Goal: Task Accomplishment & Management: Use online tool/utility

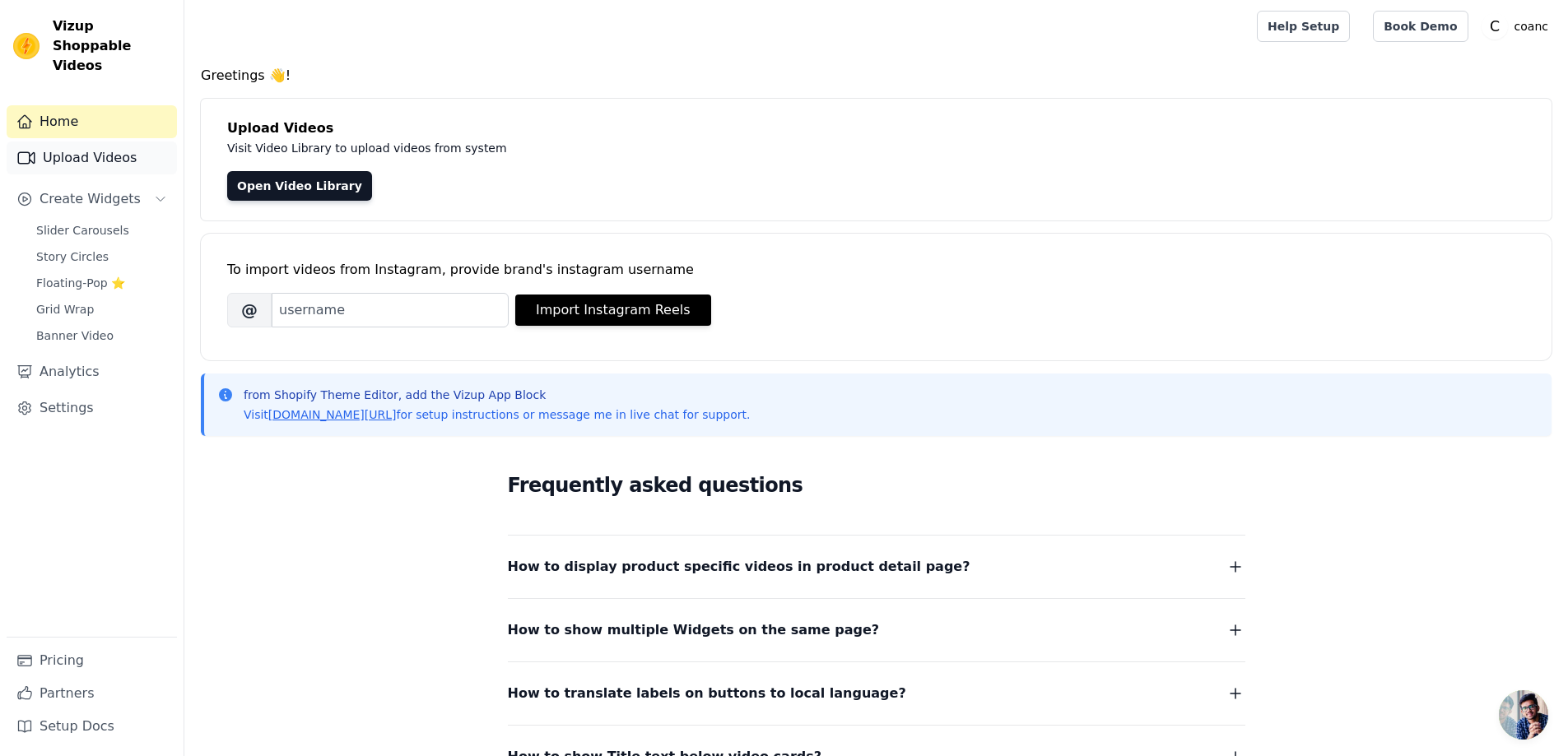
click at [97, 153] on link "Upload Videos" at bounding box center [91, 158] width 170 height 33
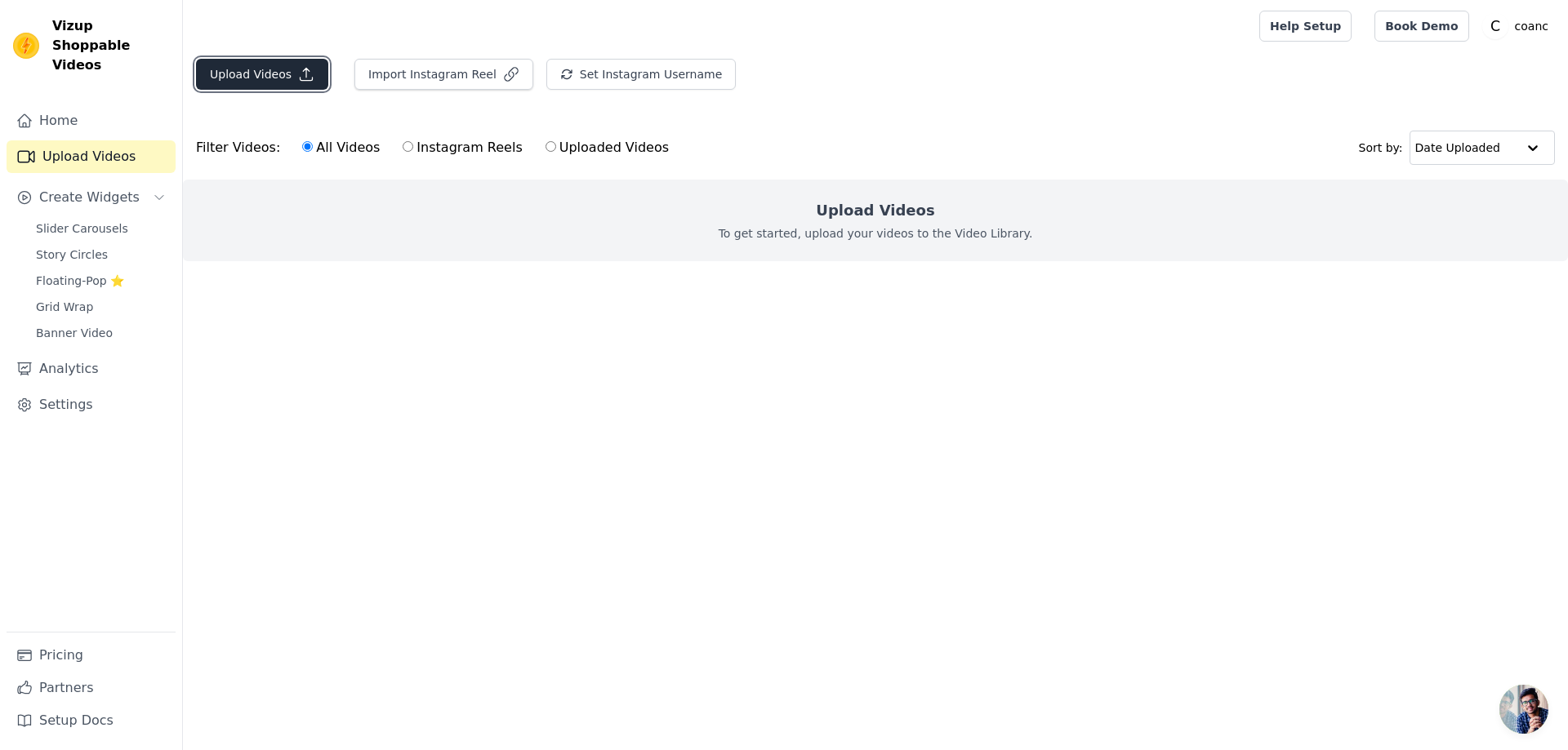
click at [298, 79] on icon "button" at bounding box center [306, 74] width 16 height 16
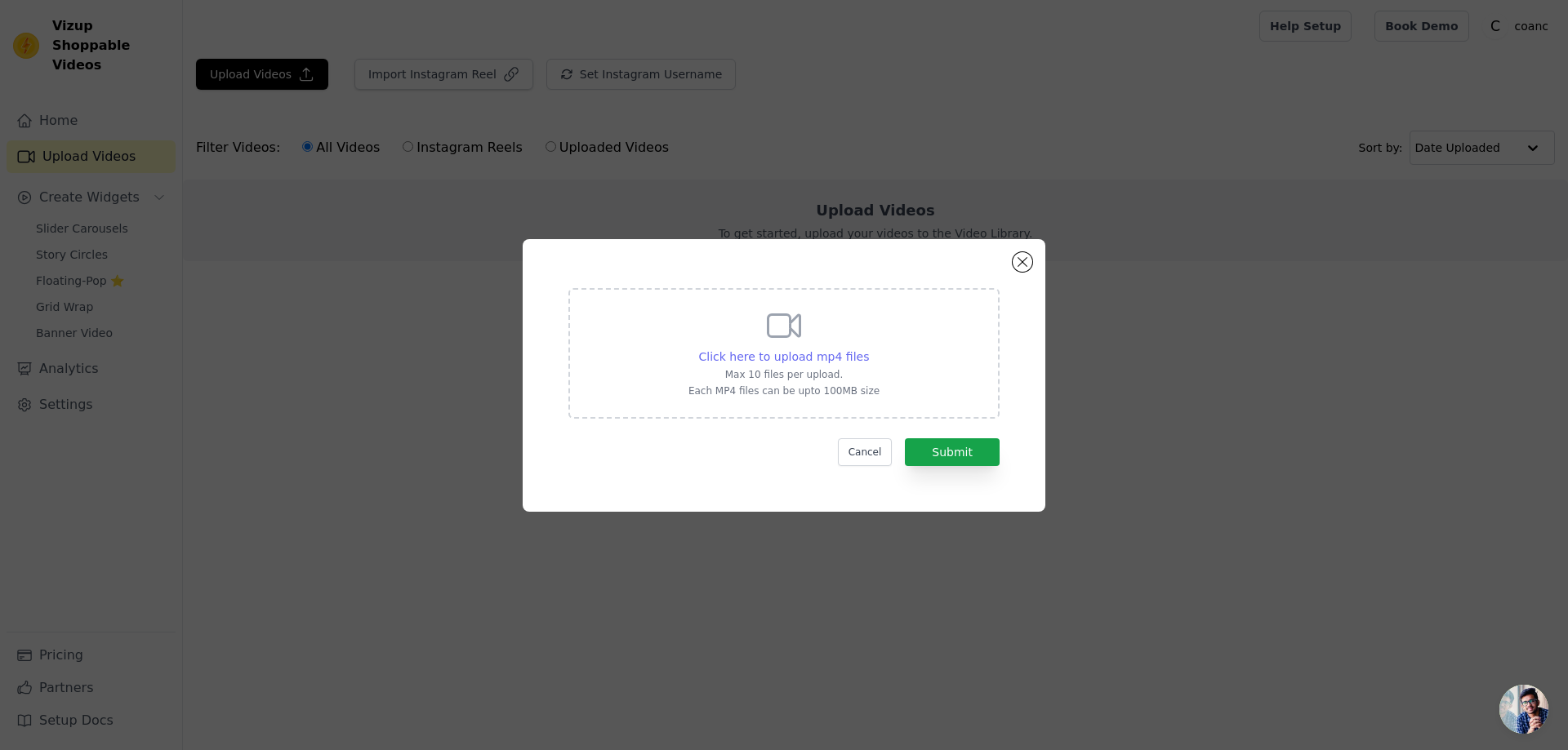
click at [816, 354] on span "Click here to upload mp4 files" at bounding box center [784, 357] width 171 height 13
click at [868, 348] on input "Click here to upload mp4 files Max 10 files per upload. Each MP4 files can be u…" at bounding box center [868, 347] width 1 height 1
type input "C:\fakepath\Untitled design (6).mp4"
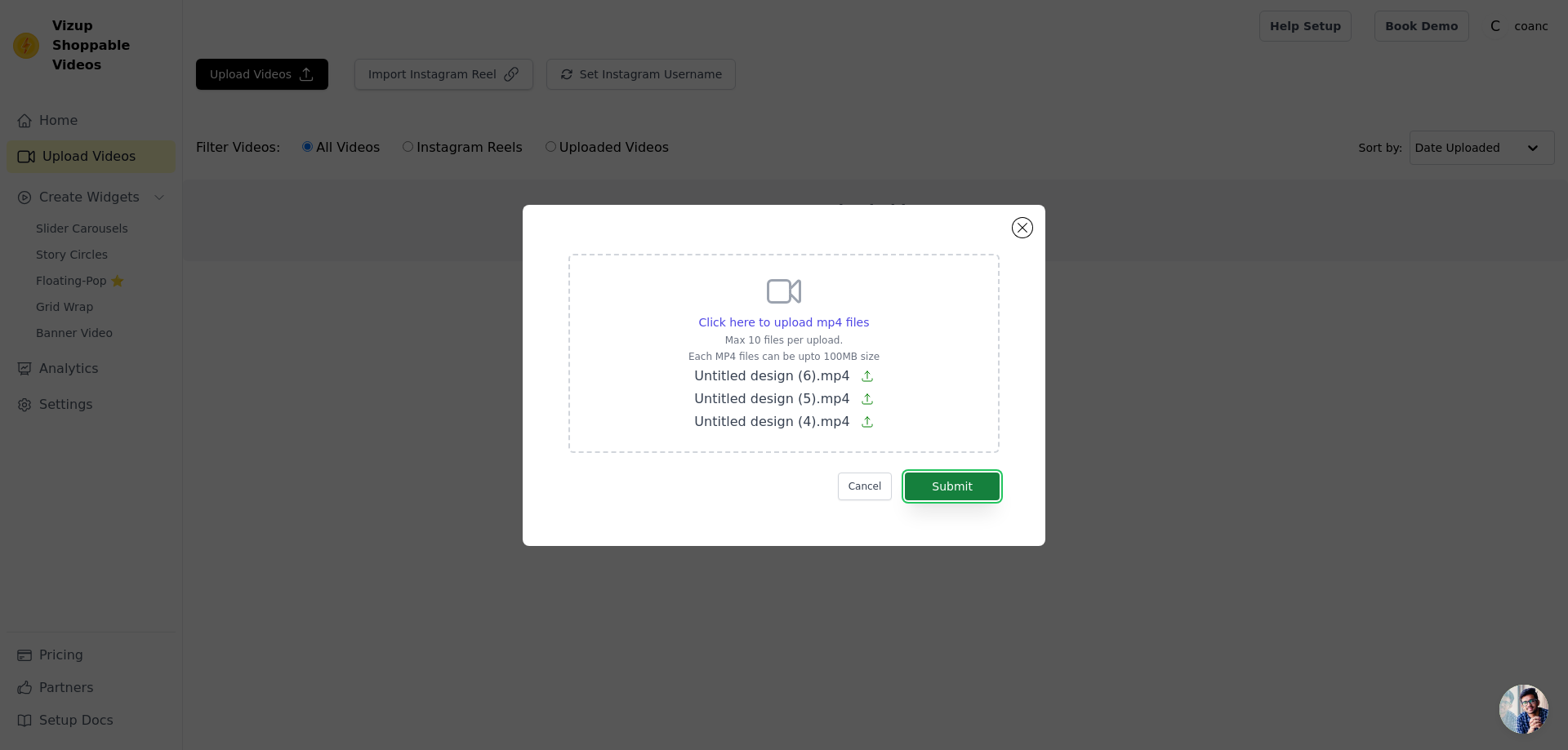
click at [963, 490] on button "Submit" at bounding box center [952, 486] width 94 height 27
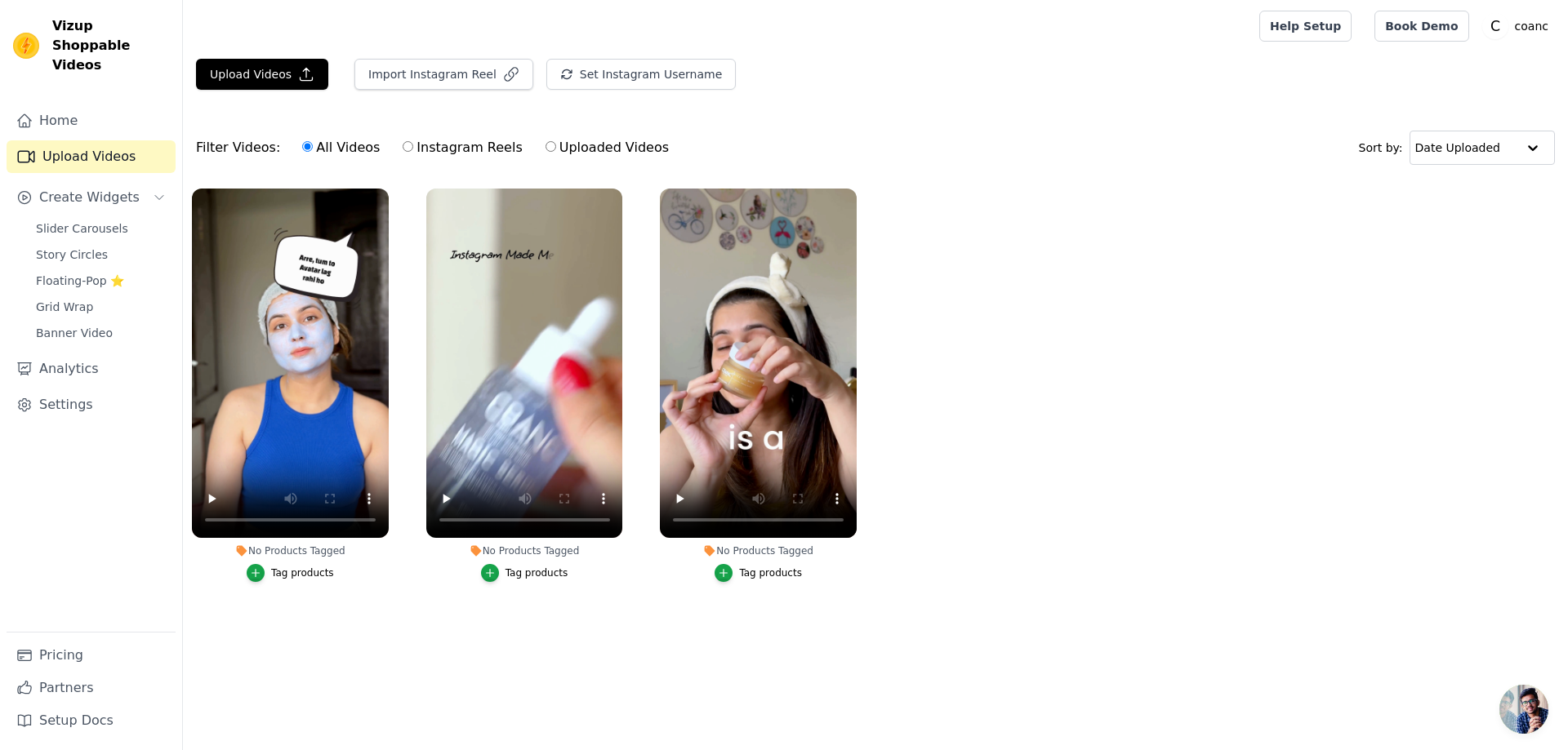
click at [535, 568] on div "Tag products" at bounding box center [536, 573] width 63 height 13
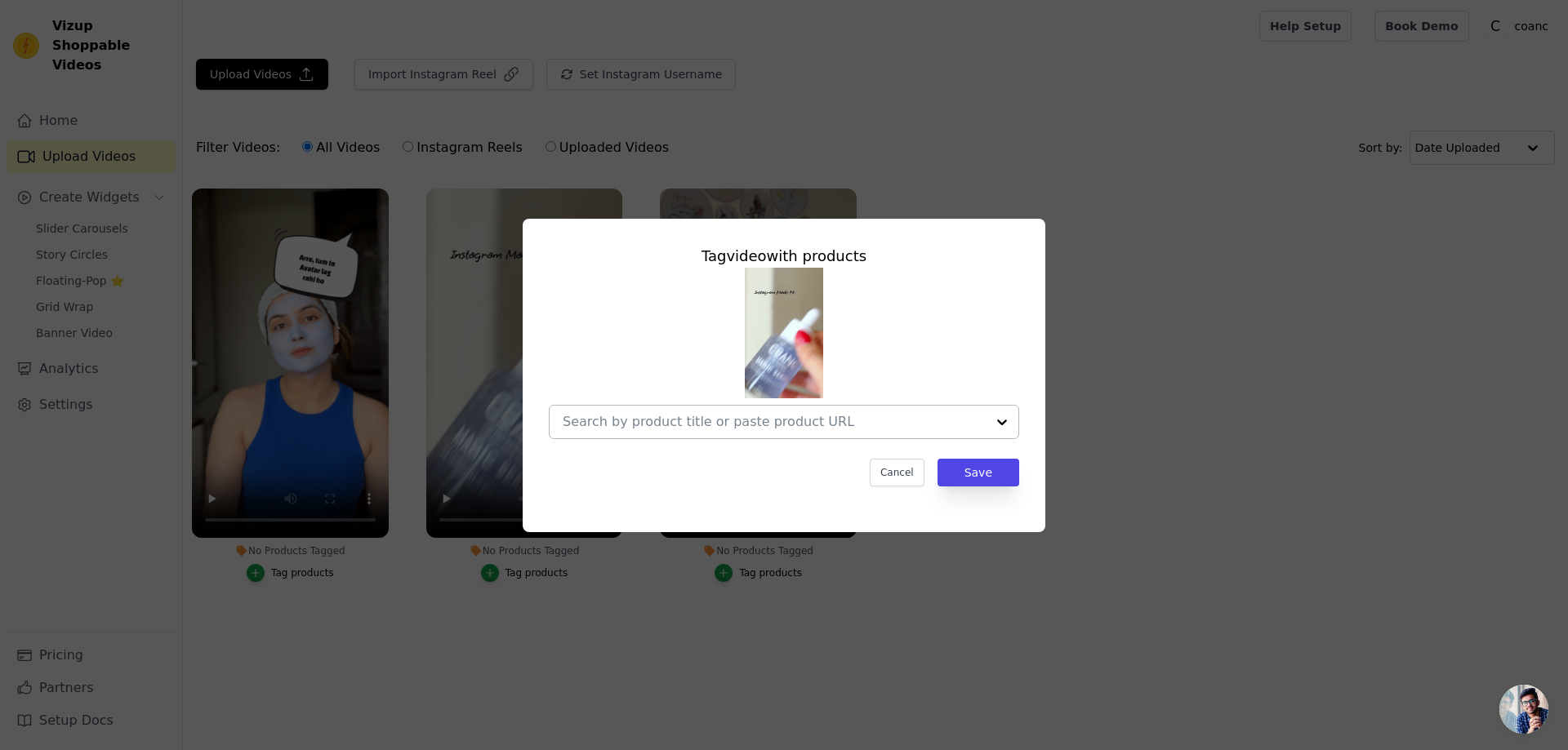
click at [703, 424] on input "No Products Tagged Tag video with products Cancel Save Tag products" at bounding box center [774, 422] width 423 height 15
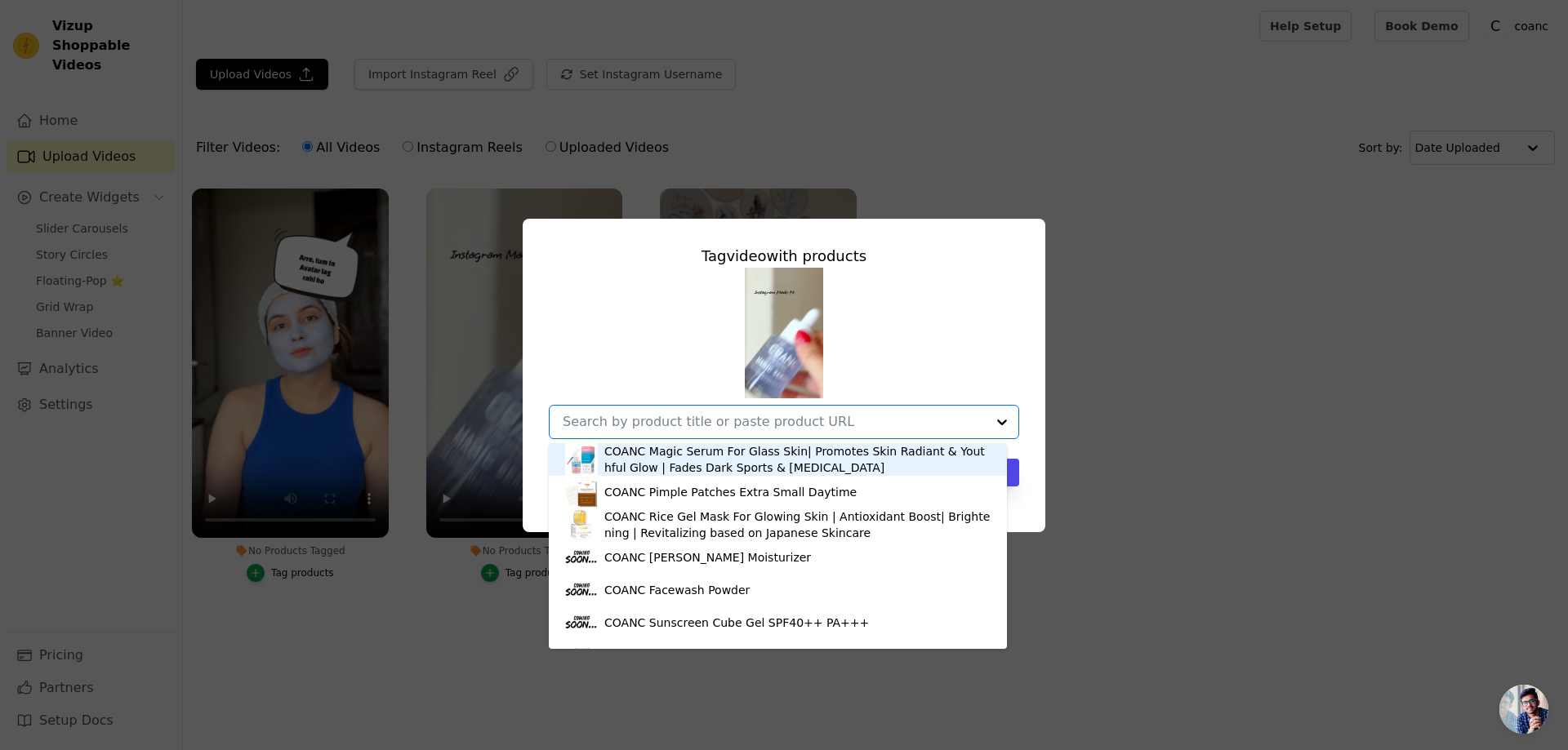
click at [720, 470] on div "COANC Magic Serum For Glass Skin| Promotes Skin Radiant & Youthful Glow | Fades…" at bounding box center [797, 459] width 386 height 33
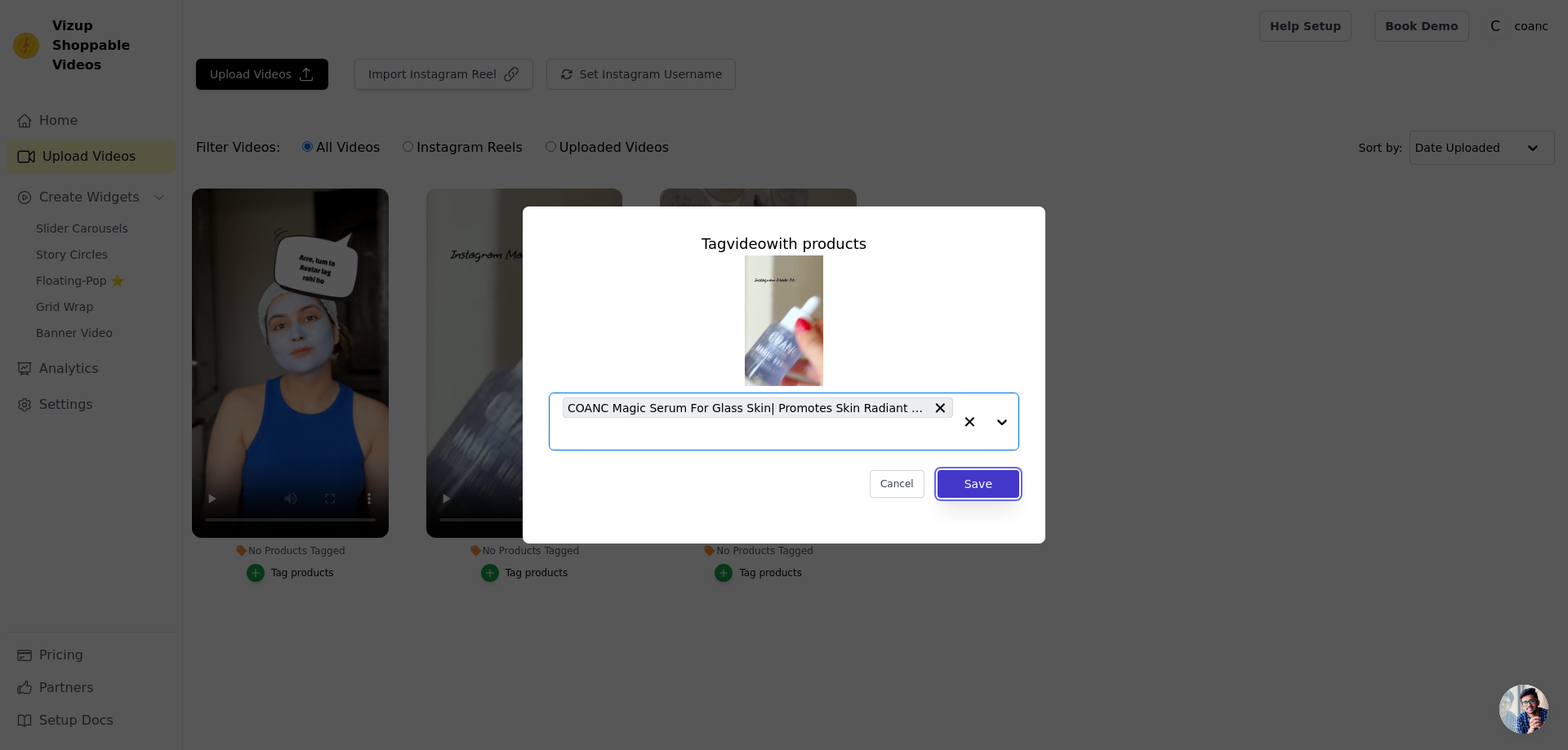
click at [995, 487] on button "Save" at bounding box center [978, 483] width 81 height 27
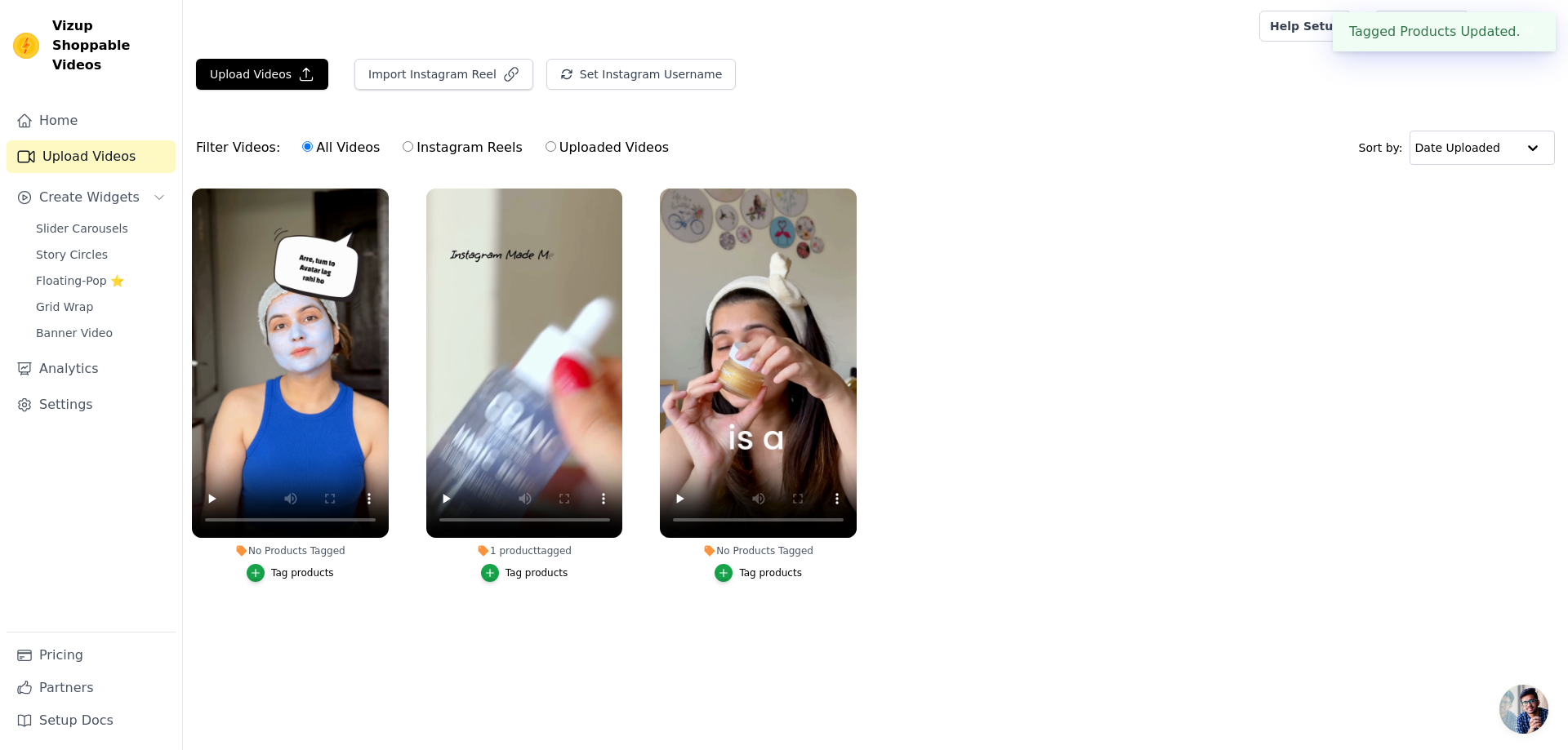
click at [743, 573] on div "Tag products" at bounding box center [770, 573] width 63 height 13
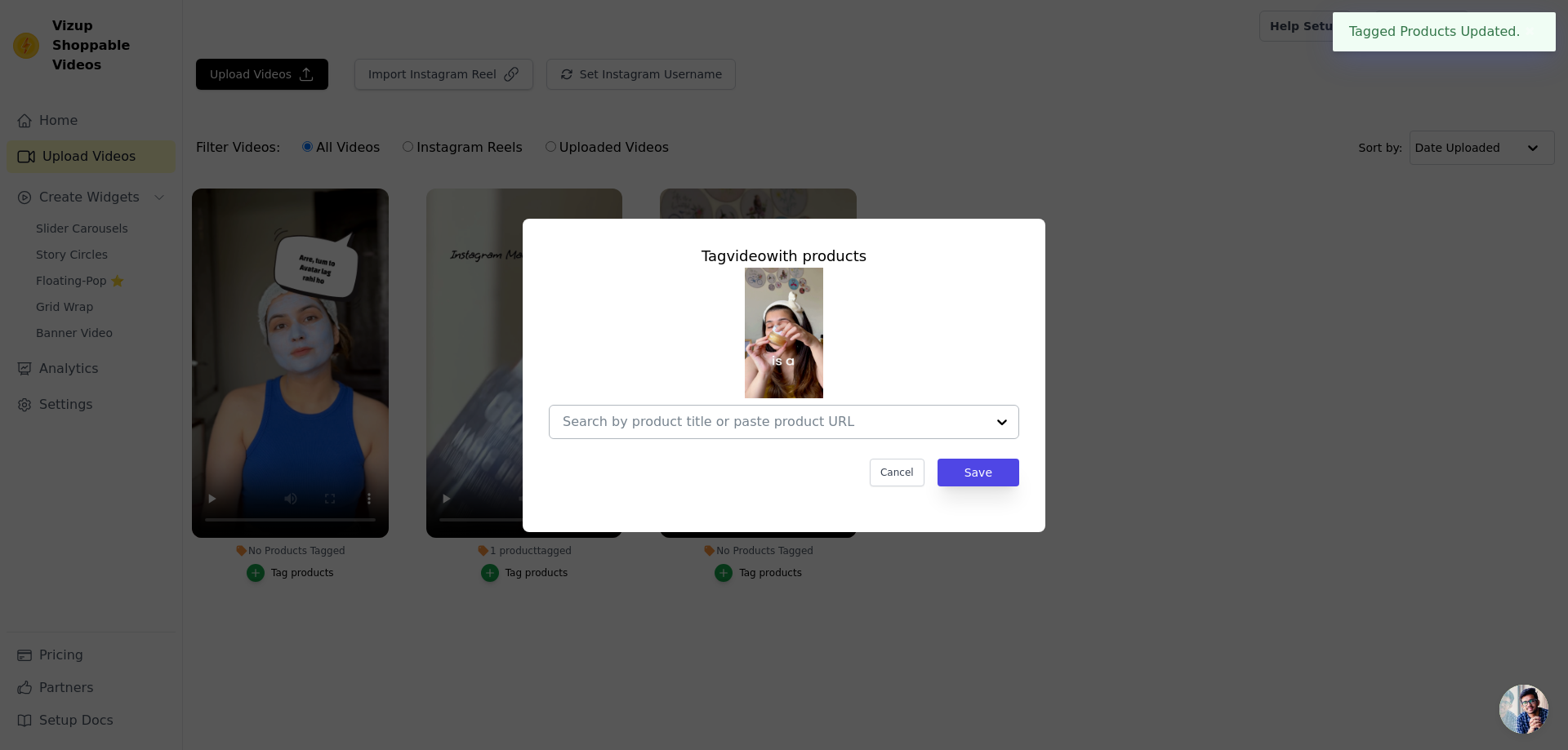
click at [765, 420] on input "No Products Tagged Tag video with products Cancel Save Tag products" at bounding box center [774, 422] width 423 height 15
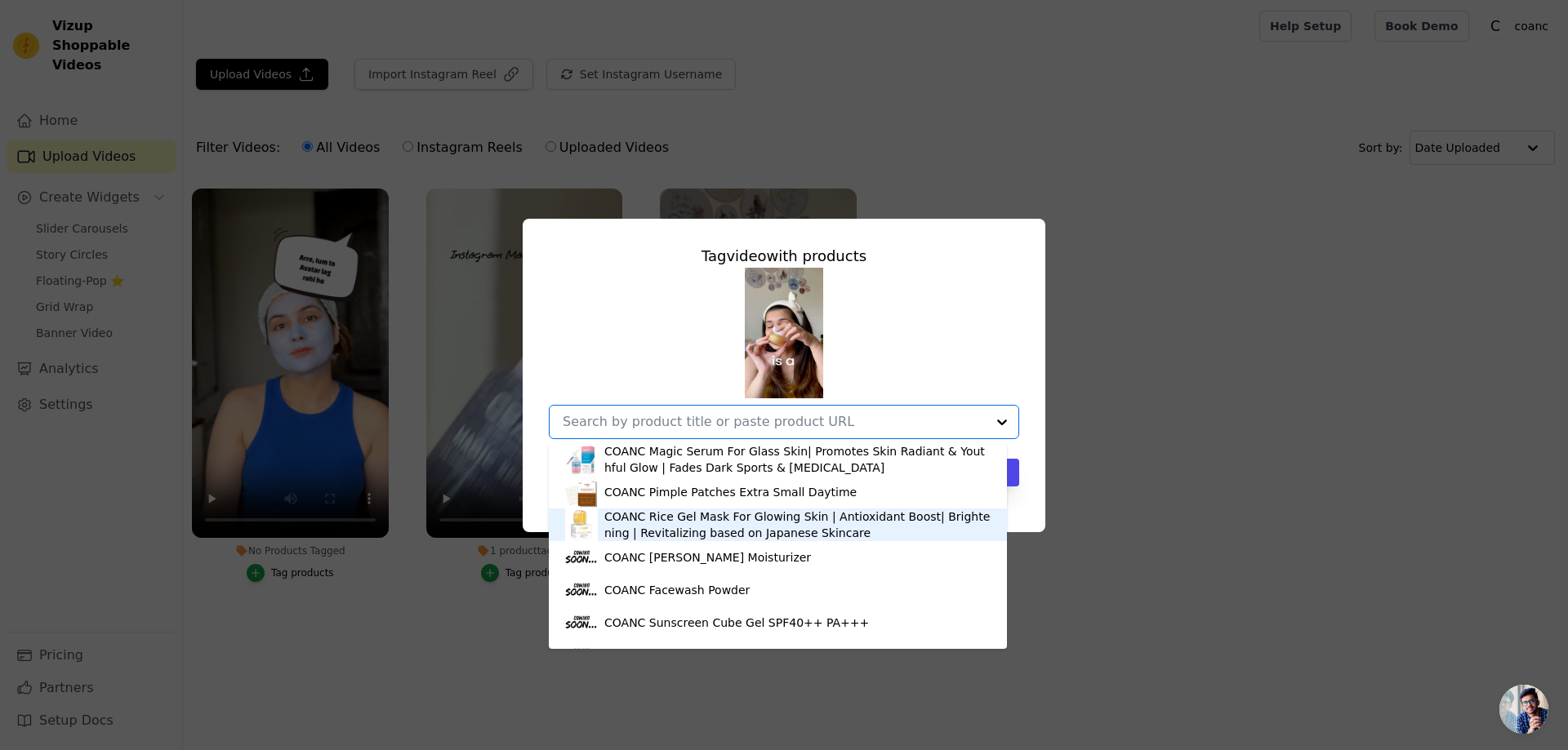
click at [745, 521] on div "COANC Rice Gel Mask For Glowing Skin | Antioxidant Boost| Brightening | Revital…" at bounding box center [797, 525] width 386 height 33
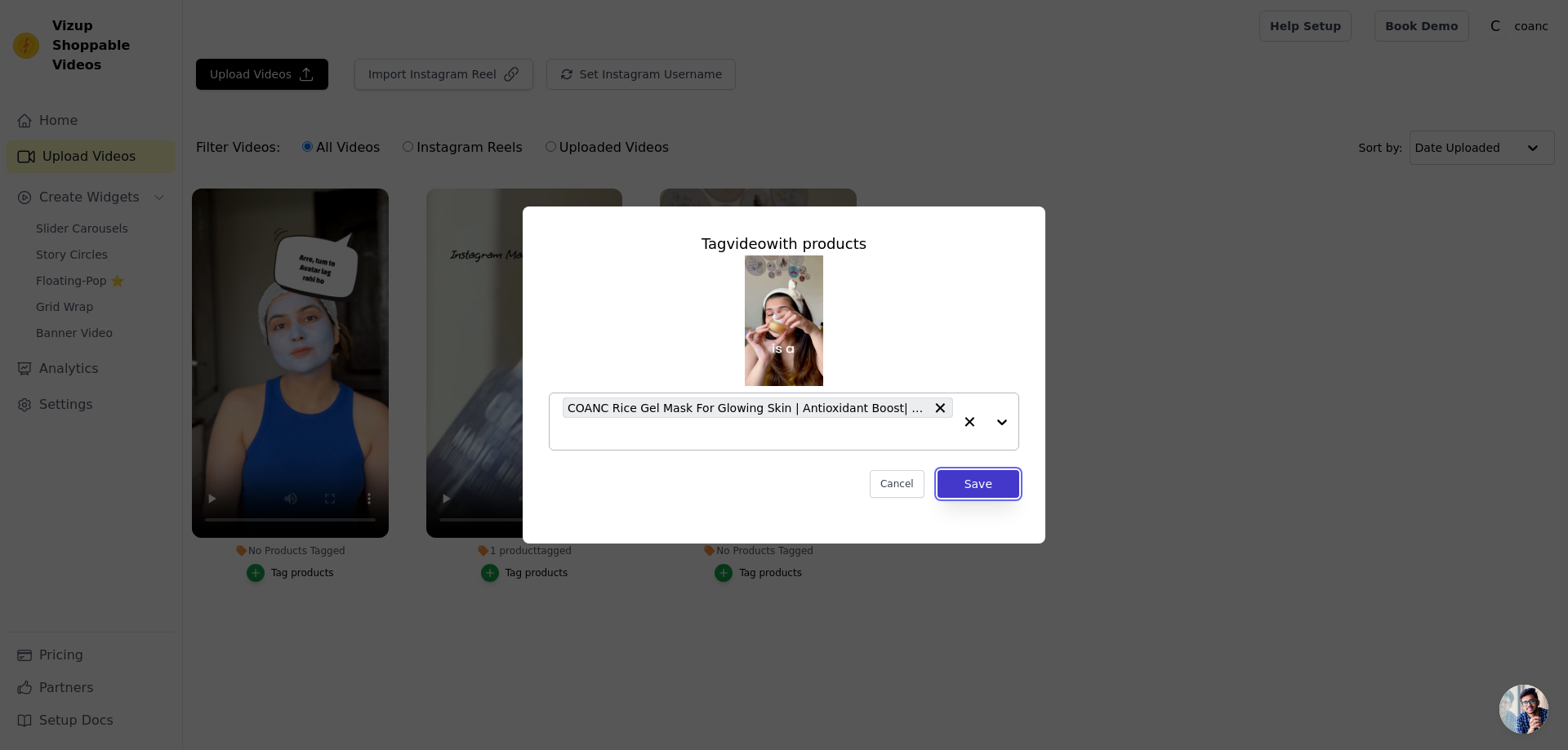
click at [986, 480] on button "Save" at bounding box center [978, 483] width 81 height 27
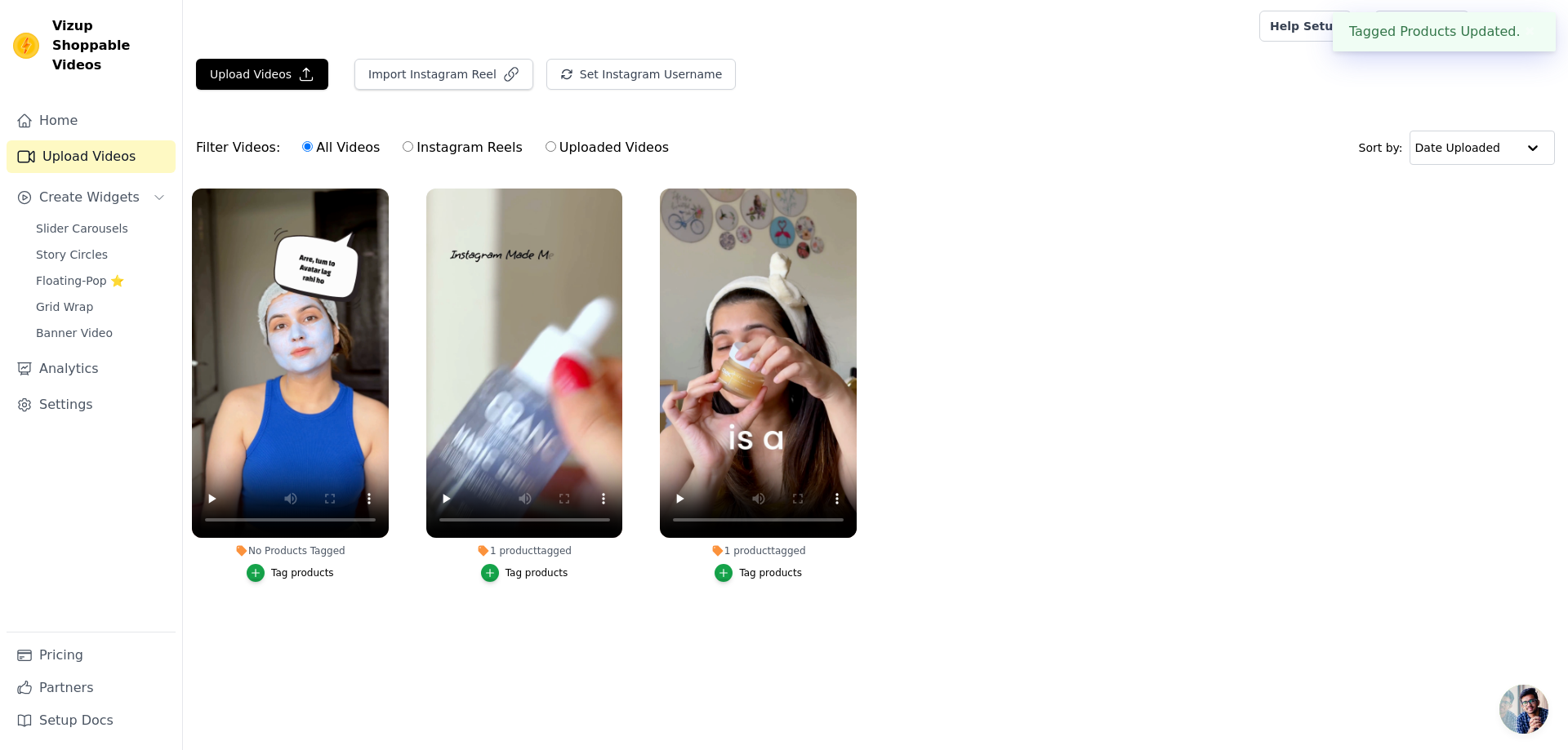
click at [286, 561] on li "No Products Tagged Tag products" at bounding box center [290, 385] width 196 height 393
click at [292, 579] on button "Tag products" at bounding box center [290, 573] width 88 height 18
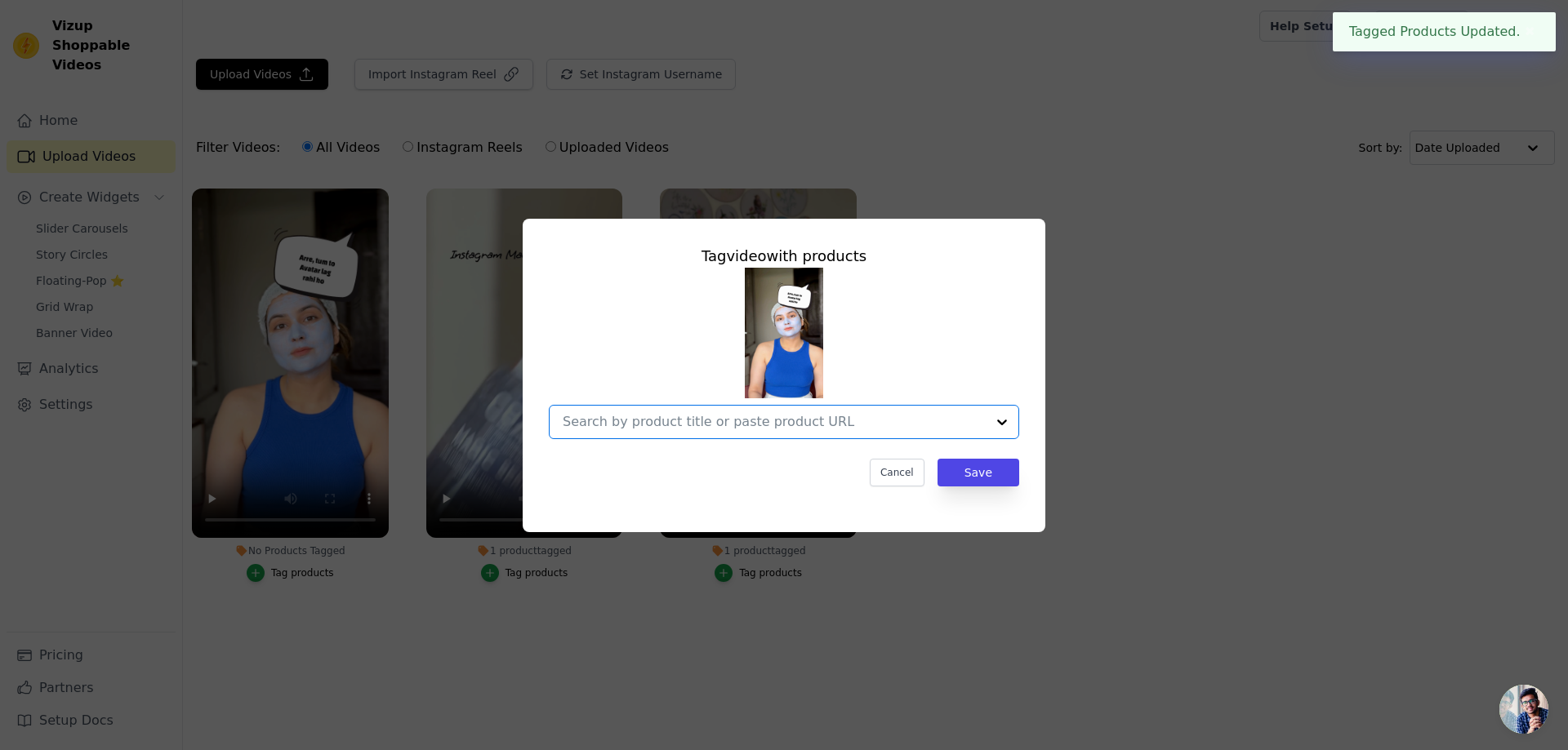
click at [722, 421] on input "No Products Tagged Tag video with products Option undefined, selected. Select i…" at bounding box center [774, 422] width 423 height 15
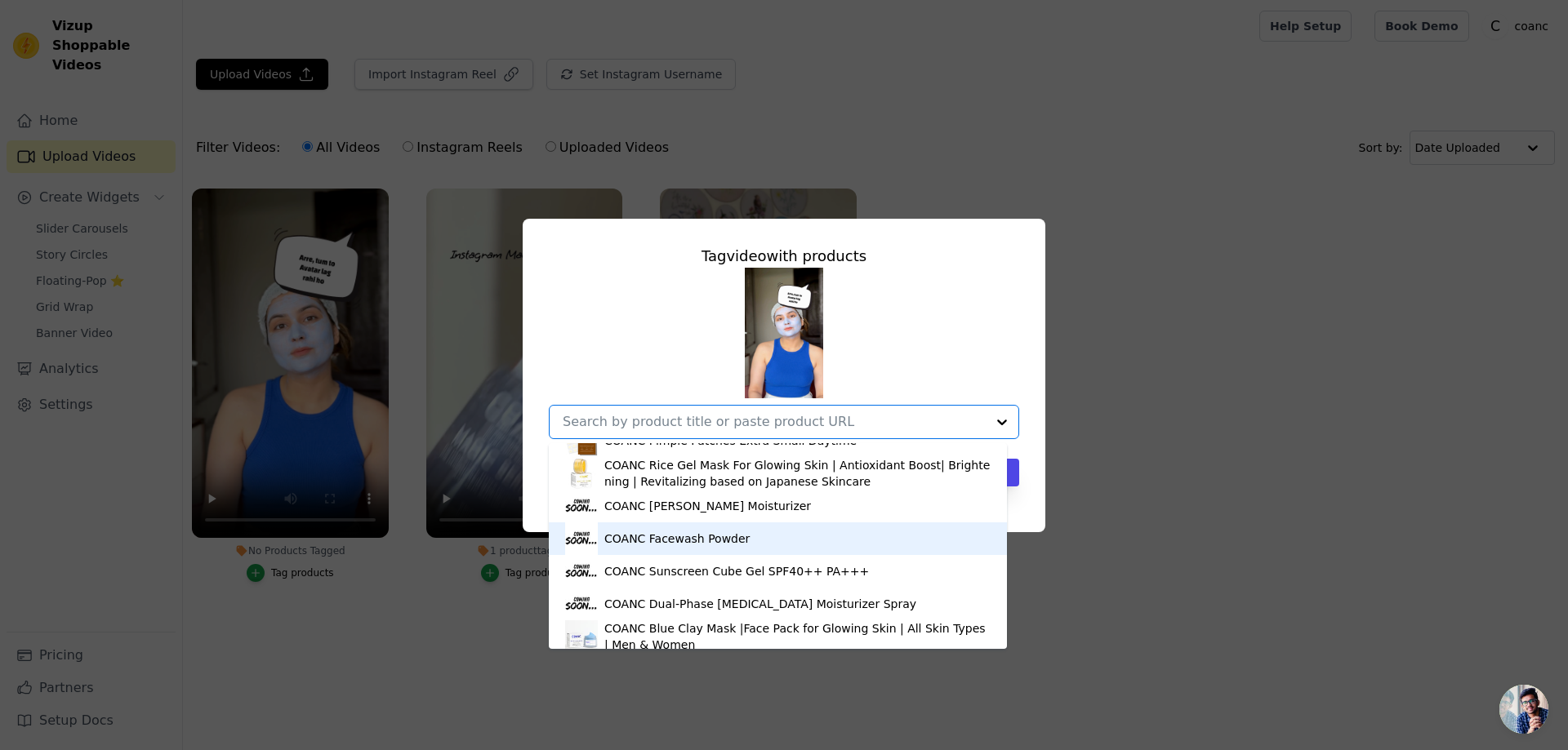
scroll to position [56, 0]
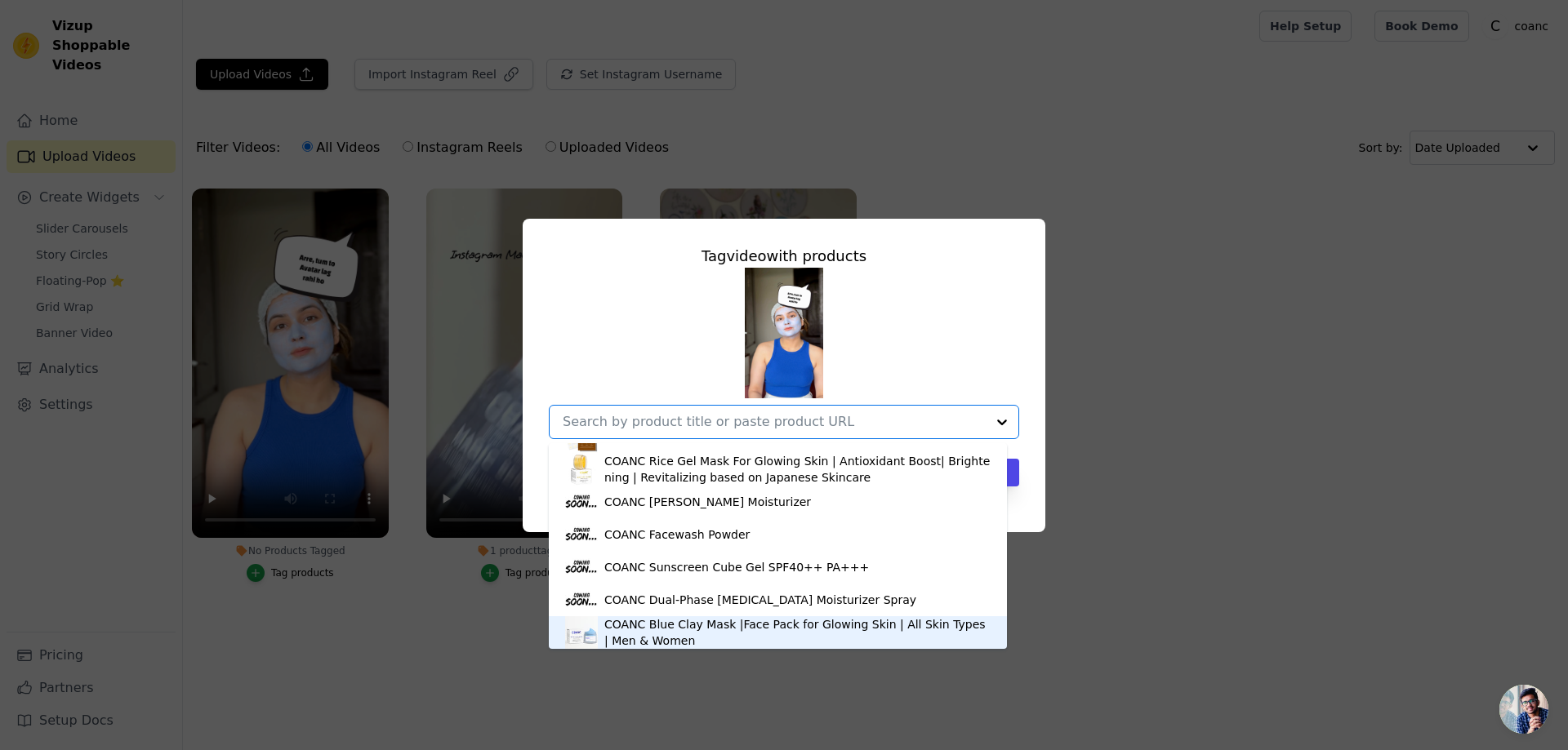
click at [698, 631] on div "COANC Blue Clay Mask |Face Pack for Glowing Skin | All Skin Types | Men & Women" at bounding box center [797, 632] width 386 height 33
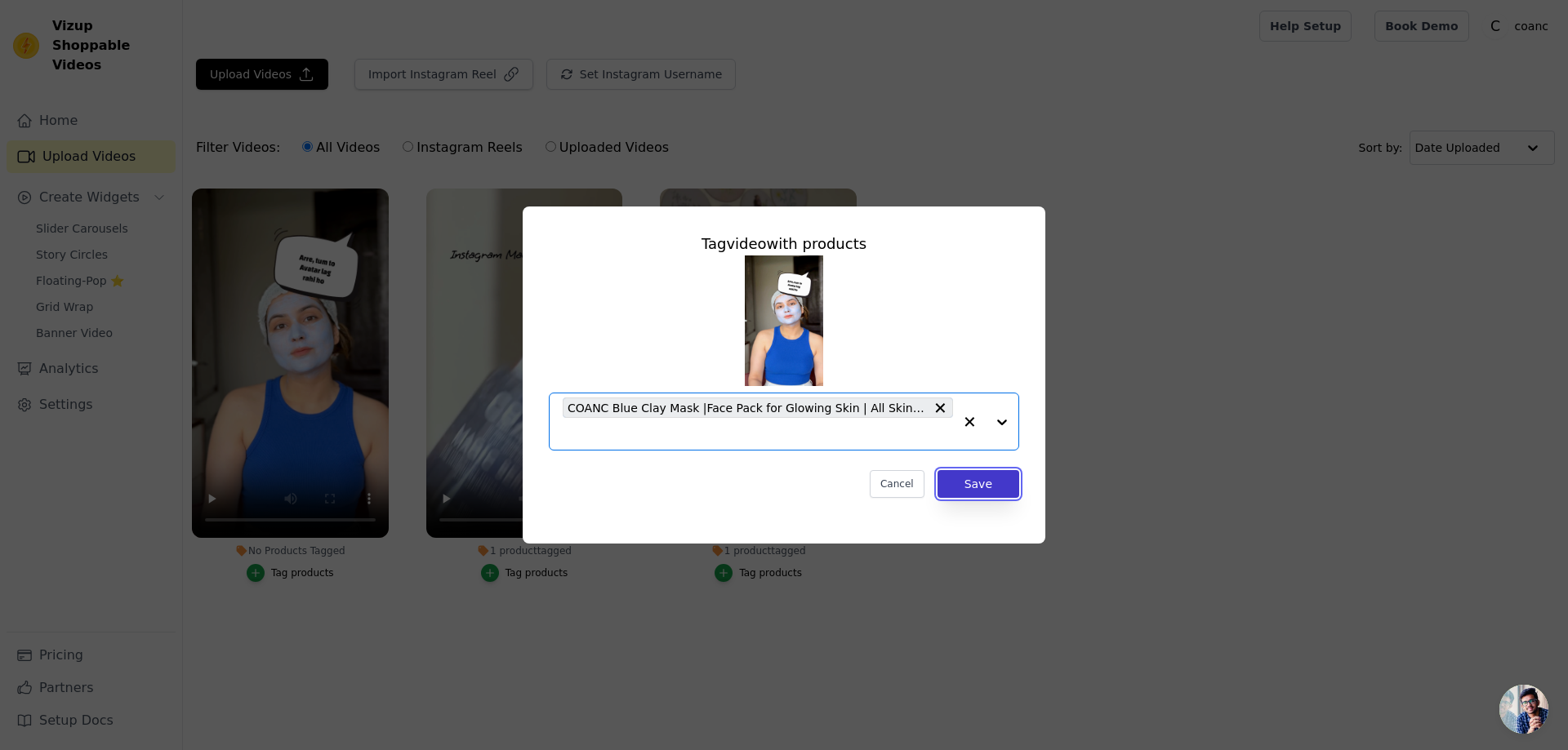
click at [985, 474] on button "Save" at bounding box center [978, 483] width 81 height 27
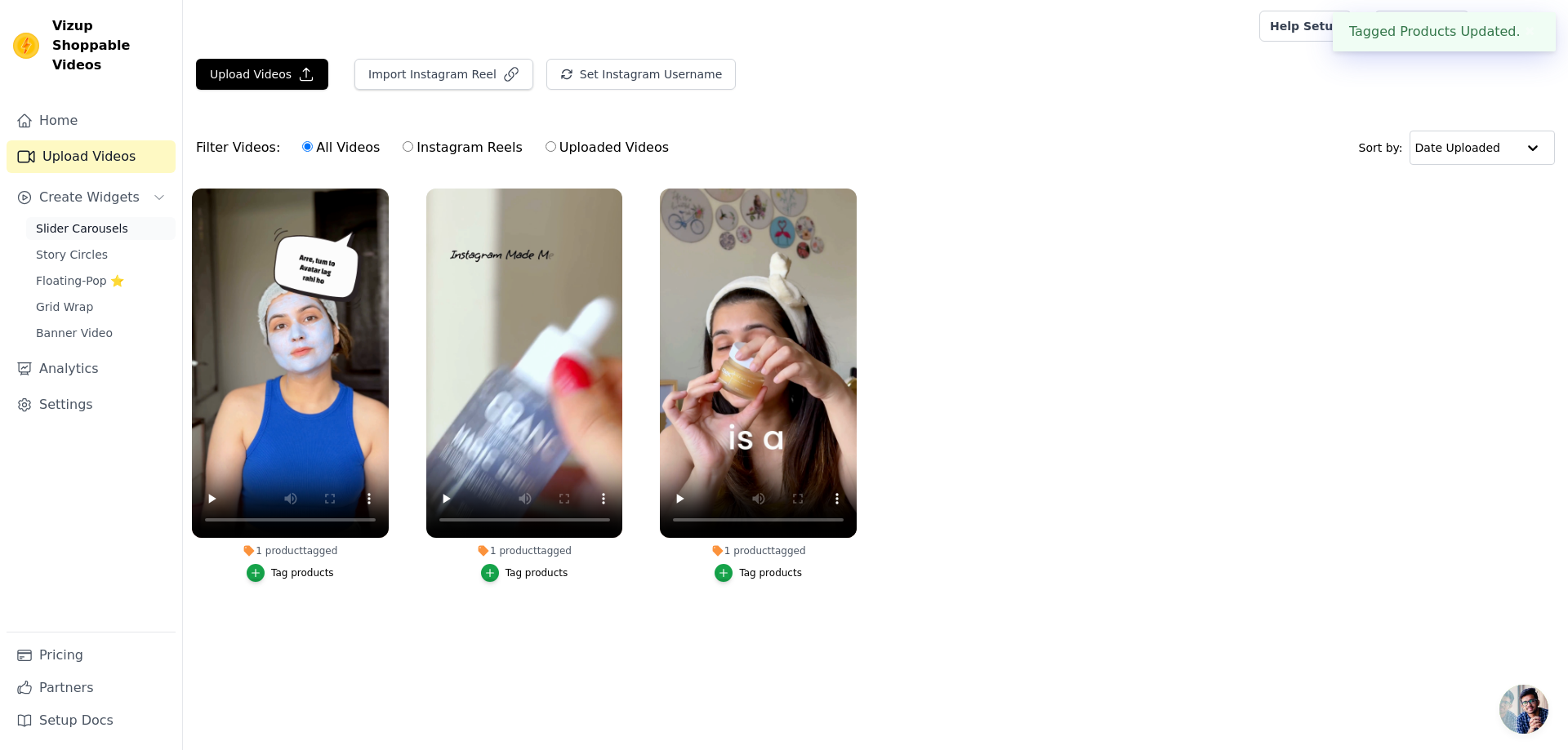
click at [100, 221] on span "Slider Carousels" at bounding box center [82, 228] width 93 height 16
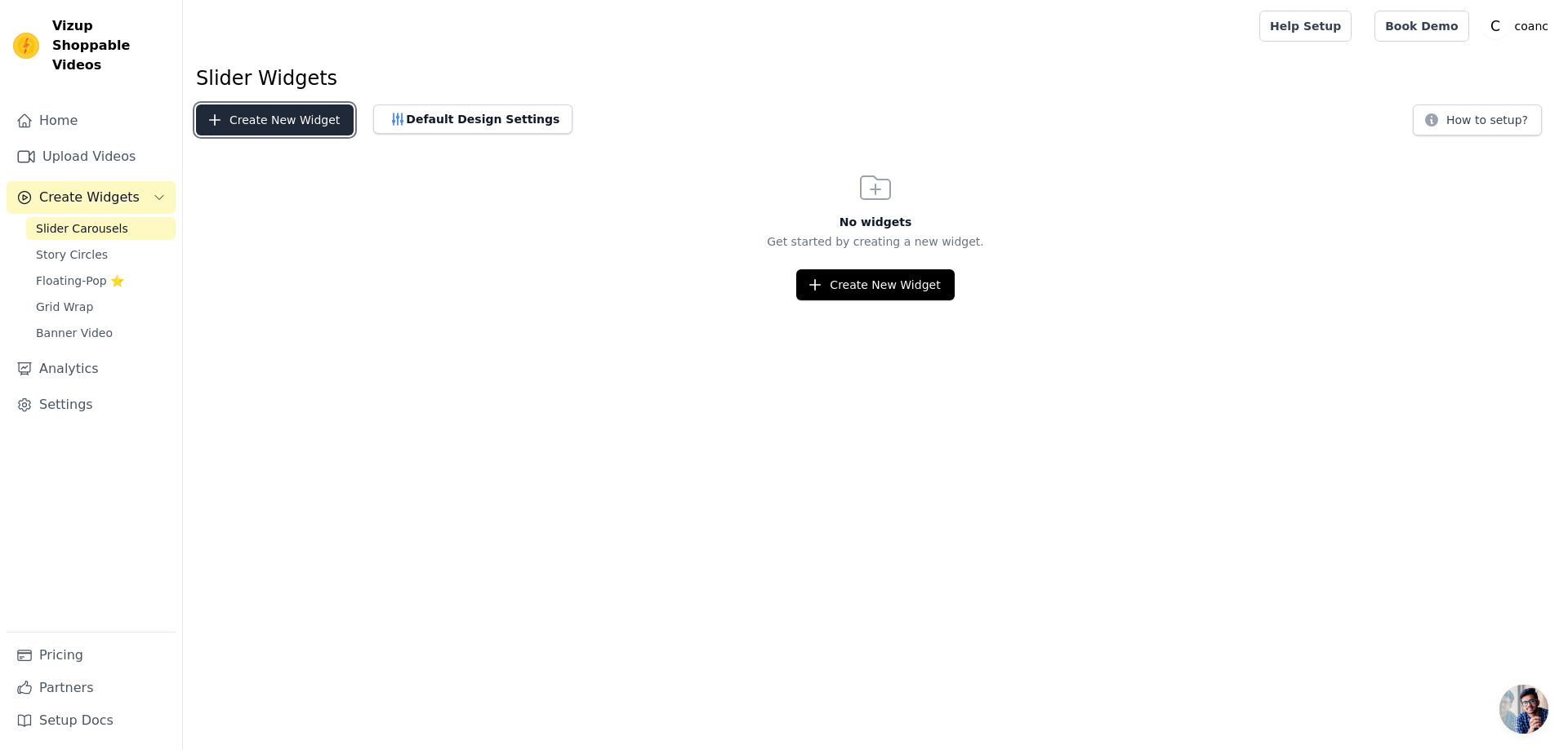
click at [273, 119] on button "Create New Widget" at bounding box center [275, 120] width 158 height 31
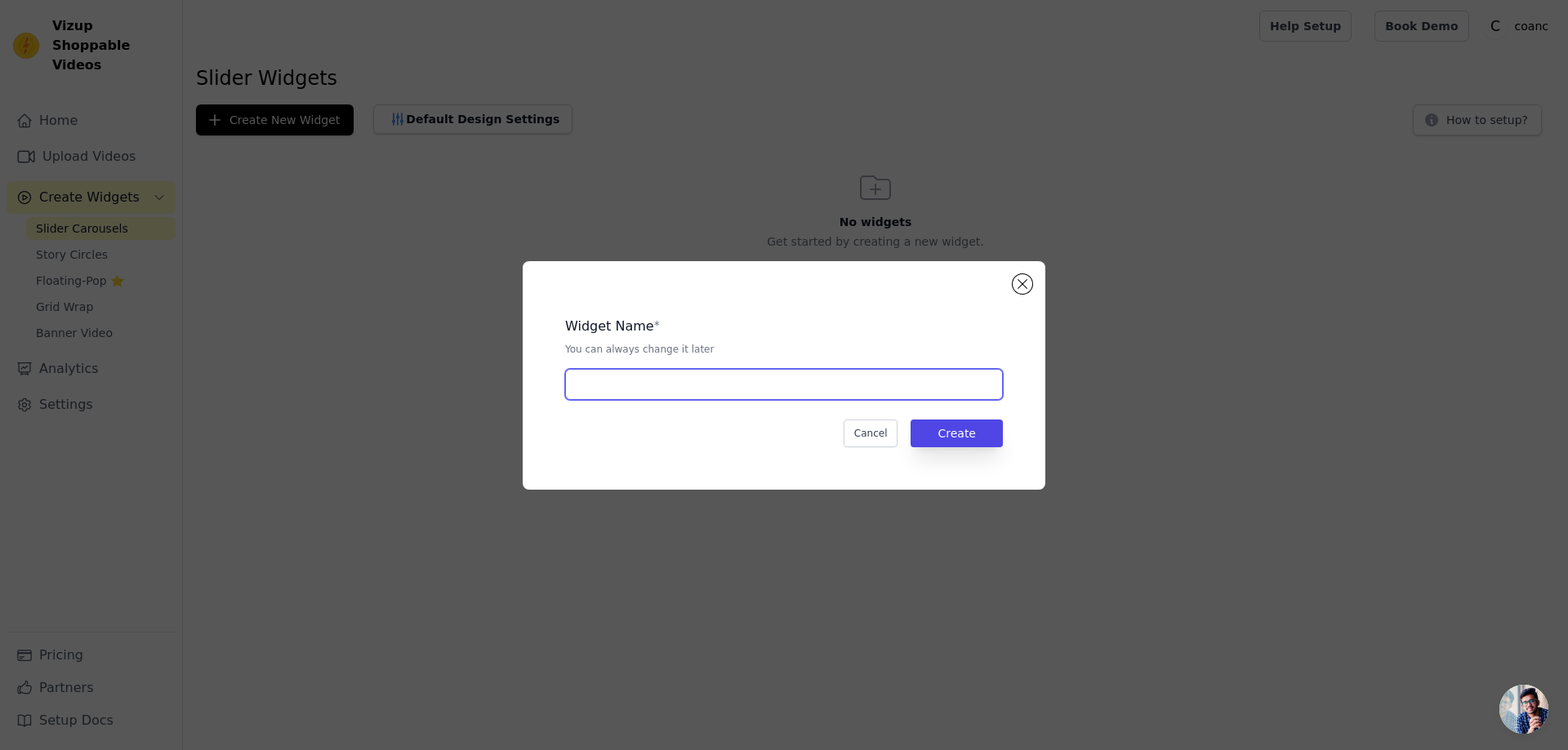
click at [683, 381] on input "text" at bounding box center [784, 384] width 438 height 31
type input "home page"
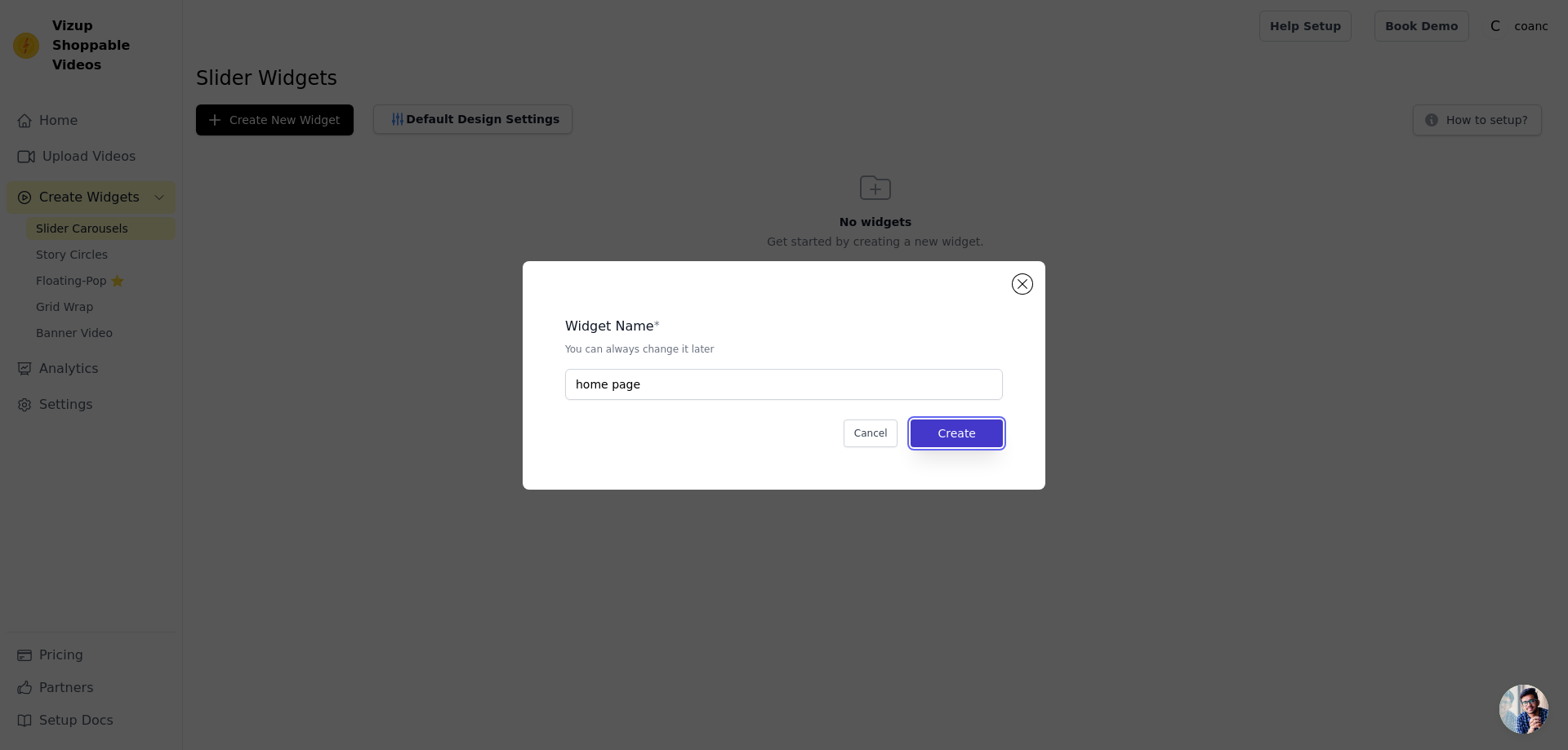
click at [942, 432] on button "Create" at bounding box center [956, 433] width 93 height 27
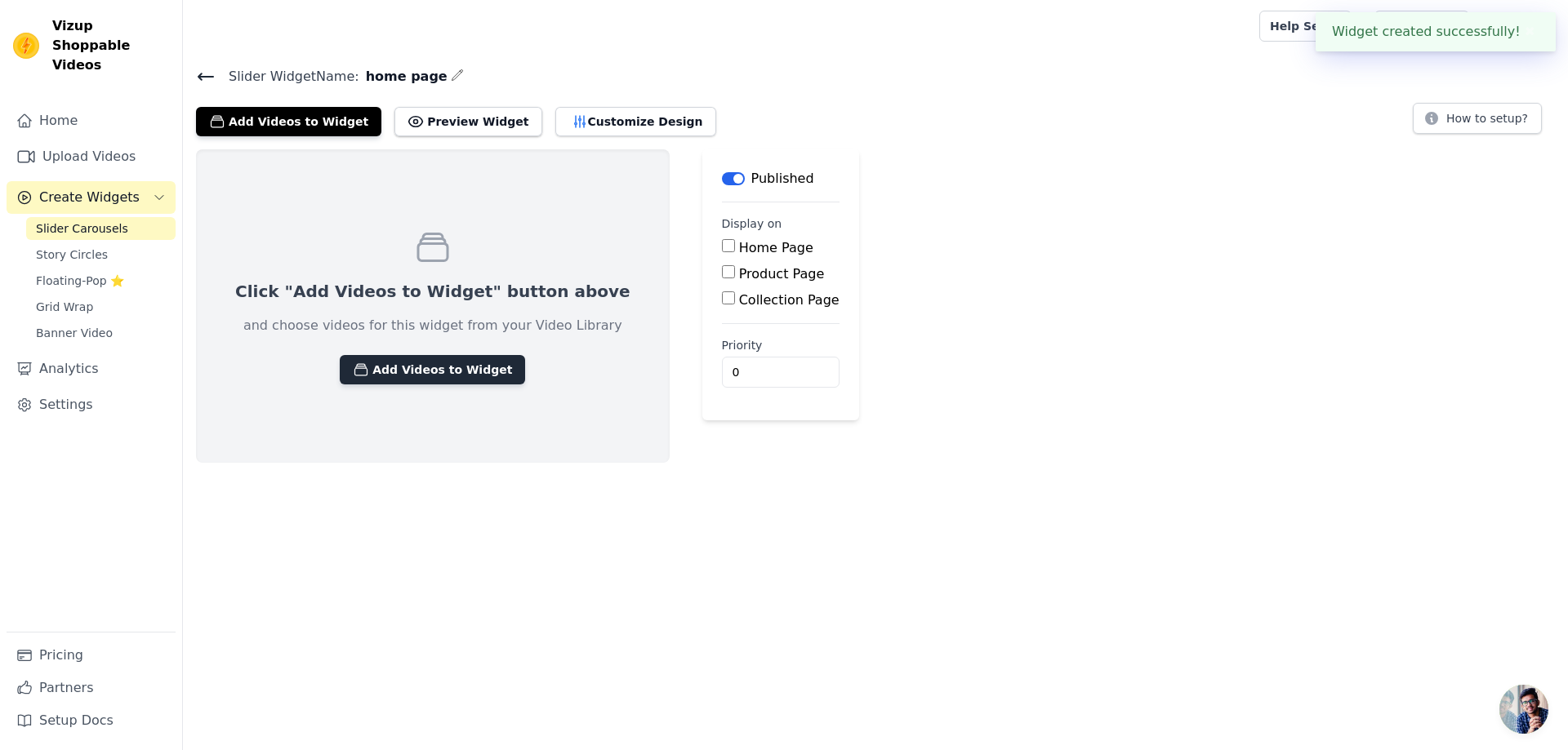
click at [422, 371] on button "Add Videos to Widget" at bounding box center [432, 369] width 185 height 29
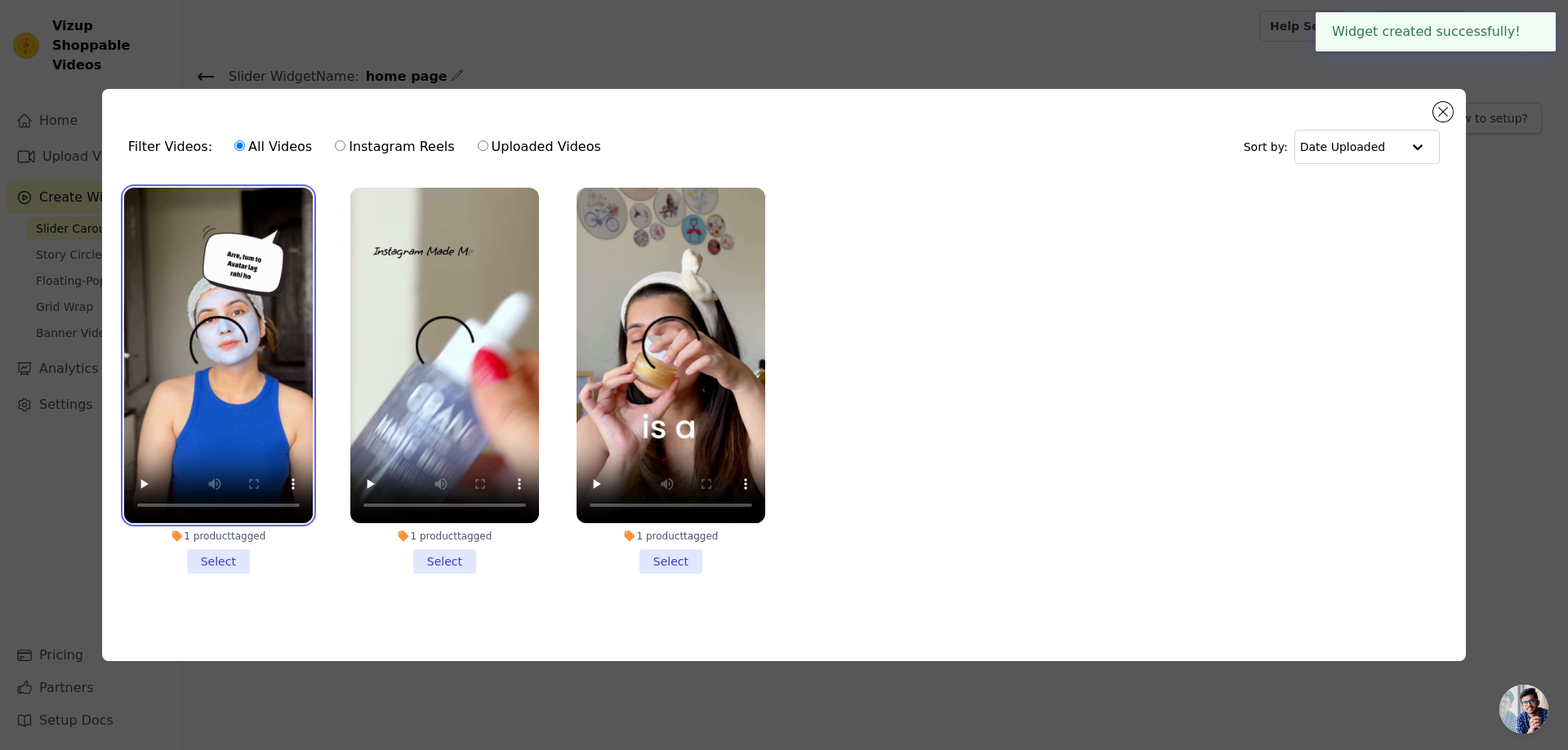
click at [177, 376] on video at bounding box center [218, 355] width 189 height 335
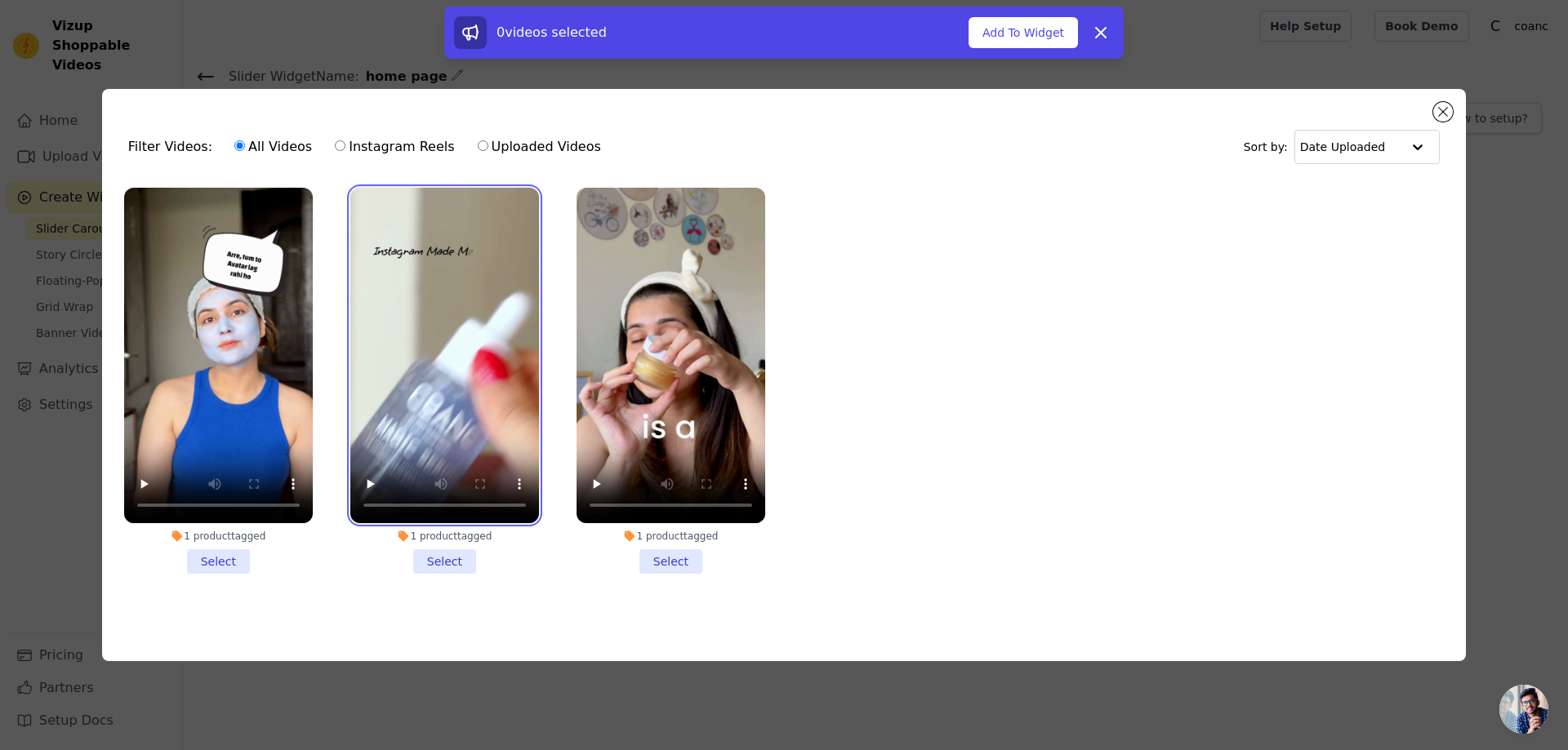
click at [481, 412] on video at bounding box center [445, 355] width 189 height 335
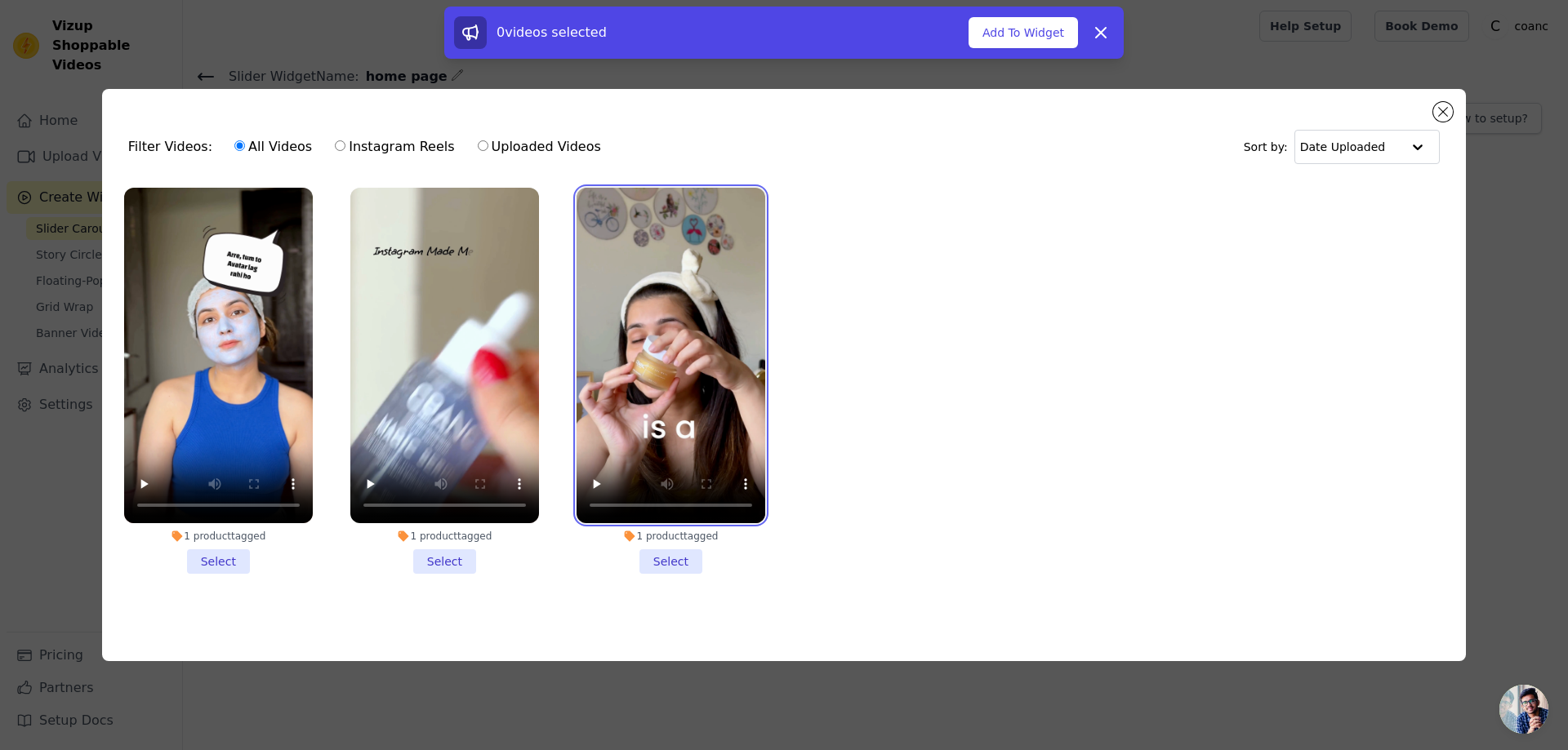
click at [664, 410] on video at bounding box center [671, 355] width 189 height 335
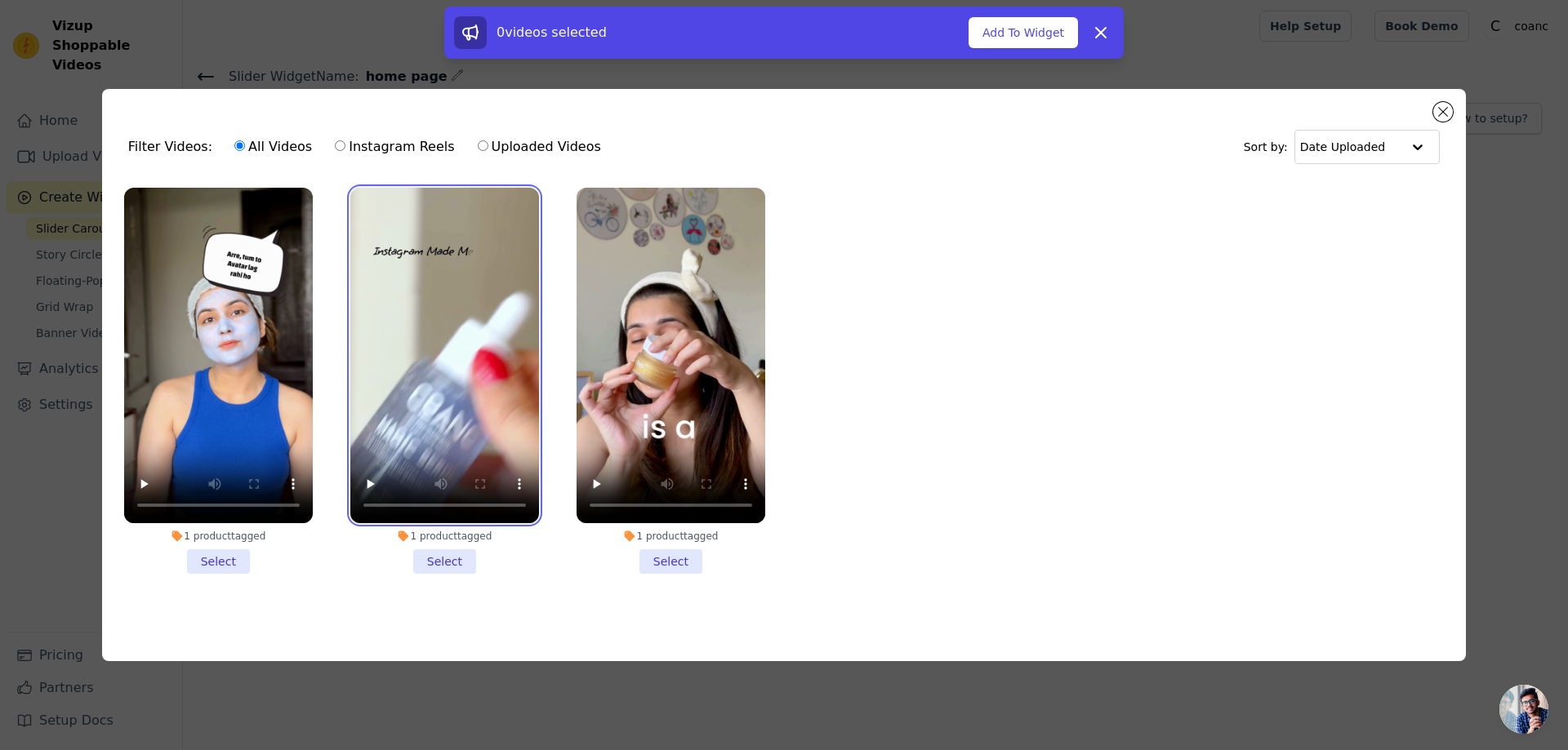
click at [492, 435] on video at bounding box center [445, 355] width 189 height 335
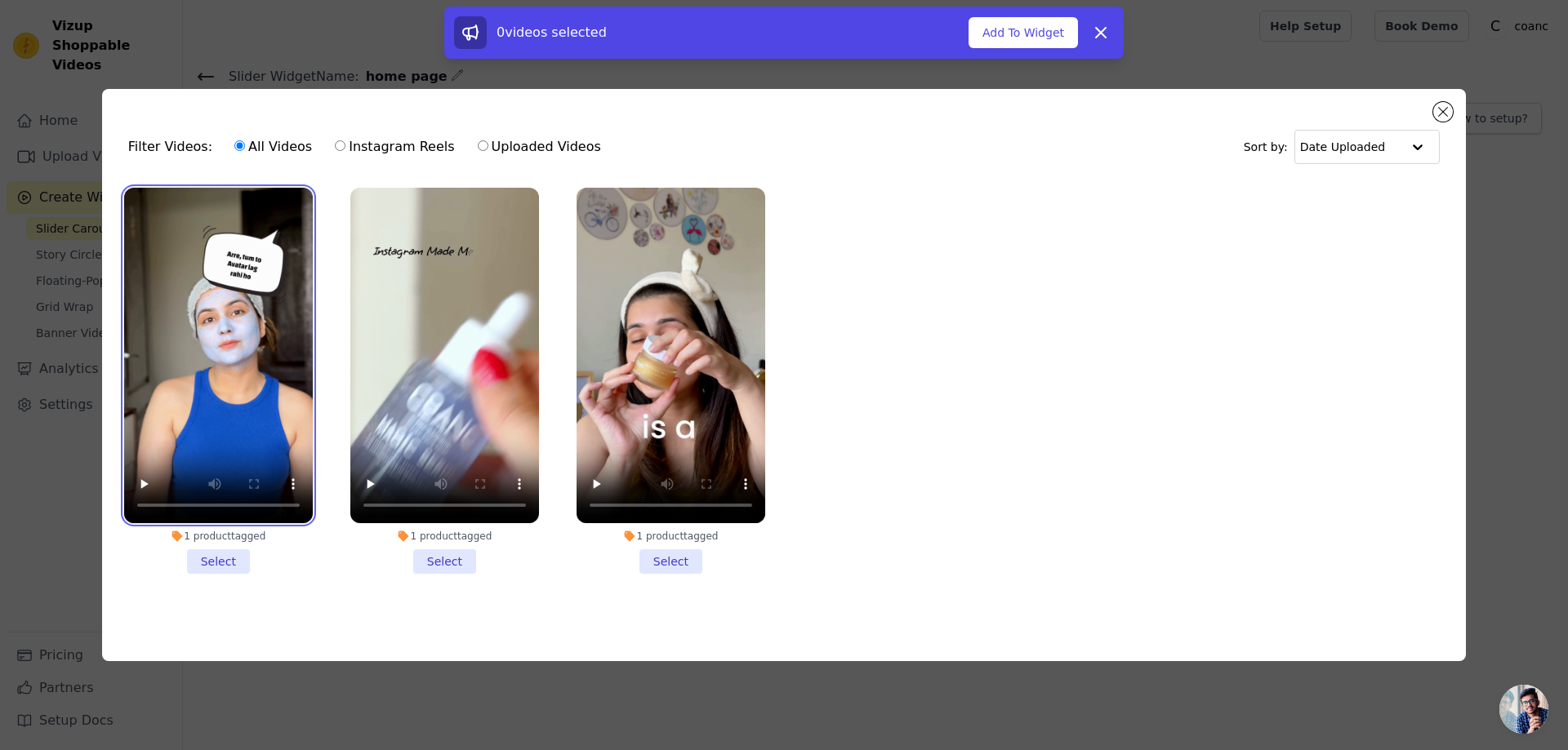
click at [208, 428] on video at bounding box center [218, 355] width 189 height 335
click at [210, 561] on li "1 product tagged Select" at bounding box center [218, 380] width 189 height 386
click at [0, 0] on input "1 product tagged Select" at bounding box center [0, 0] width 0 height 0
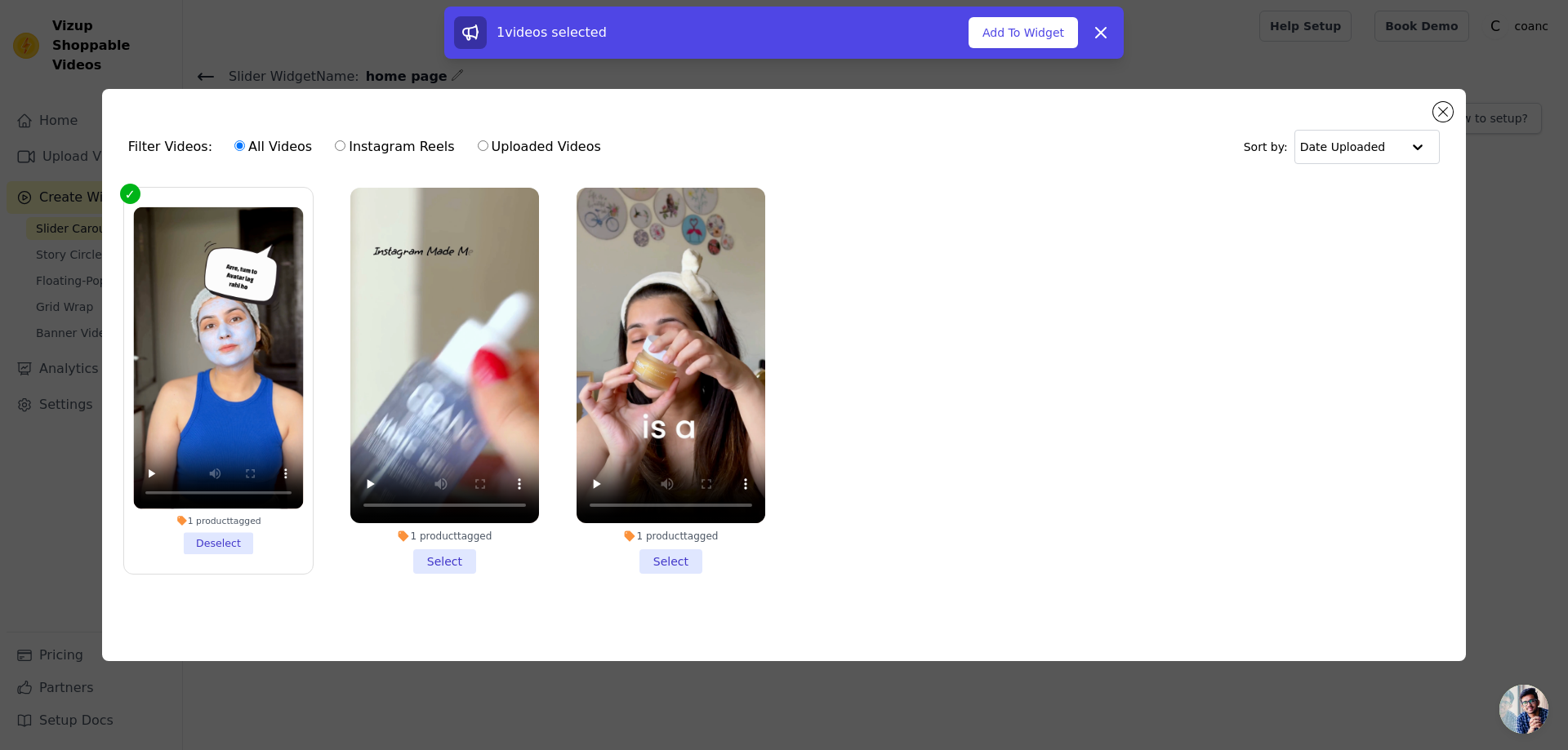
click at [445, 553] on li "1 product tagged Select" at bounding box center [445, 380] width 189 height 386
click at [0, 0] on input "1 product tagged Select" at bounding box center [0, 0] width 0 height 0
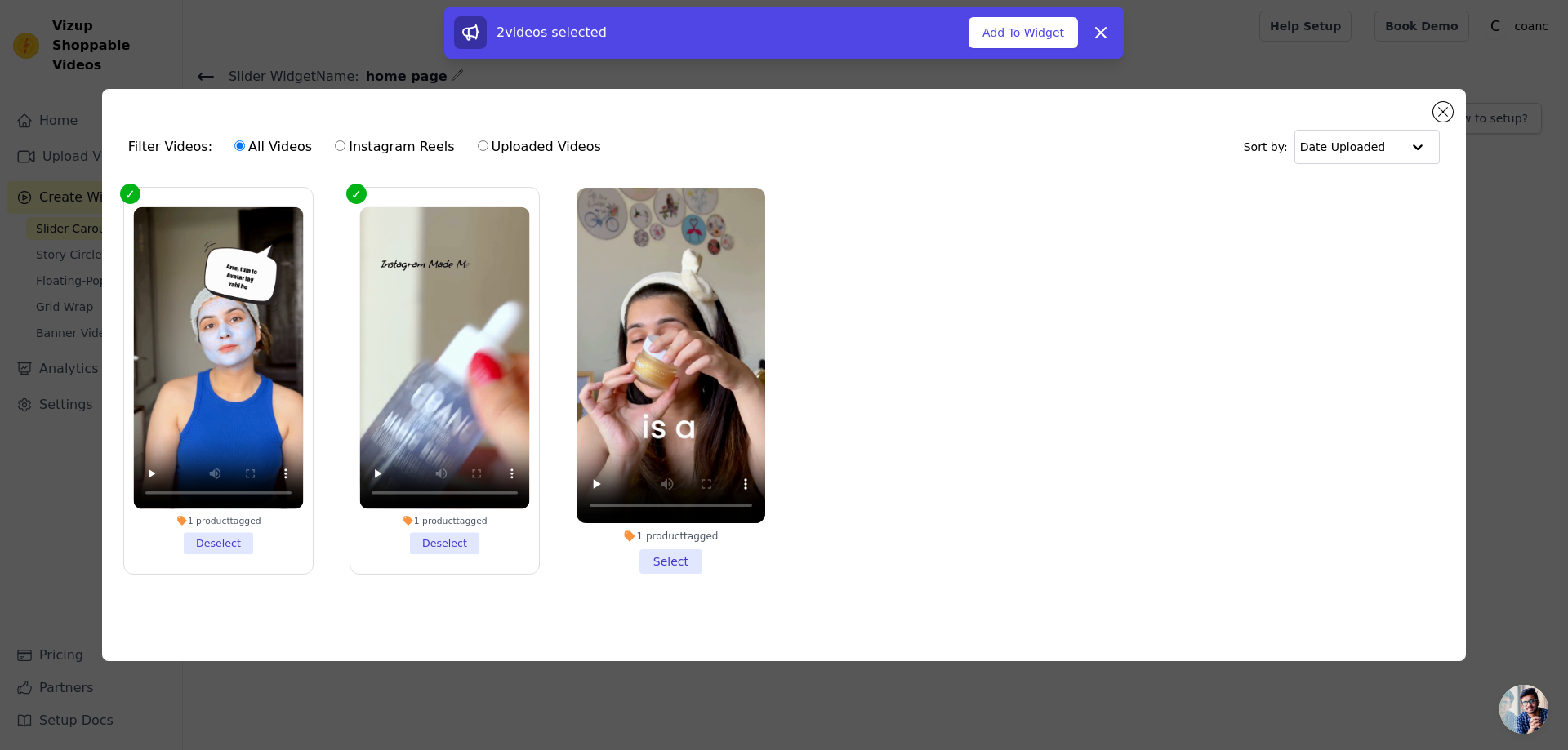
click at [654, 558] on li "1 product tagged Select" at bounding box center [671, 380] width 189 height 386
click at [0, 0] on input "1 product tagged Select" at bounding box center [0, 0] width 0 height 0
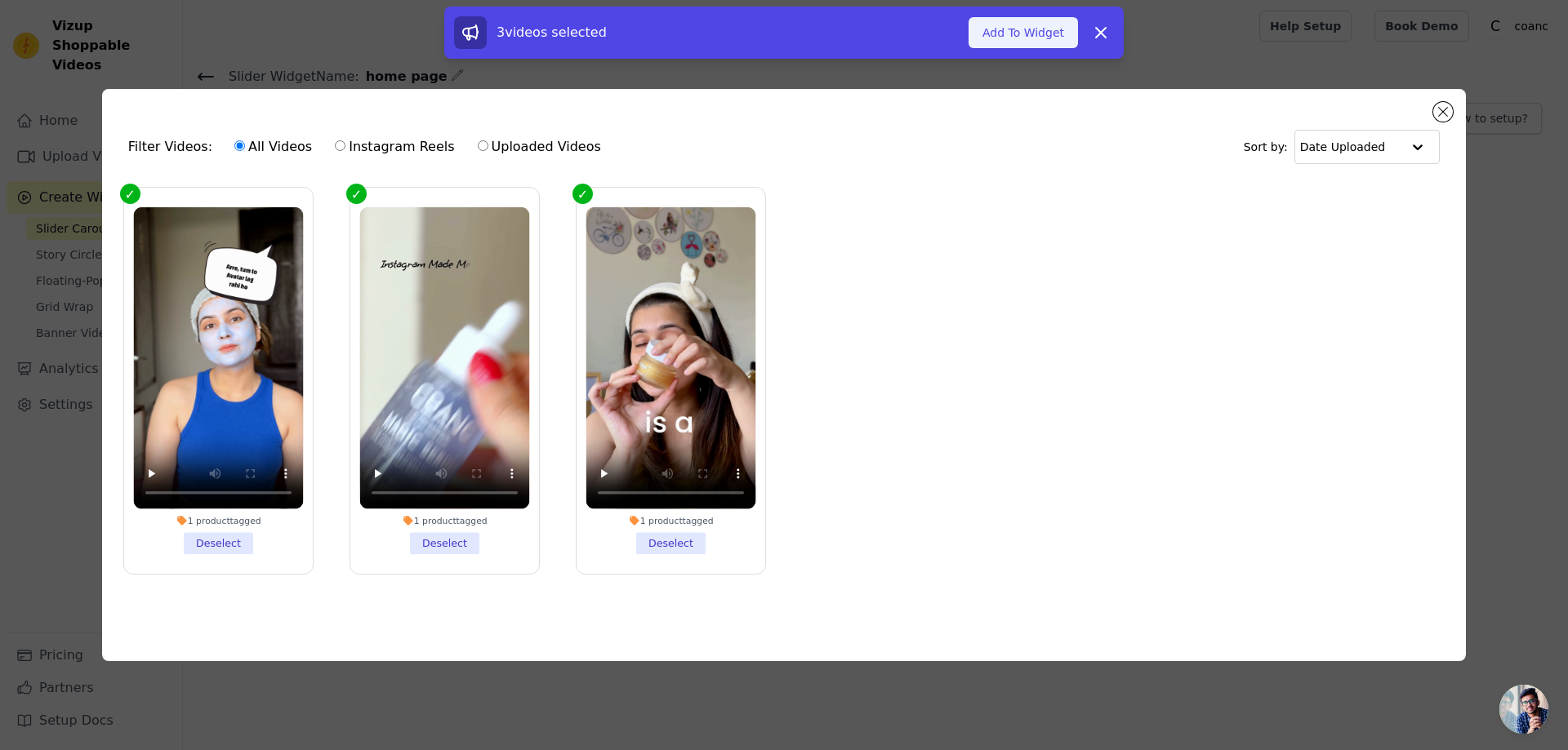
click at [1020, 40] on button "Add To Widget" at bounding box center [1023, 32] width 110 height 31
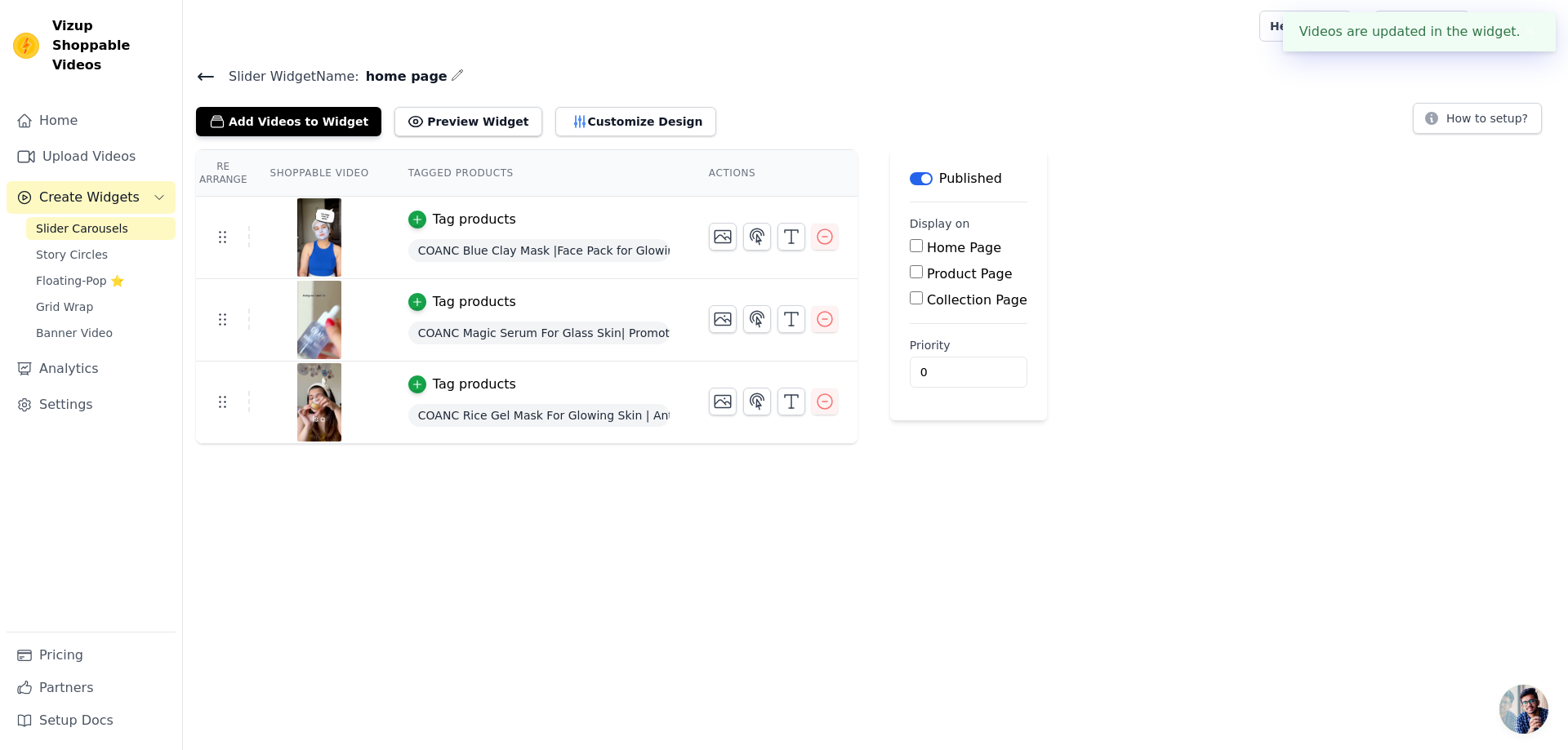
click at [910, 250] on input "Home Page" at bounding box center [917, 245] width 13 height 13
checkbox input "true"
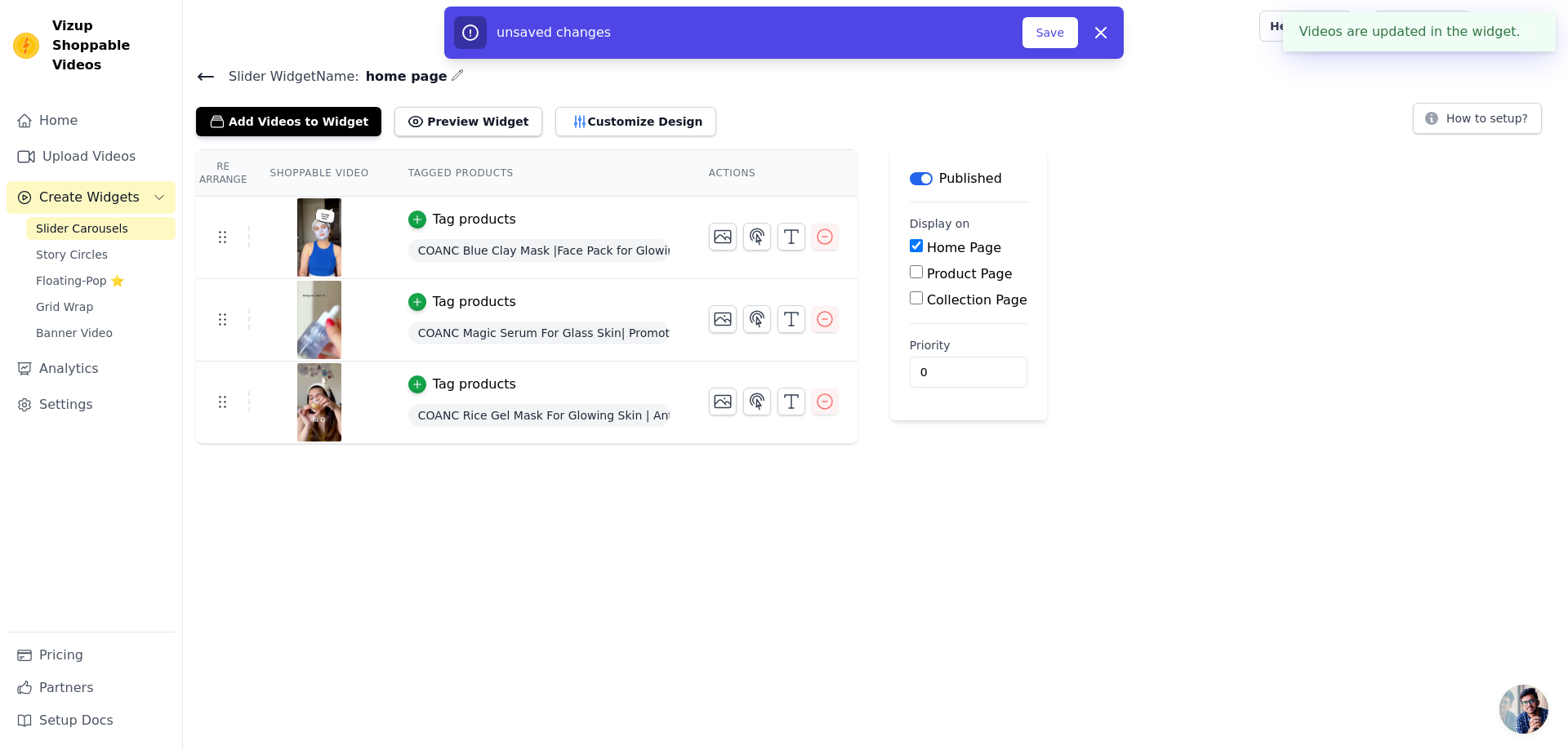
click at [910, 275] on input "Product Page" at bounding box center [917, 272] width 13 height 13
checkbox input "true"
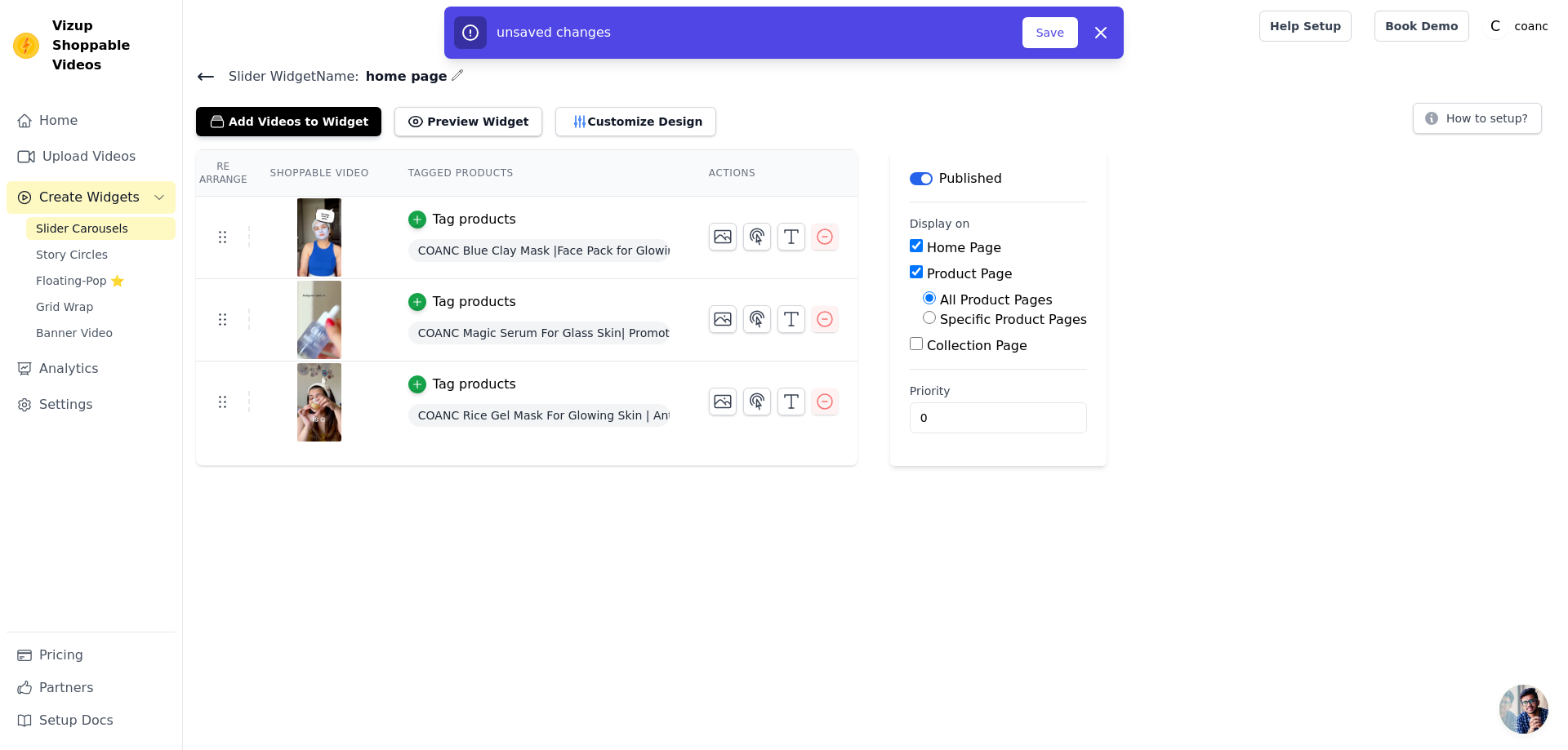
click at [970, 324] on label "Specific Product Pages" at bounding box center [1014, 319] width 147 height 15
click at [936, 324] on input "Specific Product Pages" at bounding box center [929, 318] width 13 height 13
radio input "true"
click at [946, 358] on button "Select Products" at bounding box center [977, 356] width 110 height 27
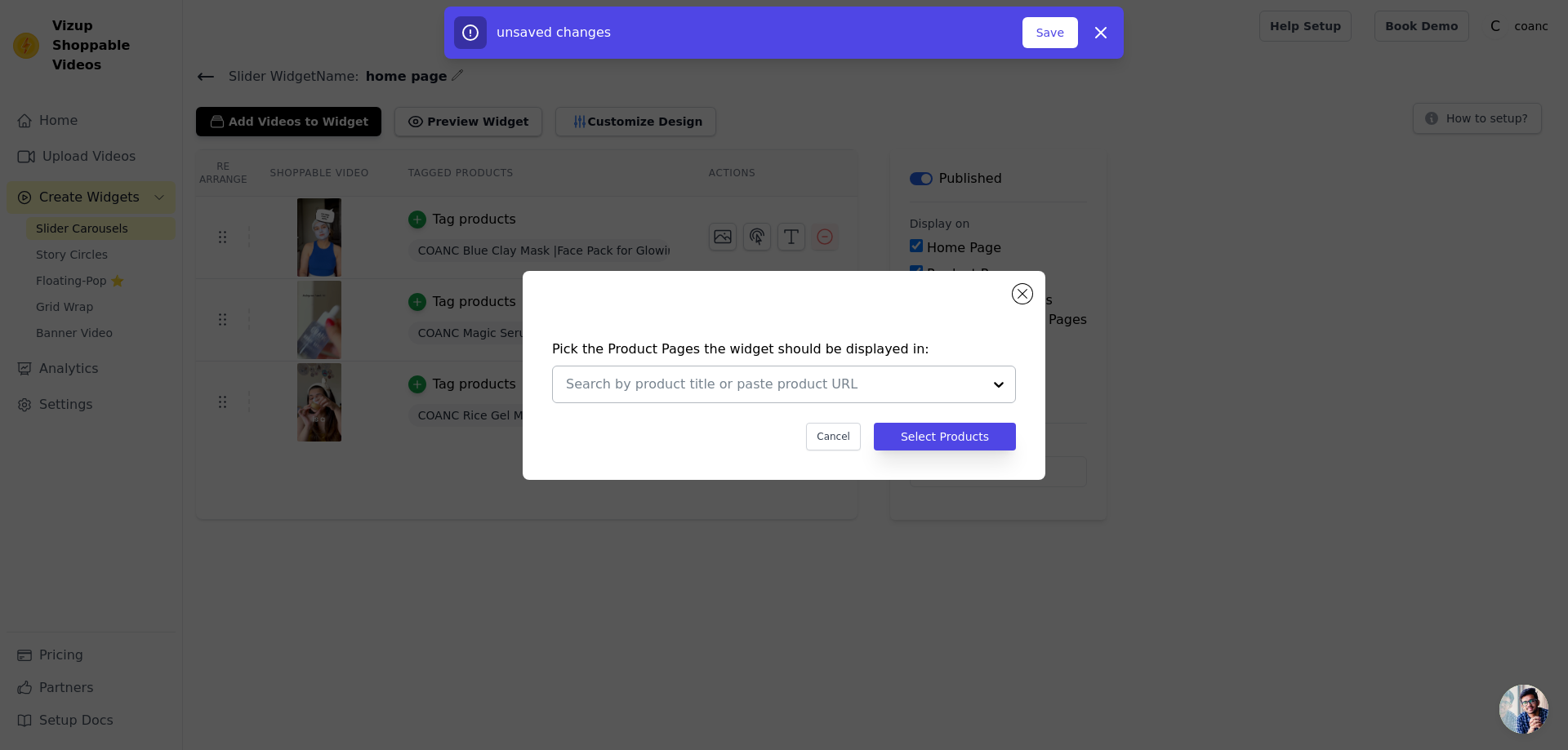
click at [910, 377] on input "text" at bounding box center [773, 384] width 416 height 20
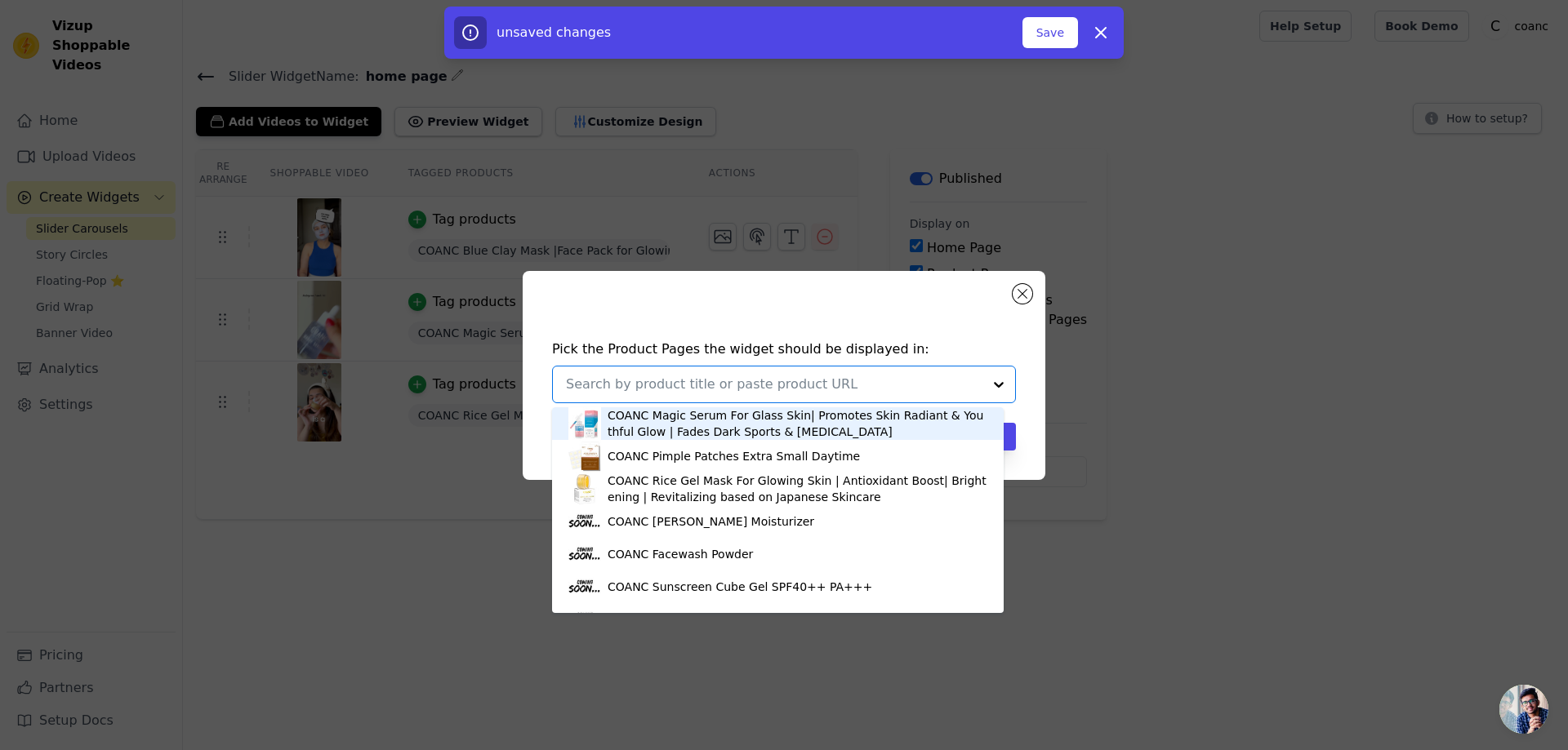
click at [1020, 304] on div "Pick the Product Pages the widget should be displayed in: COANC Magic Serum For…" at bounding box center [784, 375] width 523 height 208
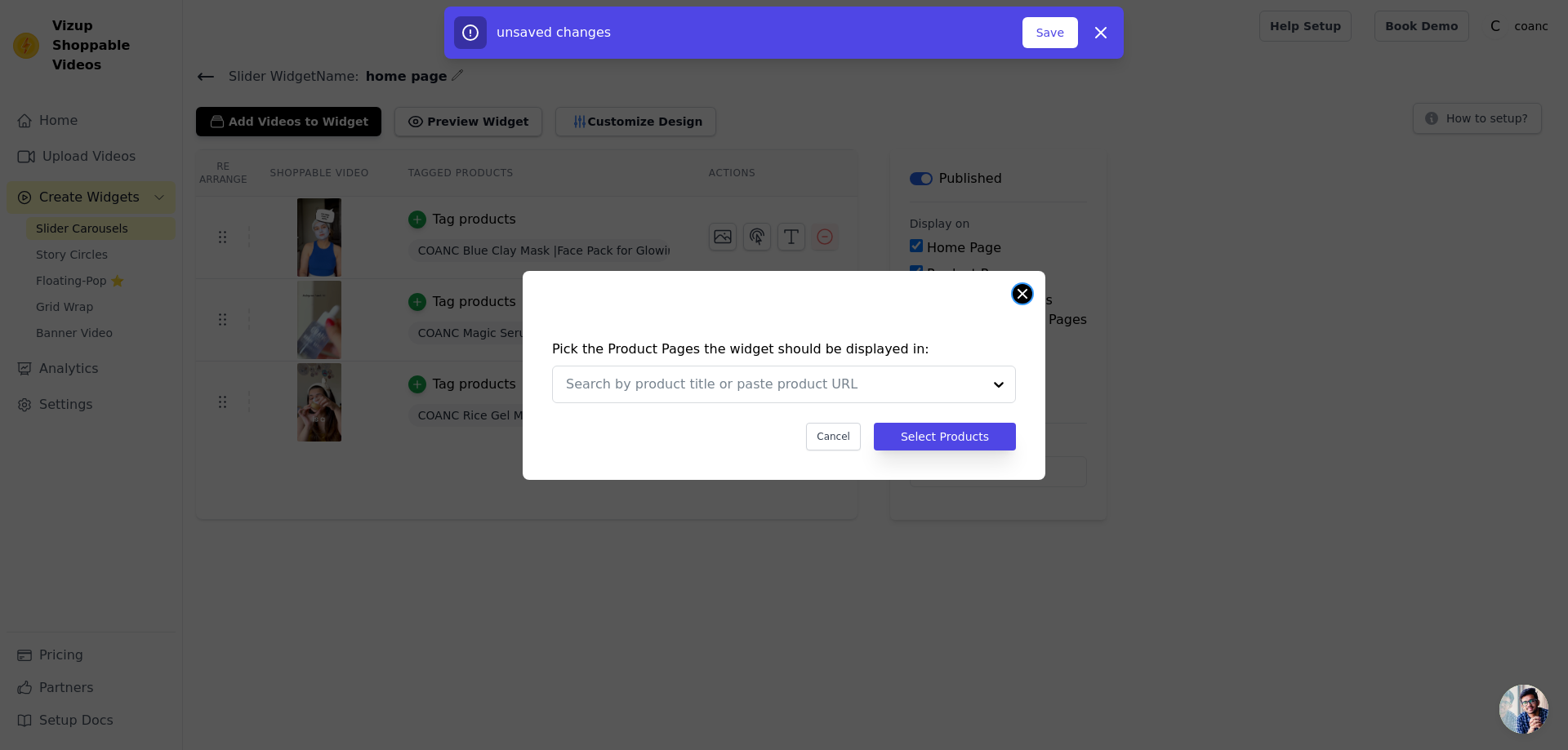
click at [1023, 294] on button "Close modal" at bounding box center [1021, 293] width 20 height 20
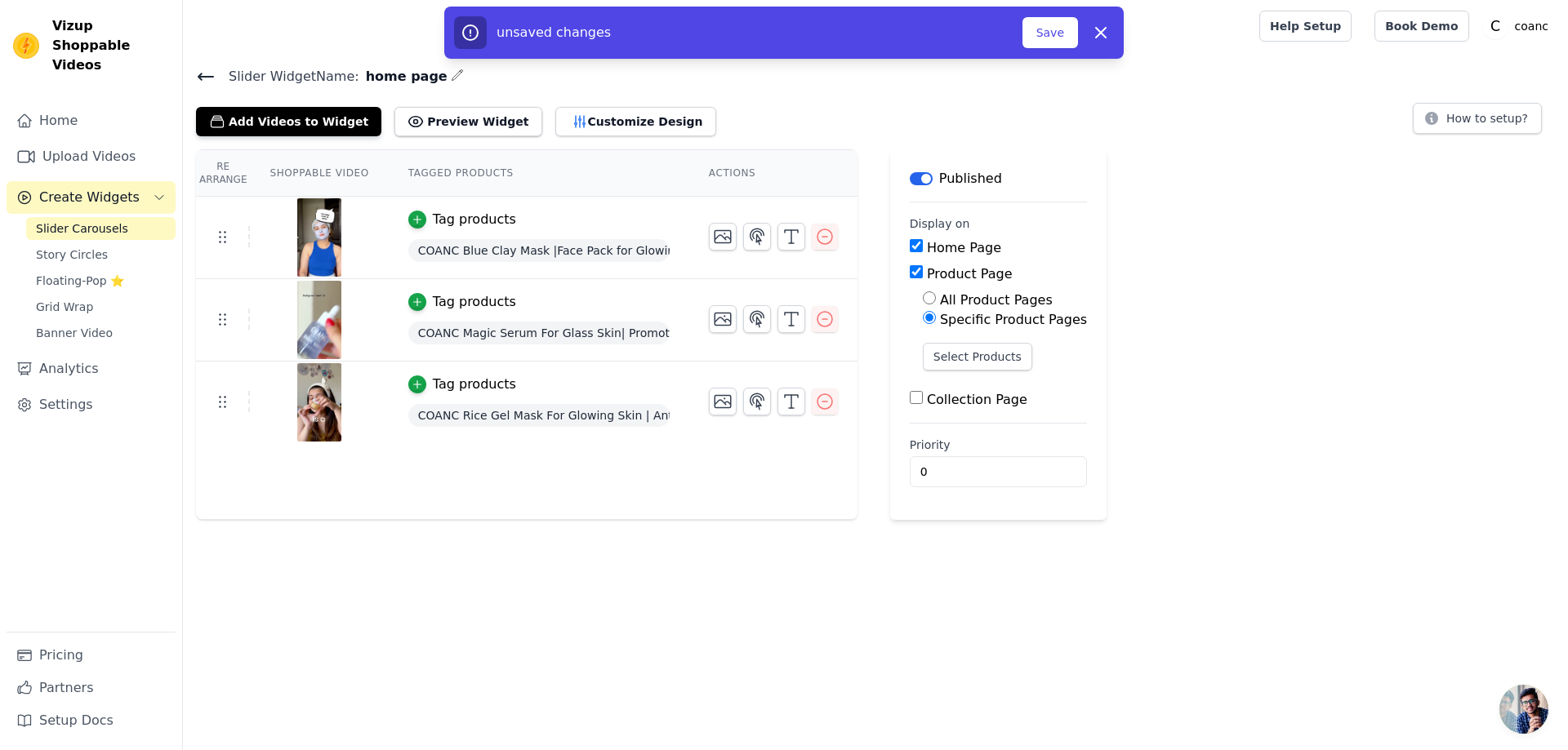
click at [910, 271] on input "Product Page" at bounding box center [917, 272] width 13 height 13
checkbox input "false"
click at [1058, 26] on button "Save" at bounding box center [1050, 32] width 56 height 31
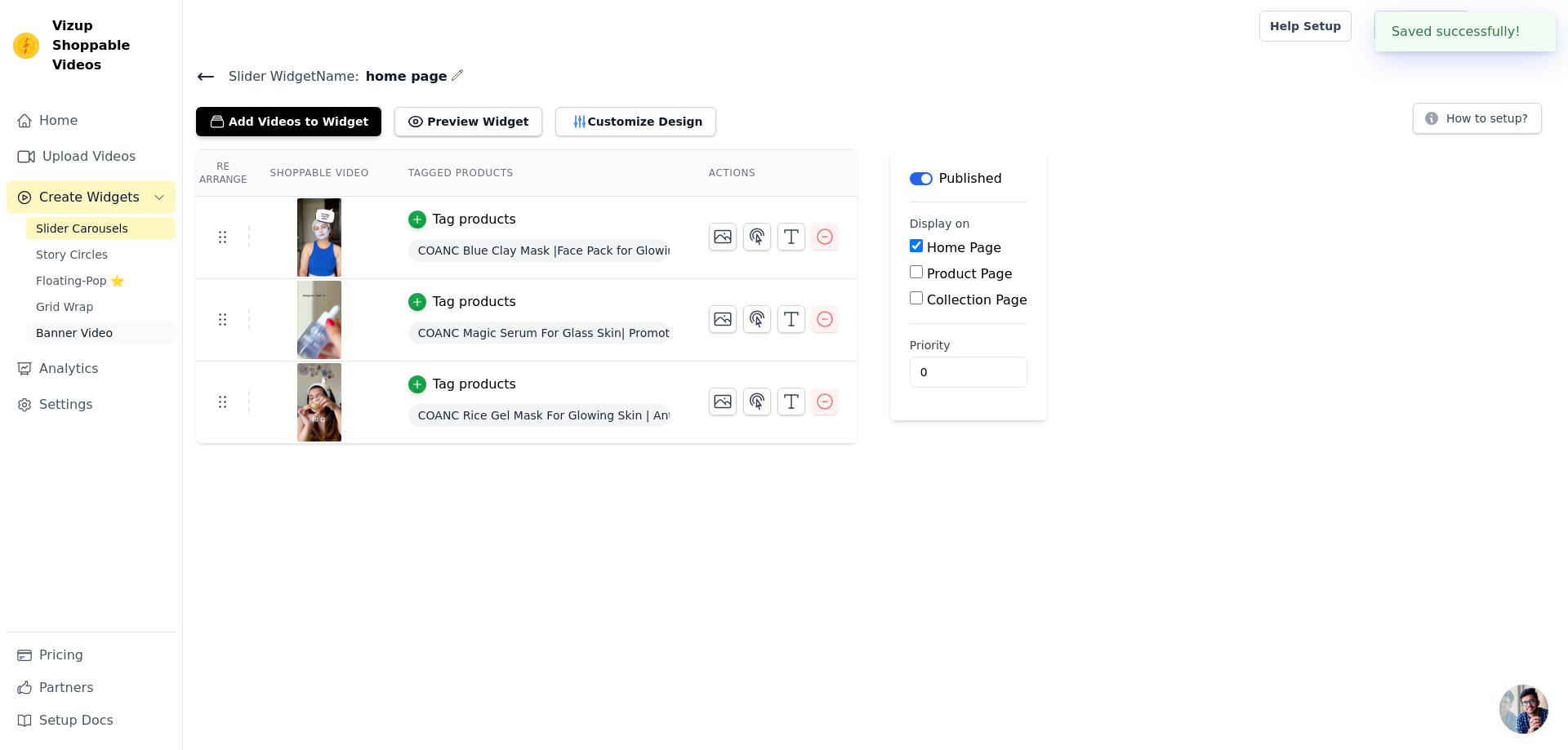
click at [76, 325] on span "Banner Video" at bounding box center [74, 332] width 76 height 16
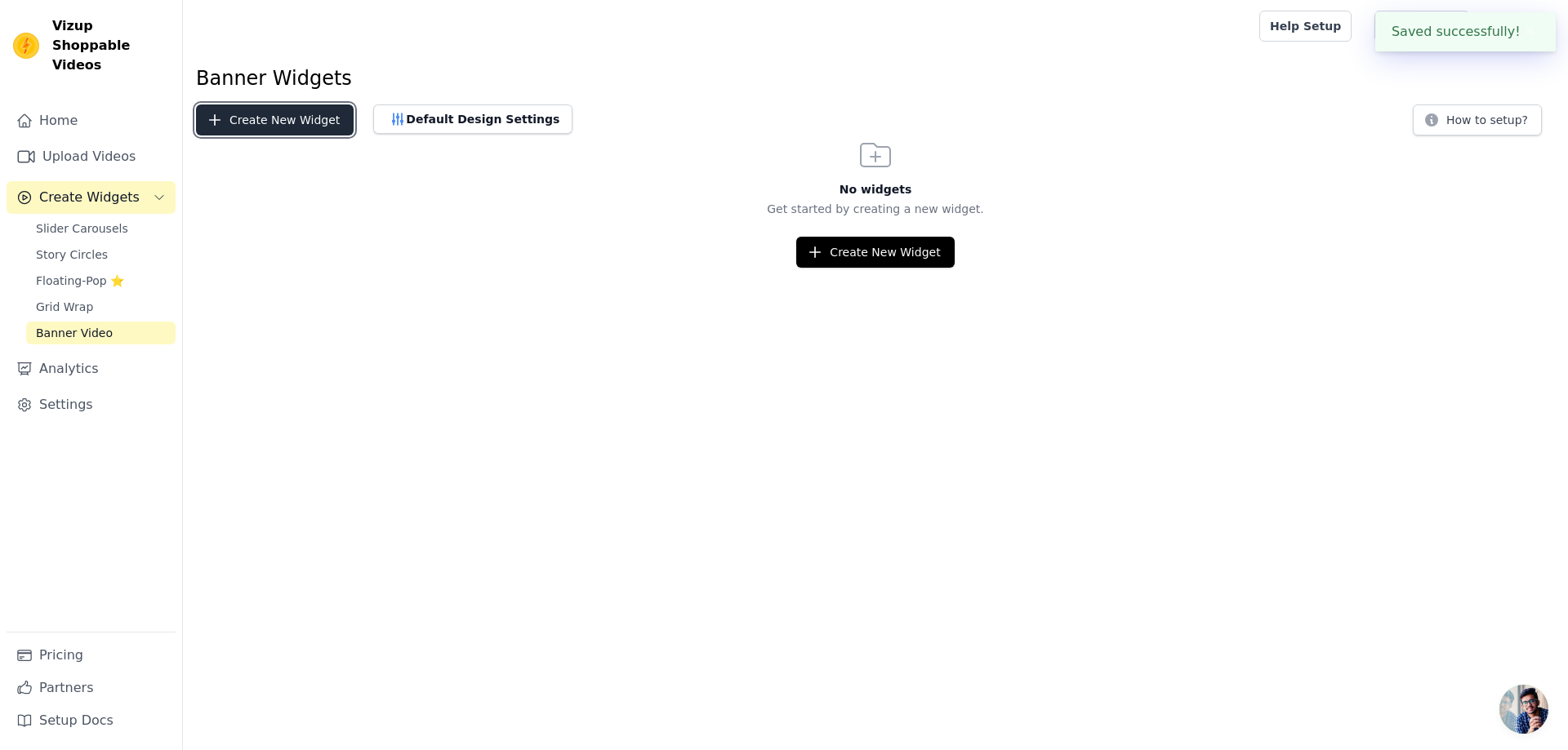
click at [268, 131] on button "Create New Widget" at bounding box center [275, 120] width 158 height 31
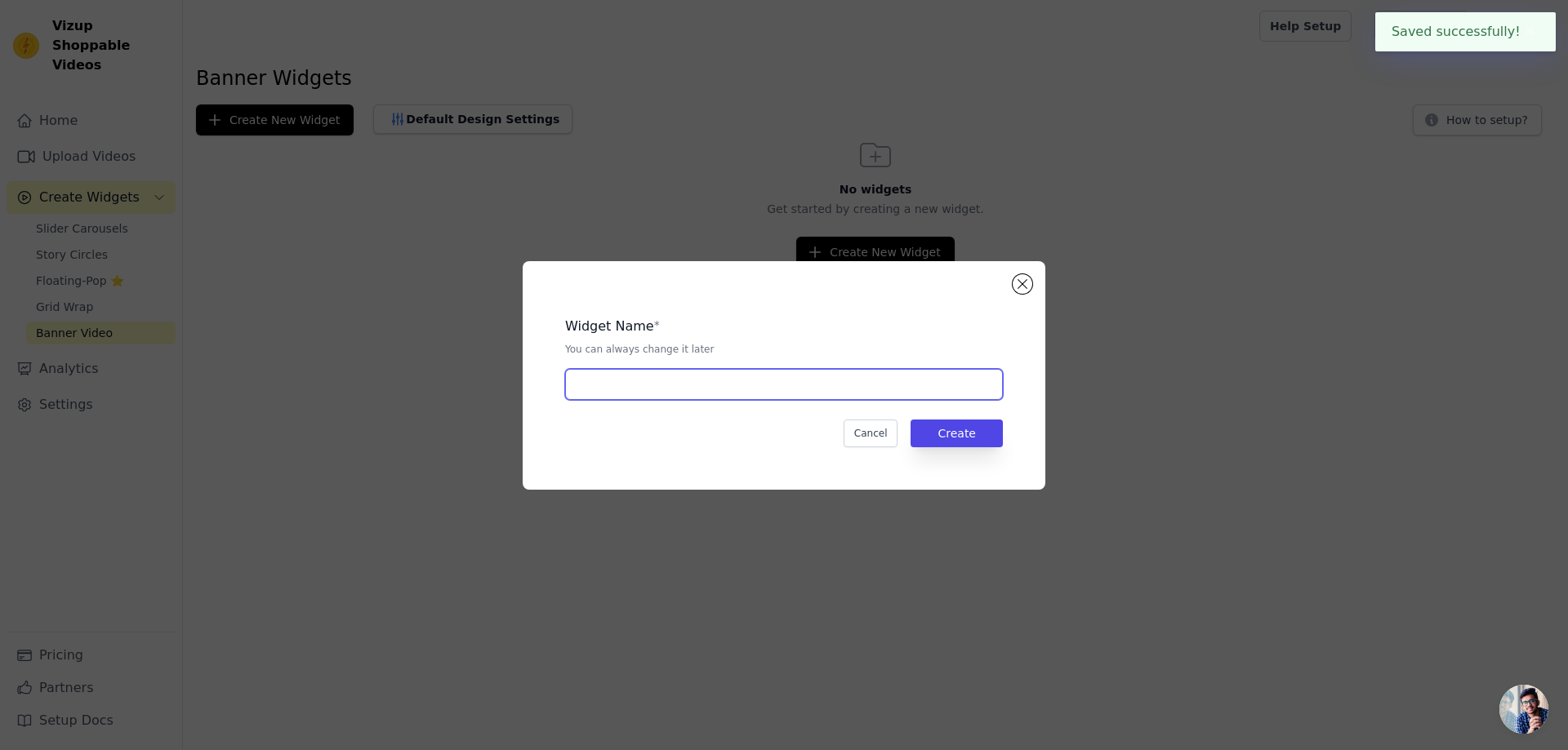
click at [699, 384] on input "text" at bounding box center [784, 384] width 438 height 31
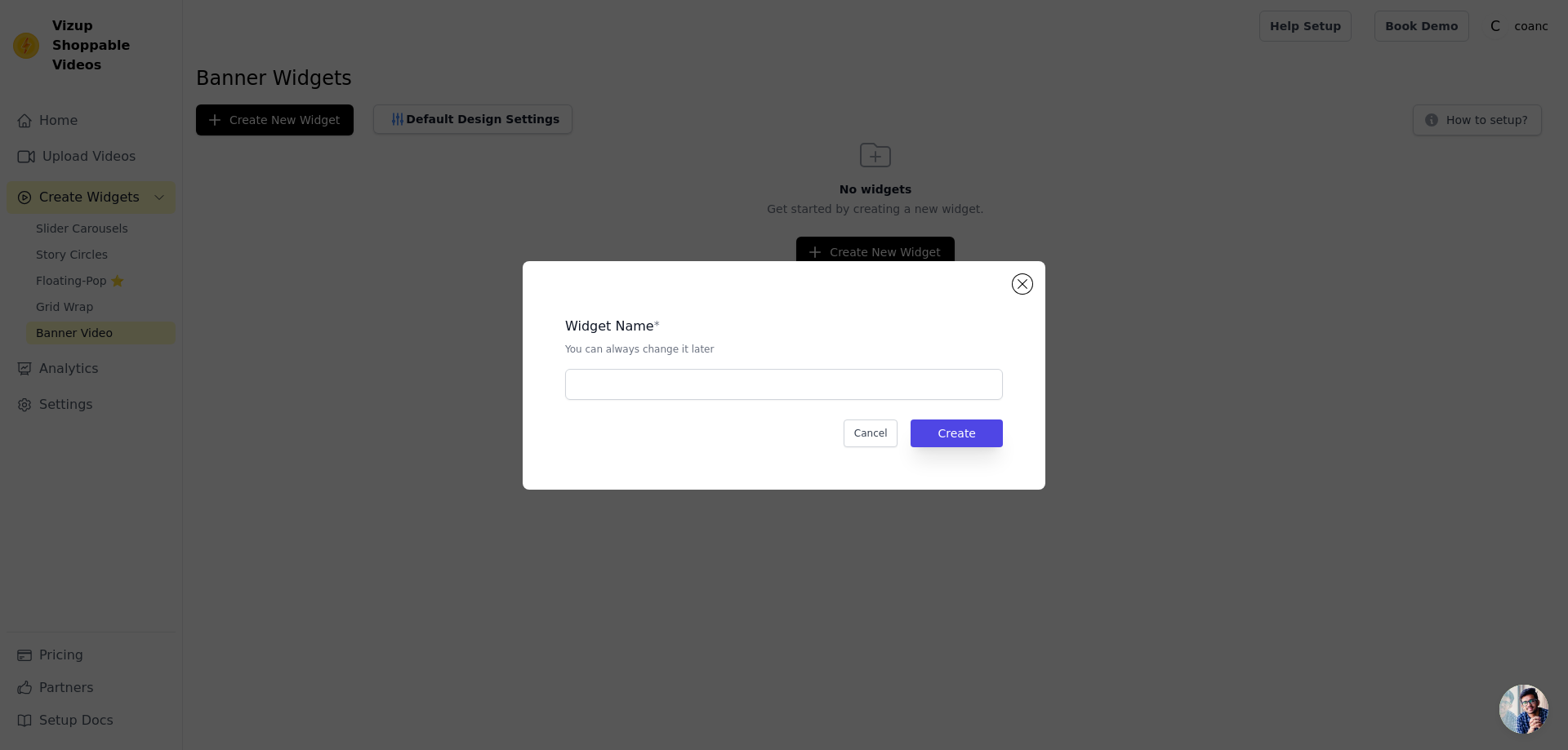
click at [1037, 281] on div "Widget Name * You can always change it later Cancel Create" at bounding box center [784, 375] width 523 height 228
click at [1030, 282] on button "Close modal" at bounding box center [1021, 284] width 20 height 20
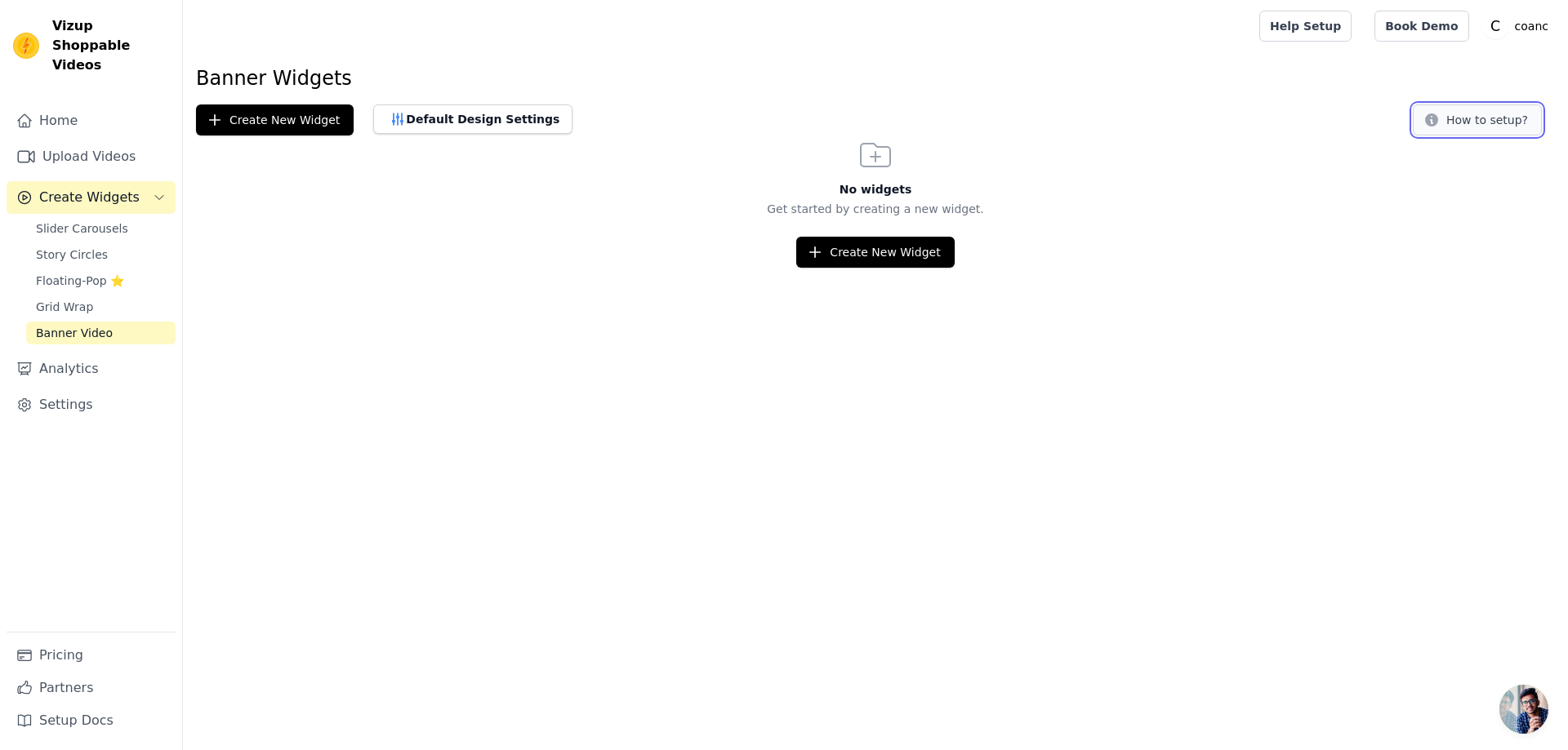
click at [1490, 123] on button "How to setup?" at bounding box center [1476, 120] width 129 height 31
click at [76, 221] on span "Slider Carousels" at bounding box center [82, 228] width 93 height 16
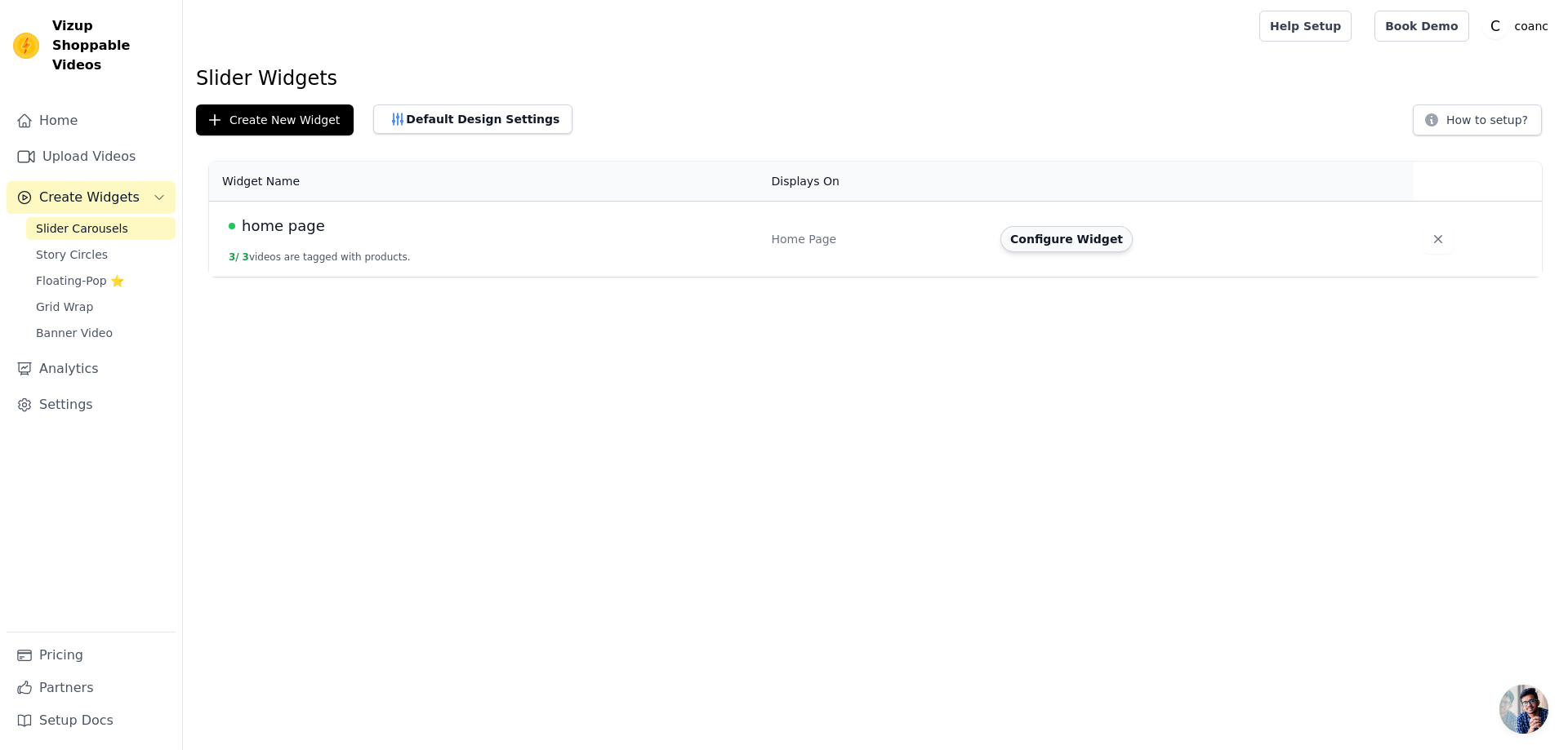
click at [1085, 237] on button "Configure Widget" at bounding box center [1067, 240] width 132 height 26
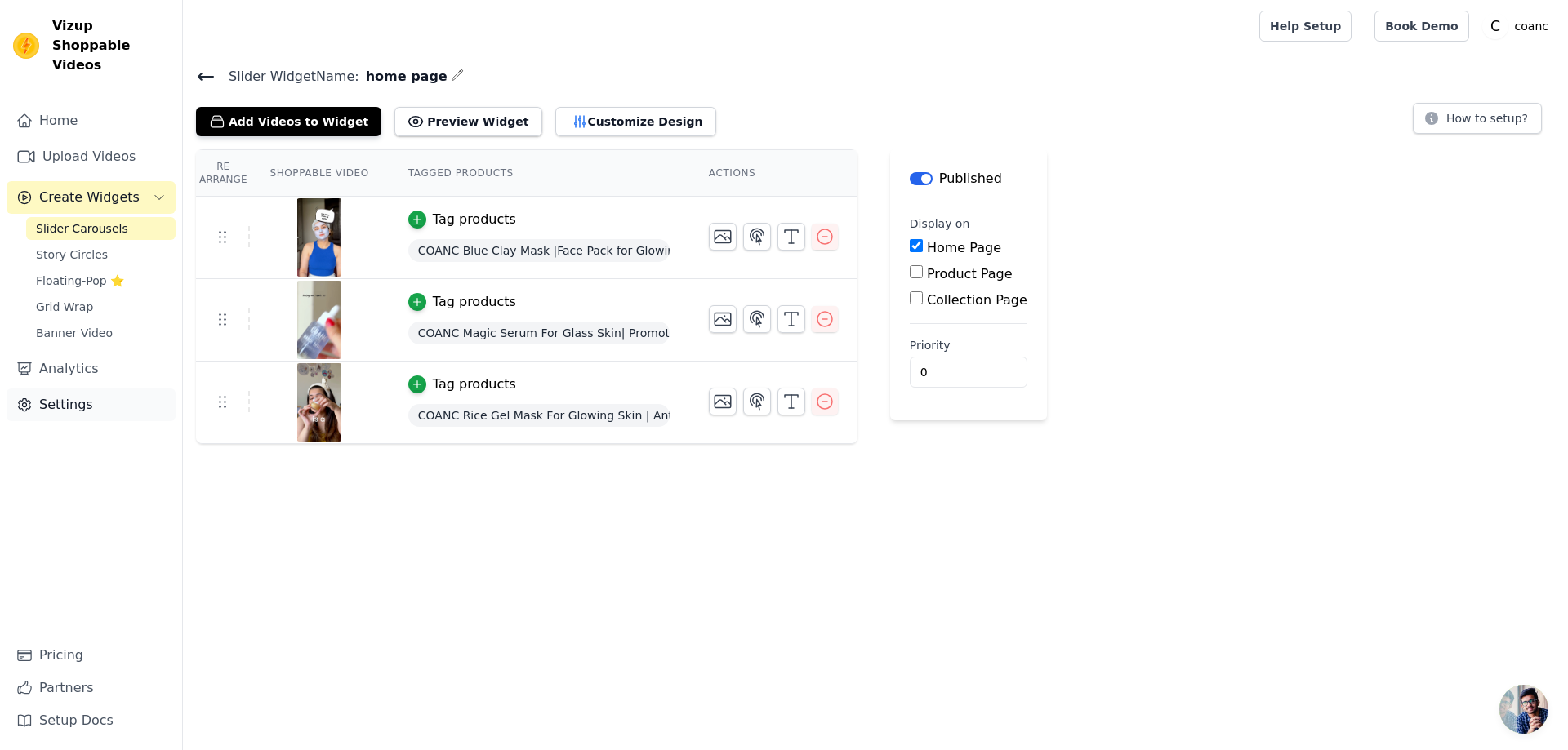
click at [60, 392] on link "Settings" at bounding box center [91, 405] width 169 height 33
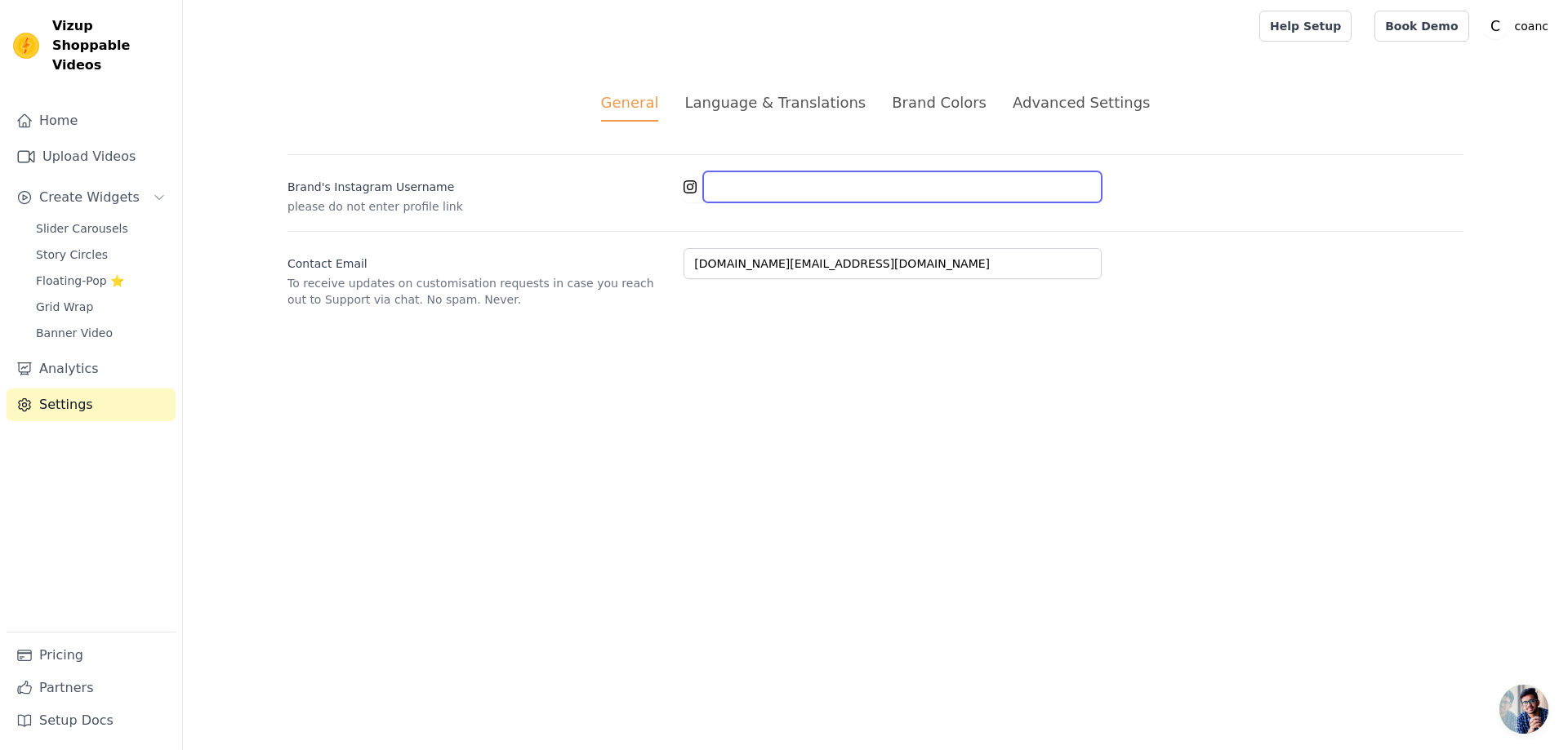
click at [735, 176] on input "Brand's Instagram Username" at bounding box center [902, 187] width 398 height 31
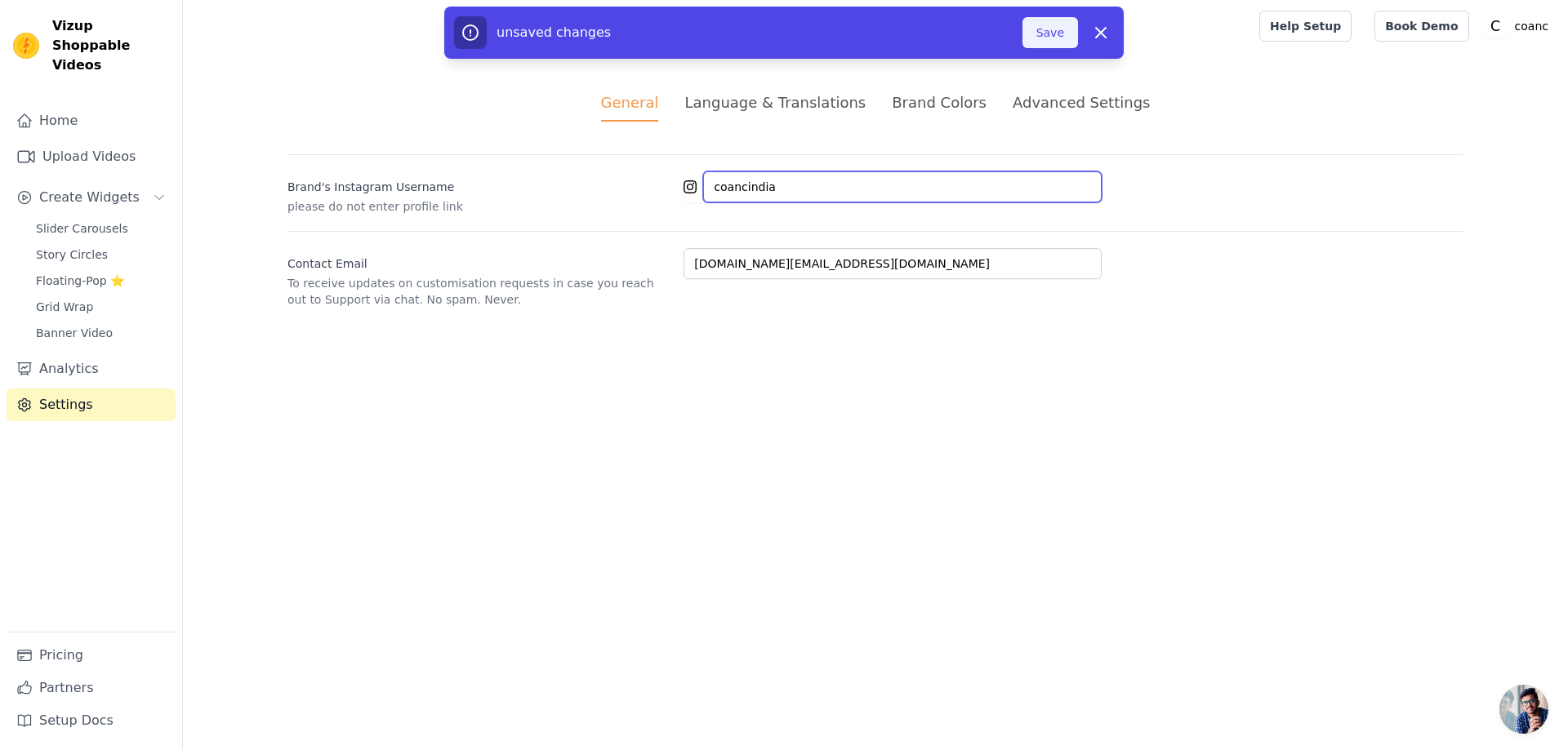
type input "coancindia"
click at [1044, 25] on button "Save" at bounding box center [1050, 32] width 56 height 31
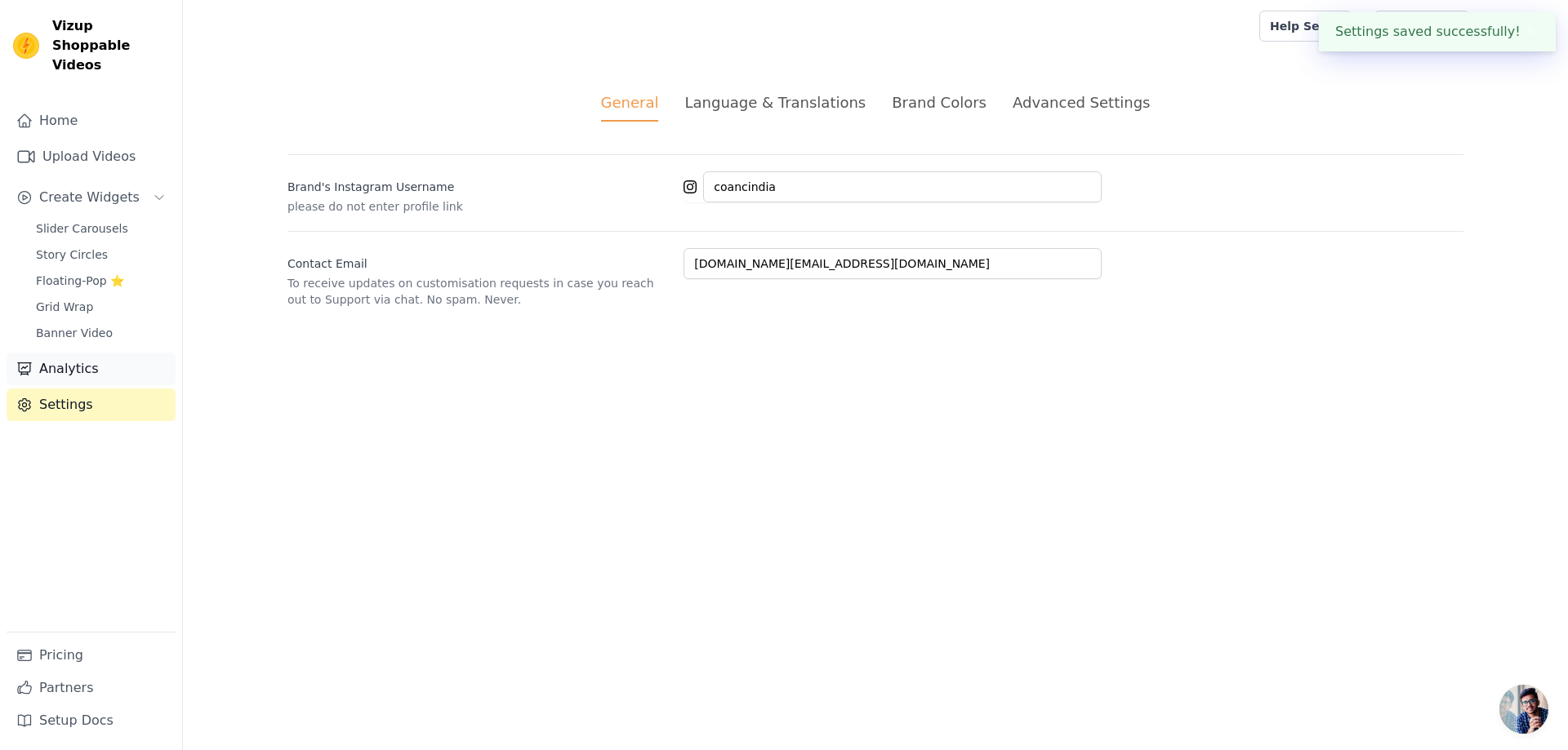
click at [99, 355] on link "Analytics" at bounding box center [91, 369] width 169 height 33
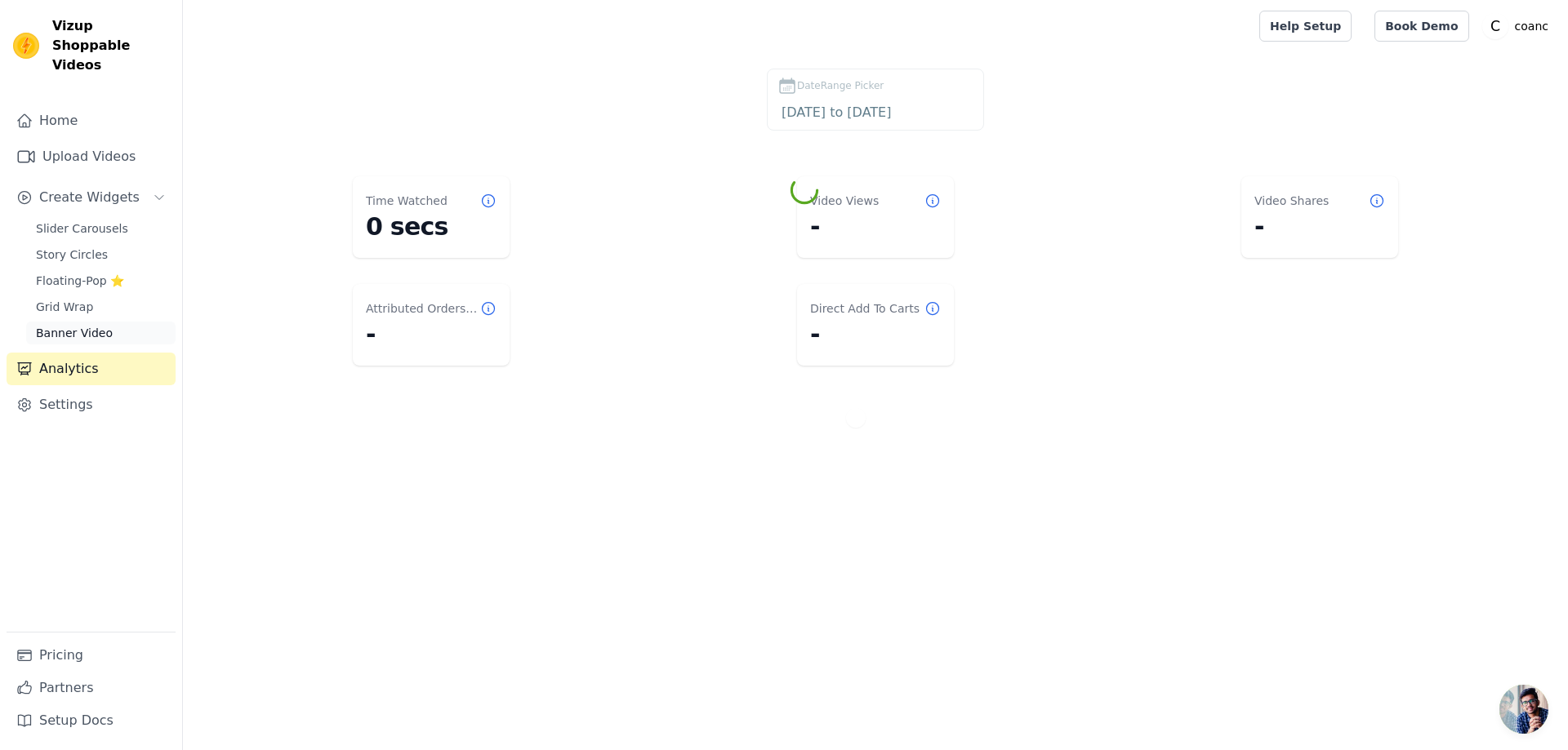
click at [109, 322] on link "Banner Video" at bounding box center [101, 333] width 149 height 23
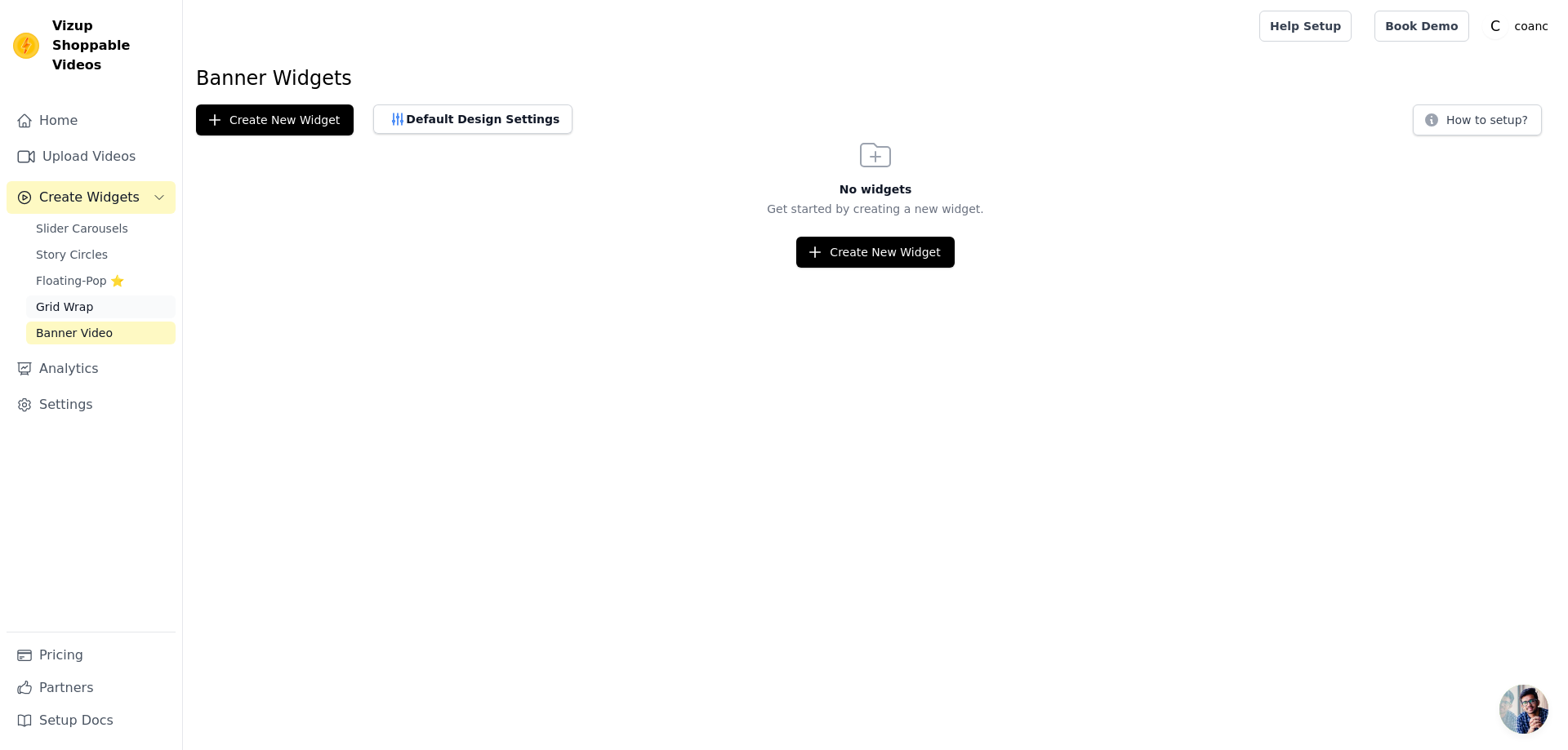
click at [100, 295] on link "Grid Wrap" at bounding box center [101, 307] width 149 height 23
click at [93, 221] on span "Slider Carousels" at bounding box center [82, 228] width 93 height 16
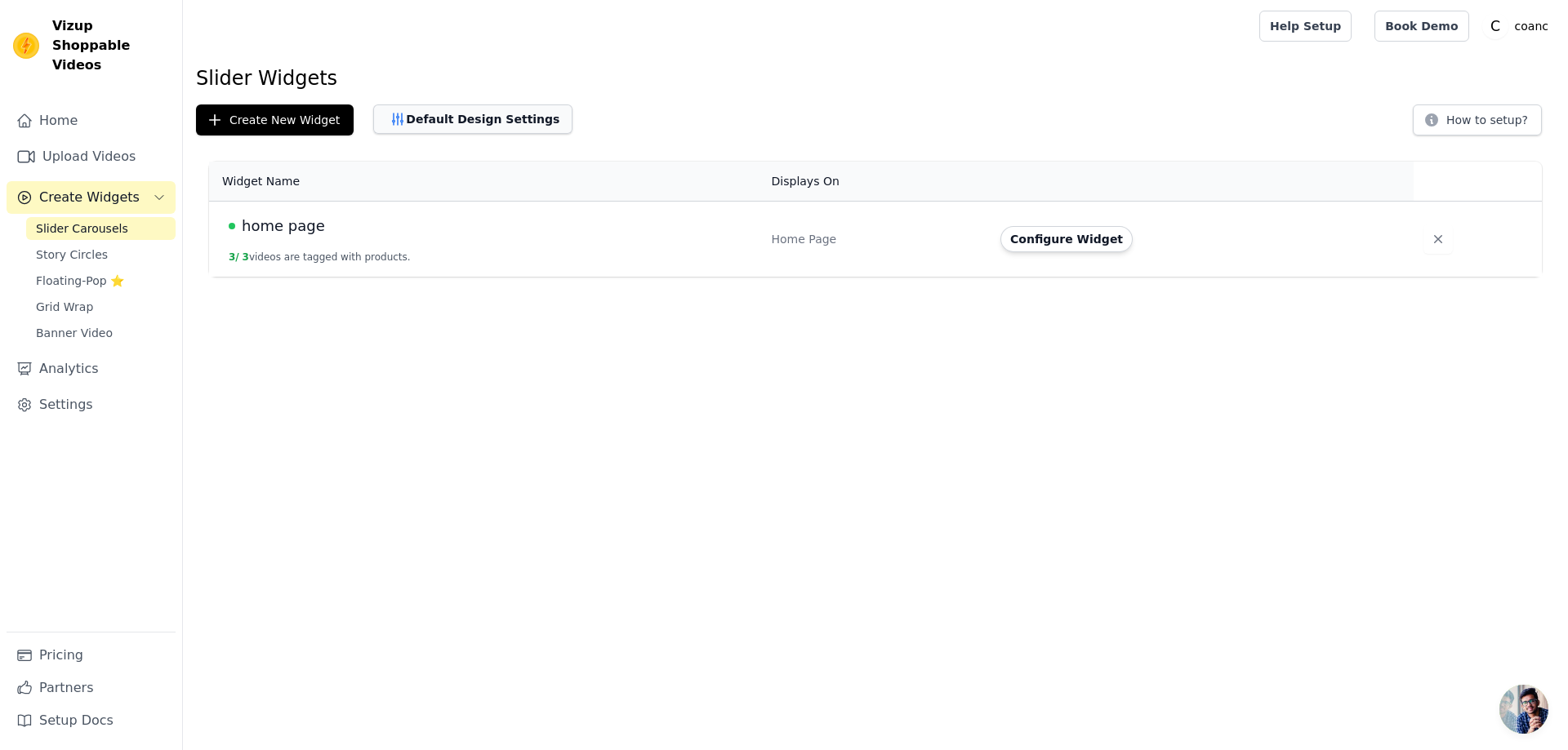
click at [469, 124] on button "Default Design Settings" at bounding box center [472, 119] width 199 height 29
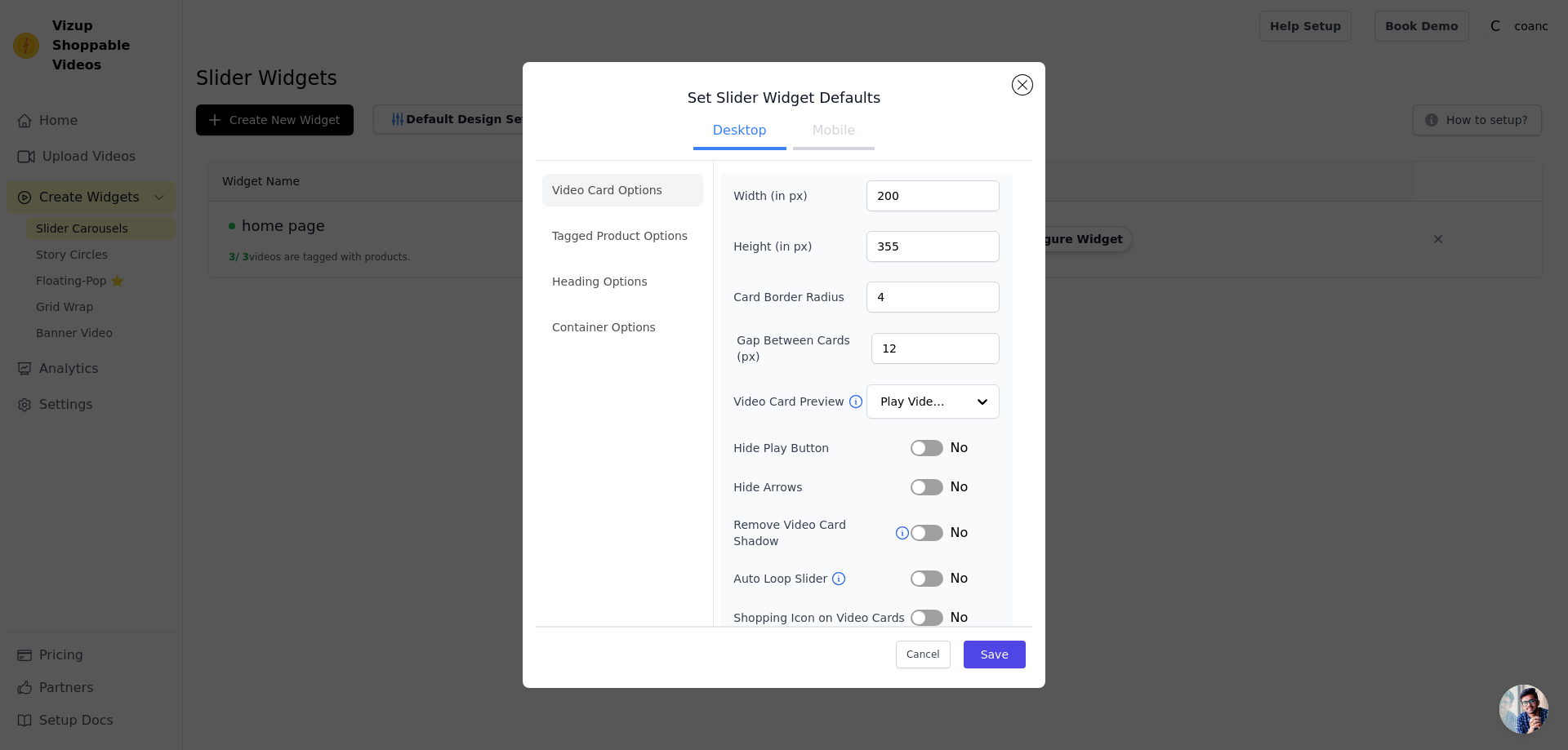
click at [822, 133] on button "Mobile" at bounding box center [834, 132] width 81 height 36
click at [646, 242] on li "Tagged Product Options" at bounding box center [622, 236] width 160 height 33
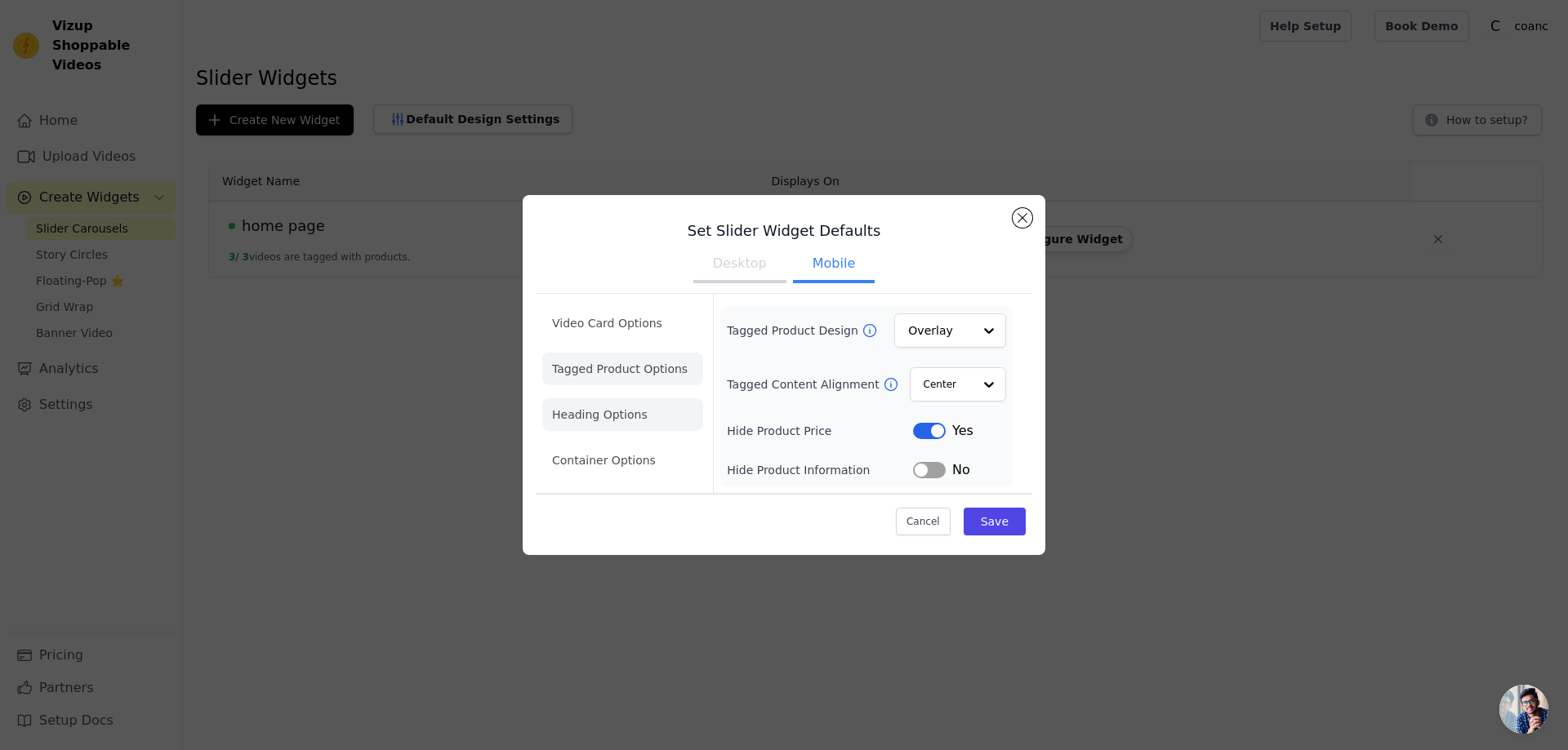
click at [653, 419] on li "Heading Options" at bounding box center [622, 414] width 160 height 33
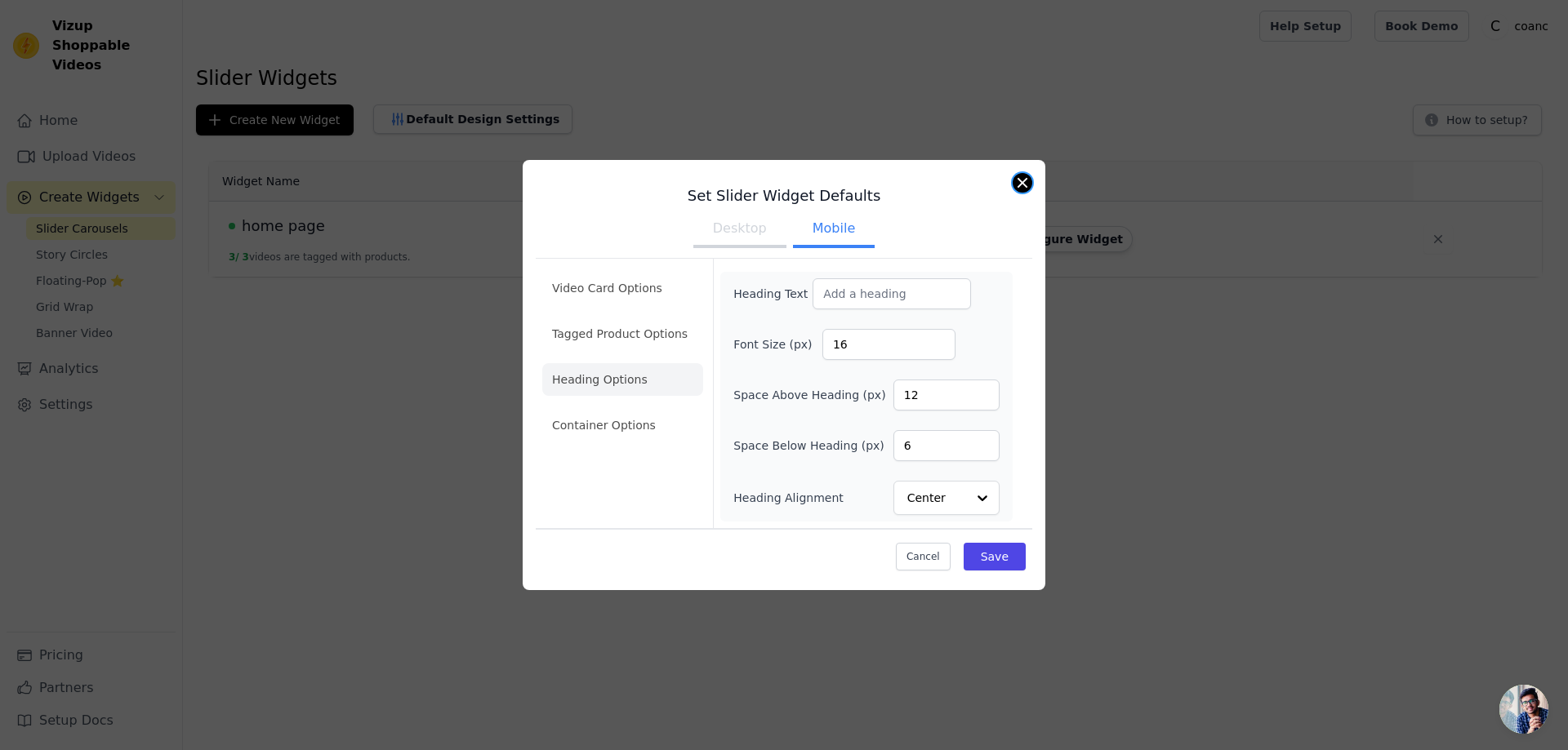
click at [1018, 184] on button "Close modal" at bounding box center [1021, 182] width 20 height 20
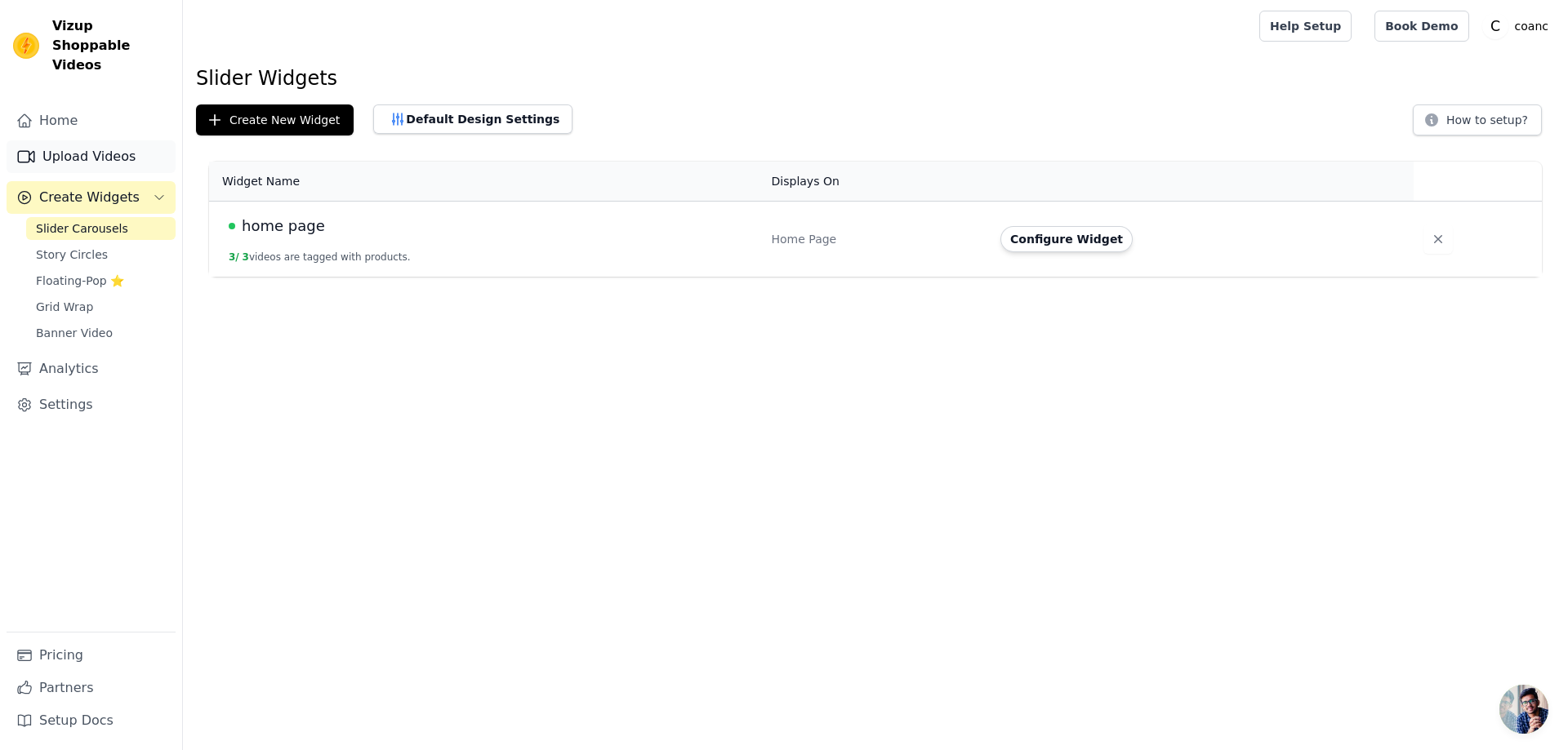
click at [109, 142] on link "Upload Videos" at bounding box center [91, 157] width 169 height 33
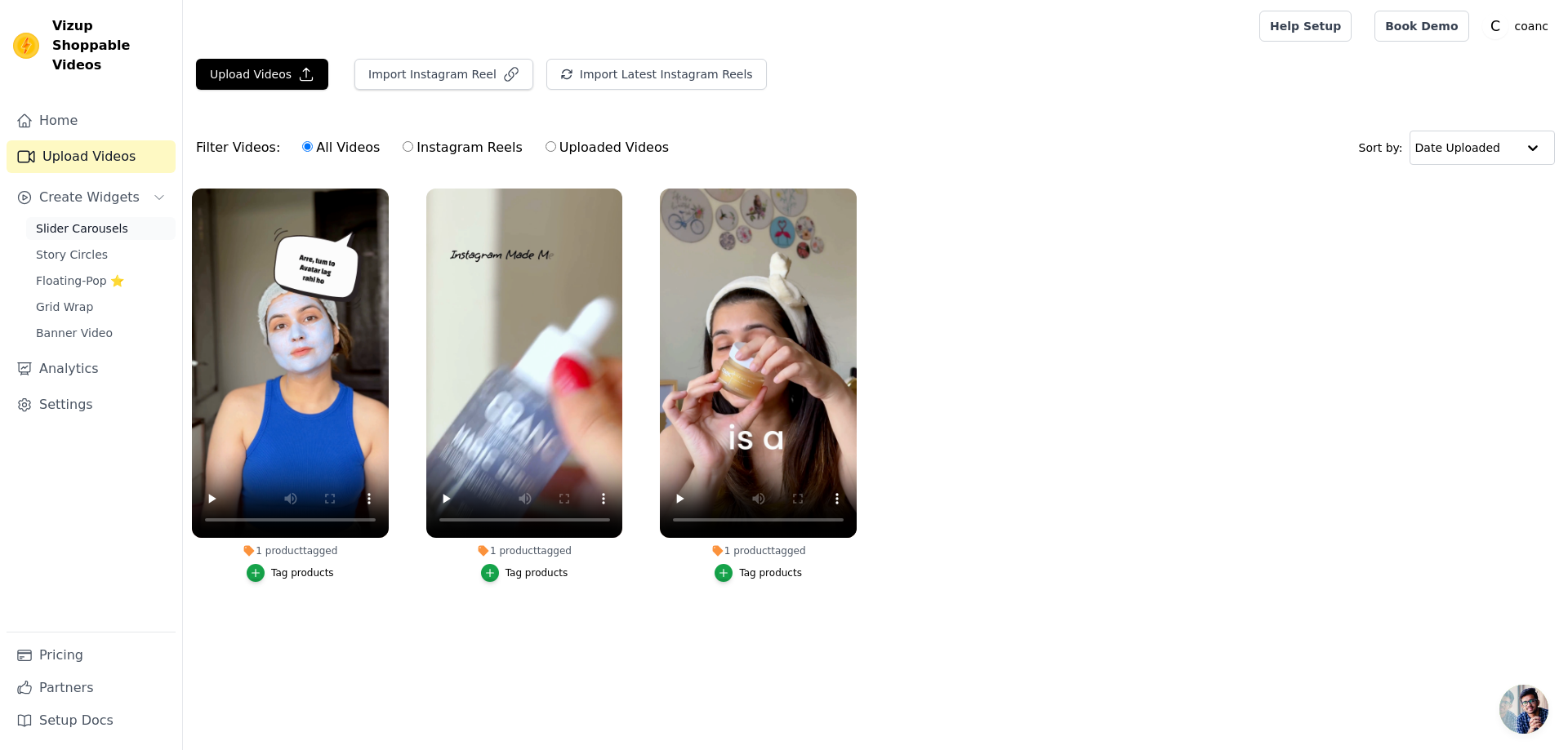
click at [100, 221] on span "Slider Carousels" at bounding box center [82, 228] width 93 height 16
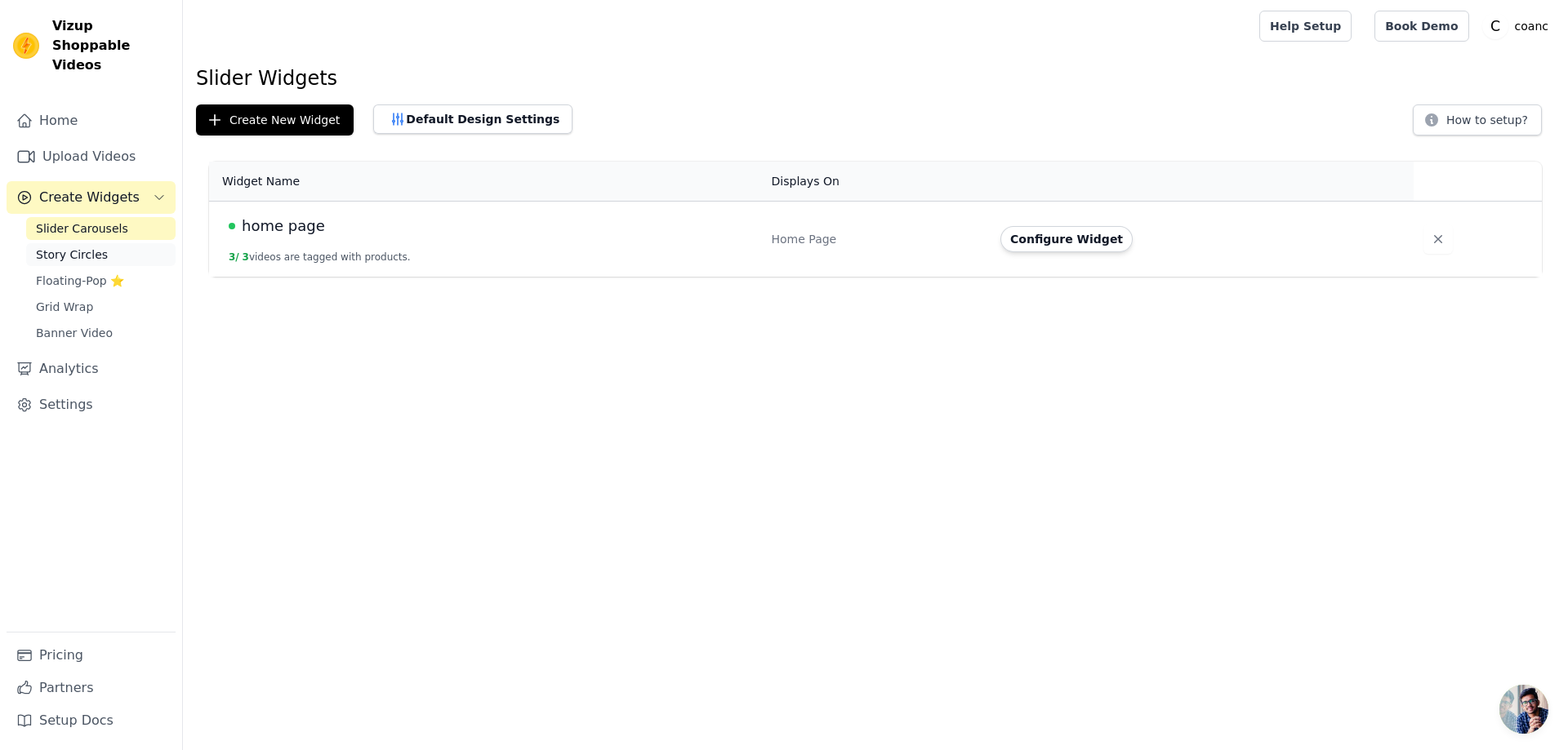
click at [97, 246] on span "Story Circles" at bounding box center [72, 254] width 72 height 16
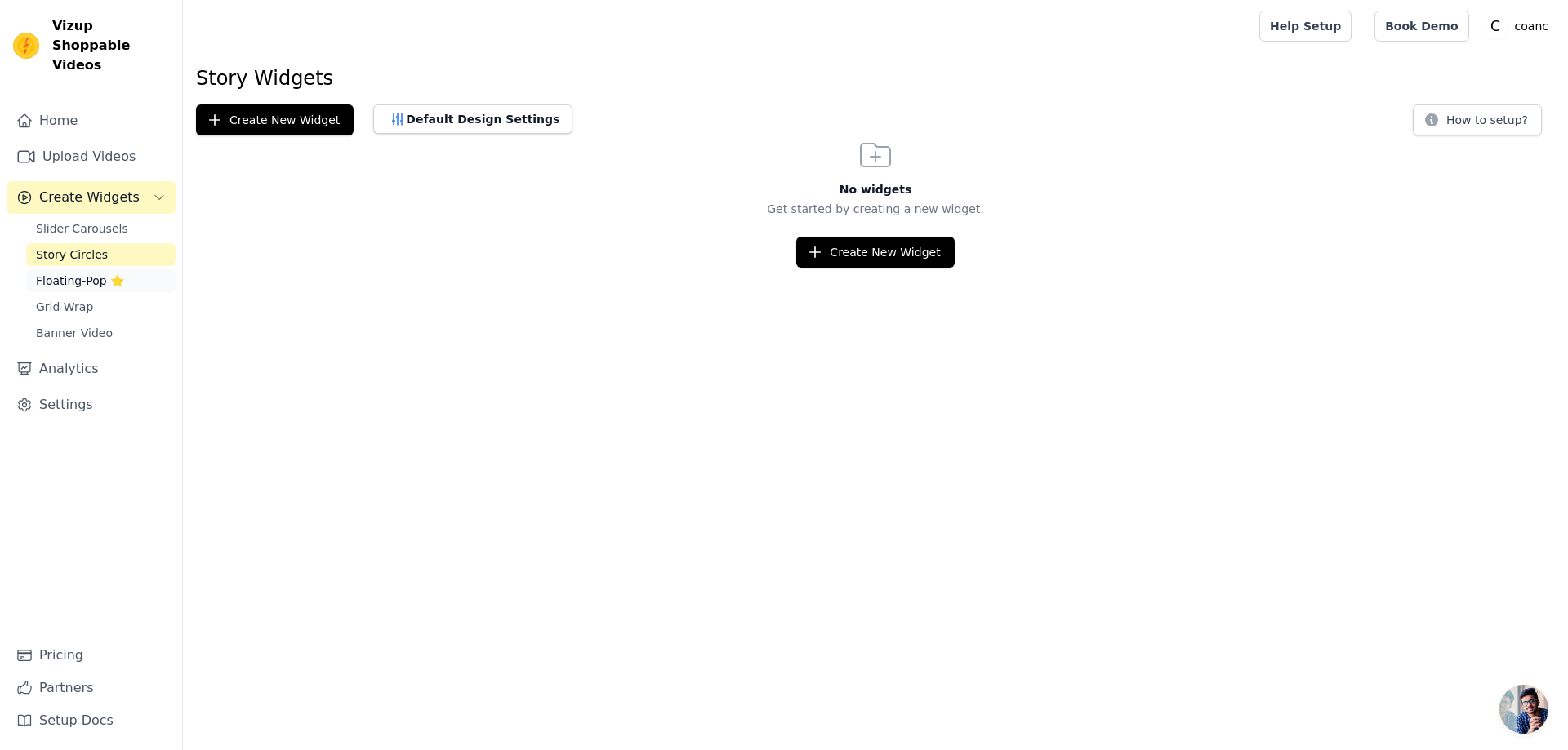
click at [90, 273] on span "Floating-Pop ⭐" at bounding box center [79, 280] width 88 height 16
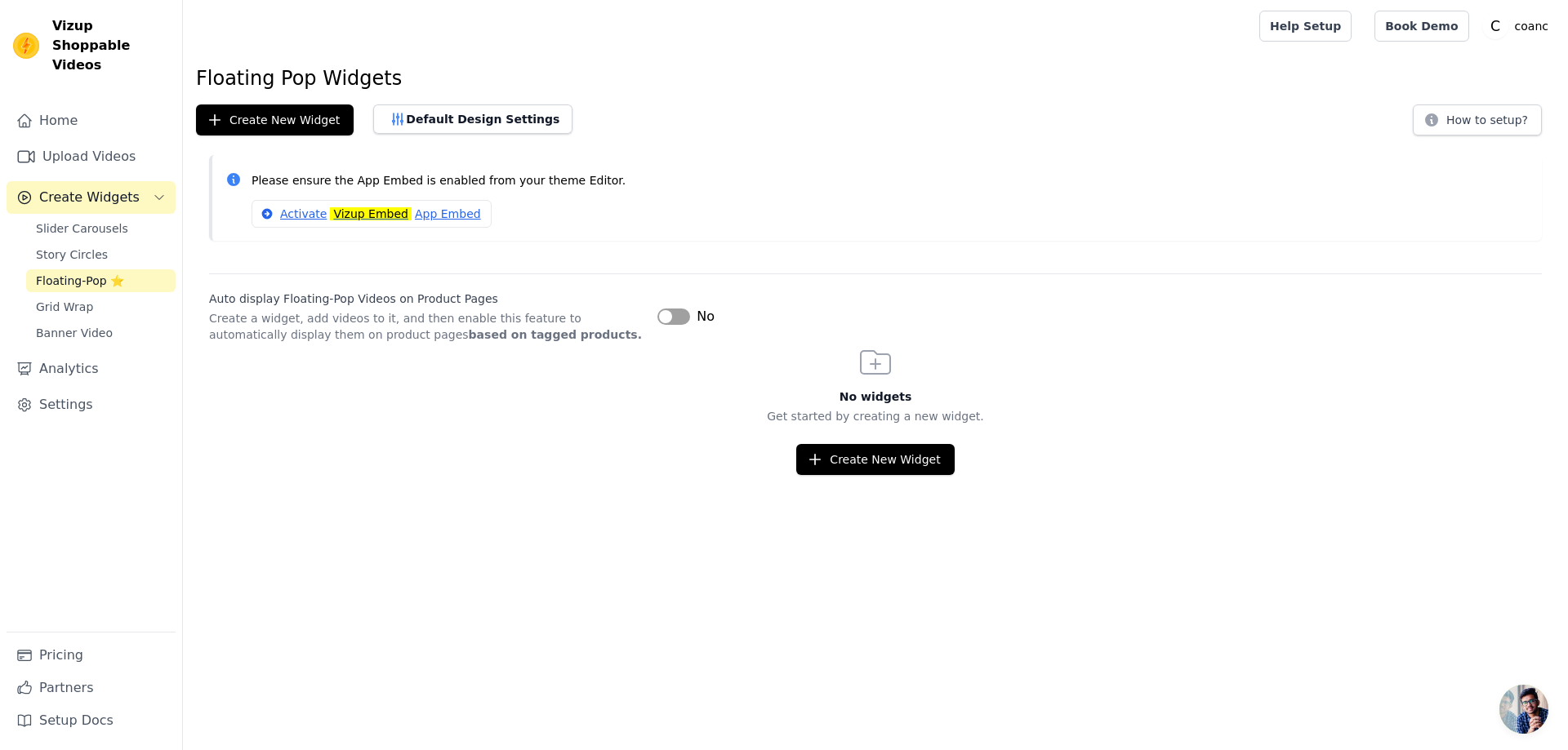
click at [669, 314] on button "Label" at bounding box center [673, 316] width 33 height 16
click at [873, 463] on button "Create New Widget" at bounding box center [874, 459] width 158 height 31
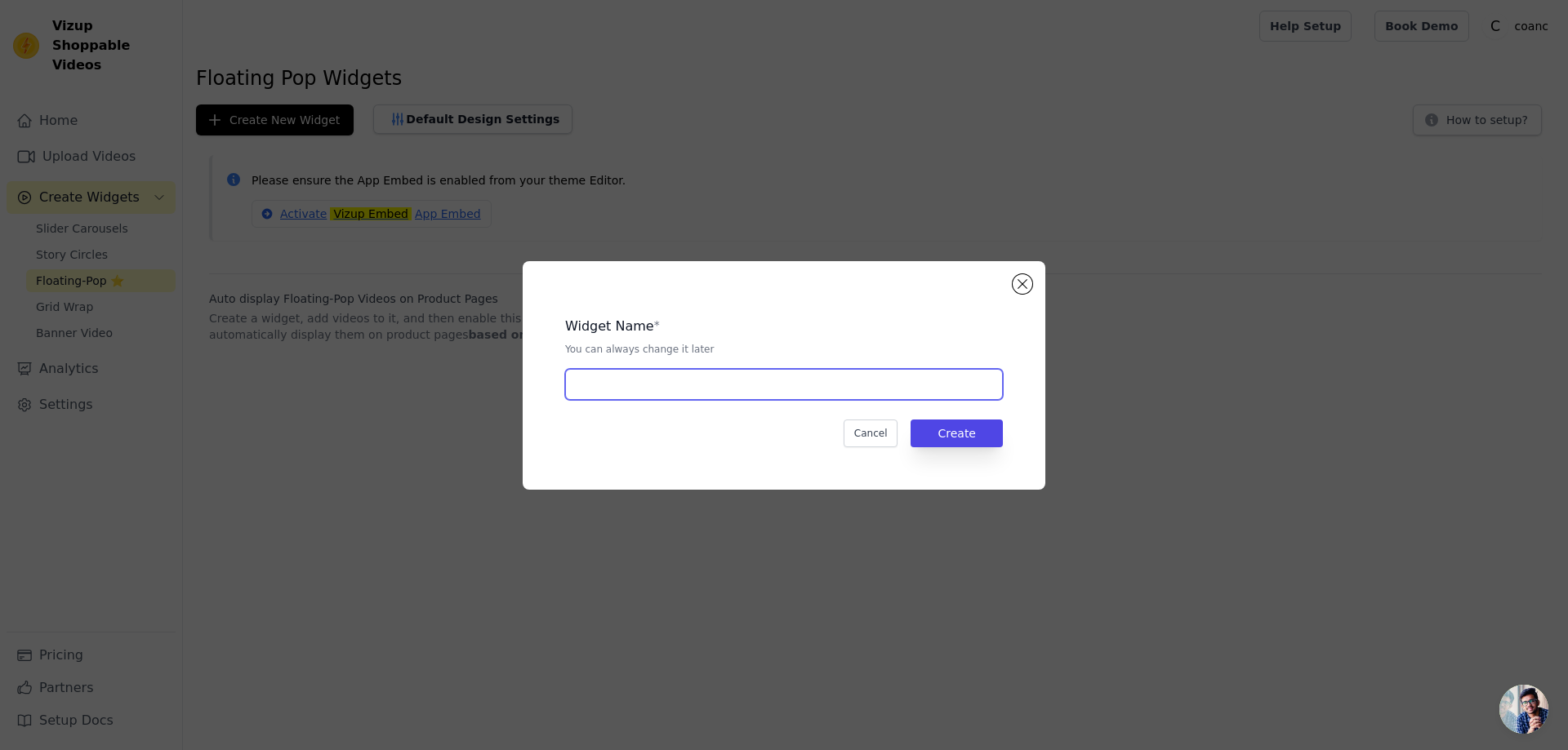
click at [738, 394] on input "text" at bounding box center [784, 384] width 438 height 31
click at [1019, 276] on button "Close modal" at bounding box center [1021, 284] width 20 height 20
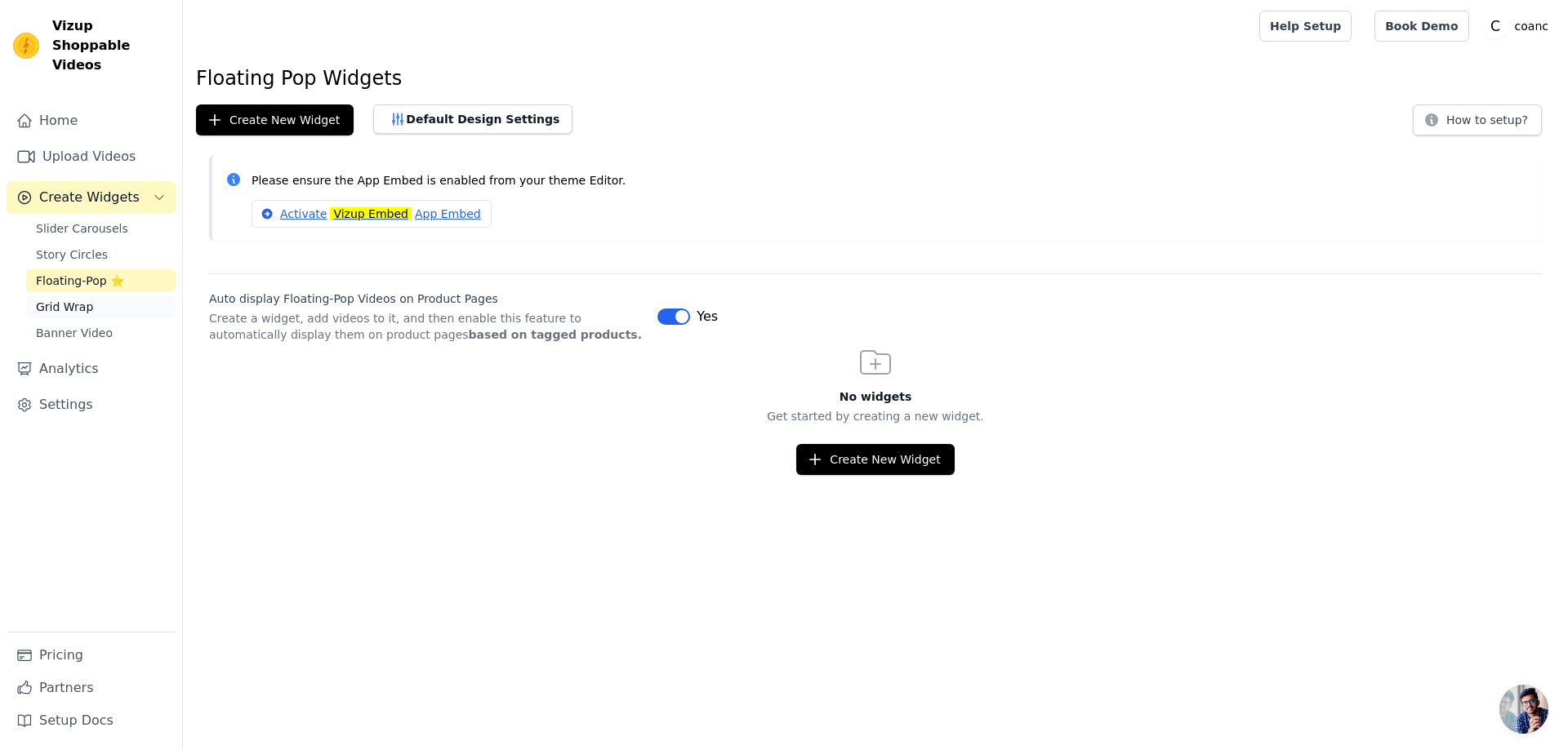
click at [104, 295] on link "Grid Wrap" at bounding box center [101, 307] width 149 height 23
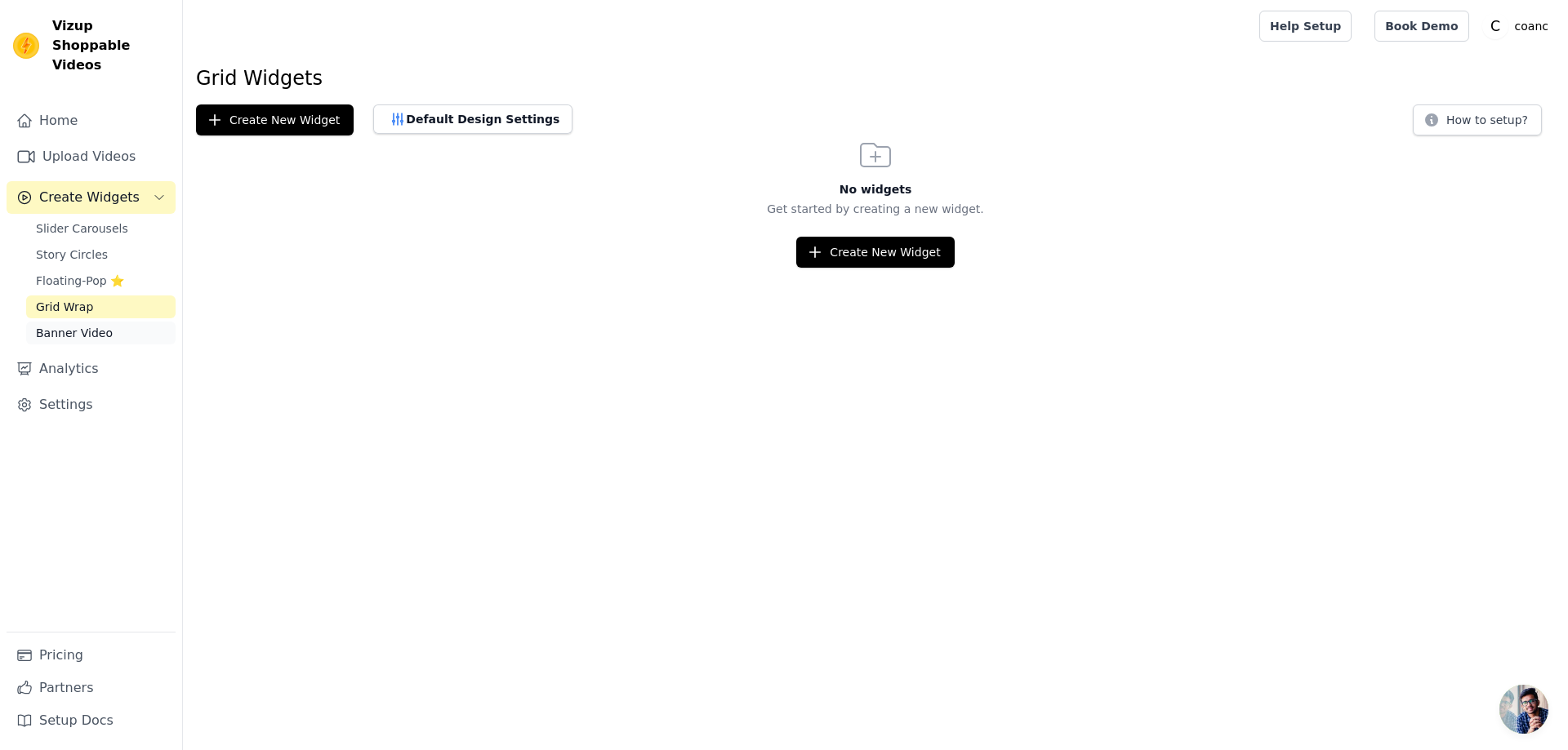
click at [102, 325] on span "Banner Video" at bounding box center [74, 332] width 76 height 16
click at [103, 295] on link "Grid Wrap" at bounding box center [101, 307] width 149 height 23
click at [99, 223] on div "Slider Carousels Story Circles Floating-Pop ⭐ Grid Wrap Banner Video" at bounding box center [101, 280] width 149 height 127
click at [100, 221] on span "Slider Carousels" at bounding box center [82, 228] width 93 height 16
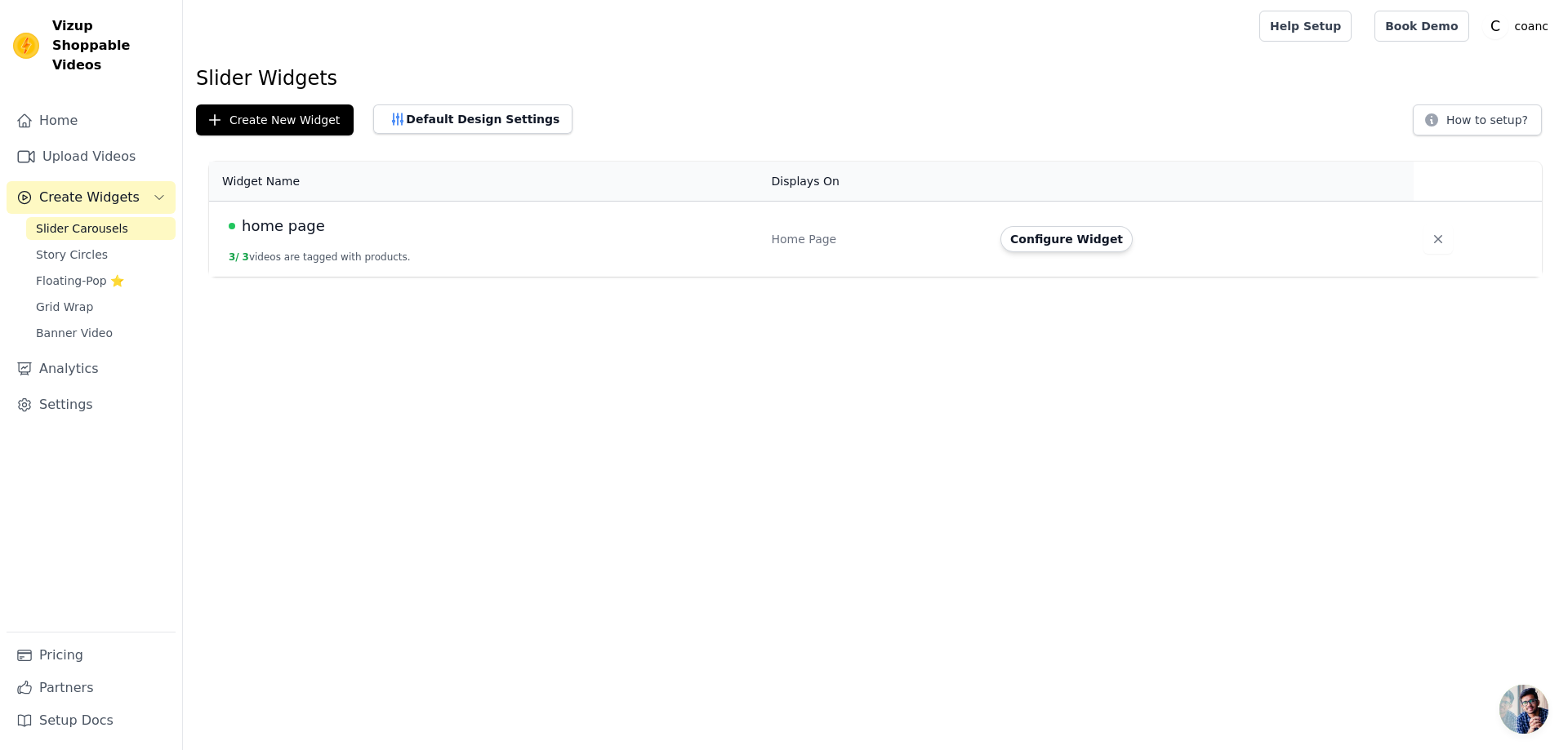
click at [381, 252] on button "3 / 3 videos are tagged with products." at bounding box center [319, 258] width 182 height 13
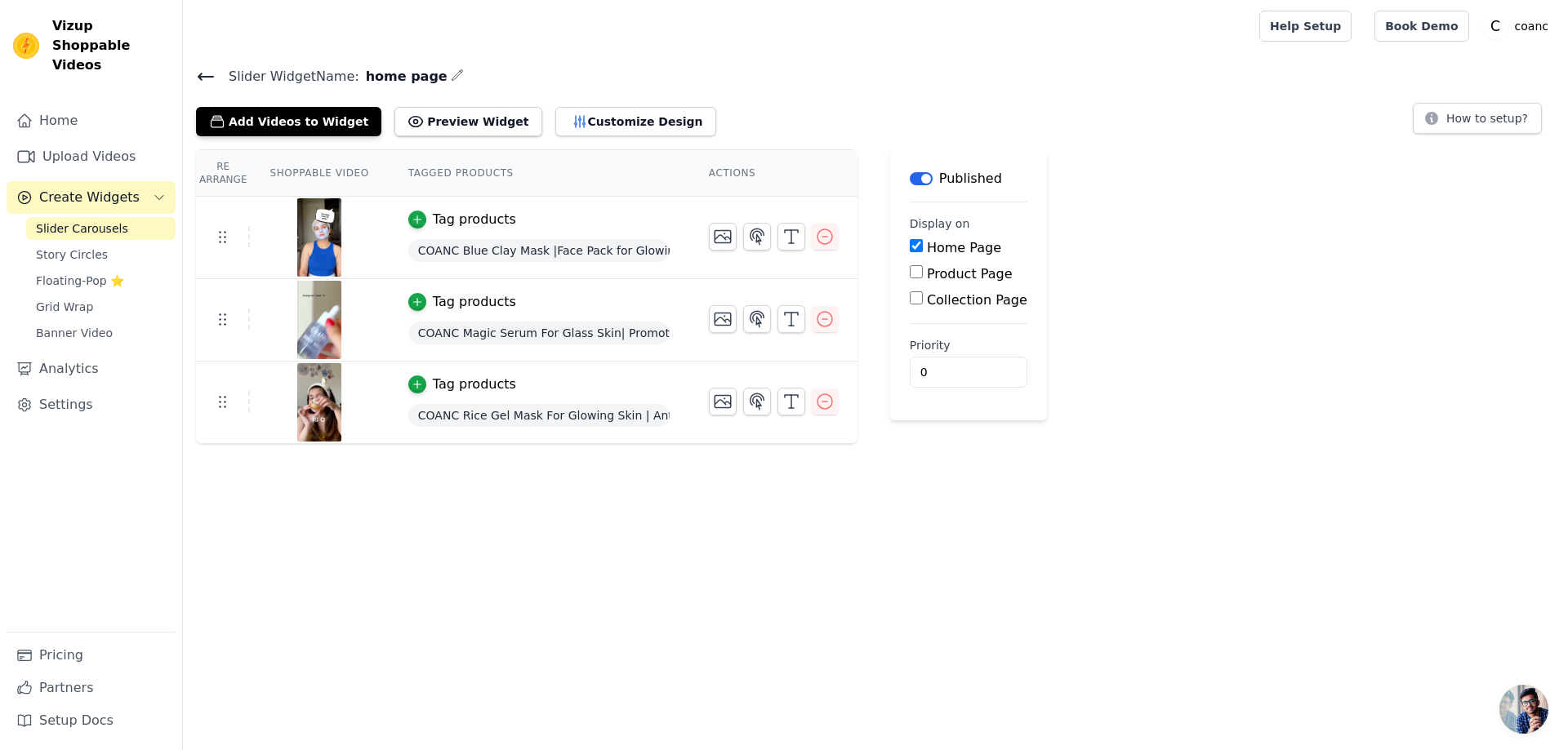
click at [314, 260] on img at bounding box center [319, 237] width 45 height 78
click at [312, 244] on img at bounding box center [319, 237] width 45 height 78
click at [509, 248] on span "COANC Blue Clay Mask |Face Pack for Glowing Skin | All Skin Types | Men & Women" at bounding box center [538, 250] width 261 height 23
click at [438, 123] on button "Preview Widget" at bounding box center [468, 121] width 147 height 29
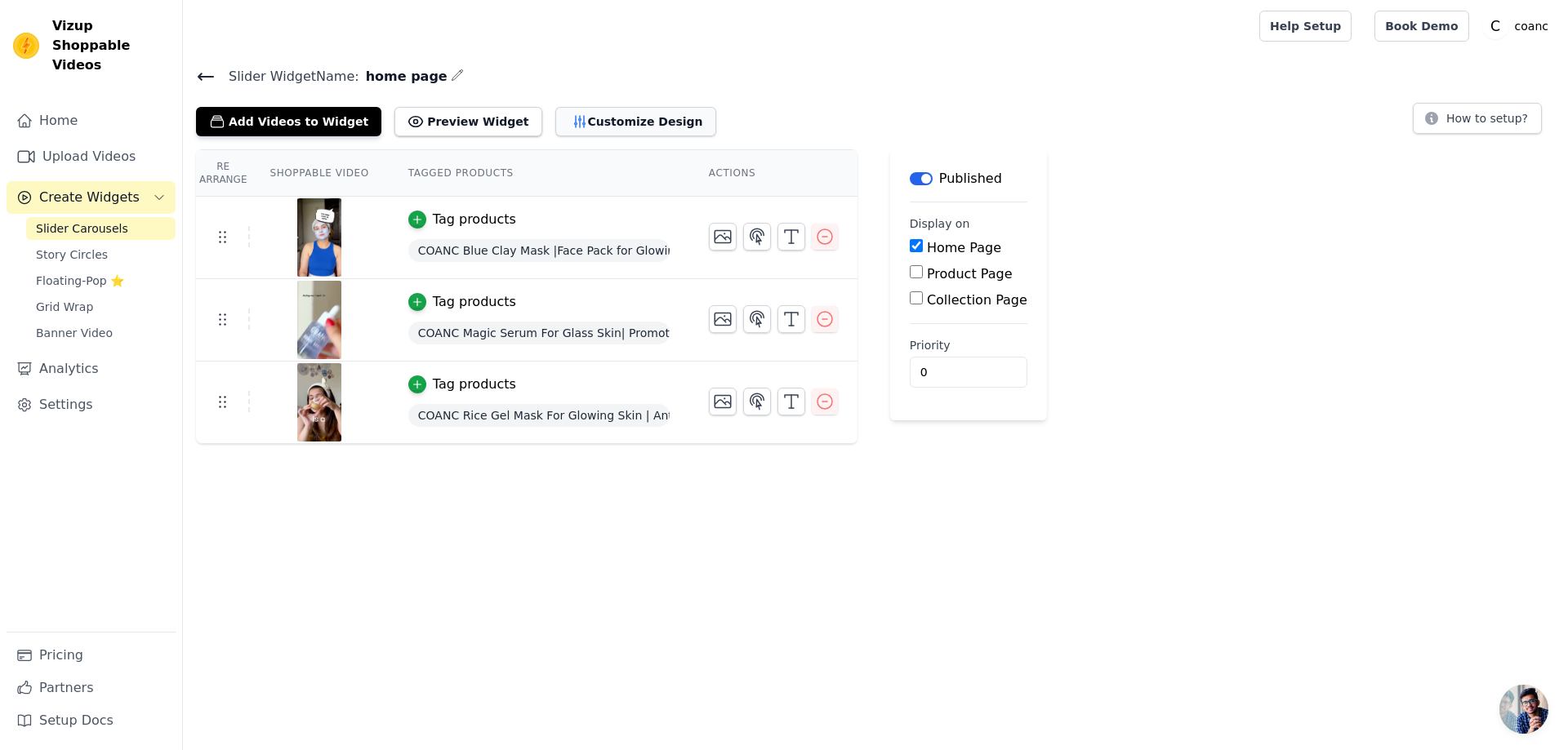
click at [555, 111] on button "Customize Design" at bounding box center [635, 121] width 160 height 29
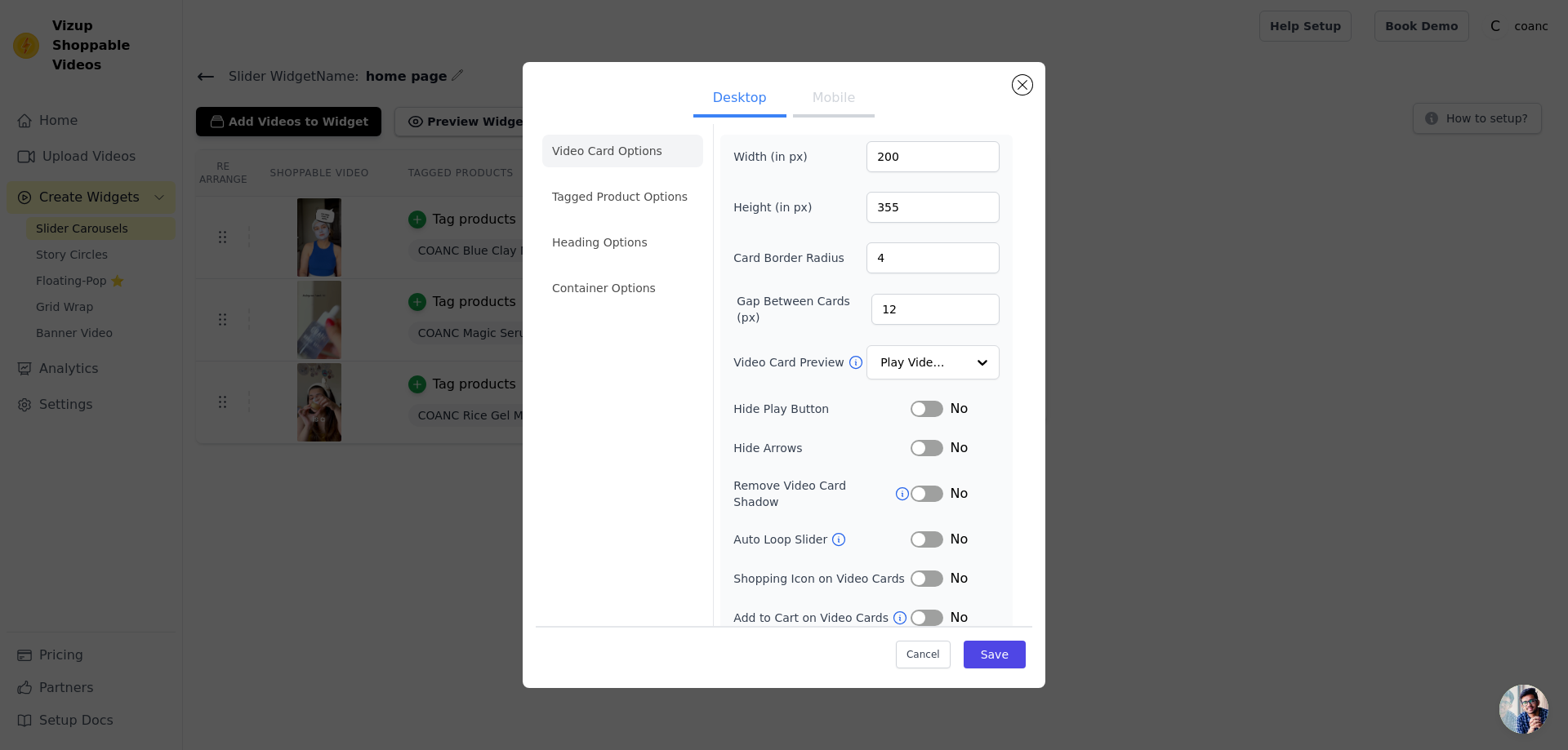
scroll to position [7, 0]
click at [619, 195] on li "Tagged Product Options" at bounding box center [622, 196] width 160 height 33
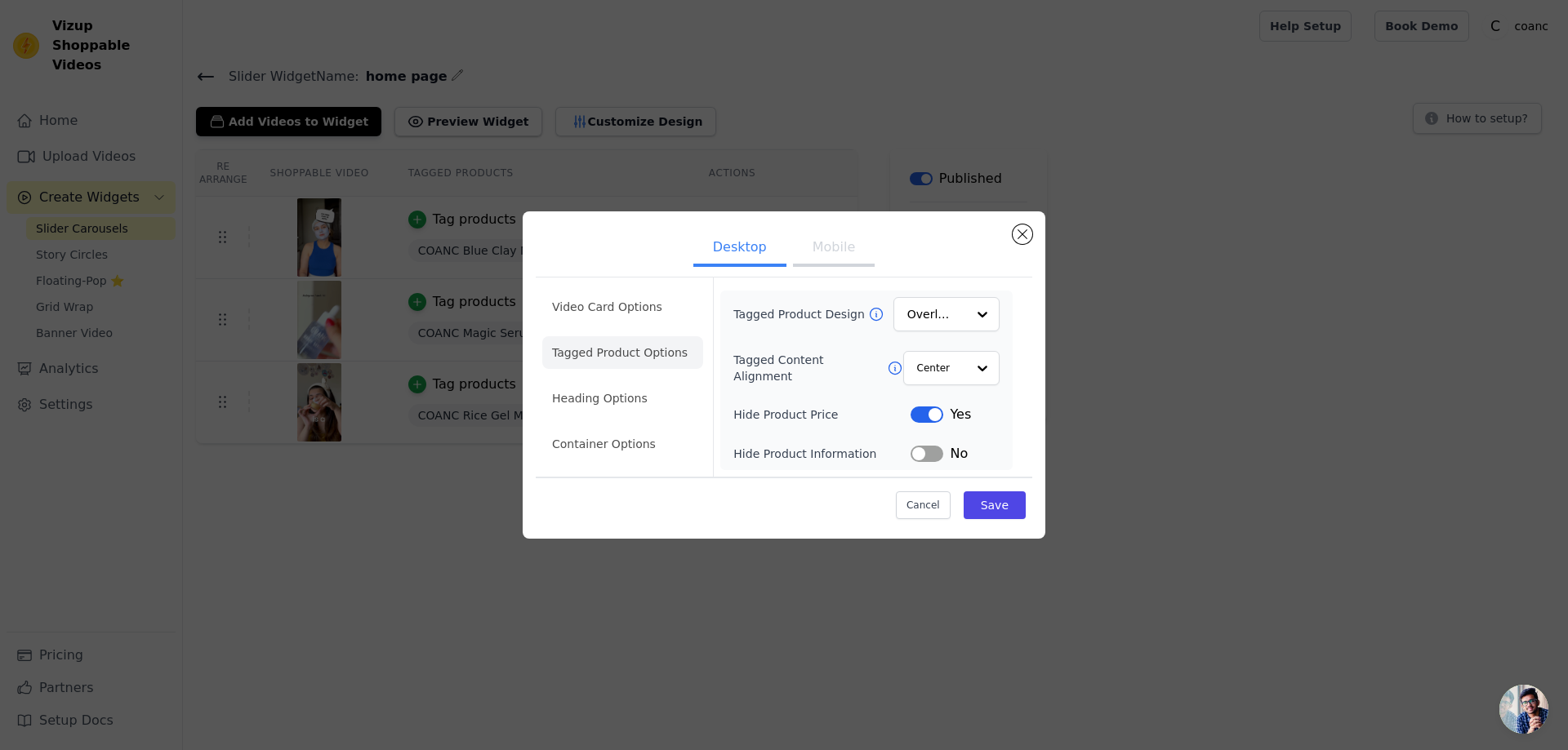
click at [938, 412] on button "Label" at bounding box center [926, 414] width 33 height 16
click at [924, 322] on input "Tagged Product Design" at bounding box center [936, 314] width 58 height 33
click at [627, 398] on li "Heading Options" at bounding box center [622, 398] width 160 height 33
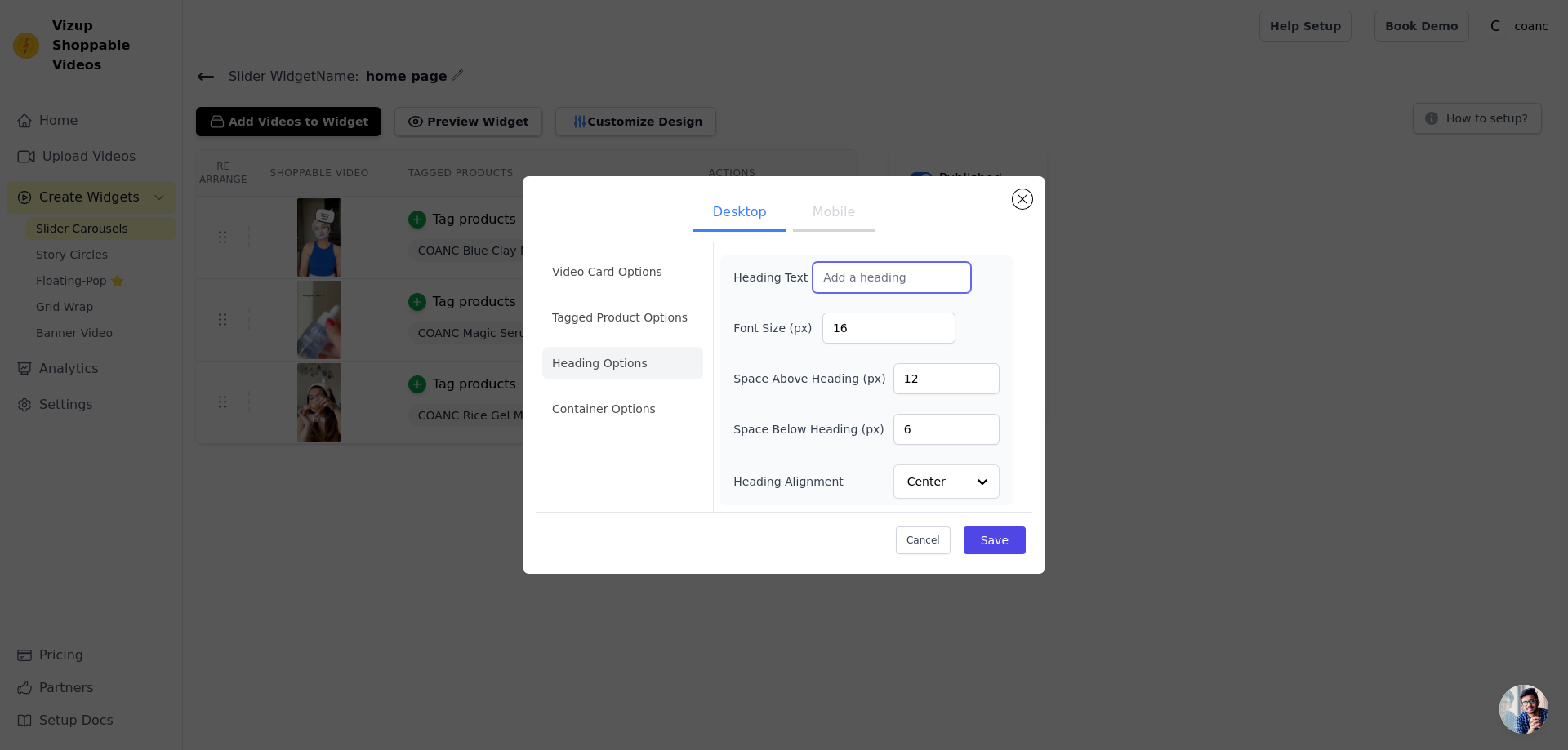
click at [861, 283] on input "Heading Text" at bounding box center [892, 277] width 159 height 31
click at [611, 407] on li "Container Options" at bounding box center [622, 408] width 160 height 33
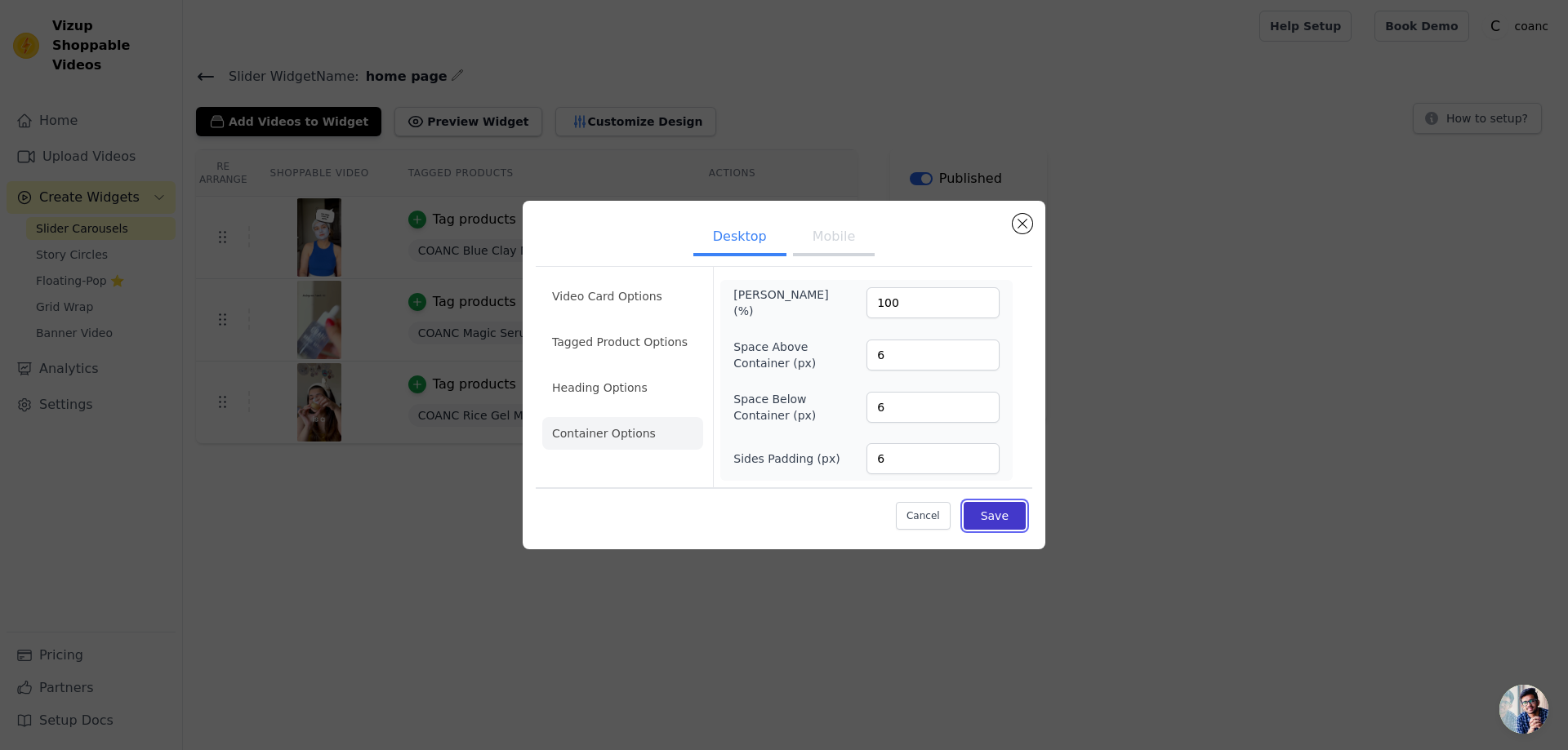
click at [1001, 519] on button "Save" at bounding box center [995, 515] width 62 height 27
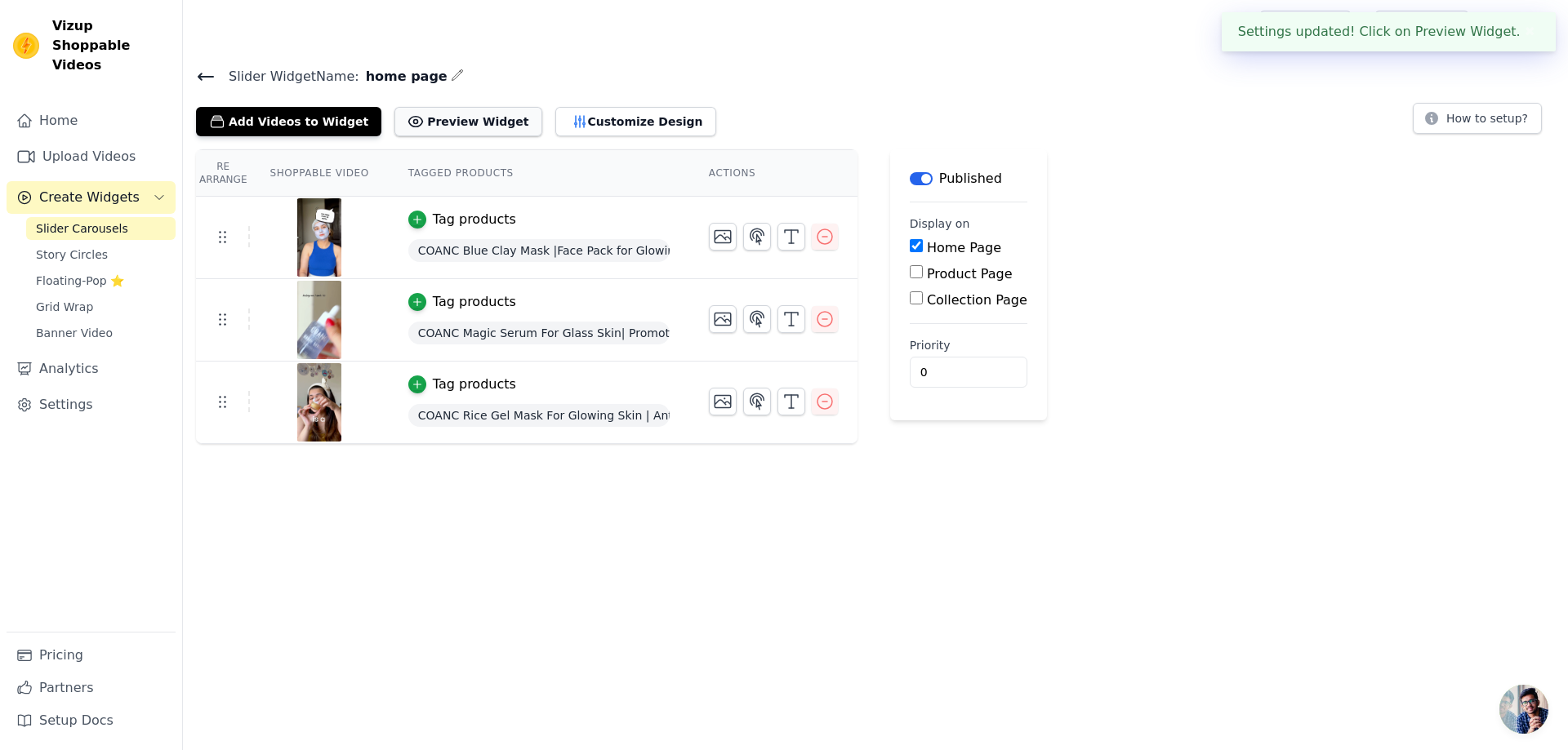
click at [456, 123] on button "Preview Widget" at bounding box center [468, 121] width 147 height 29
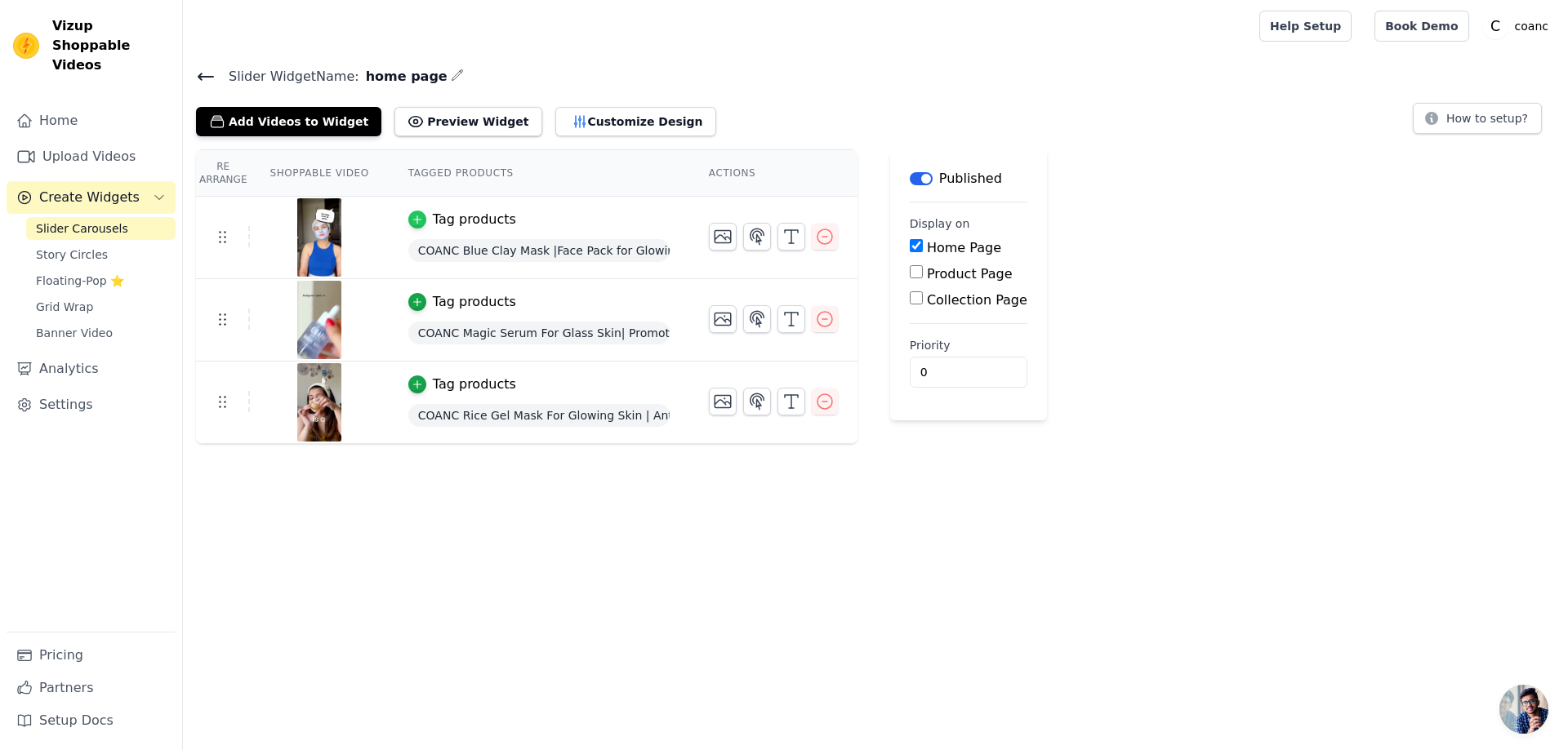
click at [412, 221] on icon "button" at bounding box center [417, 220] width 11 height 11
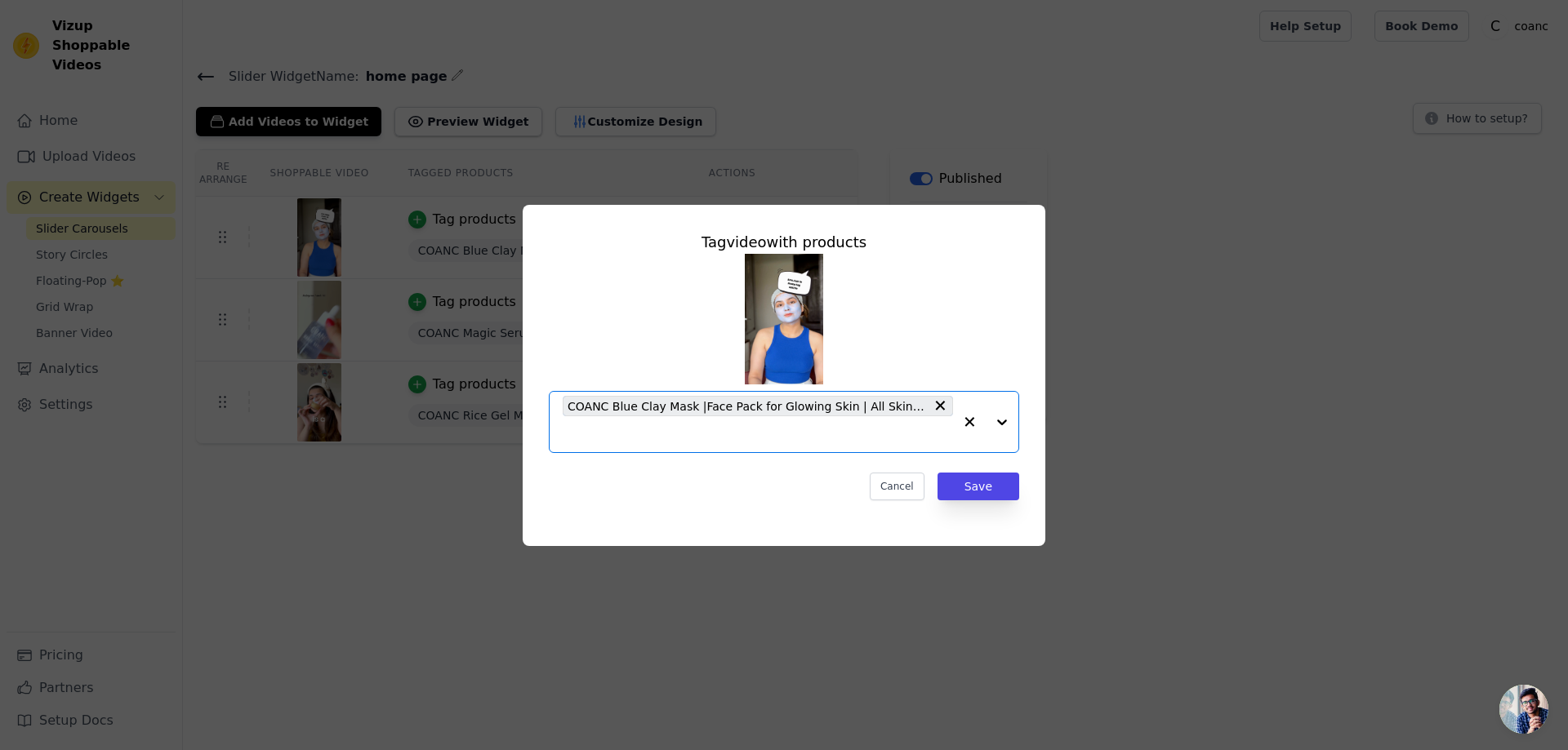
click at [811, 441] on input "text" at bounding box center [757, 434] width 390 height 20
click at [1115, 301] on div "Tag video with products COANC Blue Clay Mask |Face Pack for Glowing Skin | All …" at bounding box center [784, 375] width 1515 height 393
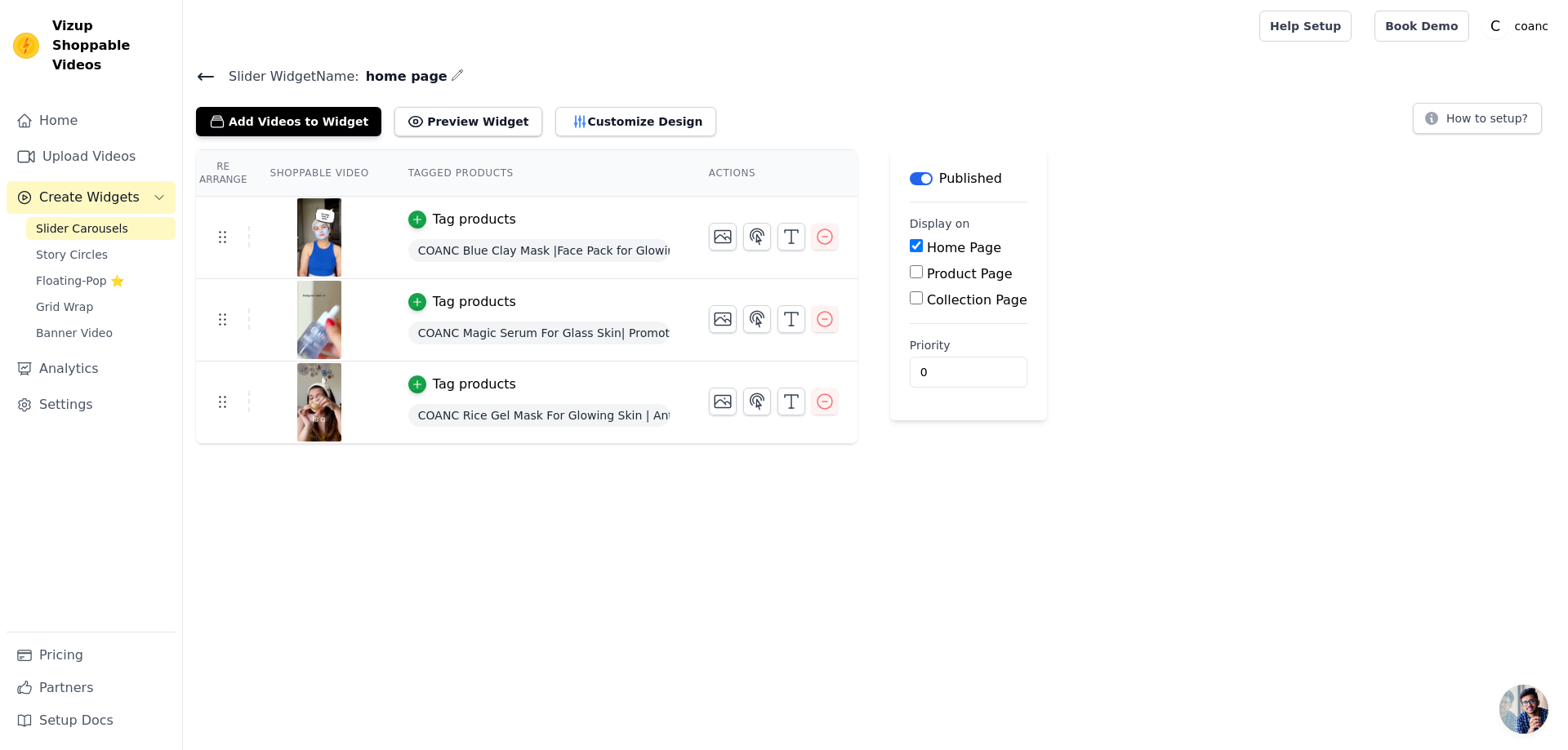
click at [204, 68] on icon at bounding box center [206, 76] width 20 height 20
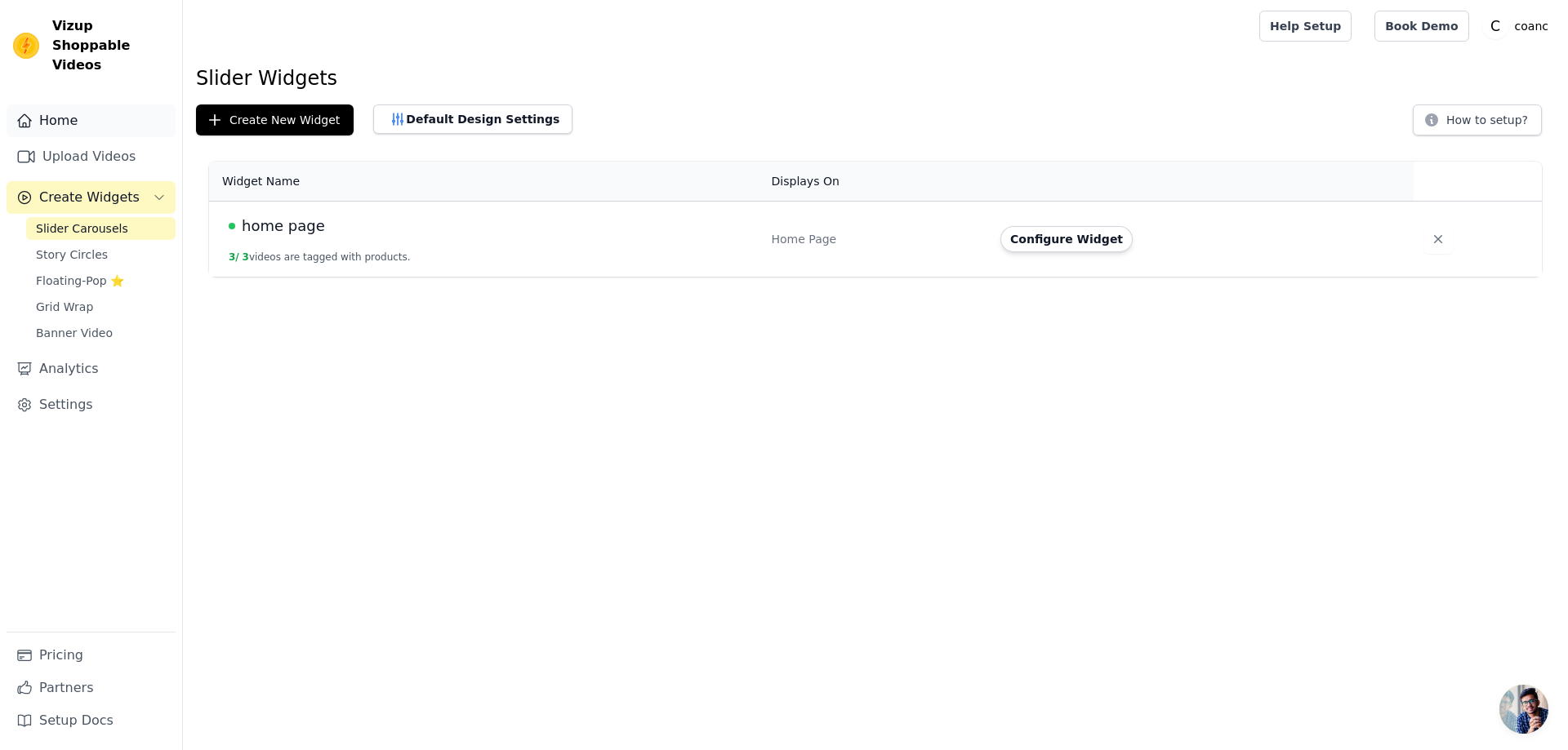
click at [99, 105] on link "Home" at bounding box center [91, 121] width 169 height 33
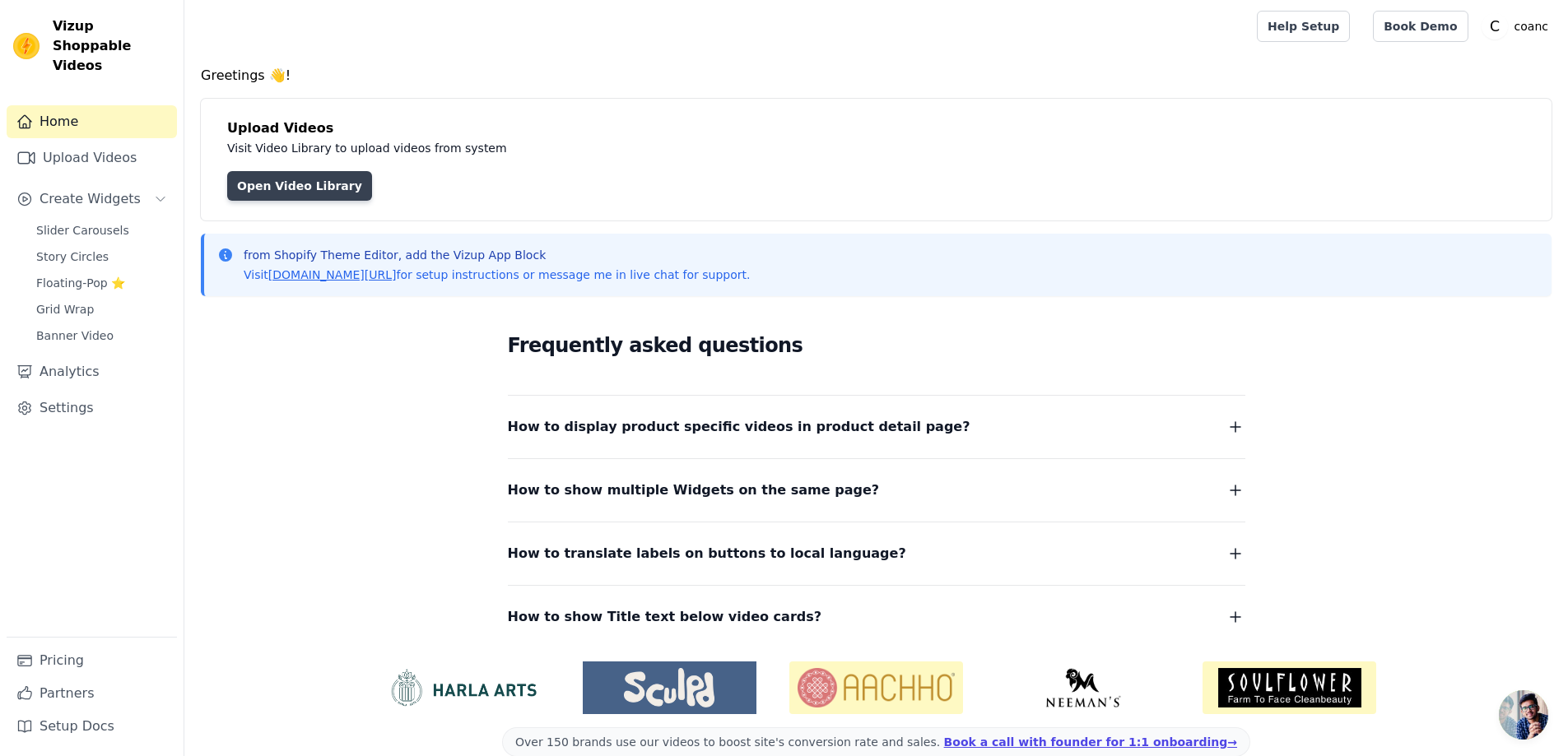
click at [279, 187] on link "Open Video Library" at bounding box center [300, 185] width 145 height 29
click at [136, 219] on link "Slider Carousels" at bounding box center [102, 230] width 150 height 23
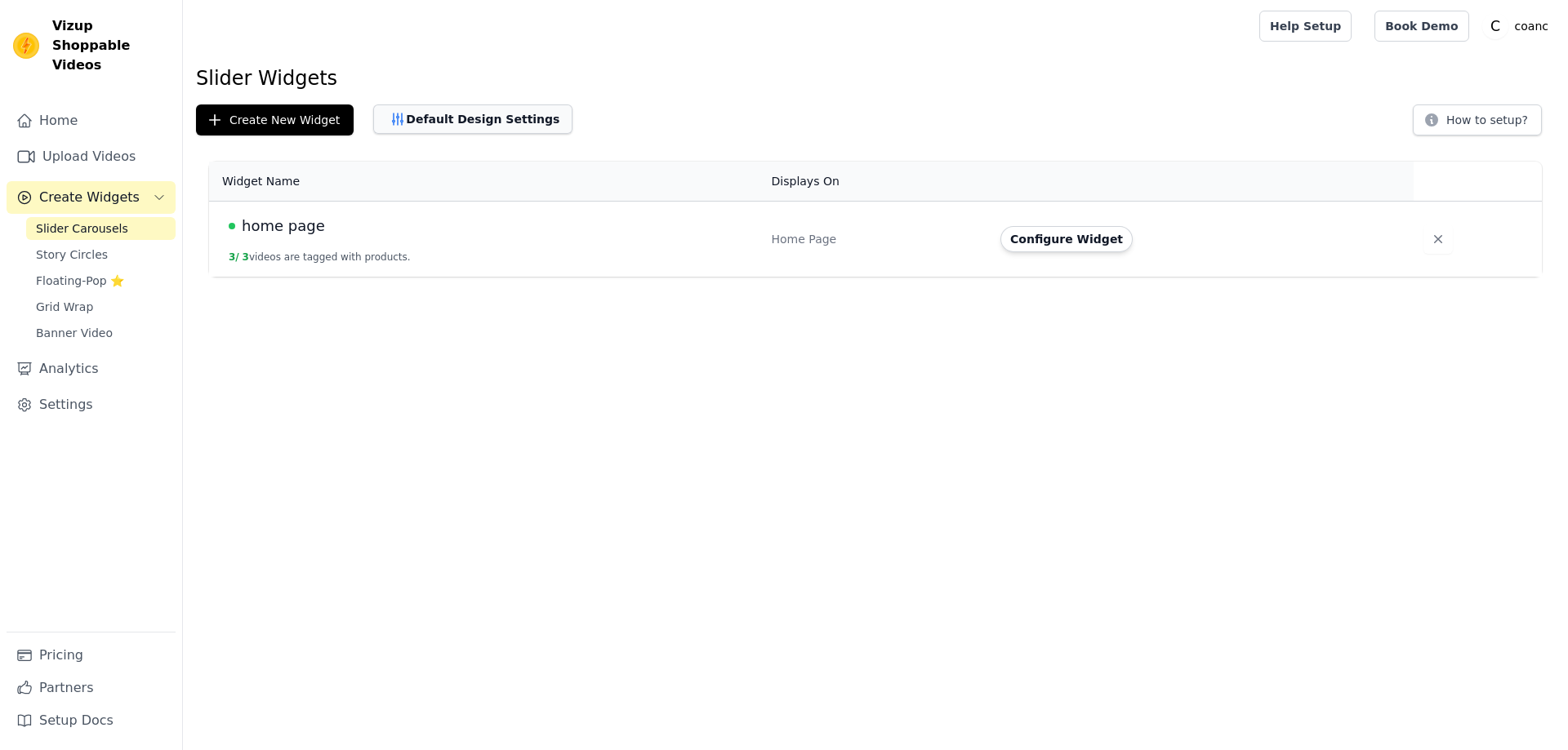
click at [506, 122] on button "Default Design Settings" at bounding box center [472, 119] width 199 height 29
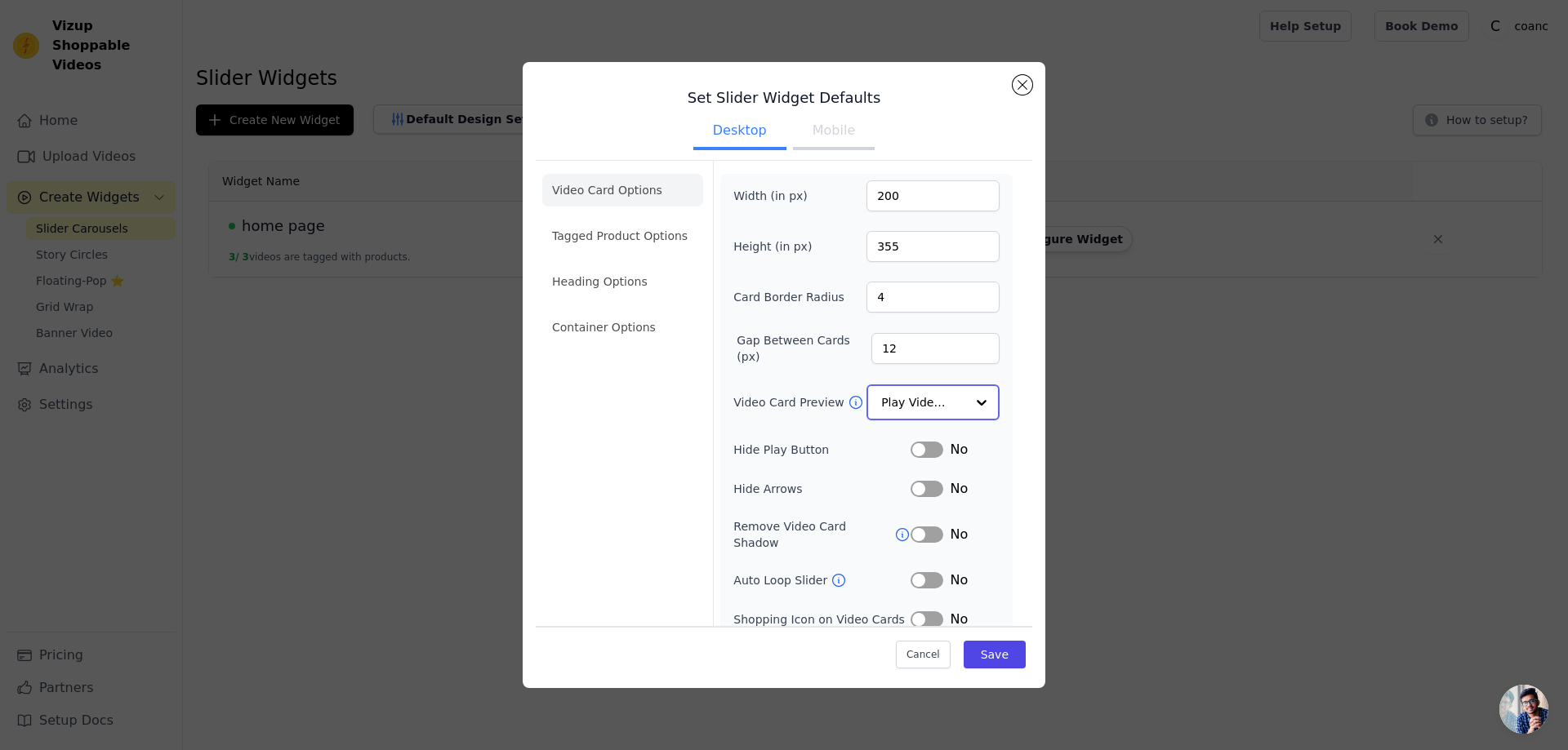
click at [949, 398] on input "Video Card Preview" at bounding box center [922, 402] width 84 height 33
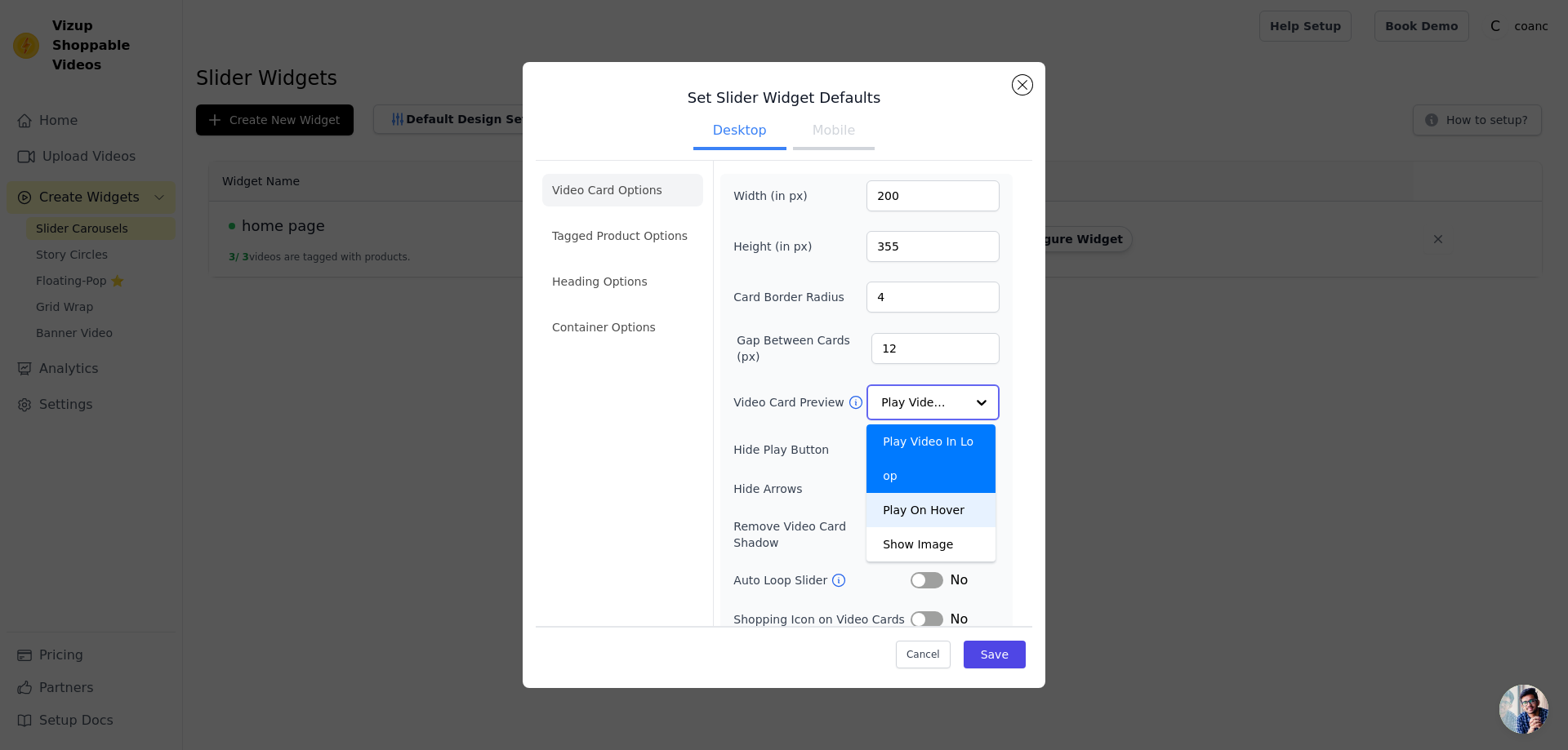
click at [958, 492] on div "Play On Hover" at bounding box center [931, 509] width 129 height 34
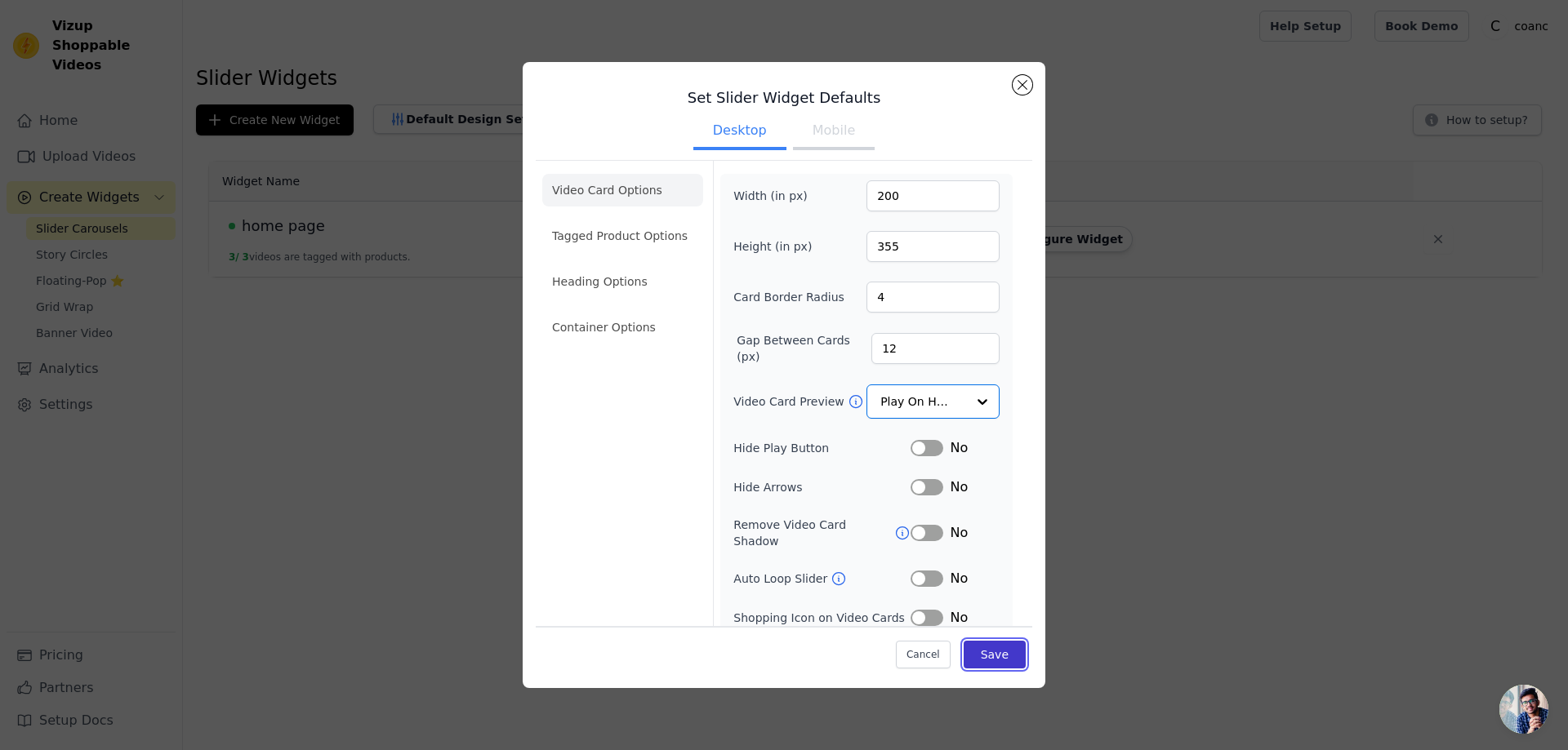
click at [986, 653] on button "Save" at bounding box center [995, 654] width 62 height 27
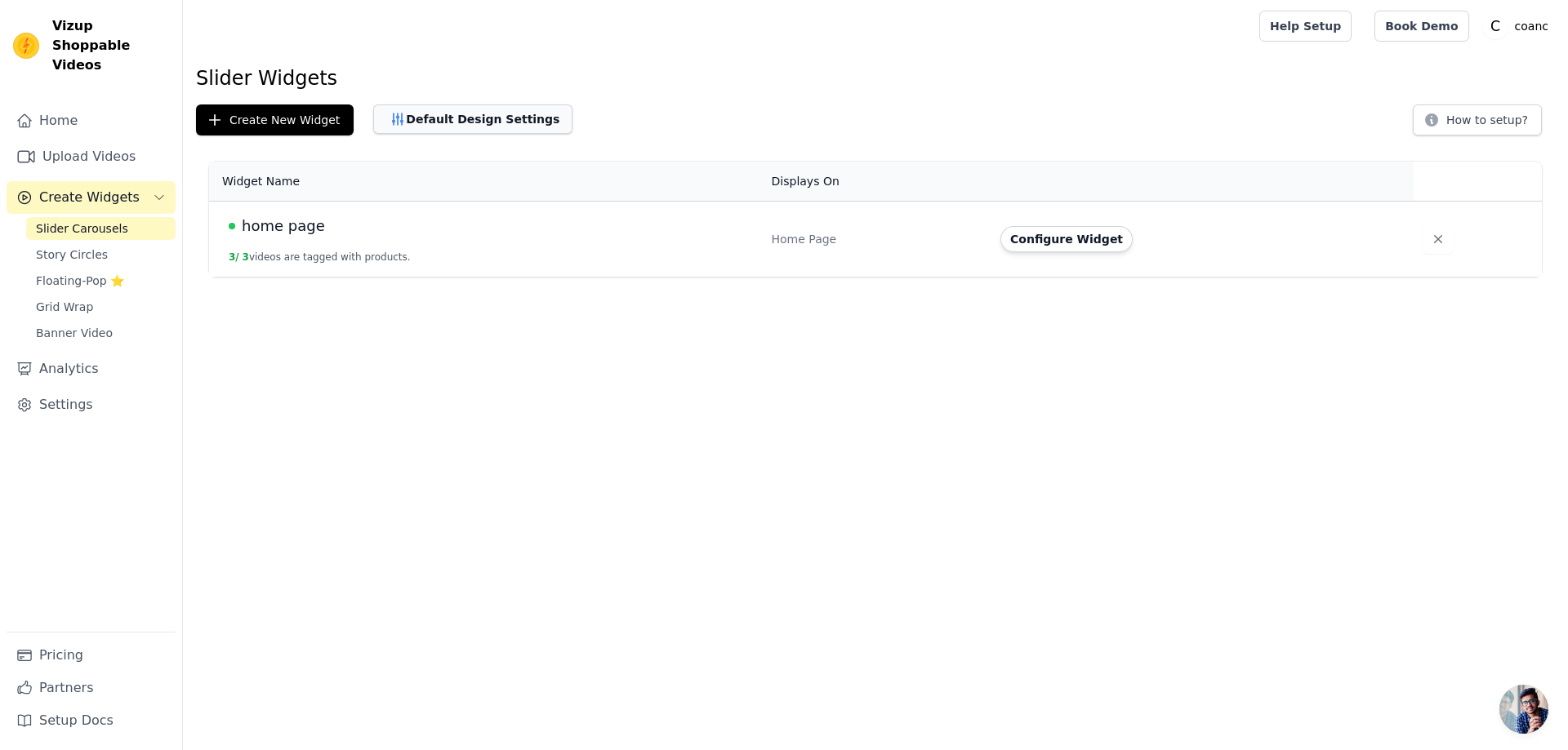
click at [482, 111] on button "Default Design Settings" at bounding box center [472, 119] width 199 height 29
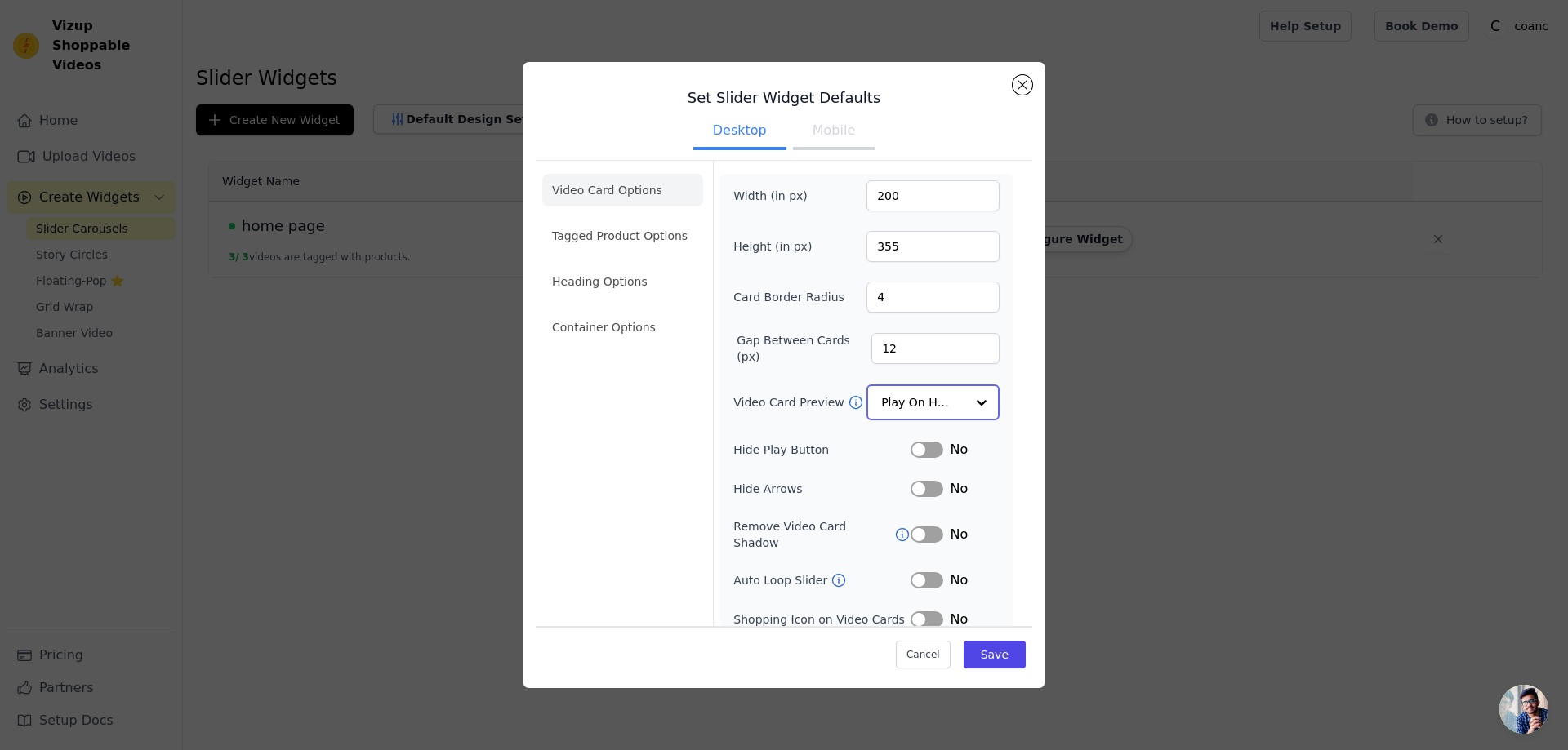
click at [936, 397] on input "Video Card Preview" at bounding box center [922, 402] width 84 height 33
click at [937, 439] on div "Play Video In Loop" at bounding box center [931, 458] width 129 height 69
drag, startPoint x: 886, startPoint y: 350, endPoint x: 870, endPoint y: 350, distance: 16.0
click at [871, 350] on input "12" at bounding box center [936, 348] width 128 height 31
type input "5"
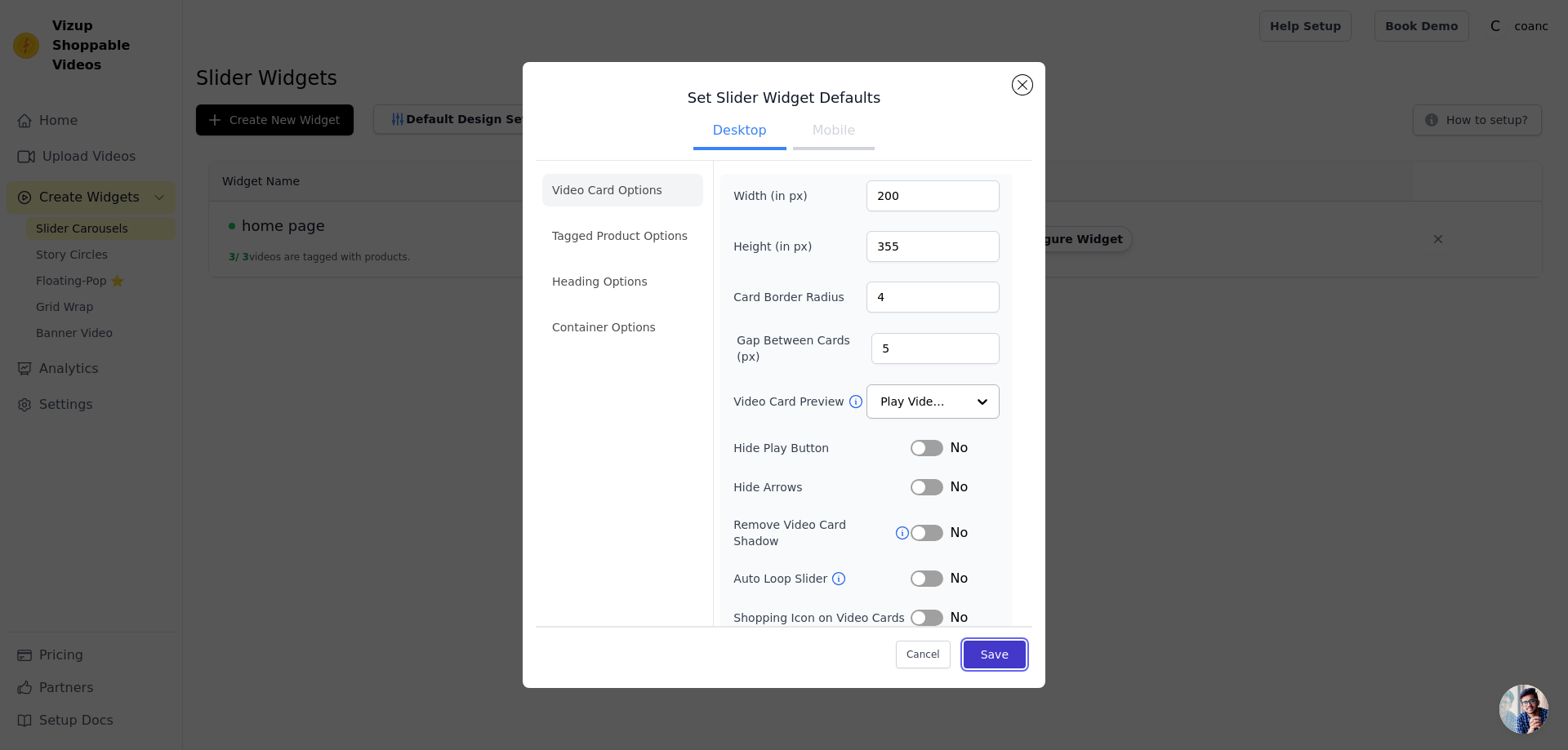
click at [994, 657] on button "Save" at bounding box center [995, 654] width 62 height 27
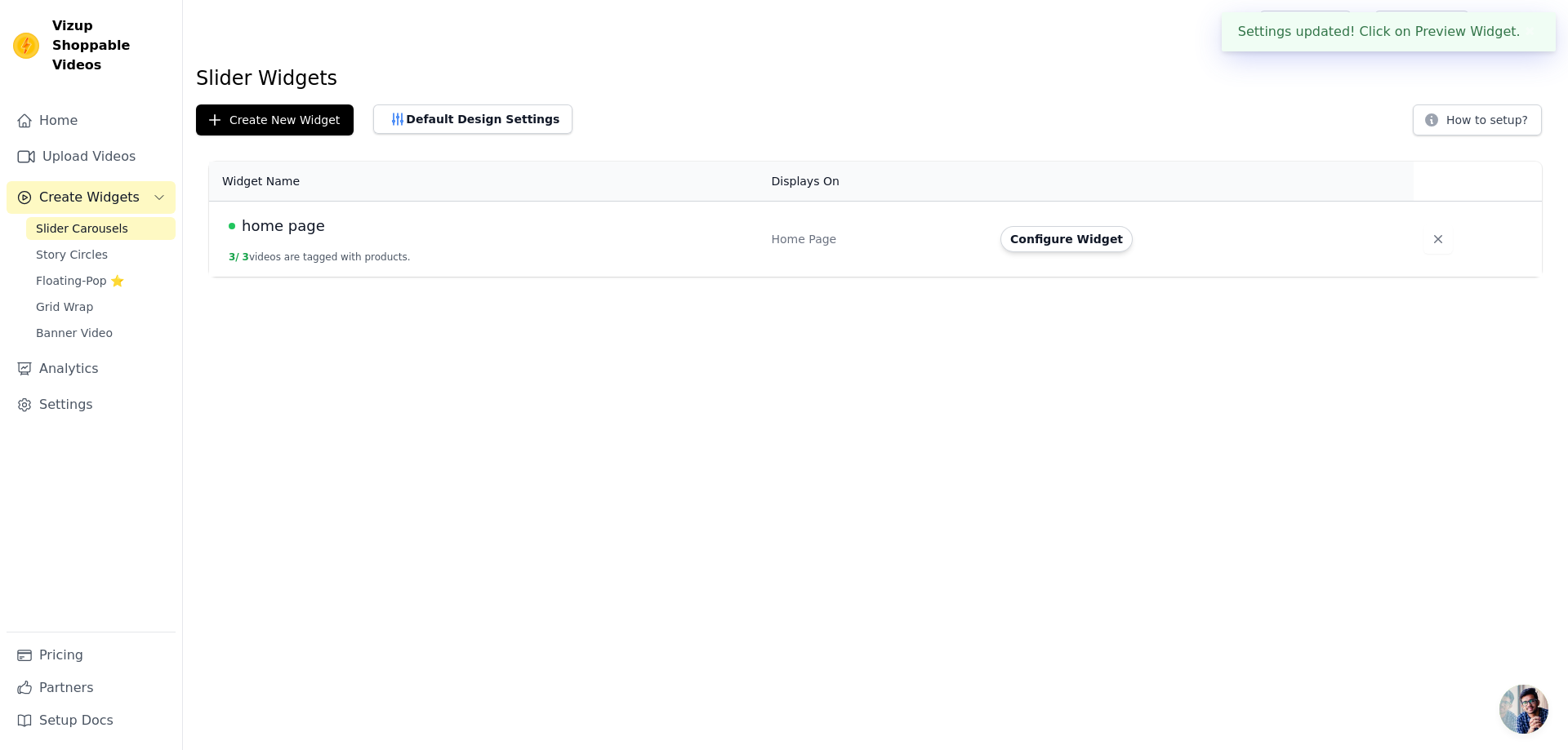
click at [373, 251] on button "3 / 3 videos are tagged with products." at bounding box center [319, 258] width 182 height 13
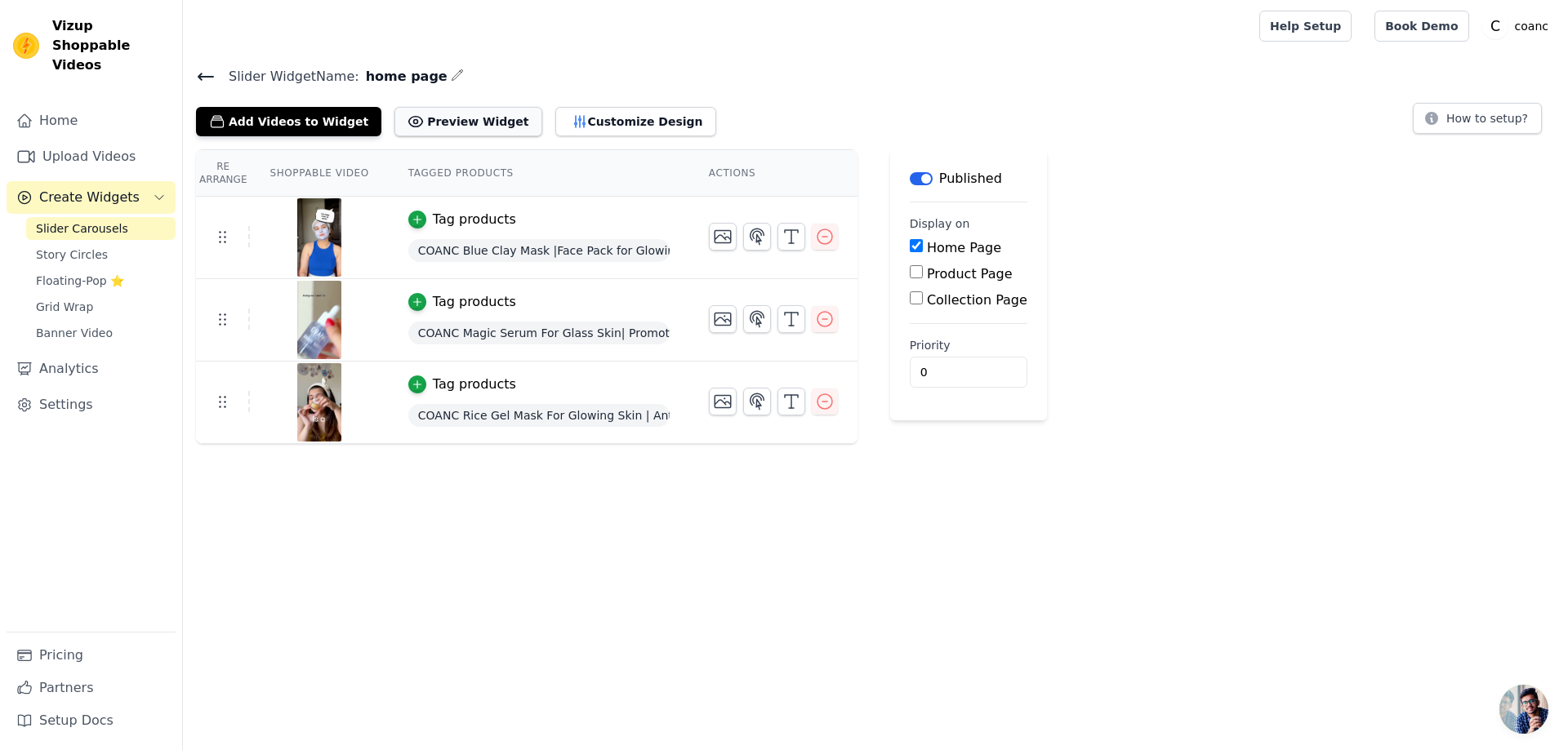
click at [437, 112] on button "Preview Widget" at bounding box center [468, 121] width 147 height 29
click at [210, 74] on icon at bounding box center [206, 76] width 20 height 20
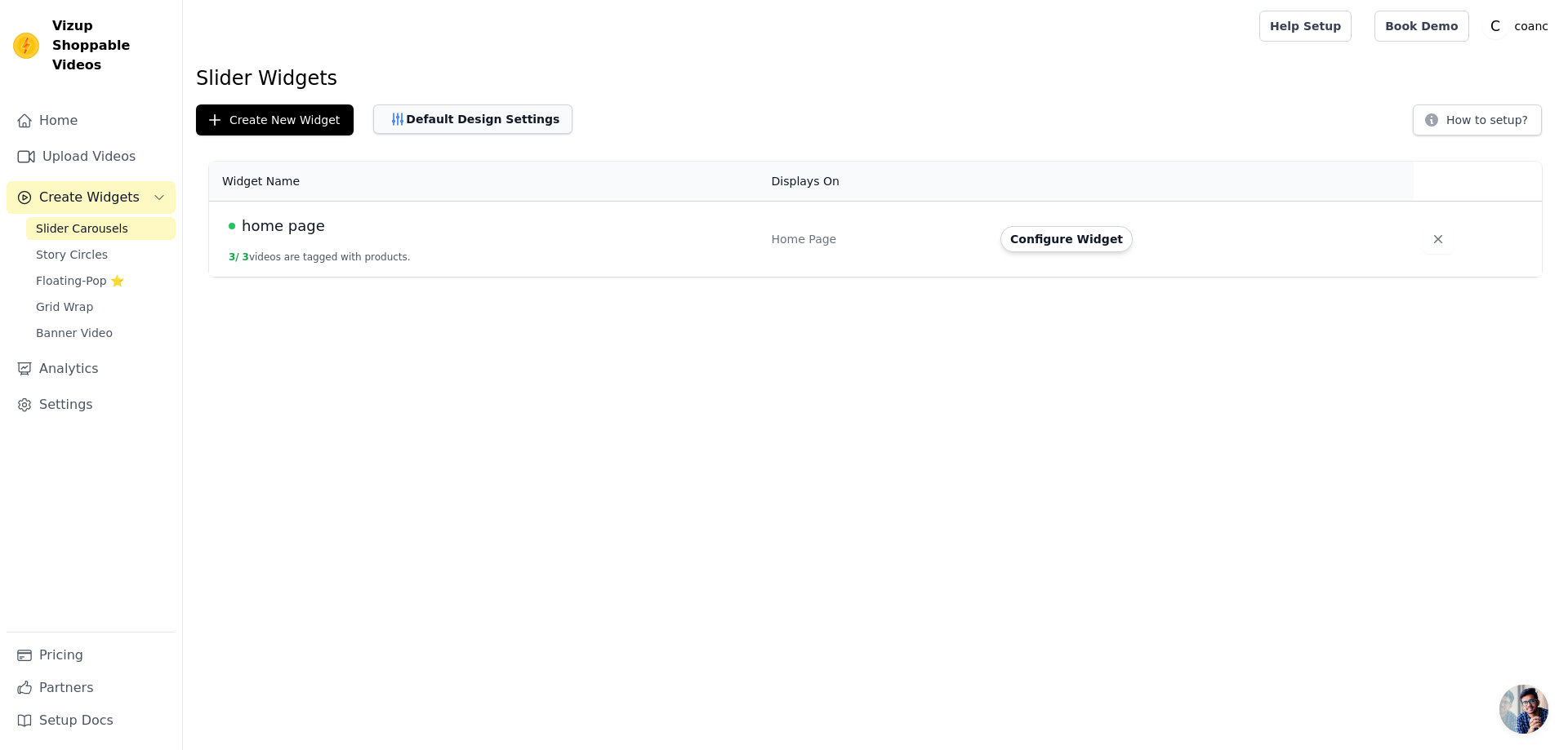
click at [432, 115] on button "Default Design Settings" at bounding box center [472, 119] width 199 height 29
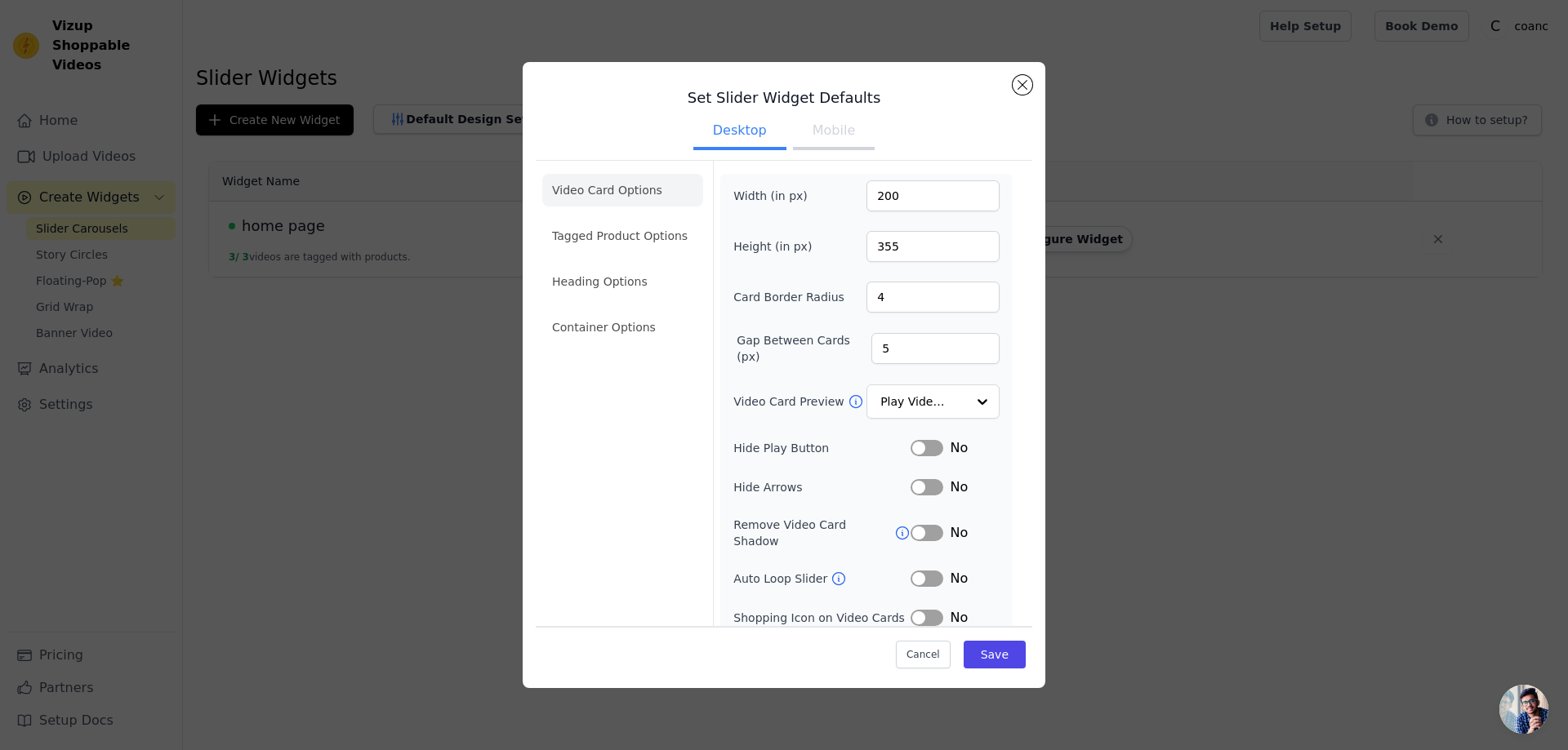
click at [589, 194] on li "Video Card Options" at bounding box center [622, 190] width 160 height 33
drag, startPoint x: 888, startPoint y: 295, endPoint x: 855, endPoint y: 295, distance: 33.0
click at [855, 295] on div "Card Border Radius 4" at bounding box center [867, 296] width 266 height 31
type input "3"
type input "2"
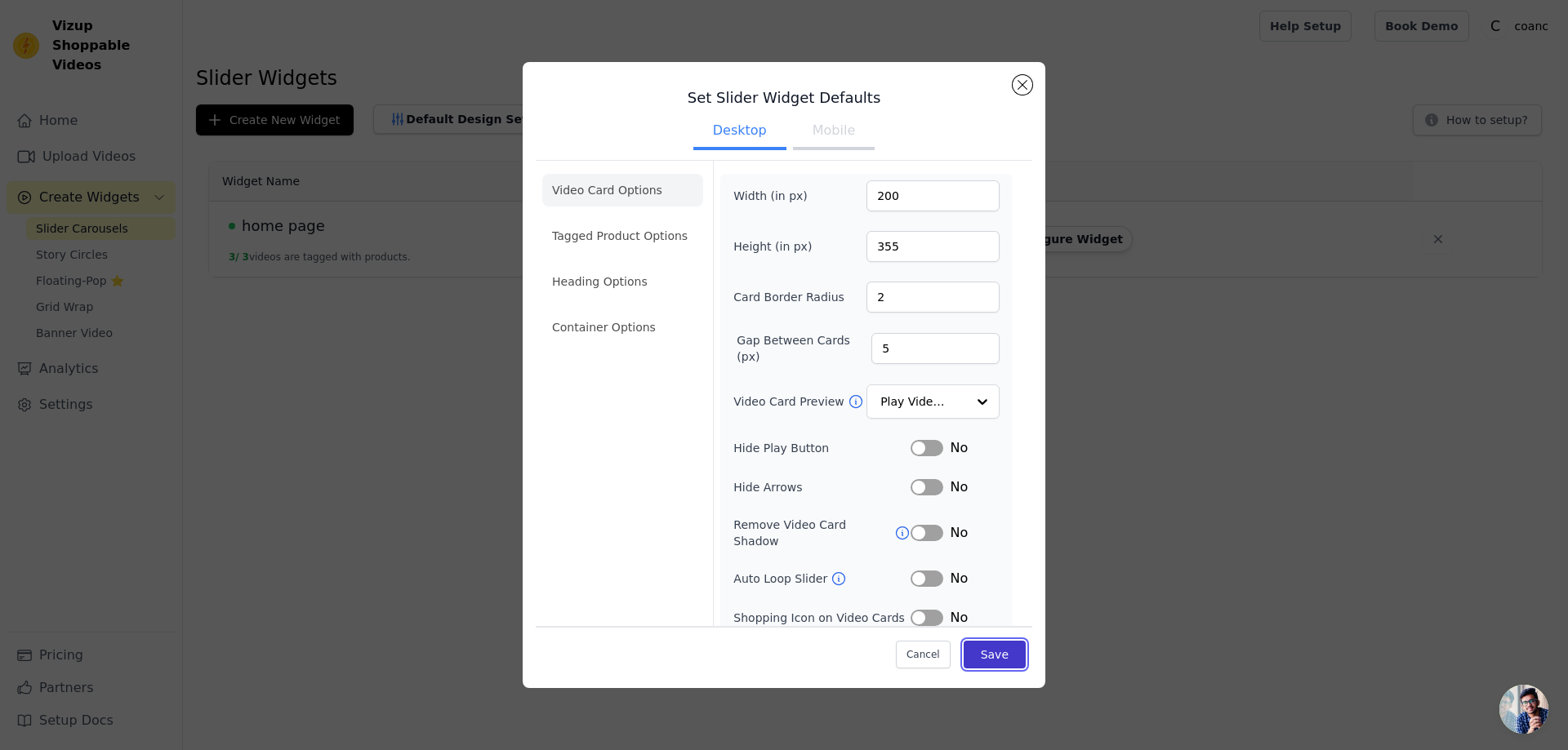
click at [988, 662] on button "Save" at bounding box center [995, 654] width 62 height 27
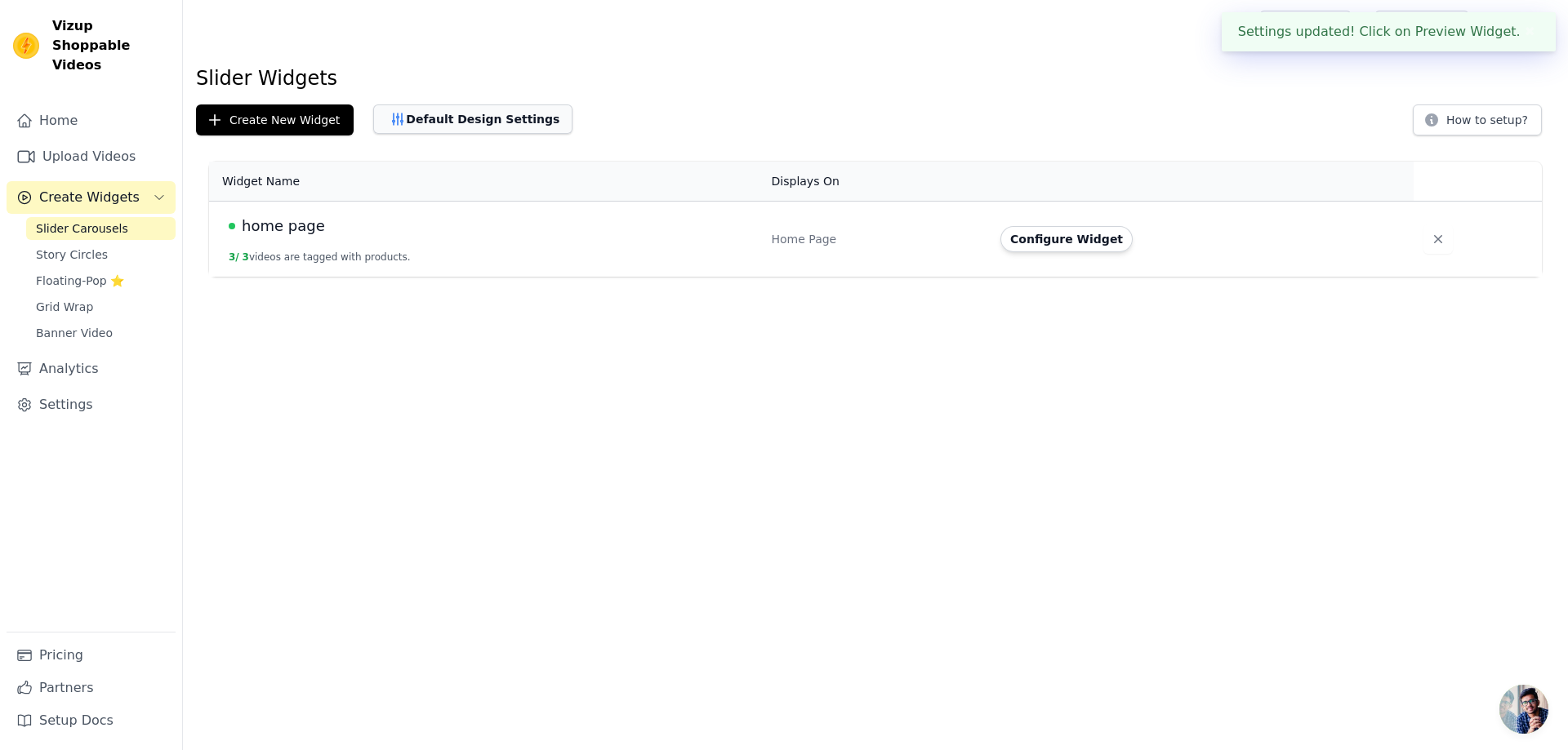
click at [412, 108] on button "Default Design Settings" at bounding box center [472, 119] width 199 height 29
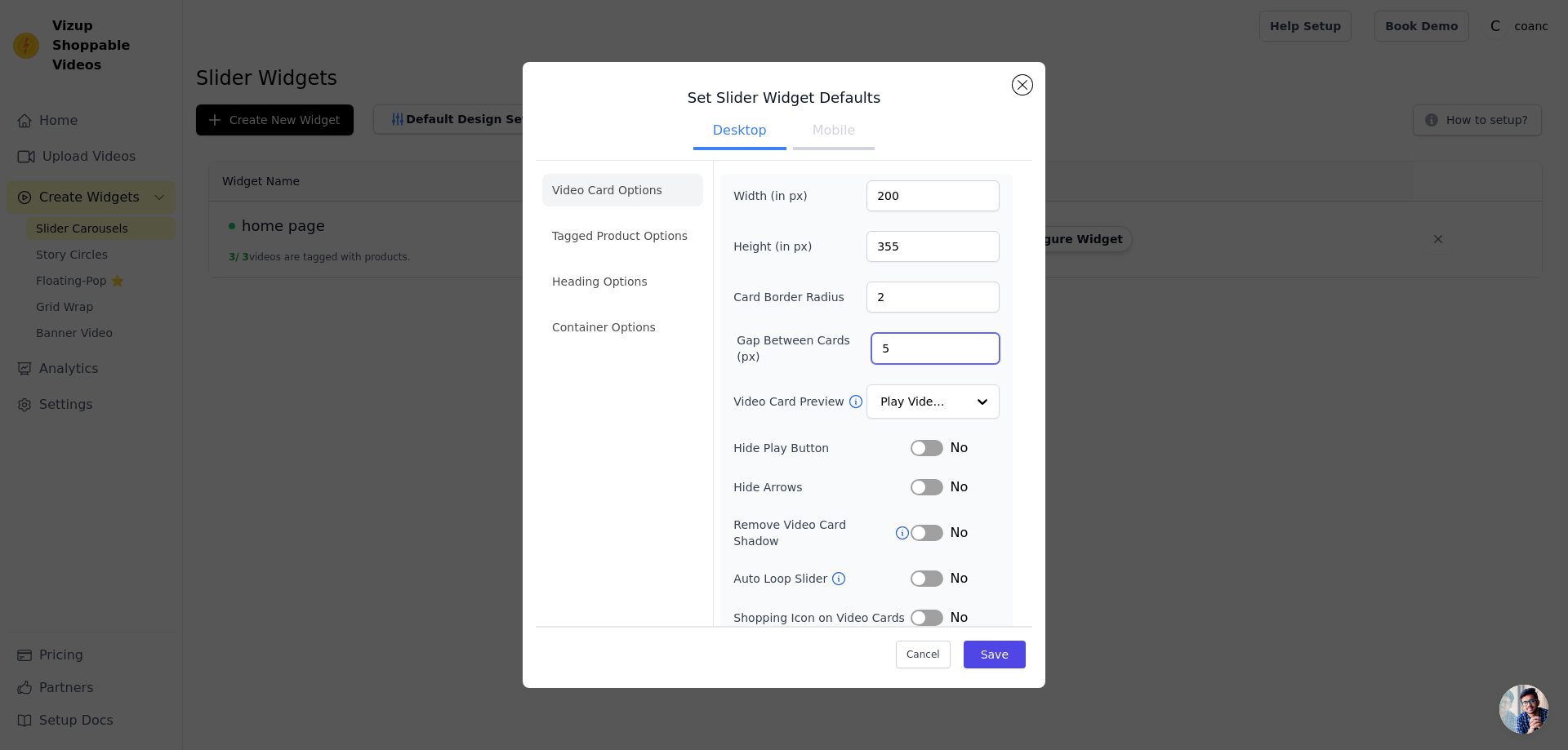
drag, startPoint x: 922, startPoint y: 352, endPoint x: 843, endPoint y: 355, distance: 79.1
click at [843, 355] on div "Gap Between Cards (px) 5" at bounding box center [867, 348] width 266 height 33
type input "1"
click at [985, 661] on button "Save" at bounding box center [995, 654] width 62 height 27
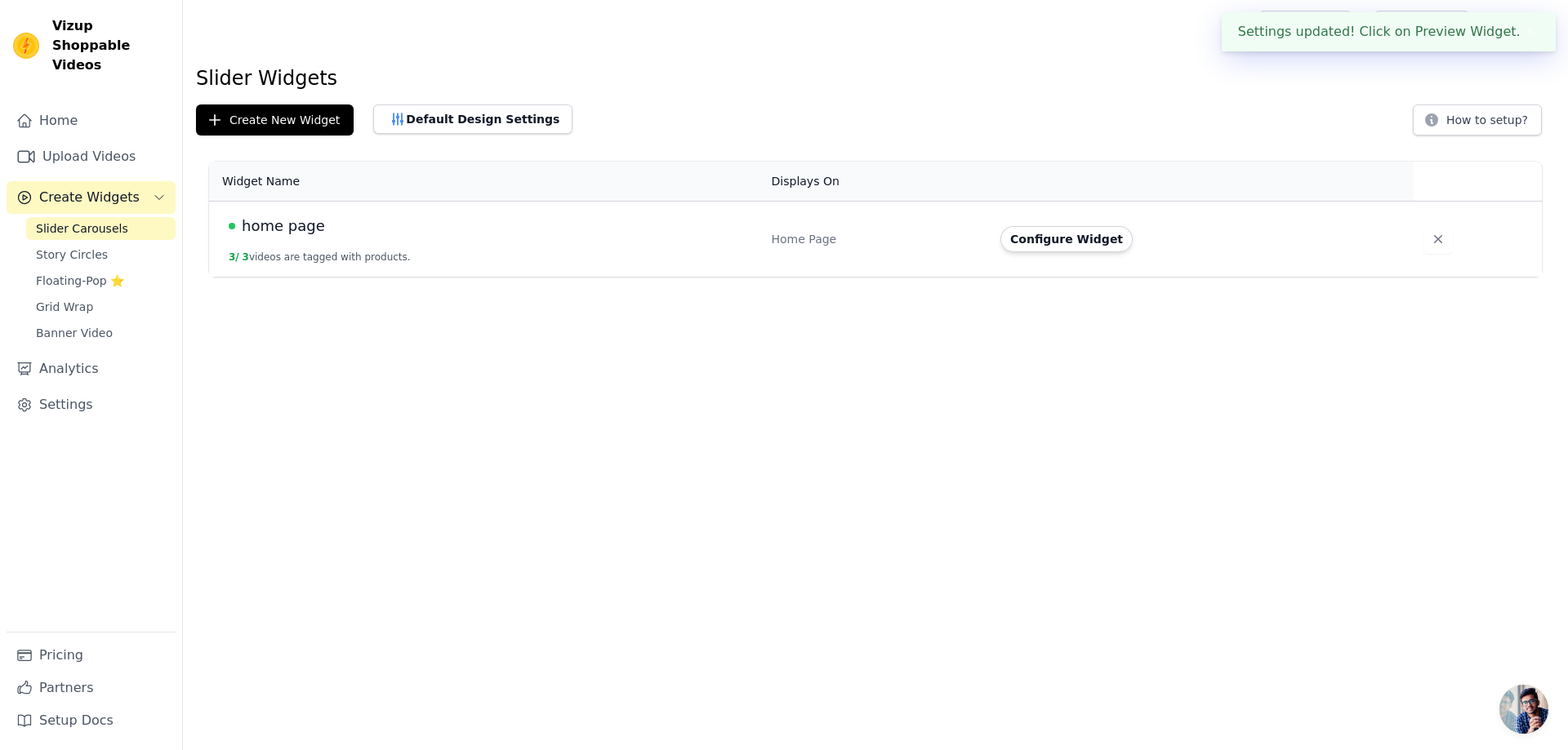
click at [365, 245] on td "home page 3 / 3 videos are tagged with products." at bounding box center [485, 240] width 553 height 75
click at [939, 243] on div "Home Page" at bounding box center [876, 239] width 210 height 16
click at [1045, 243] on button "Configure Widget" at bounding box center [1067, 240] width 132 height 26
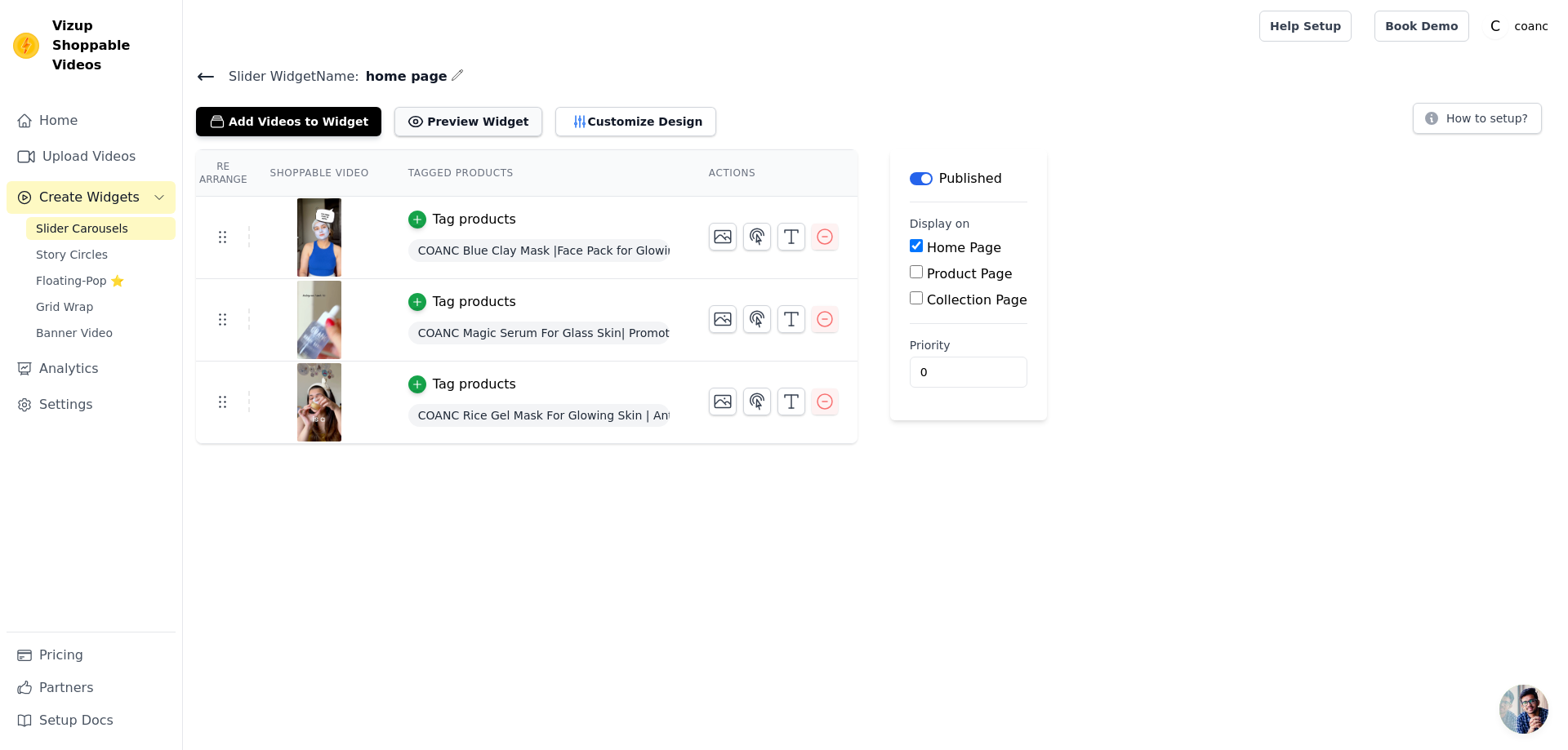
click at [467, 130] on button "Preview Widget" at bounding box center [468, 121] width 147 height 29
click at [583, 115] on button "Customize Design" at bounding box center [635, 121] width 160 height 29
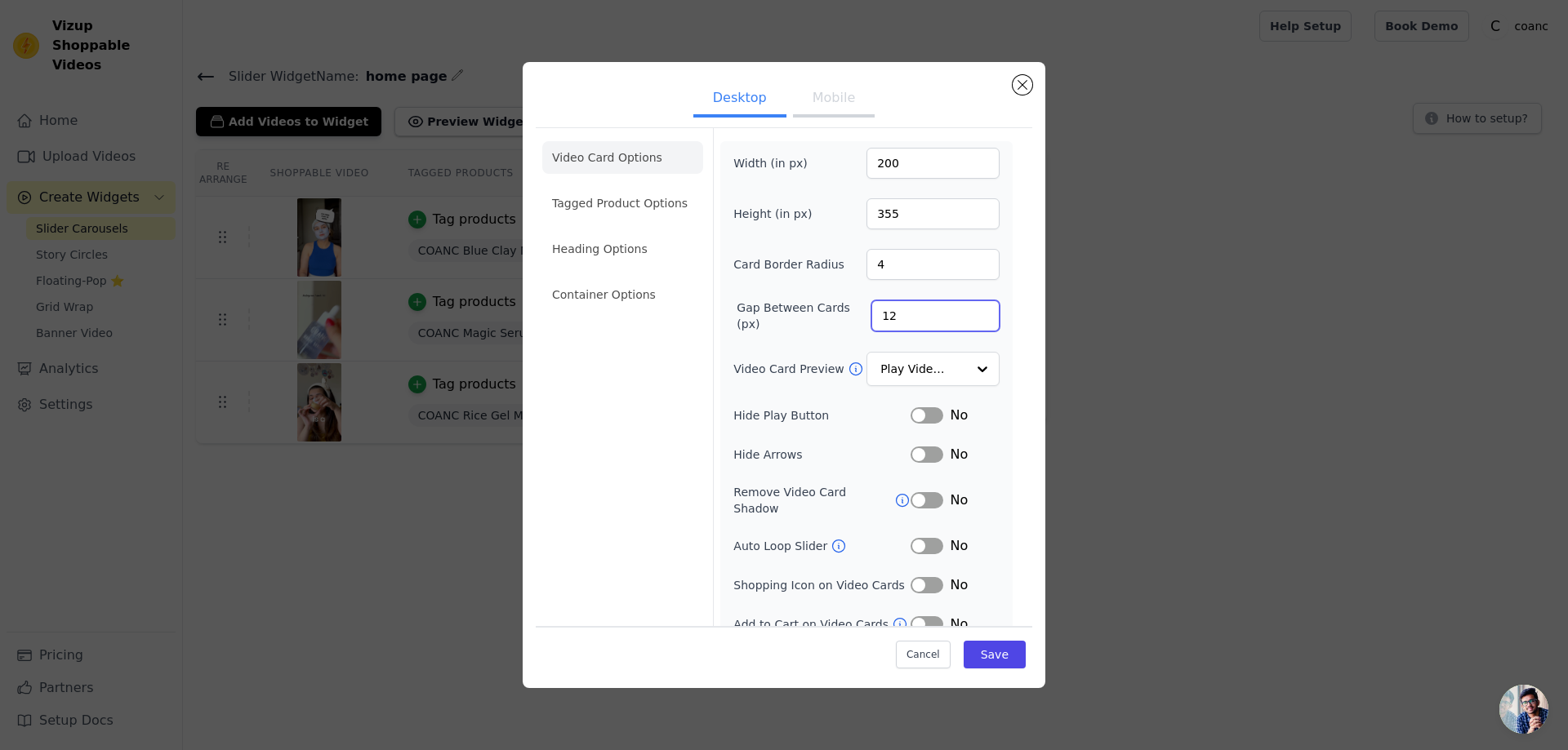
drag, startPoint x: 901, startPoint y: 324, endPoint x: 809, endPoint y: 324, distance: 92.0
click at [809, 324] on div "Gap Between Cards (px) 12" at bounding box center [867, 315] width 266 height 33
type input "1"
click at [976, 652] on button "Save" at bounding box center [995, 654] width 62 height 27
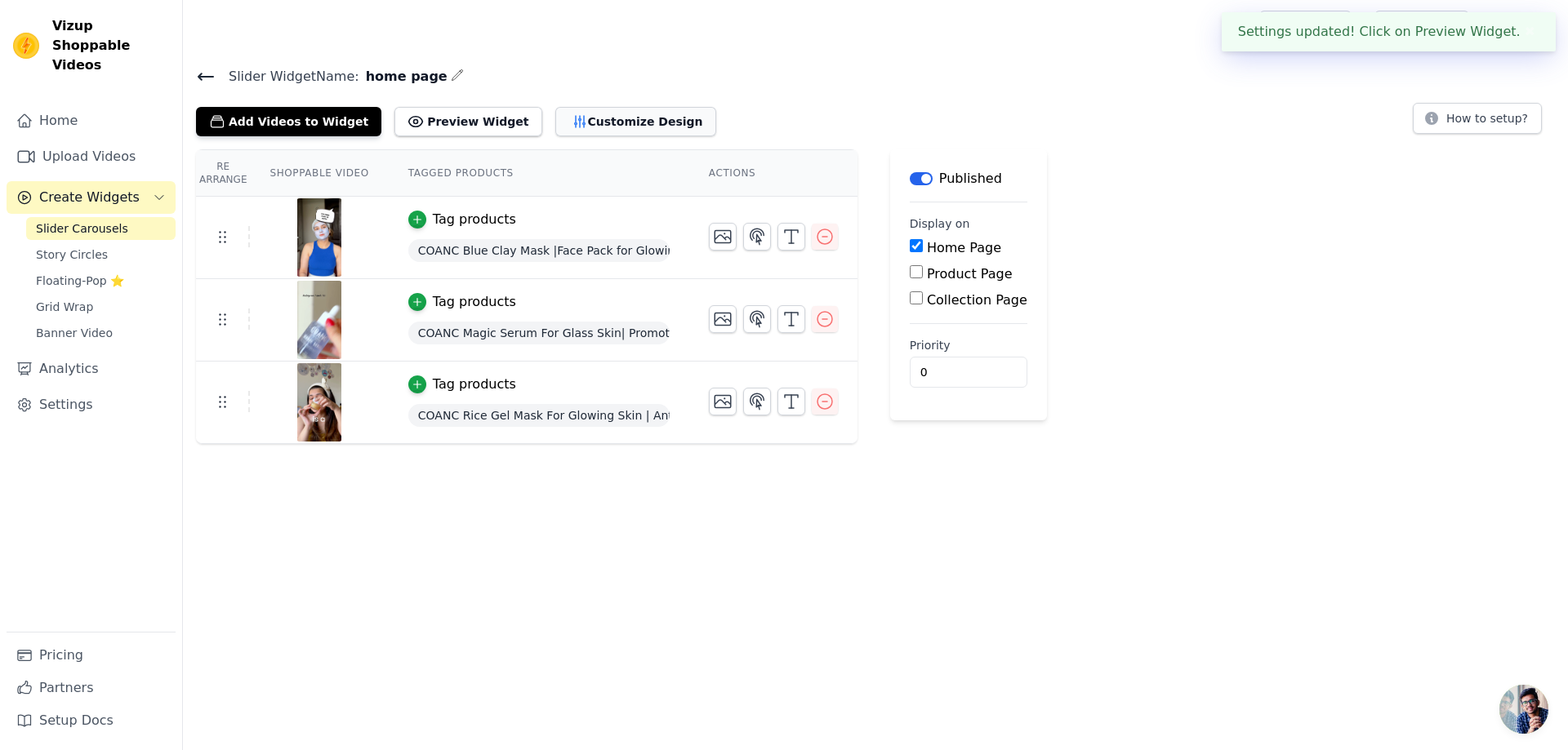
click at [555, 125] on button "Customize Design" at bounding box center [635, 121] width 160 height 29
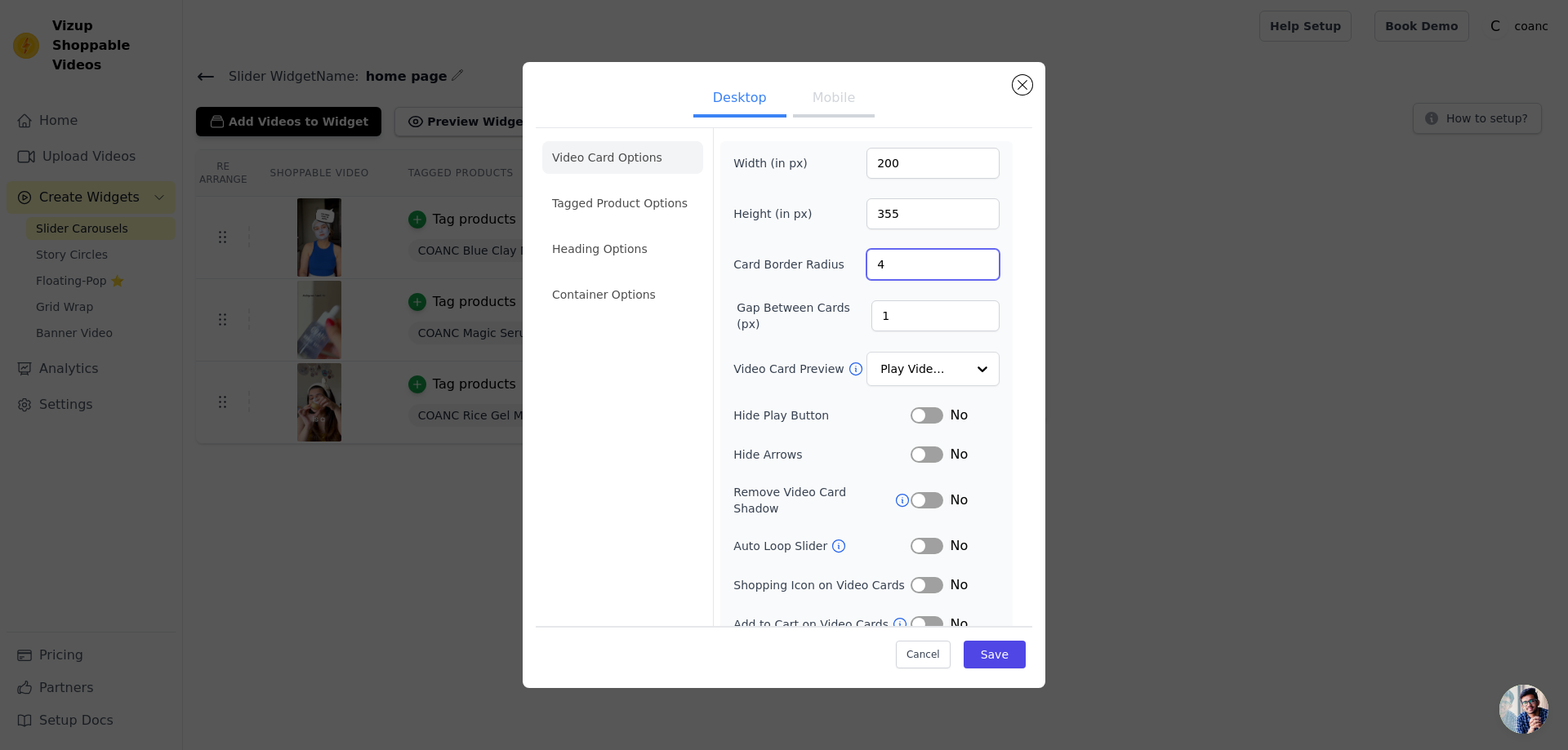
drag, startPoint x: 884, startPoint y: 273, endPoint x: 862, endPoint y: 273, distance: 22.0
click at [867, 273] on input "4" at bounding box center [933, 264] width 133 height 31
type input "2"
click at [979, 656] on button "Save" at bounding box center [995, 654] width 62 height 27
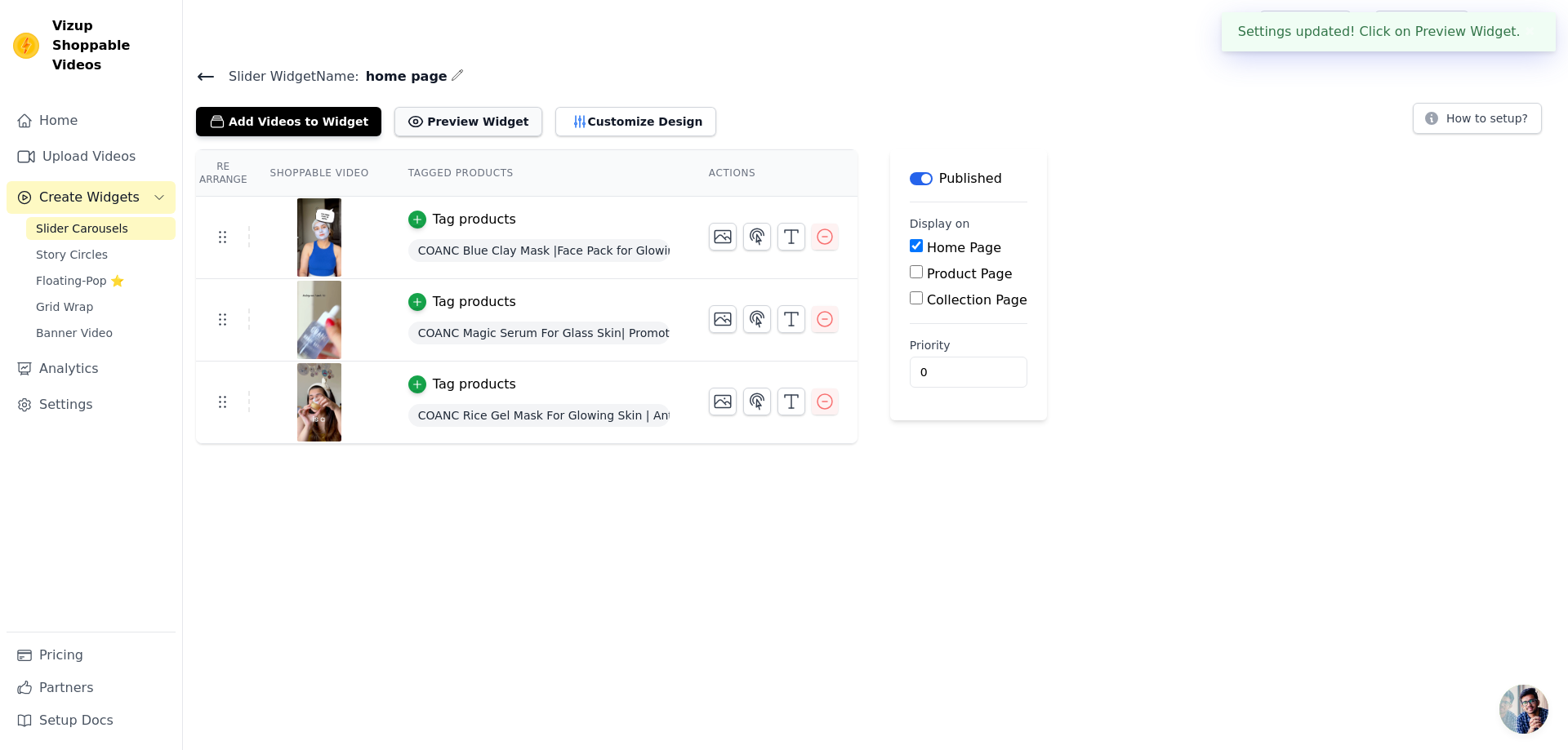
click at [455, 123] on button "Preview Widget" at bounding box center [468, 121] width 147 height 29
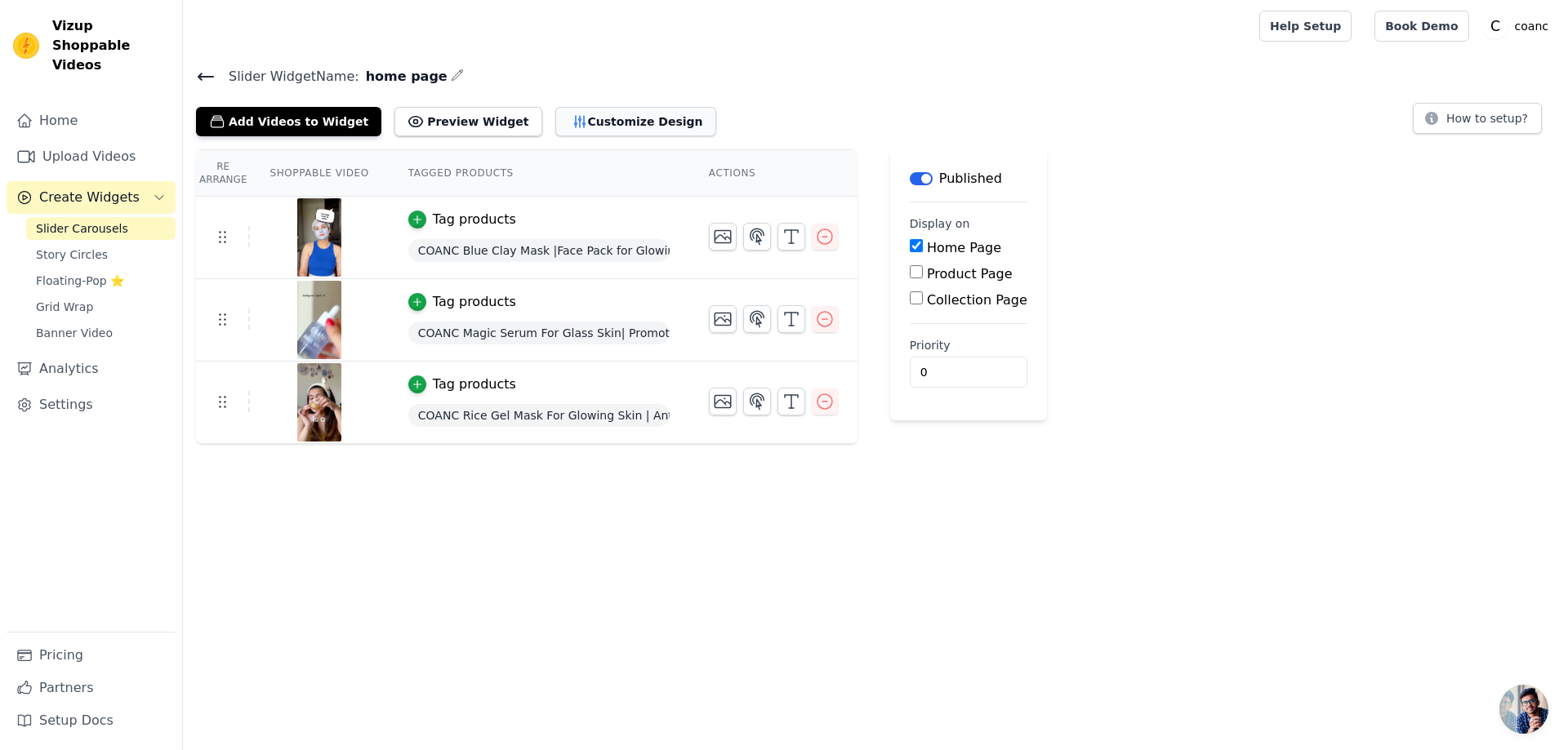
click at [564, 121] on button "Customize Design" at bounding box center [635, 121] width 160 height 29
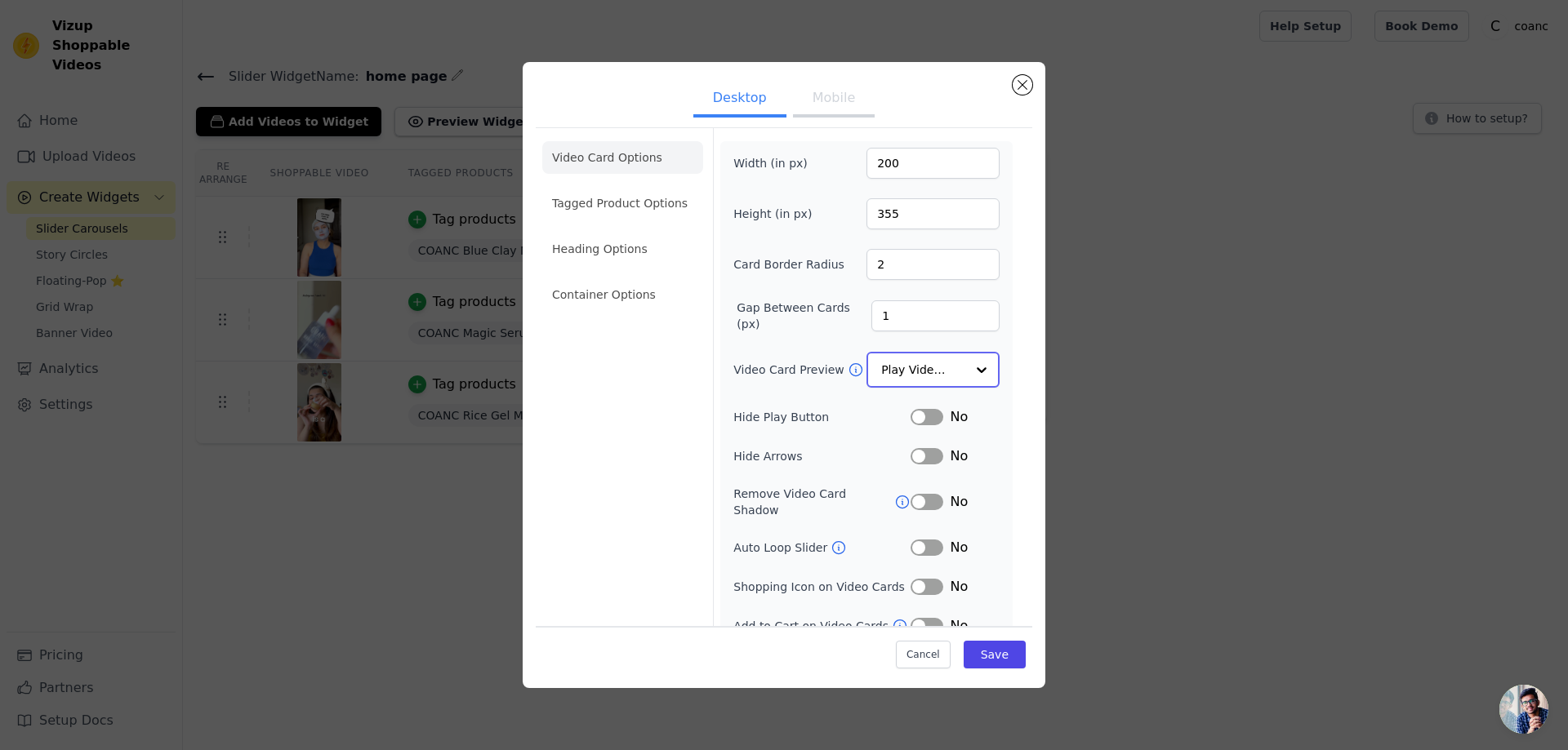
click at [915, 357] on input "Video Card Preview" at bounding box center [922, 370] width 84 height 33
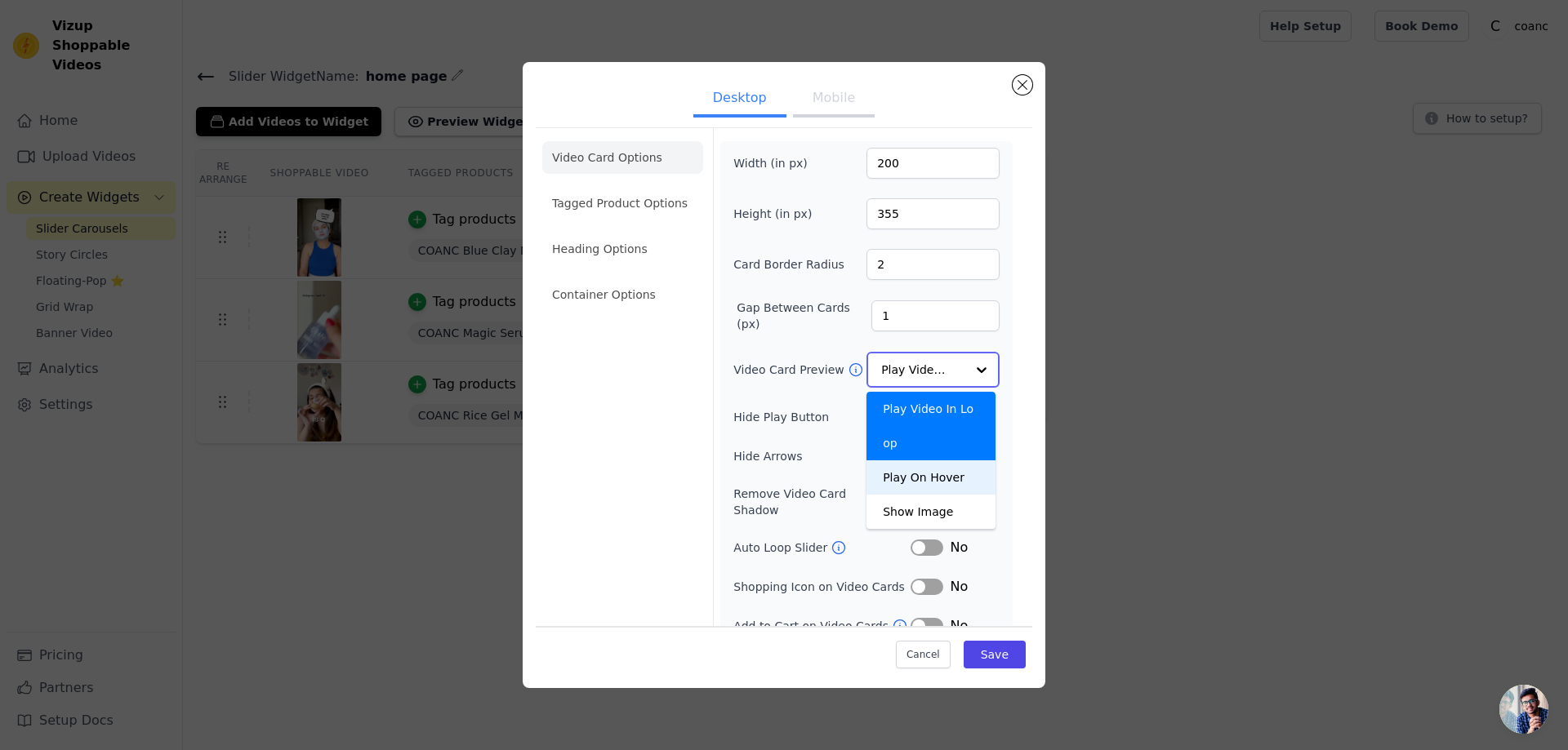
click at [943, 460] on div "Play On Hover" at bounding box center [931, 477] width 129 height 34
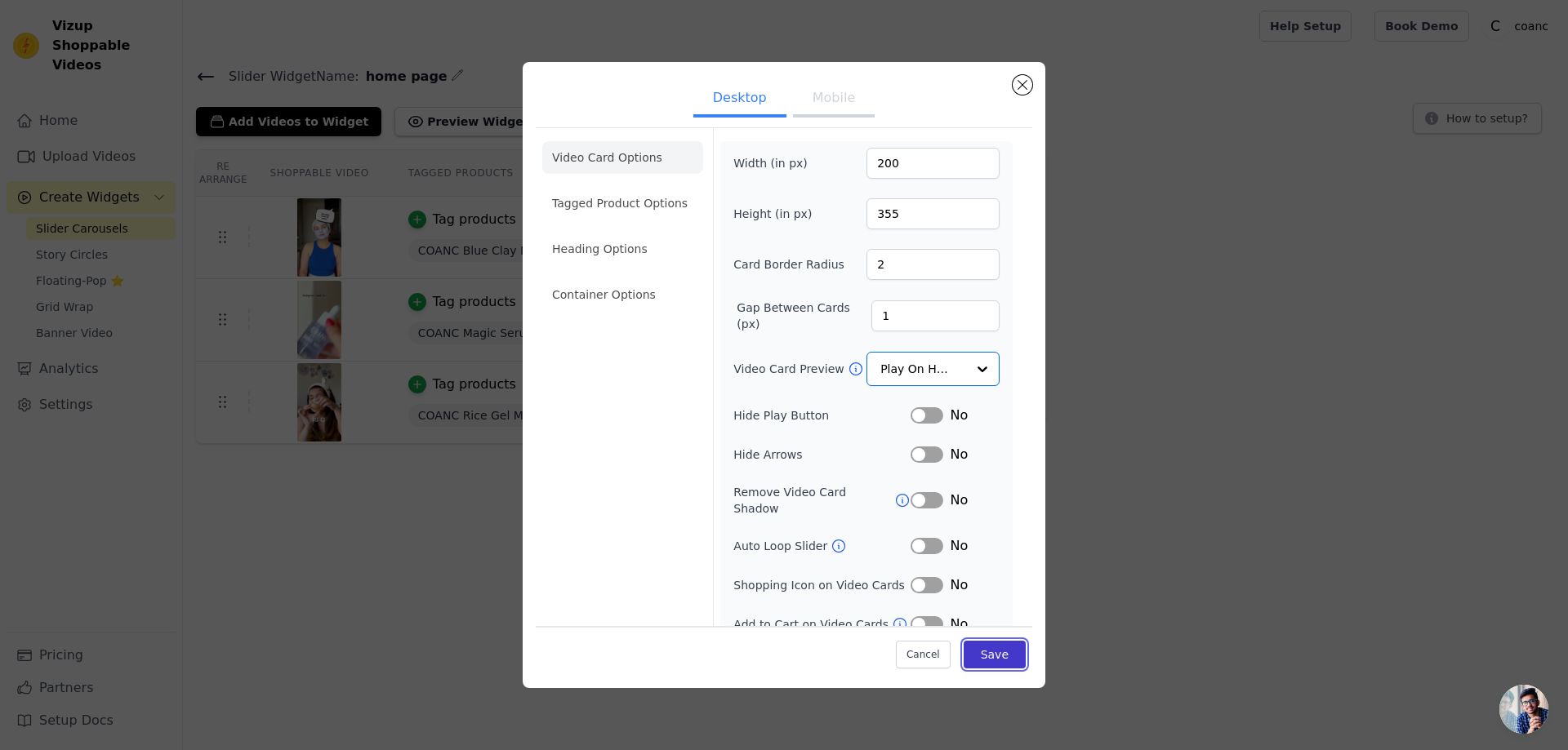
click at [988, 656] on button "Save" at bounding box center [995, 654] width 62 height 27
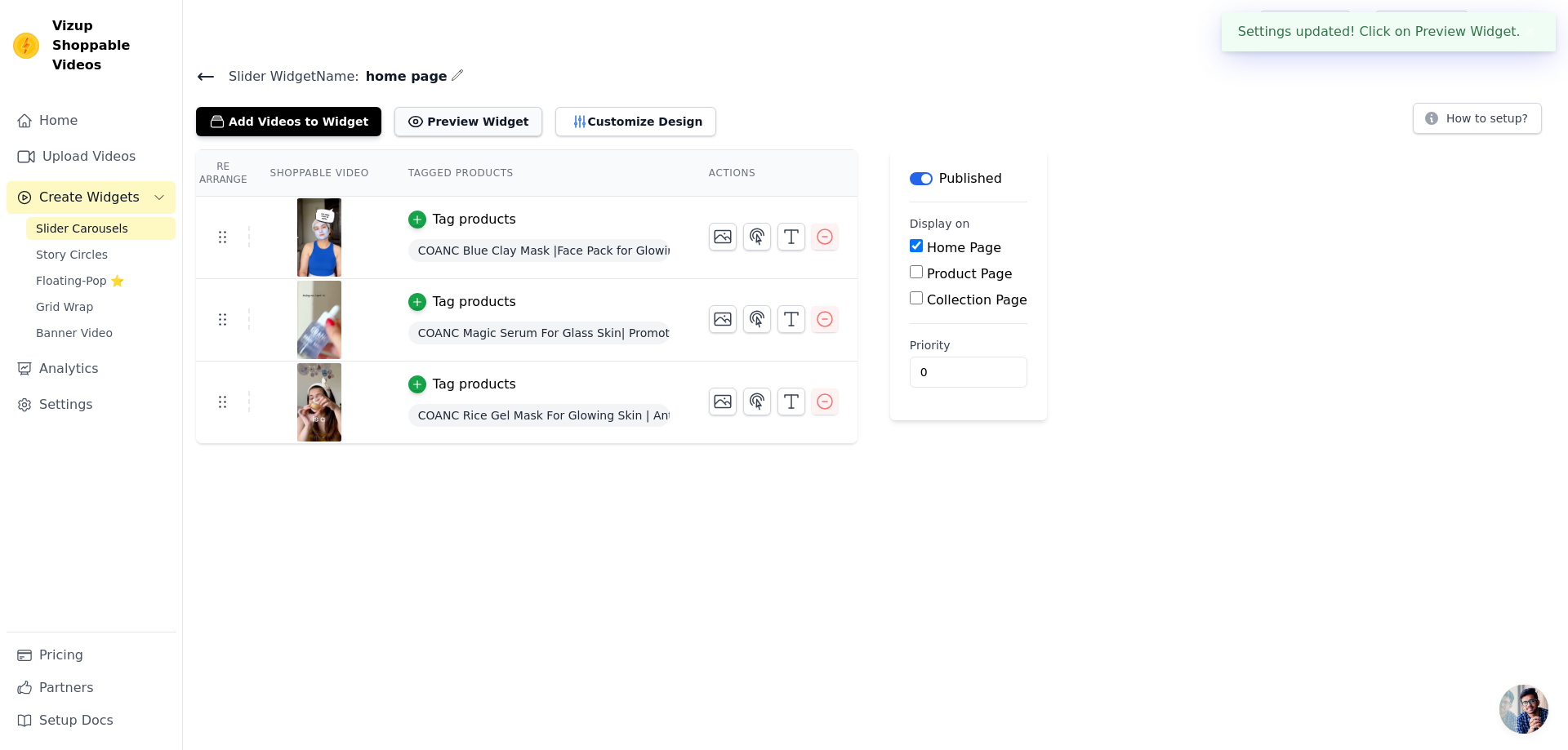
click at [426, 115] on button "Preview Widget" at bounding box center [468, 121] width 147 height 29
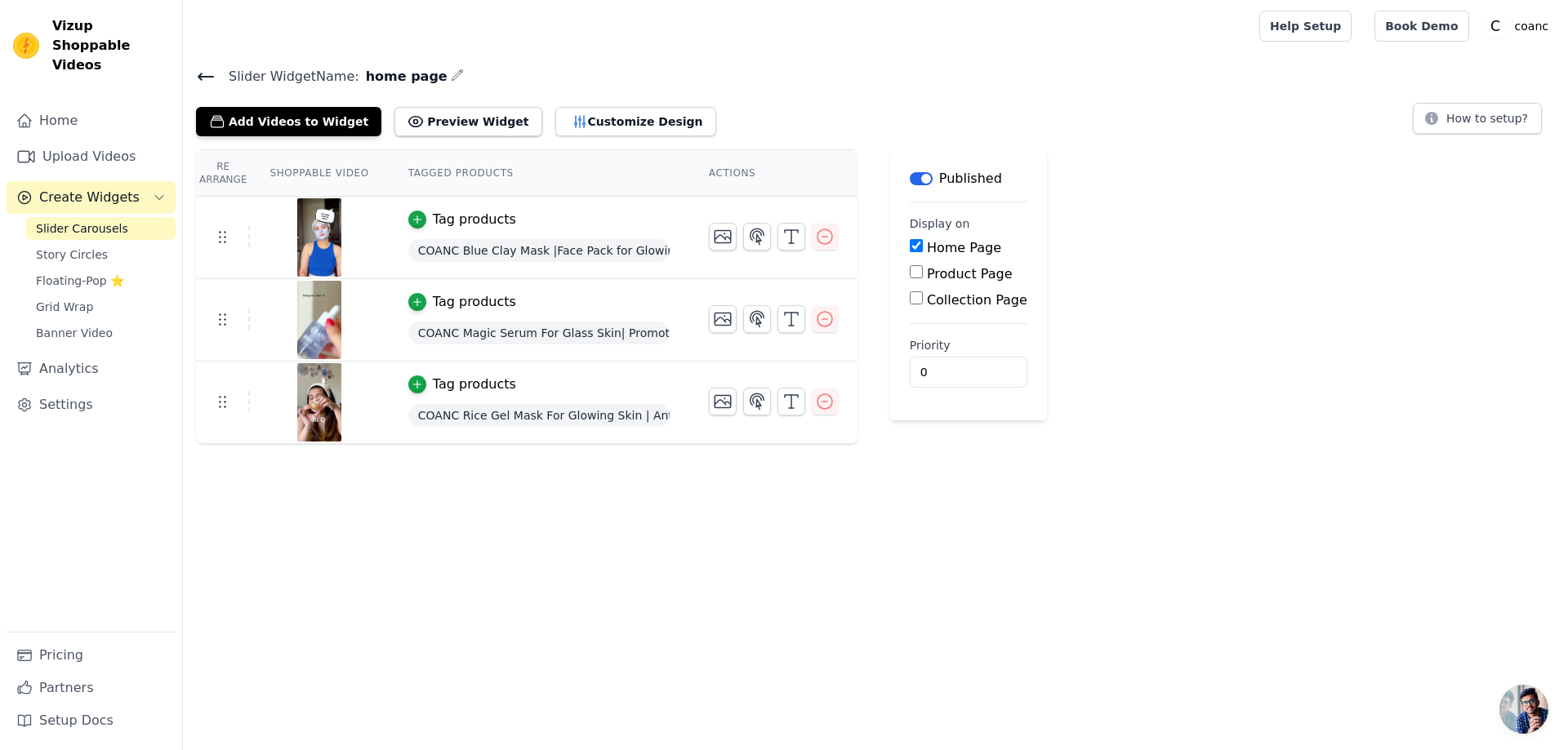
click at [599, 138] on div "Slider Widget Name: home page Add Videos to Widget Preview Widget Customize Des…" at bounding box center [875, 254] width 1385 height 378
click at [596, 121] on button "Customize Design" at bounding box center [635, 121] width 160 height 29
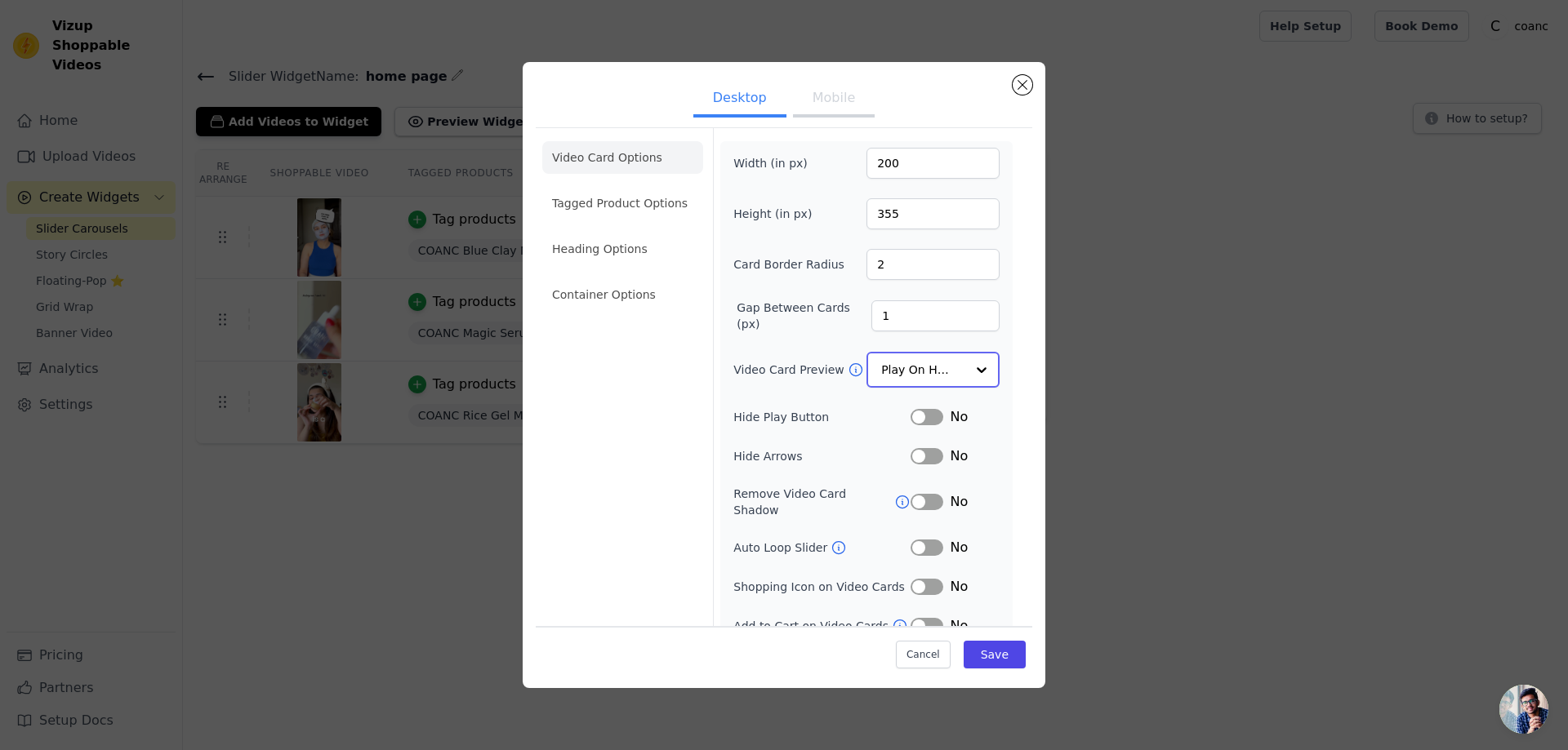
click at [965, 376] on div at bounding box center [981, 370] width 33 height 33
click at [951, 460] on div "Play On Hover" at bounding box center [931, 477] width 129 height 34
click at [976, 656] on button "Save" at bounding box center [995, 654] width 62 height 27
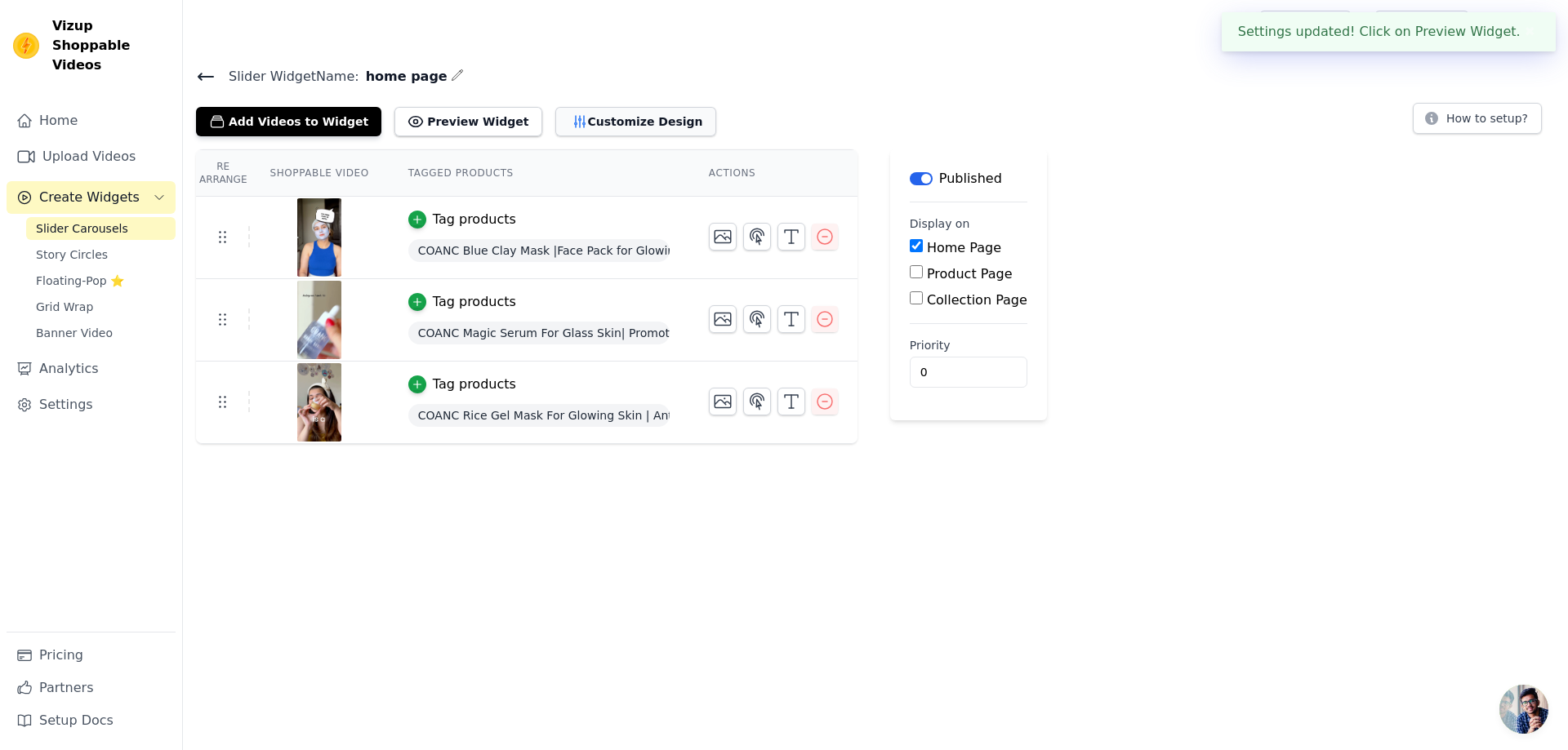
click at [613, 114] on button "Customize Design" at bounding box center [635, 121] width 160 height 29
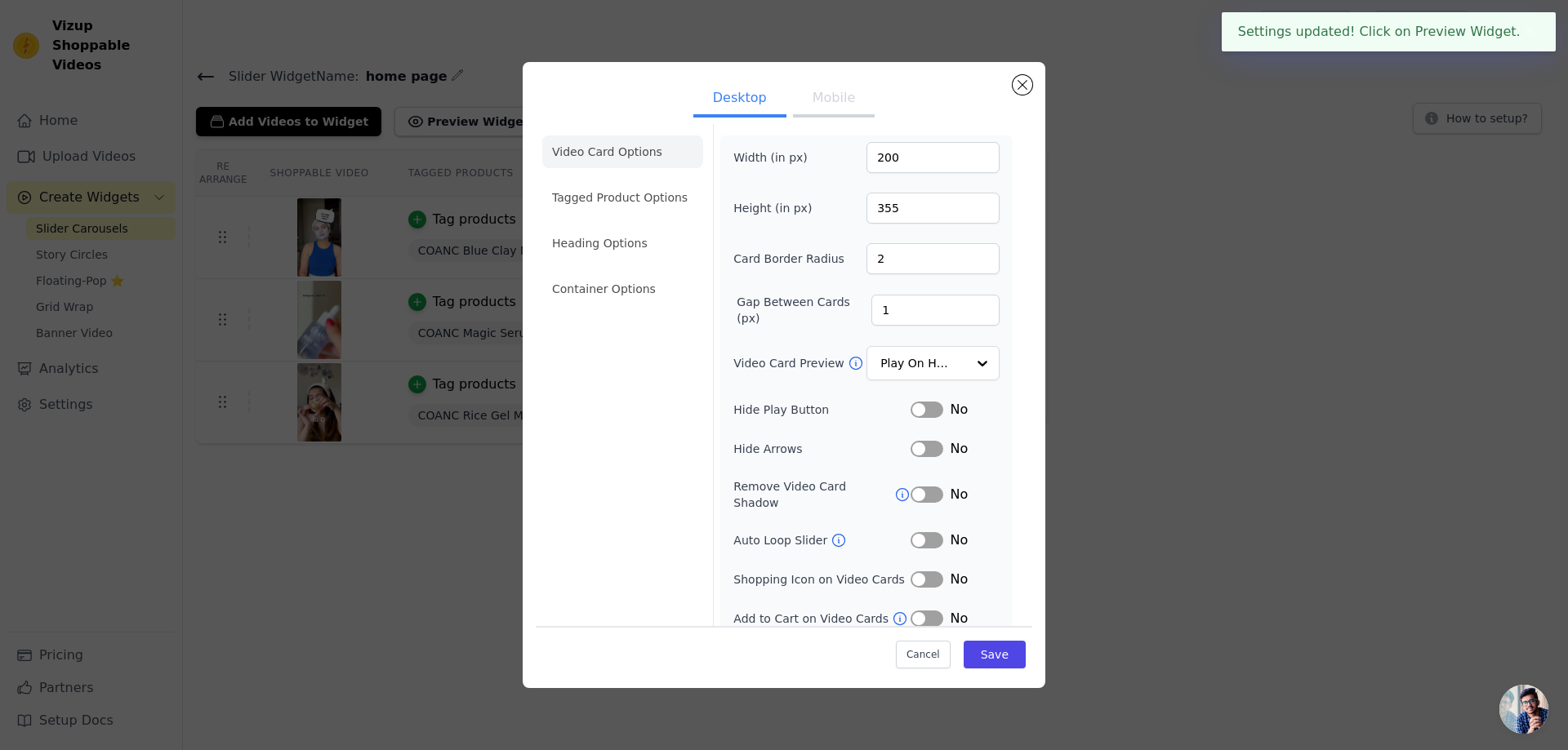
scroll to position [7, 0]
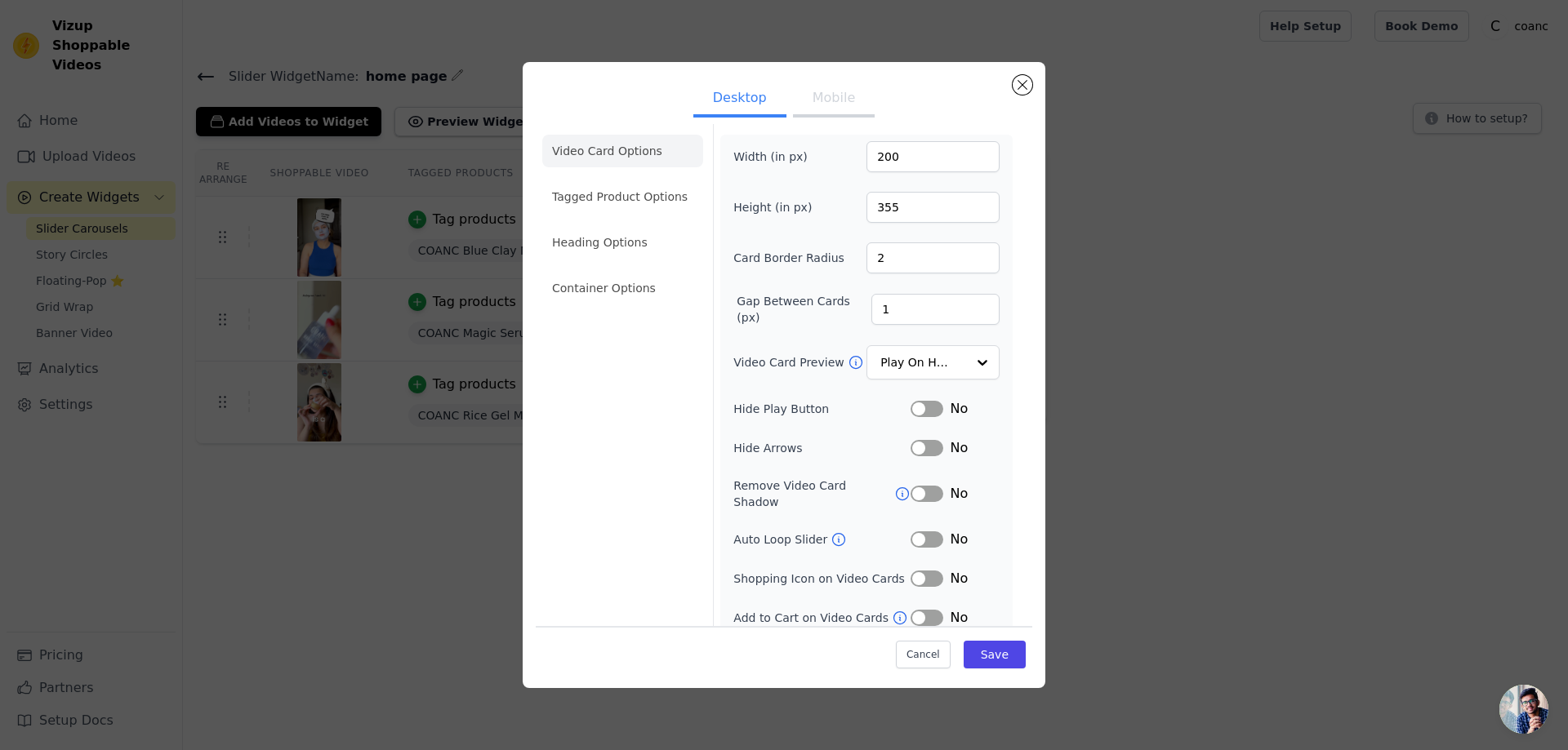
click at [916, 609] on button "Label" at bounding box center [926, 617] width 33 height 16
click at [925, 609] on button "Label" at bounding box center [926, 617] width 33 height 16
click at [916, 531] on button "Label" at bounding box center [926, 539] width 33 height 16
click at [985, 649] on button "Save" at bounding box center [995, 654] width 62 height 27
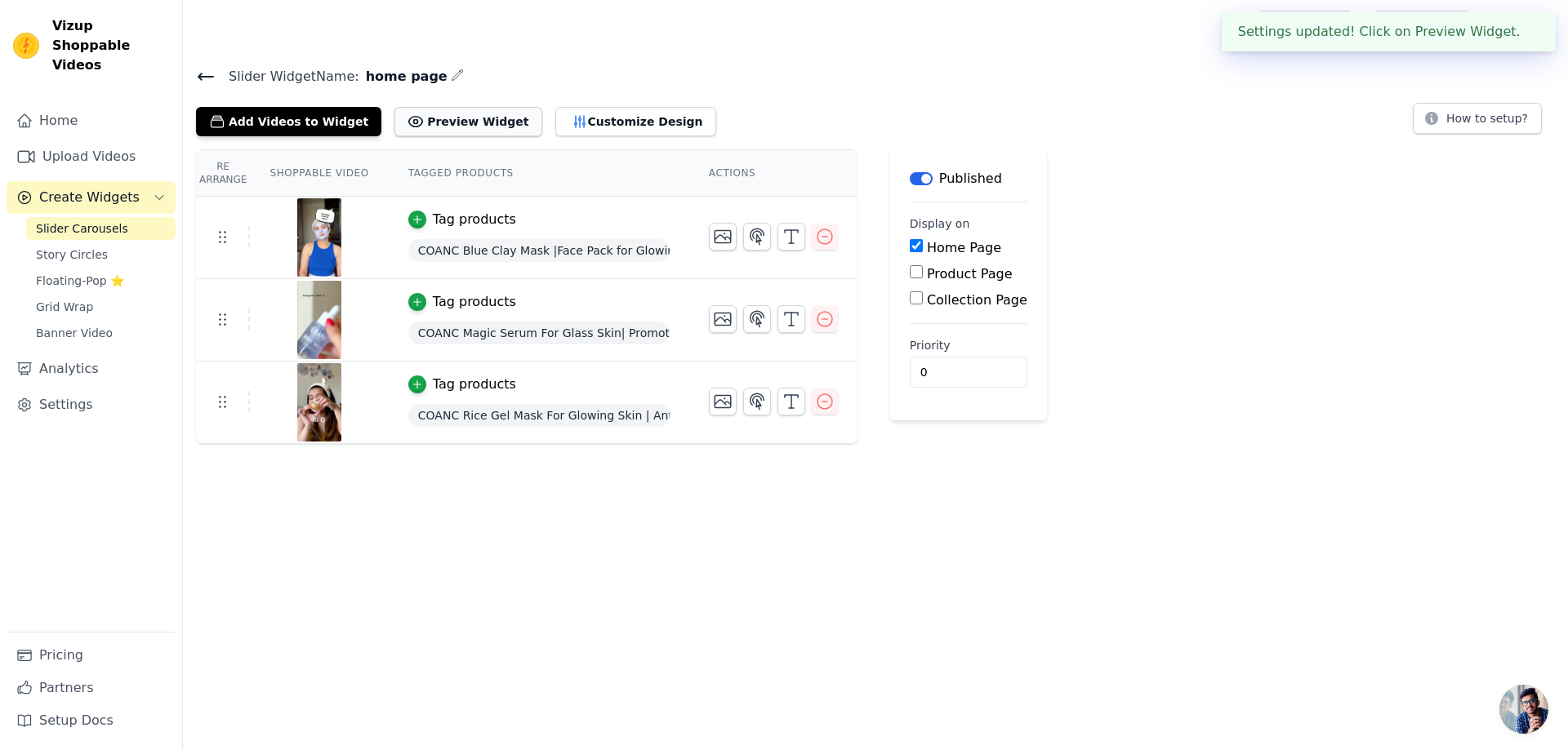
click at [476, 124] on button "Preview Widget" at bounding box center [468, 121] width 147 height 29
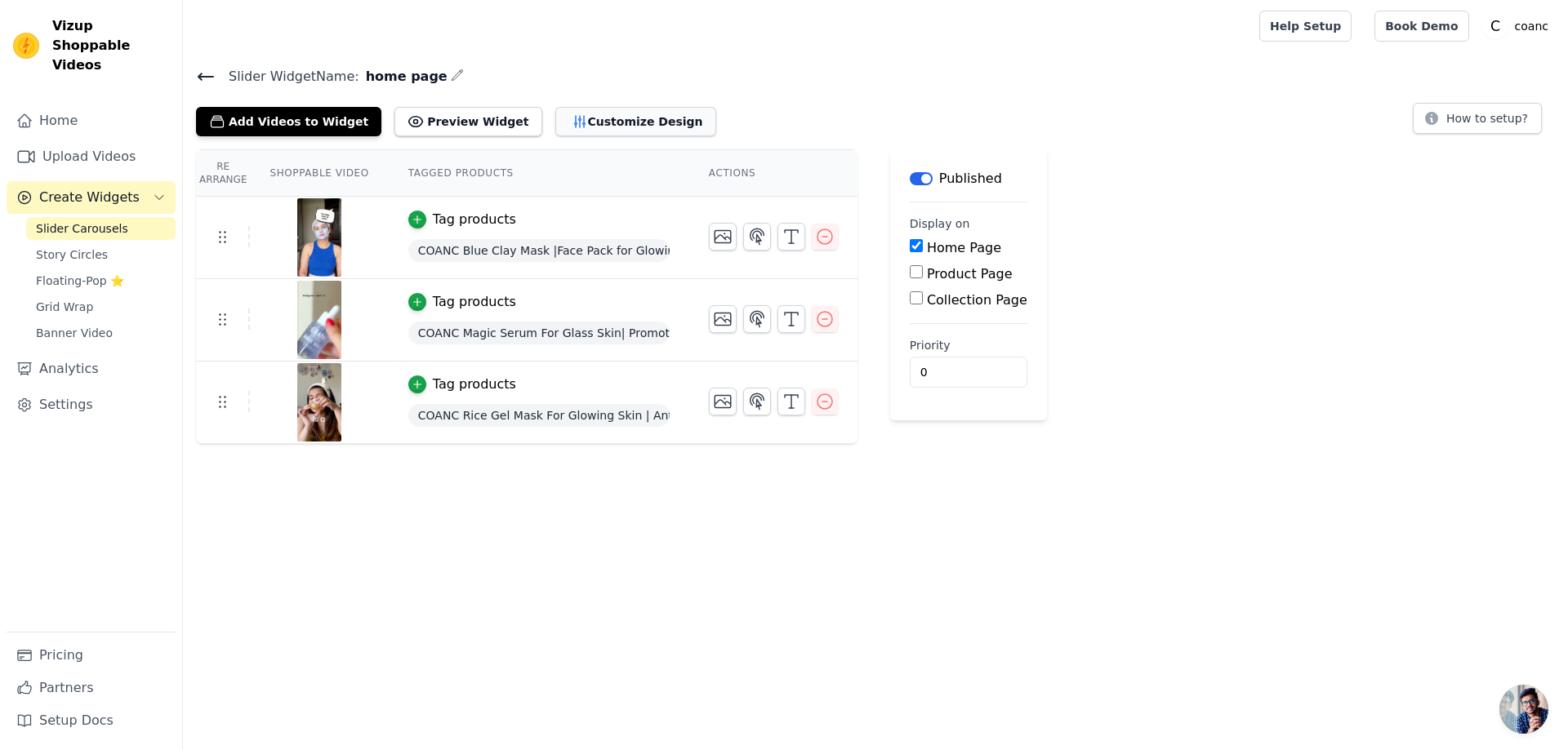
click at [596, 125] on button "Customize Design" at bounding box center [635, 121] width 160 height 29
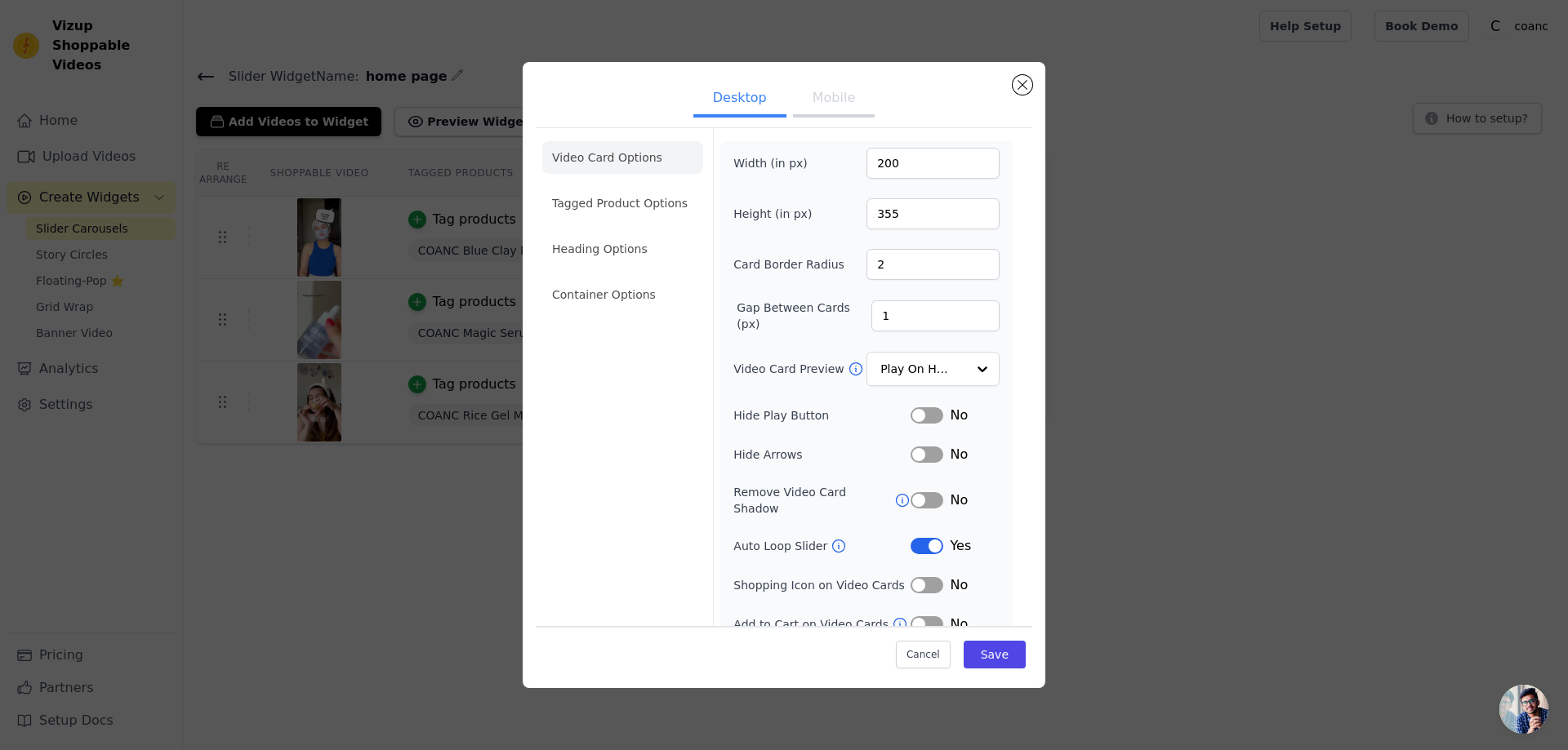
click at [918, 538] on button "Label" at bounding box center [926, 545] width 33 height 16
click at [916, 458] on button "Label" at bounding box center [926, 454] width 33 height 16
click at [910, 410] on button "Label" at bounding box center [926, 415] width 33 height 16
click at [976, 649] on button "Save" at bounding box center [995, 654] width 62 height 27
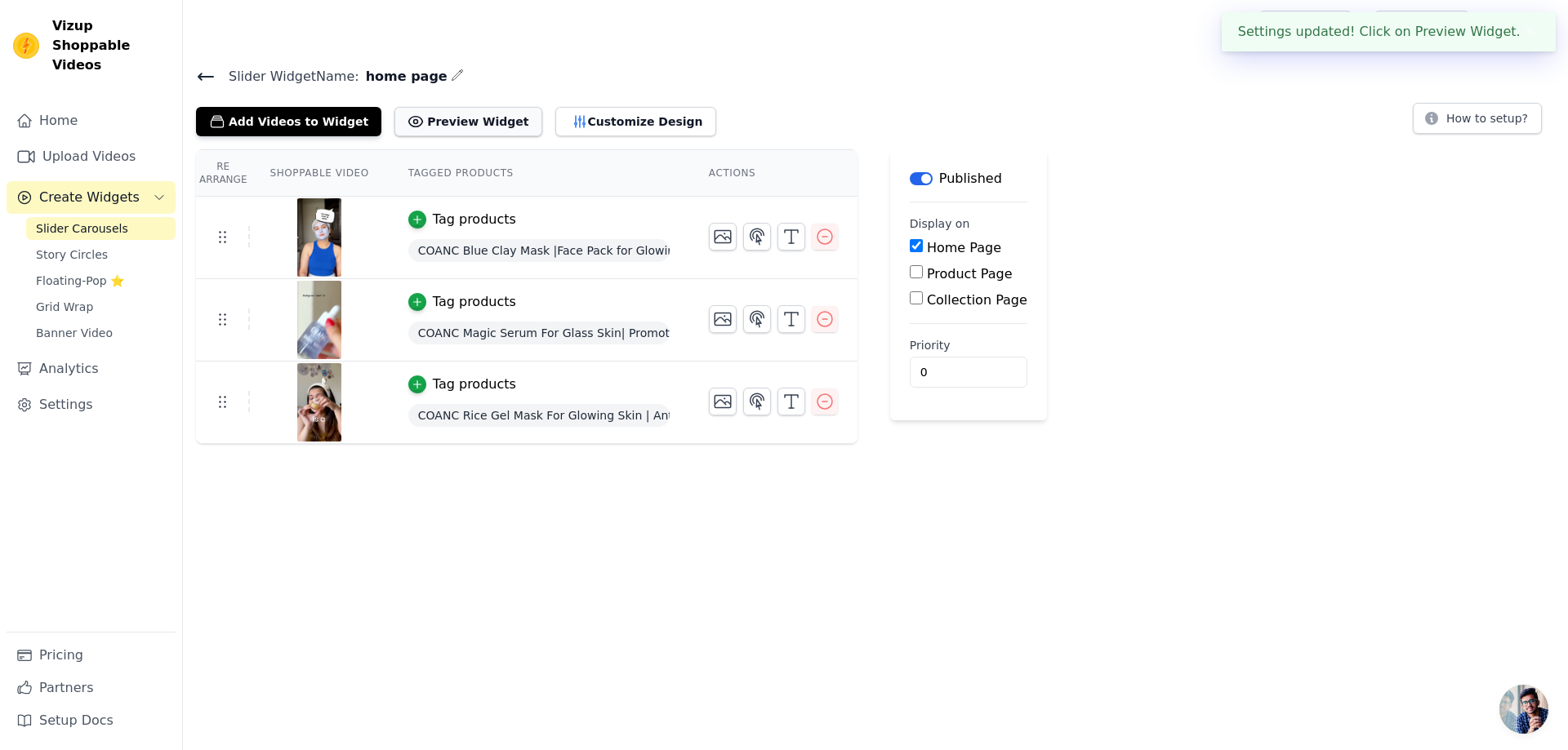
click at [466, 118] on button "Preview Widget" at bounding box center [468, 121] width 147 height 29
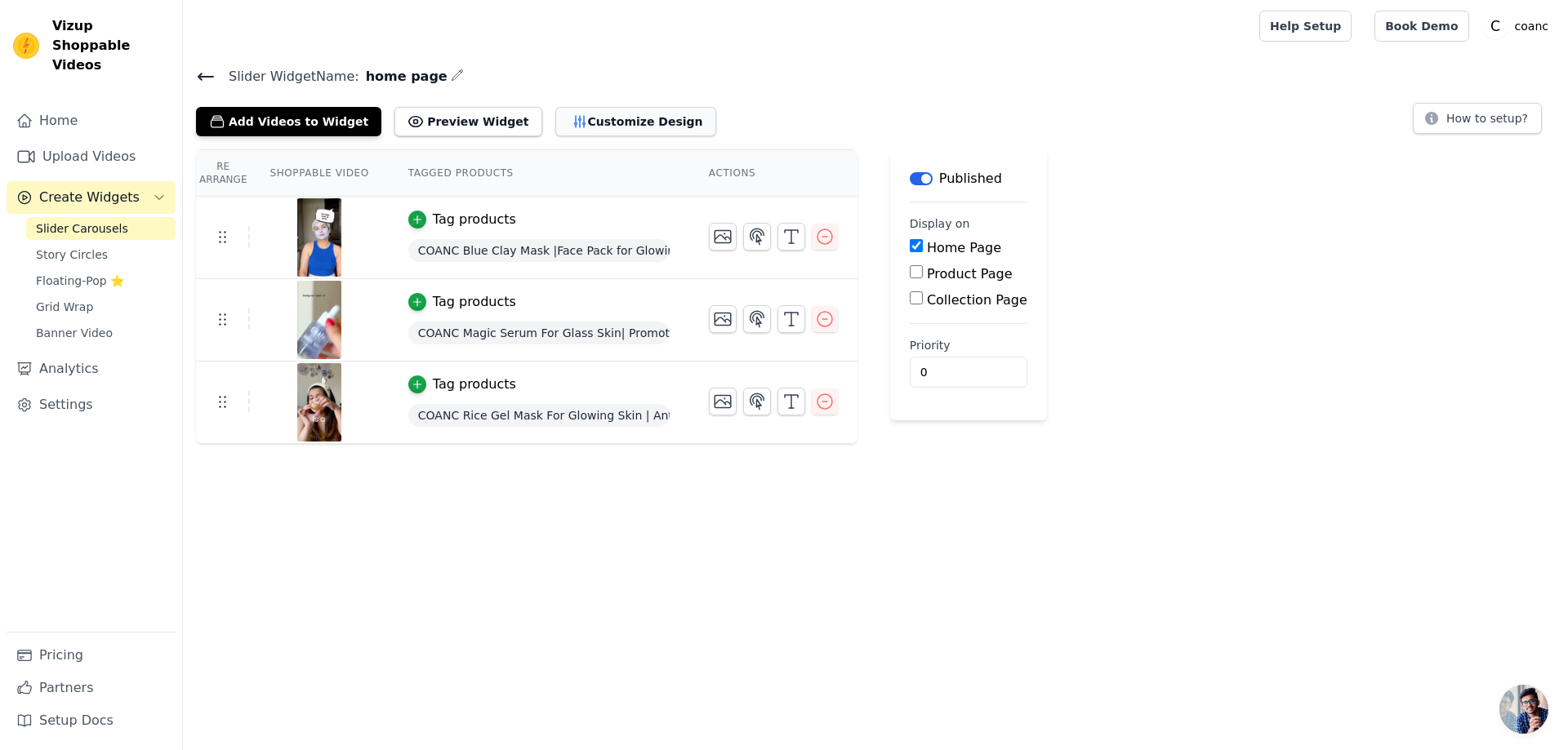
click at [555, 119] on button "Customize Design" at bounding box center [635, 121] width 160 height 29
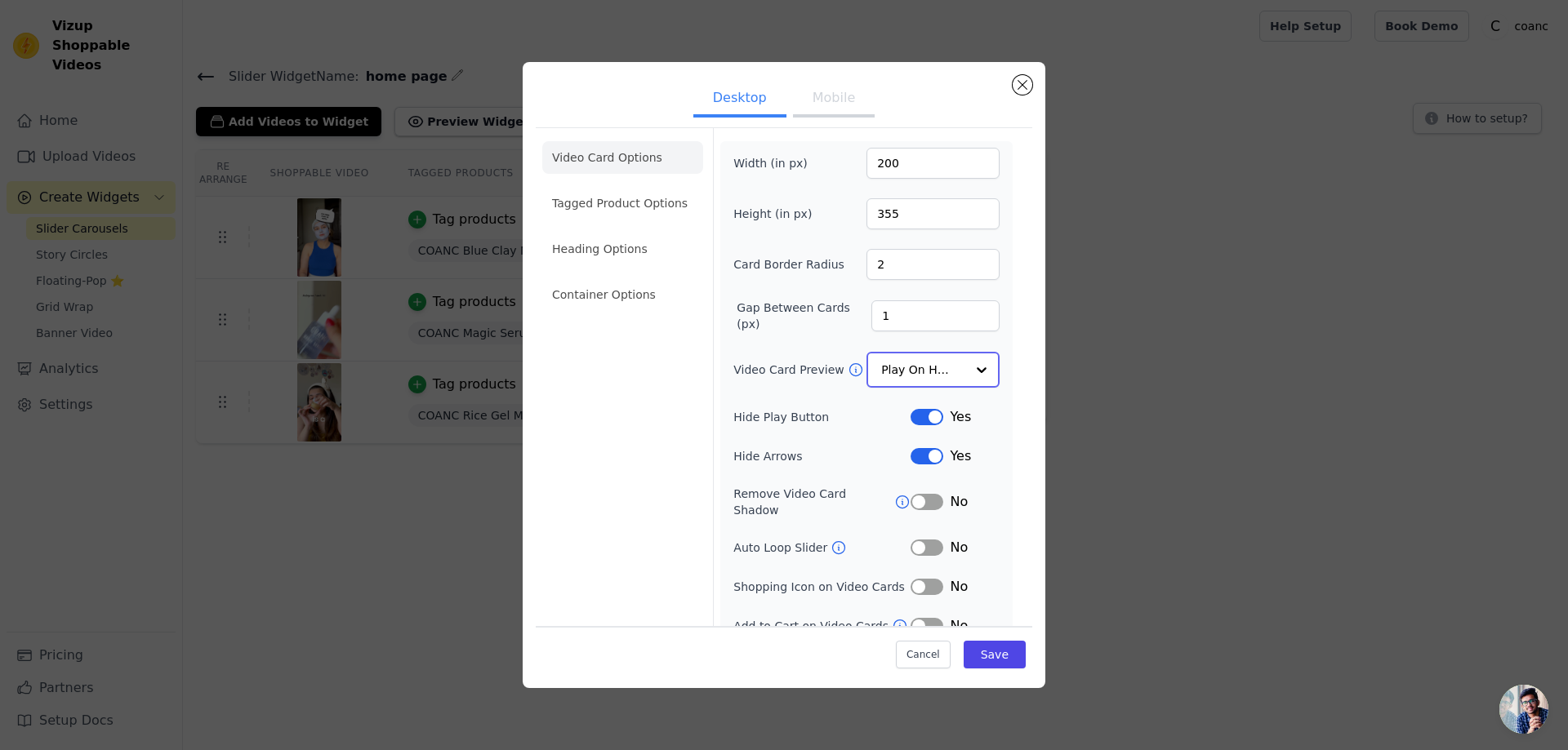
click at [934, 365] on input "Video Card Preview" at bounding box center [922, 370] width 84 height 33
click at [942, 408] on div "Play Video In Loop" at bounding box center [931, 425] width 129 height 69
click at [1001, 663] on button "Save" at bounding box center [995, 654] width 62 height 27
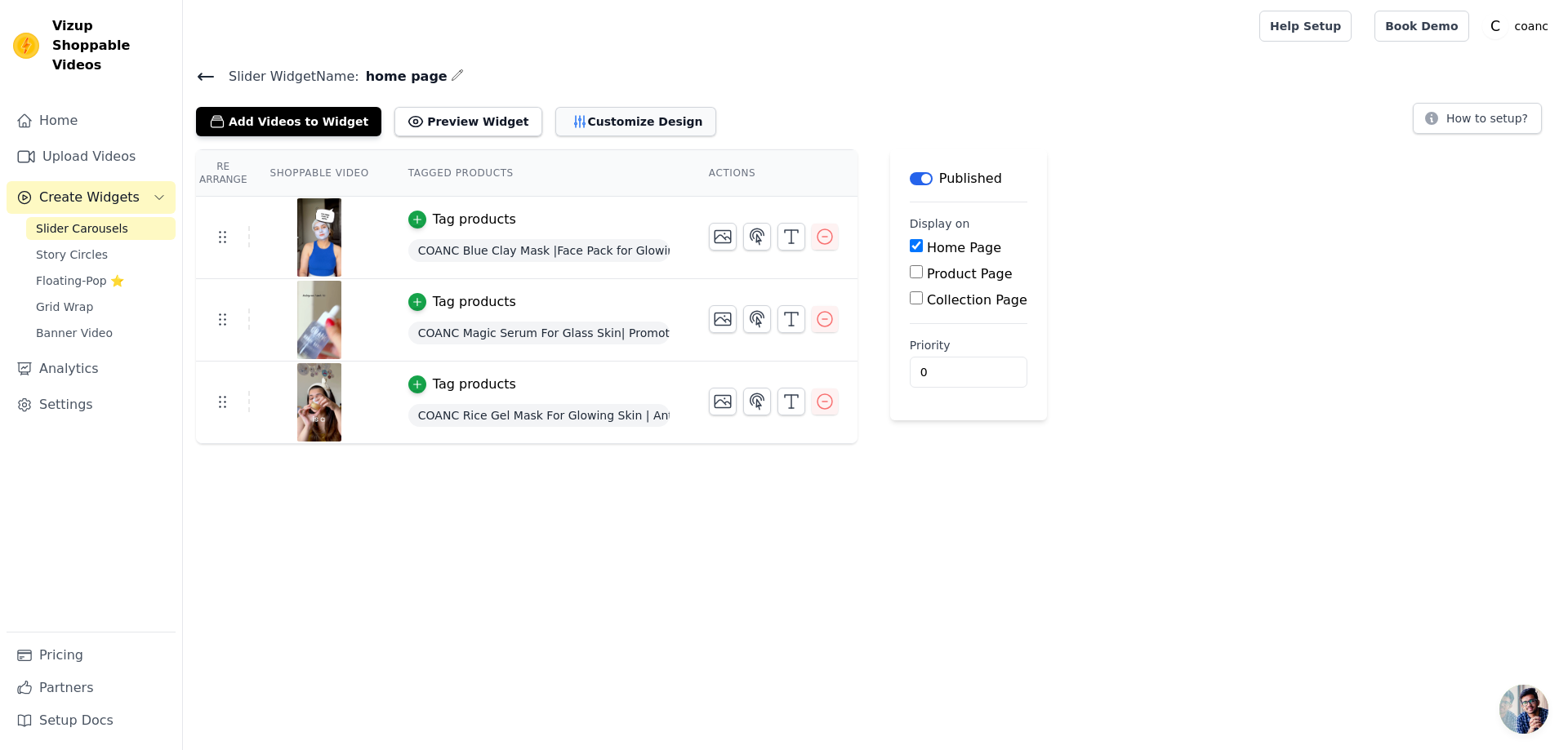
click at [574, 117] on icon "button" at bounding box center [579, 122] width 10 height 11
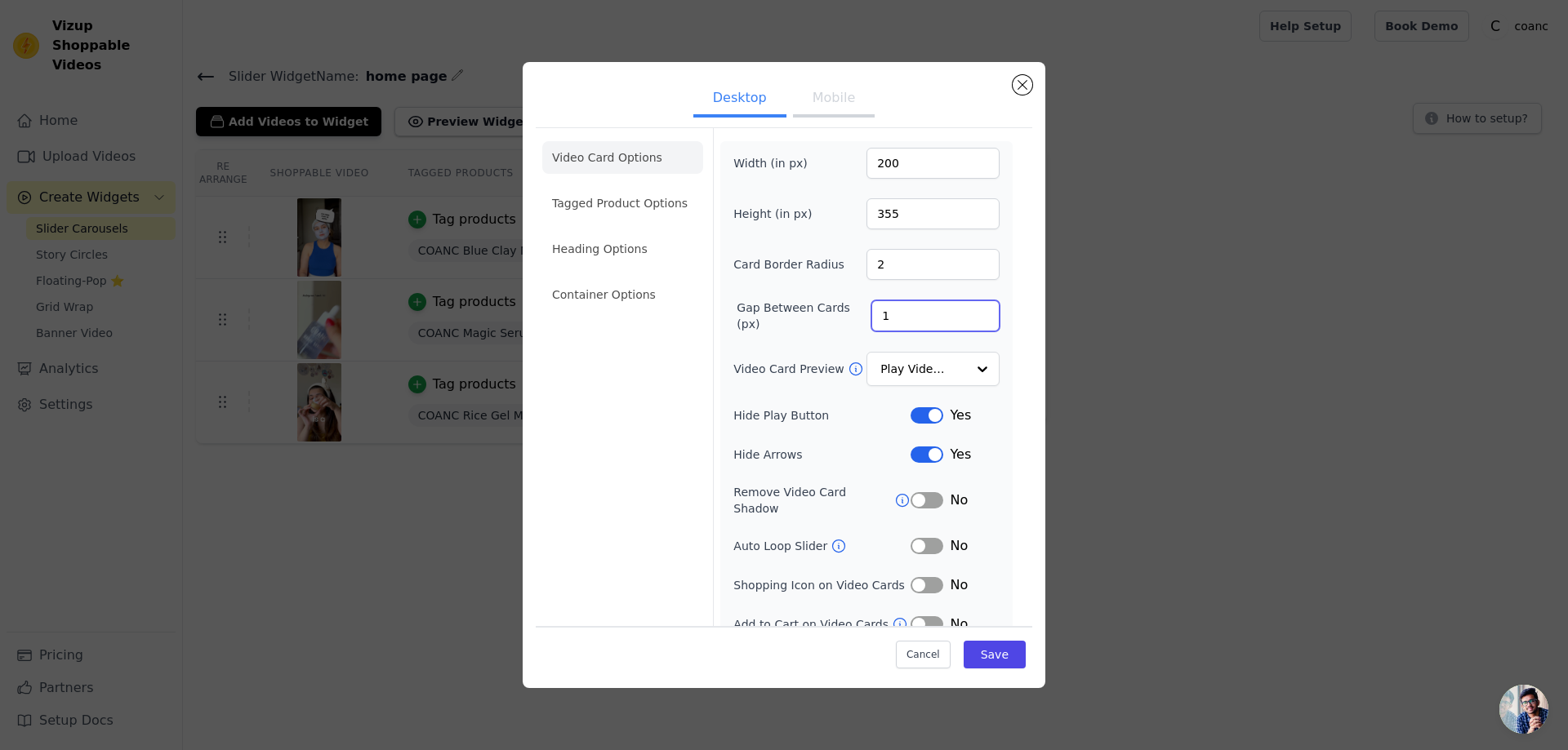
drag, startPoint x: 880, startPoint y: 317, endPoint x: 861, endPoint y: 317, distance: 19.0
click at [871, 317] on input "1" at bounding box center [936, 315] width 128 height 31
type input "2"
click at [989, 658] on button "Save" at bounding box center [995, 654] width 62 height 27
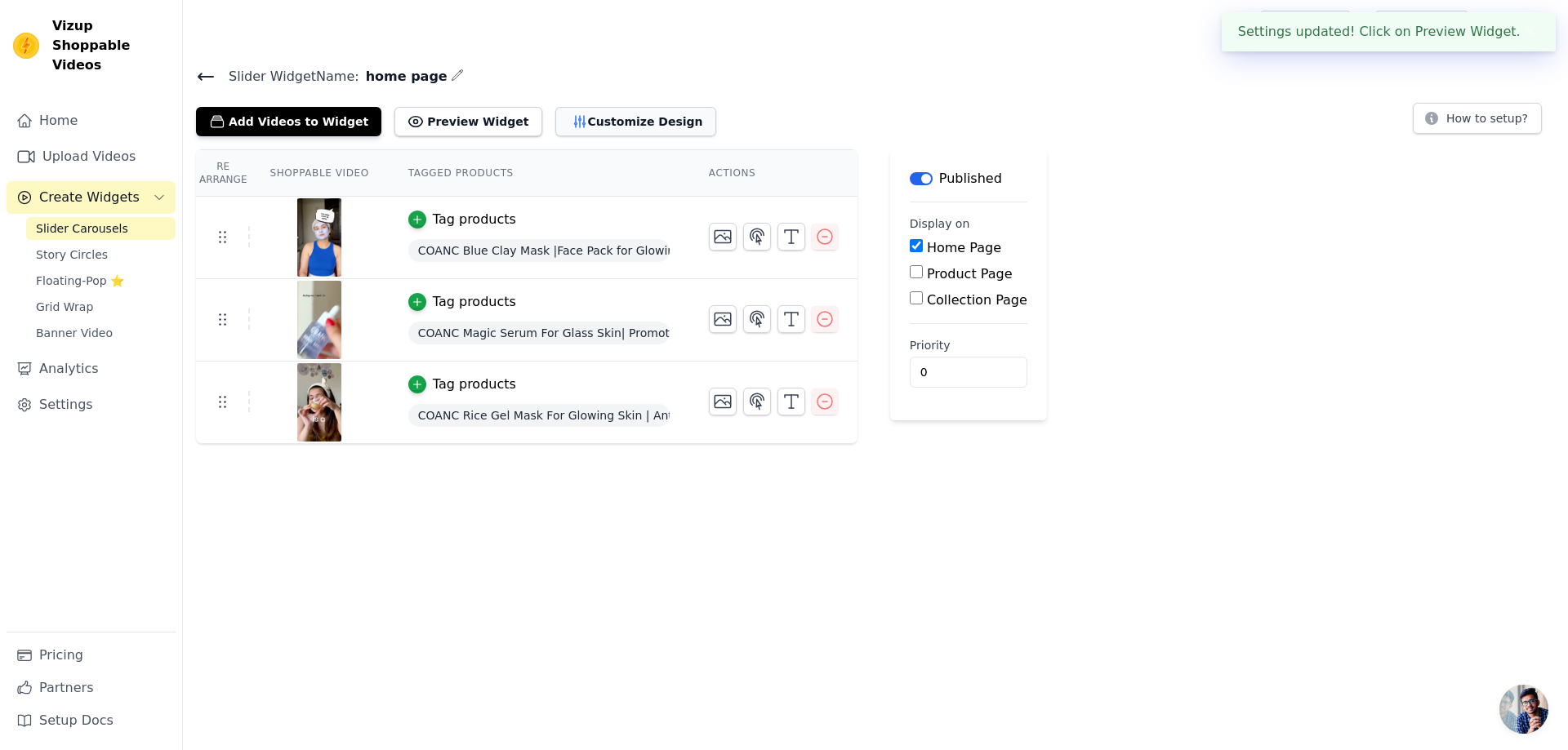
click at [571, 117] on button "Customize Design" at bounding box center [635, 121] width 160 height 29
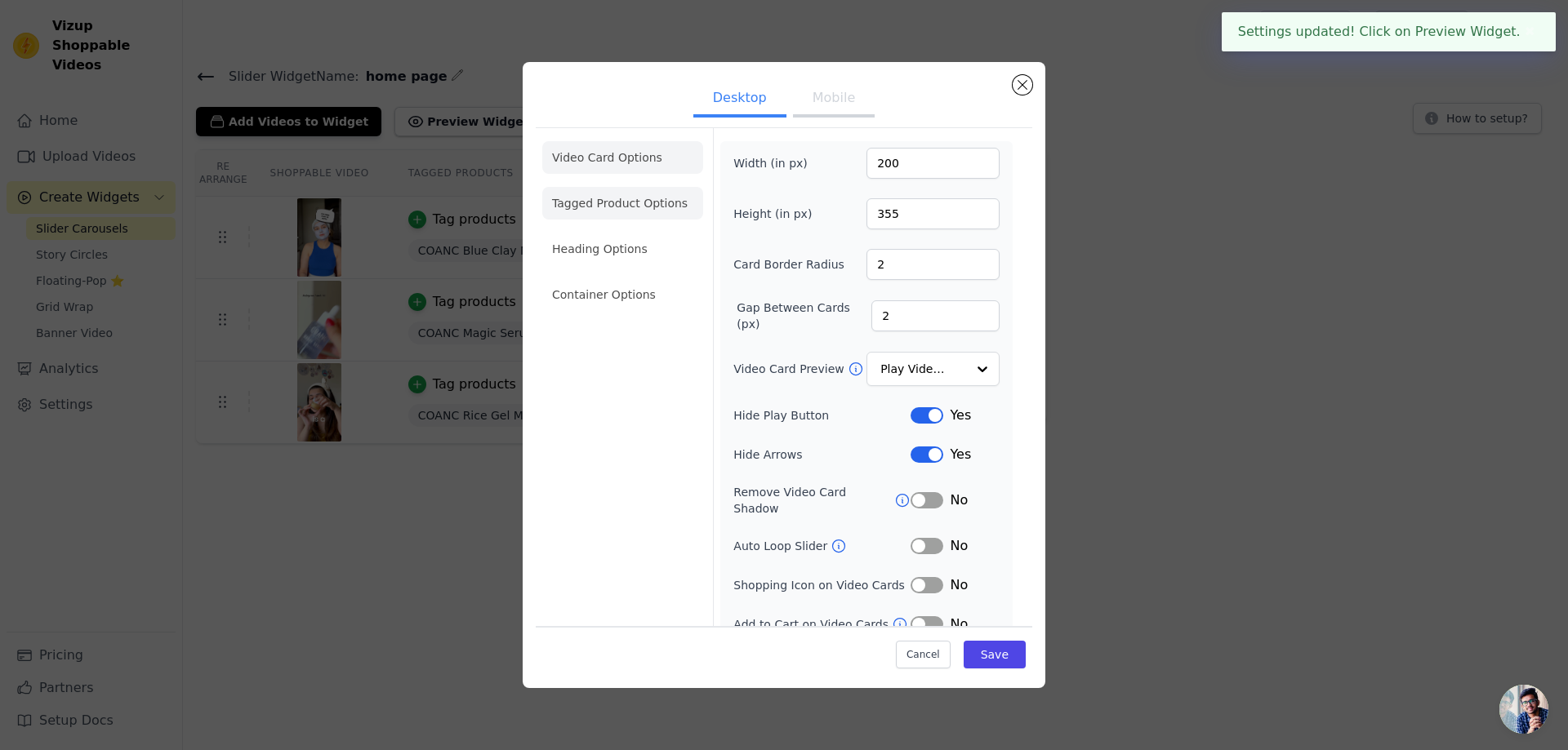
click at [587, 197] on li "Tagged Product Options" at bounding box center [622, 203] width 160 height 33
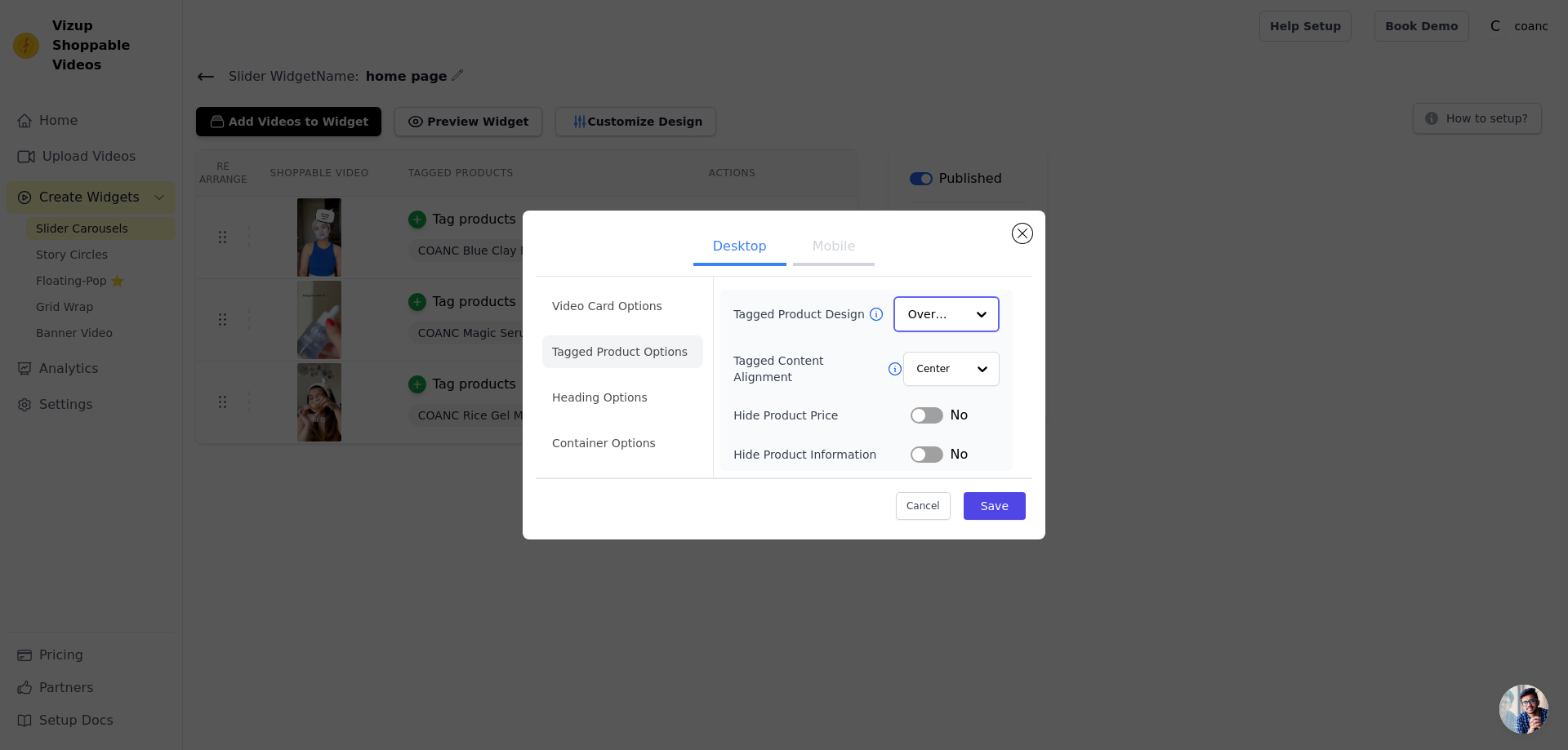
click at [939, 308] on input "Tagged Product Design" at bounding box center [936, 314] width 58 height 33
click at [947, 426] on div "Minimalist" at bounding box center [946, 422] width 106 height 34
click at [936, 364] on input "Tagged Content Alignment" at bounding box center [940, 368] width 49 height 33
click at [934, 366] on input "Tagged Content Alignment" at bounding box center [940, 368] width 49 height 33
click at [615, 402] on li "Heading Options" at bounding box center [622, 398] width 160 height 33
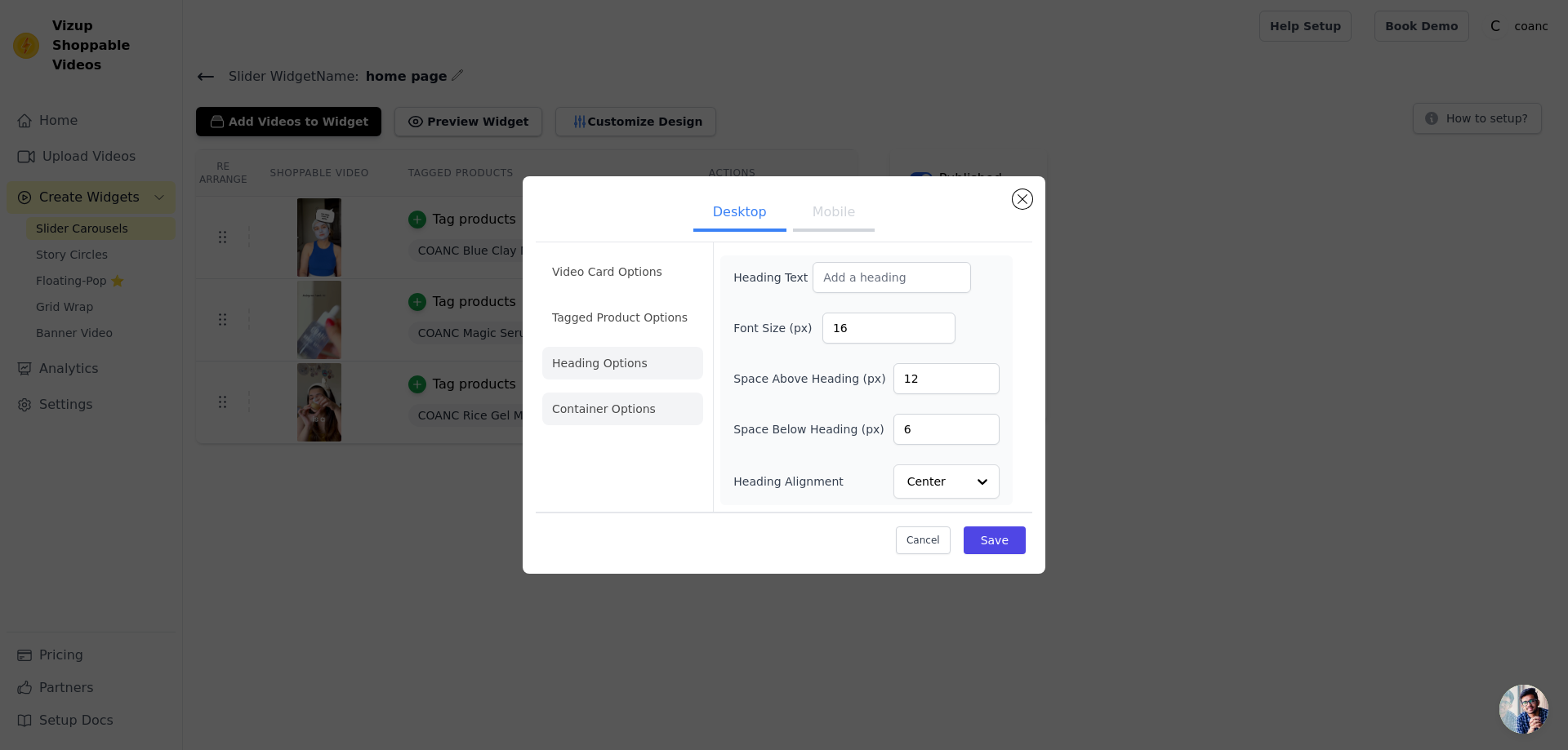
click at [650, 408] on li "Container Options" at bounding box center [622, 408] width 160 height 33
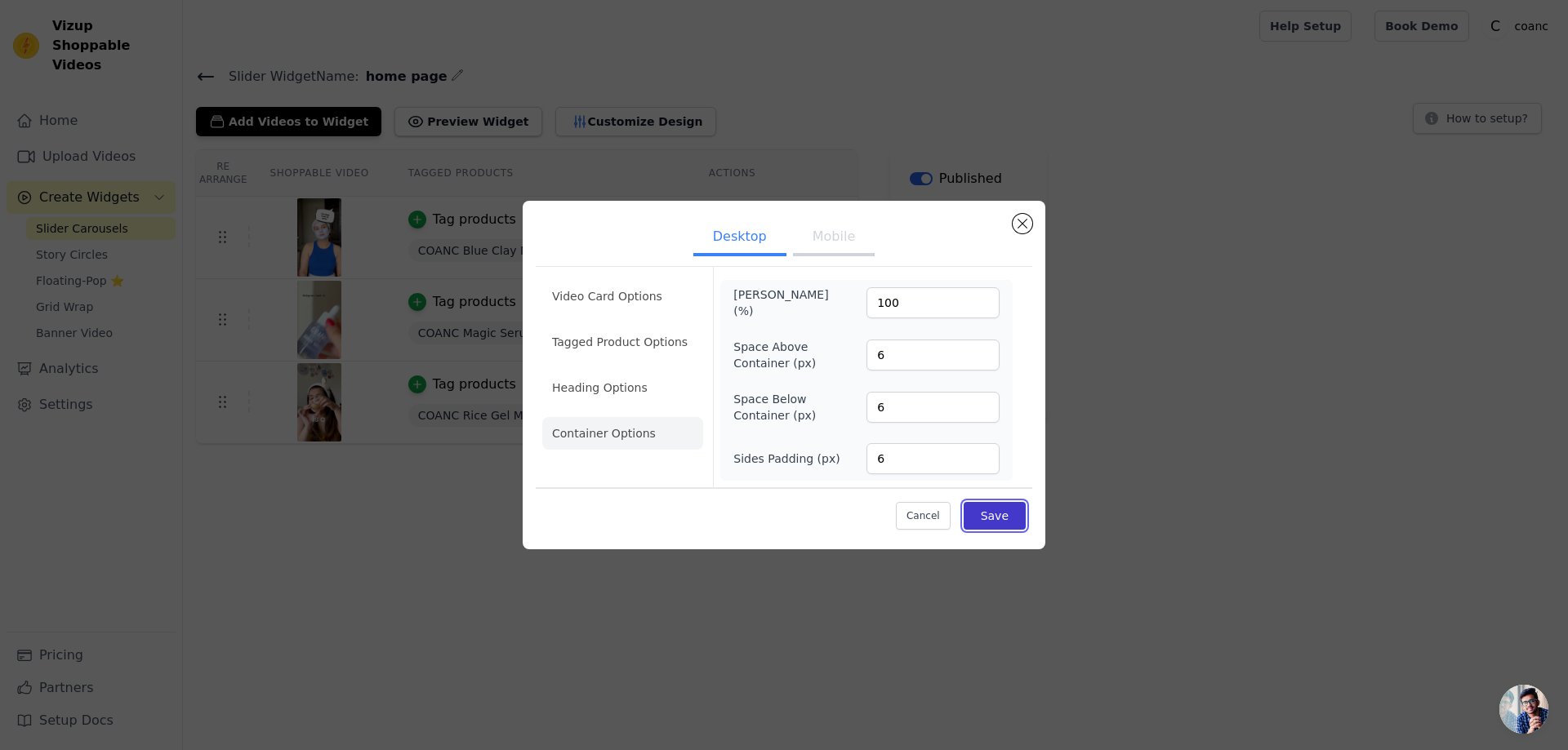
click at [994, 516] on button "Save" at bounding box center [995, 515] width 62 height 27
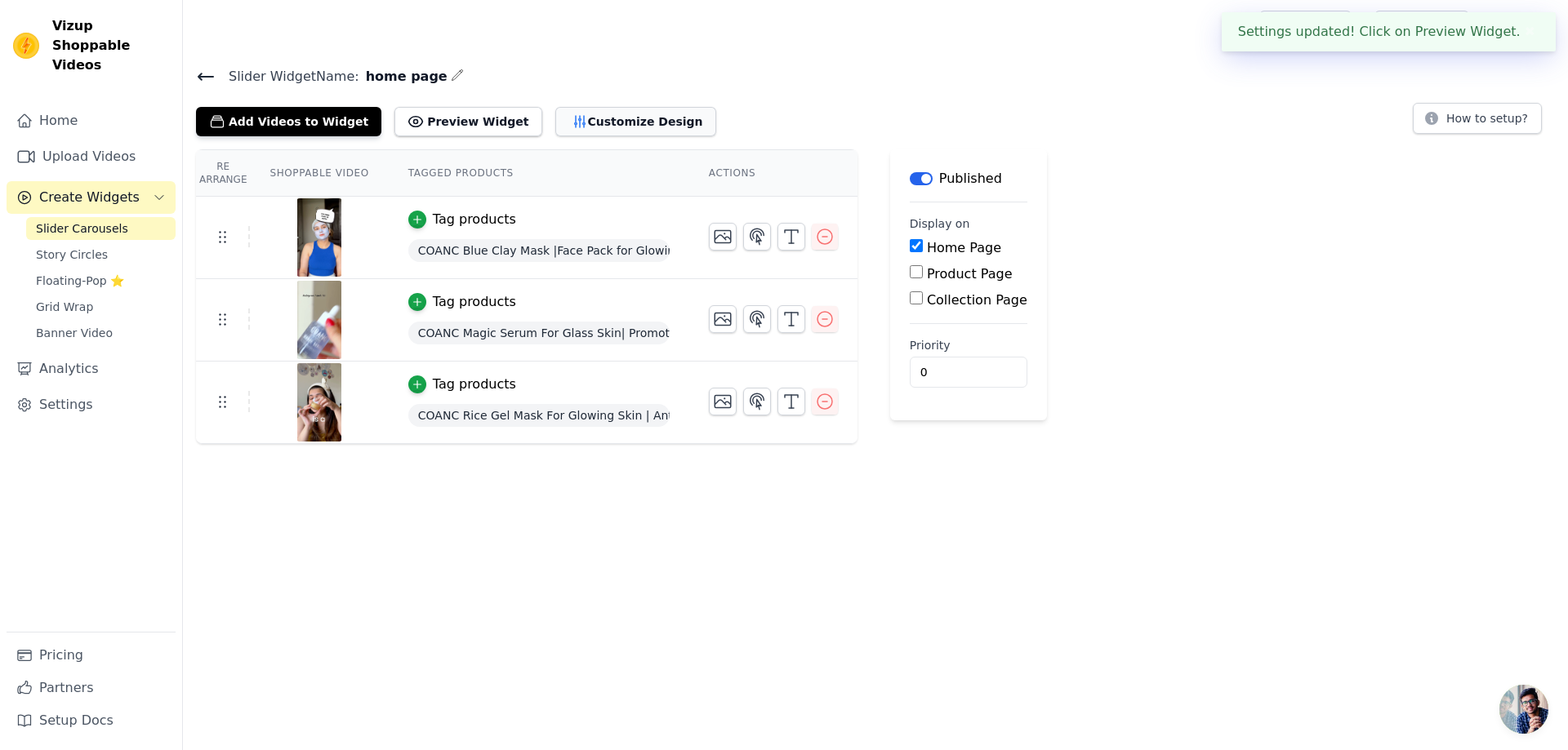
click at [555, 125] on button "Customize Design" at bounding box center [635, 121] width 160 height 29
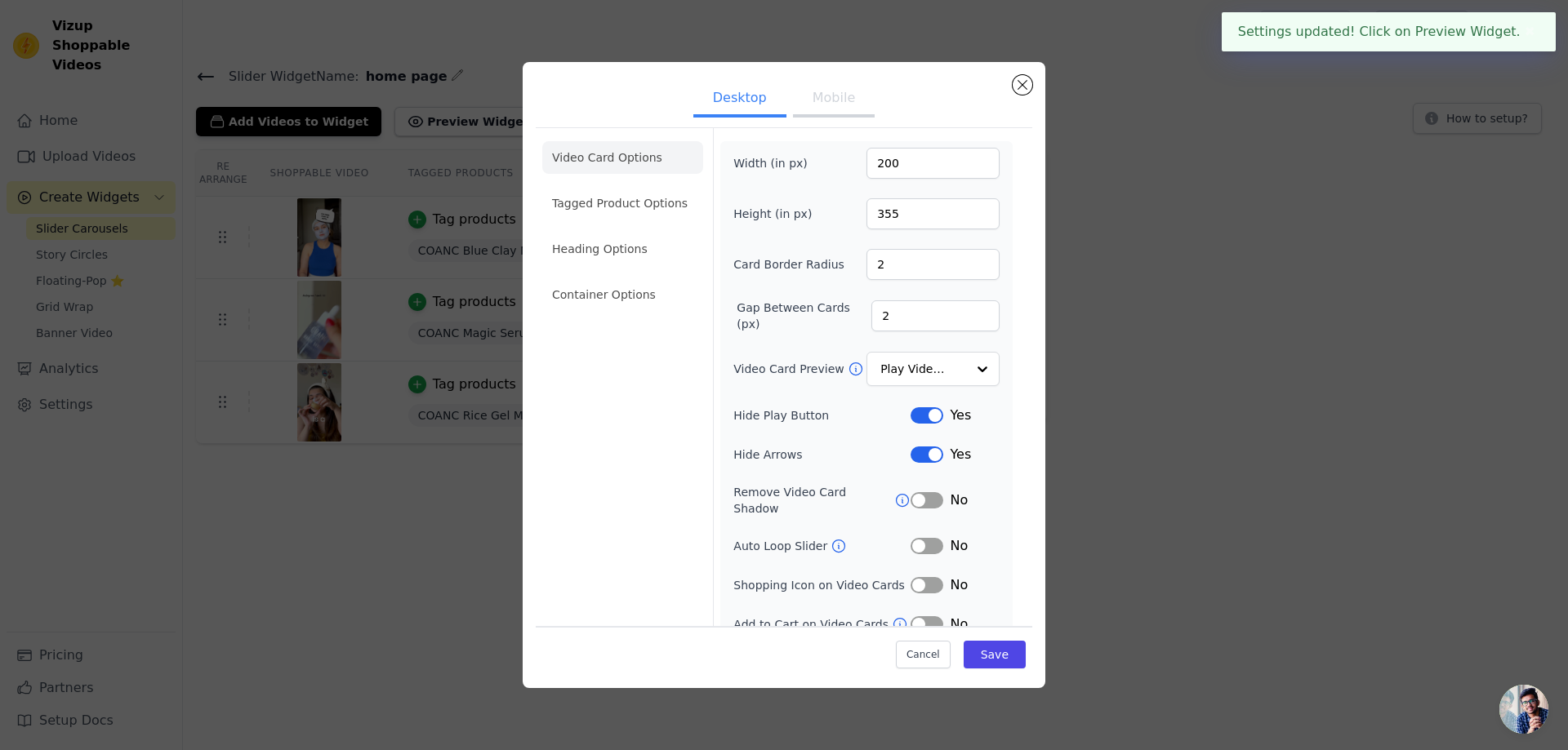
click at [823, 105] on button "Mobile" at bounding box center [834, 99] width 81 height 36
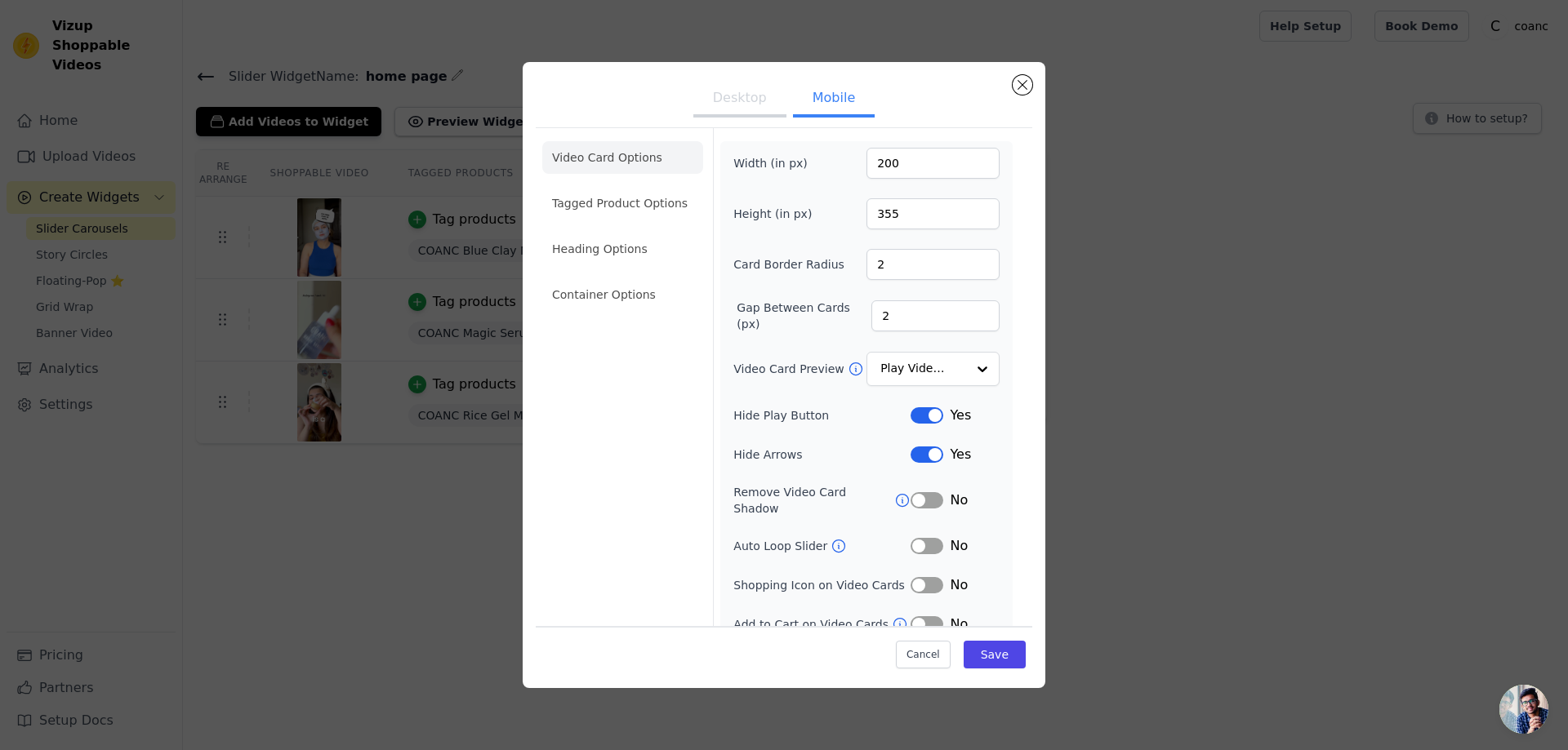
click at [710, 100] on button "Desktop" at bounding box center [739, 99] width 93 height 36
click at [805, 103] on button "Mobile" at bounding box center [834, 99] width 81 height 36
click at [738, 105] on button "Desktop" at bounding box center [739, 99] width 93 height 36
click at [800, 106] on button "Mobile" at bounding box center [834, 99] width 81 height 36
click at [633, 201] on li "Tagged Product Options" at bounding box center [622, 203] width 160 height 33
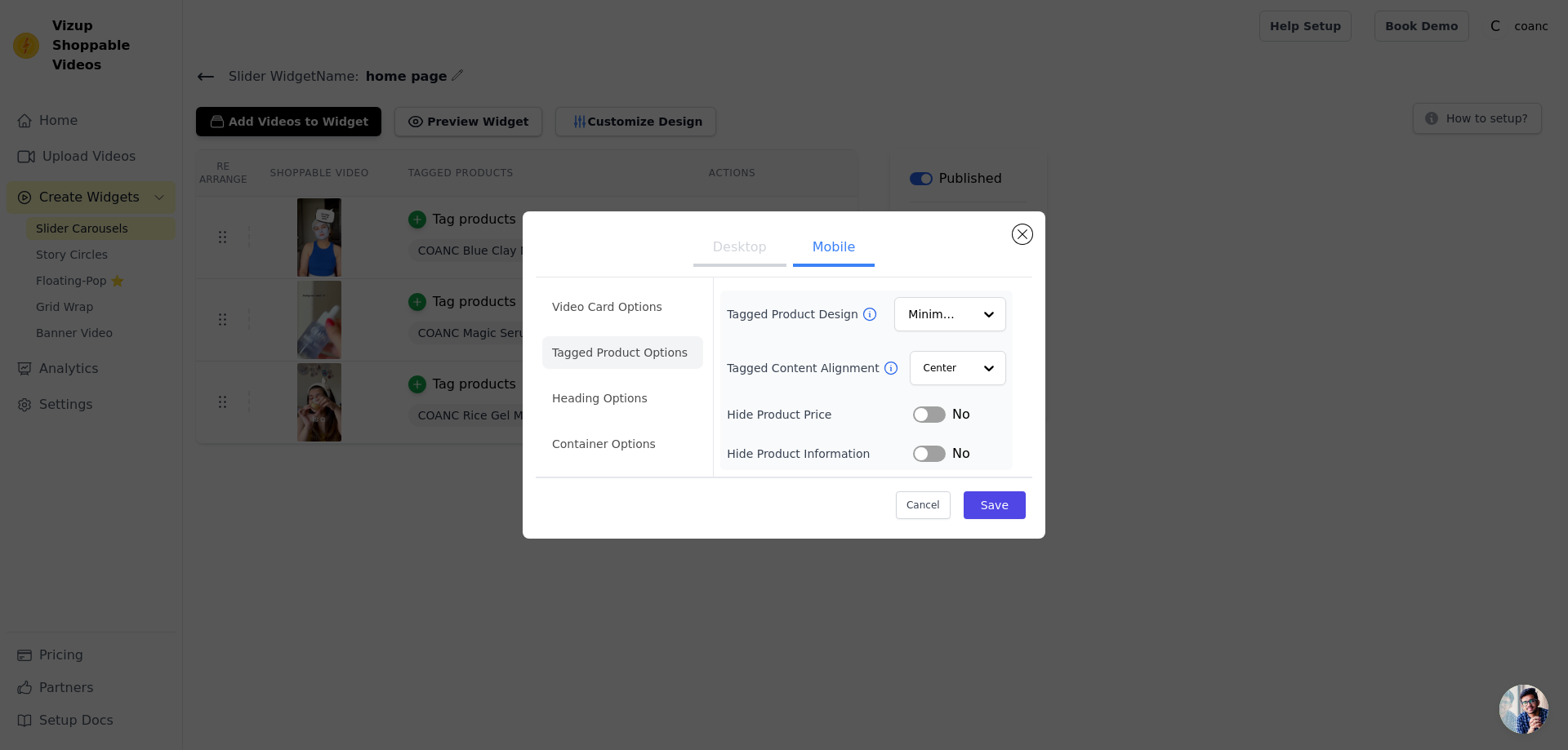
click at [640, 390] on li "Heading Options" at bounding box center [622, 398] width 160 height 33
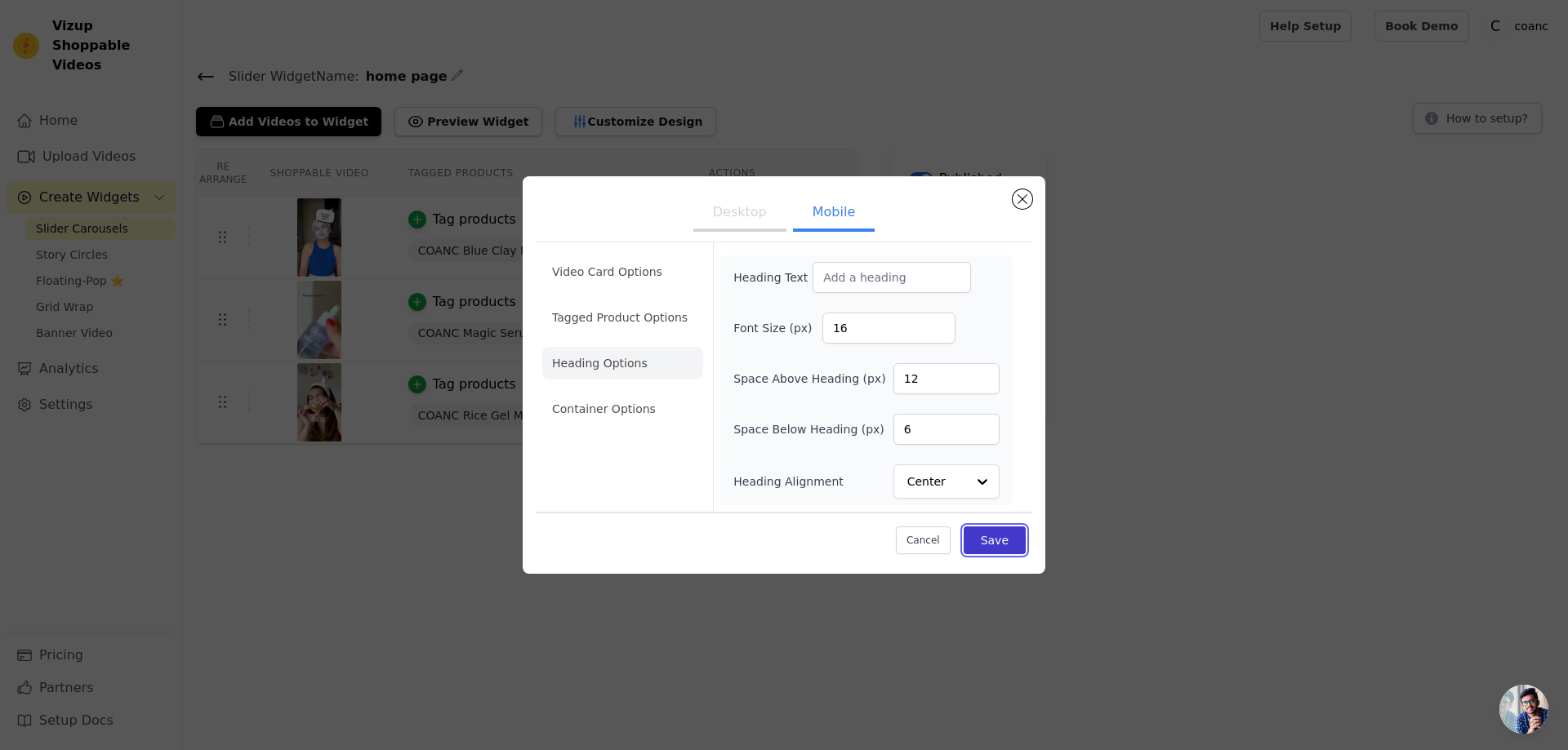
click at [1015, 543] on button "Save" at bounding box center [995, 540] width 62 height 27
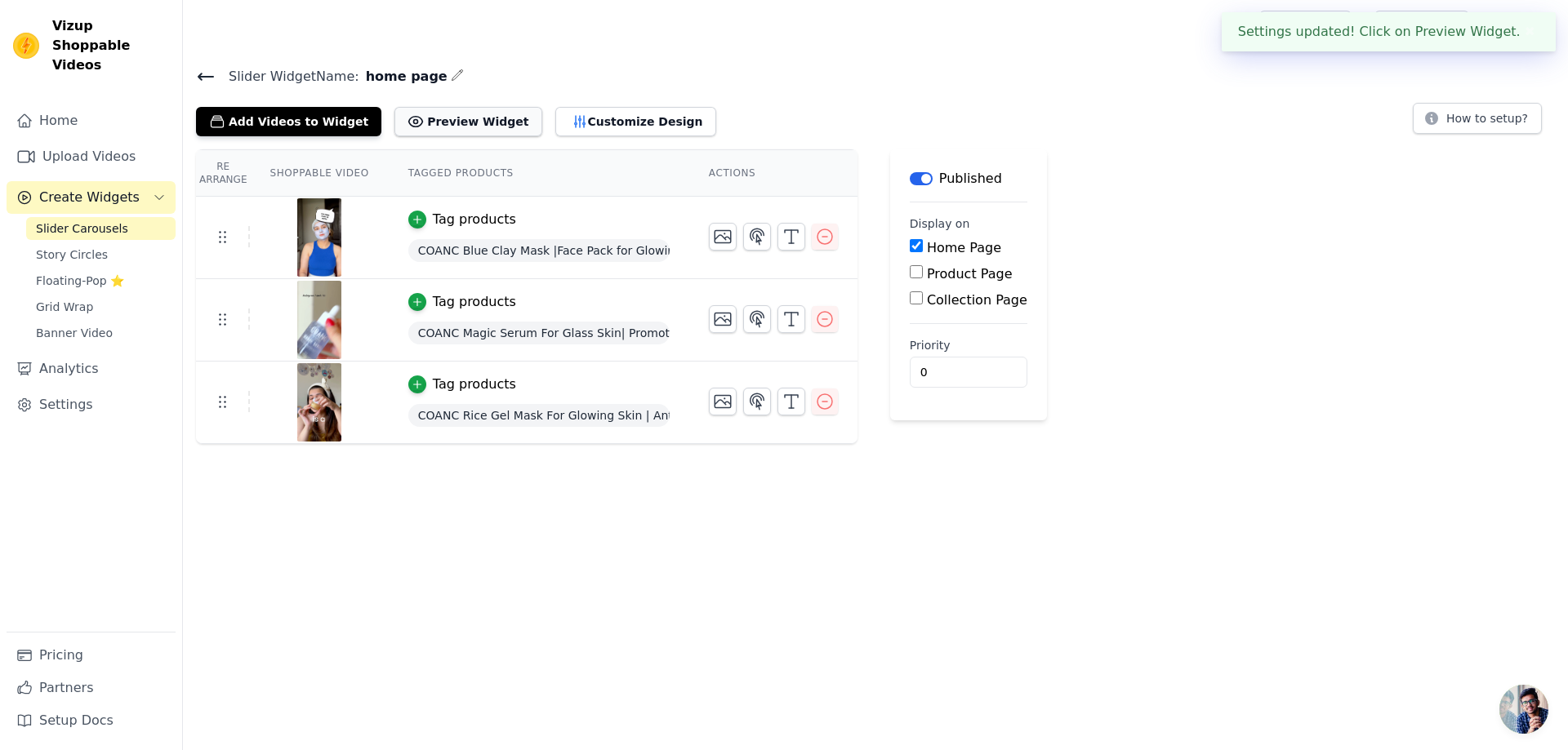
click at [475, 134] on button "Preview Widget" at bounding box center [468, 121] width 147 height 29
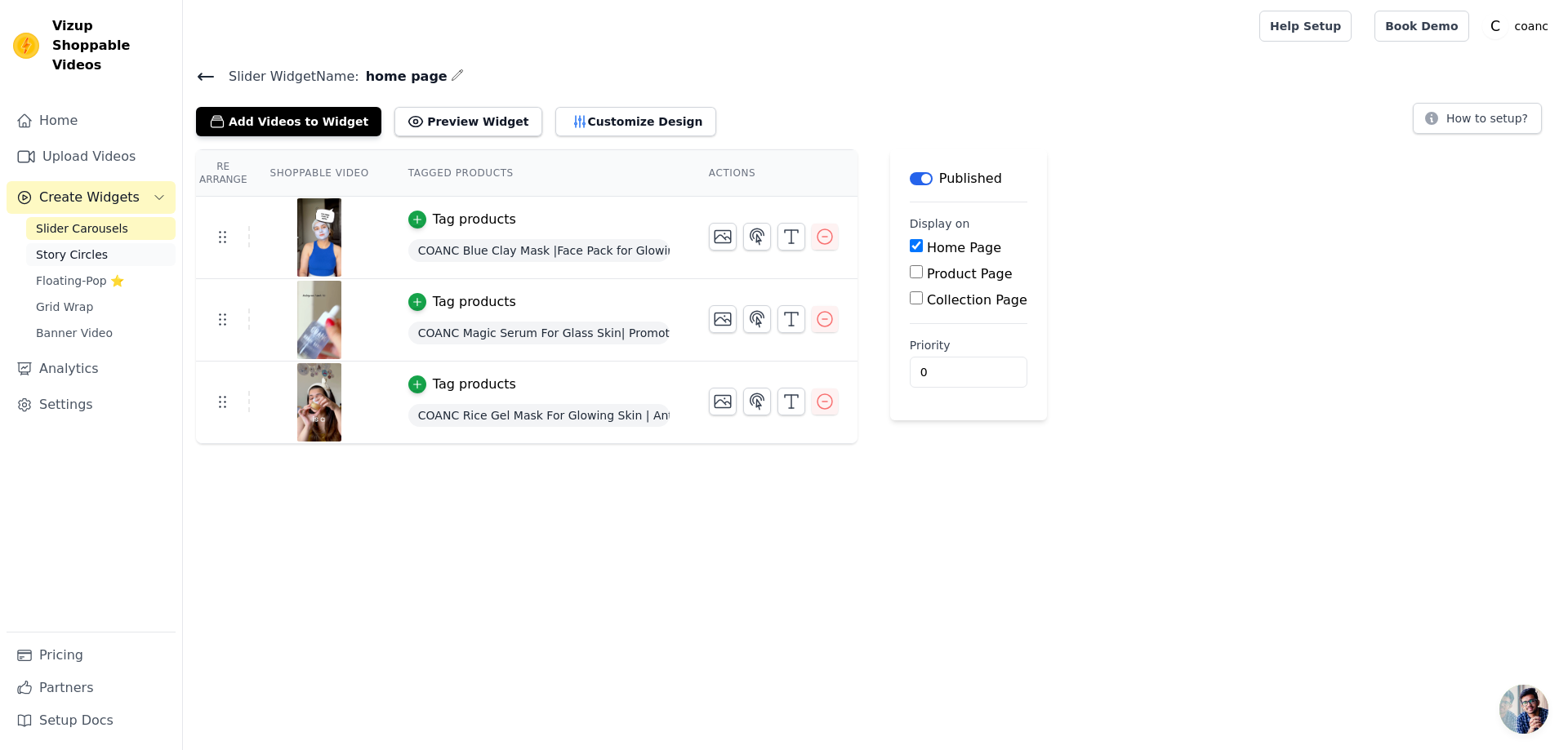
click at [98, 243] on link "Story Circles" at bounding box center [101, 255] width 149 height 23
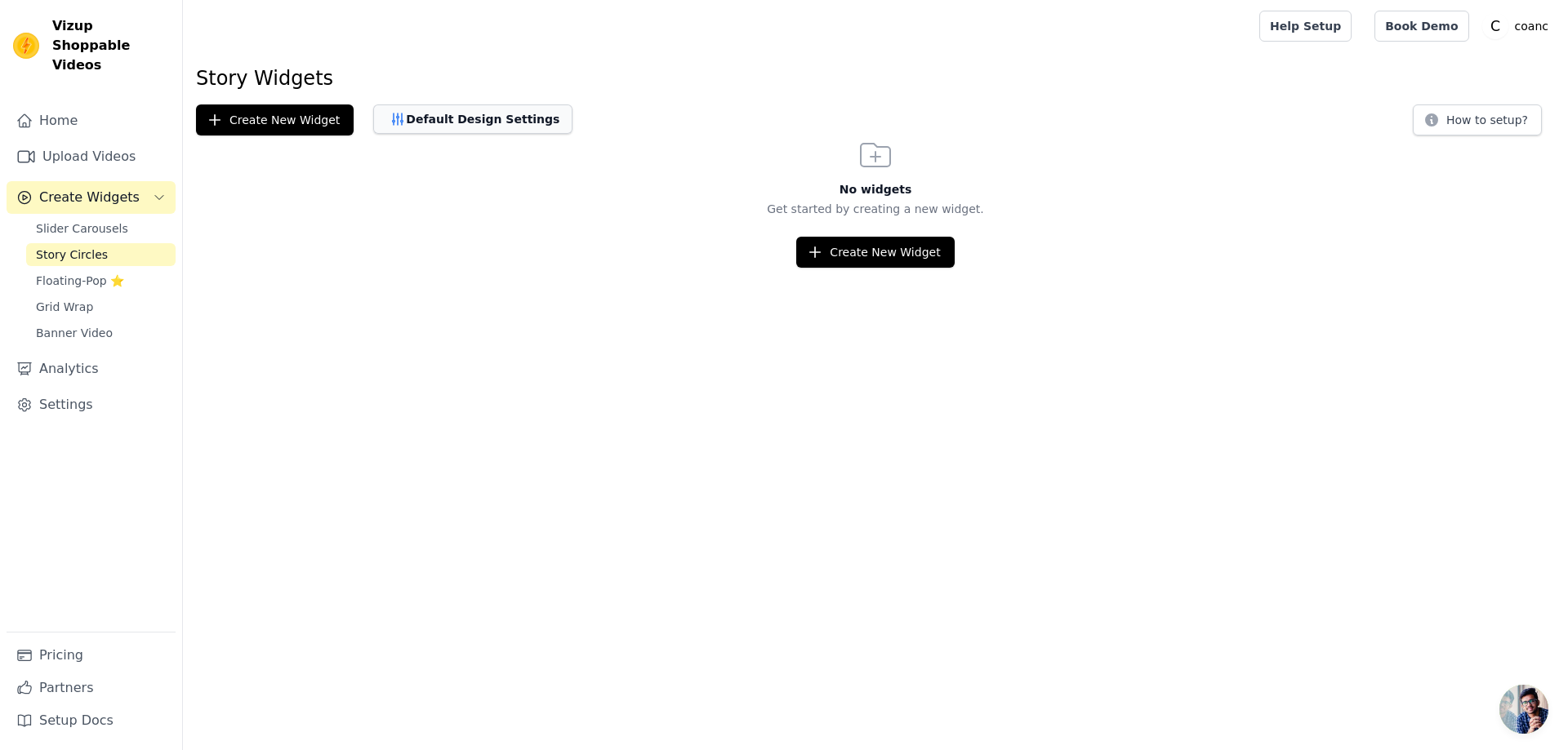
click at [475, 125] on button "Default Design Settings" at bounding box center [472, 119] width 199 height 29
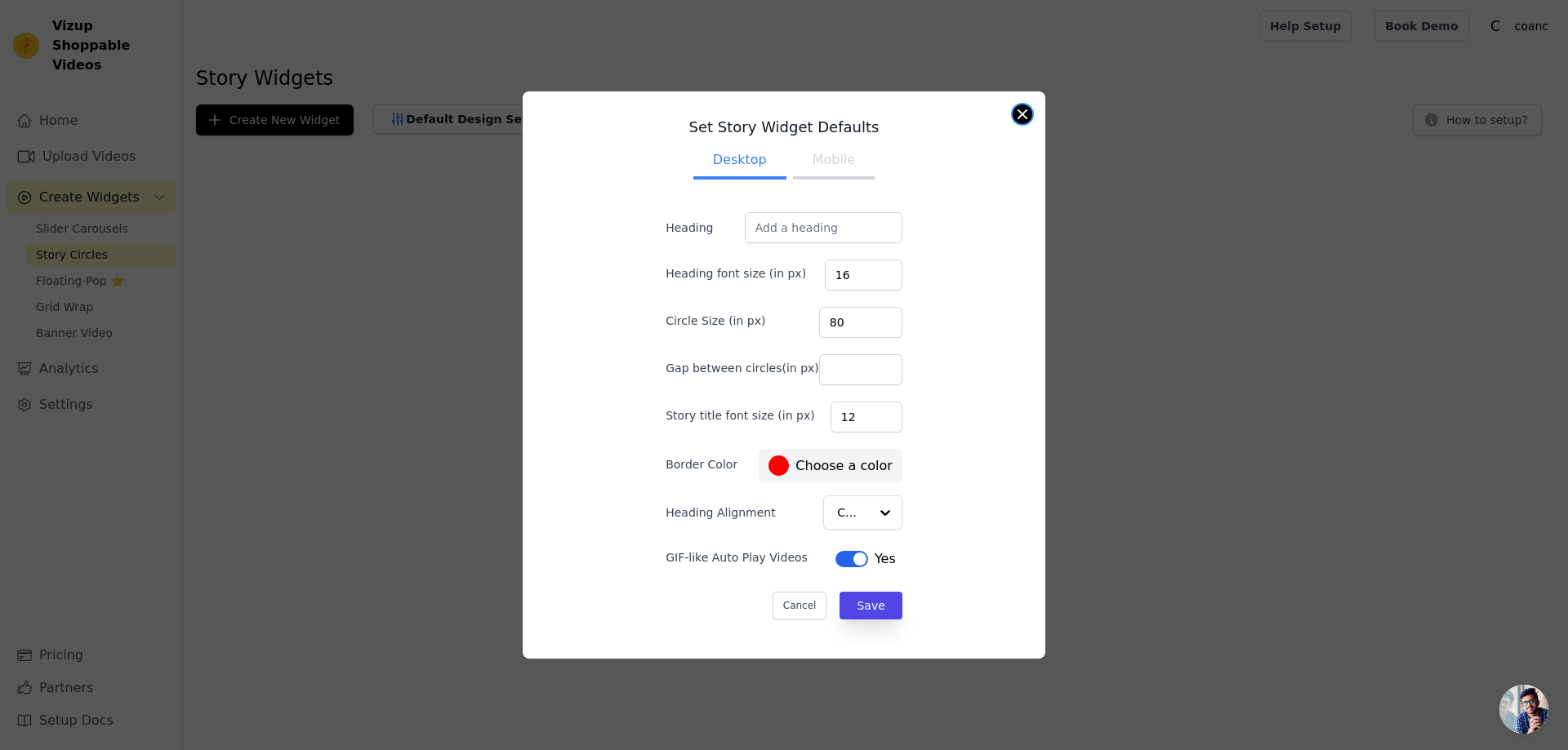
click at [1020, 108] on button "Close modal" at bounding box center [1021, 114] width 20 height 20
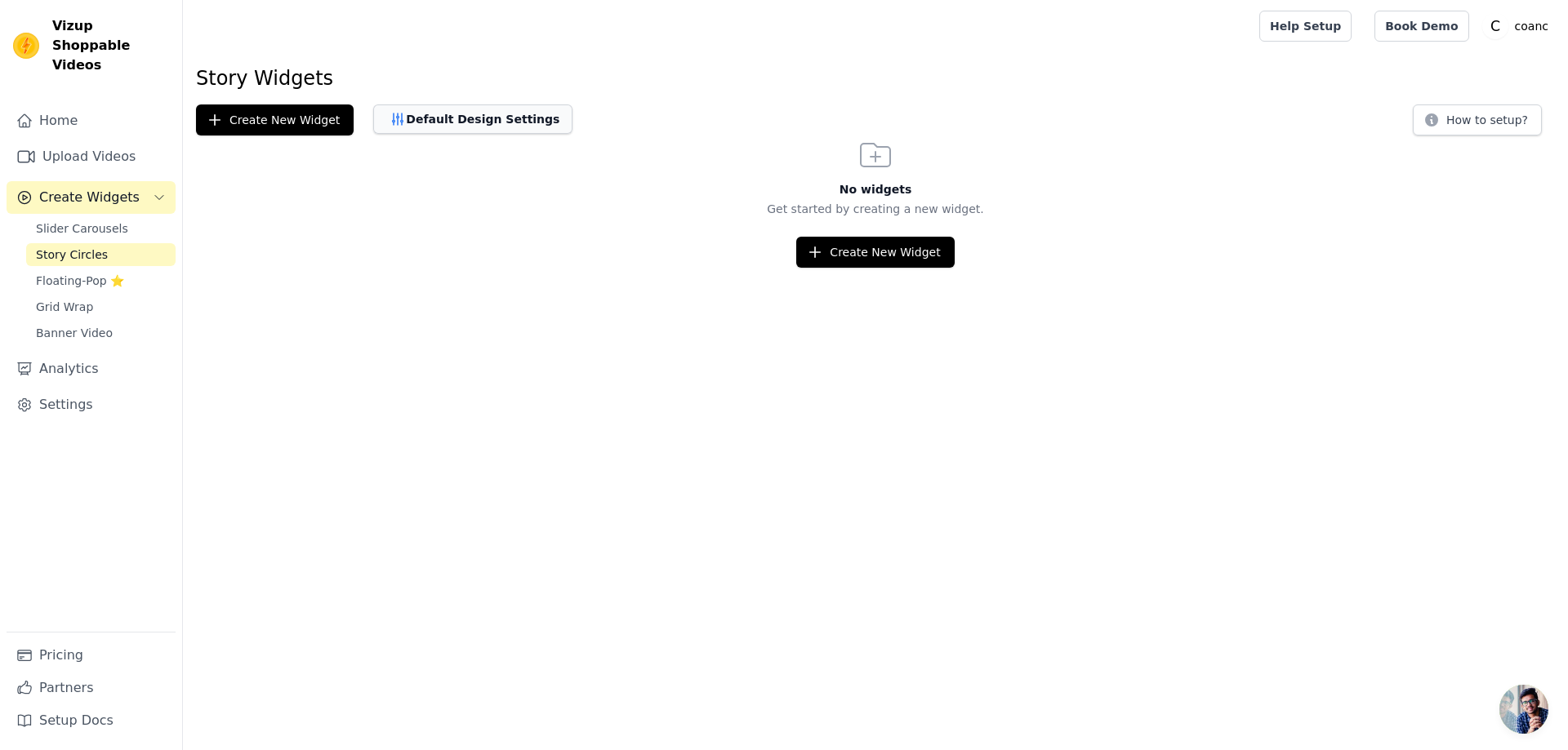
click at [393, 122] on icon "button" at bounding box center [397, 119] width 10 height 11
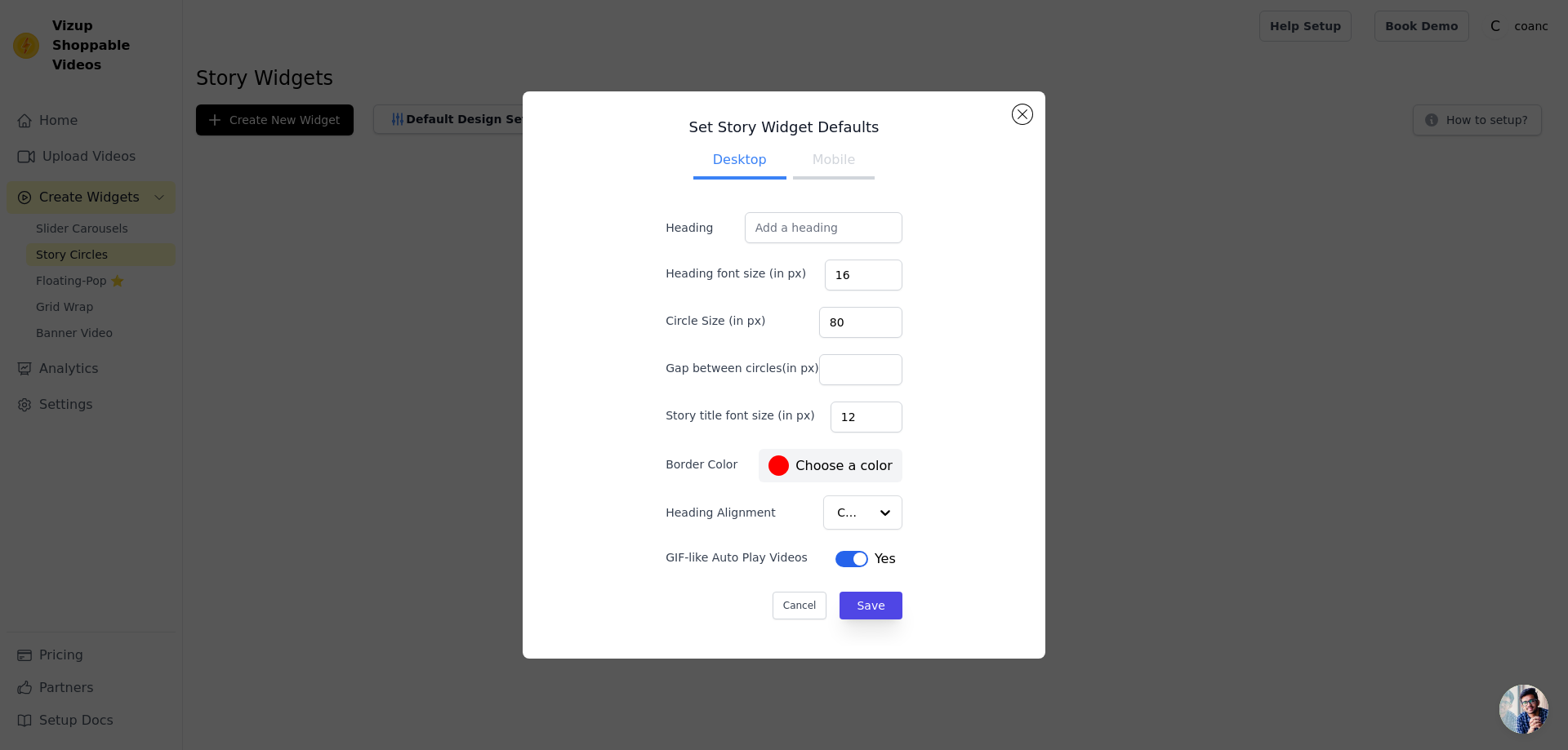
click at [1006, 119] on div "Set Story Widget Defaults Desktop Mobile Heading Heading font size (in px) 16 C…" at bounding box center [784, 375] width 497 height 541
click at [1017, 115] on button "Close modal" at bounding box center [1021, 114] width 20 height 20
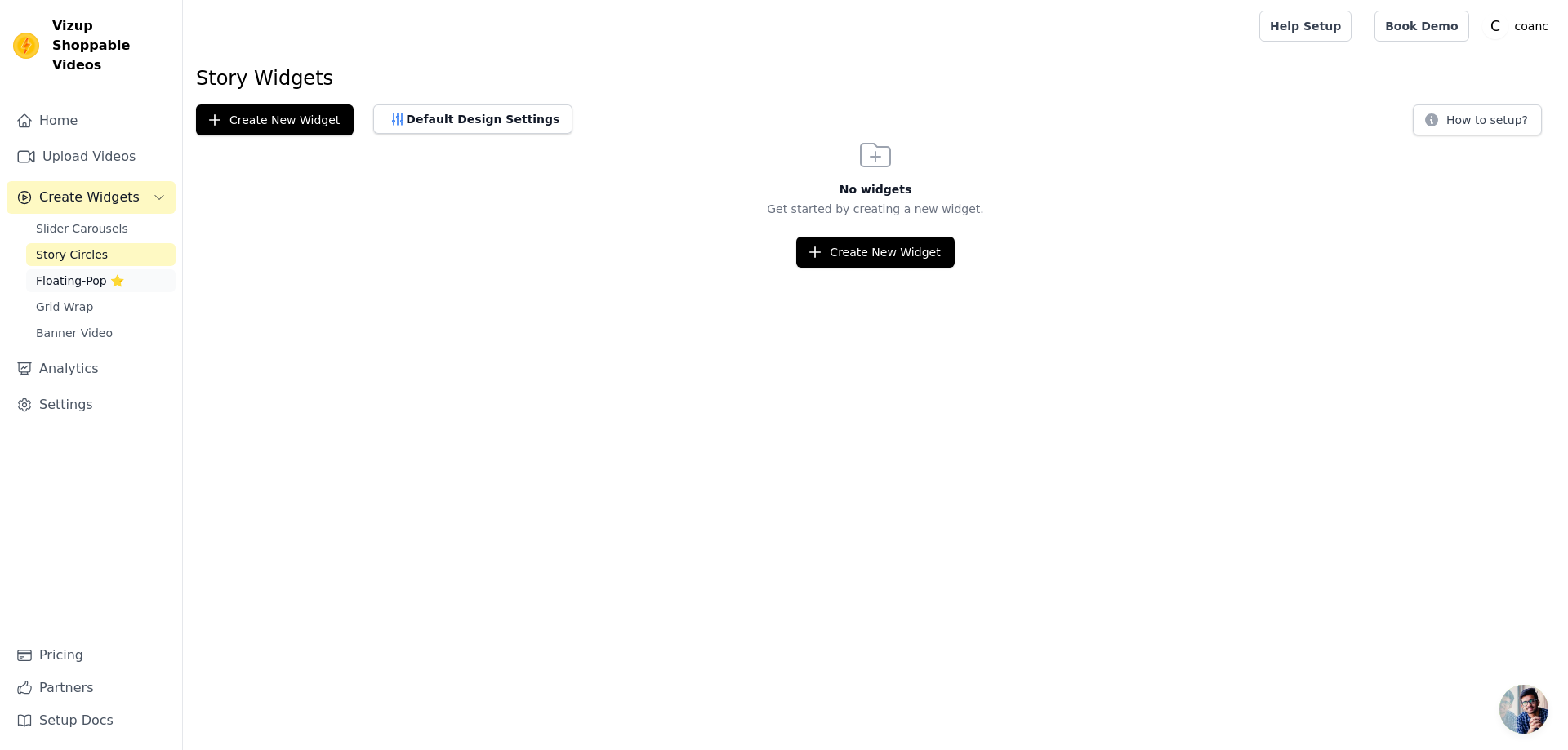
click at [45, 273] on span "Floating-Pop ⭐" at bounding box center [79, 280] width 88 height 16
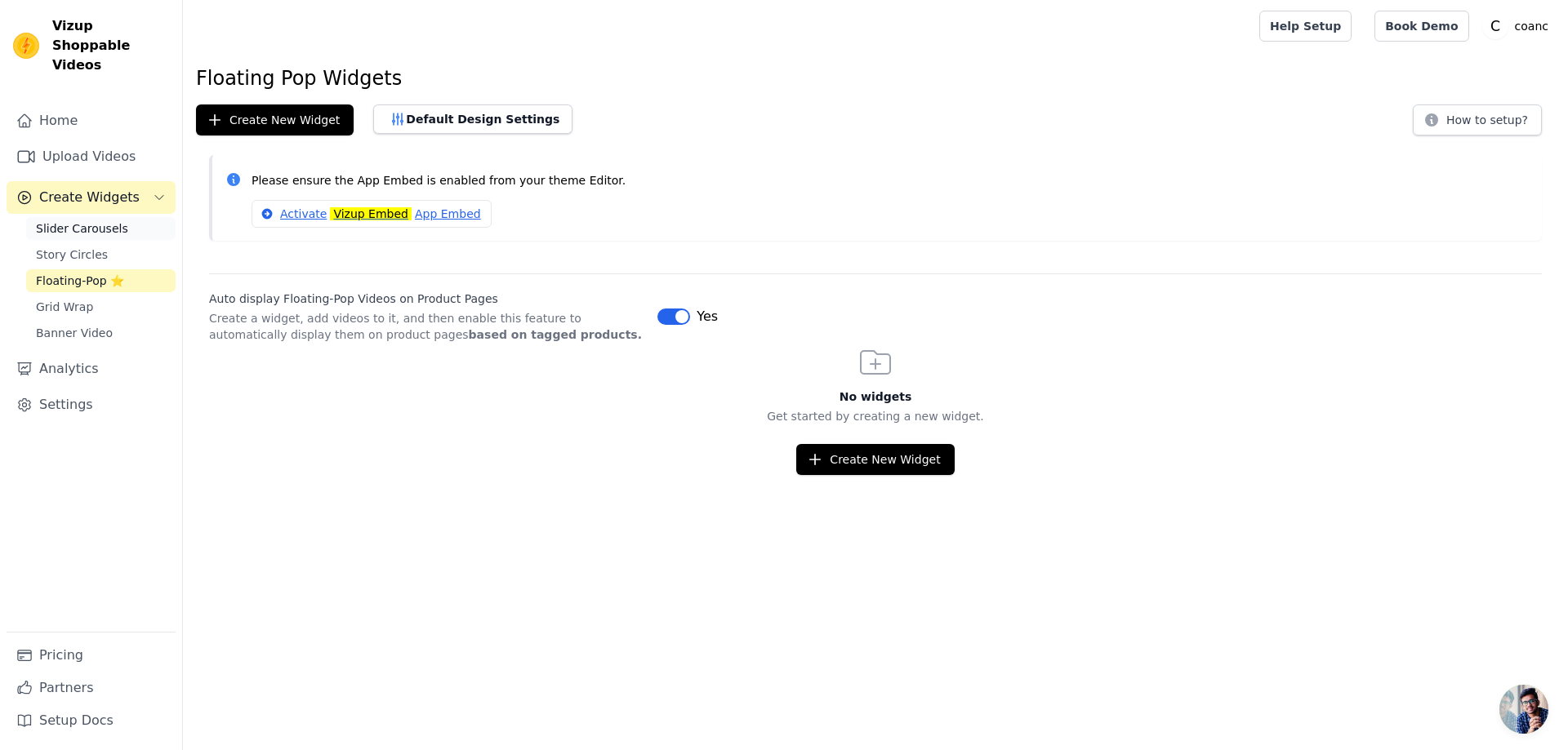
click at [75, 217] on link "Slider Carousels" at bounding box center [101, 228] width 149 height 23
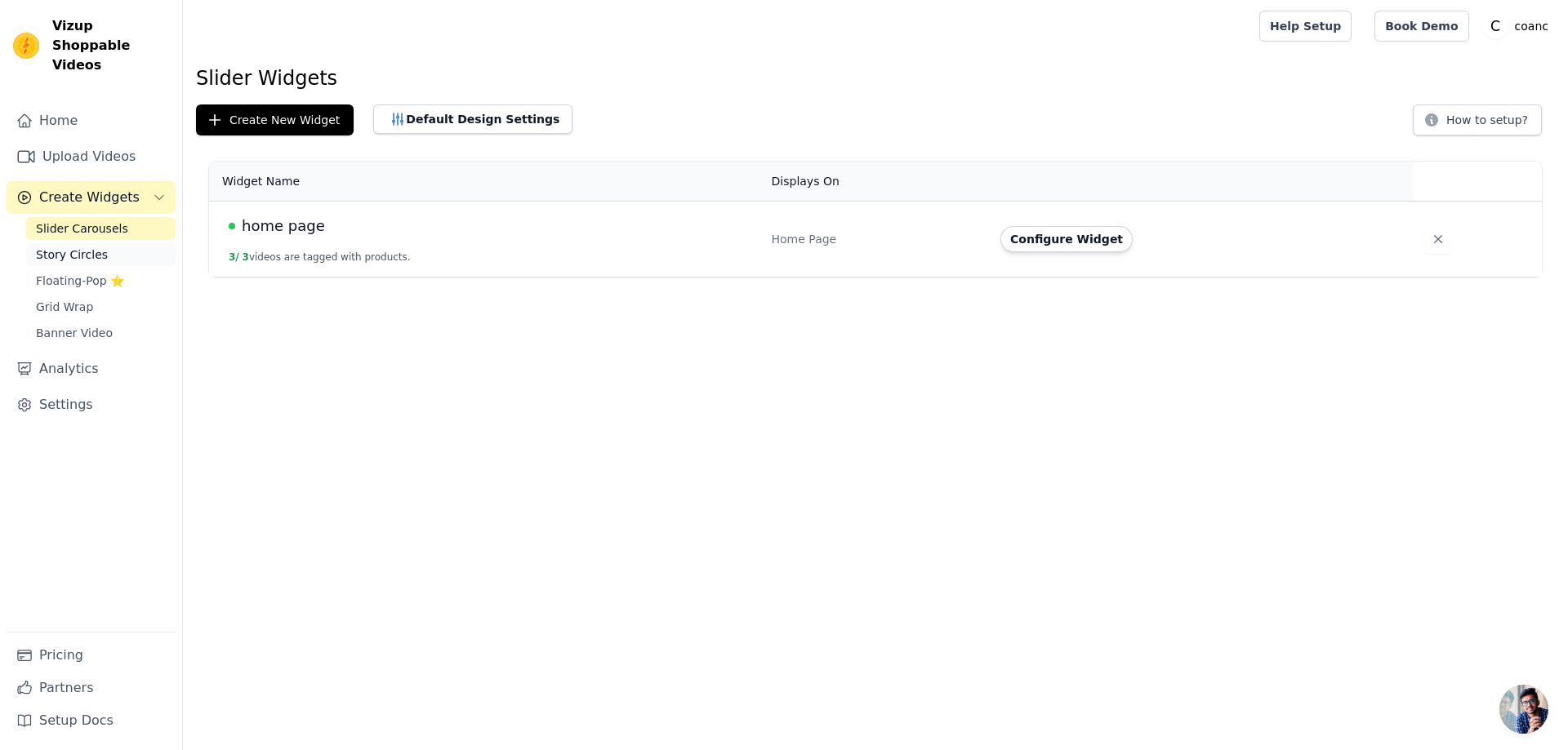
click at [81, 246] on span "Story Circles" at bounding box center [72, 254] width 72 height 16
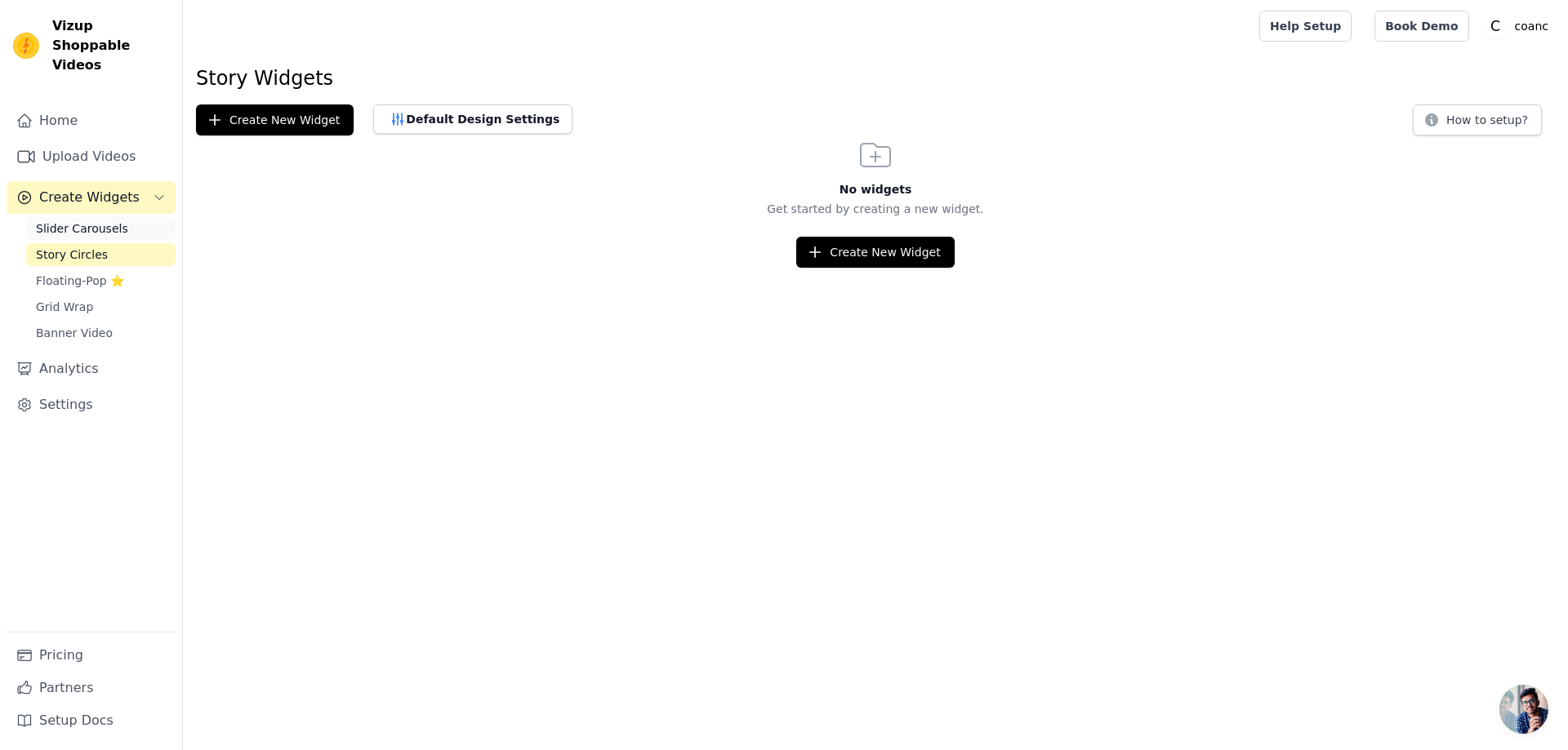
click at [101, 221] on span "Slider Carousels" at bounding box center [82, 228] width 93 height 16
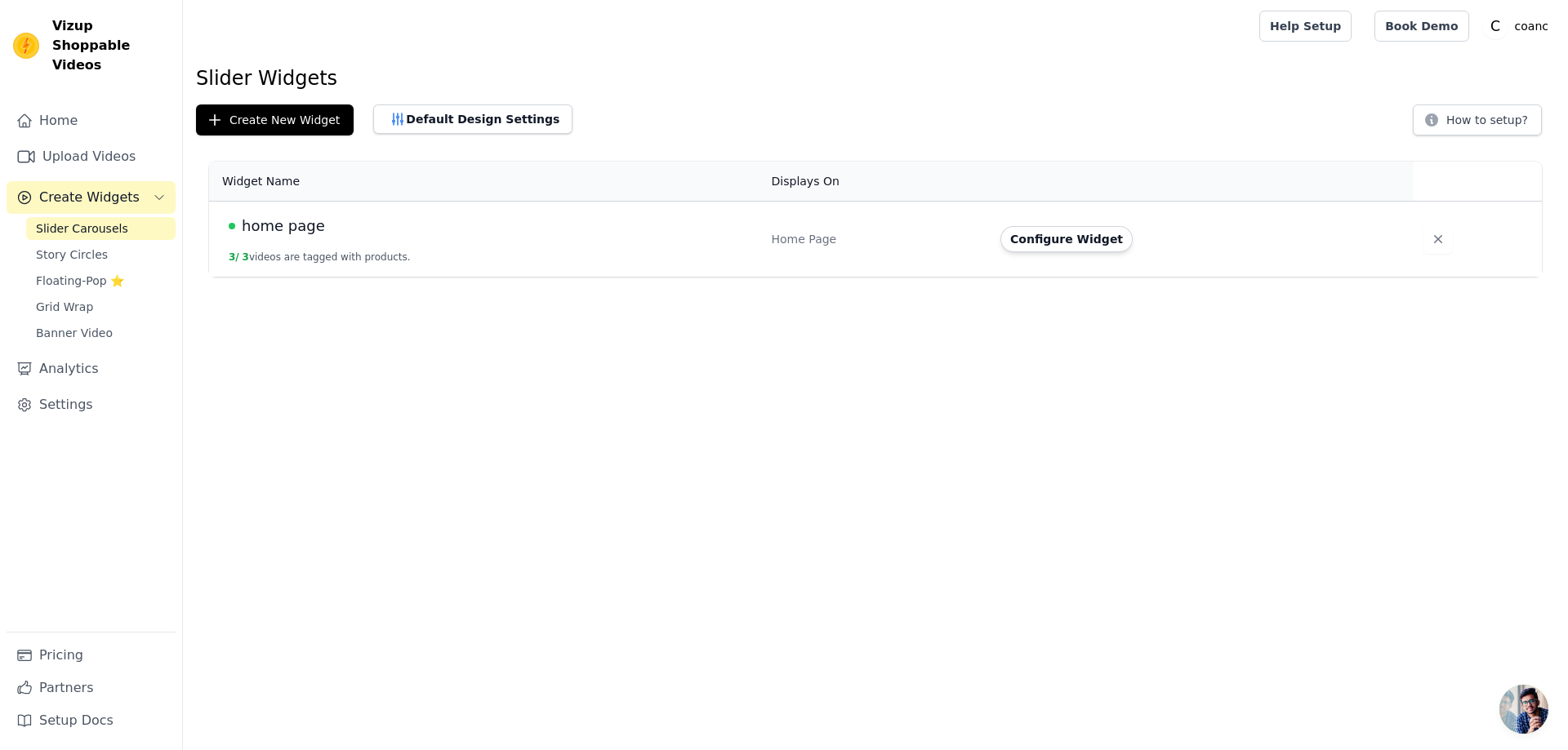
click at [88, 221] on span "Slider Carousels" at bounding box center [82, 228] width 93 height 16
click at [373, 244] on td "home page 3 / 3 videos are tagged with products." at bounding box center [485, 240] width 553 height 75
click at [301, 226] on span "home page" at bounding box center [283, 225] width 83 height 23
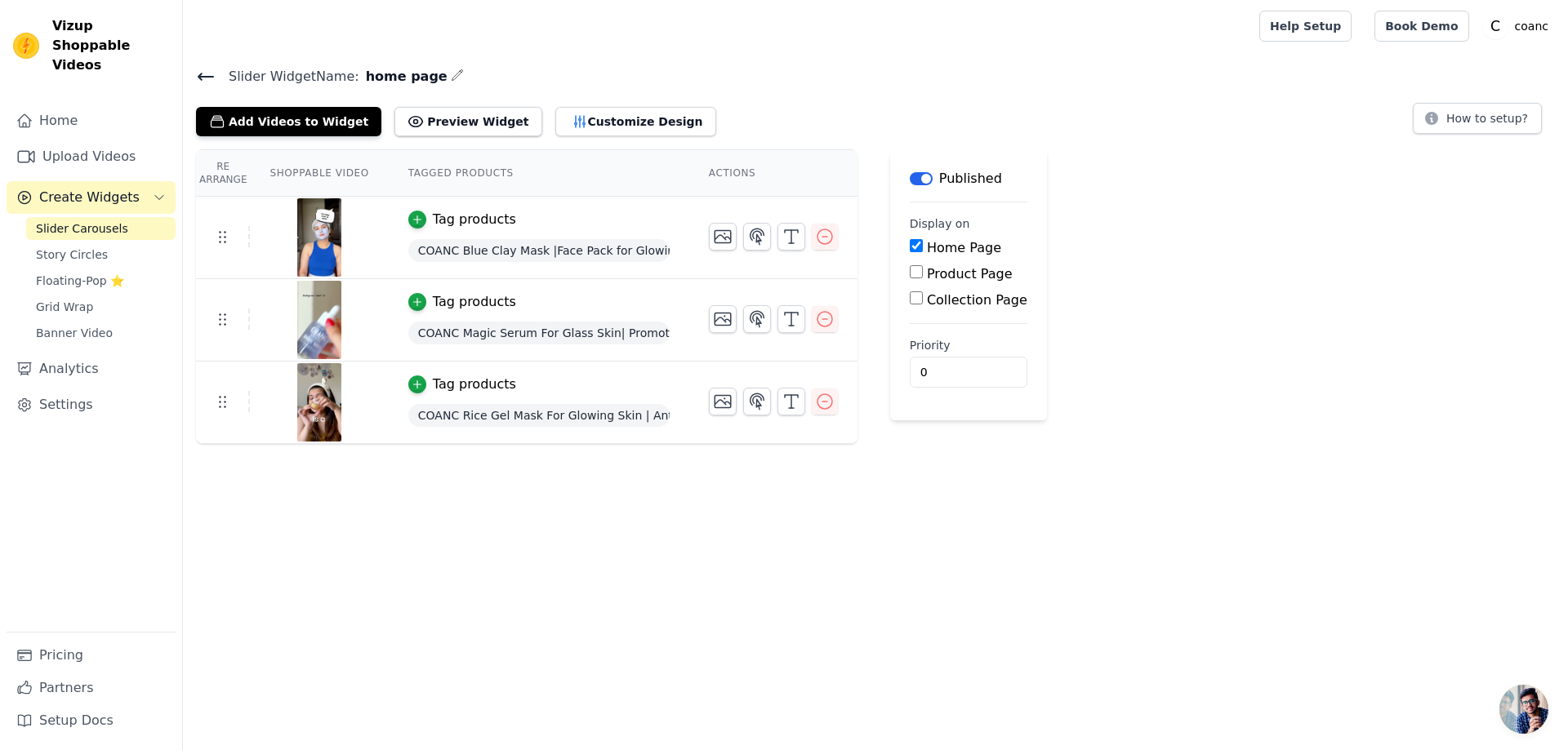
click at [308, 315] on img at bounding box center [319, 320] width 45 height 78
click at [320, 333] on img at bounding box center [319, 320] width 45 height 78
click at [97, 353] on link "Analytics" at bounding box center [91, 369] width 169 height 33
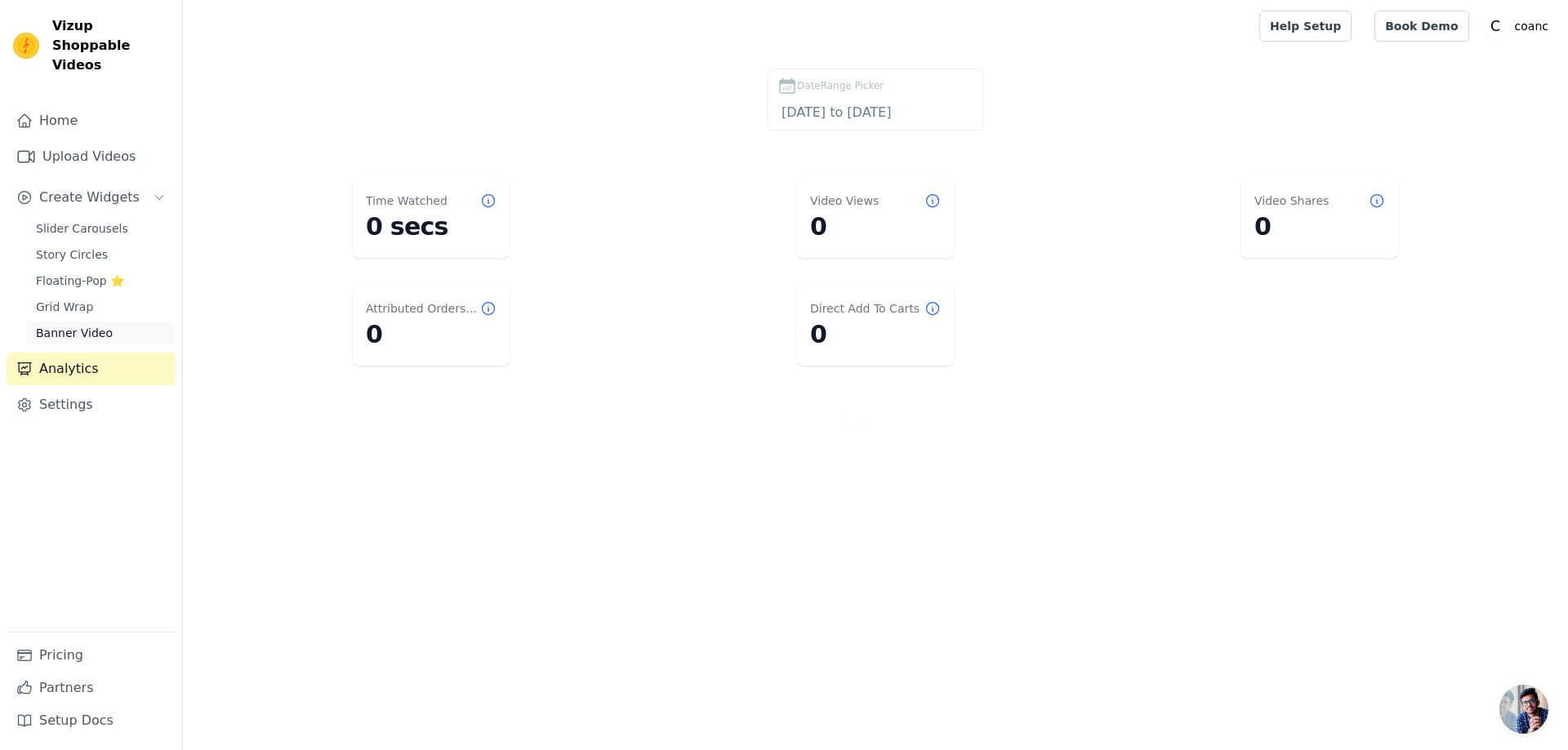
click at [88, 325] on span "Banner Video" at bounding box center [74, 332] width 76 height 16
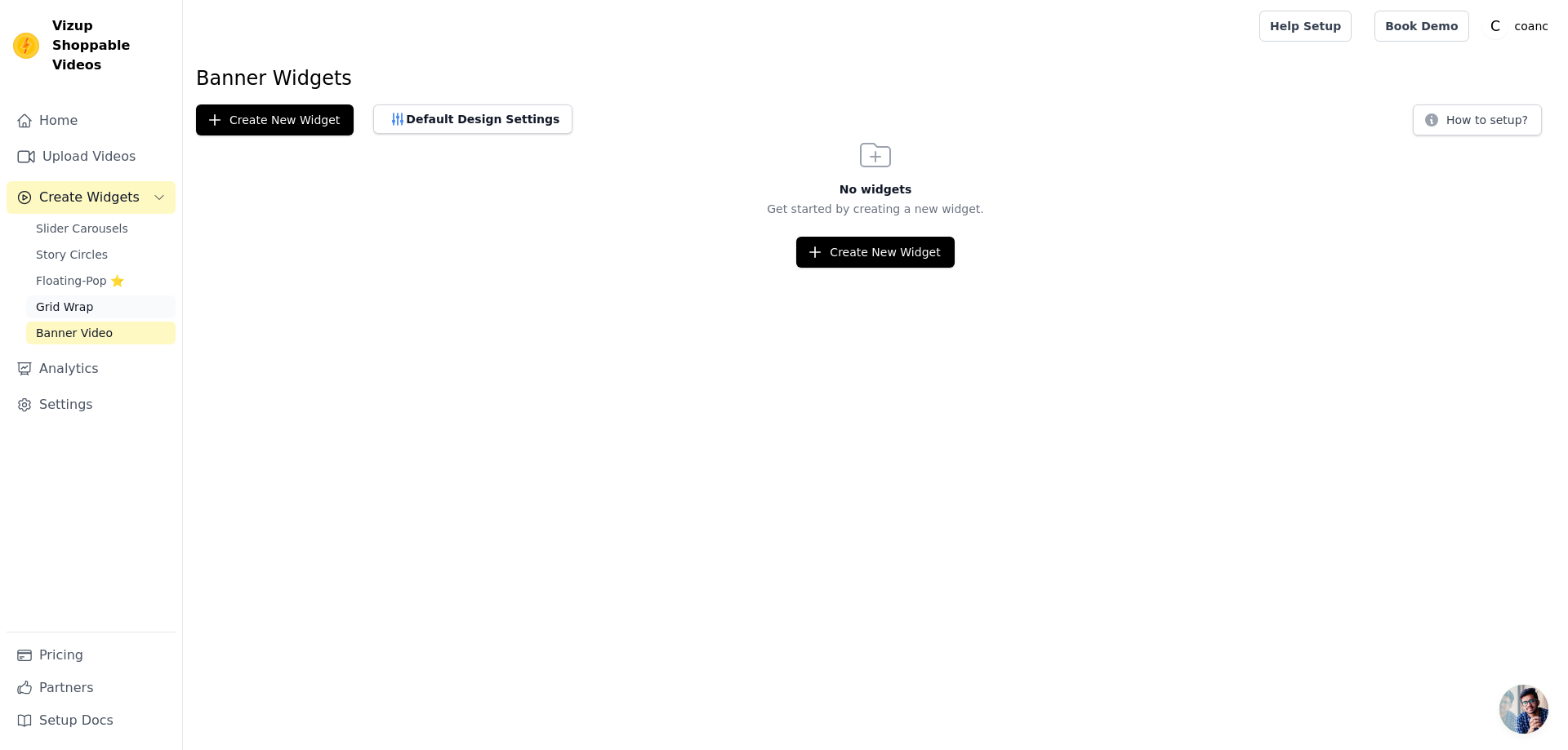
click at [93, 295] on link "Grid Wrap" at bounding box center [101, 307] width 149 height 23
click at [81, 273] on span "Floating-Pop ⭐" at bounding box center [79, 280] width 88 height 16
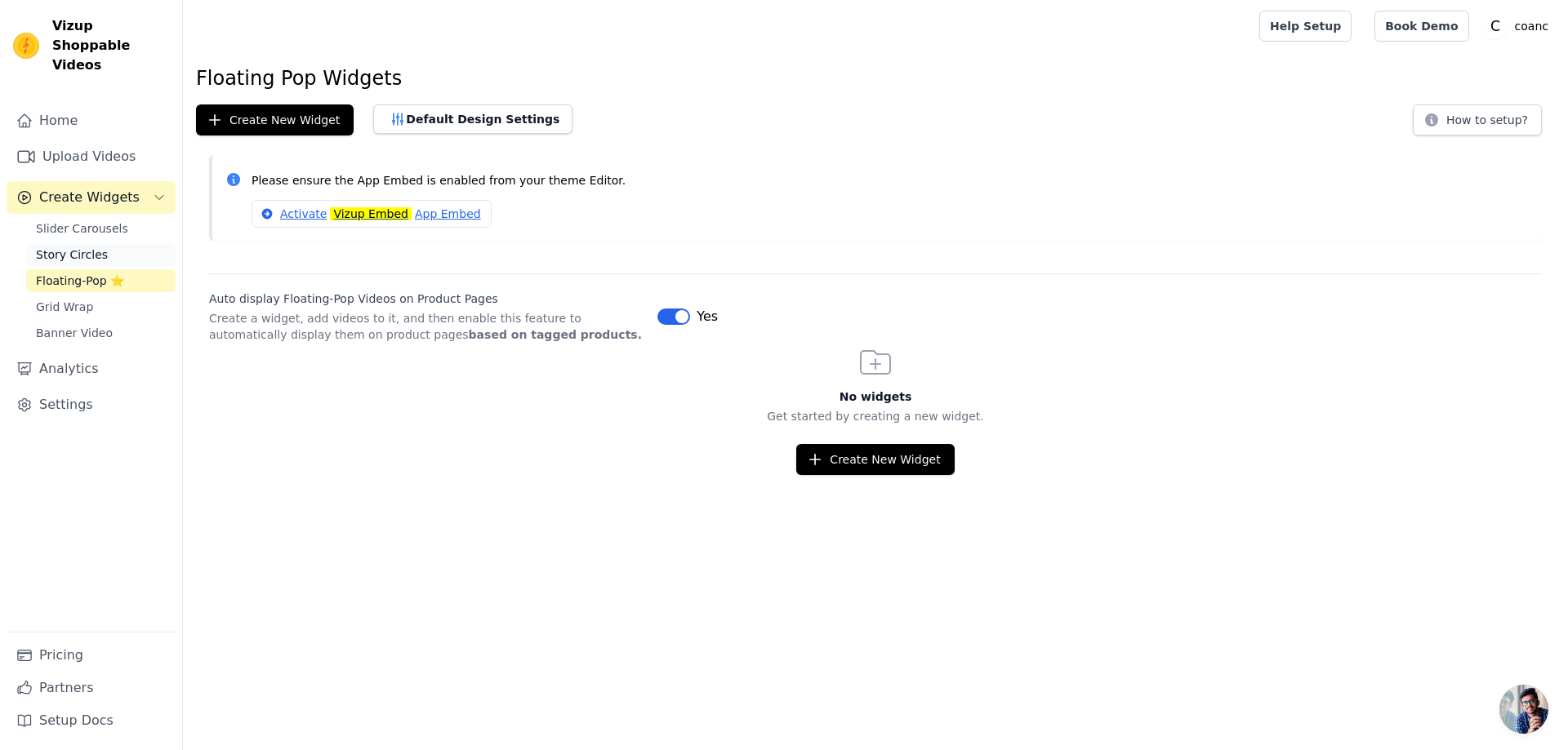
click at [62, 246] on span "Story Circles" at bounding box center [72, 254] width 72 height 16
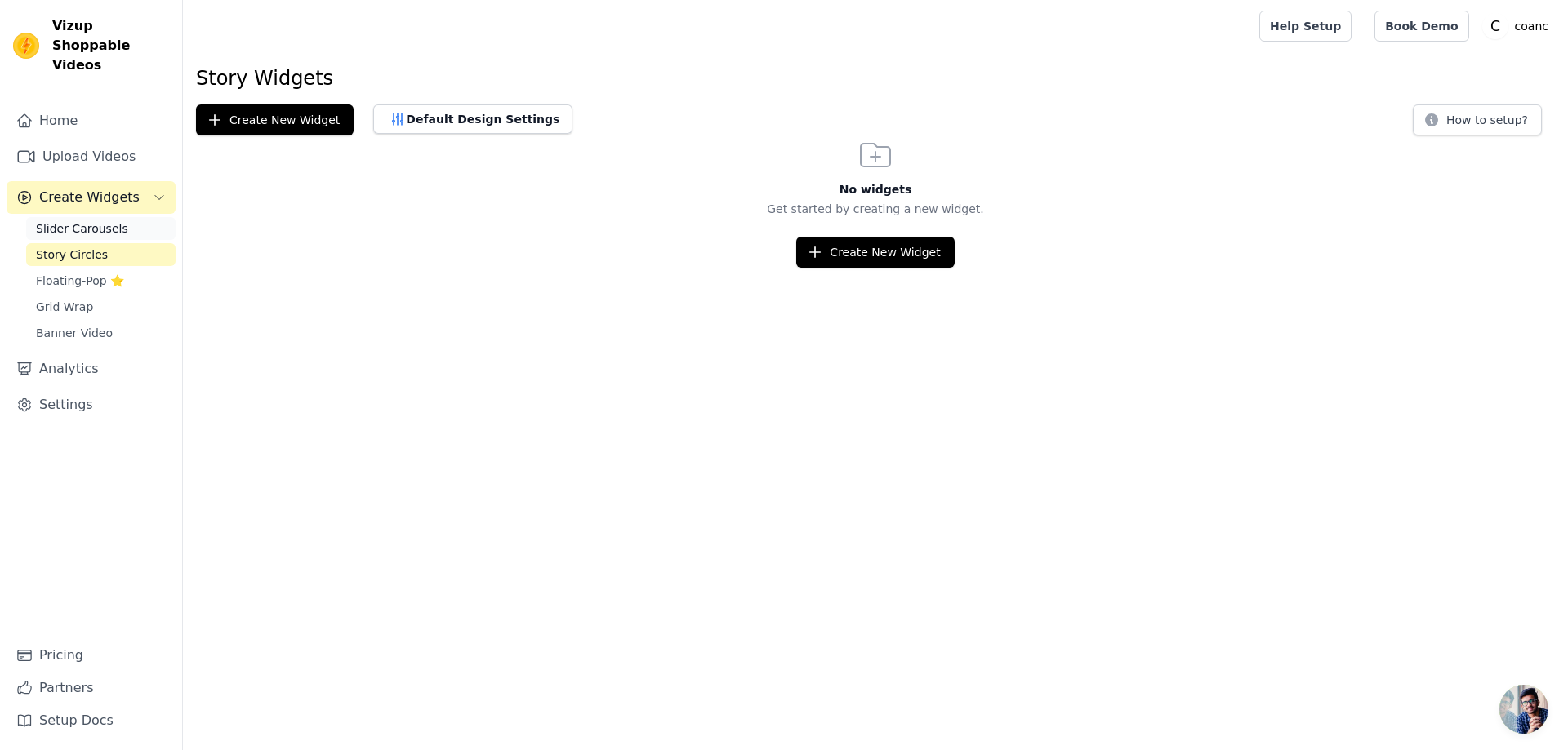
click at [73, 221] on span "Slider Carousels" at bounding box center [82, 228] width 93 height 16
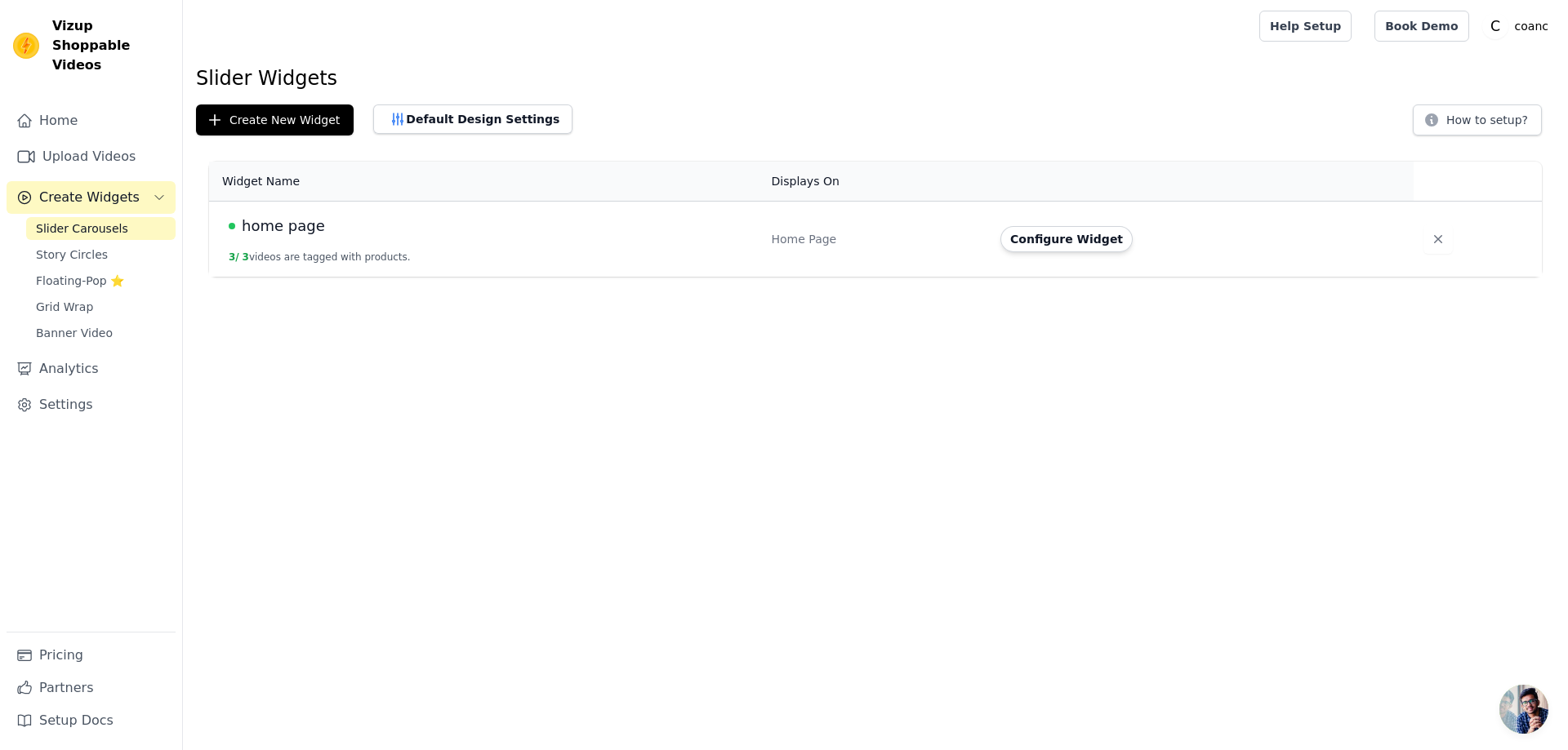
click at [293, 228] on span "home page" at bounding box center [283, 225] width 83 height 23
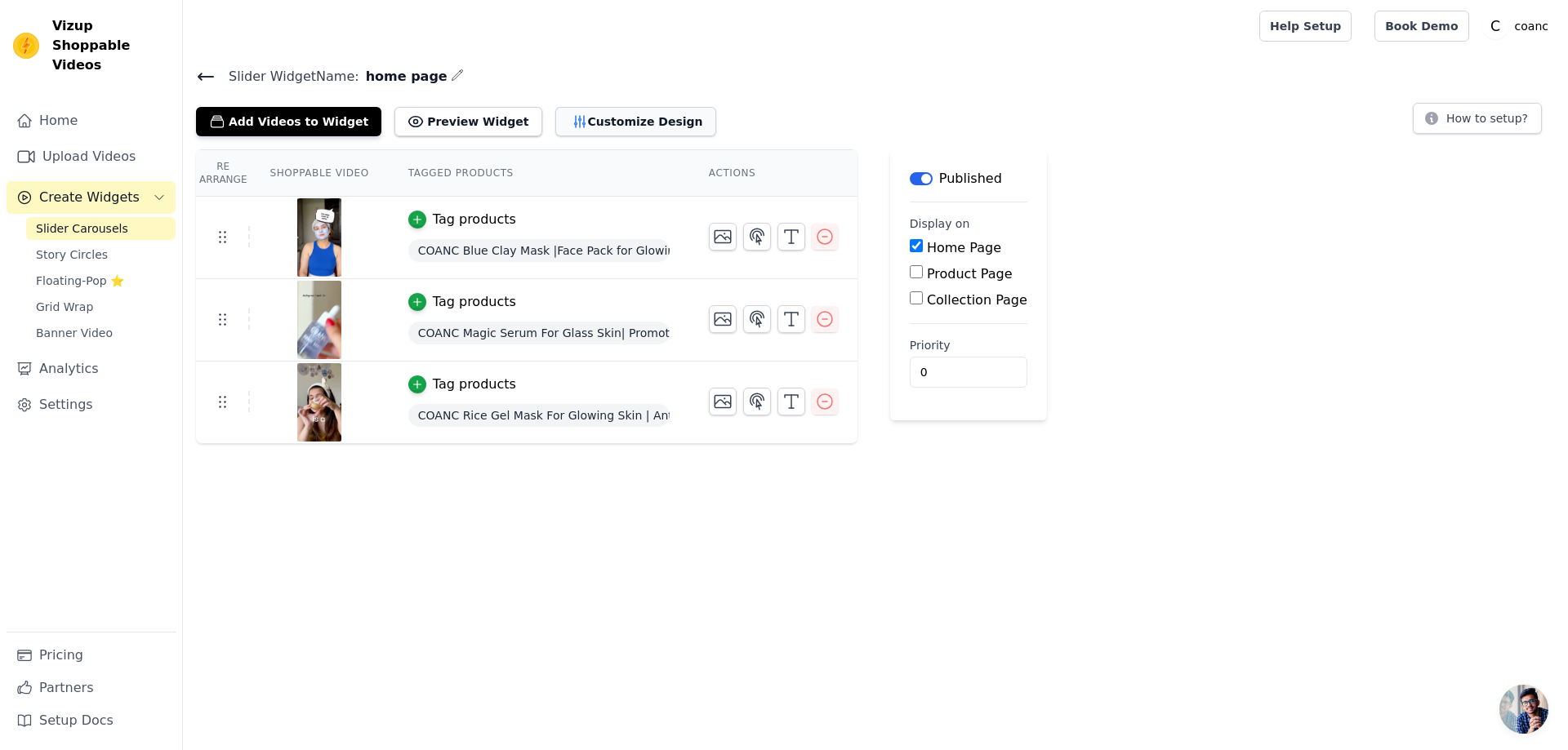
click at [557, 118] on button "Customize Design" at bounding box center [635, 121] width 160 height 29
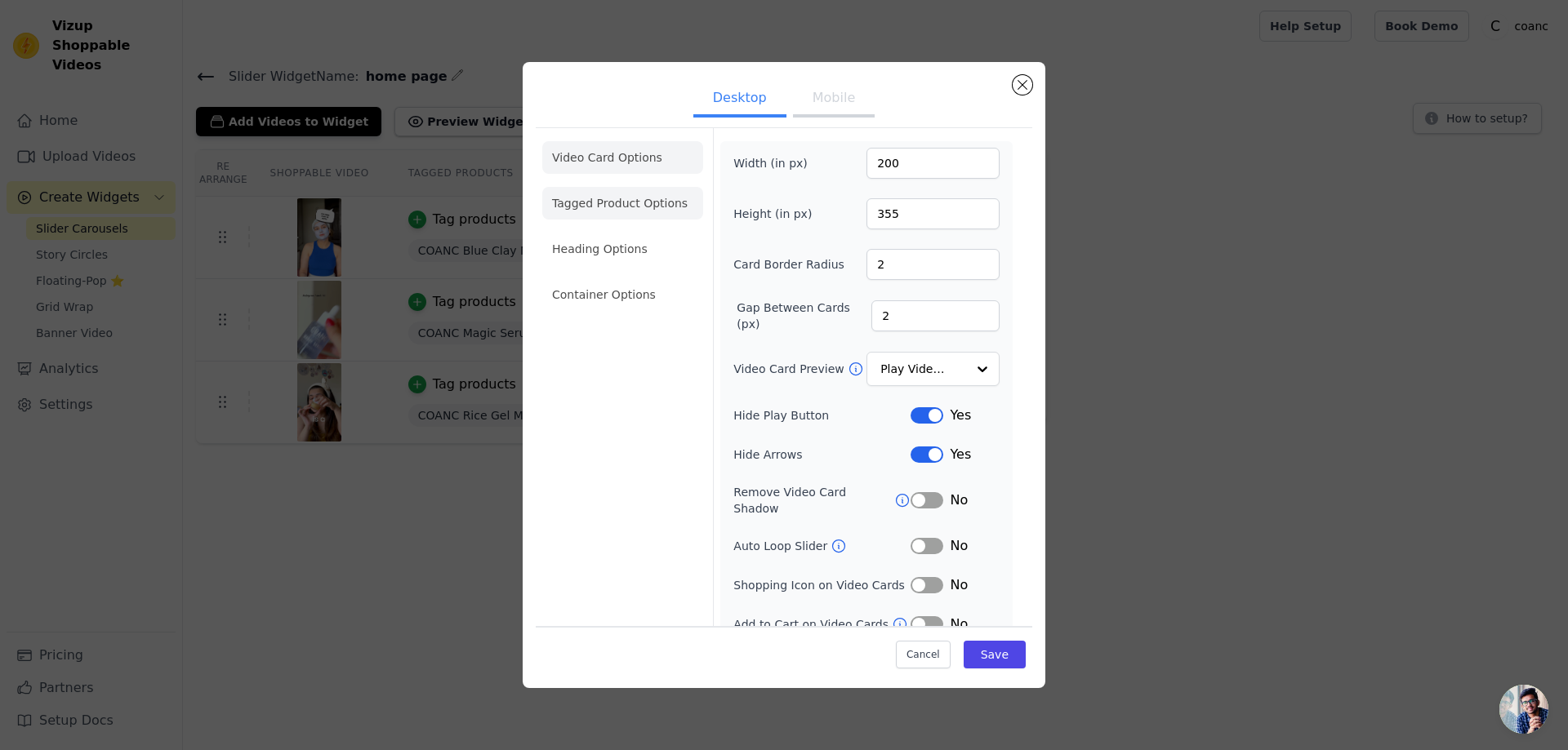
click at [604, 208] on li "Tagged Product Options" at bounding box center [622, 203] width 160 height 33
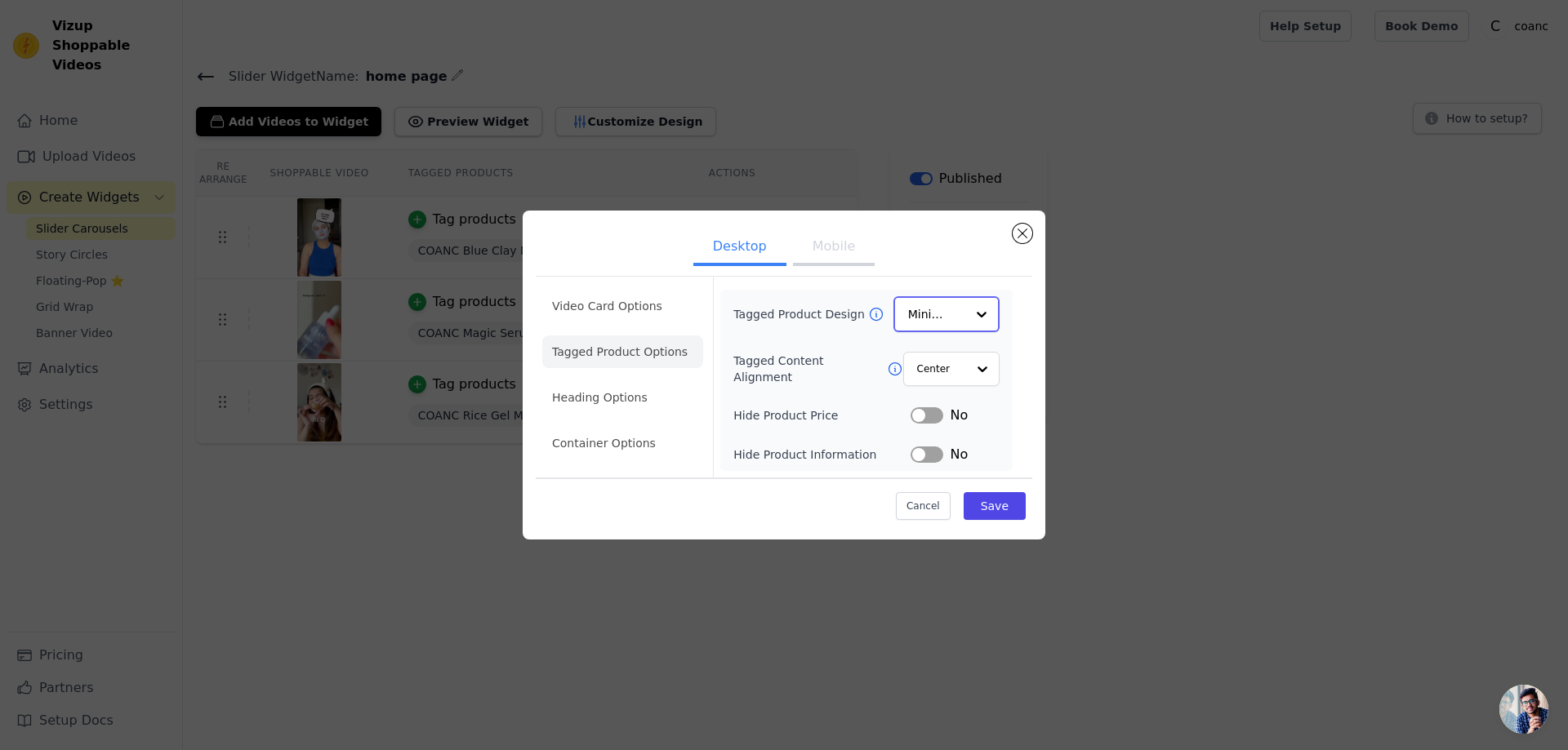
click at [934, 310] on input "Tagged Product Design" at bounding box center [936, 314] width 58 height 33
click at [936, 354] on div "Card" at bounding box center [946, 353] width 106 height 34
click at [1003, 508] on button "Save" at bounding box center [995, 505] width 62 height 27
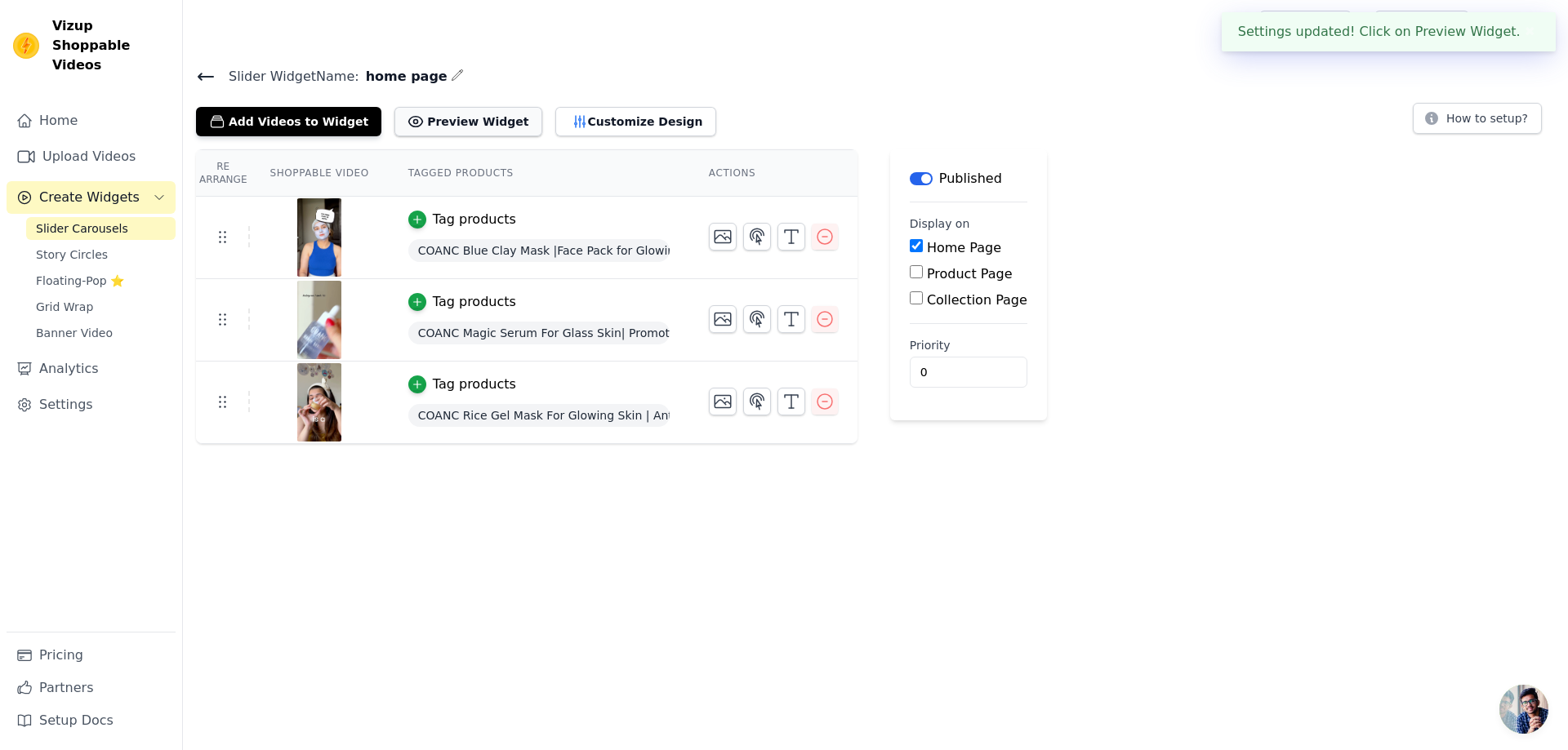
click at [426, 118] on button "Preview Widget" at bounding box center [468, 121] width 147 height 29
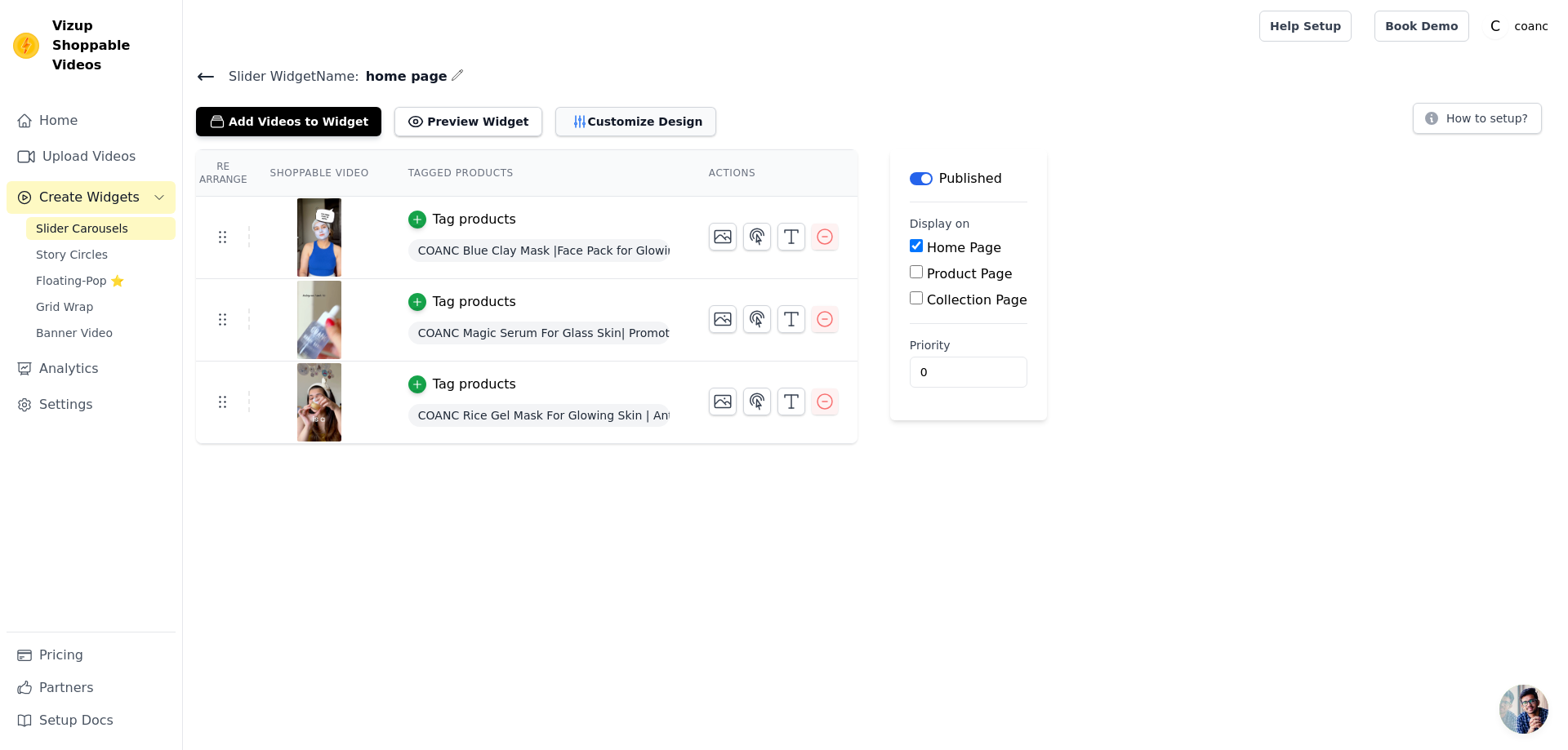
click at [569, 125] on button "Customize Design" at bounding box center [635, 121] width 160 height 29
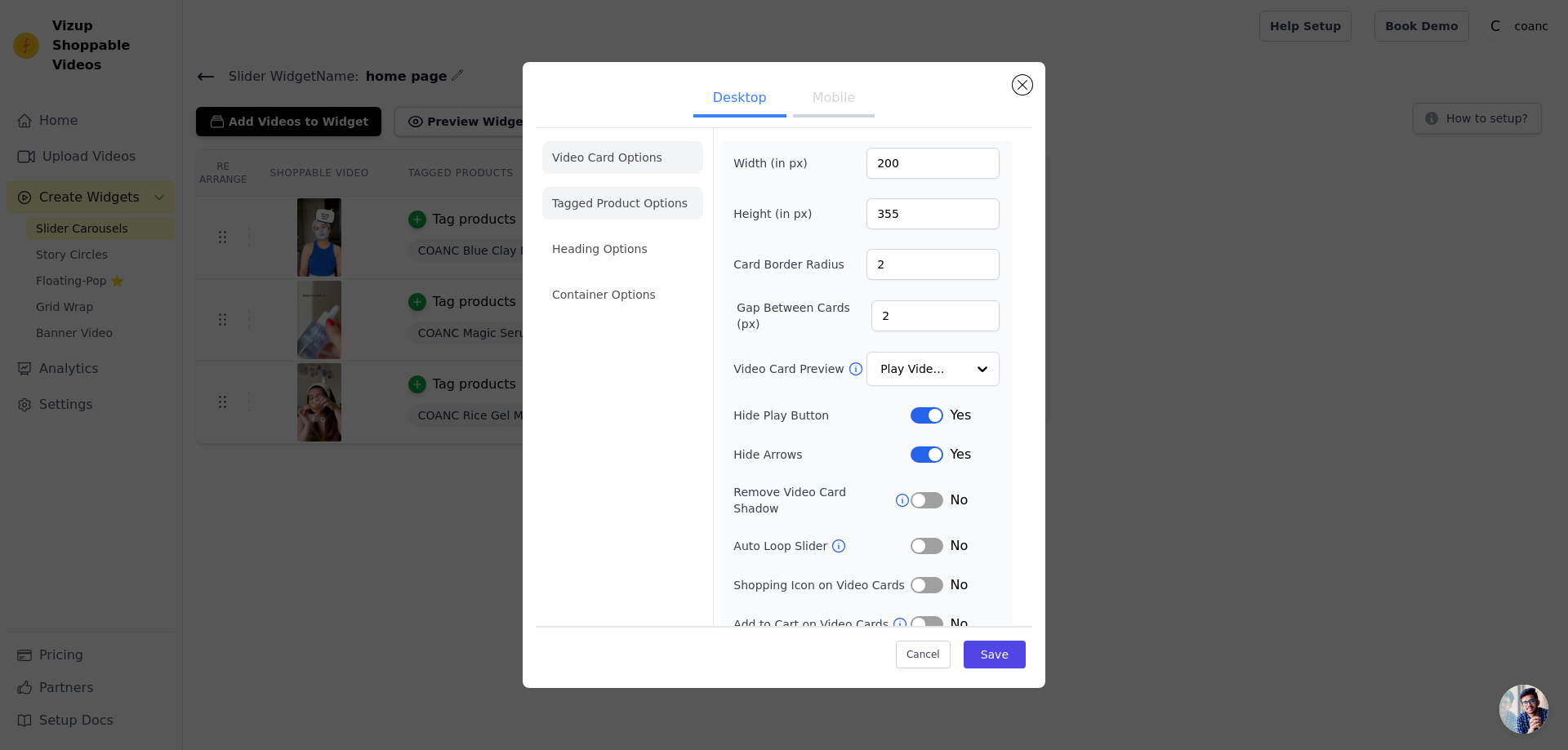
click at [637, 208] on li "Tagged Product Options" at bounding box center [622, 203] width 160 height 33
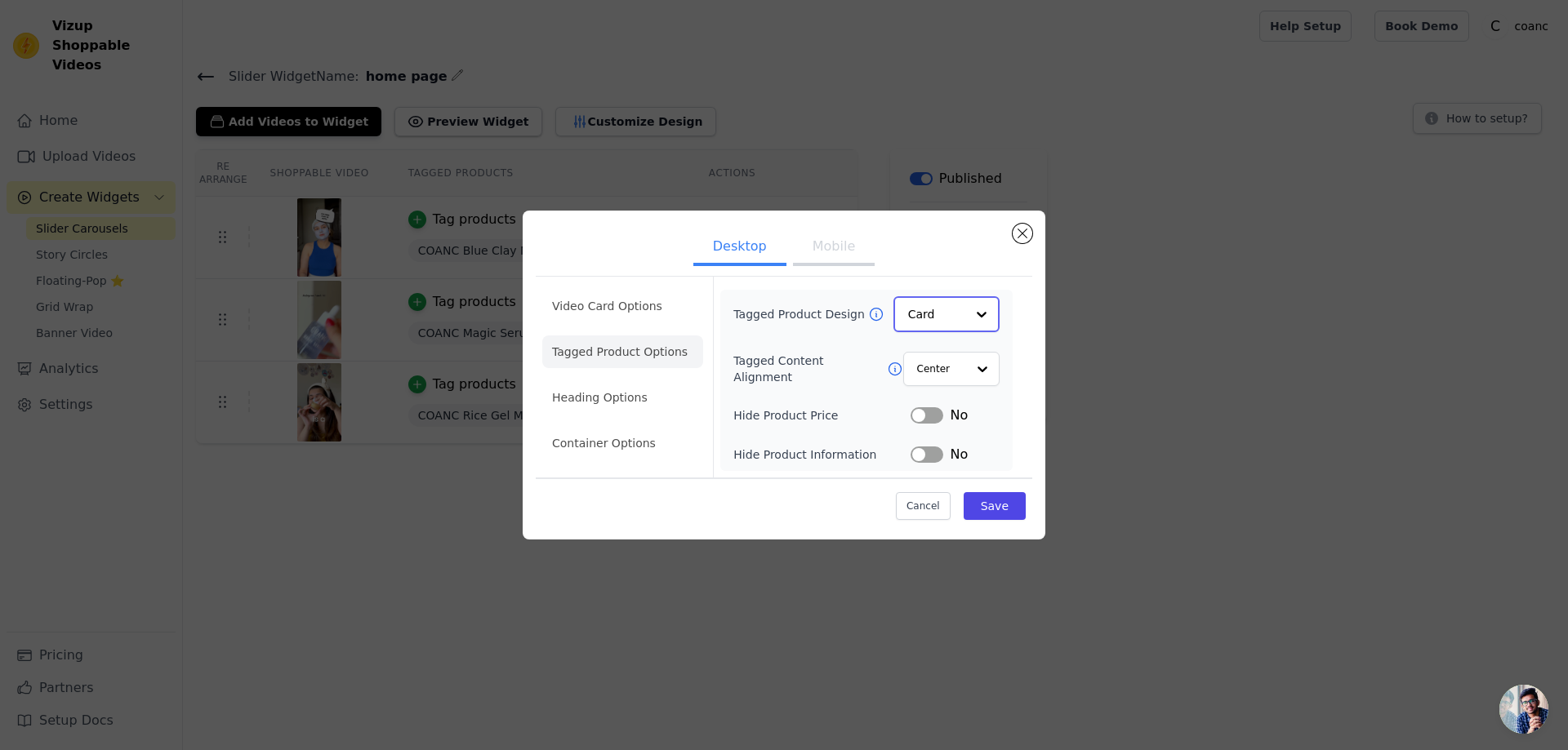
click at [959, 328] on input "Tagged Product Design" at bounding box center [936, 314] width 58 height 33
click at [941, 356] on div "Card" at bounding box center [946, 353] width 106 height 34
click at [940, 308] on input "Tagged Product Design" at bounding box center [936, 314] width 58 height 33
click at [936, 392] on div "Overlay" at bounding box center [946, 388] width 106 height 34
click at [994, 500] on button "Save" at bounding box center [995, 505] width 62 height 27
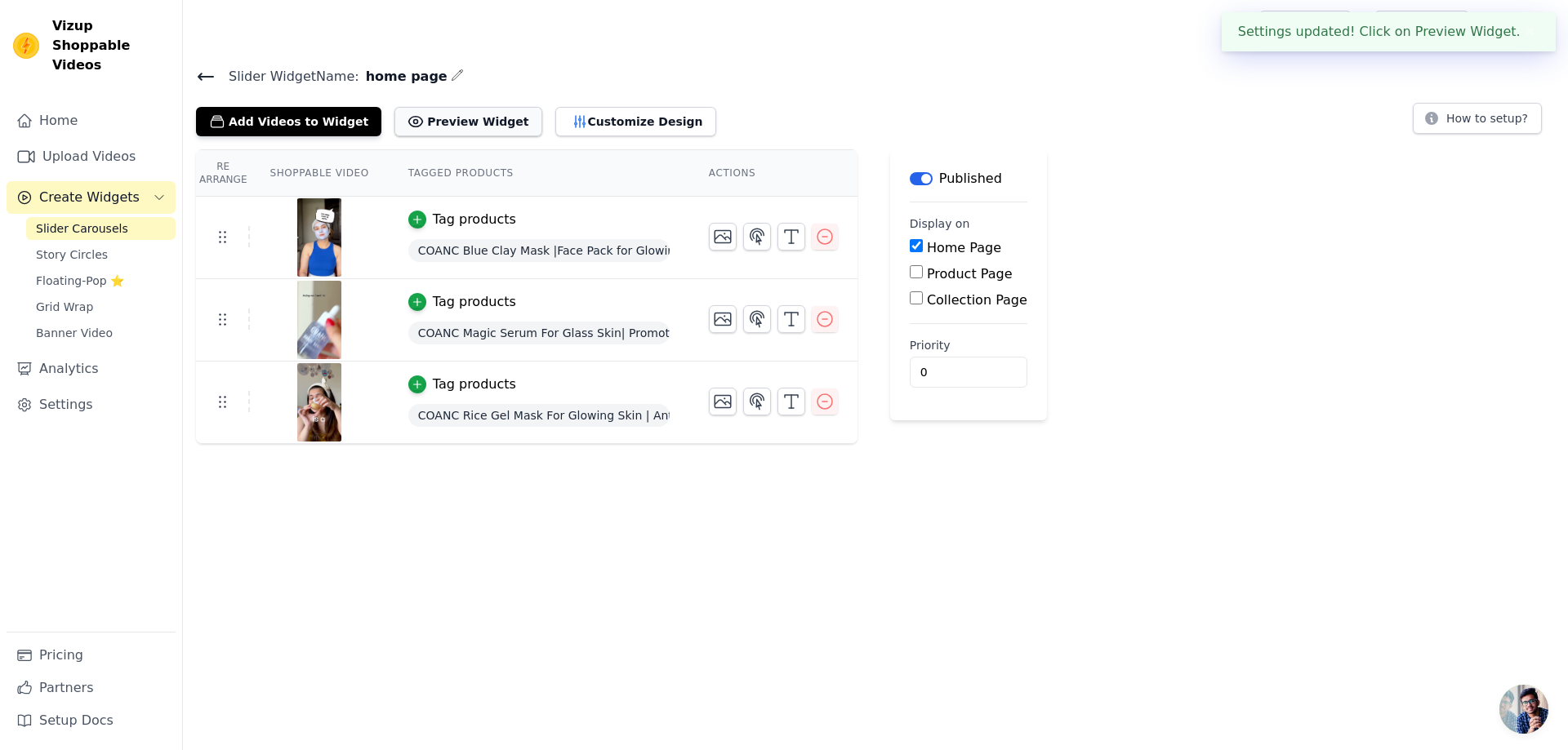
click at [444, 124] on button "Preview Widget" at bounding box center [468, 121] width 147 height 29
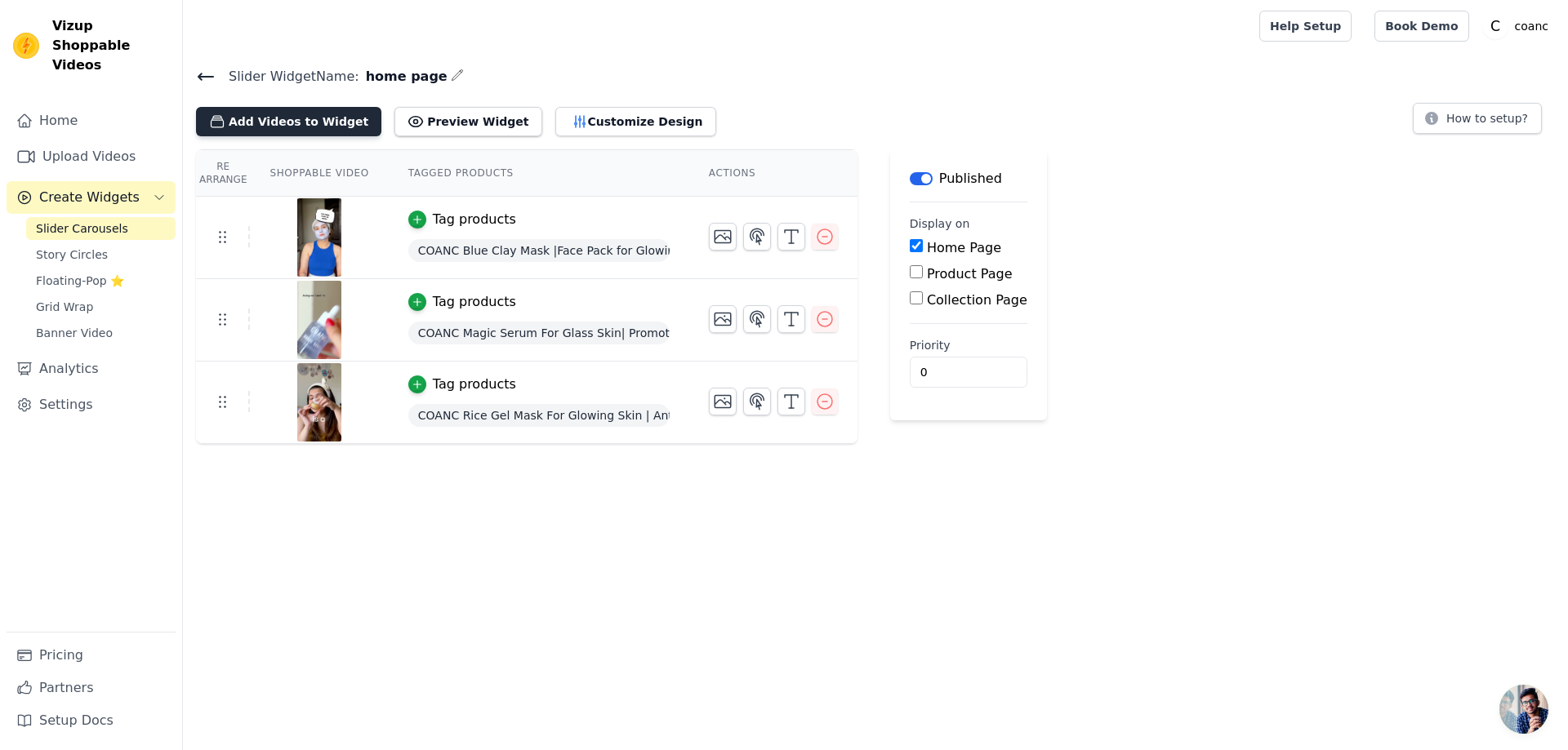
click at [266, 116] on button "Add Videos to Widget" at bounding box center [289, 121] width 185 height 29
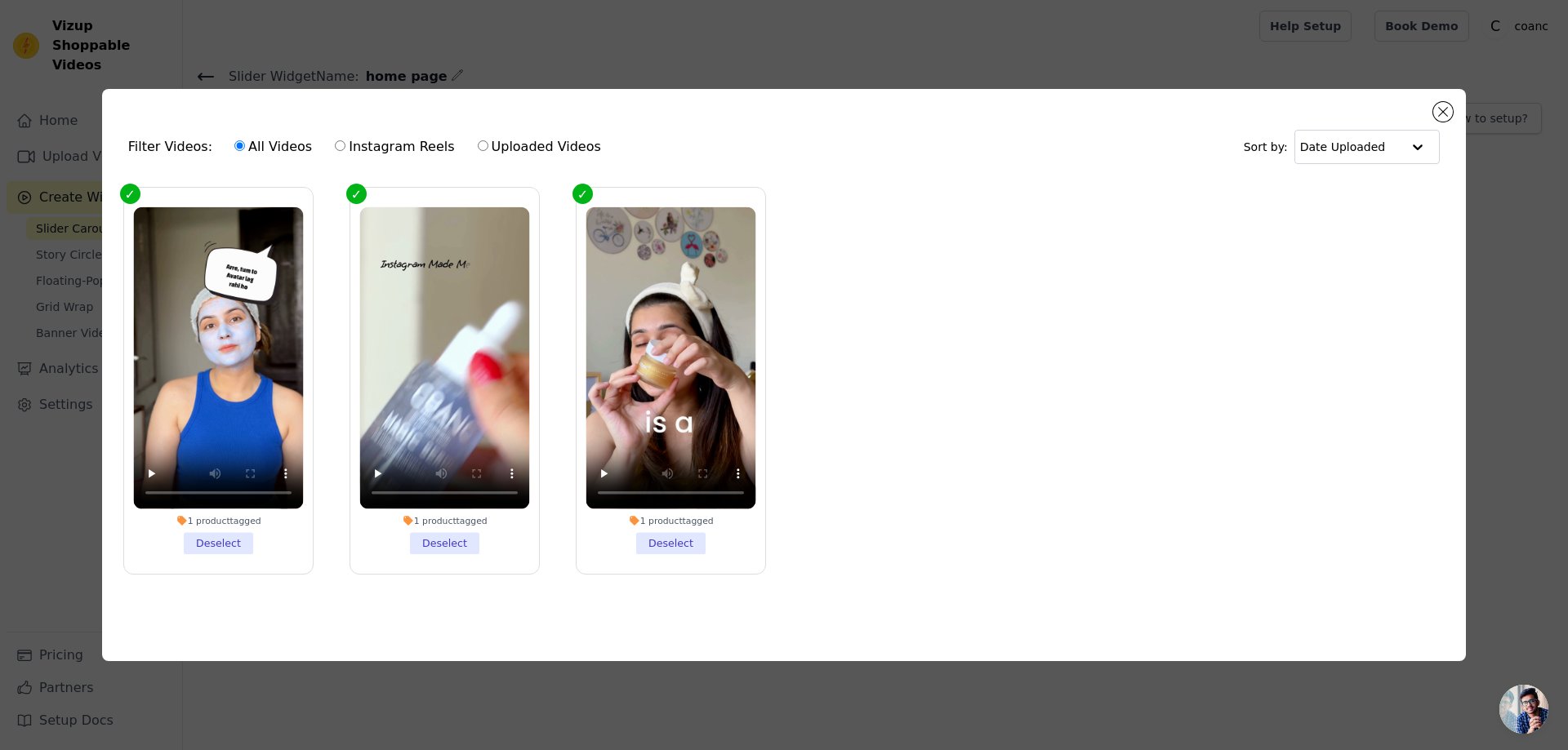
click at [513, 143] on label "Uploaded Videos" at bounding box center [539, 146] width 125 height 21
click at [488, 143] on input "Uploaded Videos" at bounding box center [482, 145] width 10 height 10
radio input "true"
click at [1438, 114] on button "Close modal" at bounding box center [1442, 111] width 20 height 20
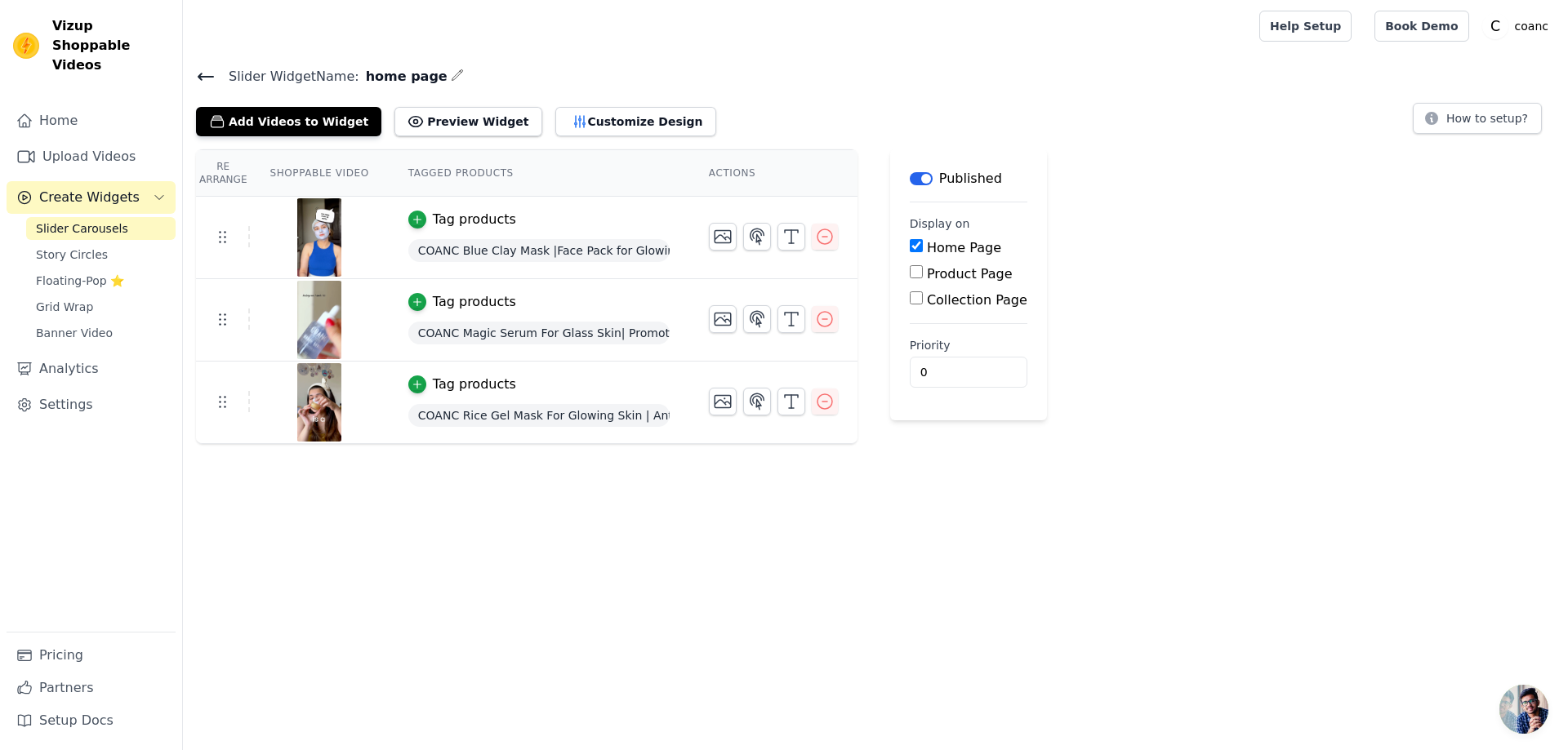
click at [209, 79] on icon at bounding box center [206, 76] width 20 height 20
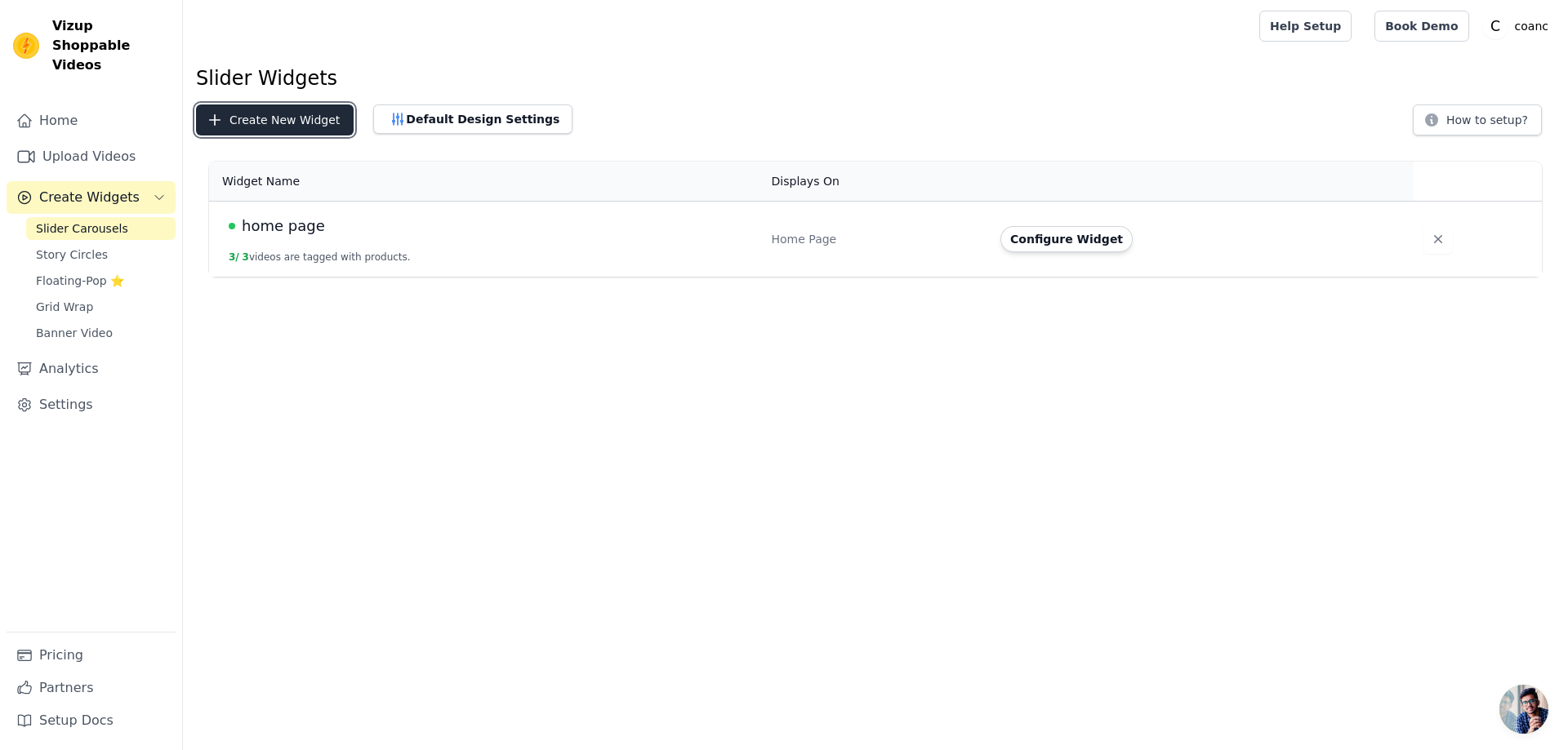
click at [289, 122] on button "Create New Widget" at bounding box center [275, 120] width 158 height 31
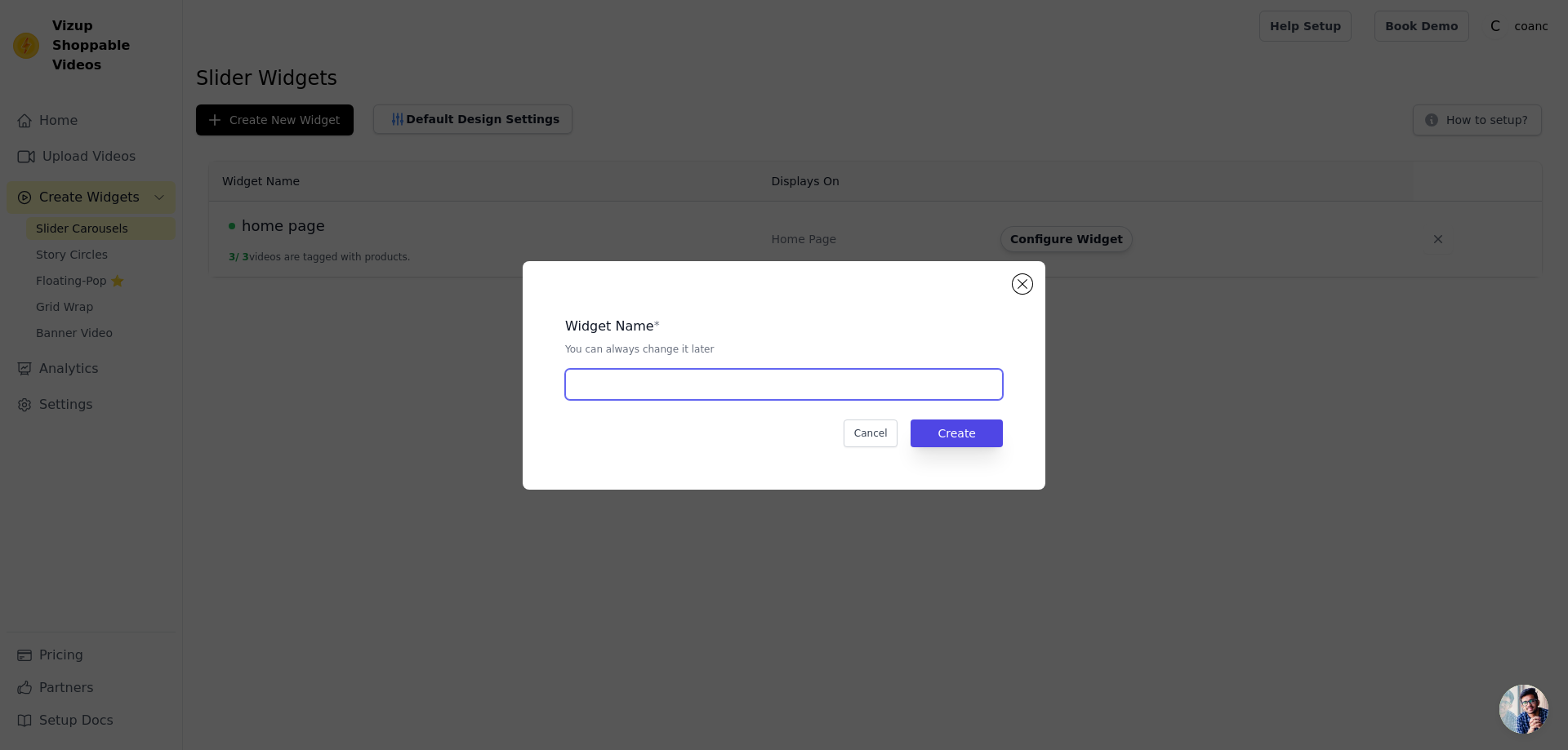
click at [694, 384] on input "text" at bounding box center [784, 384] width 438 height 31
type input "serum"
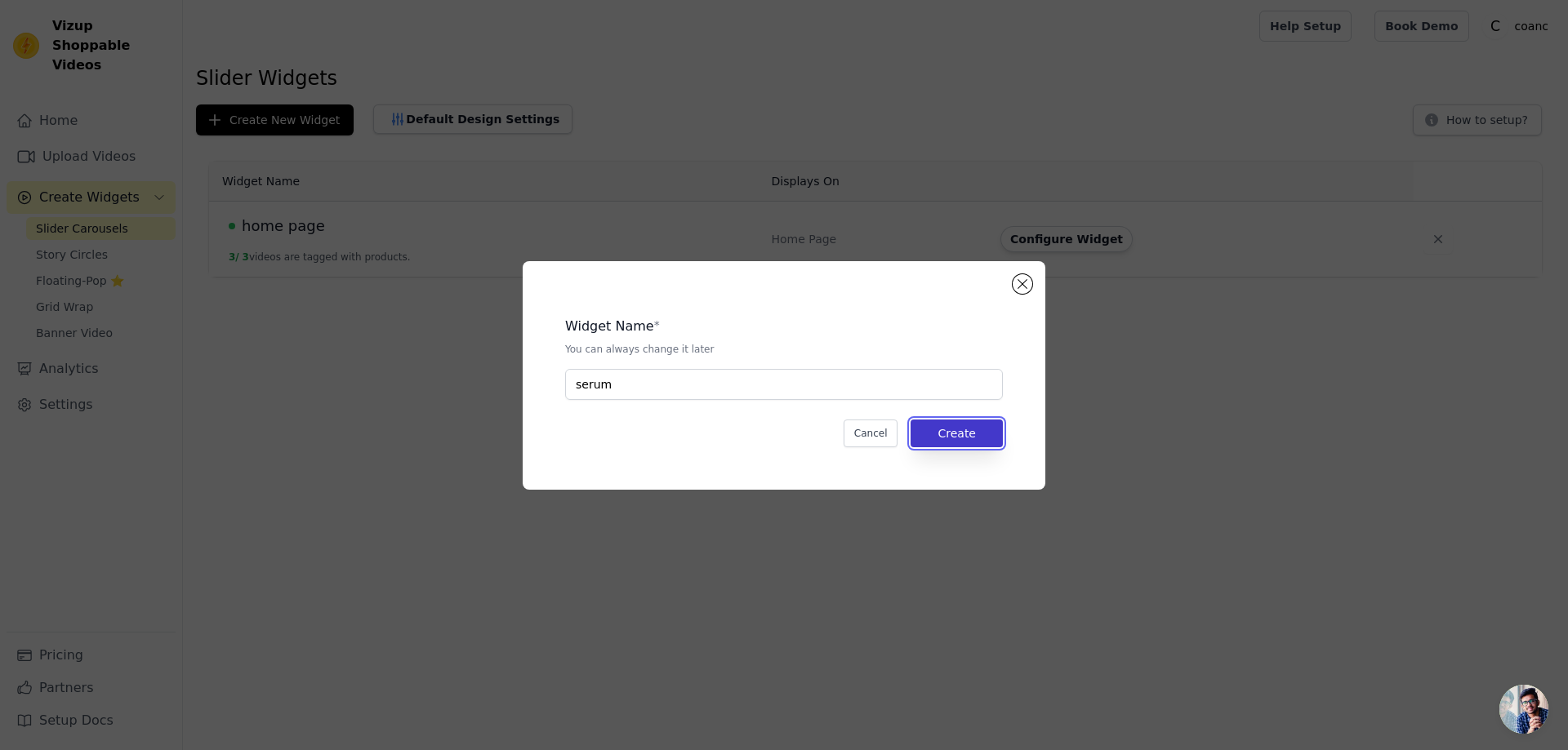
click at [968, 436] on button "Create" at bounding box center [956, 433] width 93 height 27
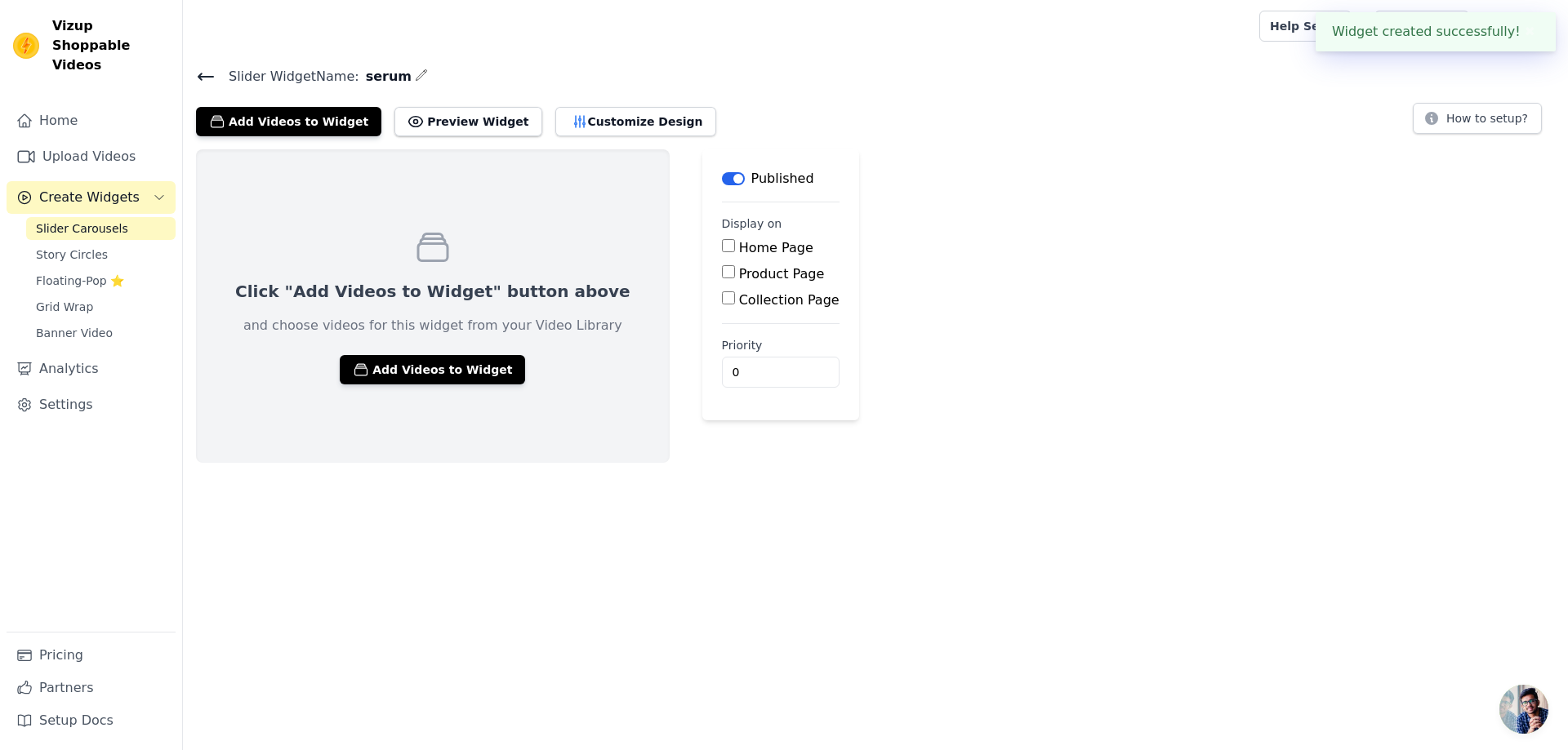
click at [722, 270] on input "Product Page" at bounding box center [729, 272] width 13 height 13
checkbox input "true"
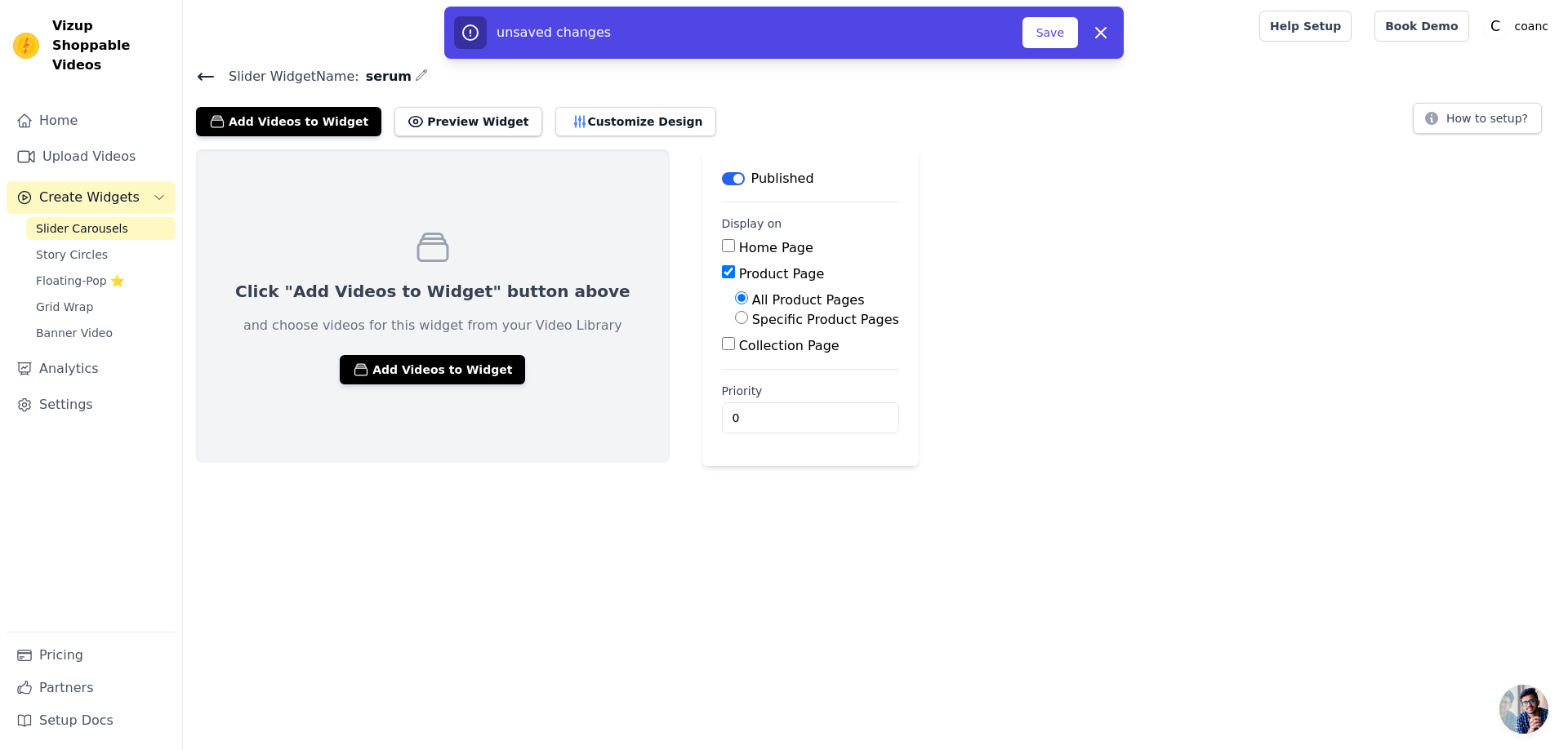
click at [734, 322] on input "Specific Product Pages" at bounding box center [741, 318] width 13 height 13
radio input "true"
click at [734, 358] on button "Select Products" at bounding box center [789, 356] width 110 height 27
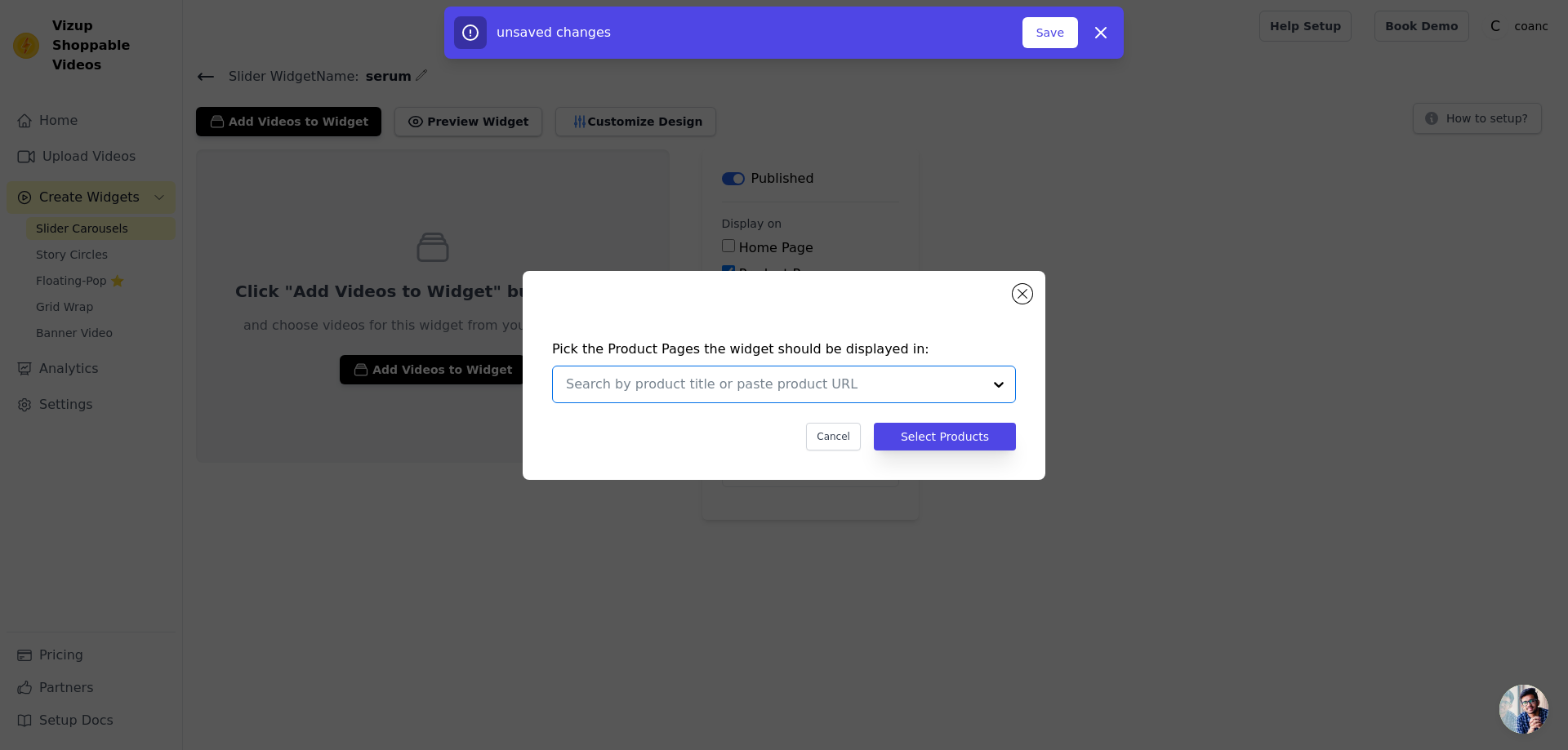
click at [733, 386] on input "text" at bounding box center [773, 384] width 416 height 20
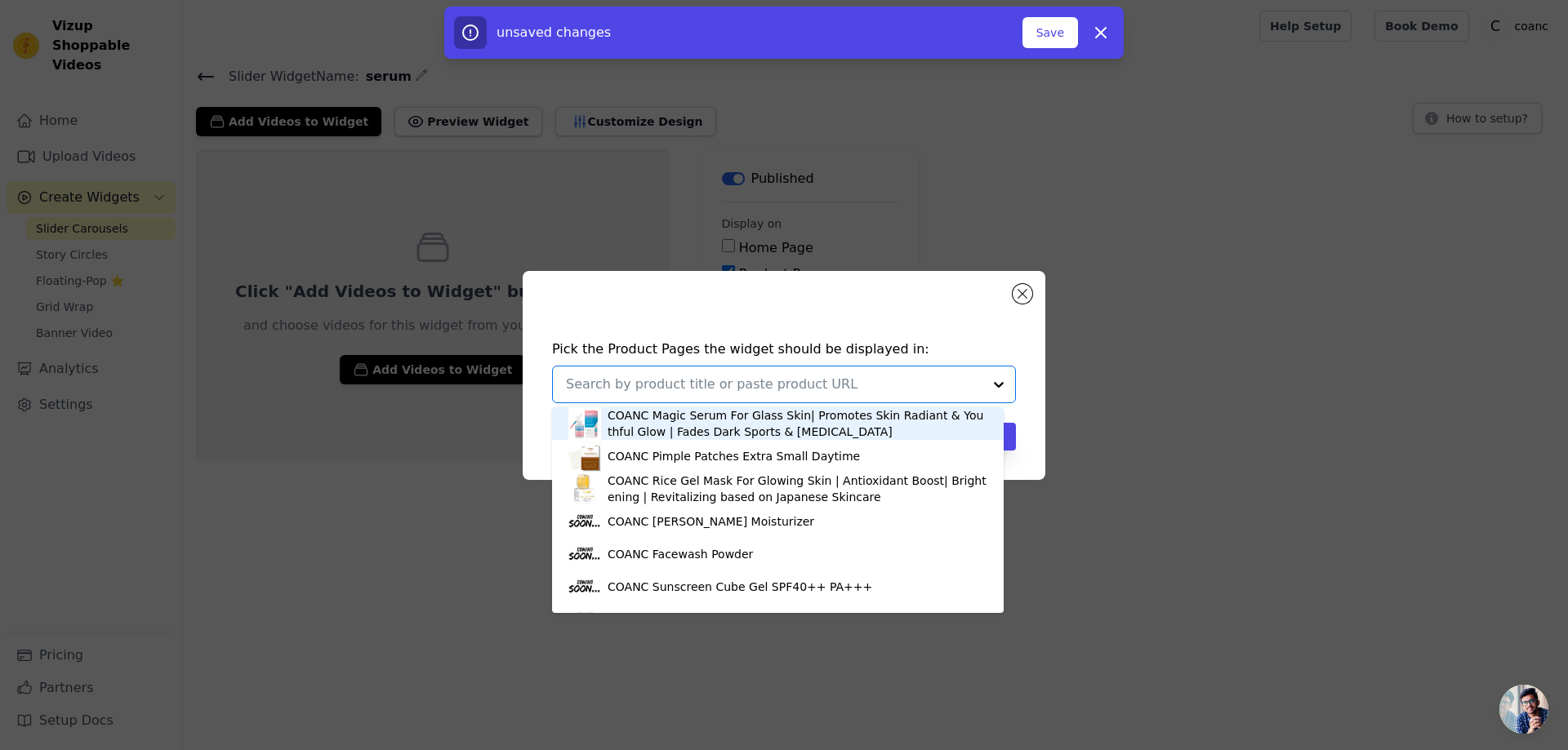
click at [706, 425] on div "COANC Magic Serum For Glass Skin| Promotes Skin Radiant & Youthful Glow | Fades…" at bounding box center [797, 424] width 379 height 33
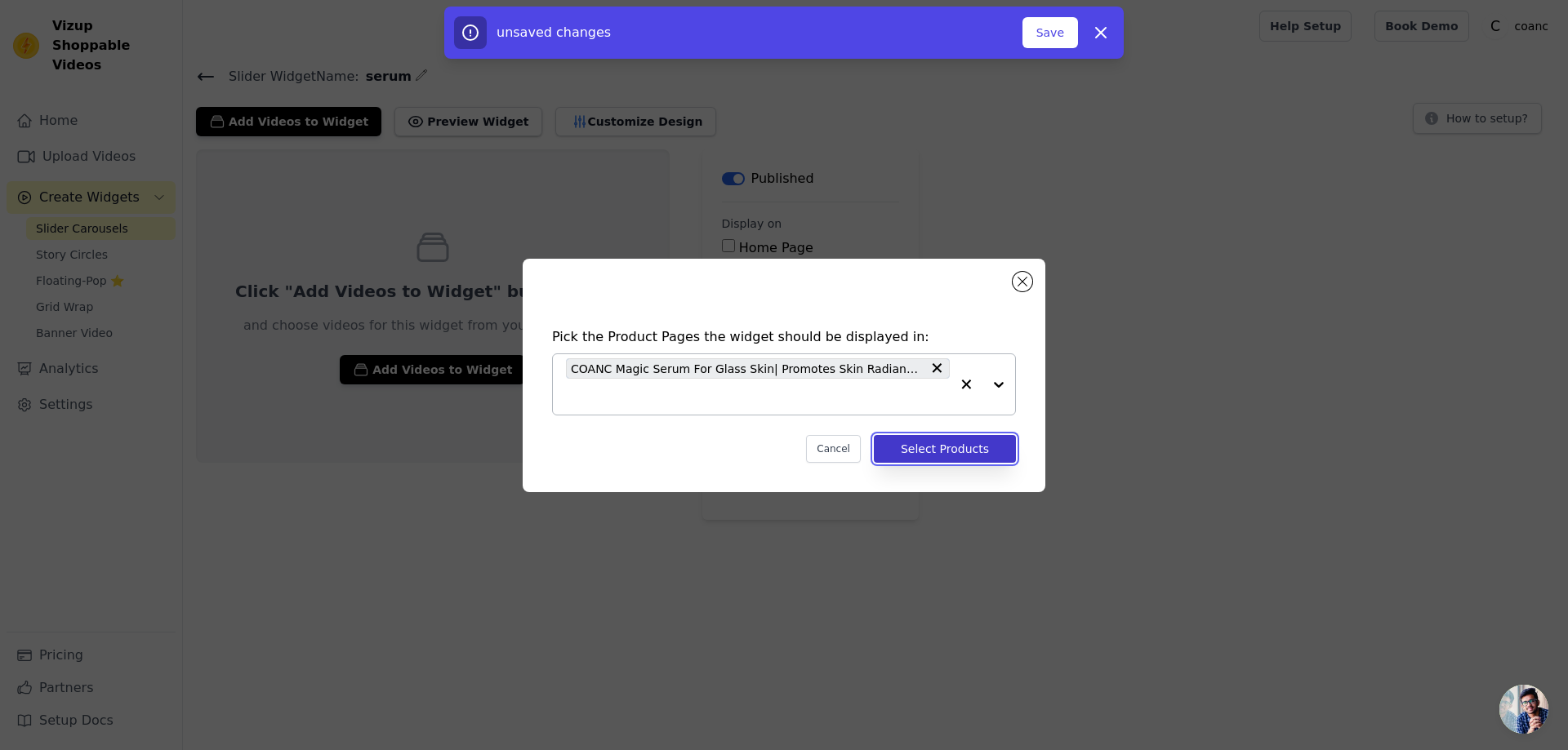
click at [956, 447] on button "Select Products" at bounding box center [944, 448] width 142 height 27
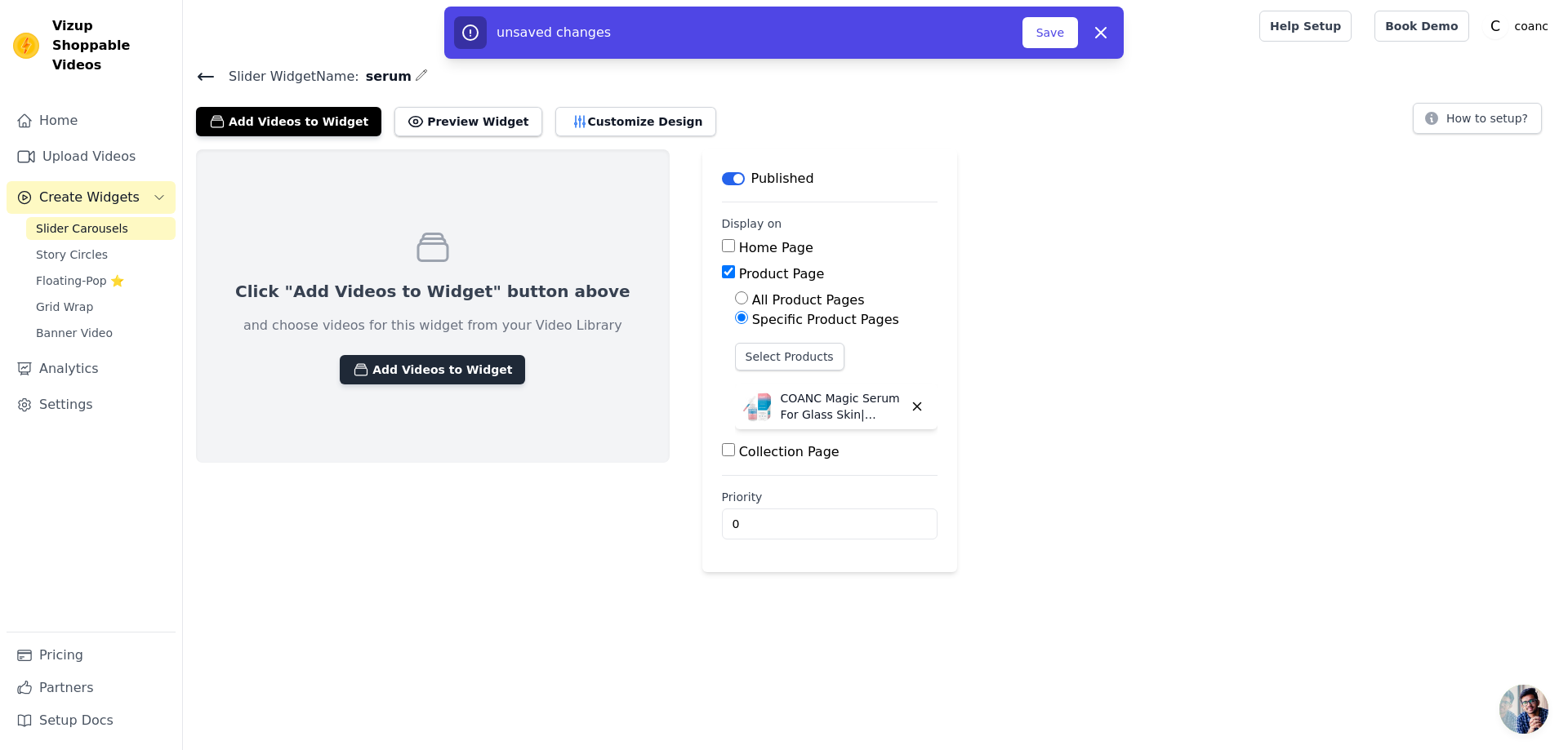
click at [480, 375] on button "Add Videos to Widget" at bounding box center [432, 369] width 185 height 29
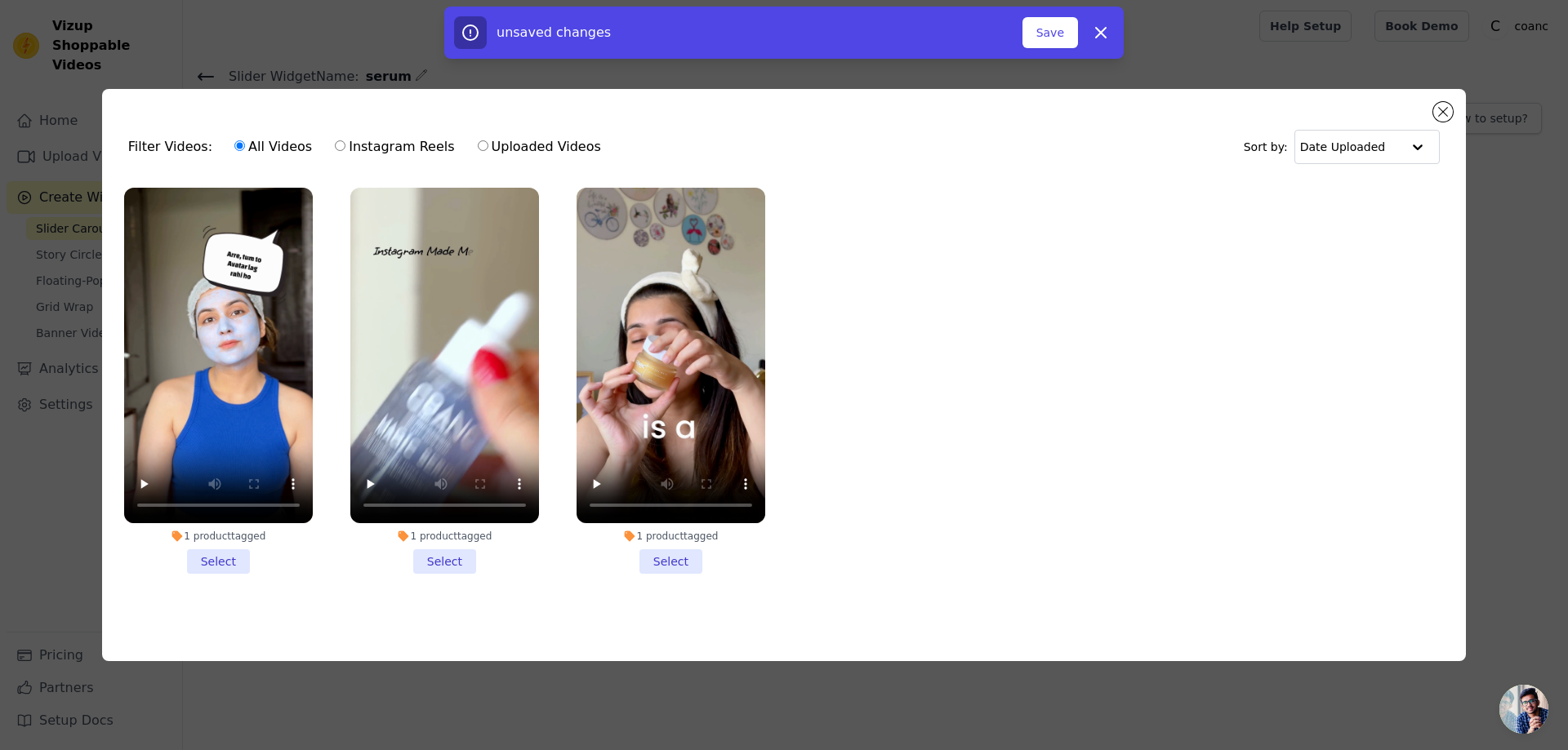
click at [453, 549] on li "1 product tagged Select" at bounding box center [445, 380] width 189 height 386
click at [0, 0] on input "1 product tagged Select" at bounding box center [0, 0] width 0 height 0
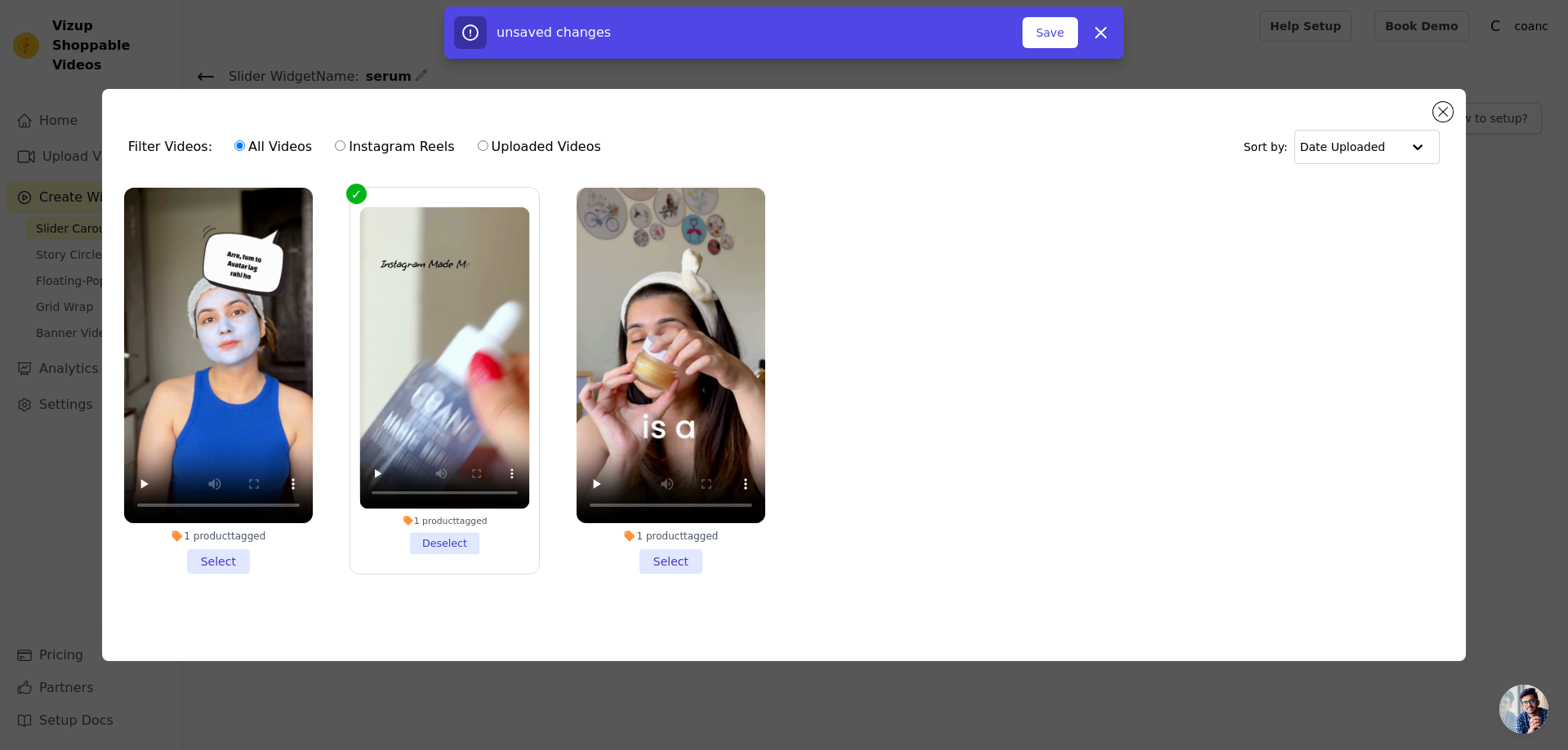
click at [457, 531] on li "1 product tagged Deselect" at bounding box center [445, 381] width 170 height 347
click at [0, 0] on input "1 product tagged Deselect" at bounding box center [0, 0] width 0 height 0
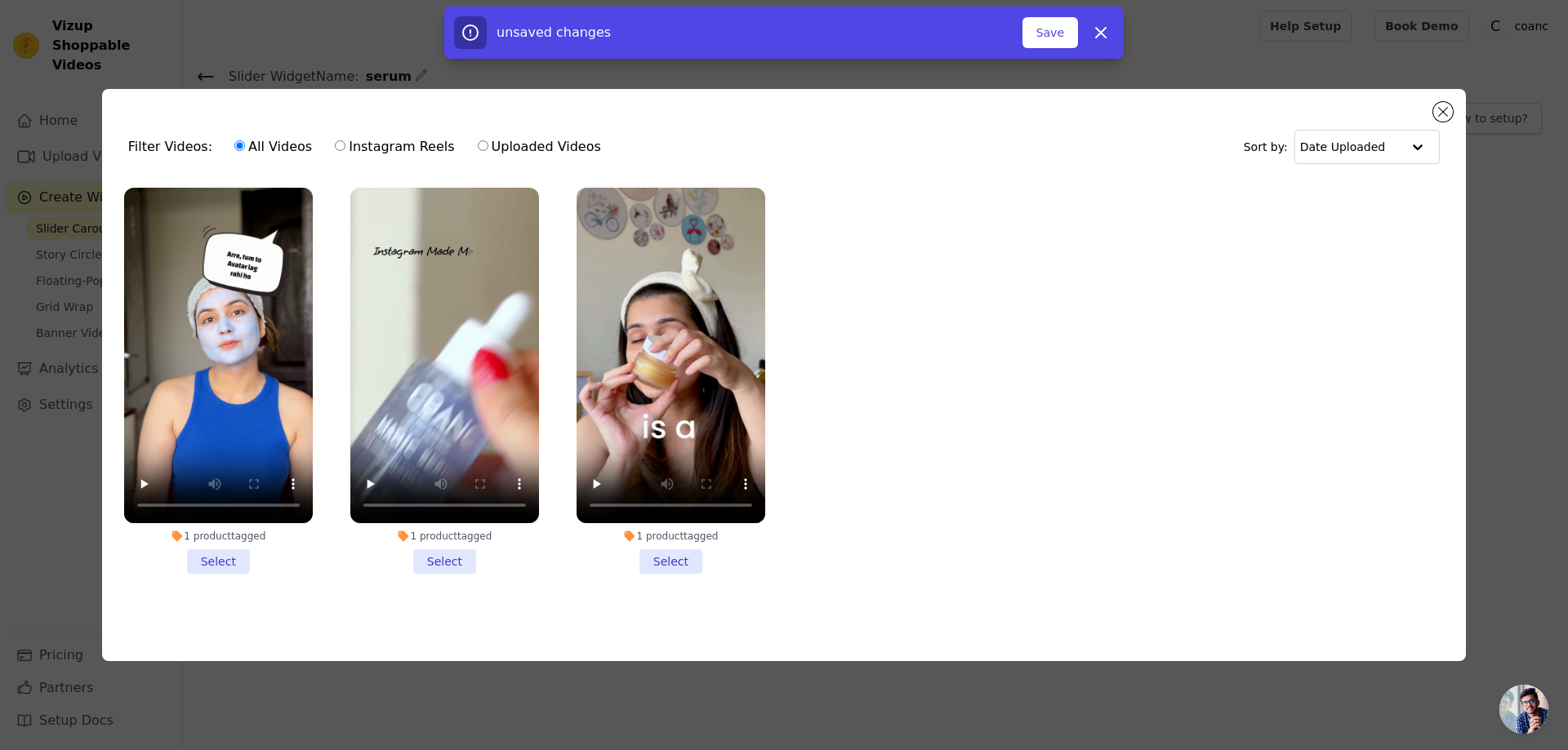
click at [457, 531] on div "1 product tagged" at bounding box center [445, 536] width 189 height 13
click at [0, 0] on input "1 product tagged Select" at bounding box center [0, 0] width 0 height 0
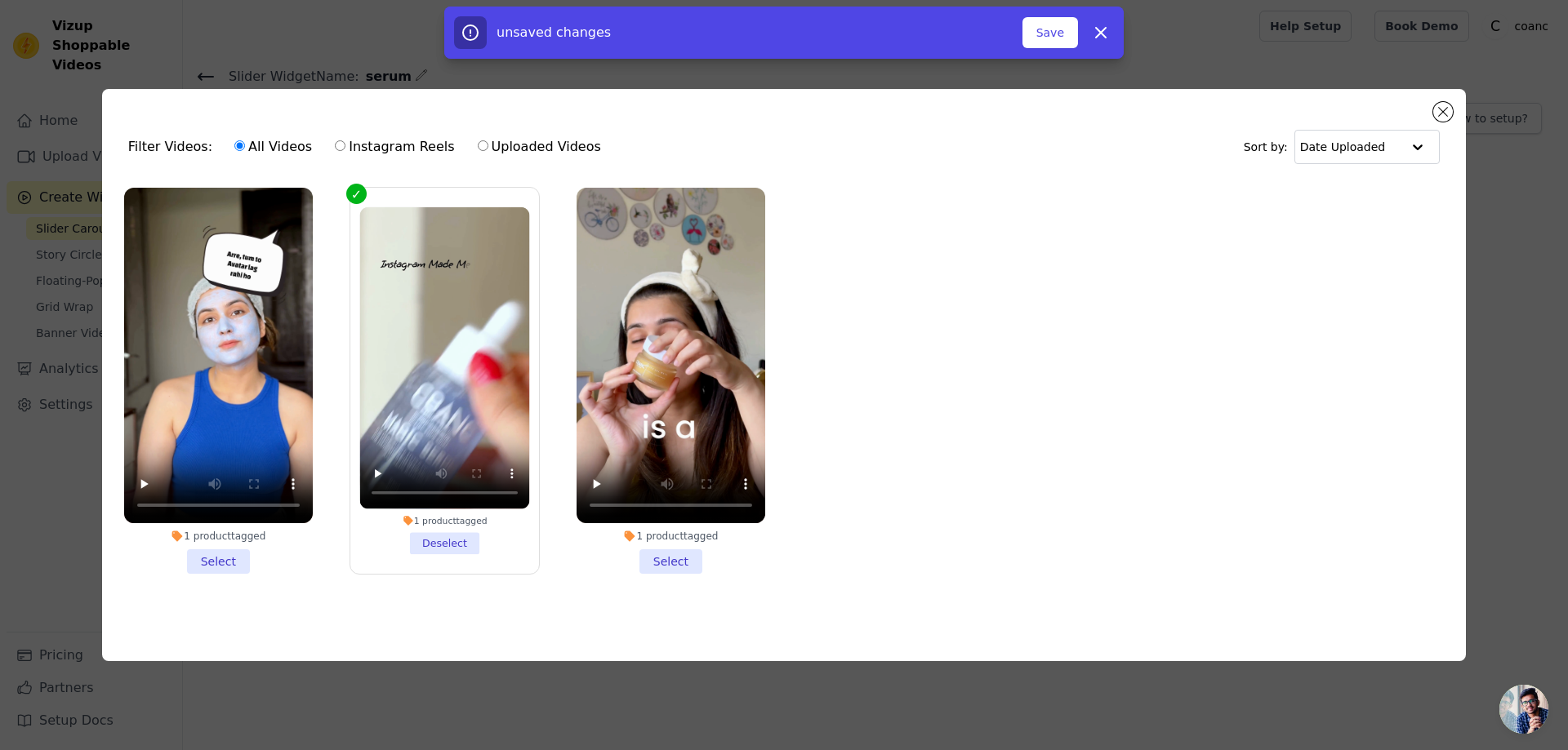
click at [1434, 96] on div "Filter Videos: All Videos Instagram Reels Uploaded Videos Sort by: Date Uploade…" at bounding box center [784, 375] width 1363 height 572
click at [1442, 108] on button "Close modal" at bounding box center [1442, 111] width 20 height 20
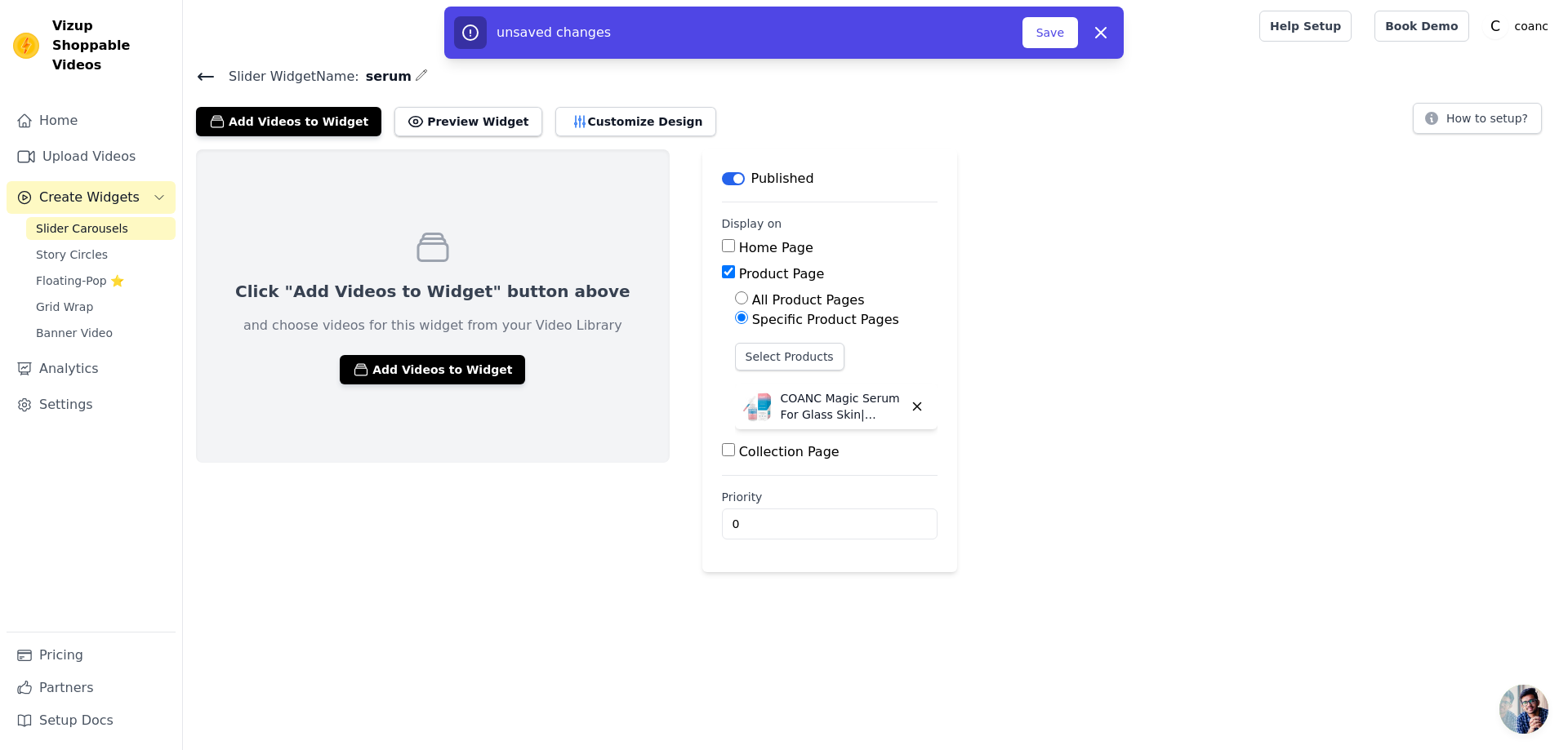
click at [482, 374] on div "Click "Add Videos to Widget" button above and choose videos for this widget fro…" at bounding box center [433, 306] width 474 height 313
click at [457, 366] on button "Add Videos to Widget" at bounding box center [432, 369] width 185 height 29
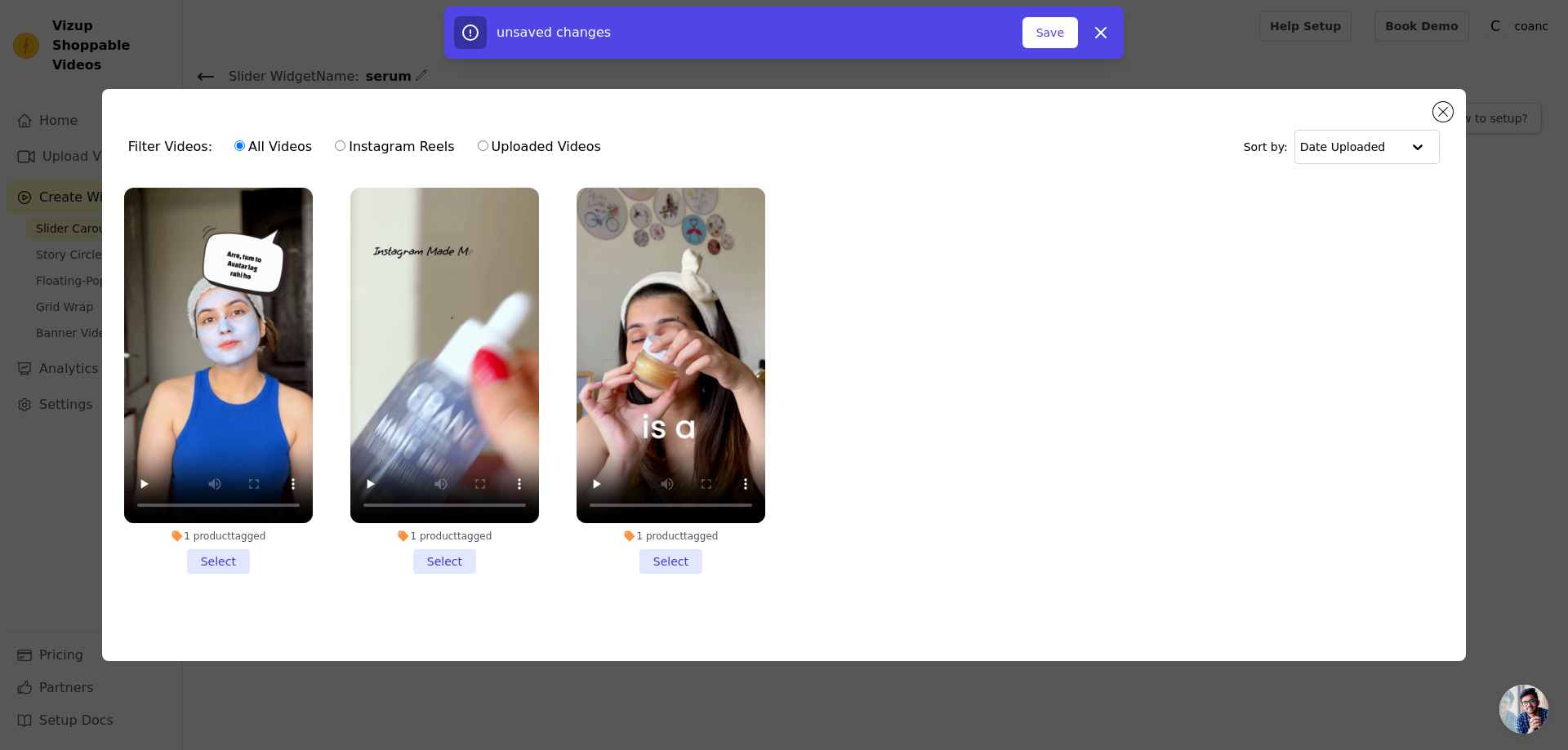
click at [450, 551] on li "1 product tagged Select" at bounding box center [445, 380] width 189 height 386
click at [0, 0] on input "1 product tagged Select" at bounding box center [0, 0] width 0 height 0
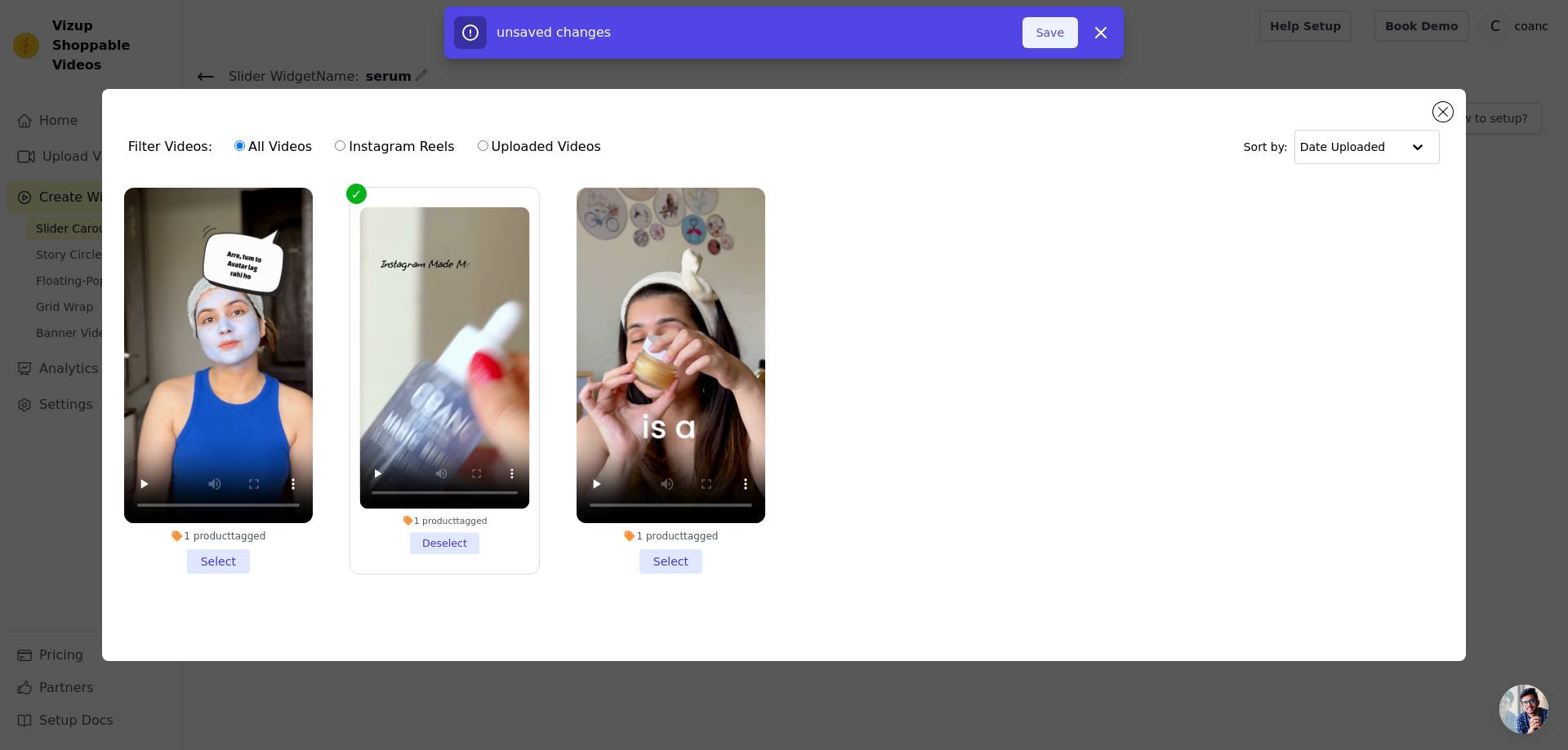
click at [1053, 23] on button "Save" at bounding box center [1050, 32] width 56 height 31
click at [1049, 35] on button "Save" at bounding box center [1050, 32] width 56 height 31
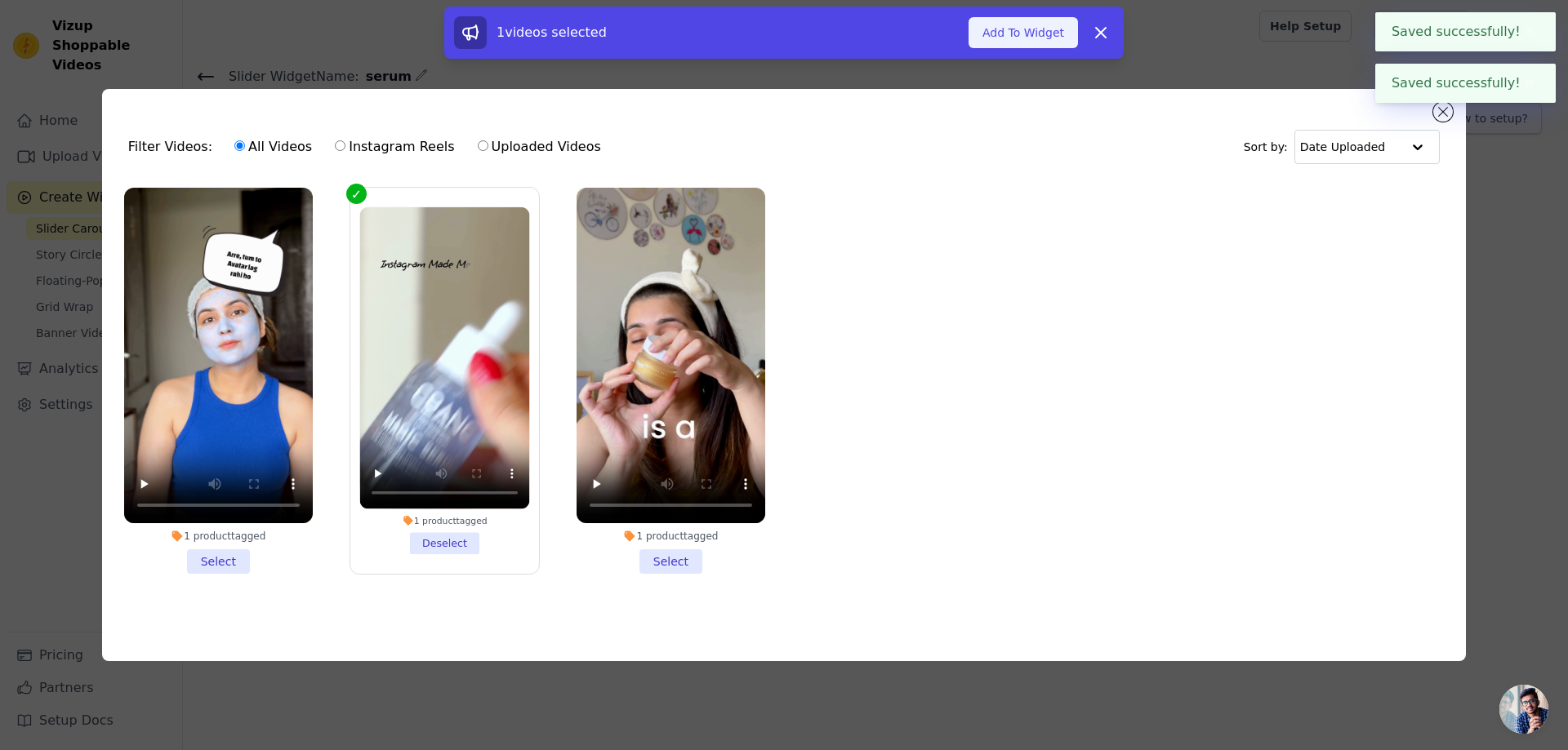
click at [1050, 40] on button "Add To Widget" at bounding box center [1023, 32] width 110 height 31
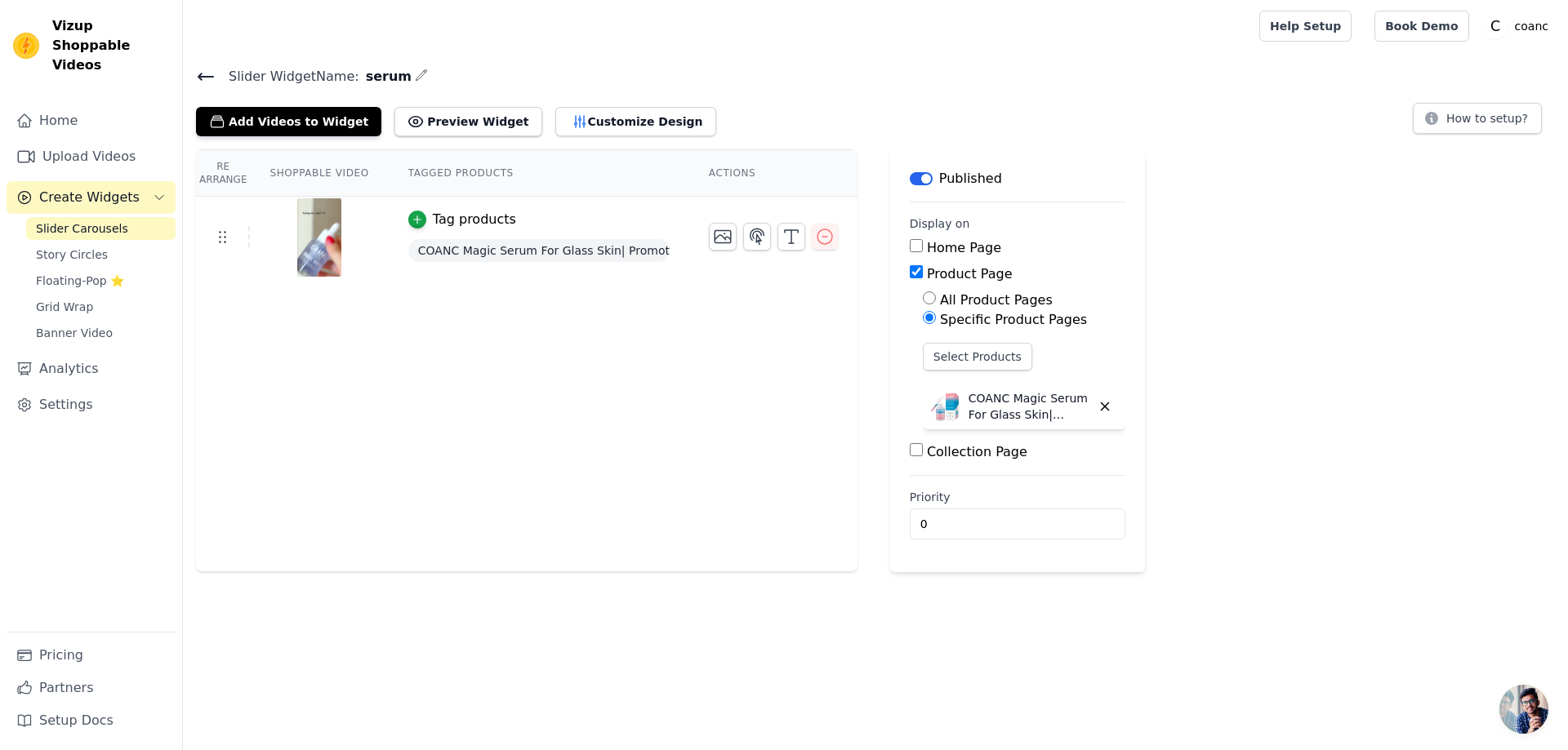
click at [205, 84] on icon at bounding box center [206, 76] width 20 height 20
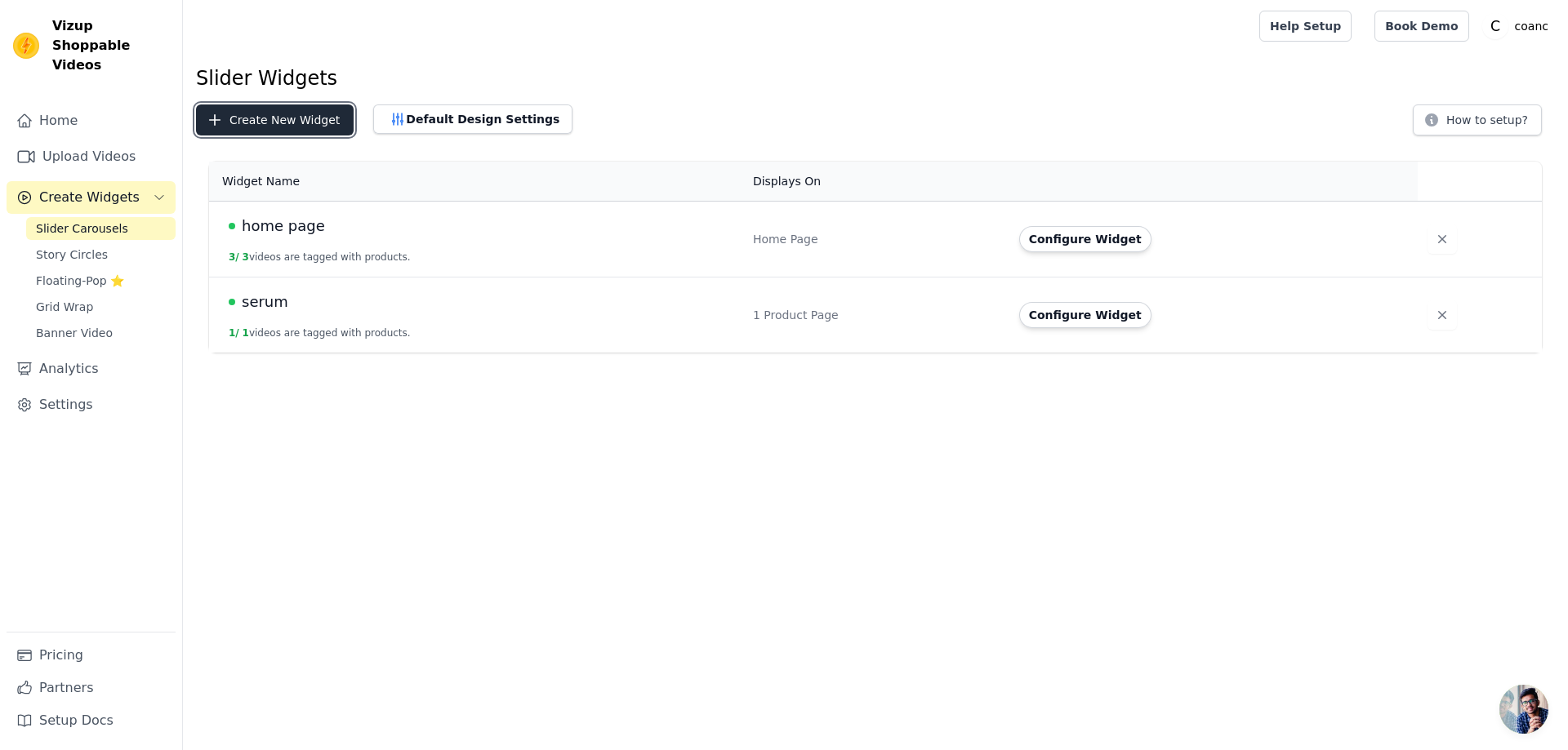
click at [258, 125] on button "Create New Widget" at bounding box center [275, 120] width 158 height 31
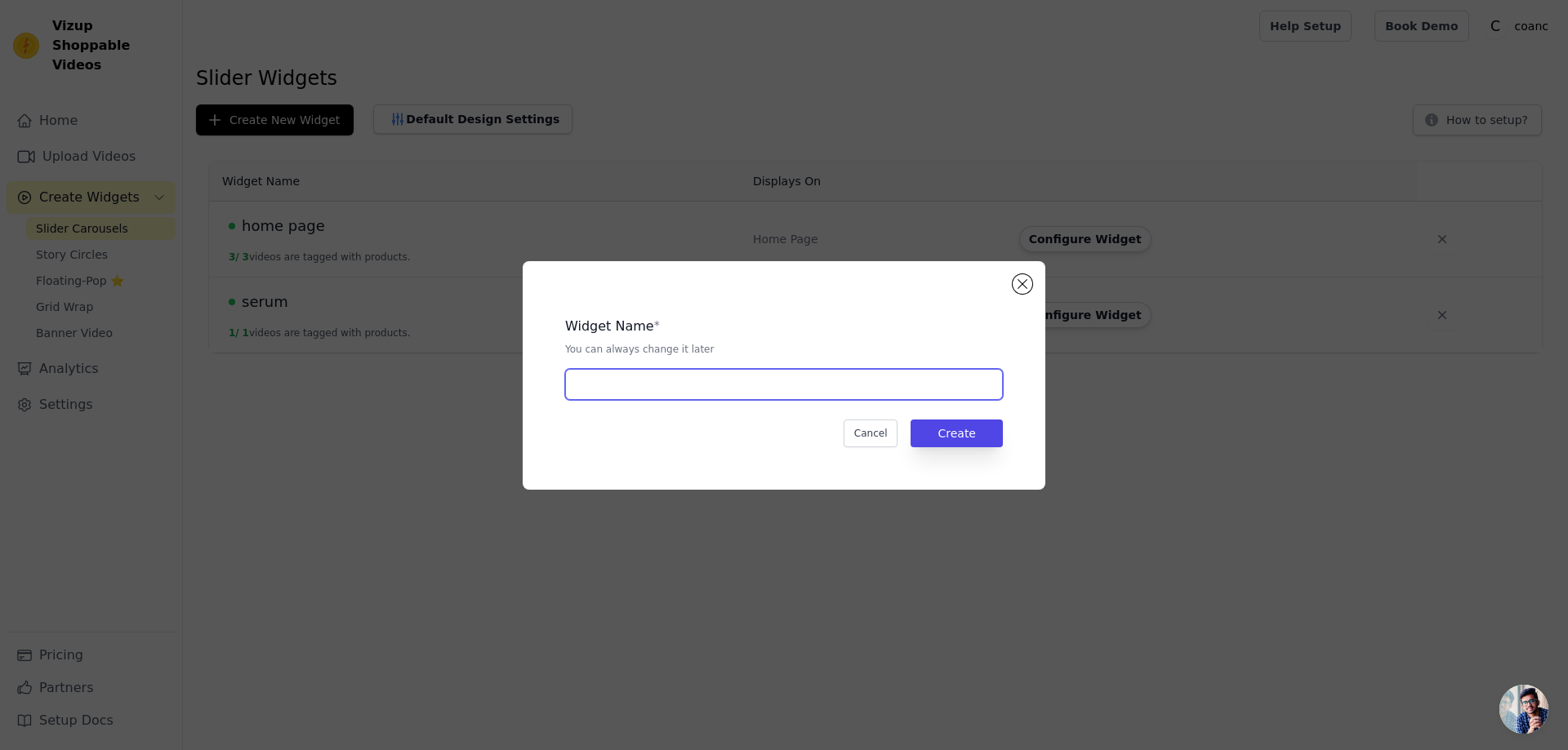
click at [664, 378] on input "text" at bounding box center [784, 384] width 438 height 31
type input "rice gel mask"
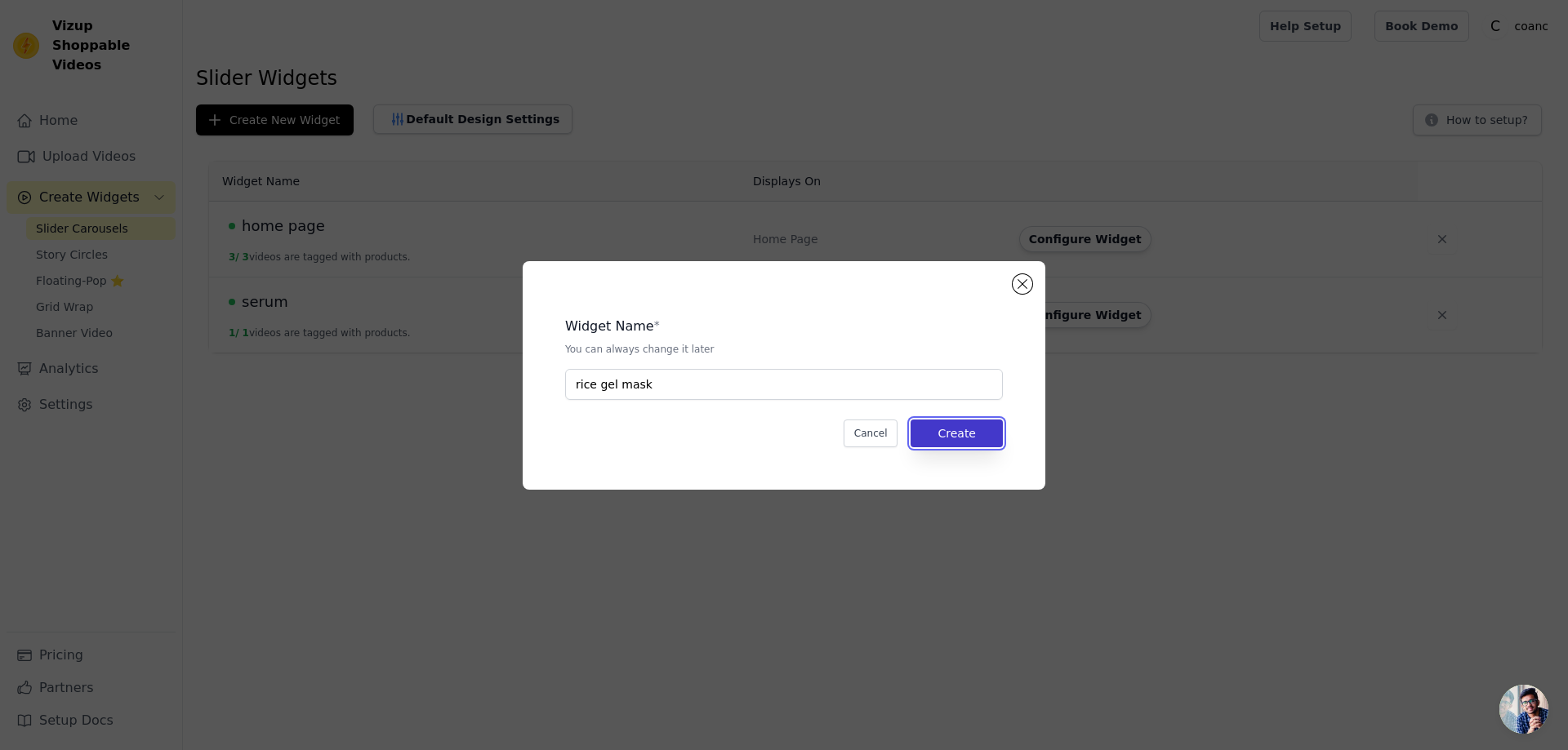
click at [967, 436] on button "Create" at bounding box center [956, 433] width 93 height 27
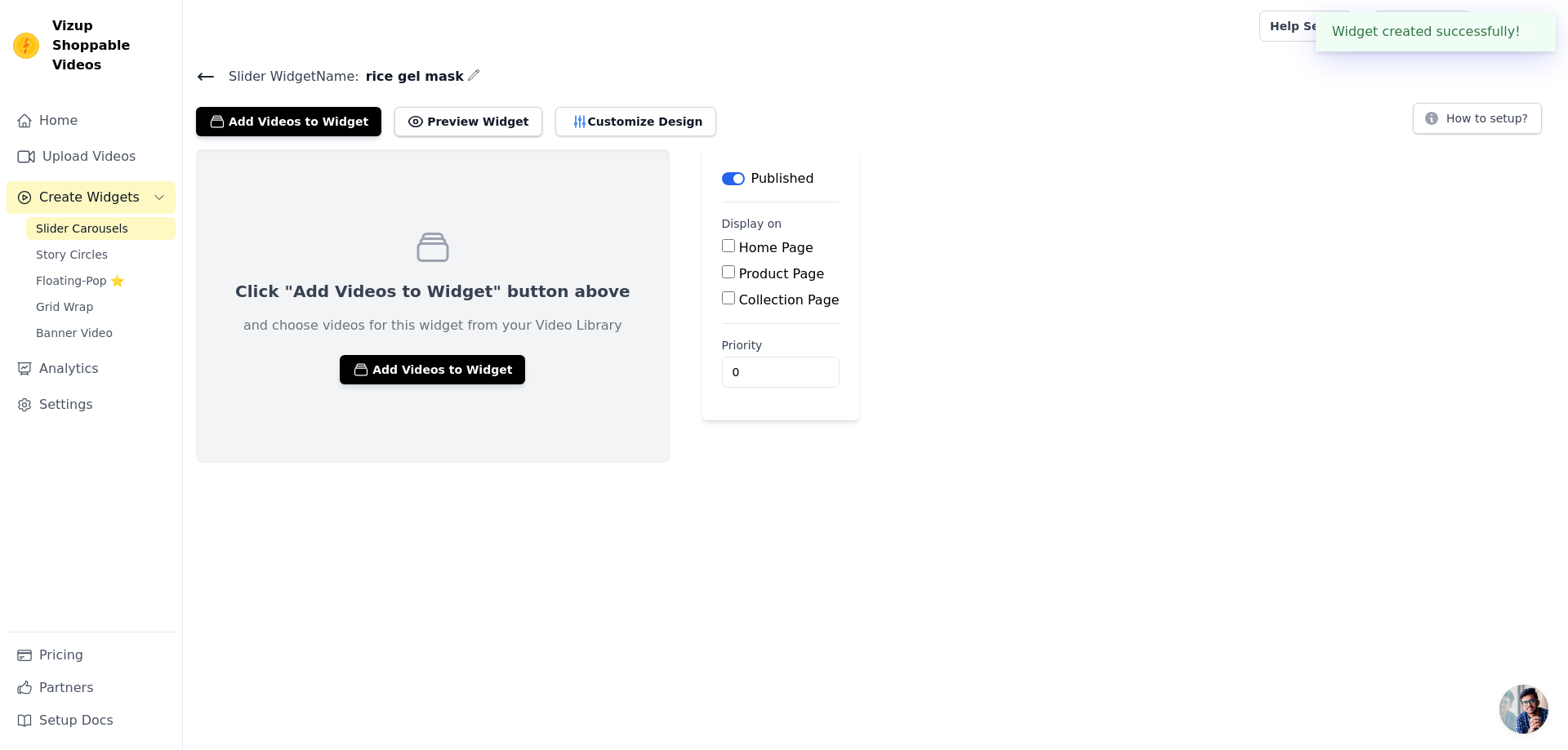
click at [722, 269] on div "Product Page" at bounding box center [781, 274] width 118 height 20
click at [702, 275] on main "Label Published Display on Home Page Product Page Collection Page Priority 0" at bounding box center [781, 284] width 157 height 271
click at [722, 275] on input "Product Page" at bounding box center [729, 272] width 13 height 13
checkbox input "true"
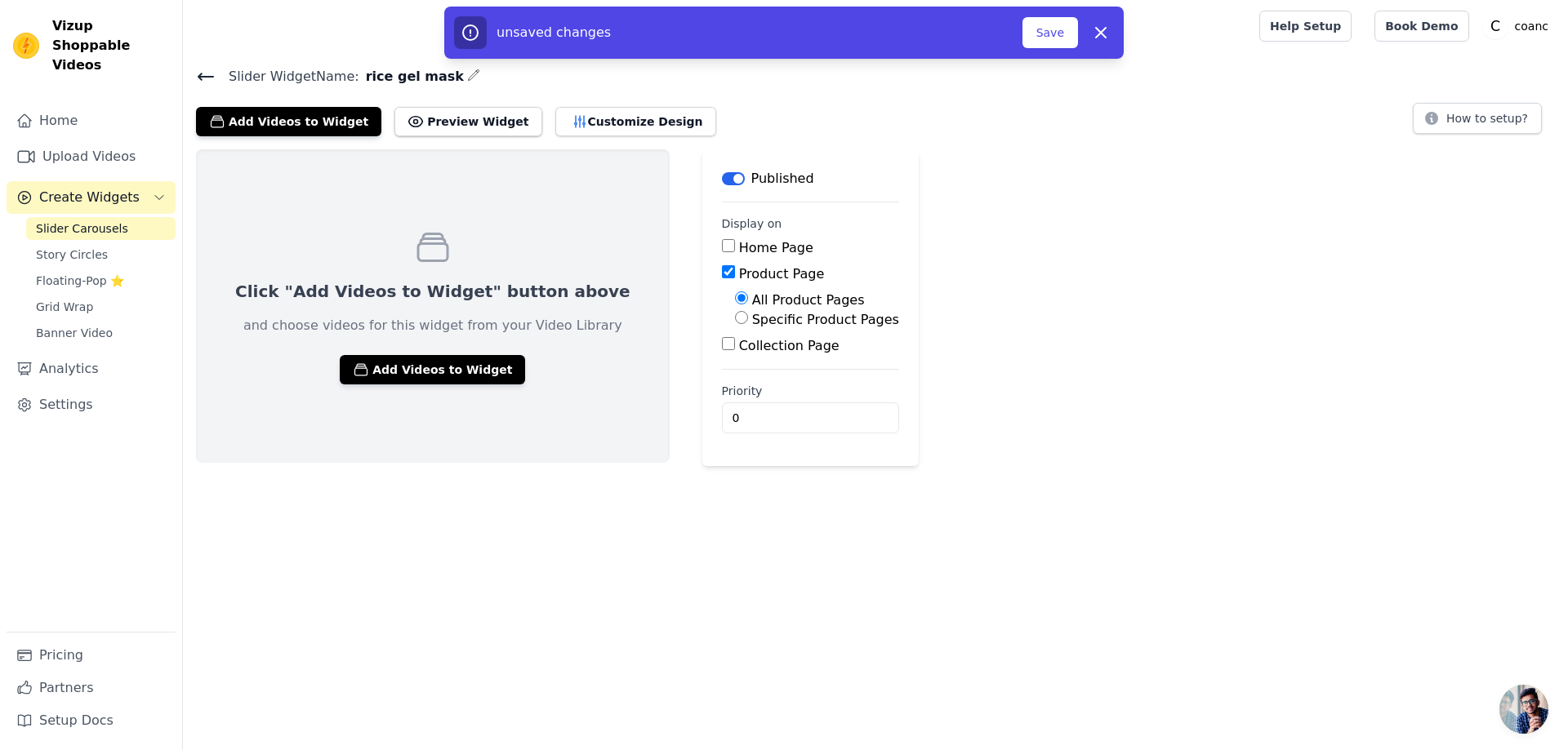
click at [752, 324] on label "Specific Product Pages" at bounding box center [826, 319] width 147 height 15
click at [734, 324] on input "Specific Product Pages" at bounding box center [741, 318] width 13 height 13
radio input "true"
click at [734, 363] on button "Select Products" at bounding box center [789, 356] width 110 height 27
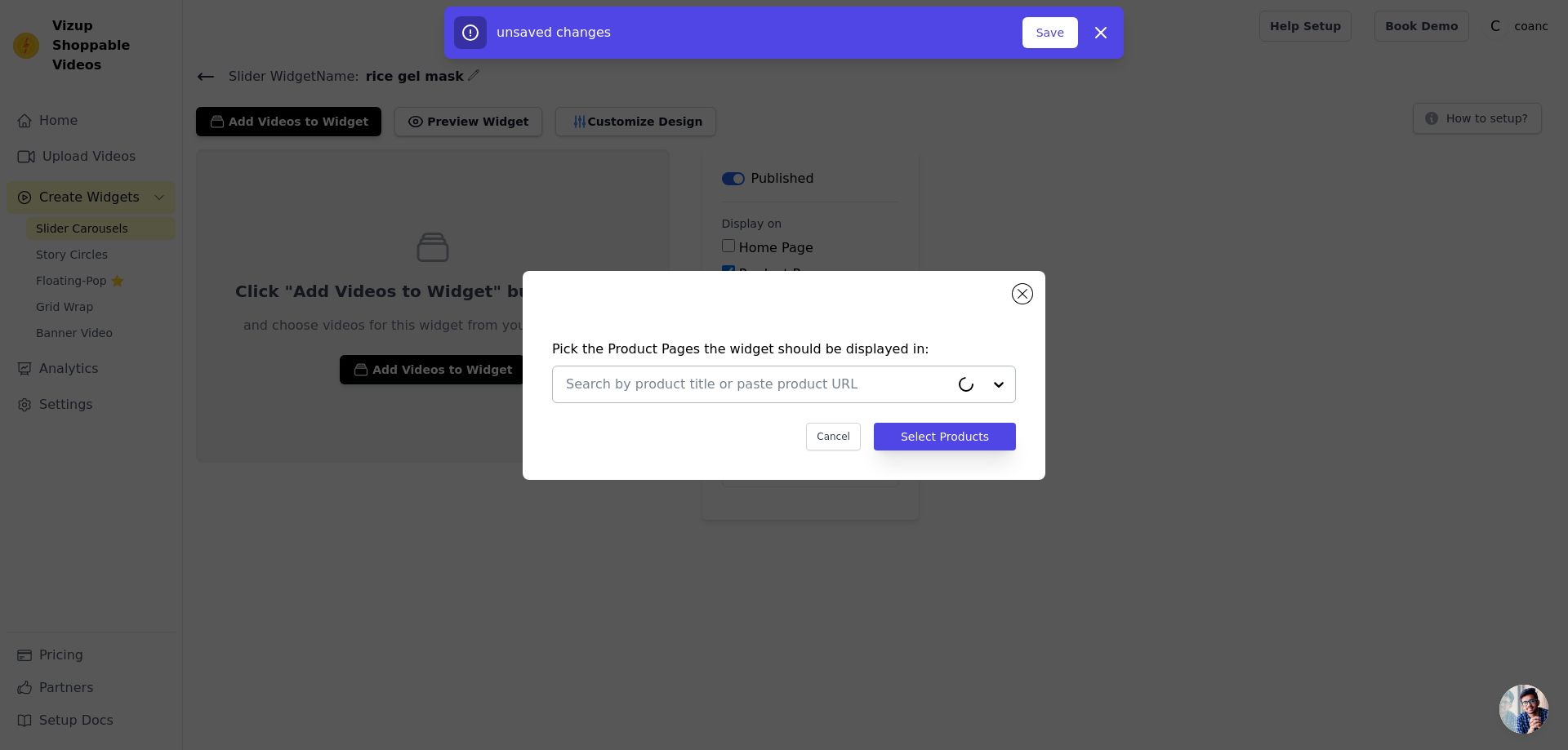
click at [650, 399] on div at bounding box center [757, 384] width 384 height 36
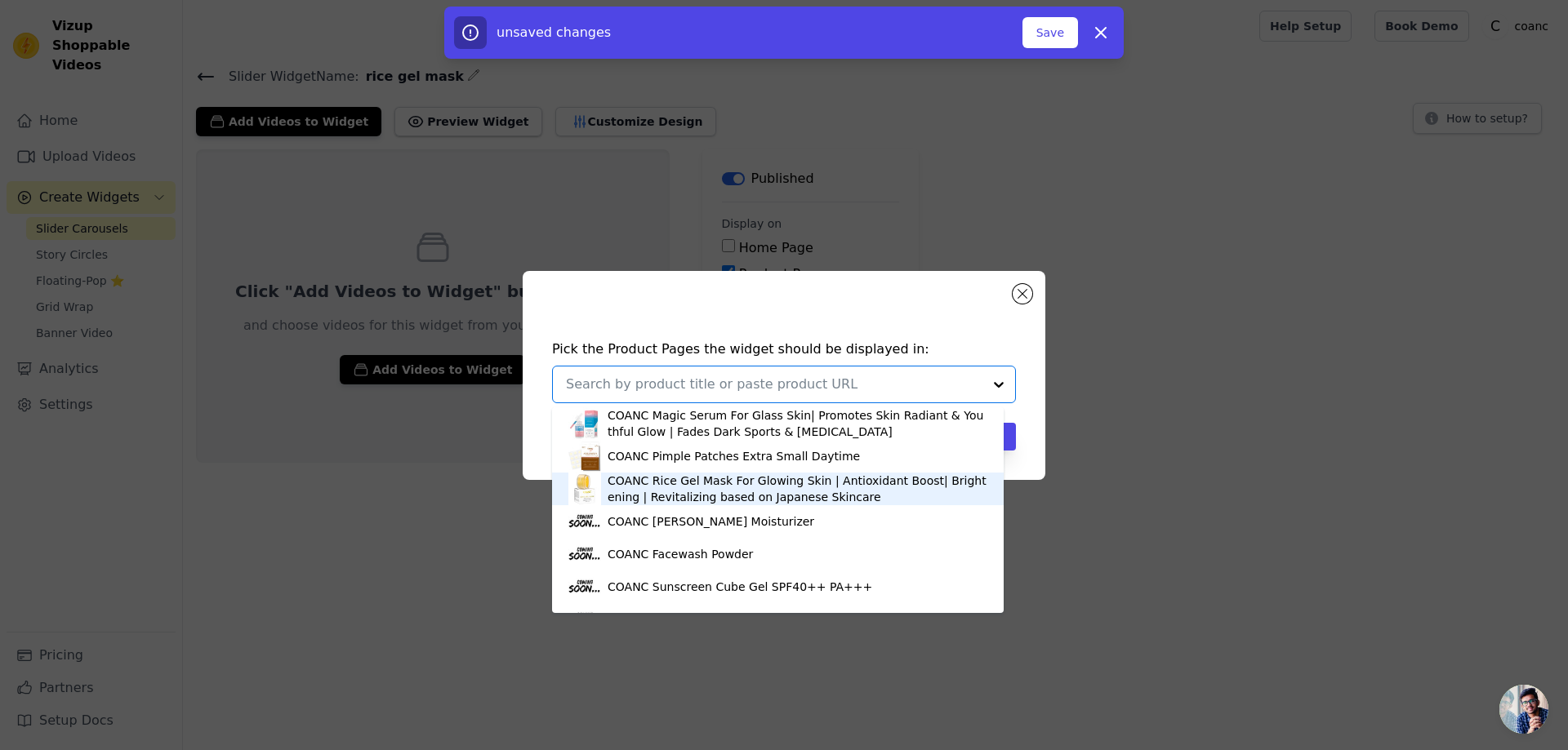
click at [661, 492] on div "COANC Rice Gel Mask For Glowing Skin | Antioxidant Boost| Brightening | Revital…" at bounding box center [797, 489] width 379 height 33
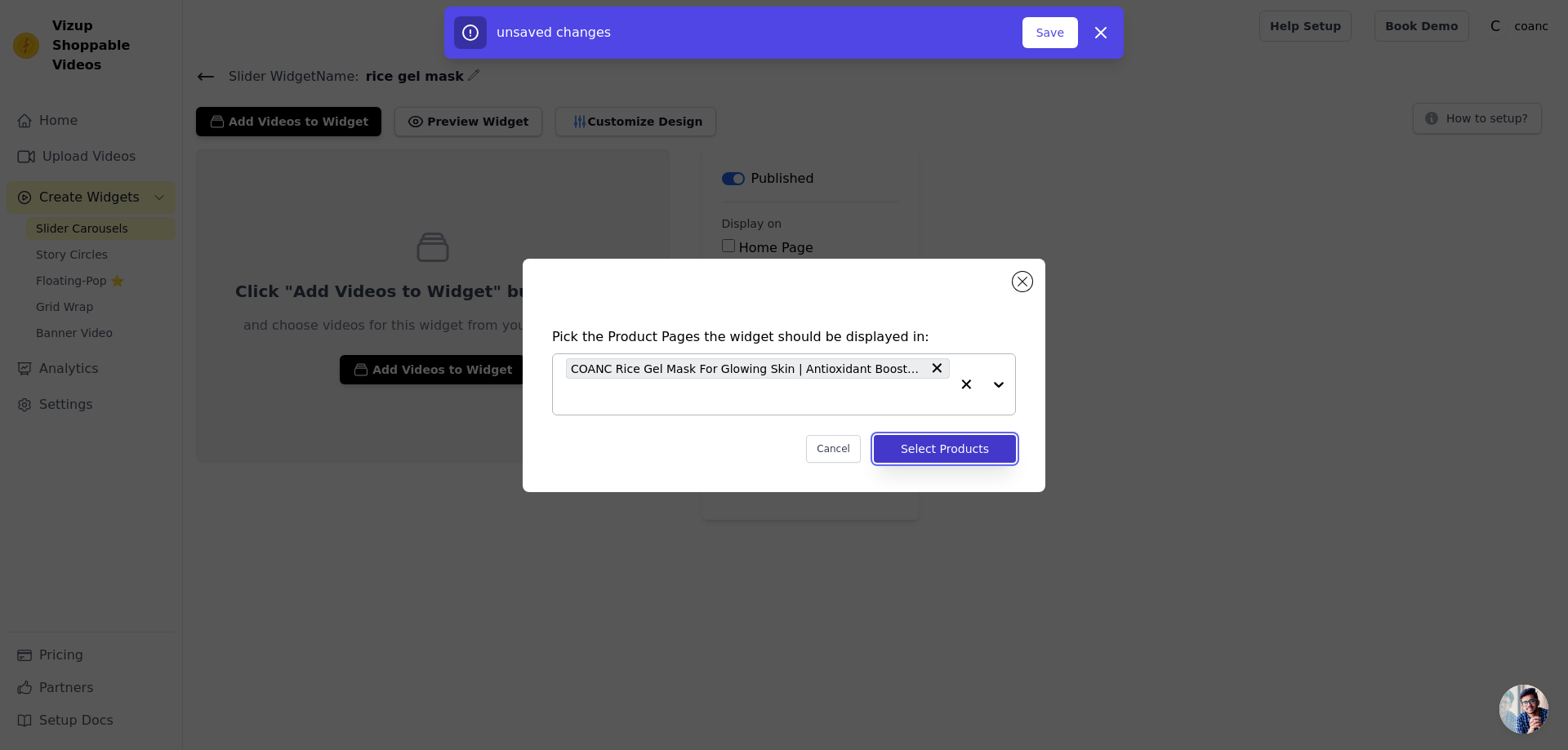
click at [956, 455] on button "Select Products" at bounding box center [944, 448] width 142 height 27
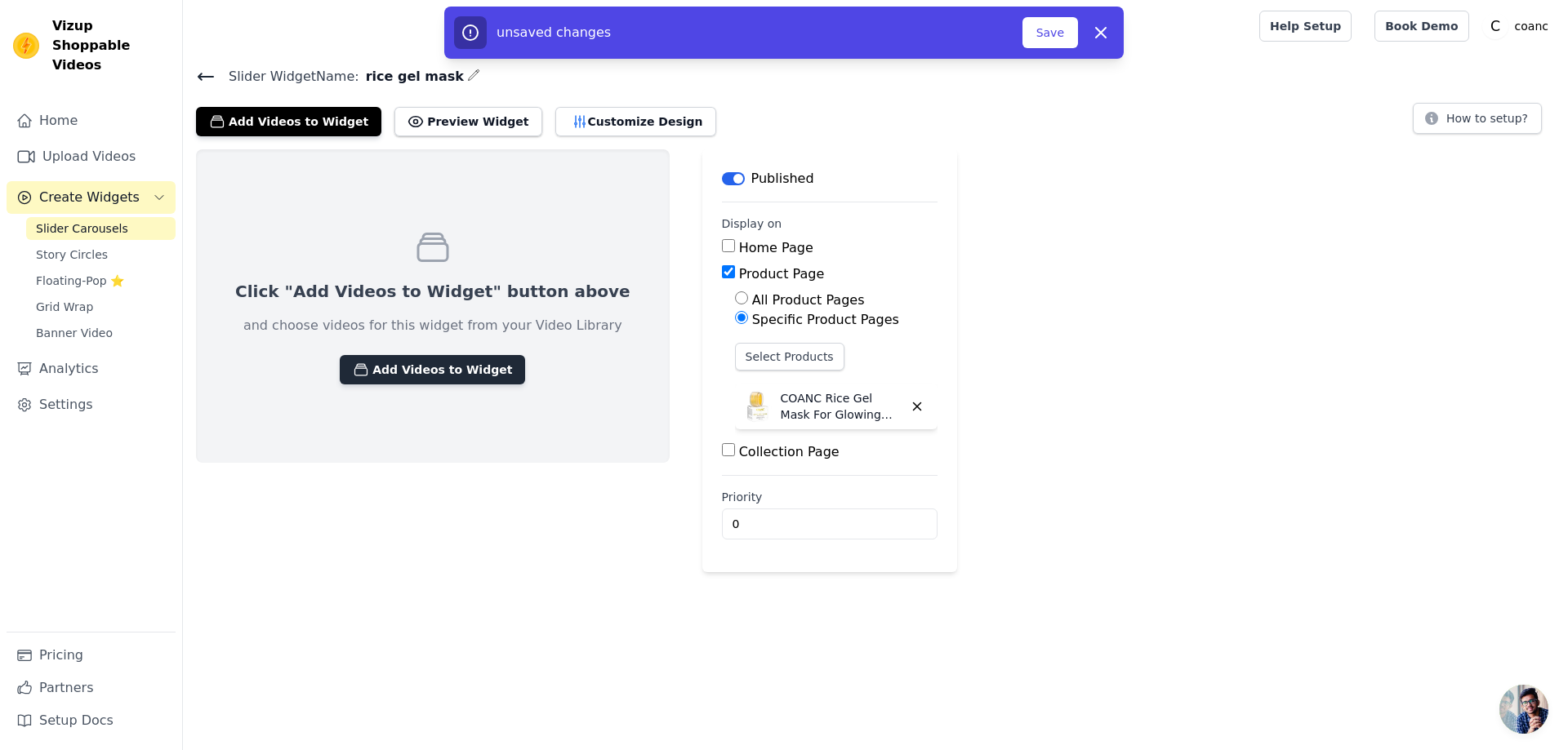
click at [422, 369] on button "Add Videos to Widget" at bounding box center [432, 369] width 185 height 29
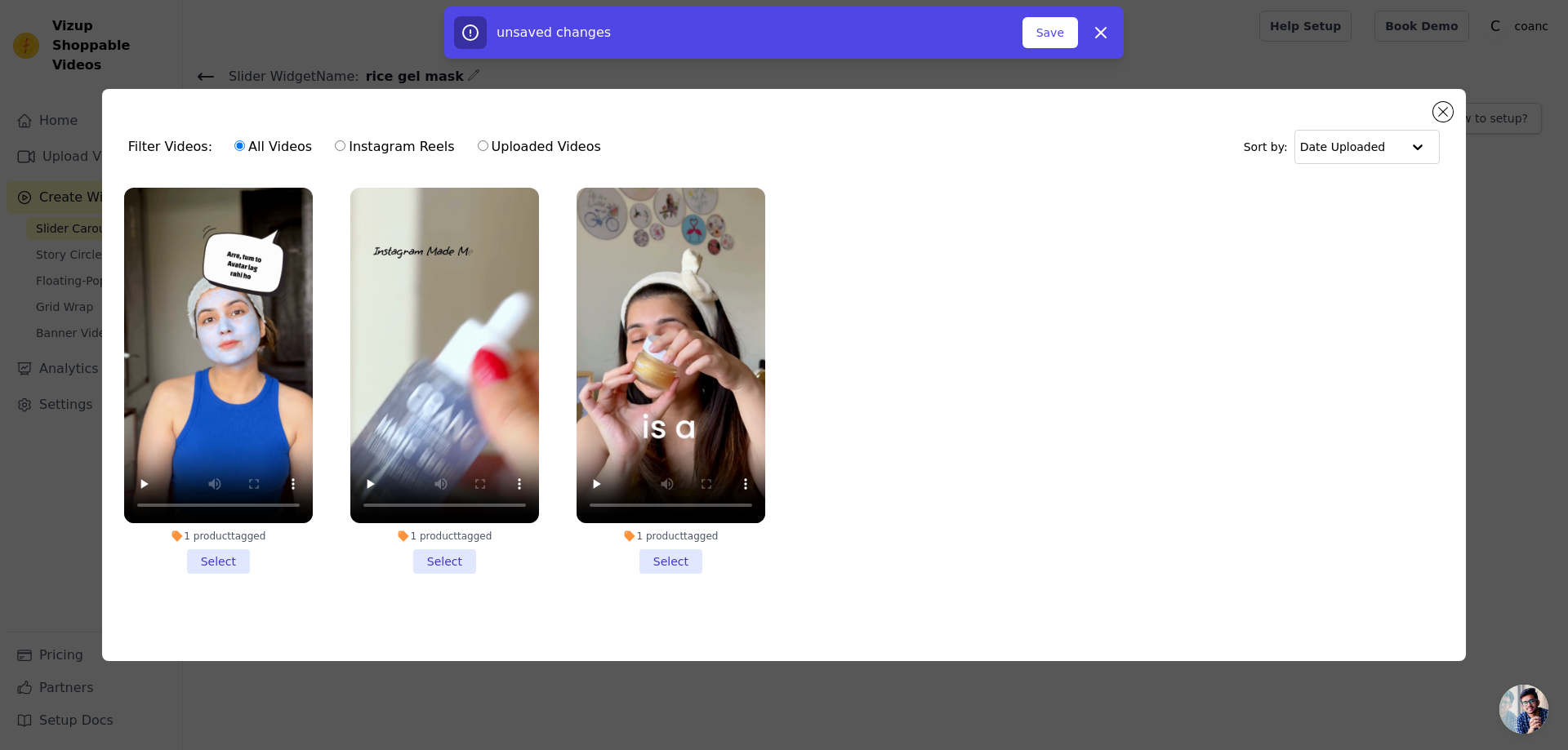
click at [659, 551] on li "1 product tagged Select" at bounding box center [671, 380] width 189 height 386
click at [0, 0] on input "1 product tagged Select" at bounding box center [0, 0] width 0 height 0
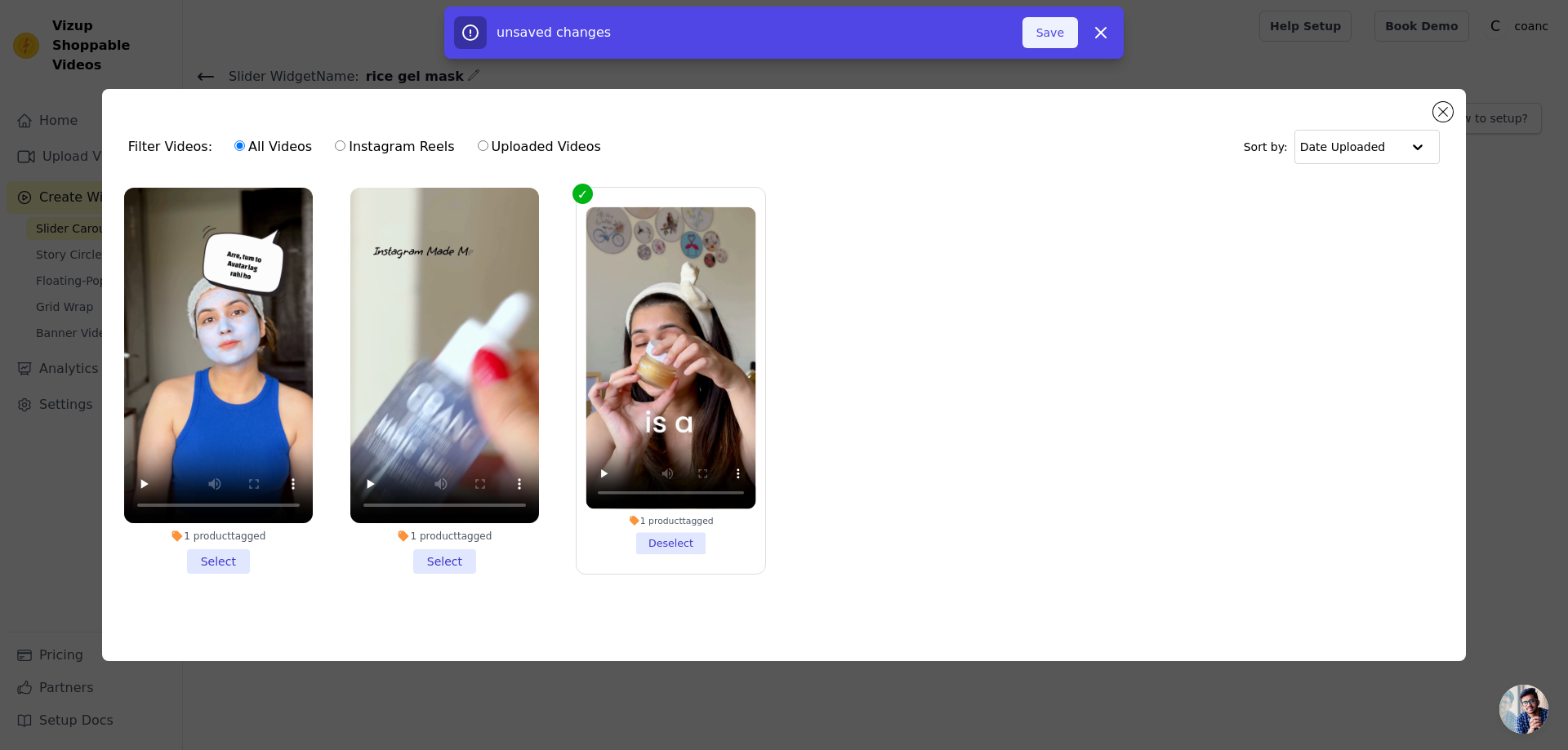
click at [1043, 28] on button "Save" at bounding box center [1050, 32] width 56 height 31
click at [1040, 39] on button "Add To Widget" at bounding box center [1023, 32] width 110 height 31
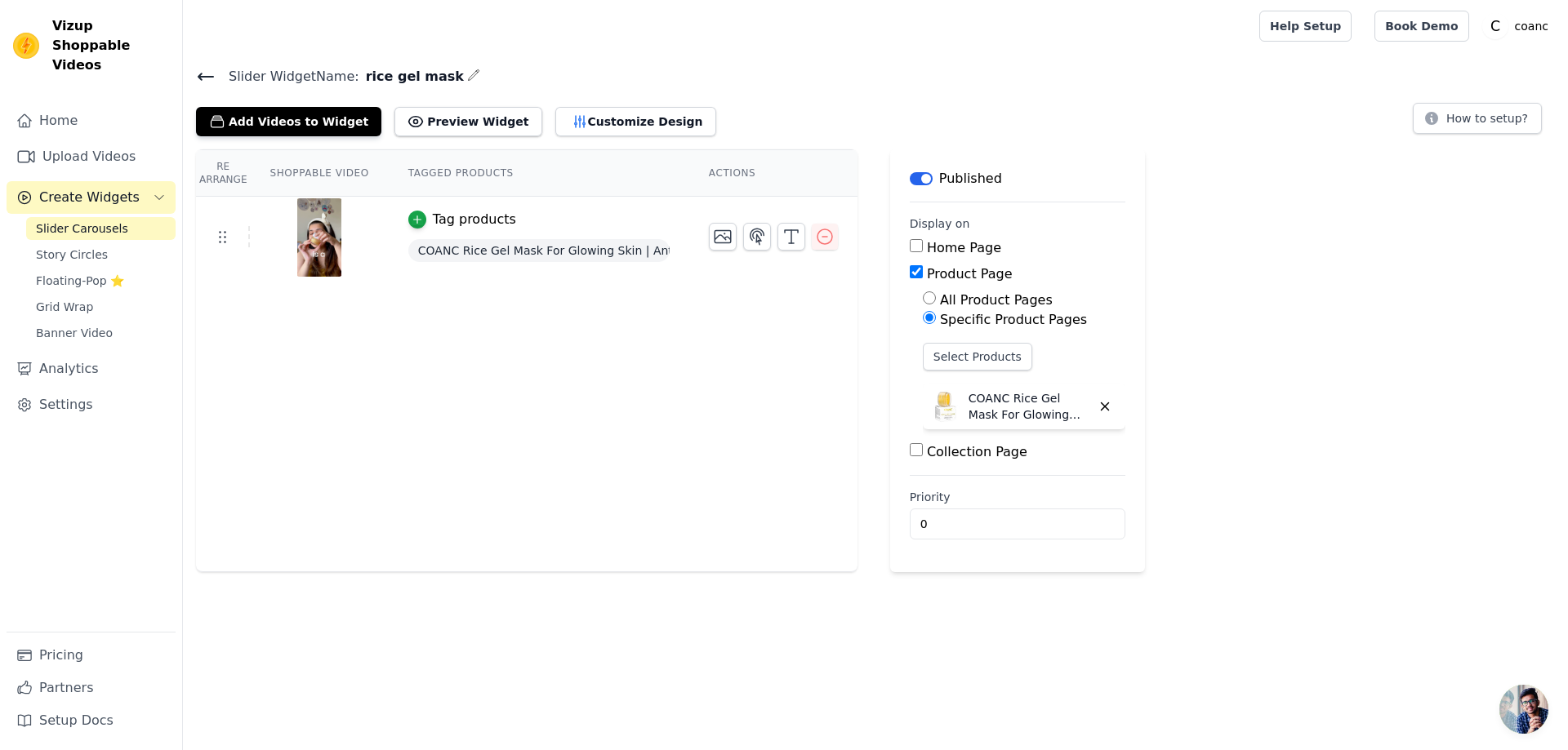
click at [96, 221] on span "Slider Carousels" at bounding box center [82, 228] width 93 height 16
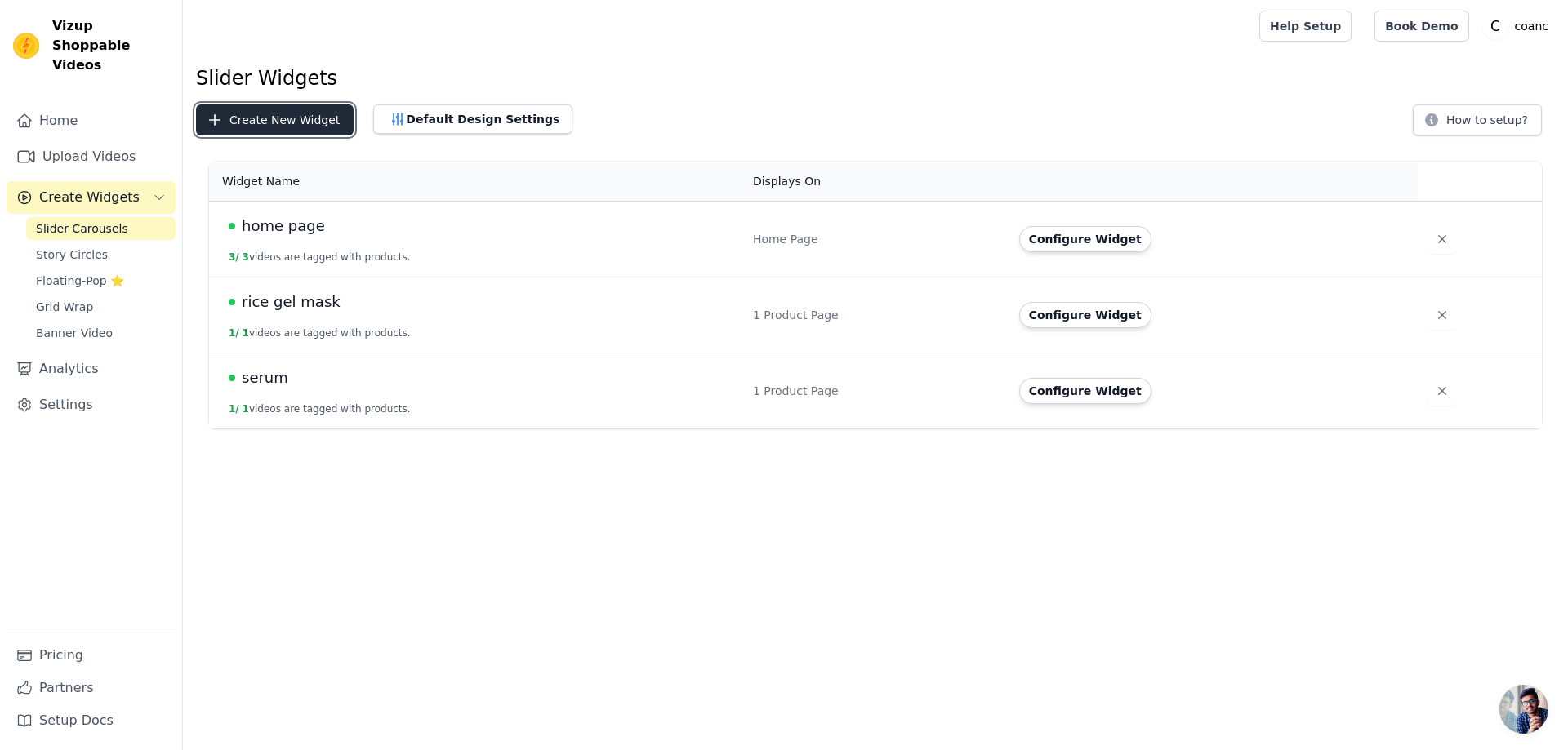
click at [281, 114] on button "Create New Widget" at bounding box center [275, 120] width 158 height 31
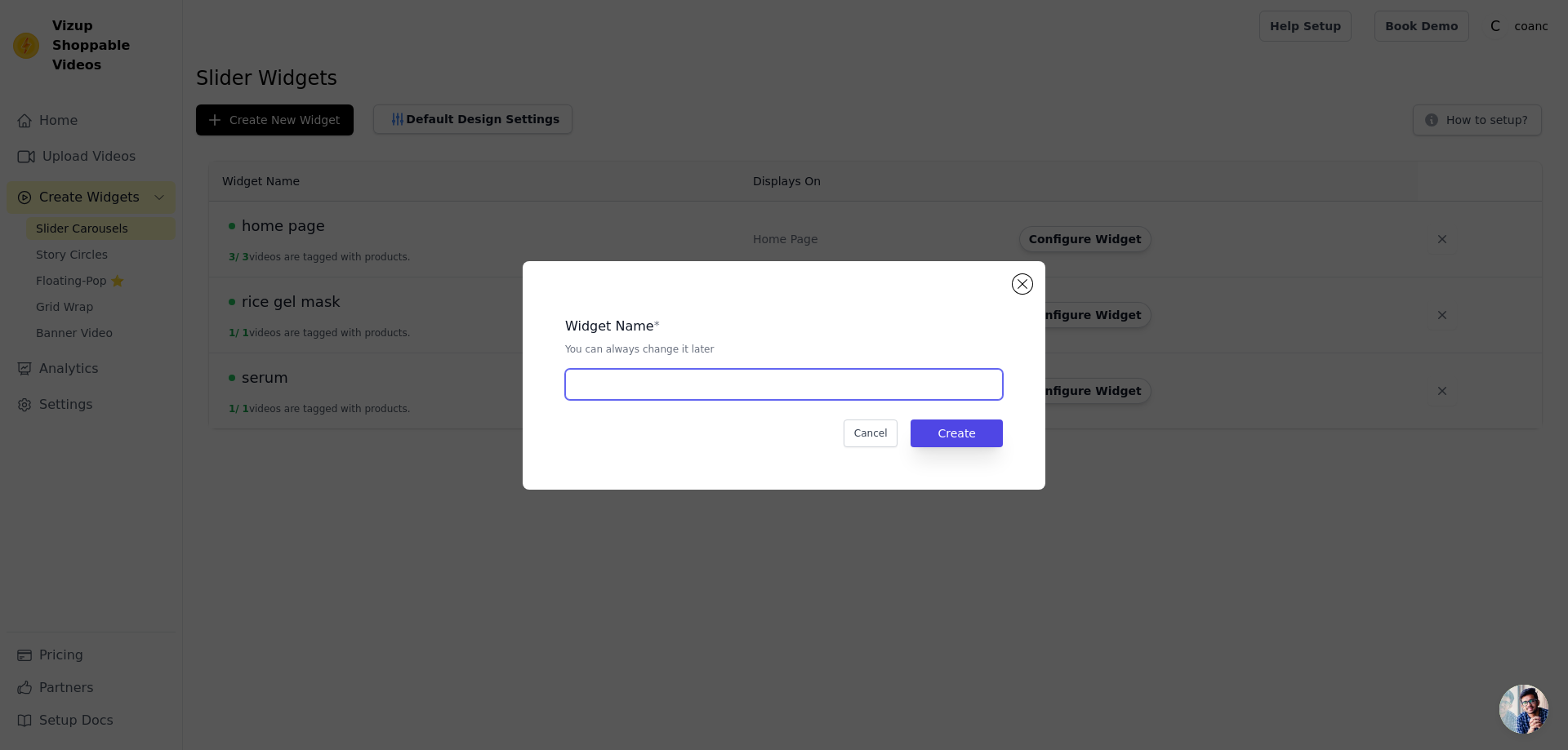
click at [655, 390] on input "text" at bounding box center [784, 384] width 438 height 31
type input "clay mask"
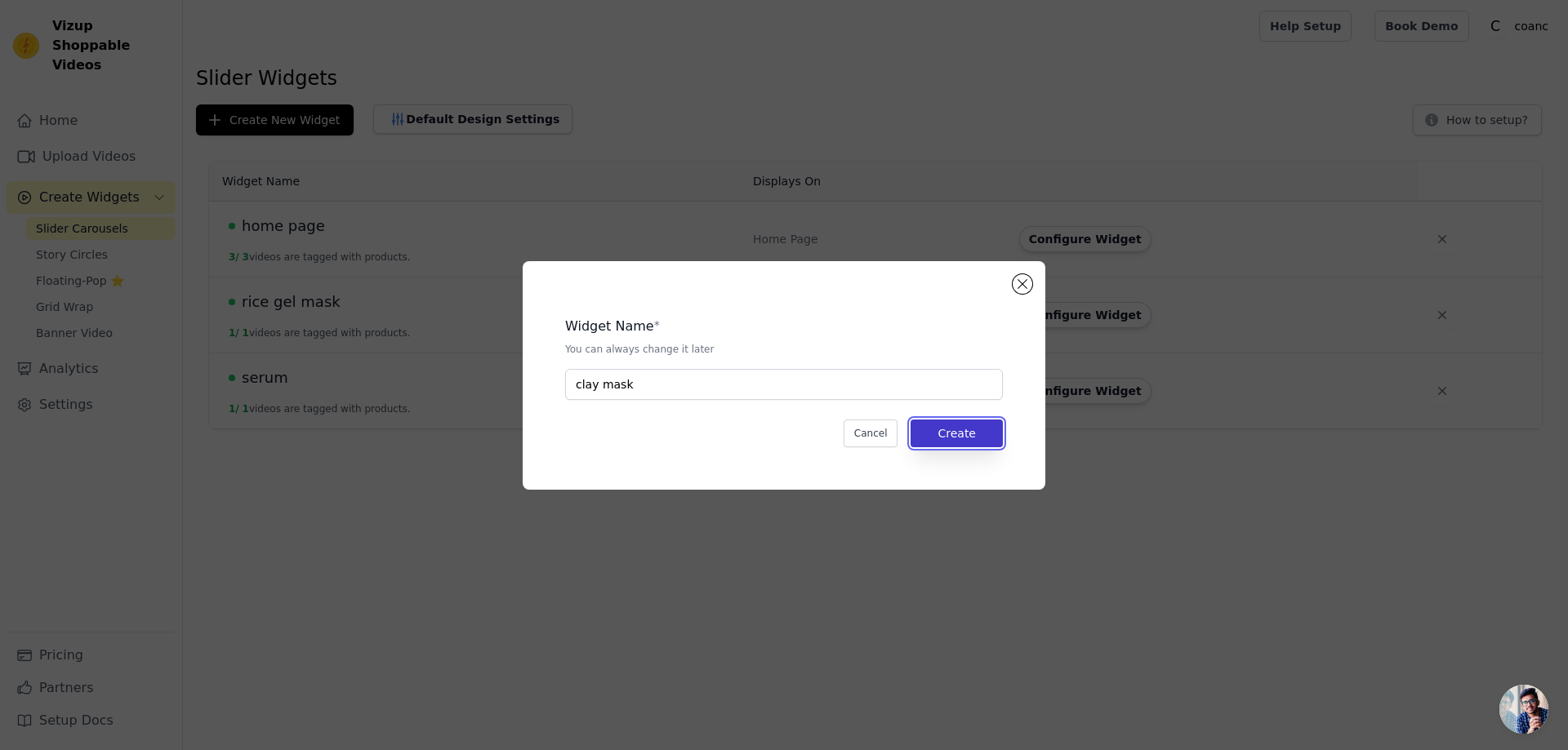
click at [951, 422] on button "Create" at bounding box center [956, 433] width 93 height 27
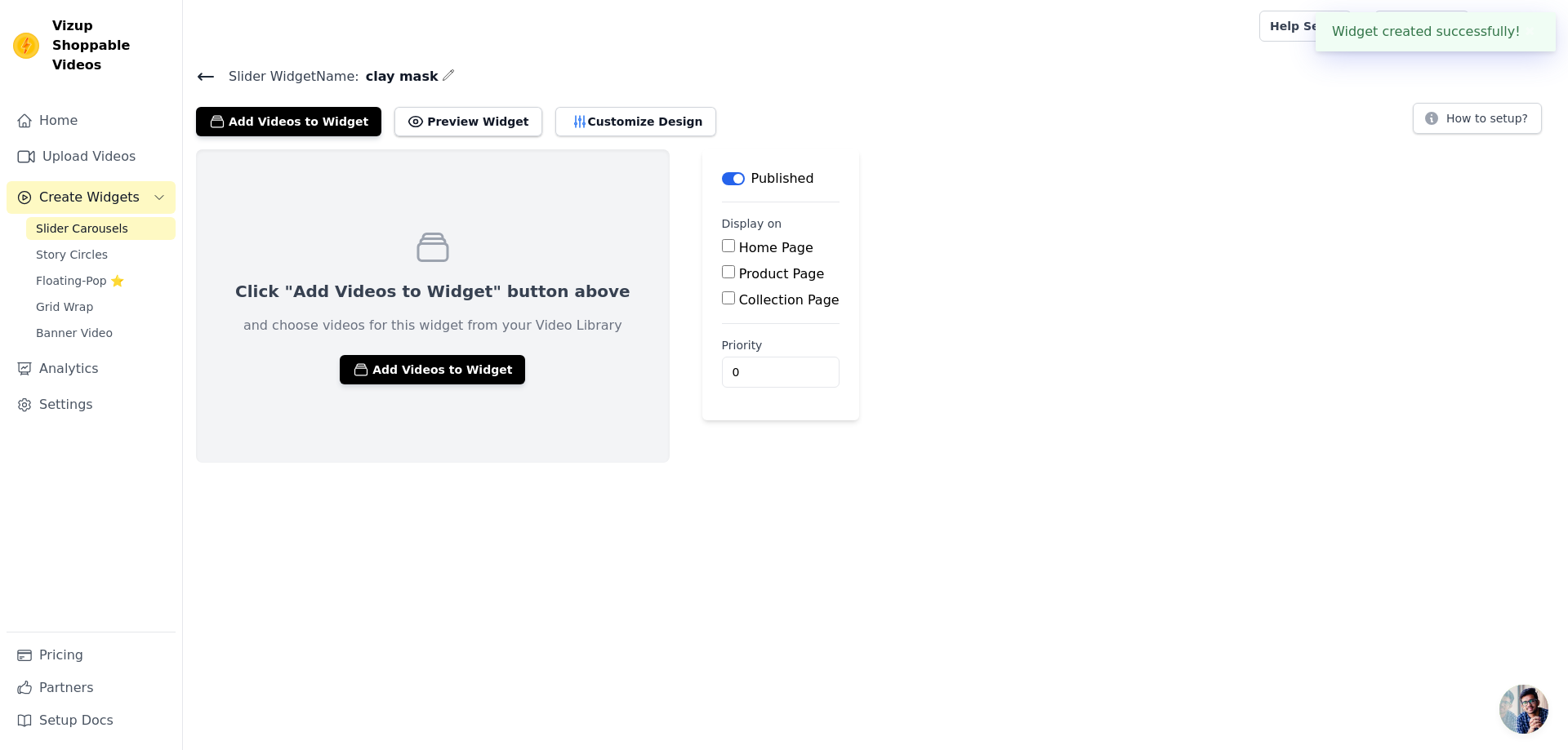
click at [722, 275] on div "Product Page" at bounding box center [781, 274] width 118 height 20
click at [722, 275] on input "Product Page" at bounding box center [729, 272] width 13 height 13
checkbox input "true"
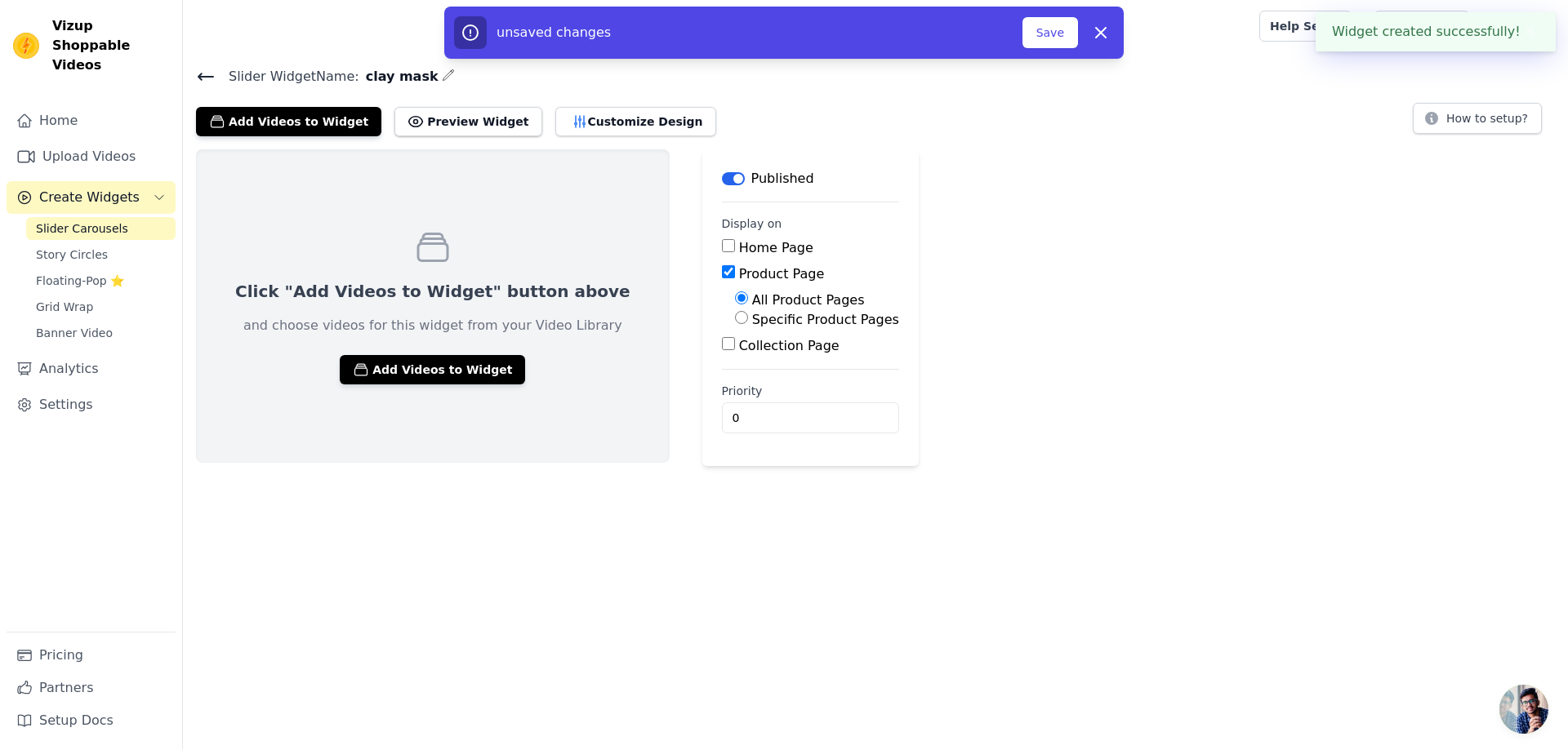
click at [734, 321] on input "Specific Product Pages" at bounding box center [741, 318] width 13 height 13
radio input "true"
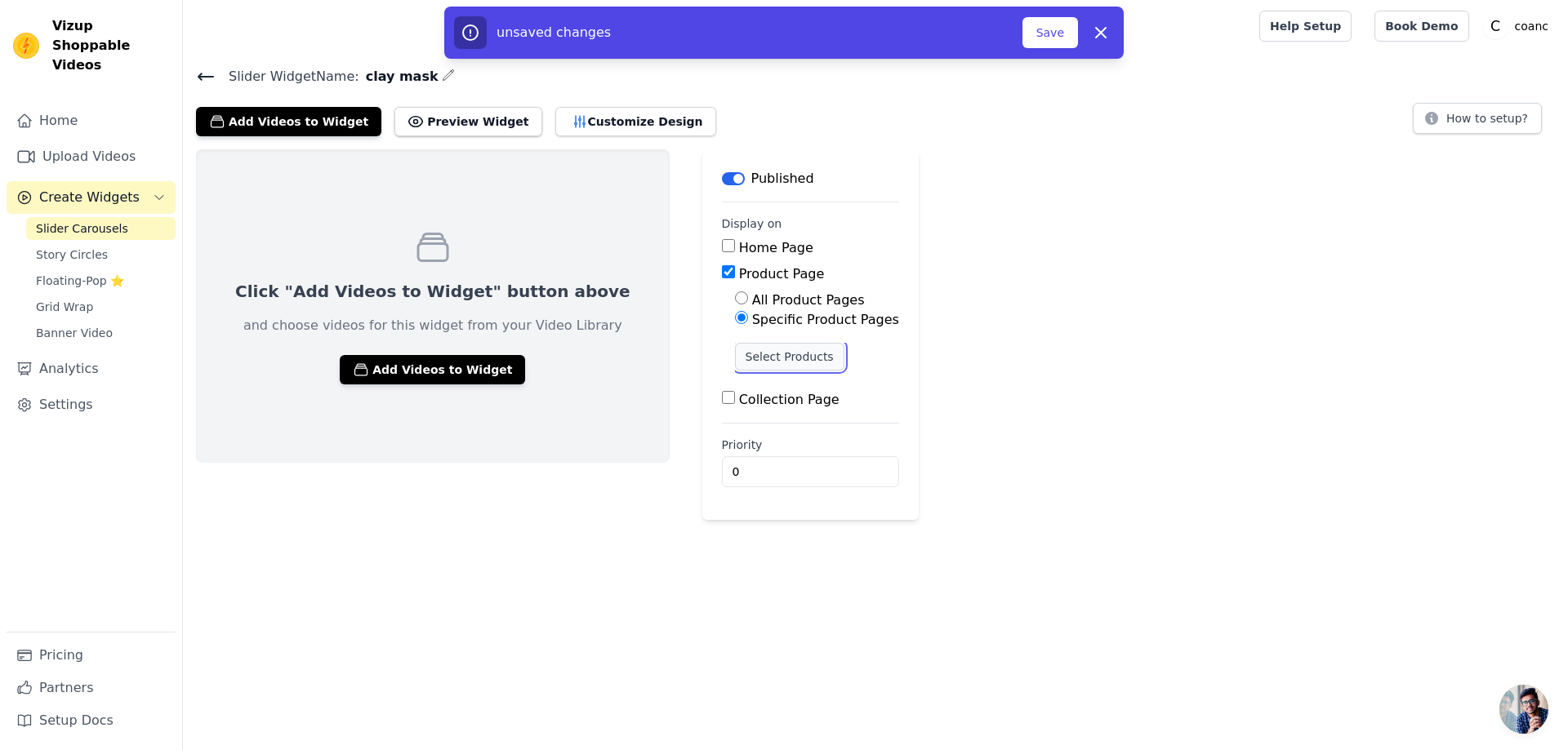
click at [734, 360] on button "Select Products" at bounding box center [789, 356] width 110 height 27
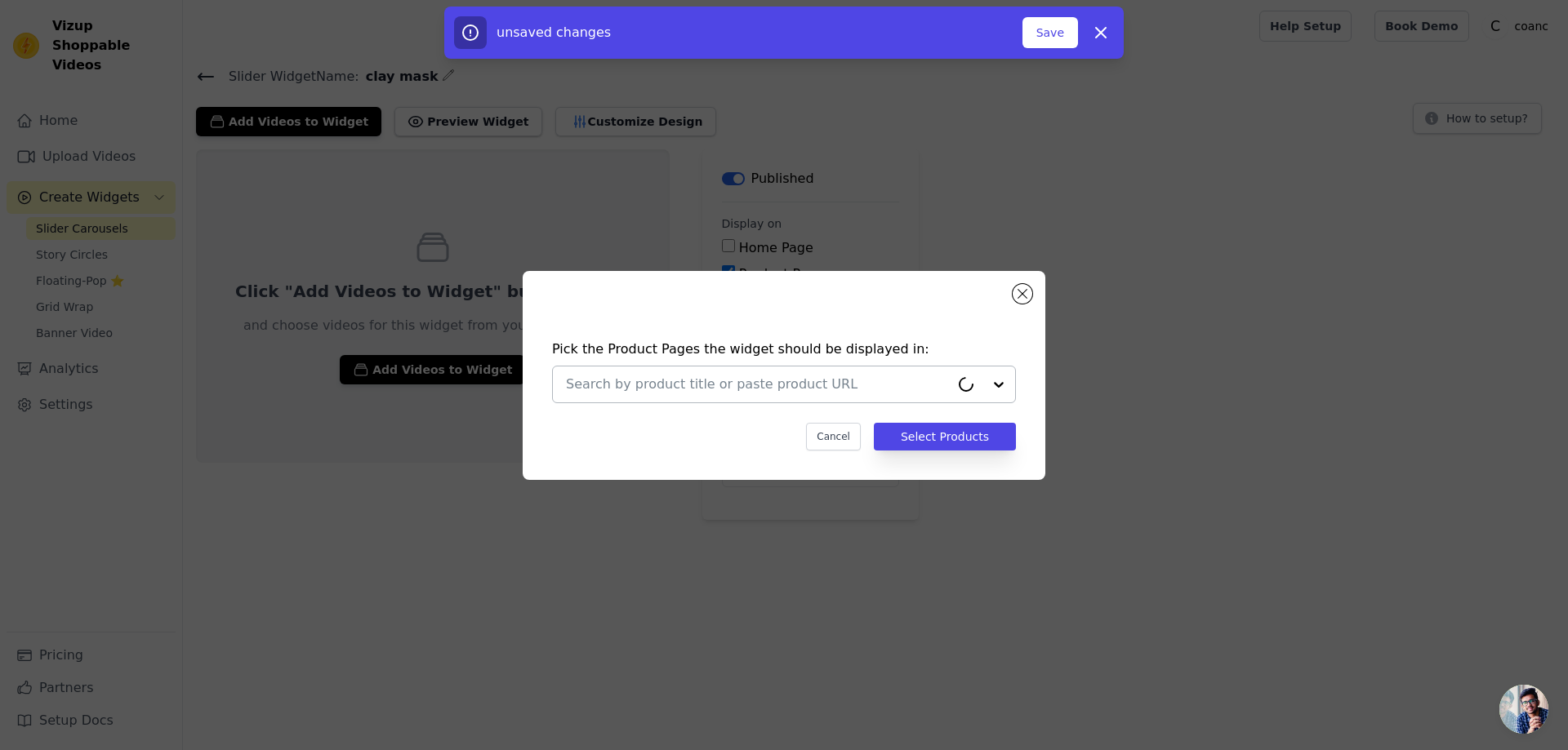
click at [744, 380] on input "text" at bounding box center [757, 384] width 384 height 20
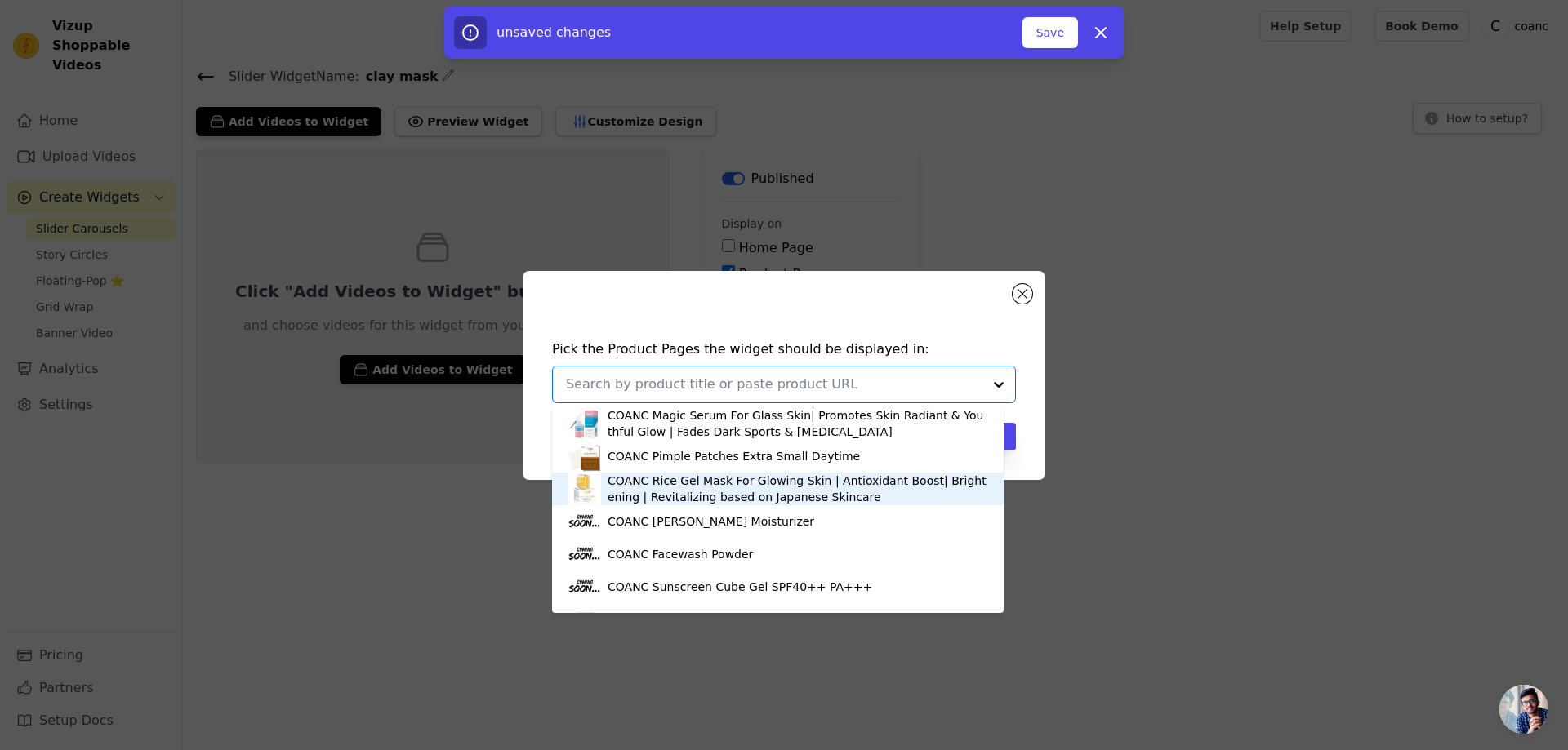
scroll to position [60, 0]
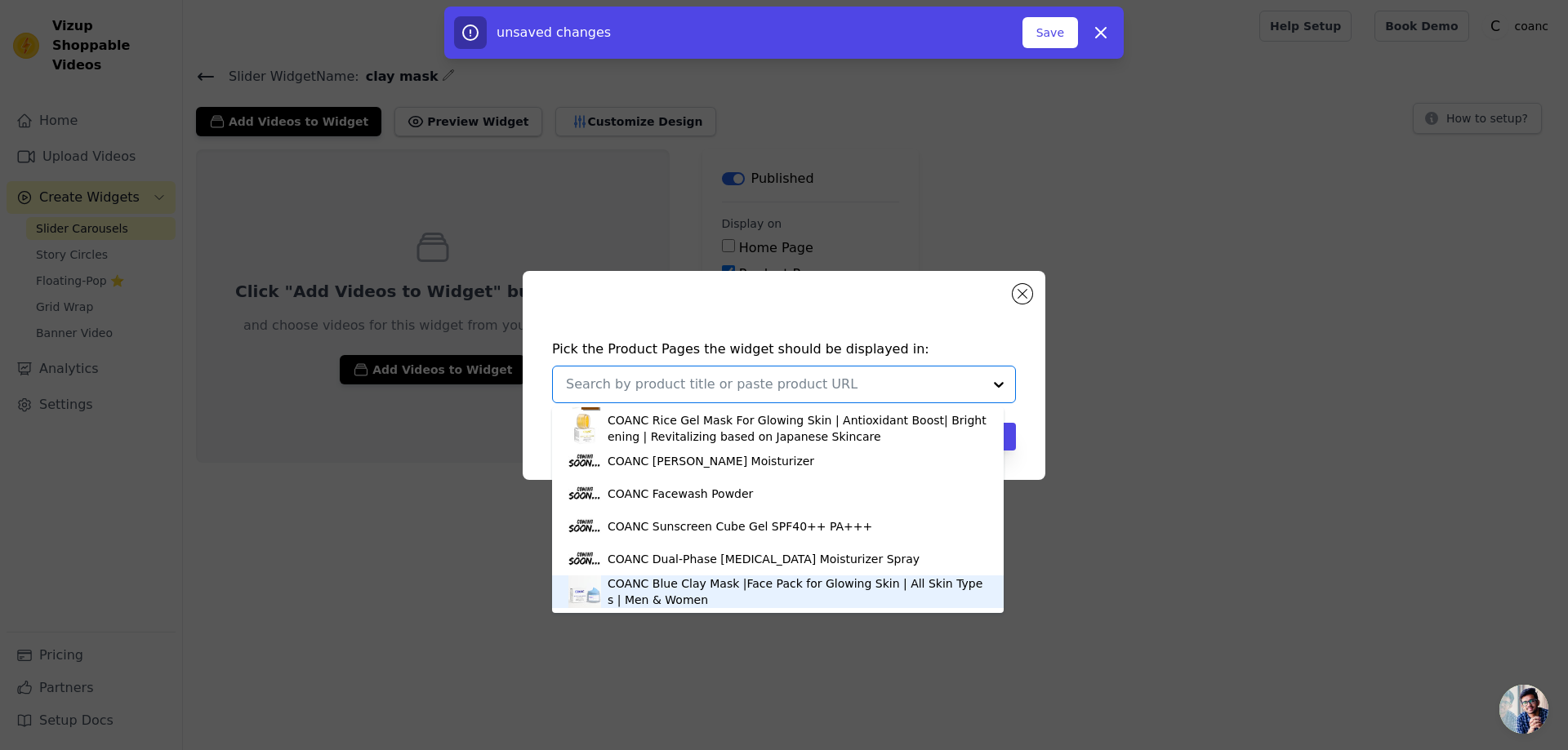
click at [720, 592] on div "COANC Blue Clay Mask |Face Pack for Glowing Skin | All Skin Types | Men & Women" at bounding box center [797, 592] width 379 height 33
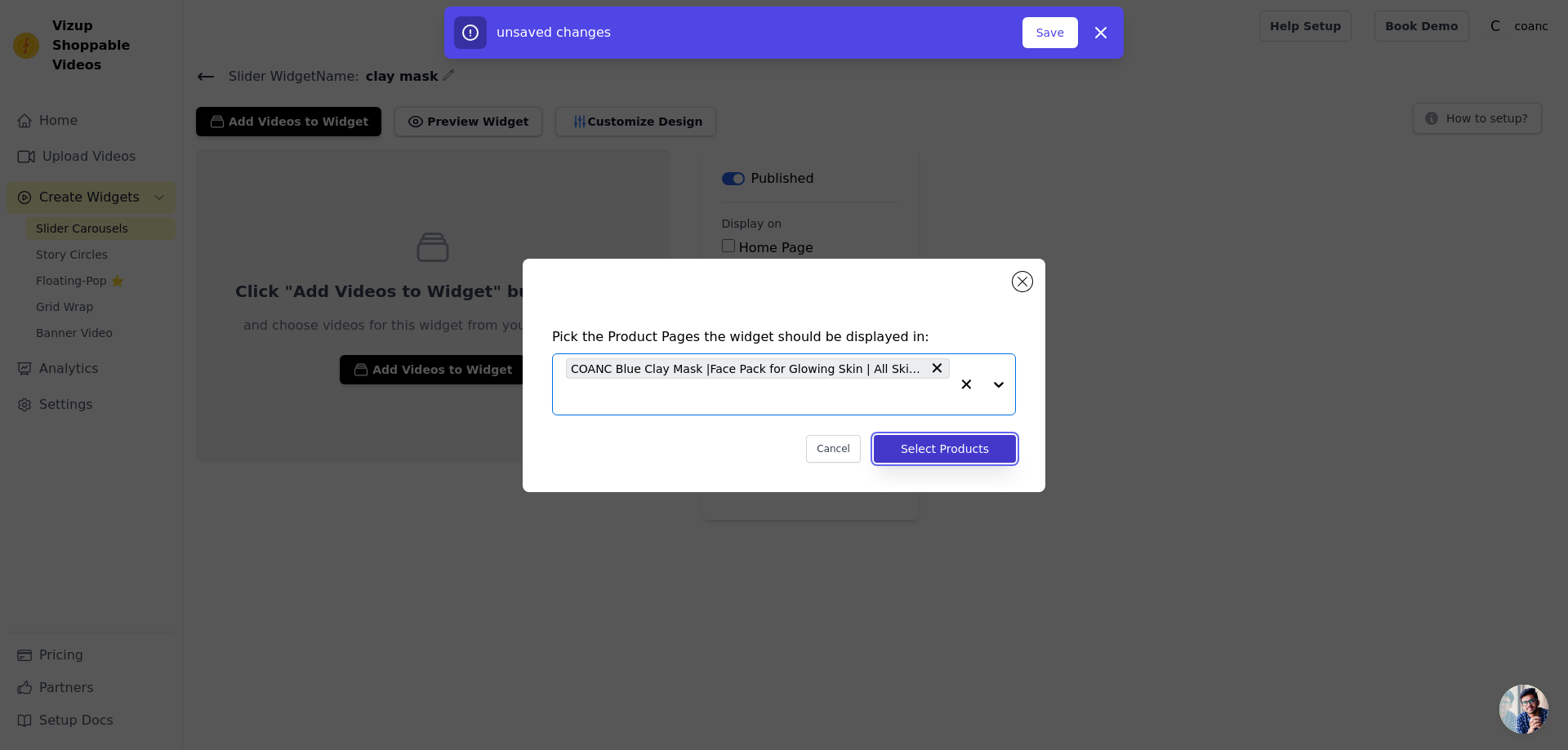
click at [946, 454] on button "Select Products" at bounding box center [944, 448] width 142 height 27
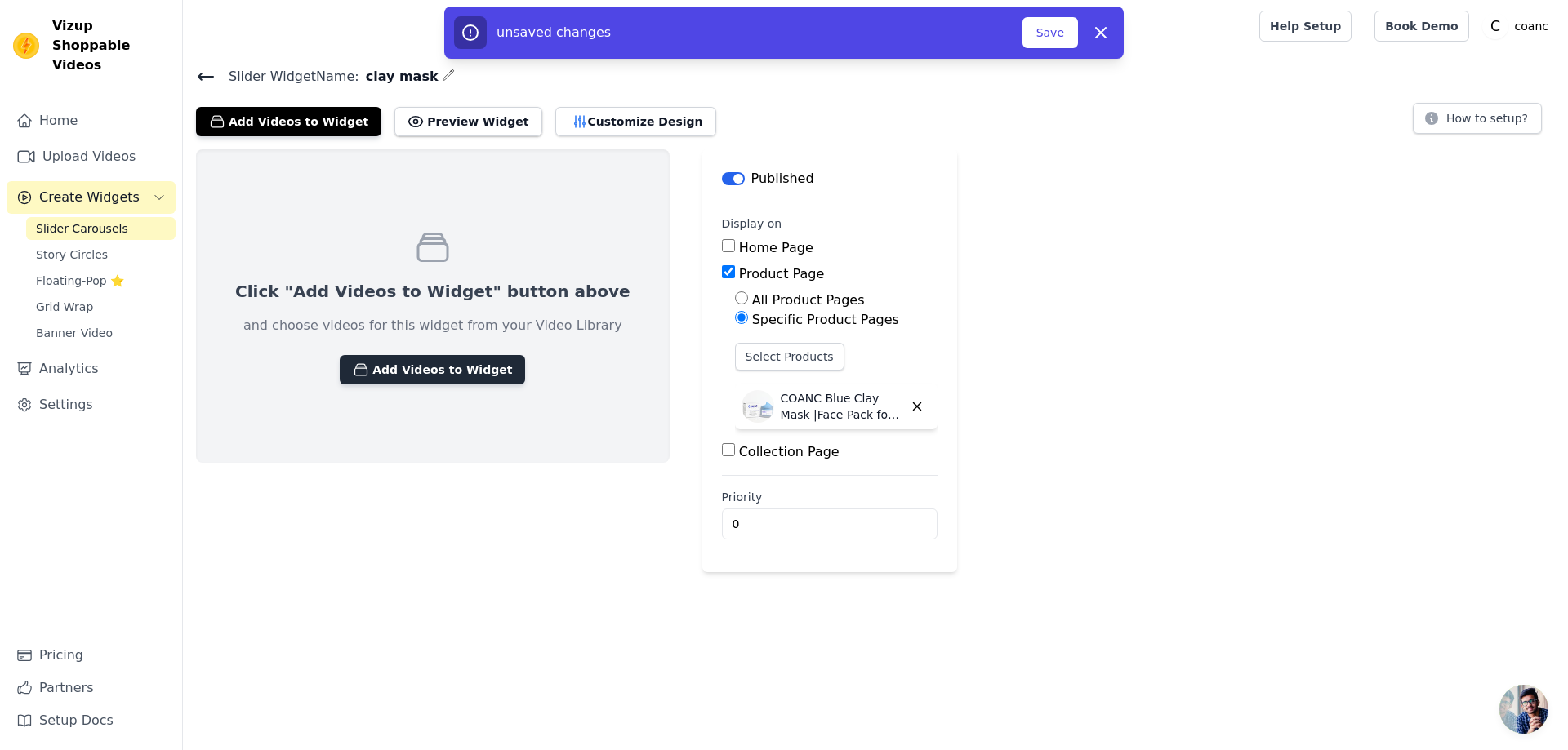
click at [467, 372] on button "Add Videos to Widget" at bounding box center [432, 369] width 185 height 29
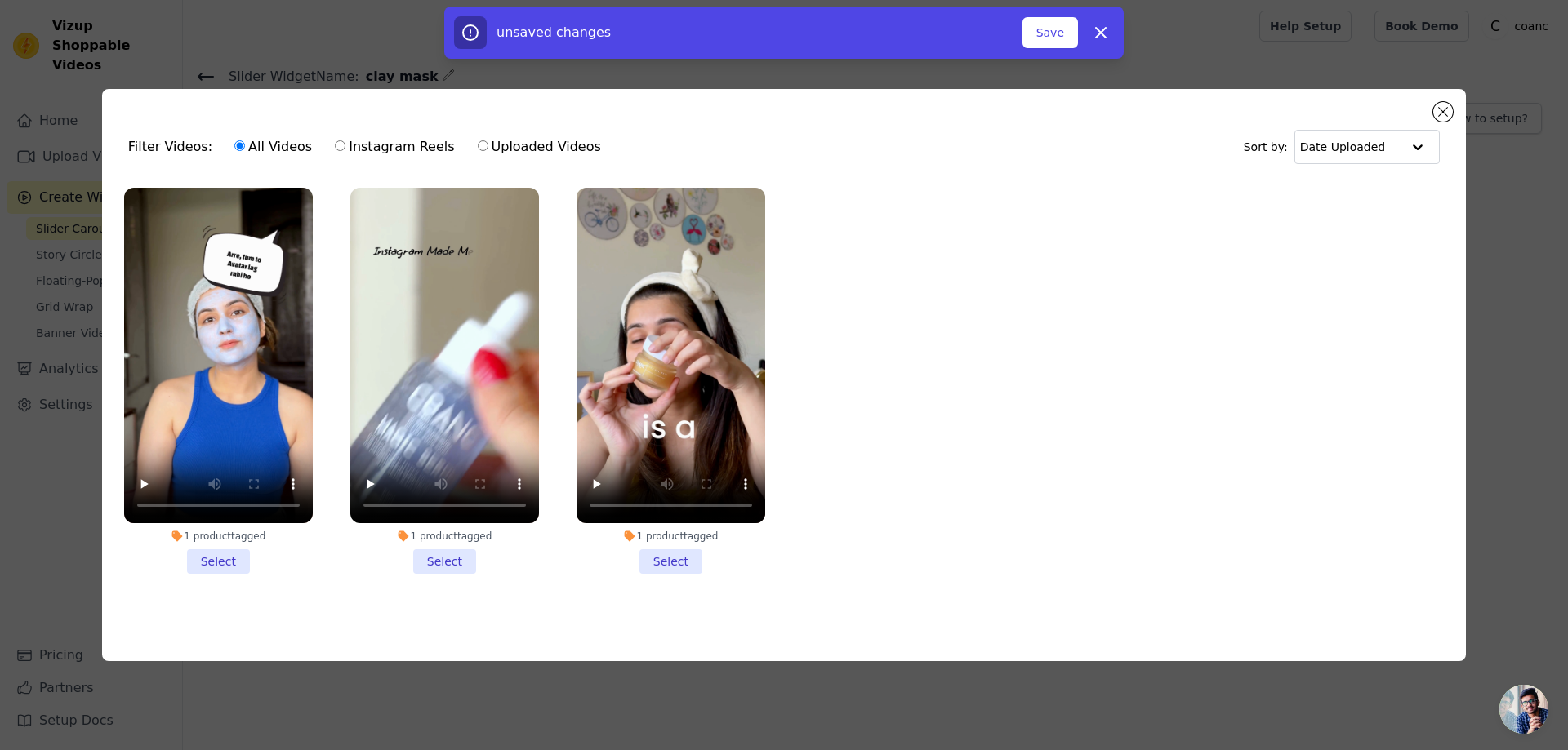
click at [236, 559] on li "1 product tagged Select" at bounding box center [218, 380] width 189 height 386
click at [0, 0] on input "1 product tagged Select" at bounding box center [0, 0] width 0 height 0
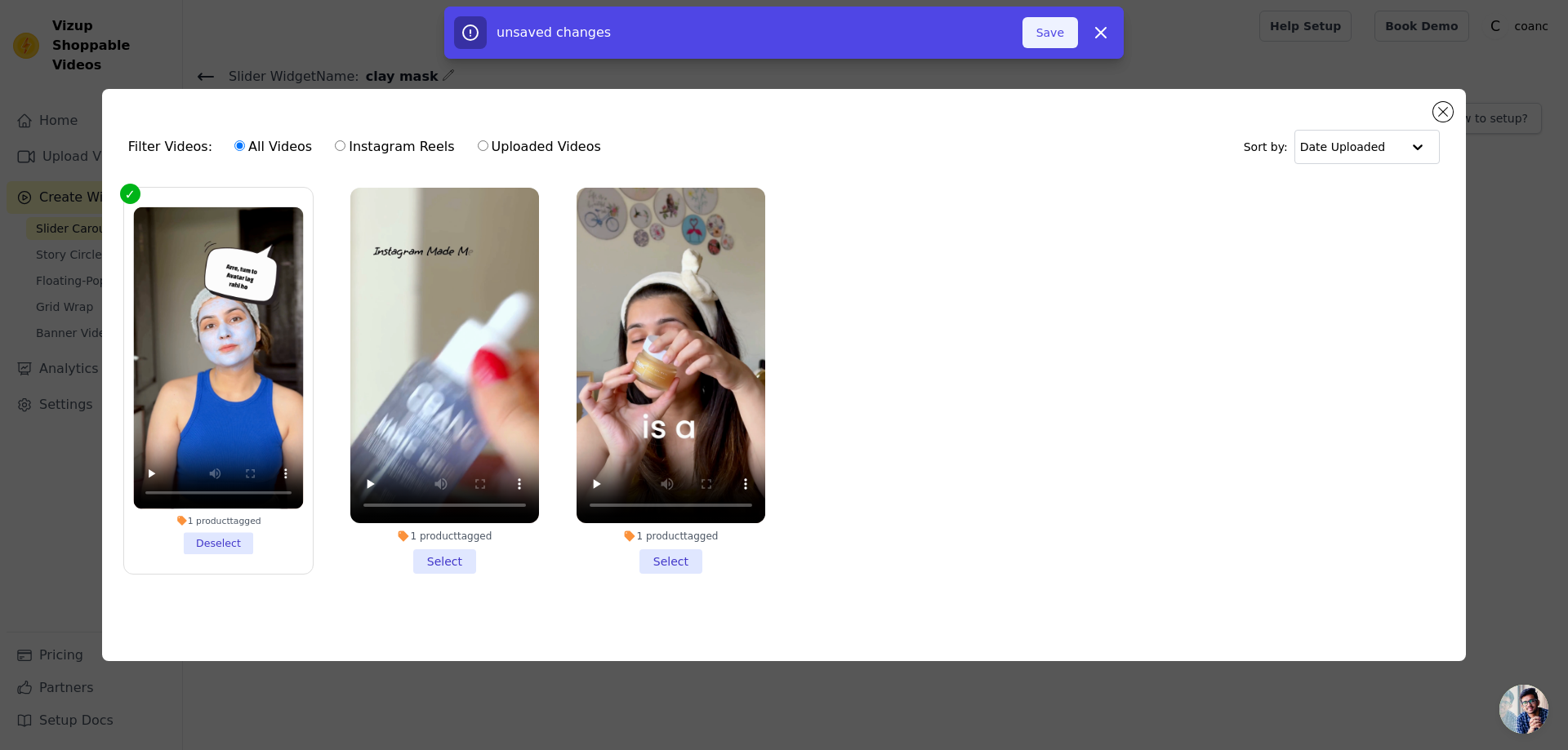
click at [1063, 32] on button "Save" at bounding box center [1050, 32] width 56 height 31
click at [1040, 38] on button "Add To Widget" at bounding box center [1023, 32] width 110 height 31
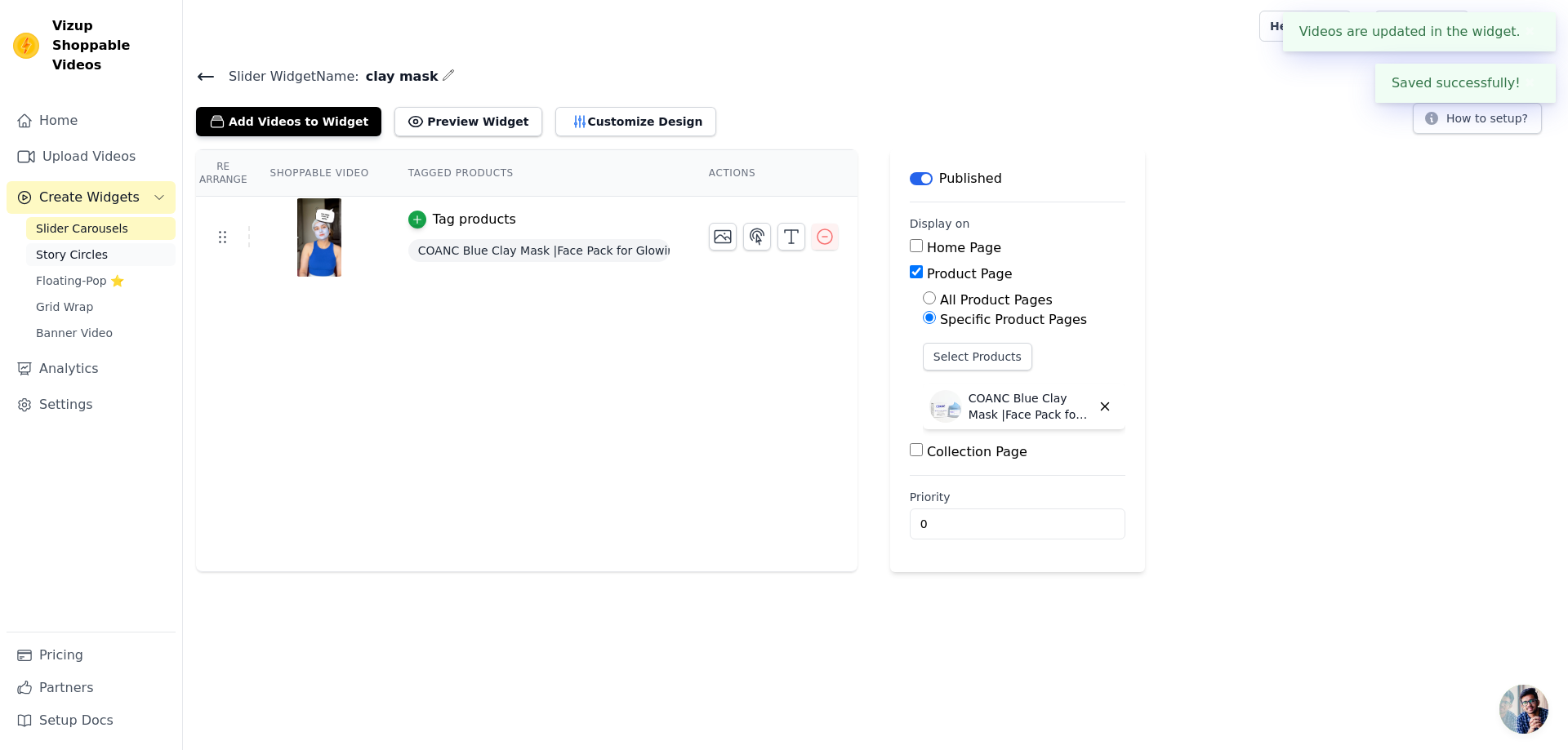
click at [106, 243] on link "Story Circles" at bounding box center [101, 255] width 149 height 23
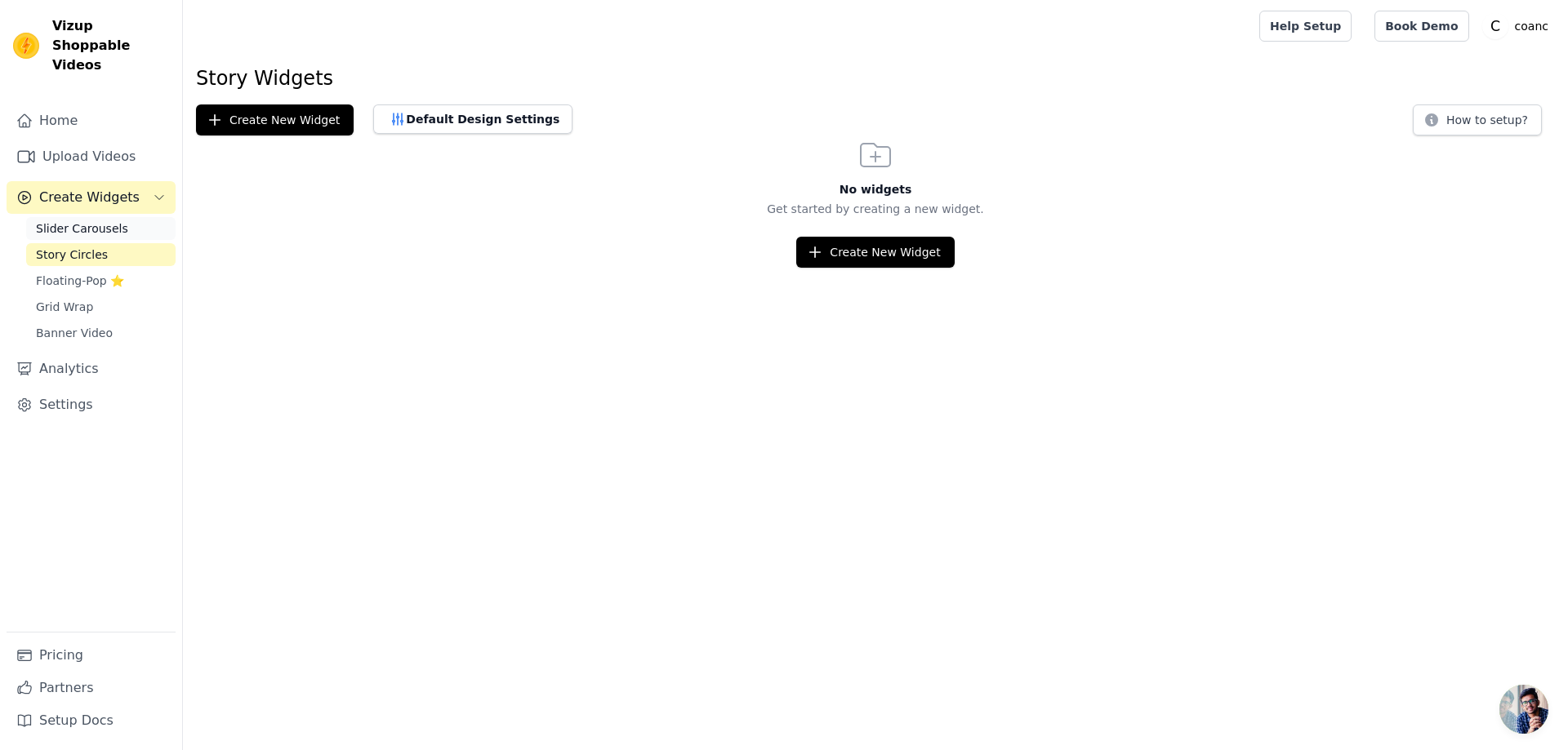
click at [92, 221] on span "Slider Carousels" at bounding box center [82, 228] width 93 height 16
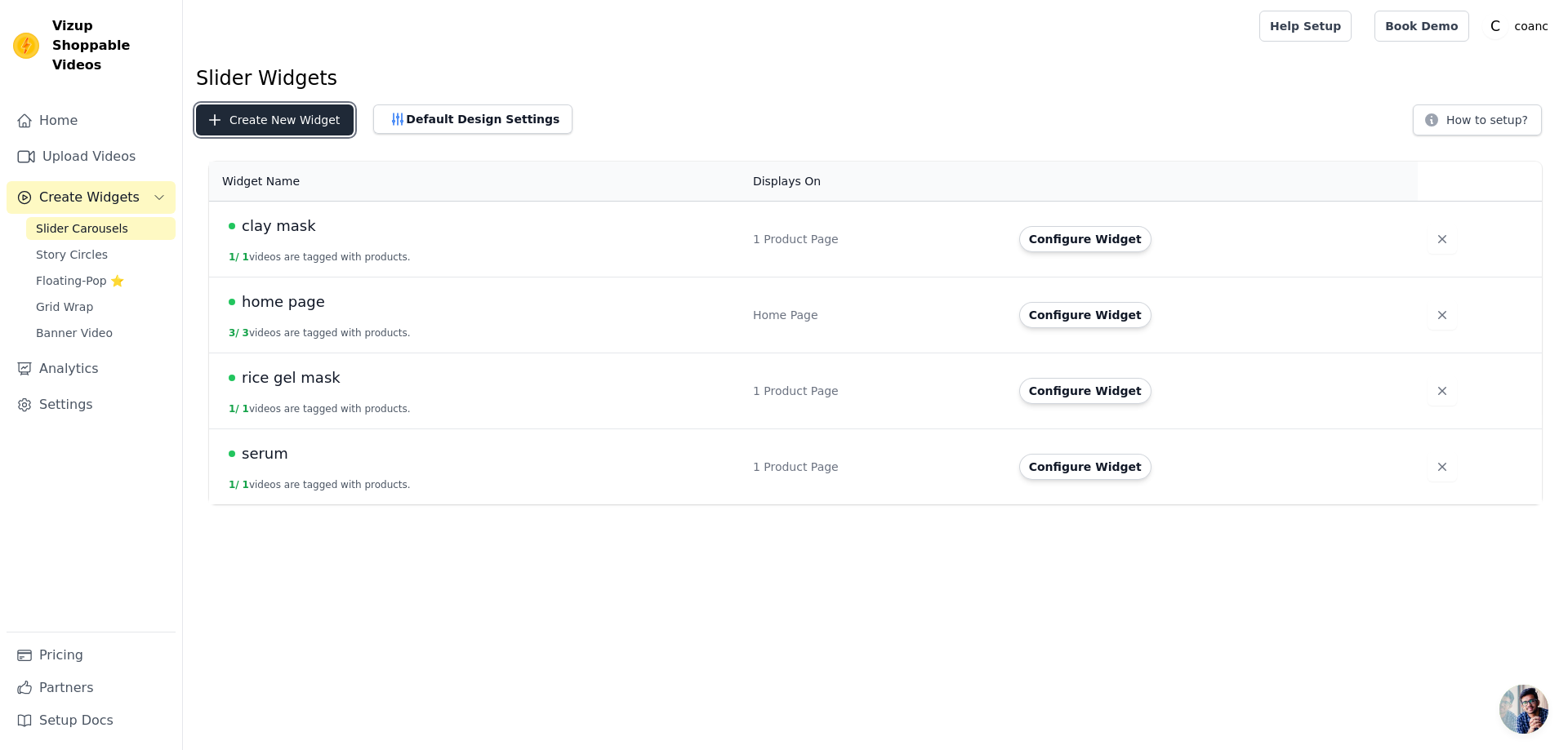
click at [280, 130] on button "Create New Widget" at bounding box center [275, 120] width 158 height 31
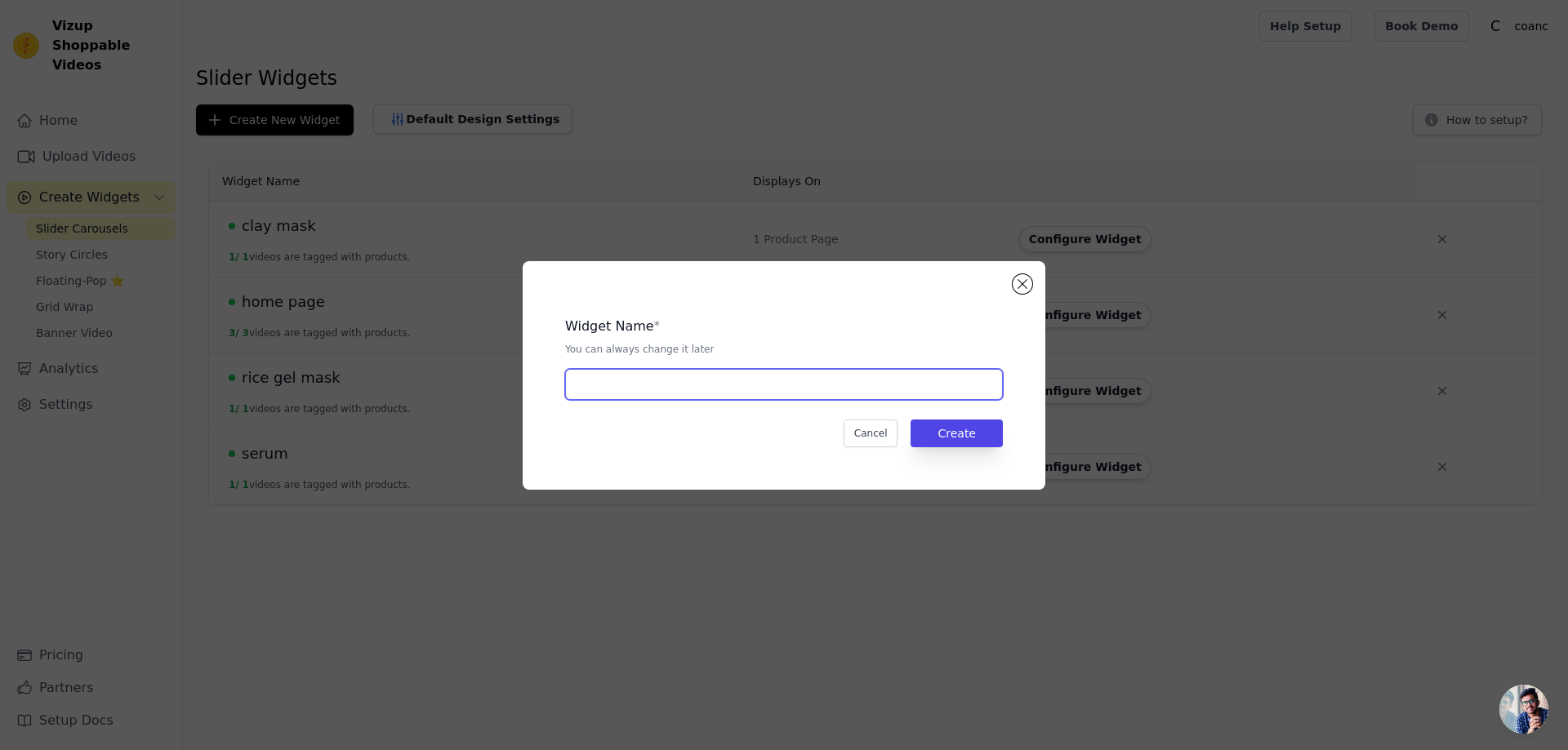
click at [583, 387] on input "text" at bounding box center [784, 384] width 438 height 31
type input "Acne pimple patch"
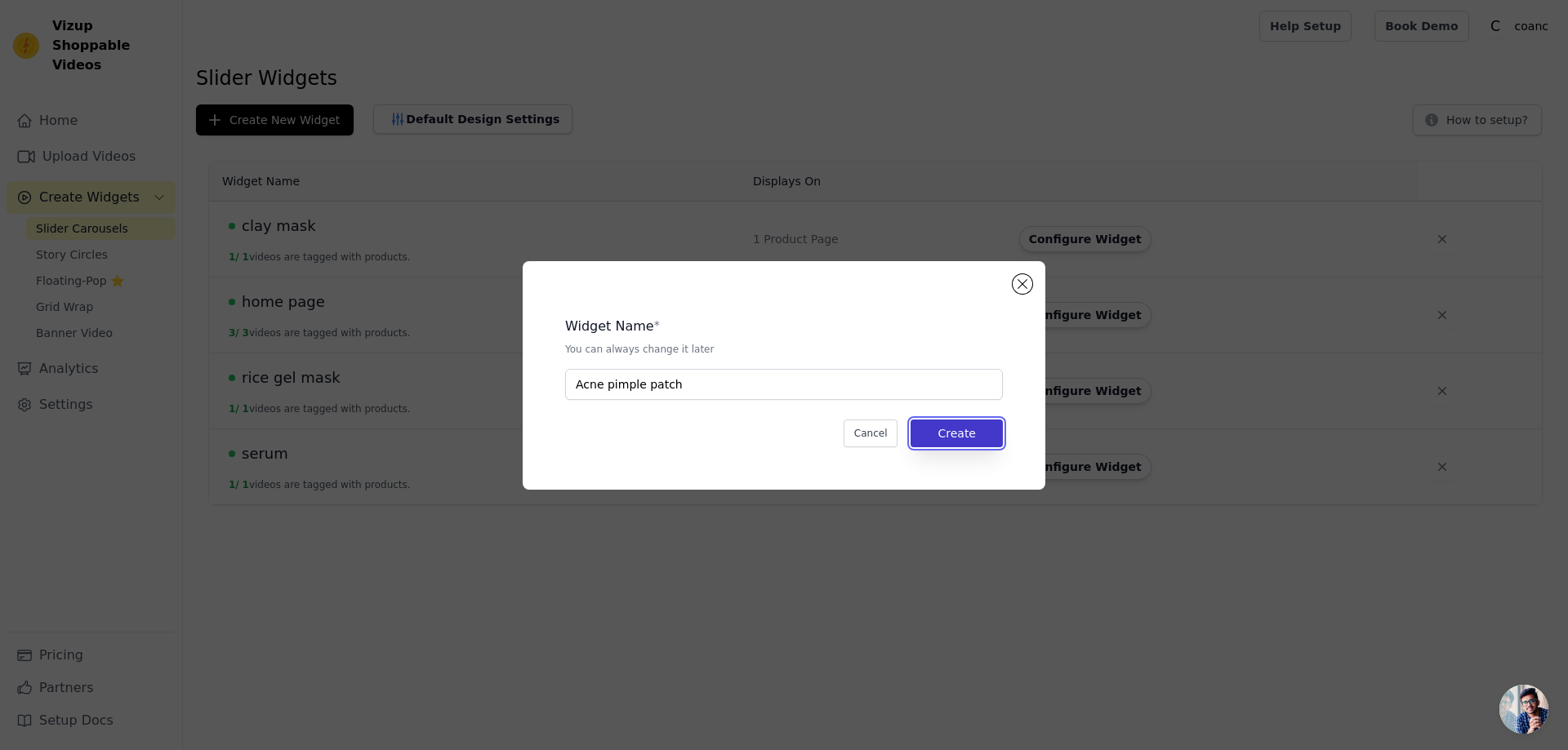
click at [946, 432] on button "Create" at bounding box center [956, 433] width 93 height 27
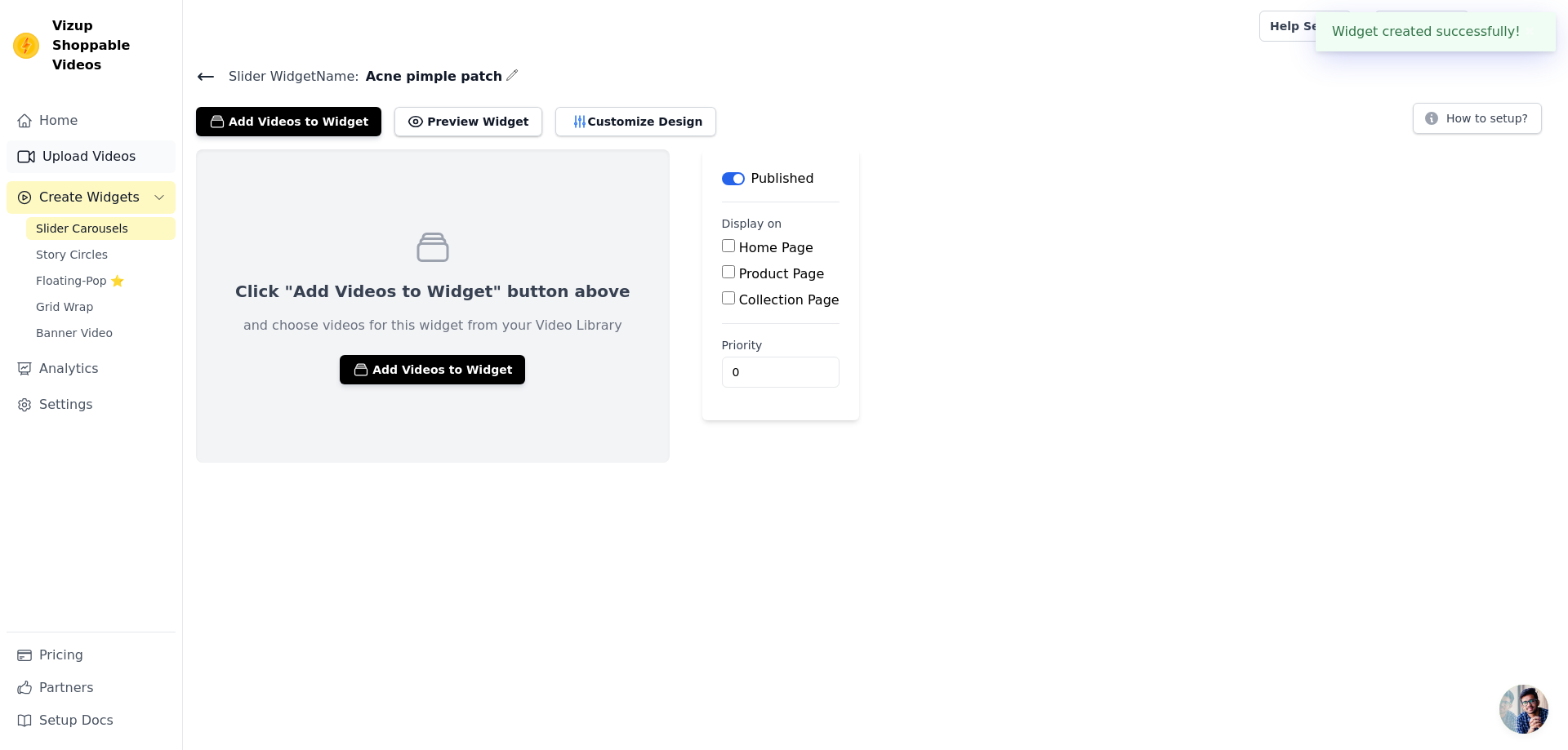
click at [108, 143] on link "Upload Videos" at bounding box center [91, 157] width 169 height 33
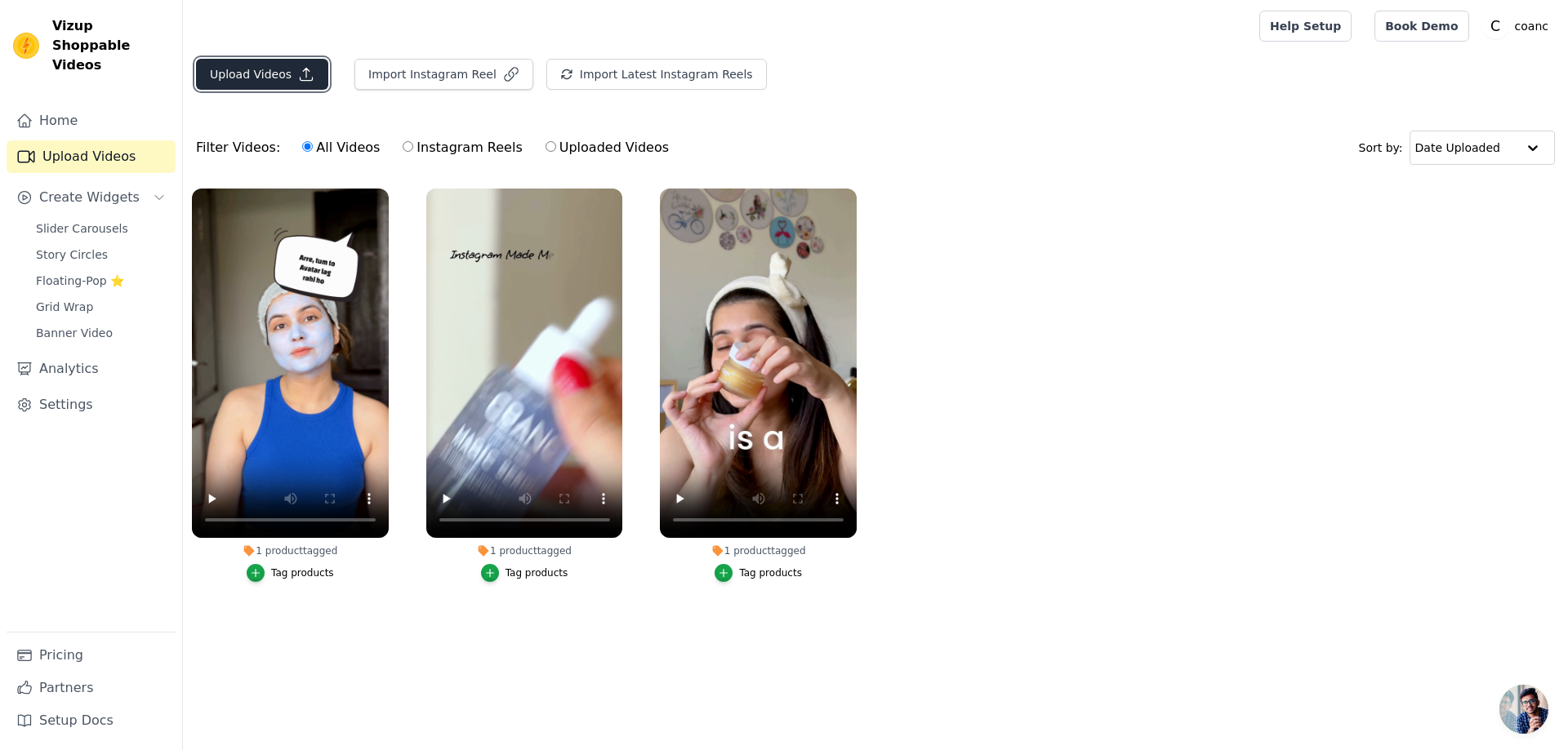
click at [257, 80] on button "Upload Videos" at bounding box center [262, 74] width 132 height 31
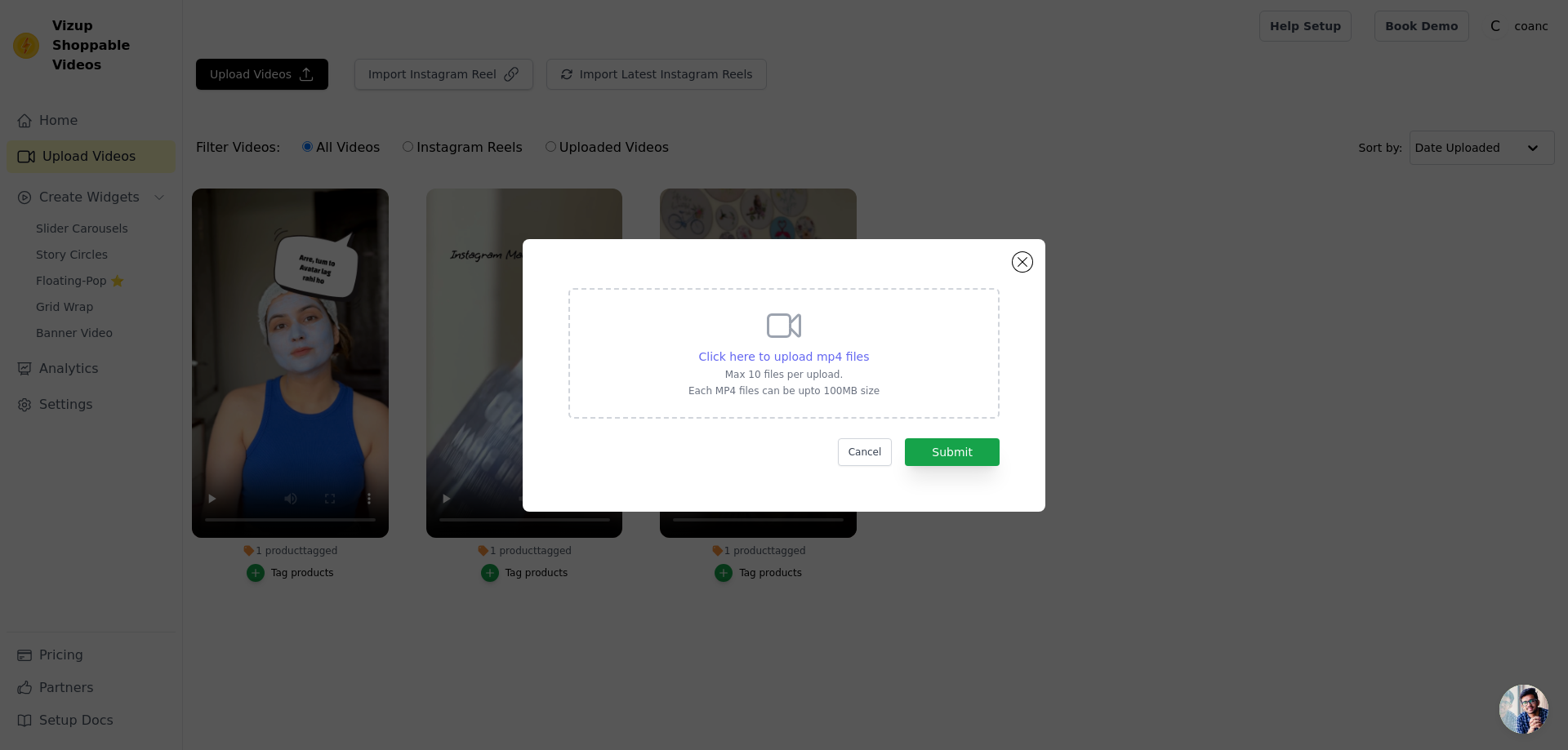
click at [795, 355] on span "Click here to upload mp4 files" at bounding box center [784, 357] width 171 height 13
click at [868, 348] on input "Click here to upload mp4 files Max 10 files per upload. Each MP4 files can be u…" at bounding box center [868, 347] width 1 height 1
type input "C:\fakepath\Magic serum.mp4"
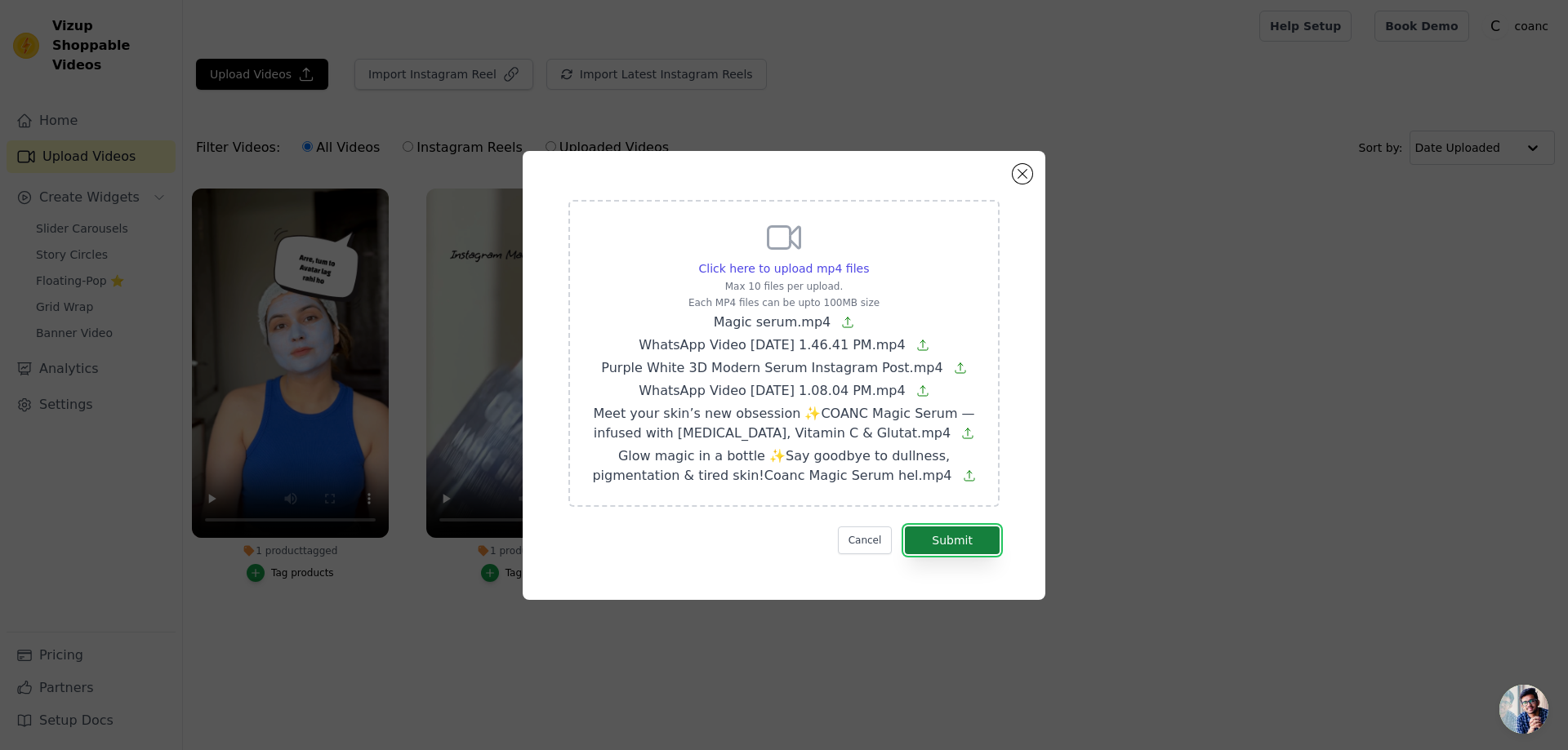
click at [968, 548] on button "Submit" at bounding box center [952, 540] width 94 height 27
click at [1018, 179] on button "Close modal" at bounding box center [1021, 174] width 20 height 20
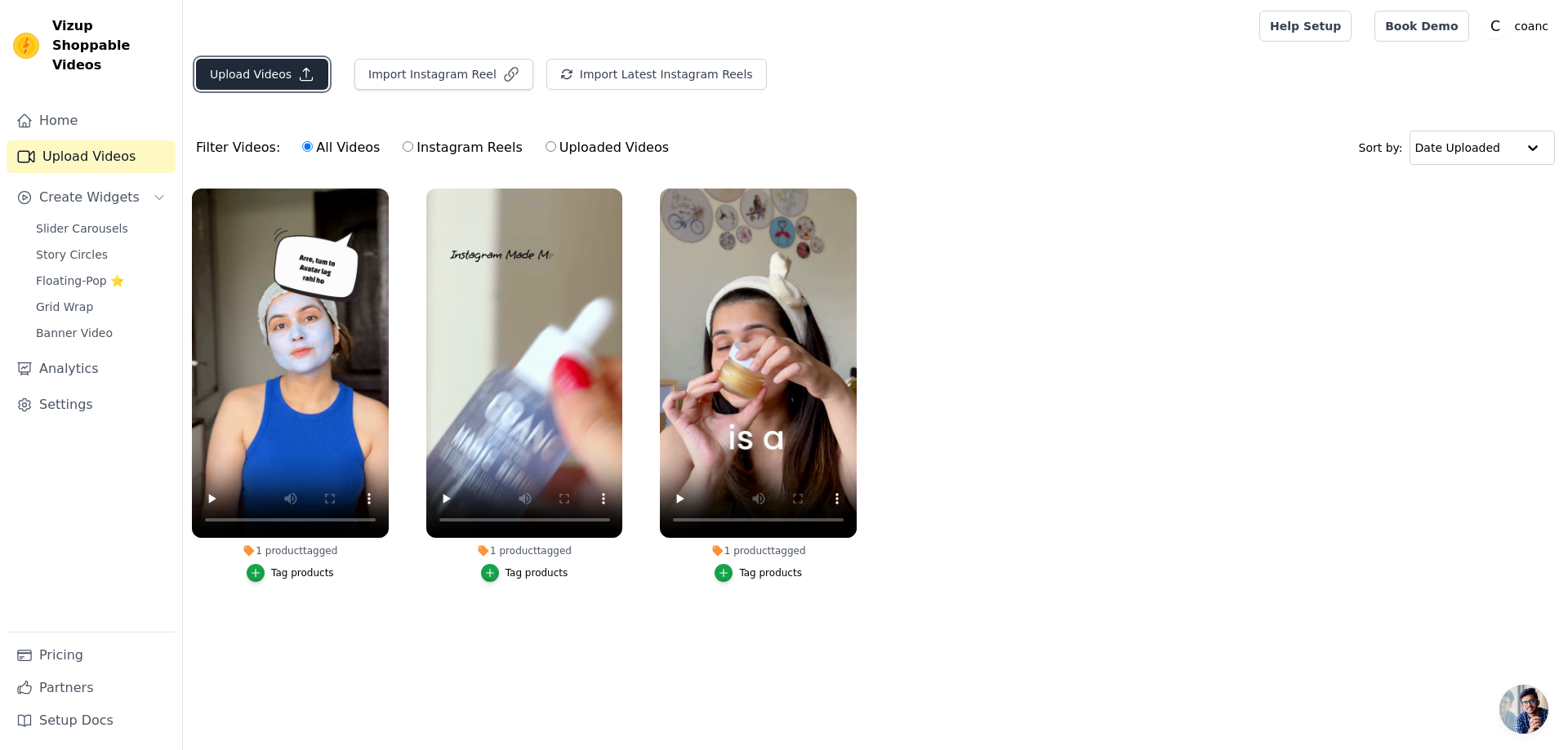
click at [270, 65] on button "Upload Videos" at bounding box center [262, 74] width 132 height 31
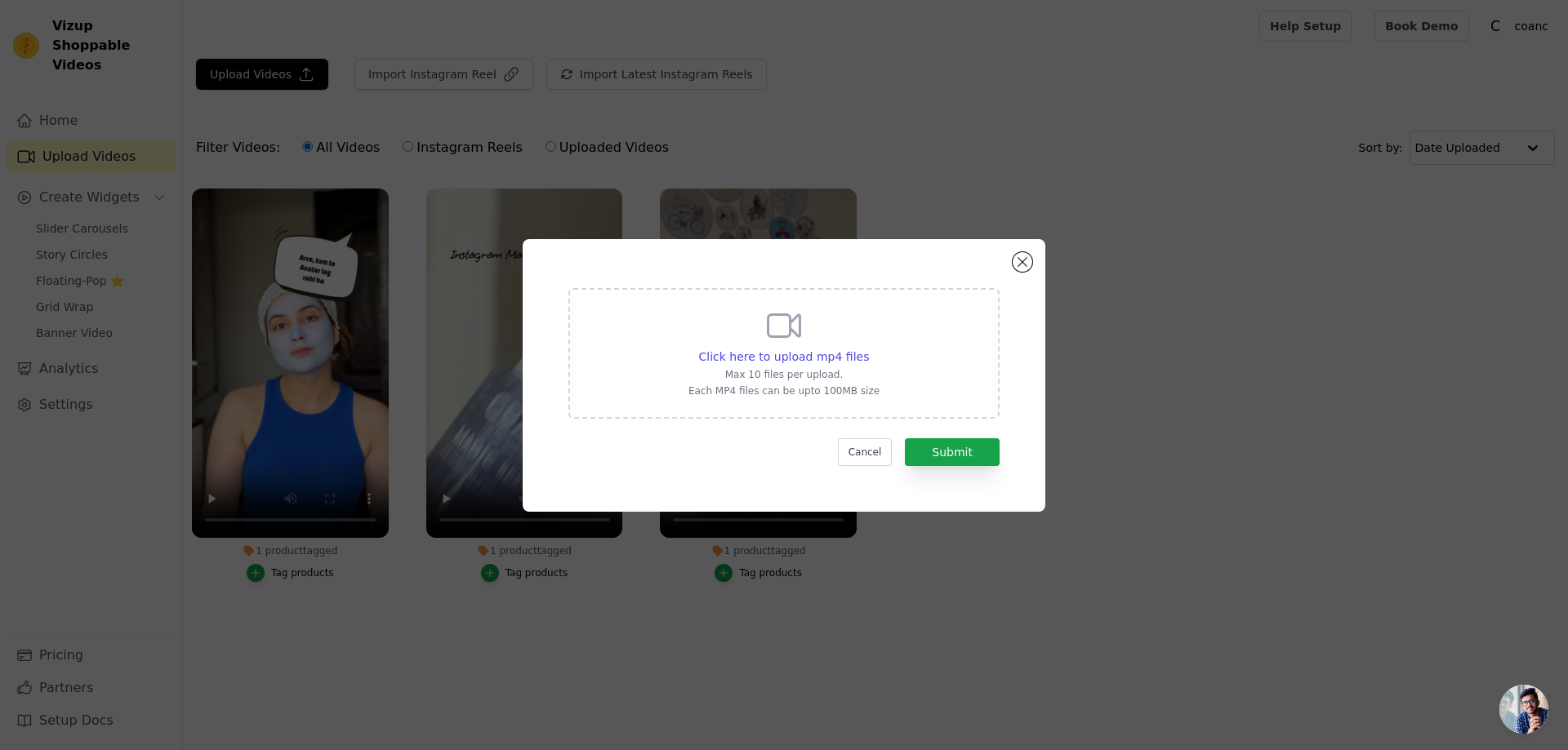
click at [798, 347] on div "Click here to upload mp4 files Max 10 files per upload. Each MP4 files can be u…" at bounding box center [784, 351] width 191 height 92
click at [868, 347] on input "Click here to upload mp4 files Max 10 files per upload. Each MP4 files can be u…" at bounding box center [868, 347] width 1 height 1
type input "C:\fakepath\WhatsApp Video 2025-08-15 at 1.46.41 PM.mp4"
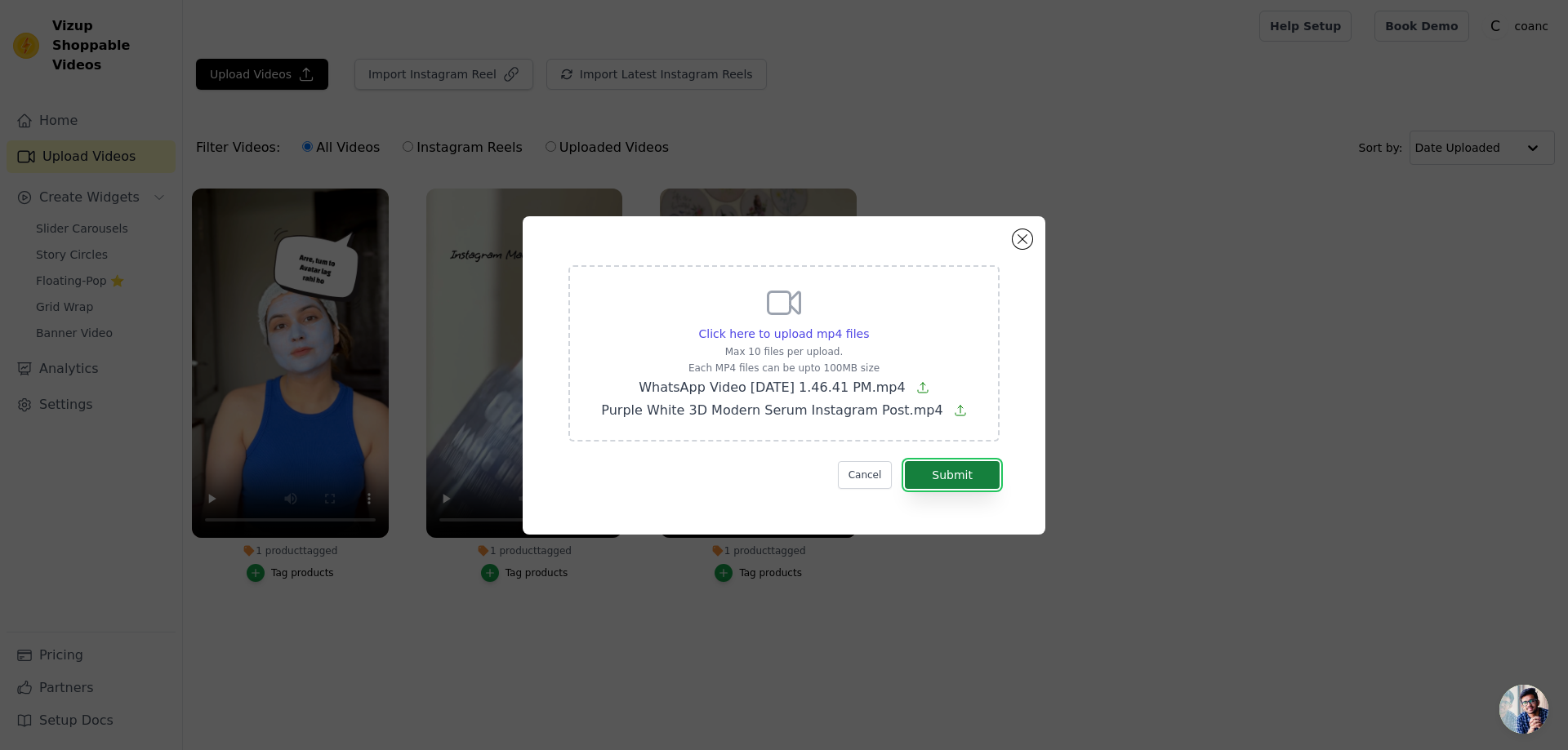
click at [950, 470] on button "Submit" at bounding box center [952, 475] width 94 height 27
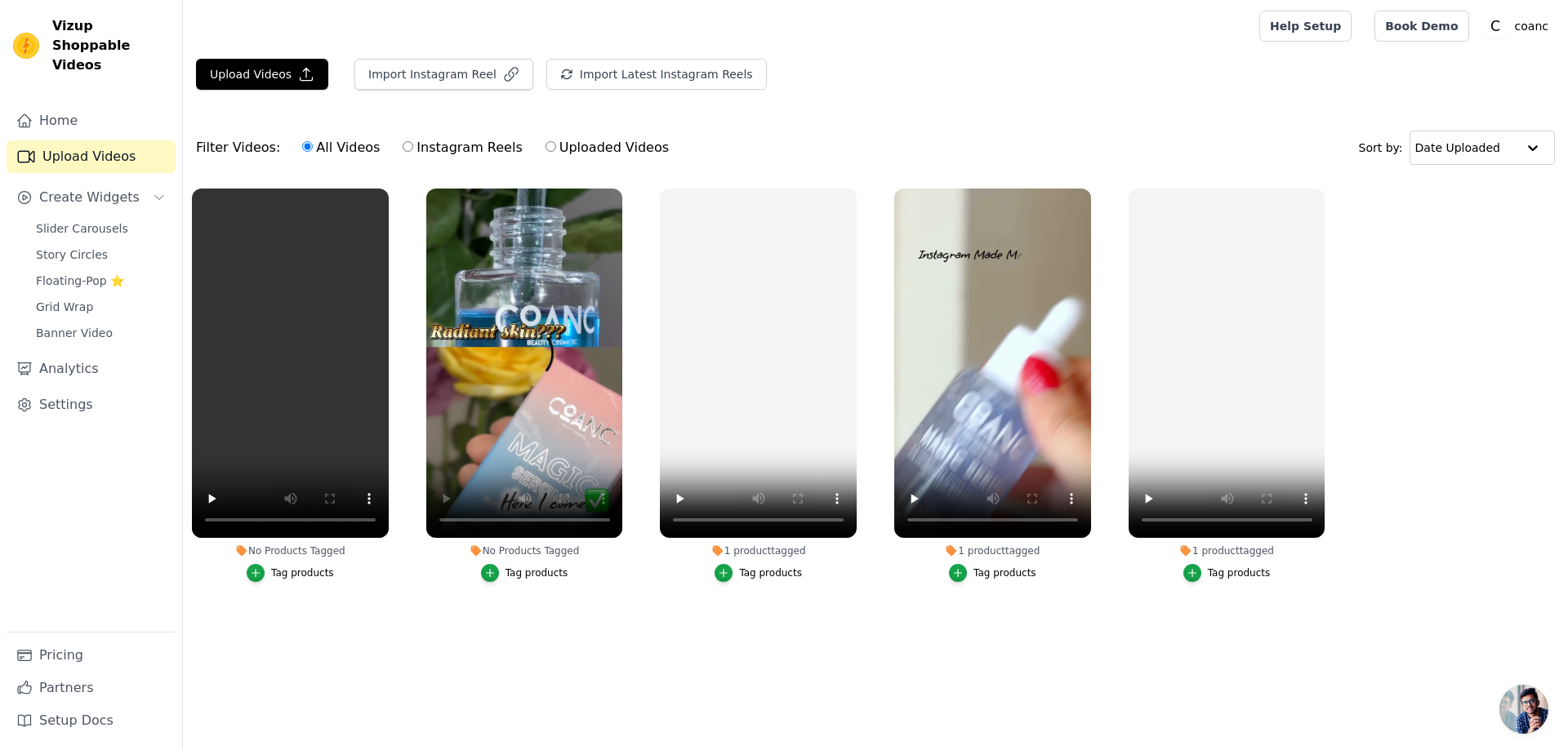
click at [70, 221] on div "Slider Carousels Story Circles Floating-Pop ⭐ Grid Wrap Banner Video" at bounding box center [101, 280] width 149 height 127
click at [72, 221] on span "Slider Carousels" at bounding box center [82, 228] width 93 height 16
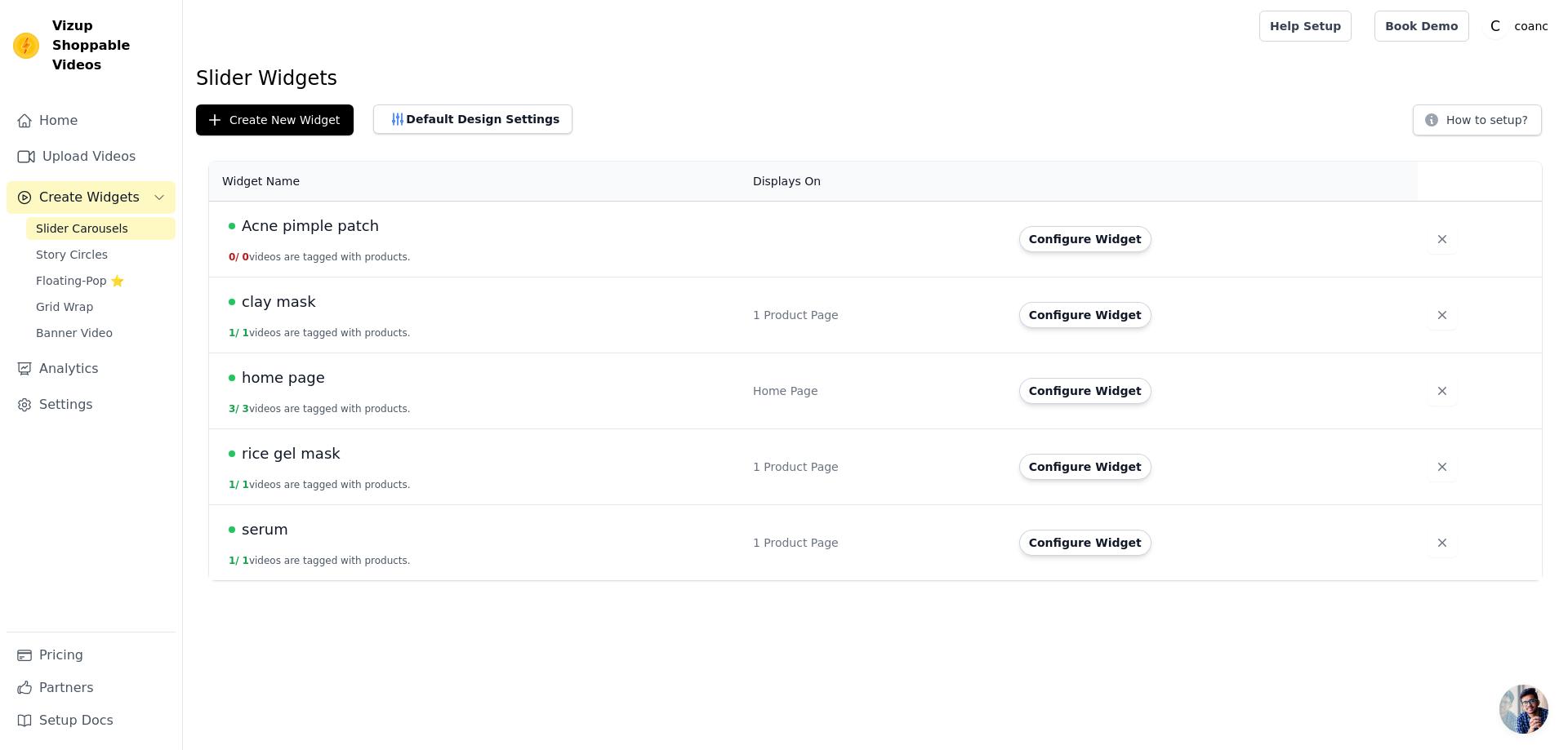
click at [396, 539] on div "serum" at bounding box center [481, 529] width 505 height 23
click at [356, 557] on button "1 / 1 videos are tagged with products." at bounding box center [319, 560] width 182 height 13
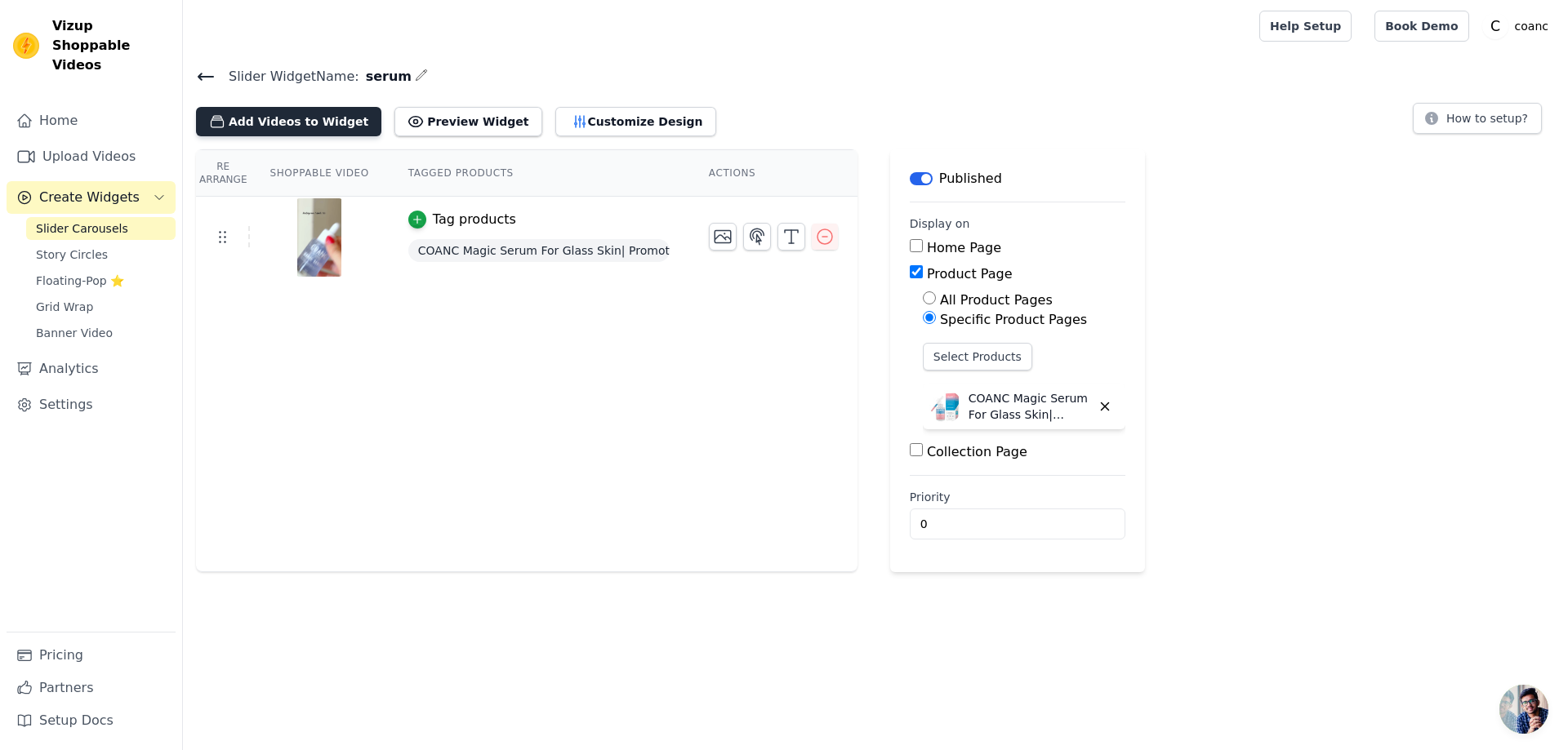
click at [282, 124] on button "Add Videos to Widget" at bounding box center [289, 121] width 185 height 29
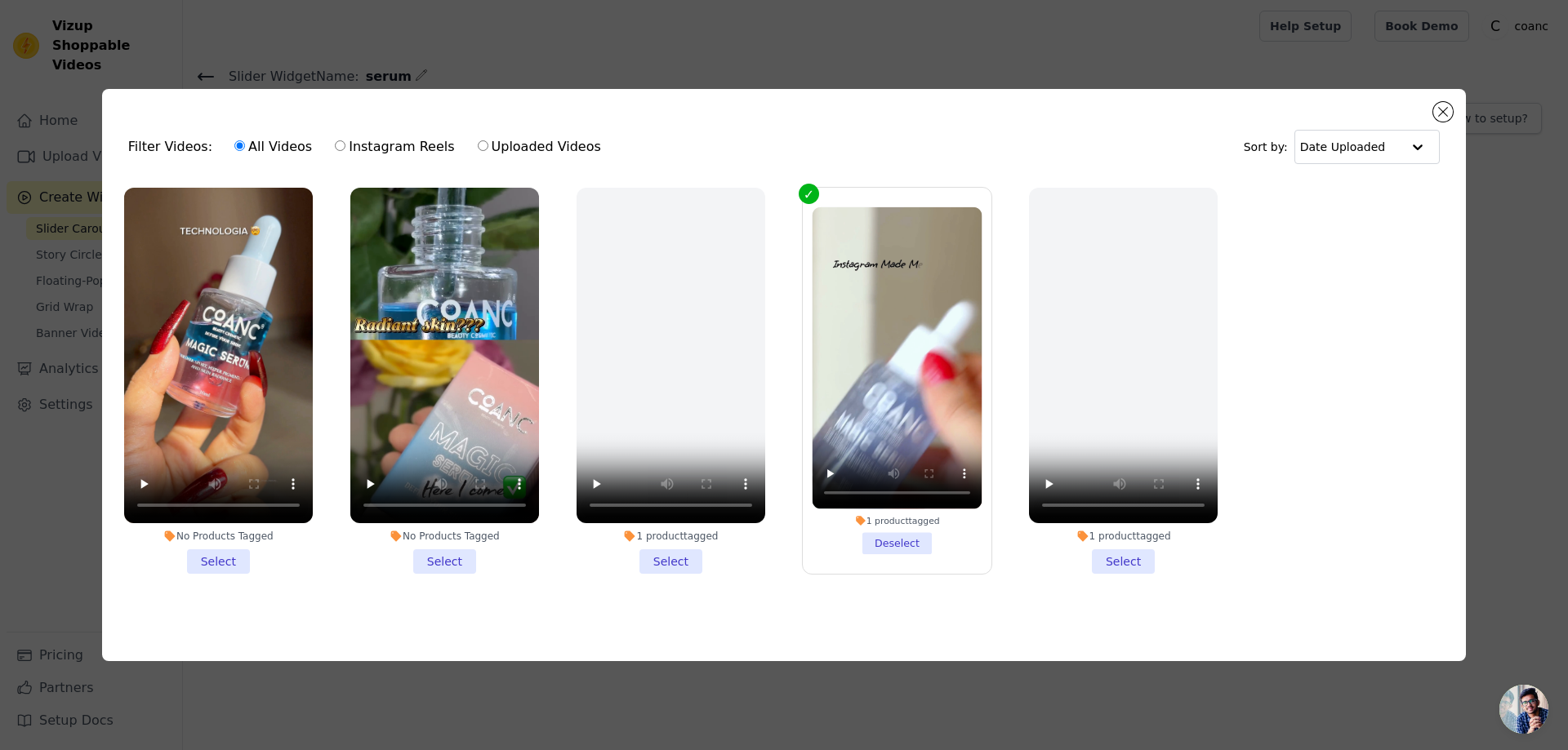
click at [456, 558] on li "No Products Tagged Select" at bounding box center [445, 380] width 189 height 386
click at [0, 0] on input "No Products Tagged Select" at bounding box center [0, 0] width 0 height 0
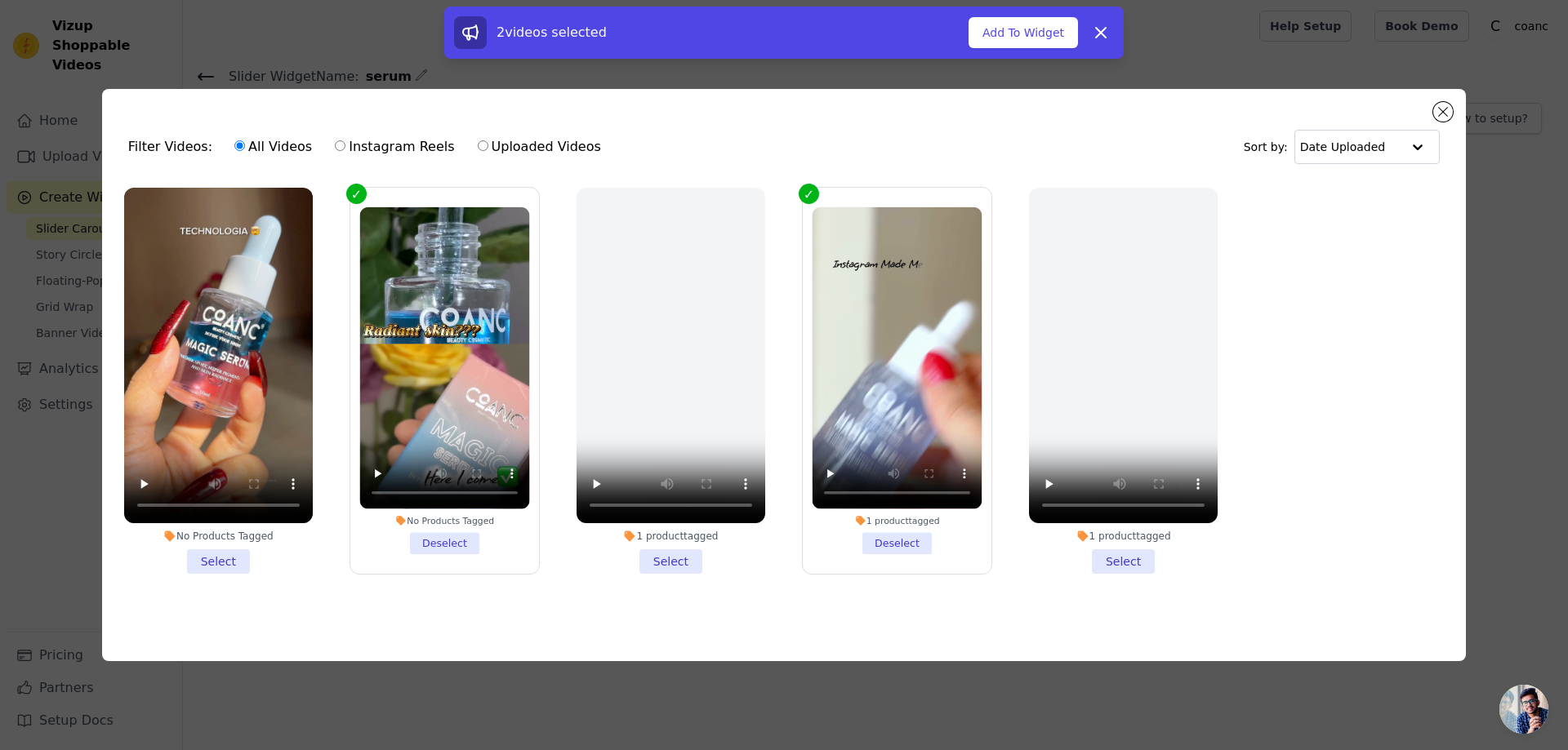
click at [224, 562] on li "No Products Tagged Select" at bounding box center [218, 380] width 189 height 386
click at [0, 0] on input "No Products Tagged Select" at bounding box center [0, 0] width 0 height 0
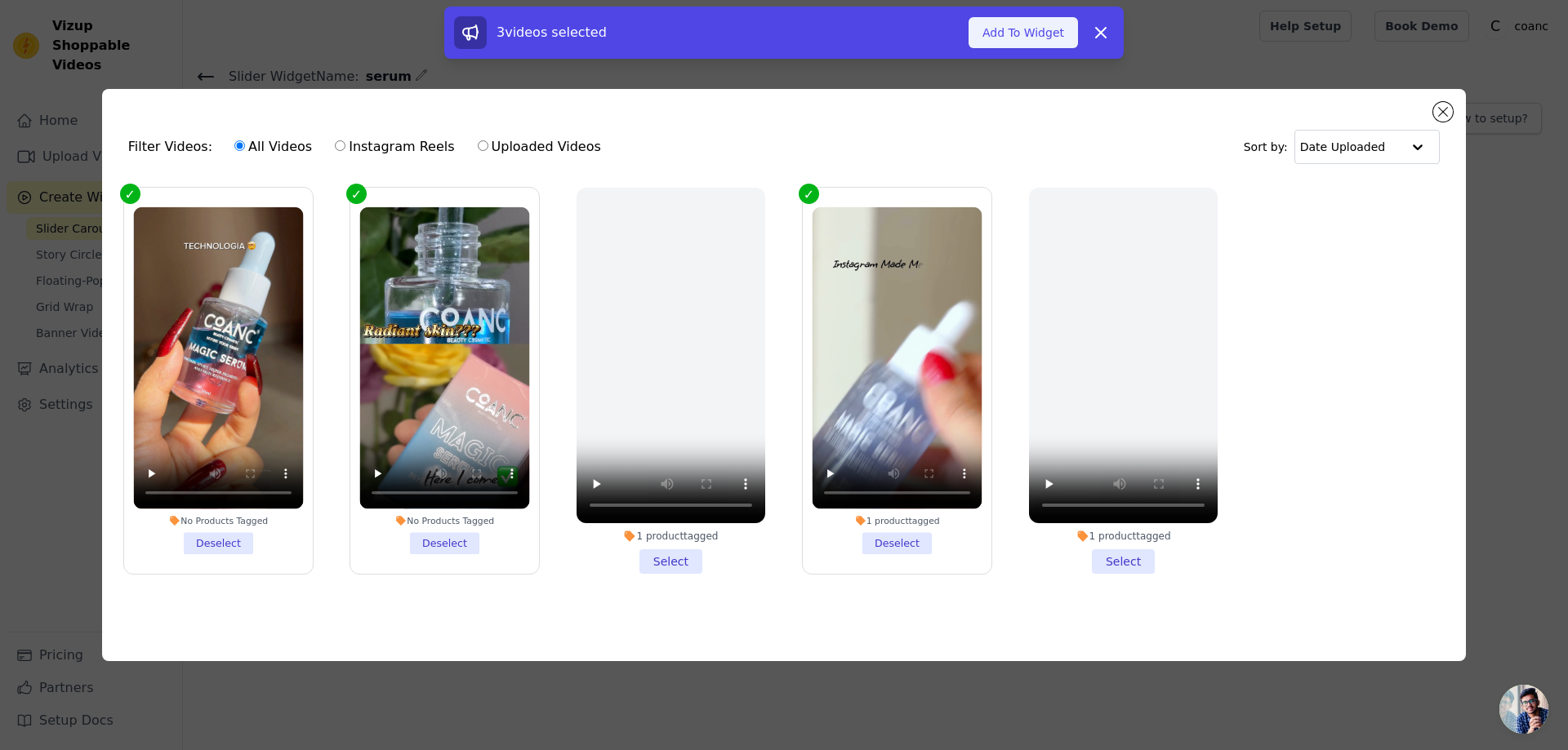
click at [1029, 25] on button "Add To Widget" at bounding box center [1023, 32] width 110 height 31
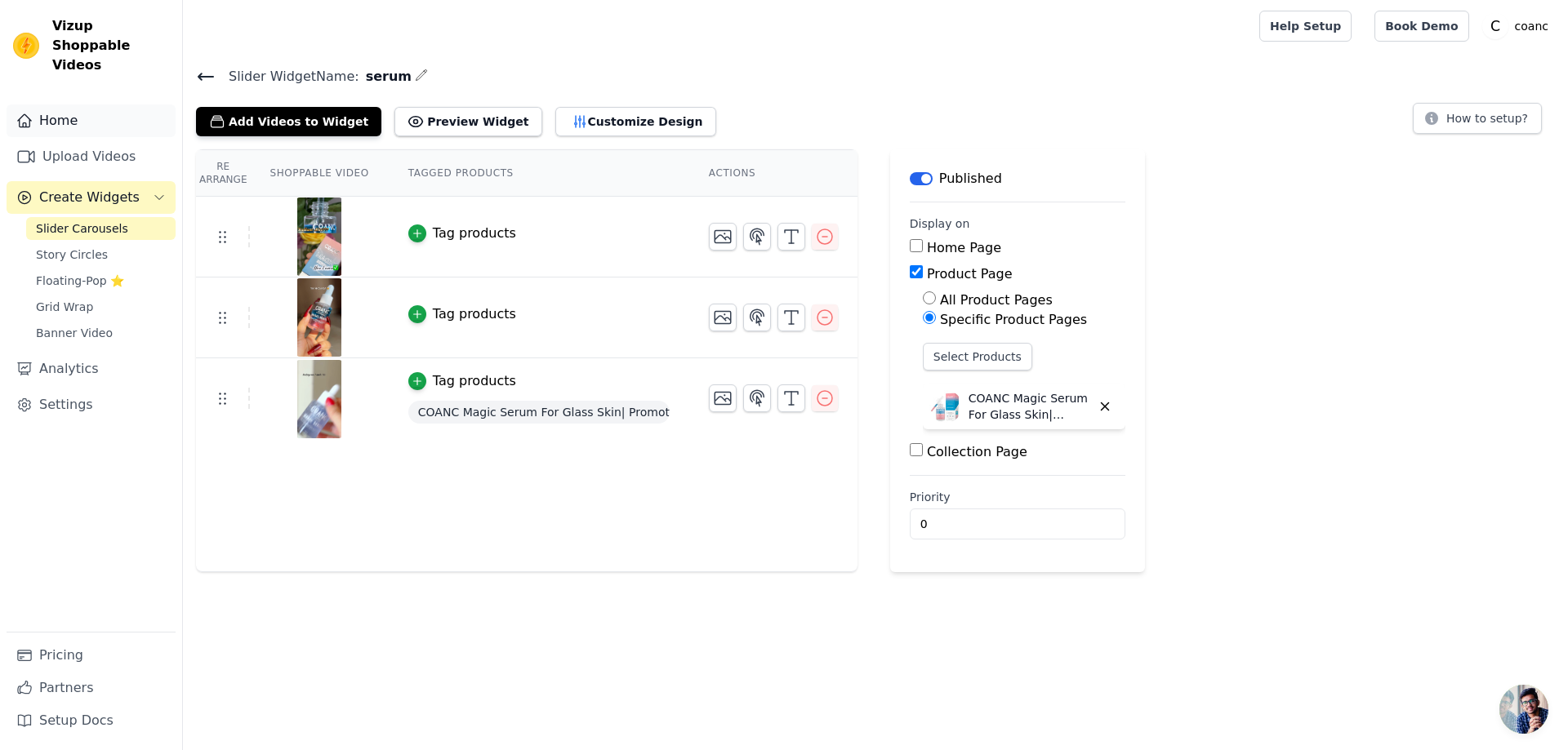
click at [45, 108] on link "Home" at bounding box center [91, 121] width 169 height 33
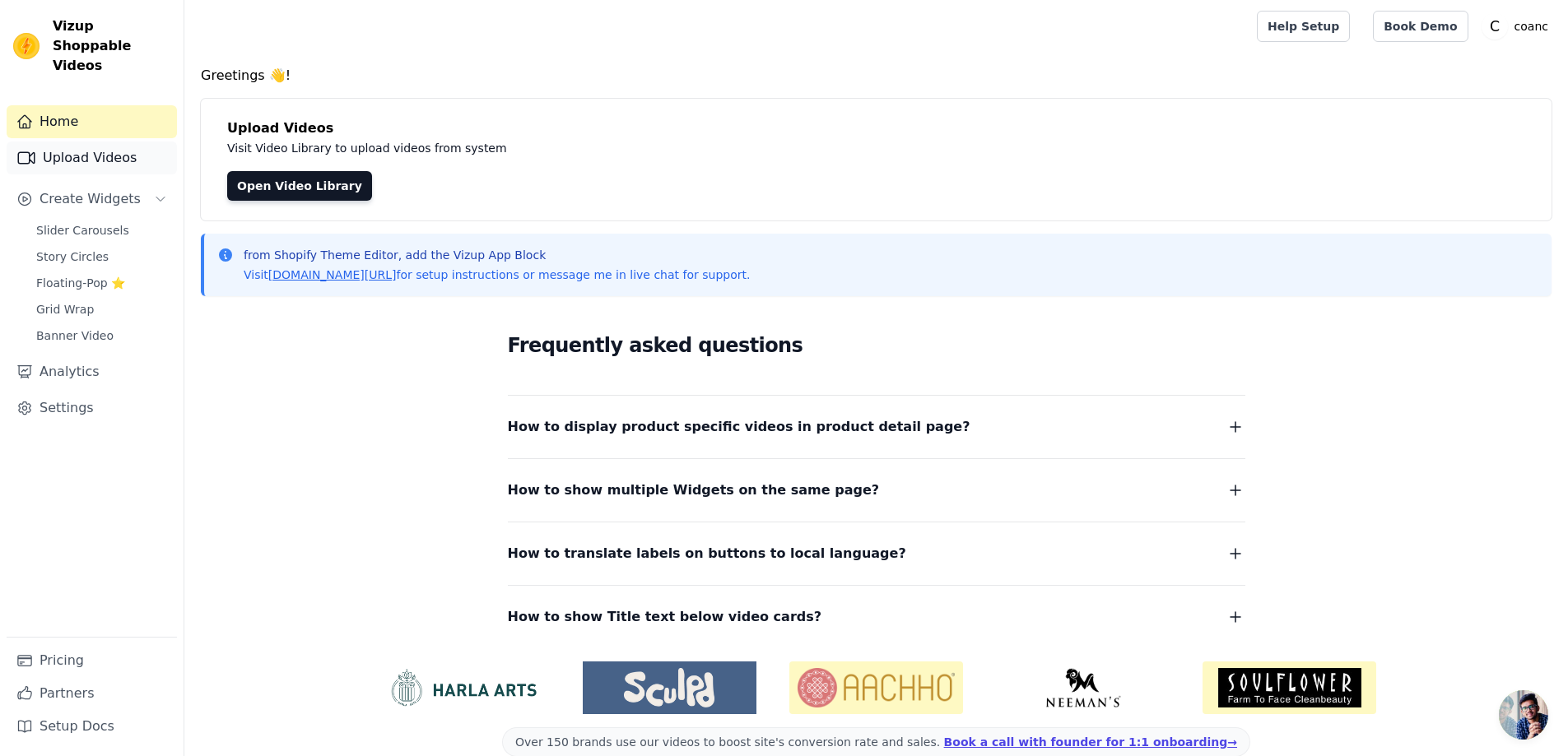
click at [59, 143] on link "Upload Videos" at bounding box center [91, 158] width 170 height 33
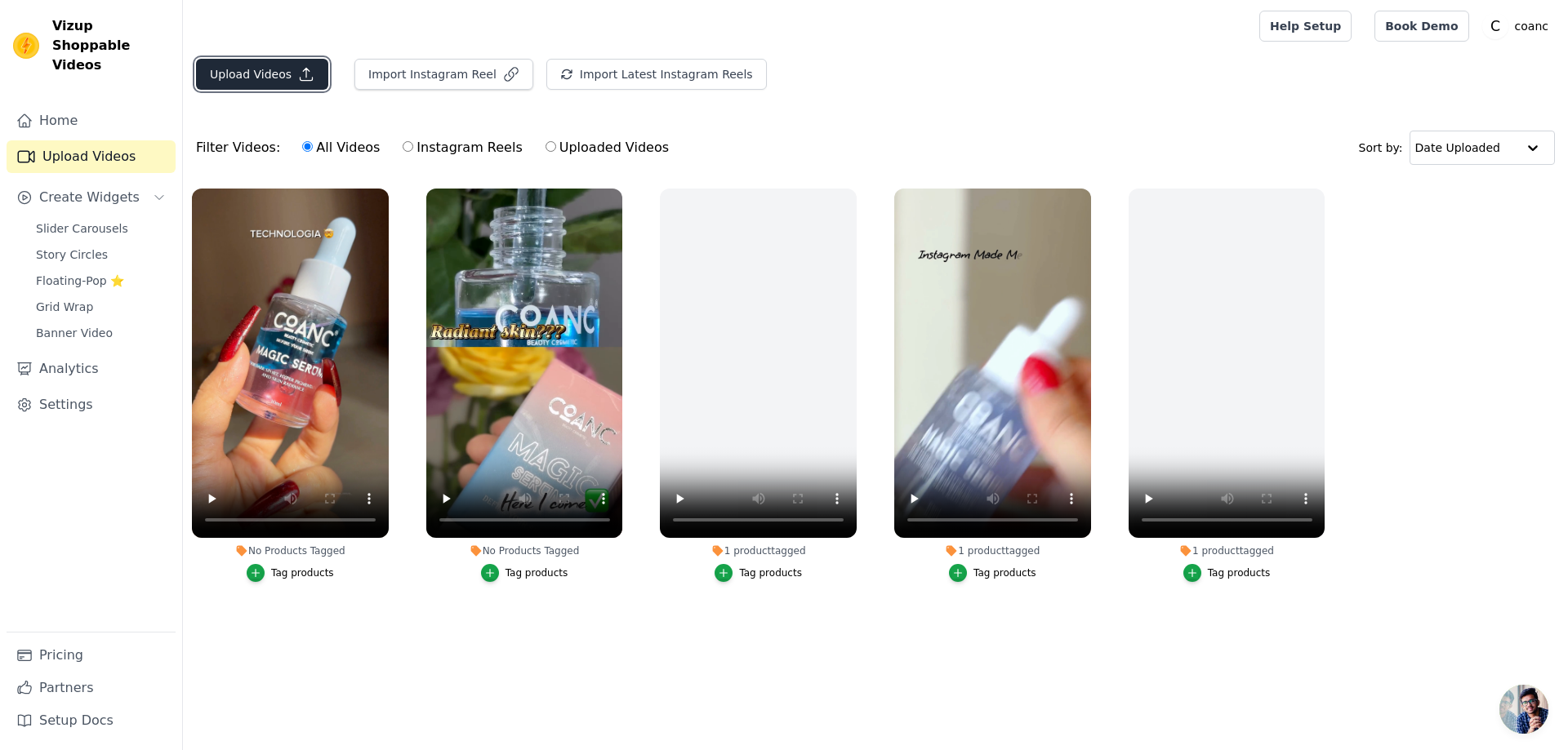
click at [298, 68] on icon "button" at bounding box center [306, 74] width 16 height 16
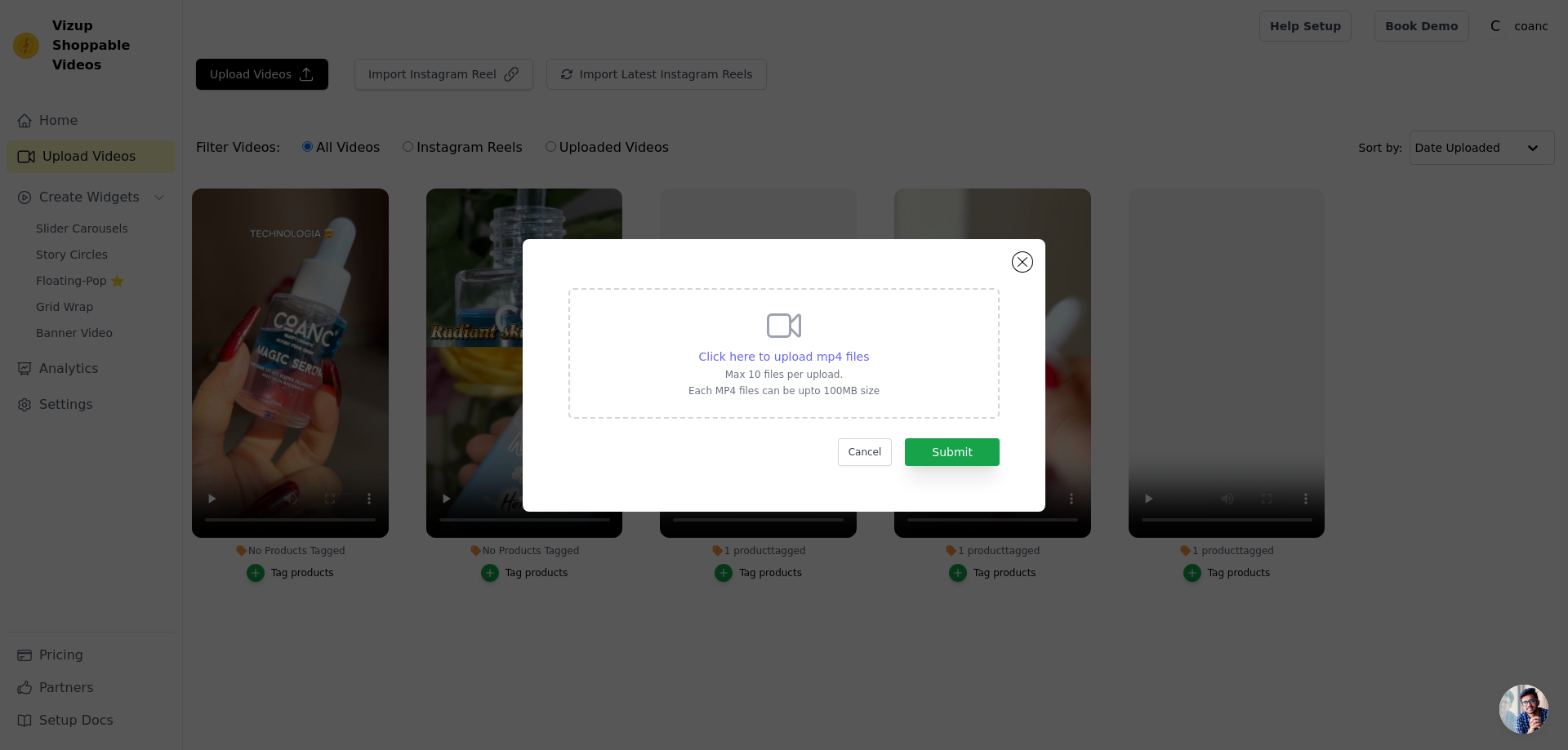
click at [795, 358] on span "Click here to upload mp4 files" at bounding box center [784, 357] width 171 height 13
click at [868, 348] on input "Click here to upload mp4 files Max 10 files per upload. Each MP4 files can be u…" at bounding box center [868, 347] width 1 height 1
type input "C:\fakepath\Magic serum.mp4"
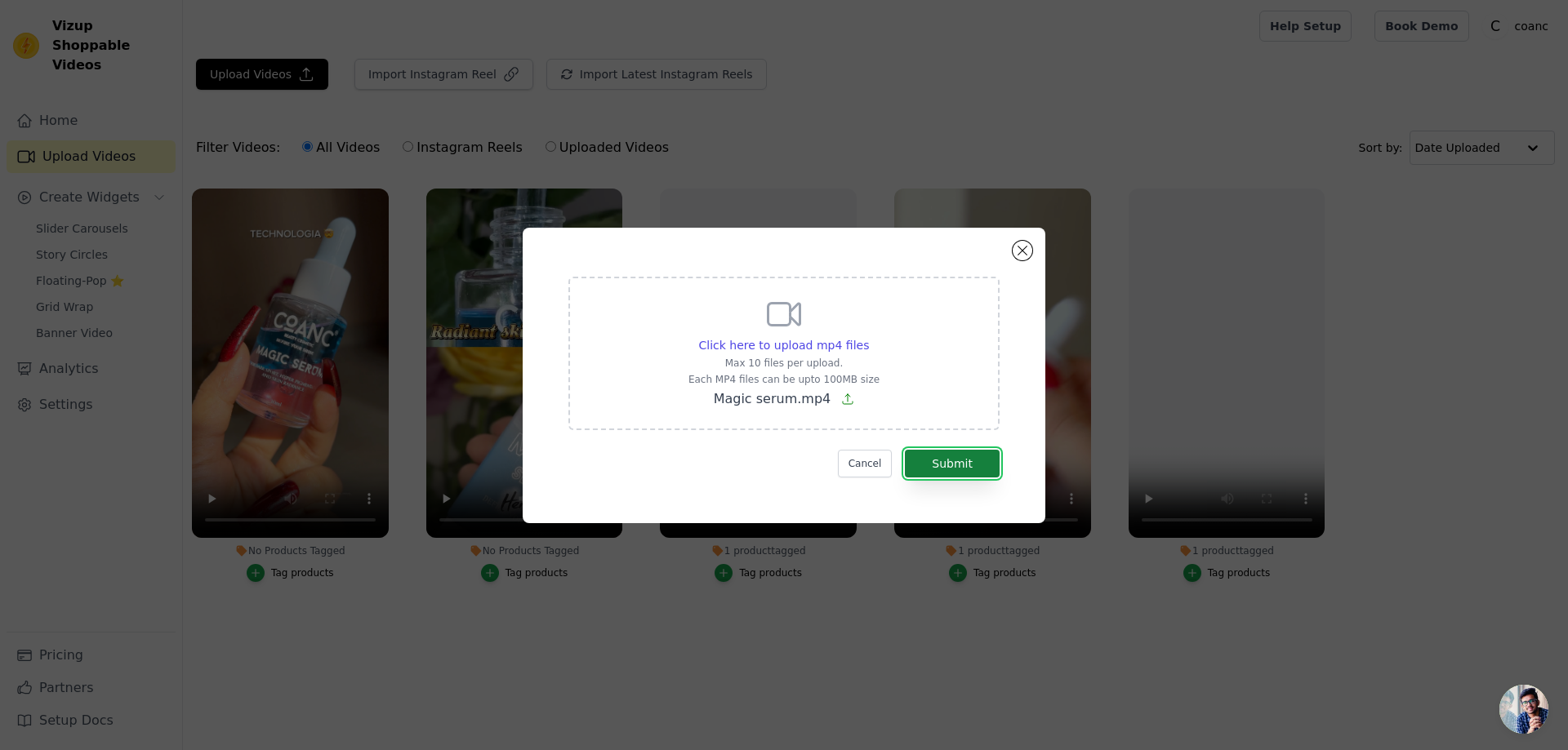
click at [928, 464] on button "Submit" at bounding box center [952, 463] width 94 height 27
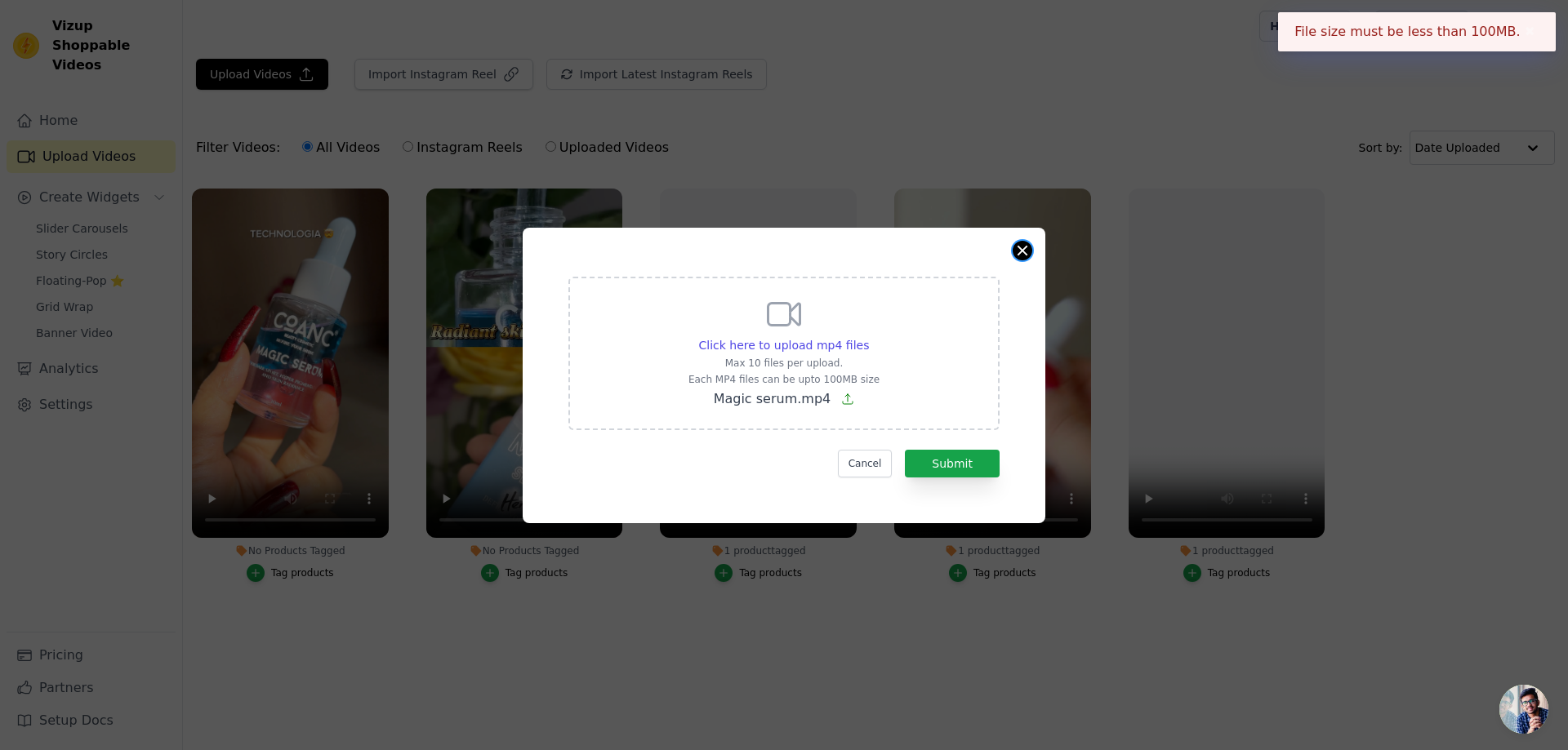
click at [1024, 248] on button "Close modal" at bounding box center [1021, 250] width 20 height 20
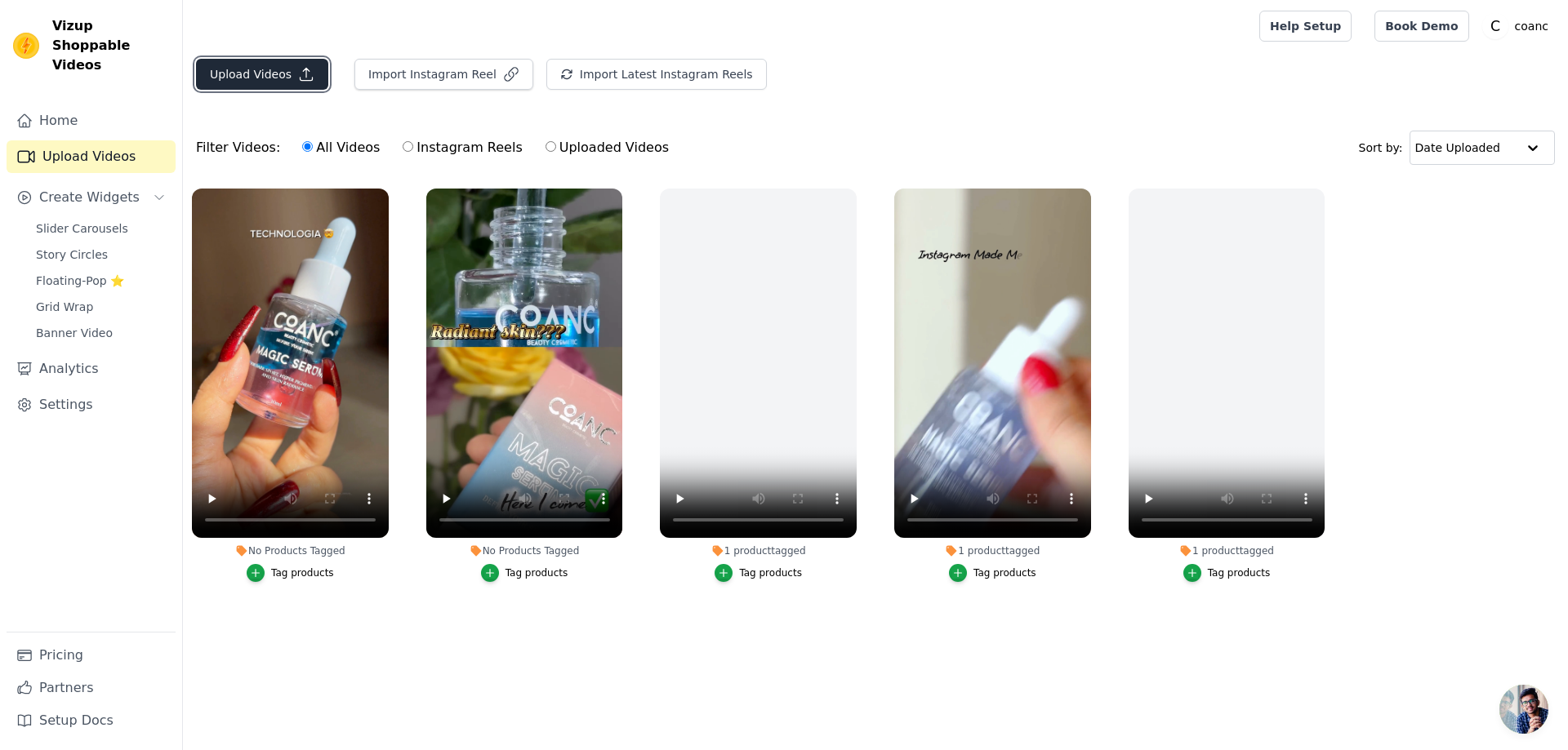
click at [296, 88] on button "Upload Videos" at bounding box center [262, 74] width 132 height 31
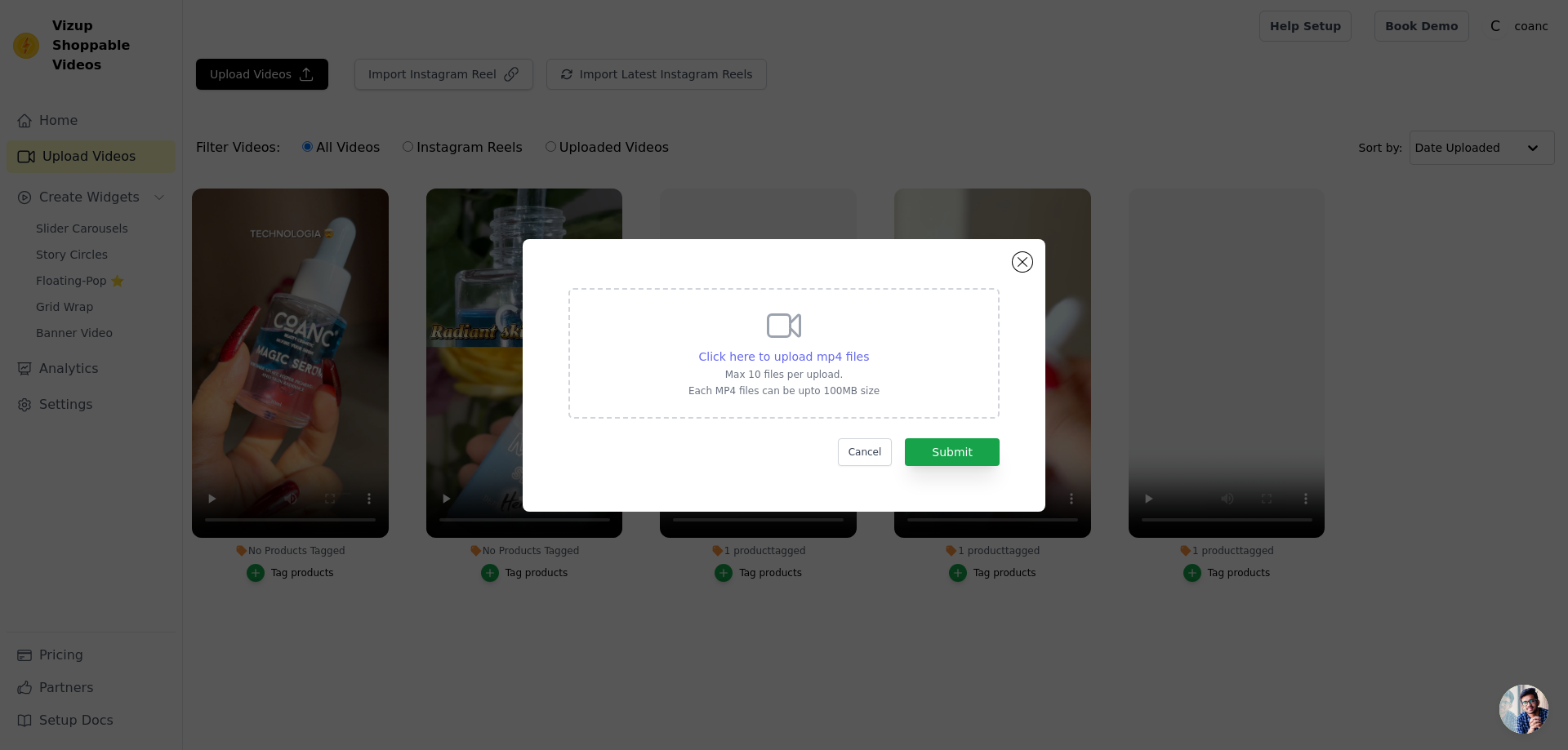
click at [750, 362] on span "Click here to upload mp4 files" at bounding box center [784, 357] width 171 height 13
click at [868, 348] on input "Click here to upload mp4 files Max 10 files per upload. Each MP4 files can be u…" at bounding box center [868, 347] width 1 height 1
type input "C:\fakepath\IMG_1911.MP4"
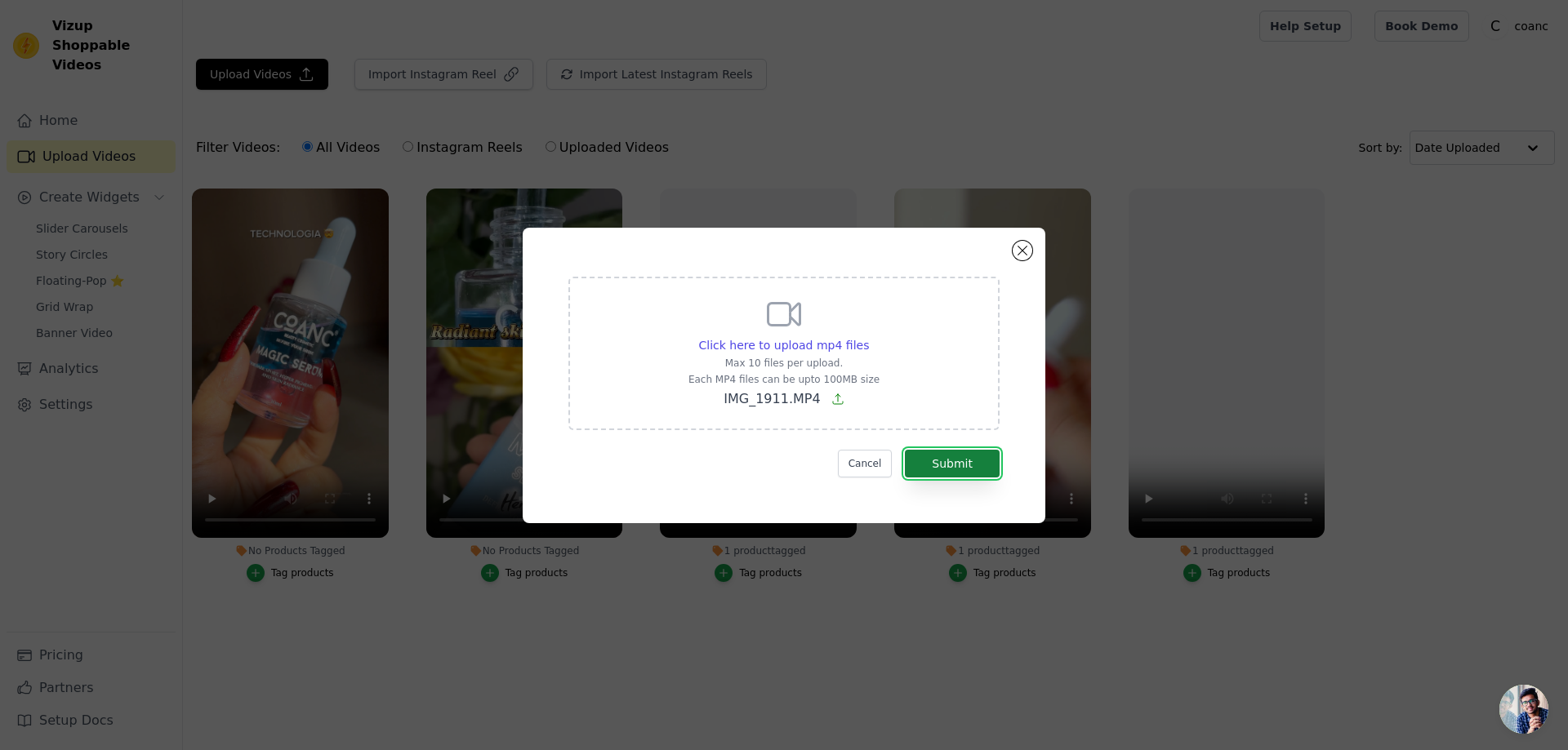
click at [970, 469] on button "Submit" at bounding box center [952, 463] width 94 height 27
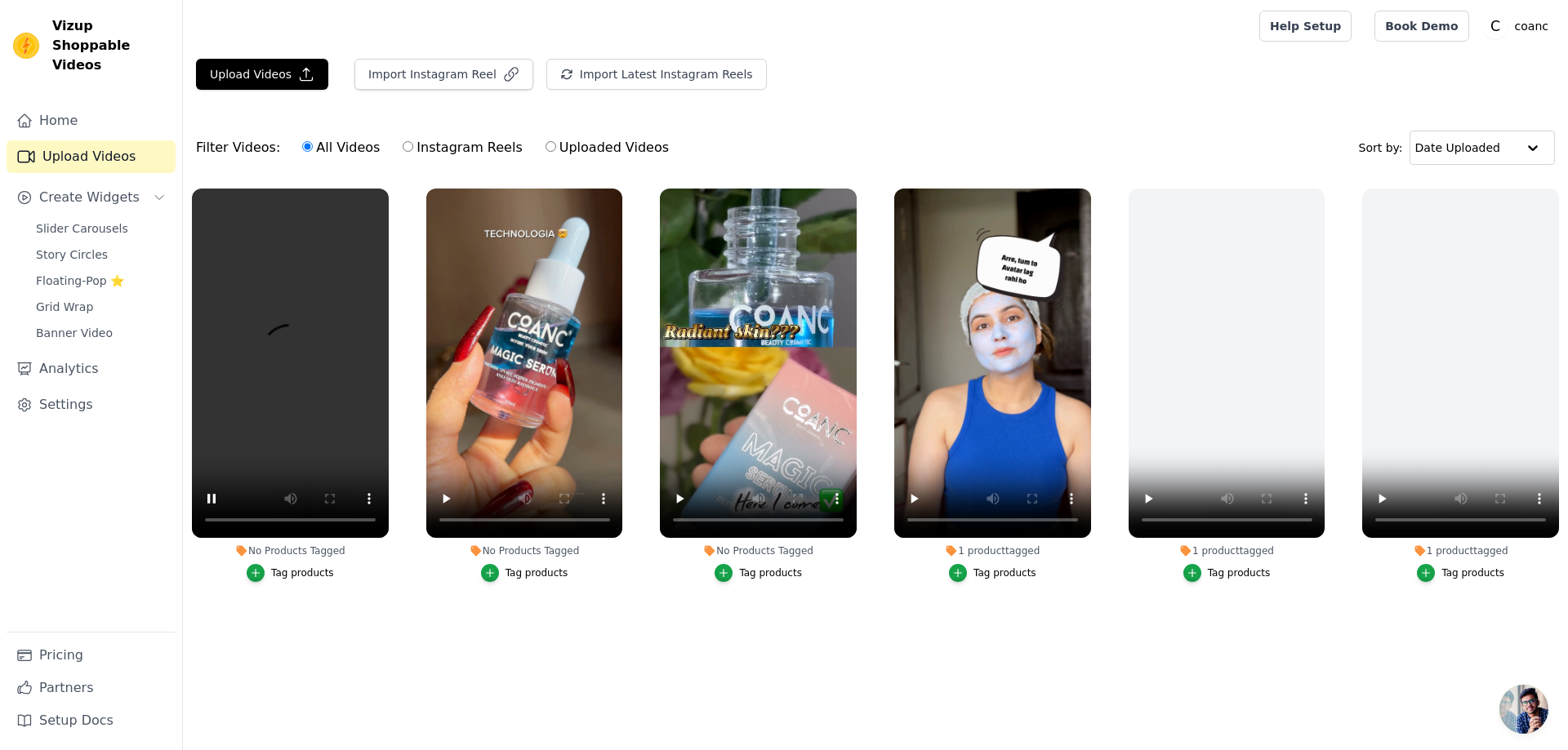
click at [280, 548] on div "No Products Tagged" at bounding box center [290, 551] width 196 height 13
click at [547, 554] on div "No Products Tagged" at bounding box center [524, 551] width 196 height 13
click at [545, 577] on div "Tag products" at bounding box center [536, 573] width 63 height 13
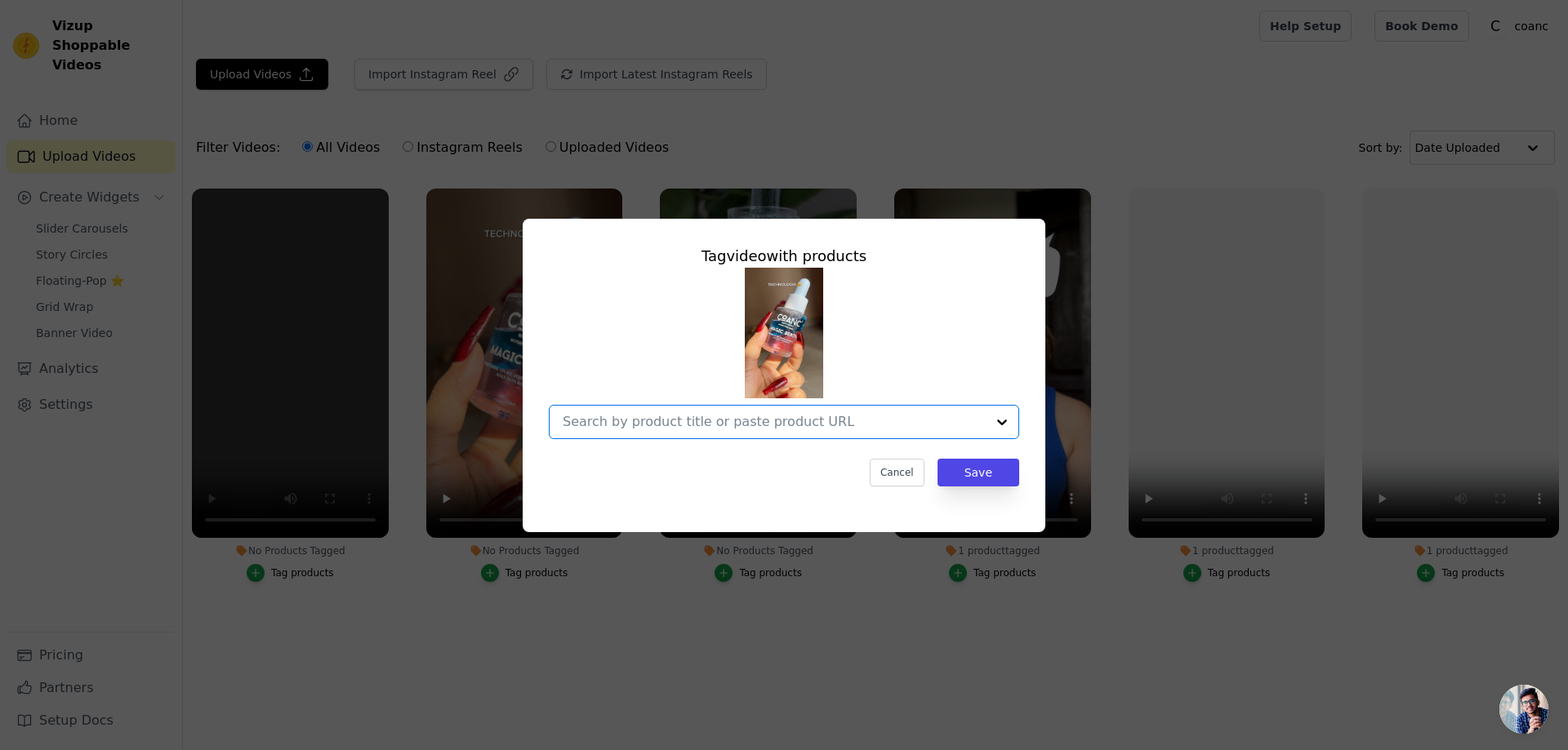
click at [844, 419] on input "No Products Tagged Tag video with products Option undefined, selected. Select i…" at bounding box center [774, 422] width 423 height 15
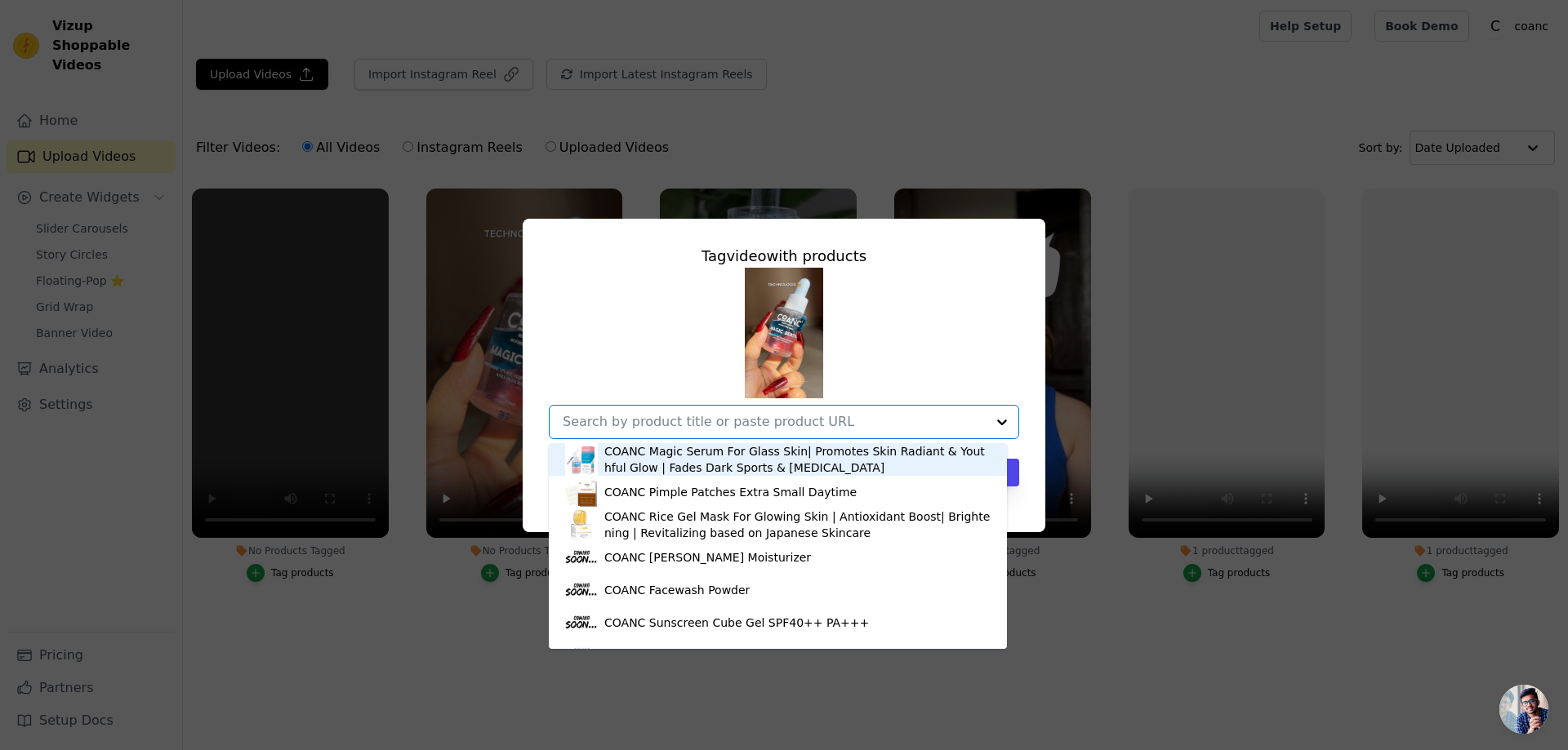
click at [816, 460] on div "COANC Magic Serum For Glass Skin| Promotes Skin Radiant & Youthful Glow | Fades…" at bounding box center [797, 459] width 386 height 33
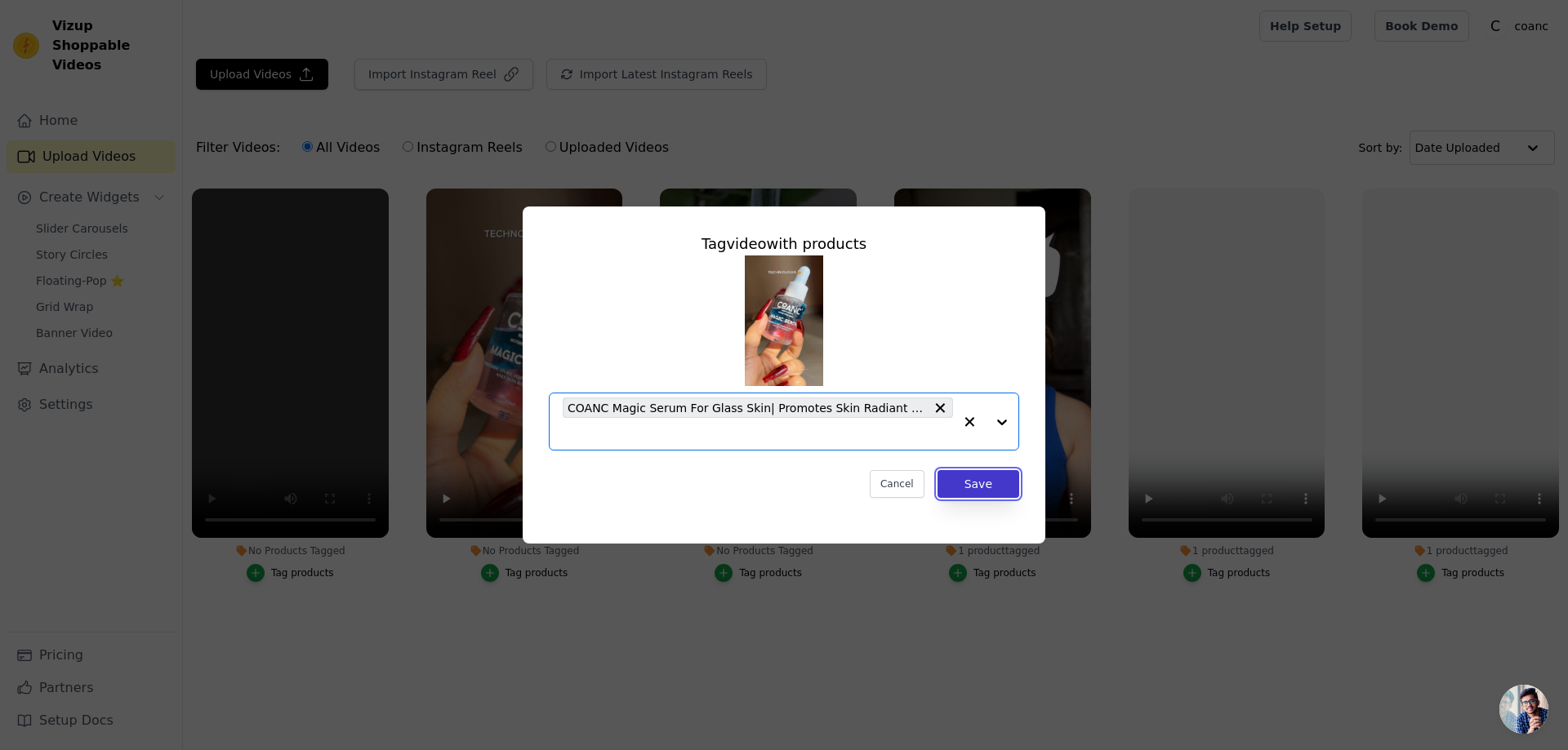
click at [988, 482] on button "Save" at bounding box center [978, 483] width 81 height 27
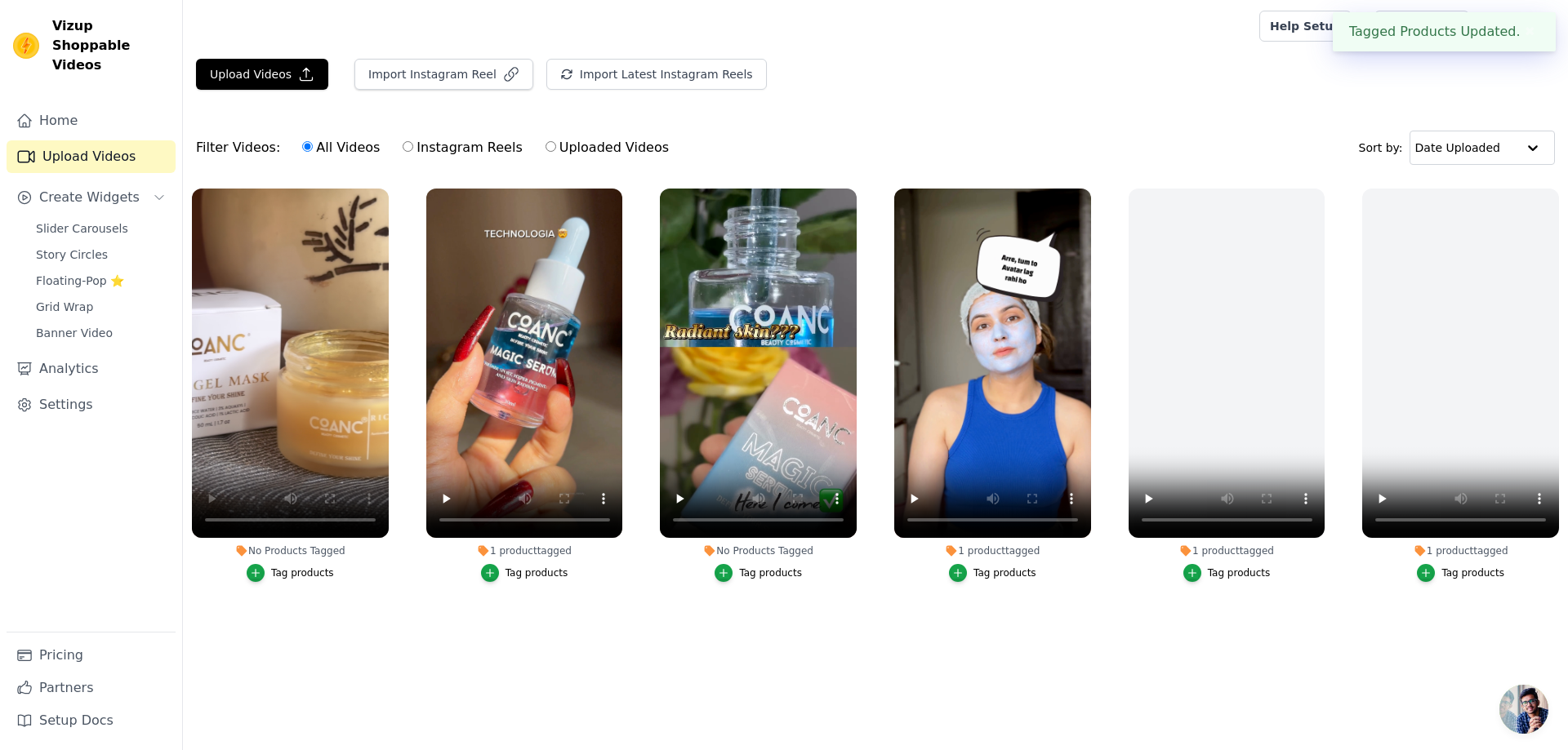
click at [770, 553] on div "No Products Tagged" at bounding box center [758, 551] width 196 height 13
click at [780, 544] on div "No Products Tagged" at bounding box center [758, 551] width 196 height 13
click at [765, 576] on div "Tag products" at bounding box center [770, 573] width 63 height 13
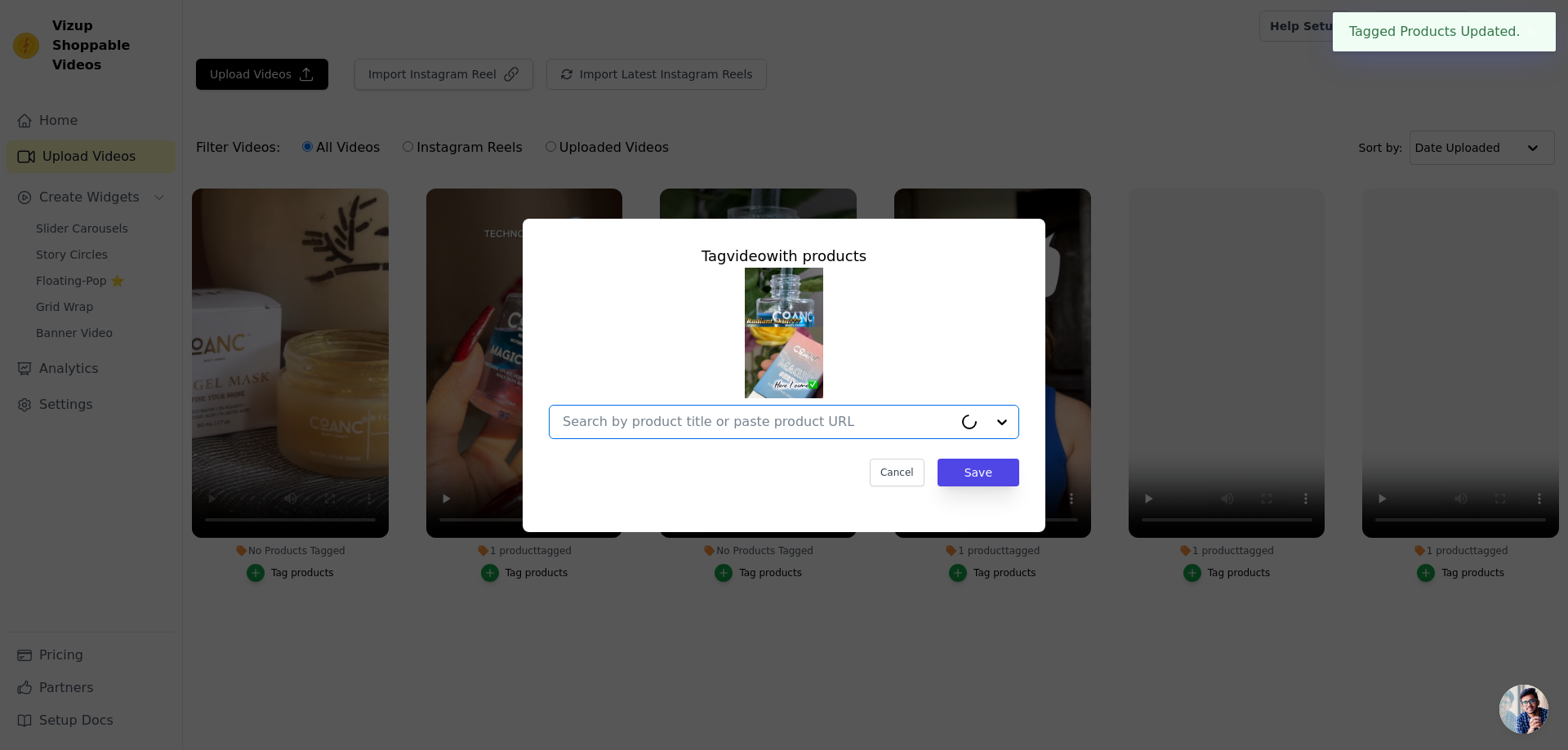
click at [842, 422] on input "No Products Tagged Tag video with products Option undefined, selected. Select i…" at bounding box center [757, 422] width 390 height 15
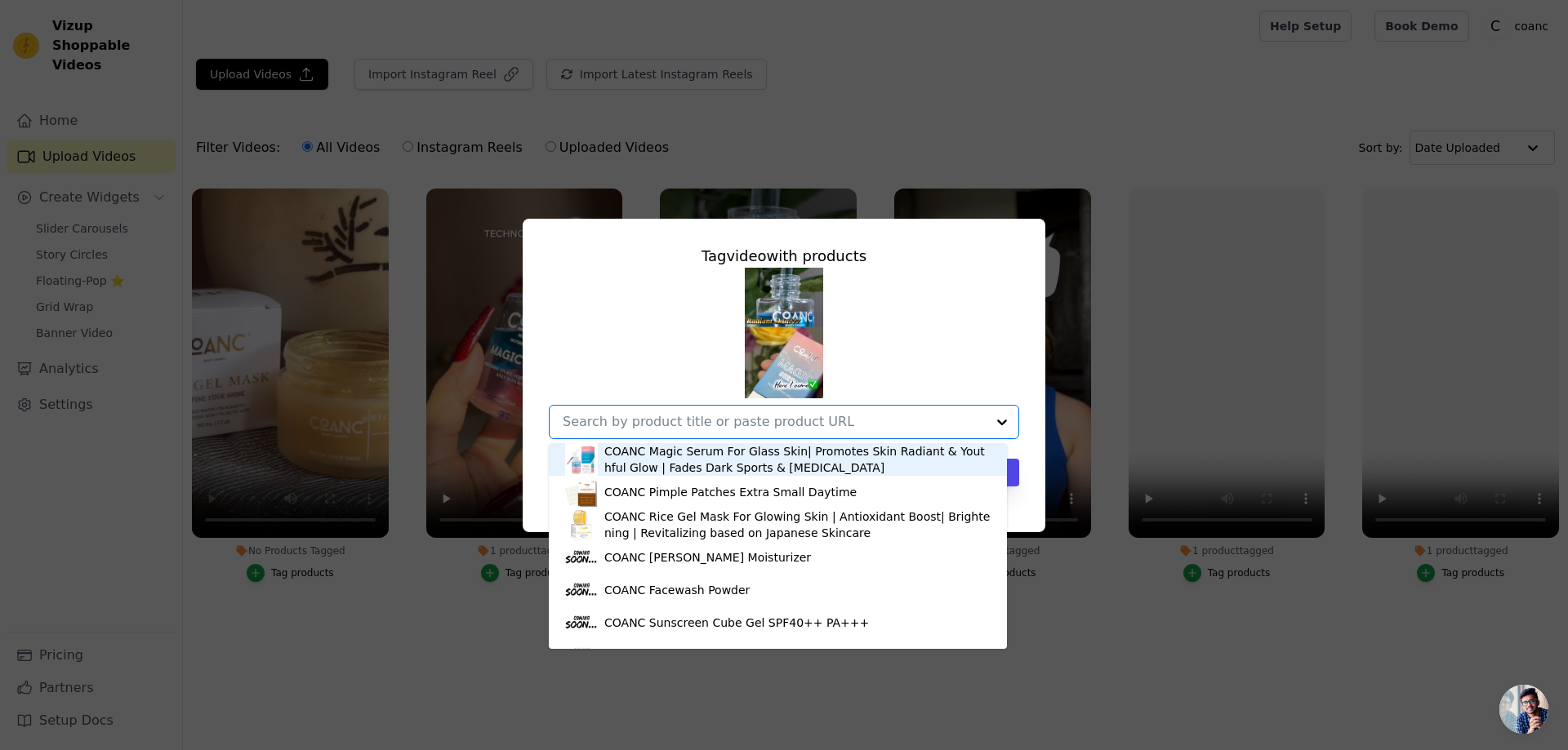
click at [809, 463] on div "COANC Magic Serum For Glass Skin| Promotes Skin Radiant & Youthful Glow | Fades…" at bounding box center [797, 459] width 386 height 33
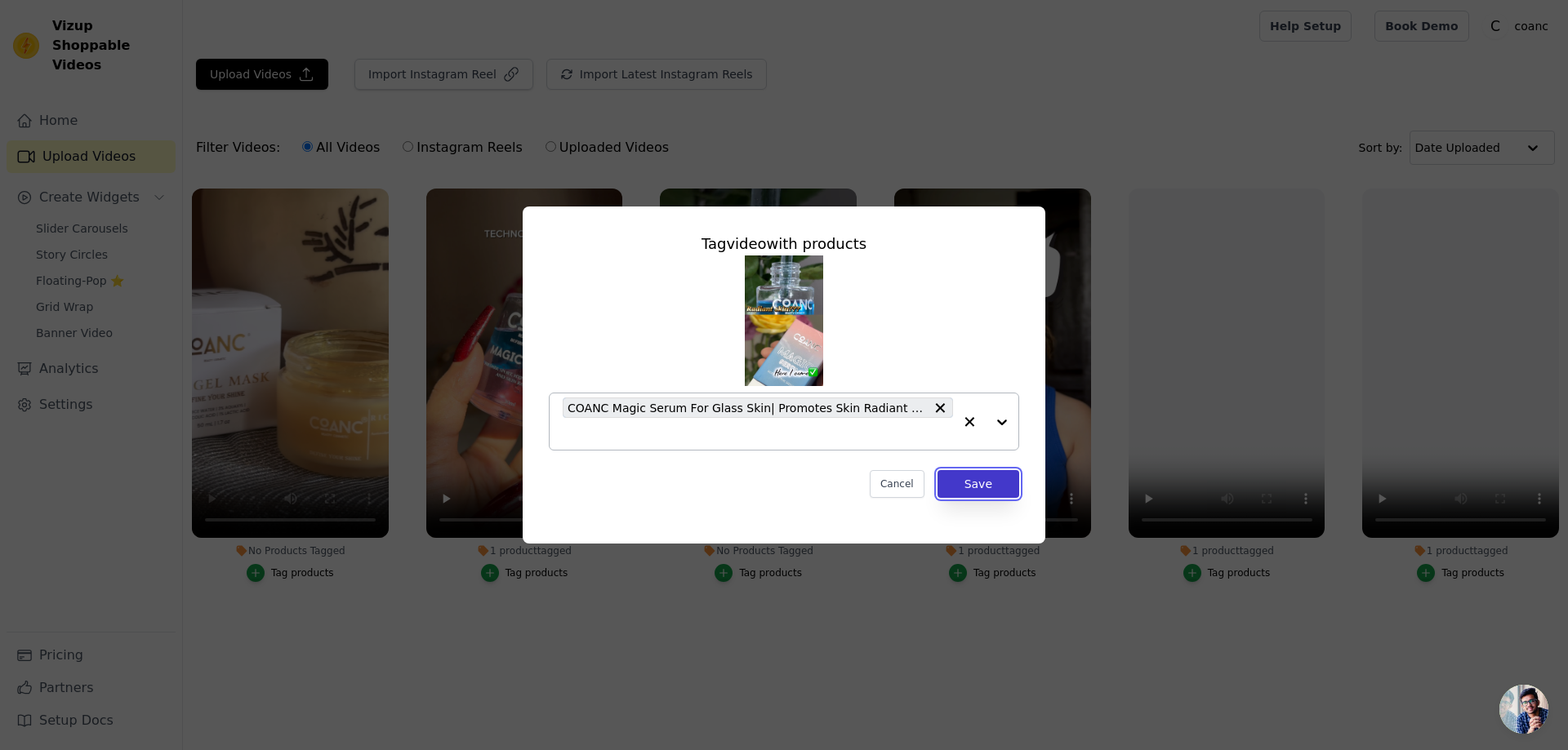
click at [977, 482] on button "Save" at bounding box center [978, 483] width 81 height 27
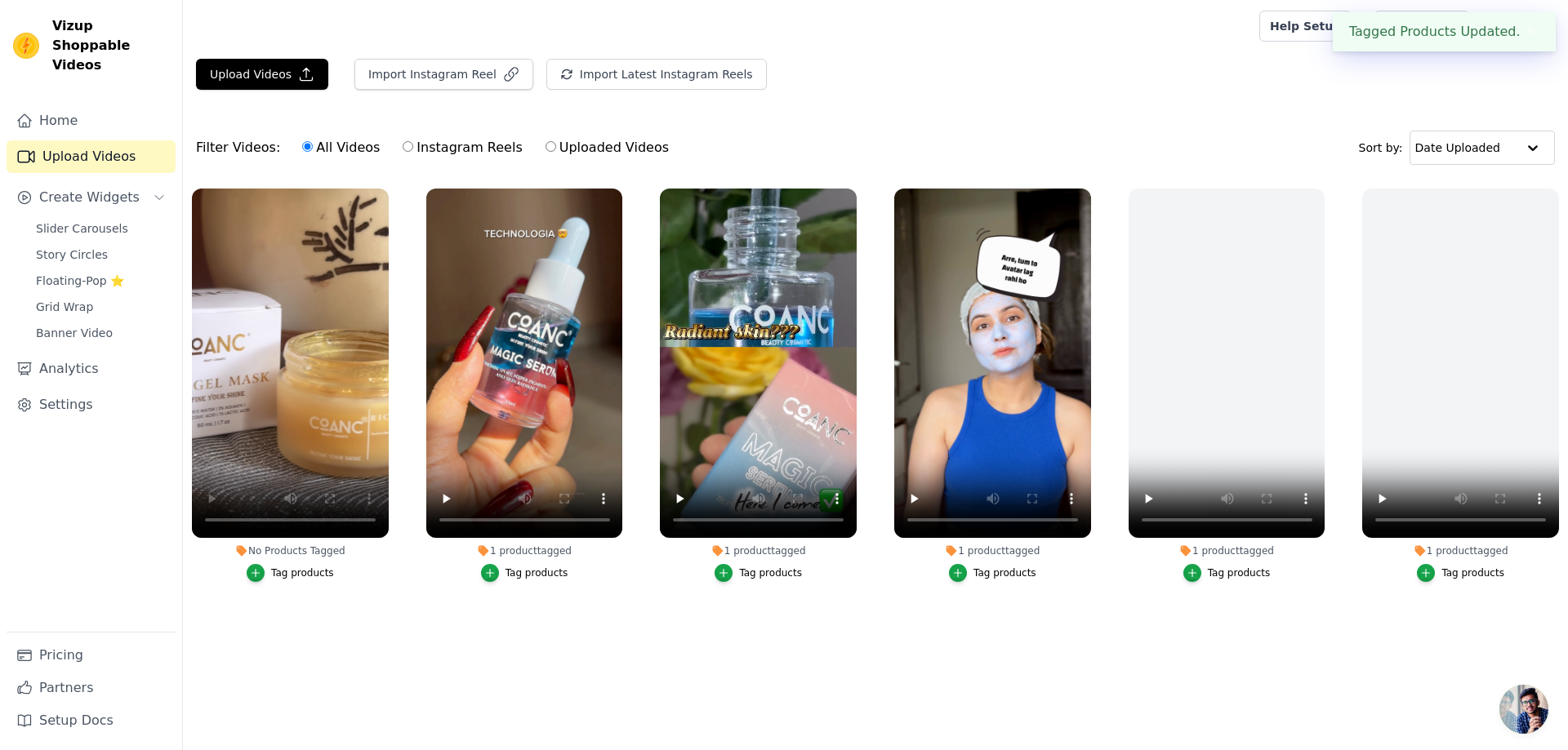
click at [281, 544] on div "No Products Tagged" at bounding box center [290, 551] width 196 height 13
click at [295, 567] on div "Tag products" at bounding box center [302, 573] width 63 height 13
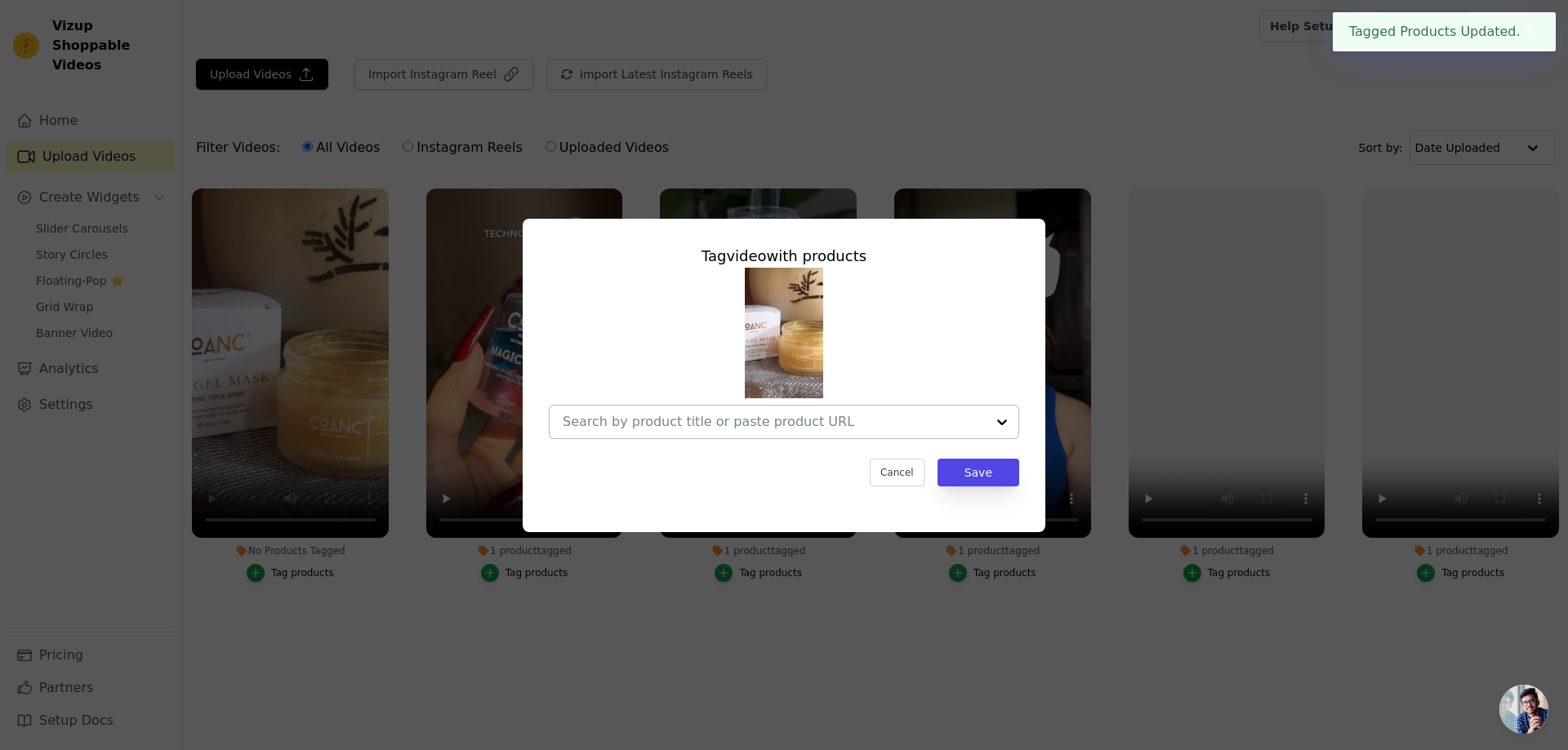
click at [678, 419] on input "No Products Tagged Tag video with products Cancel Save Tag products" at bounding box center [774, 422] width 423 height 15
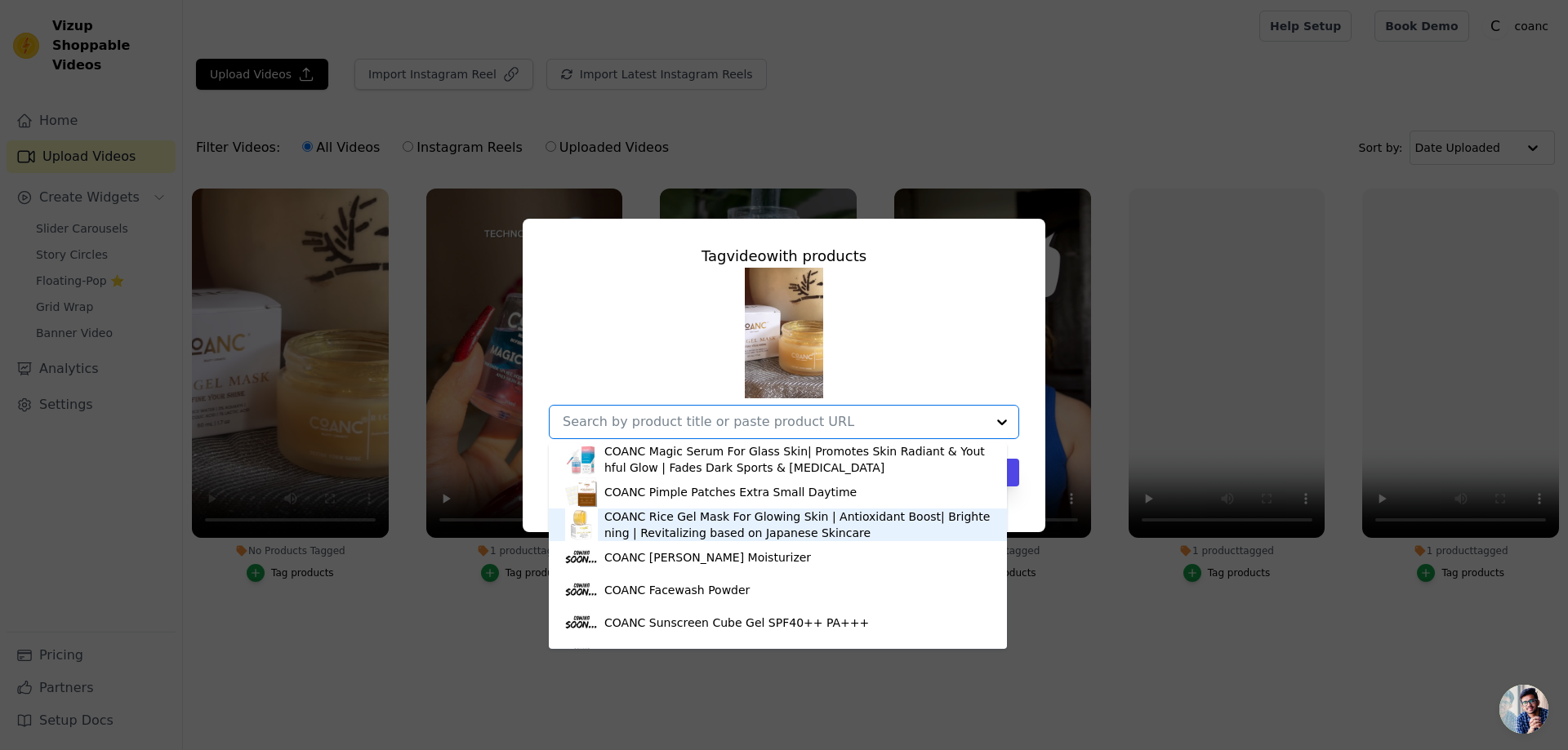
click at [680, 520] on div "COANC Rice Gel Mask For Glowing Skin | Antioxidant Boost| Brightening | Revital…" at bounding box center [797, 525] width 386 height 33
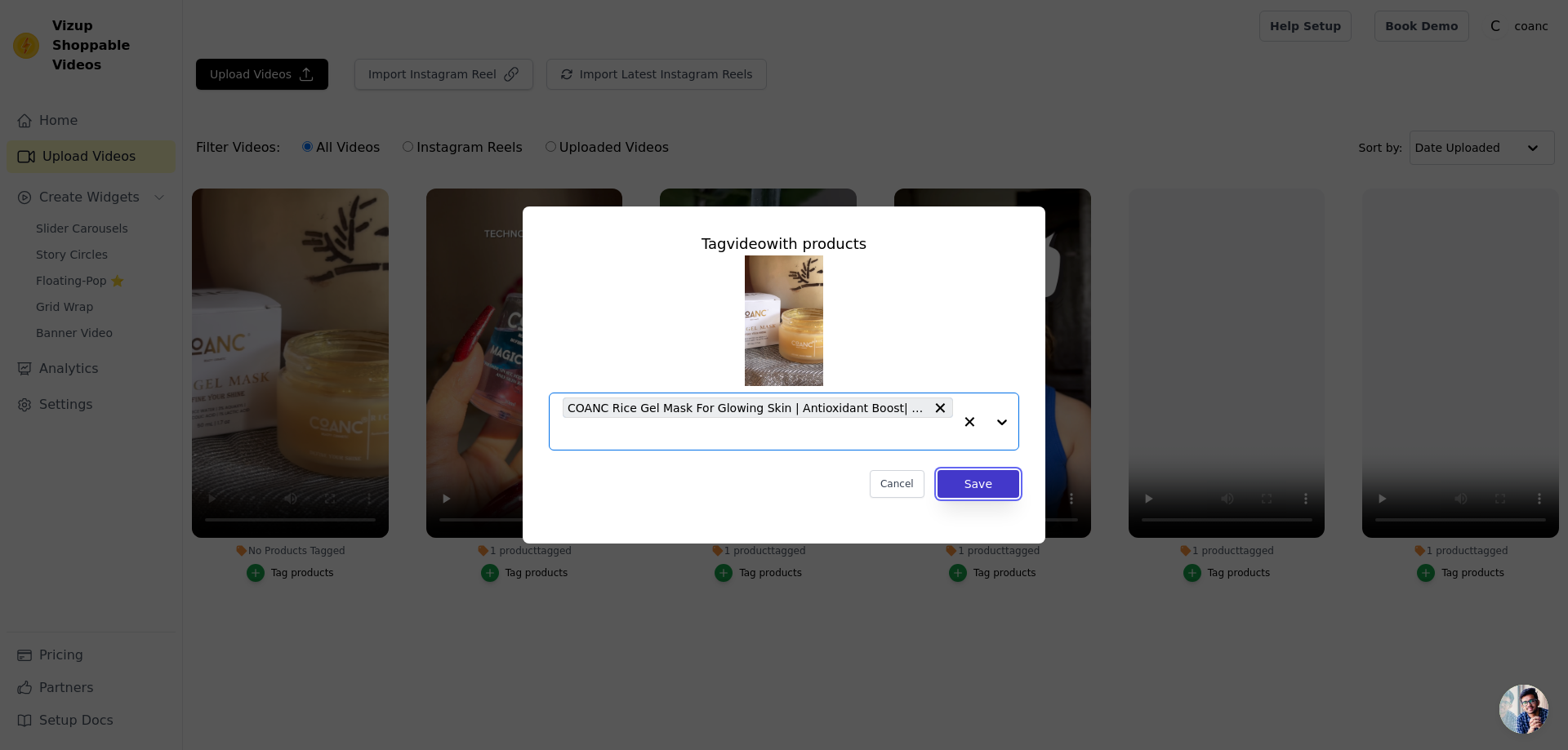
click at [980, 479] on button "Save" at bounding box center [978, 483] width 81 height 27
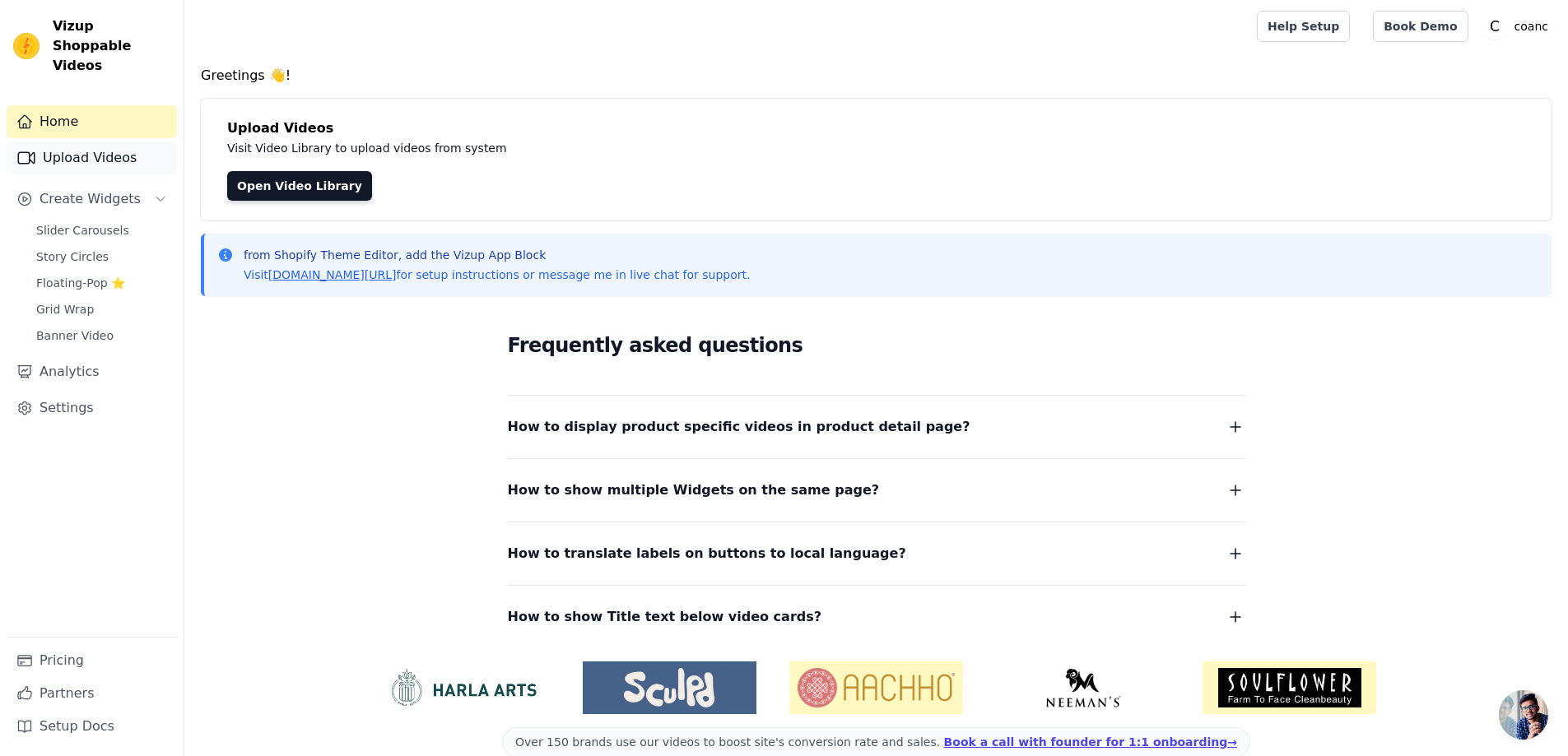
click at [81, 142] on link "Upload Videos" at bounding box center [91, 158] width 170 height 33
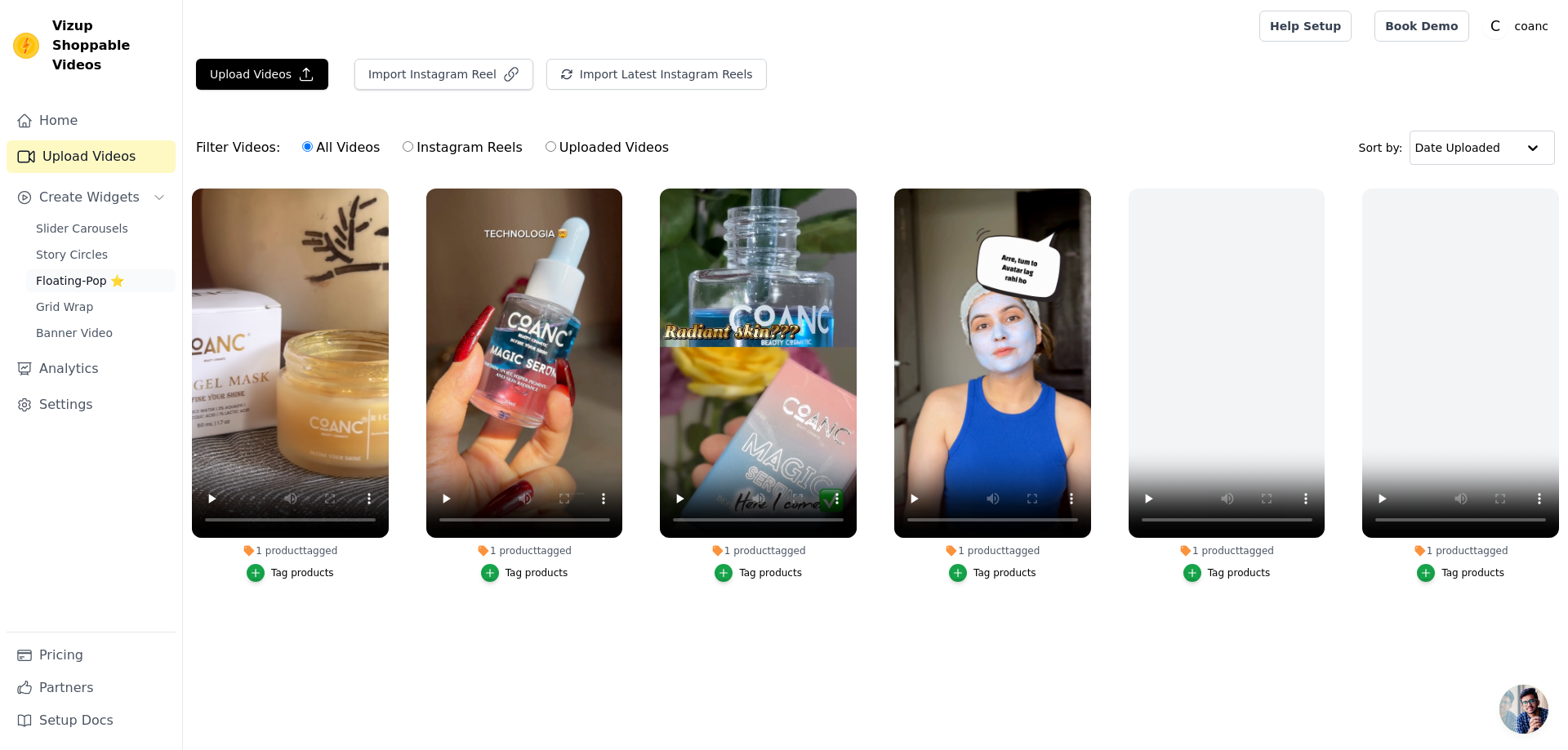
click at [51, 273] on span "Floating-Pop ⭐" at bounding box center [79, 280] width 88 height 16
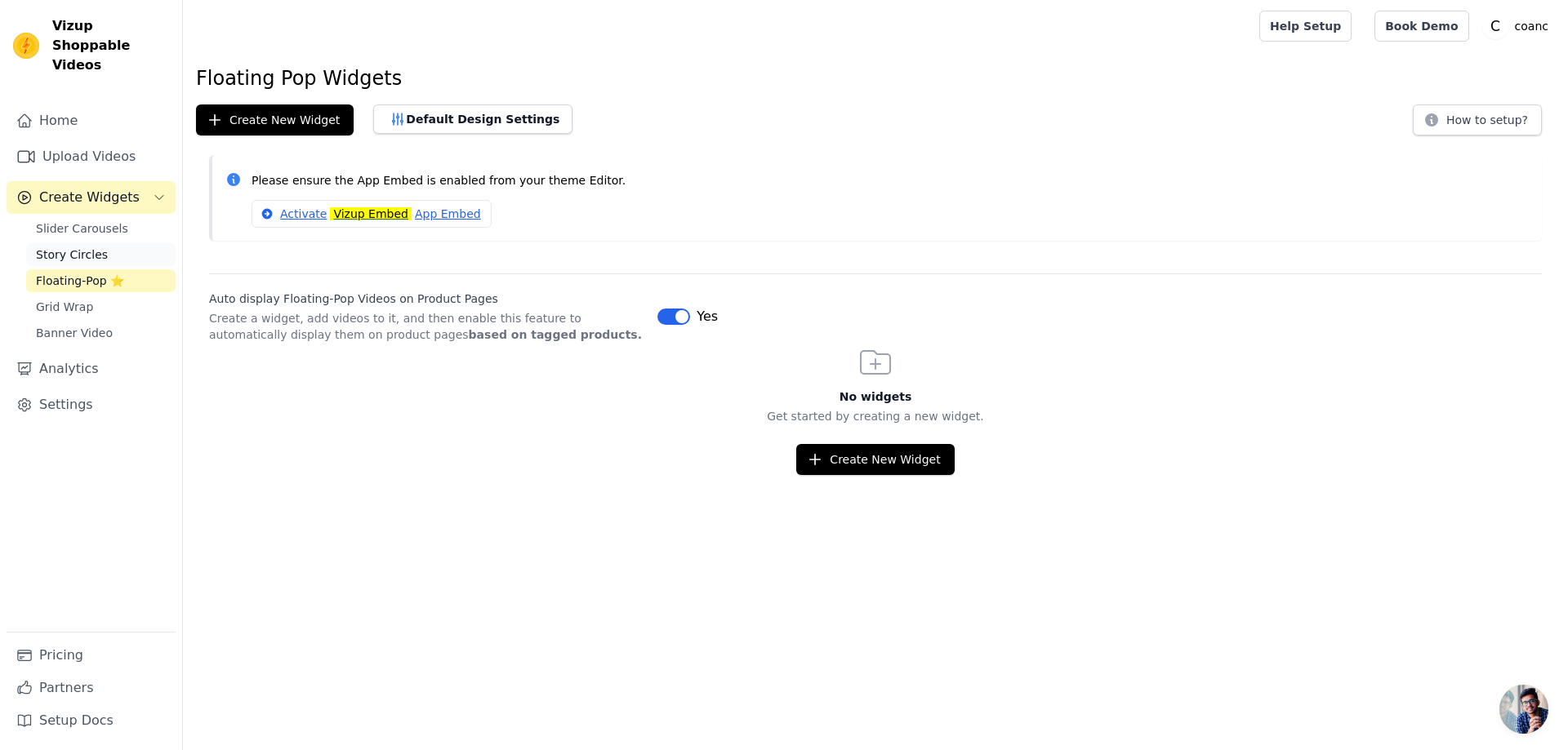
click at [51, 246] on span "Story Circles" at bounding box center [72, 254] width 72 height 16
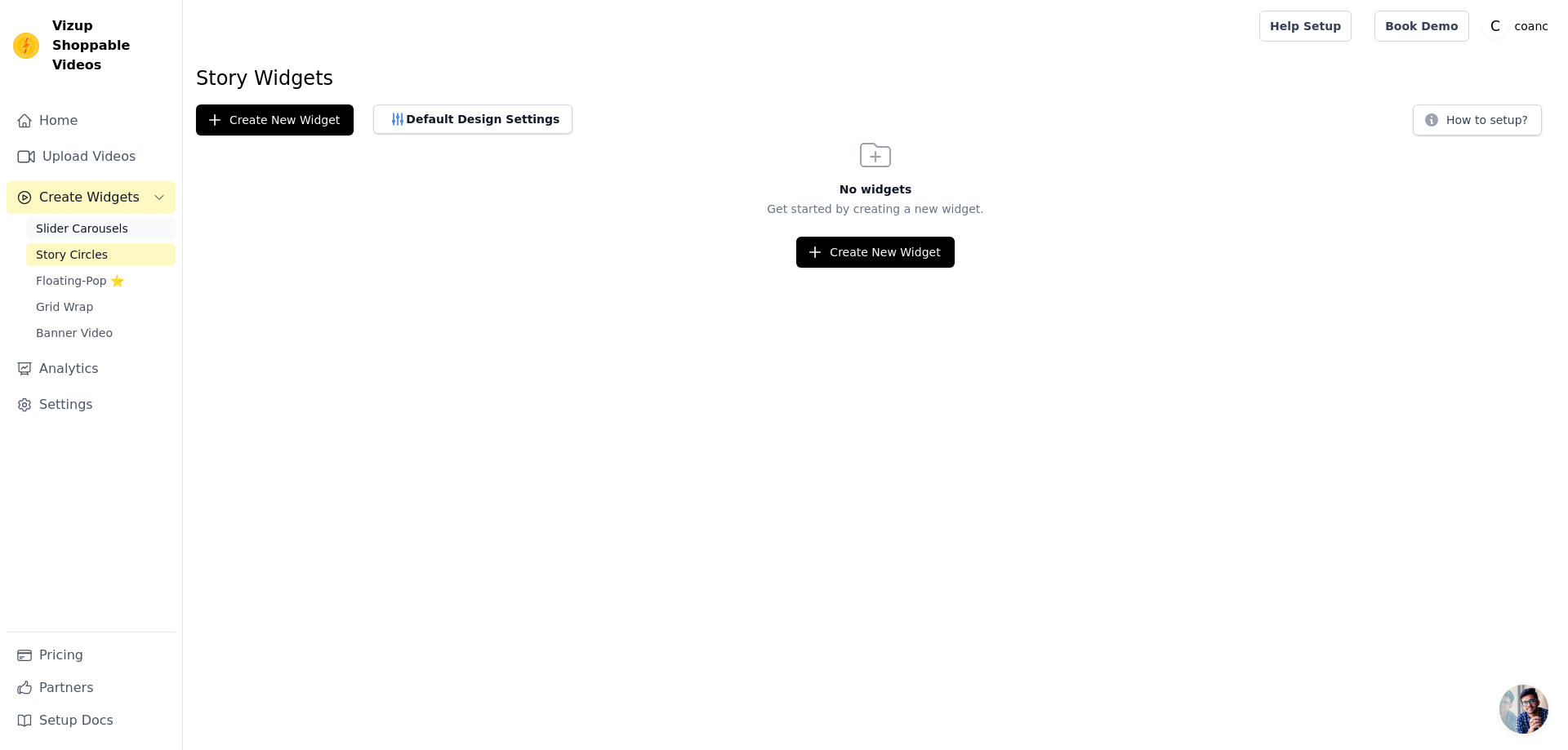
click at [49, 221] on span "Slider Carousels" at bounding box center [82, 228] width 93 height 16
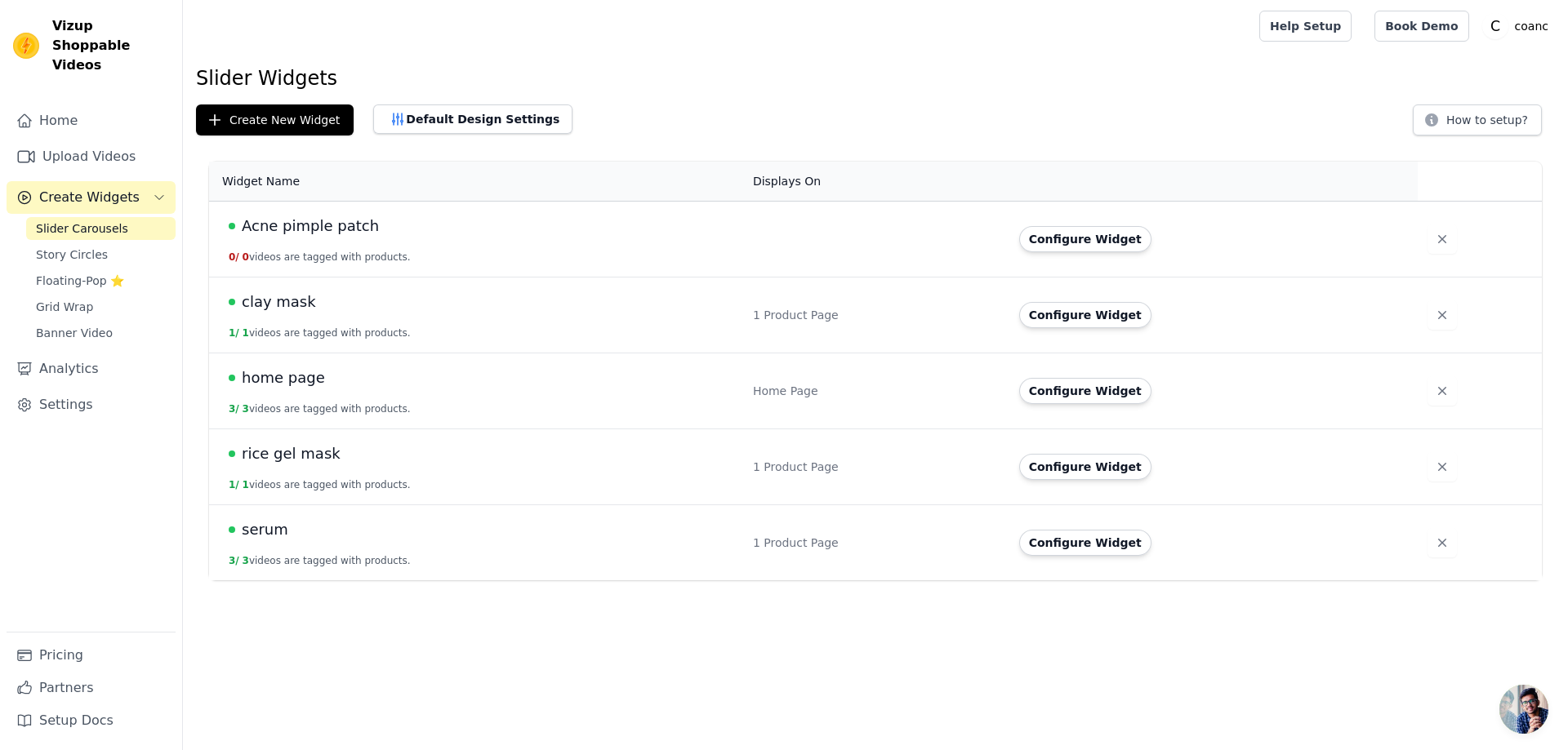
click at [372, 298] on div "clay mask" at bounding box center [481, 302] width 505 height 23
click at [286, 297] on span "clay mask" at bounding box center [278, 302] width 75 height 23
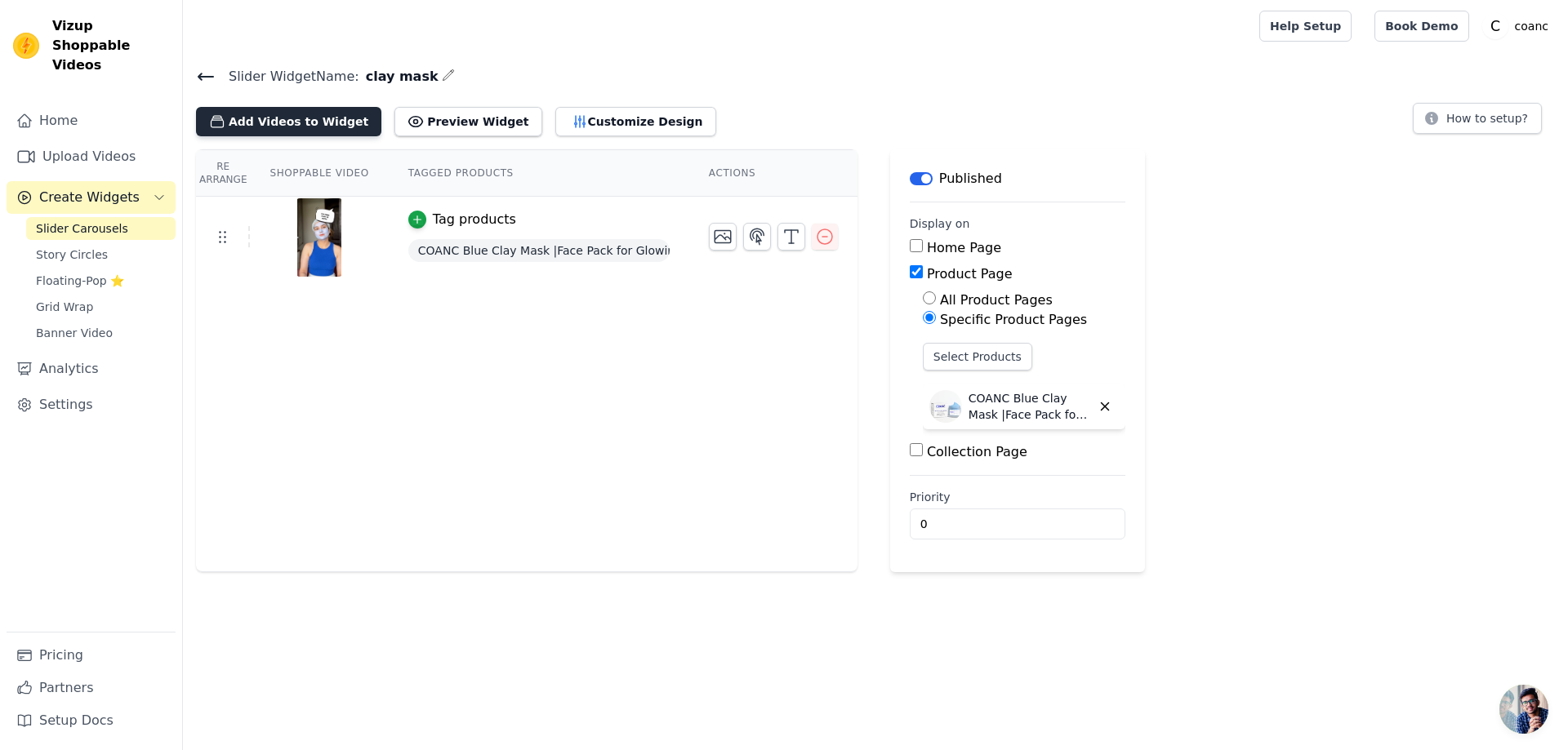
click at [282, 127] on button "Add Videos to Widget" at bounding box center [289, 121] width 185 height 29
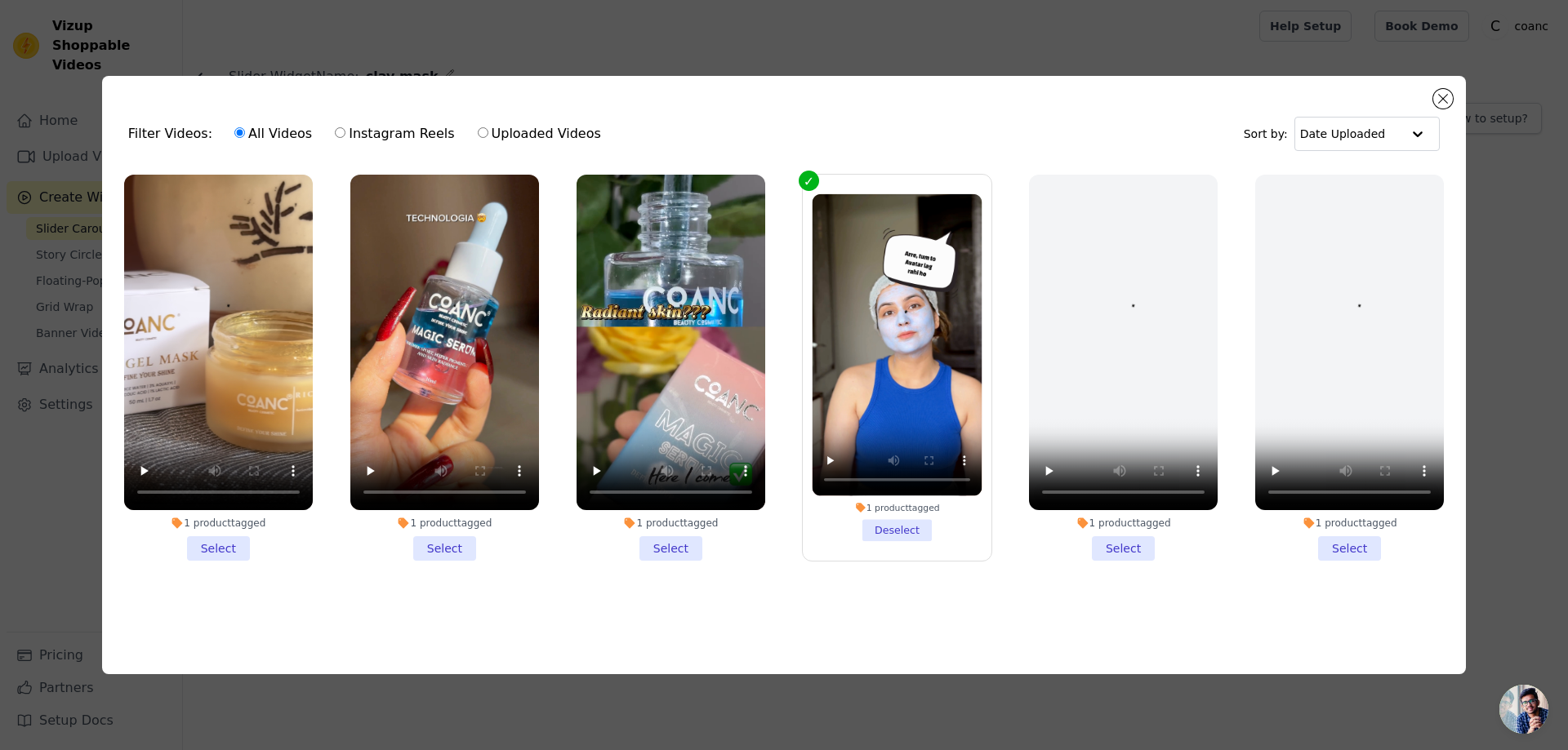
click at [216, 543] on li "1 product tagged Select" at bounding box center [218, 367] width 189 height 386
click at [0, 0] on input "1 product tagged Select" at bounding box center [0, 0] width 0 height 0
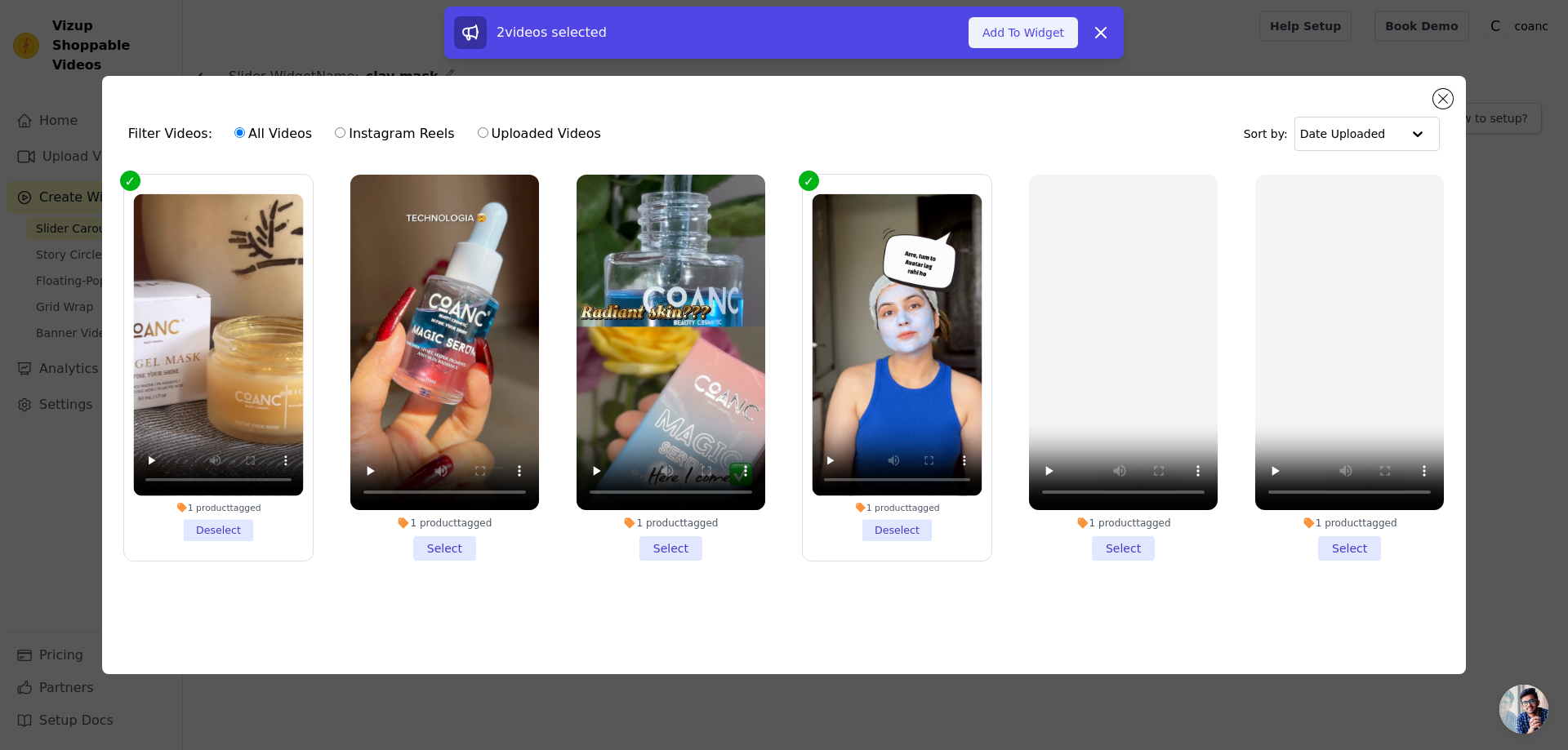
click at [1040, 28] on button "Add To Widget" at bounding box center [1023, 32] width 110 height 31
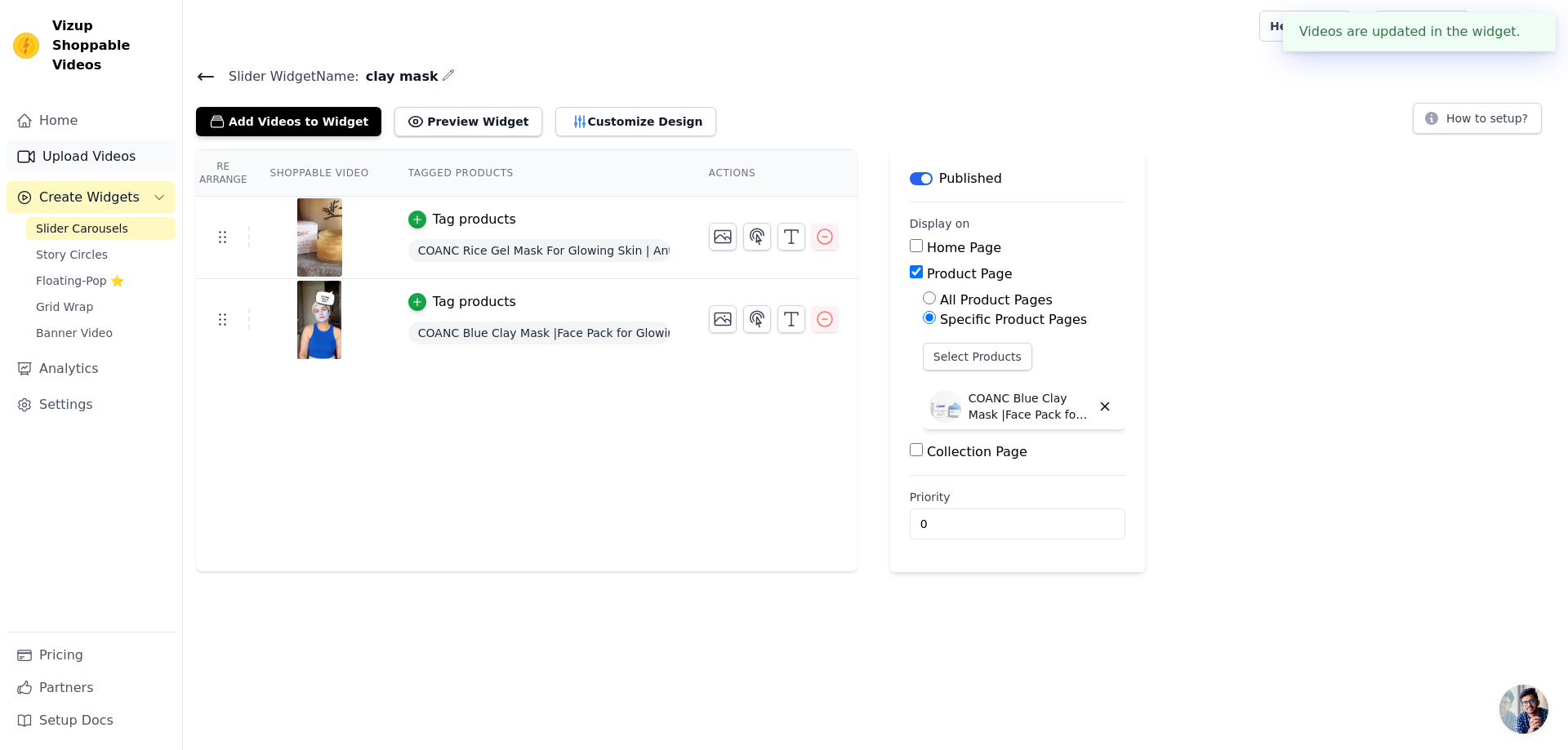
click at [55, 141] on link "Upload Videos" at bounding box center [91, 157] width 169 height 33
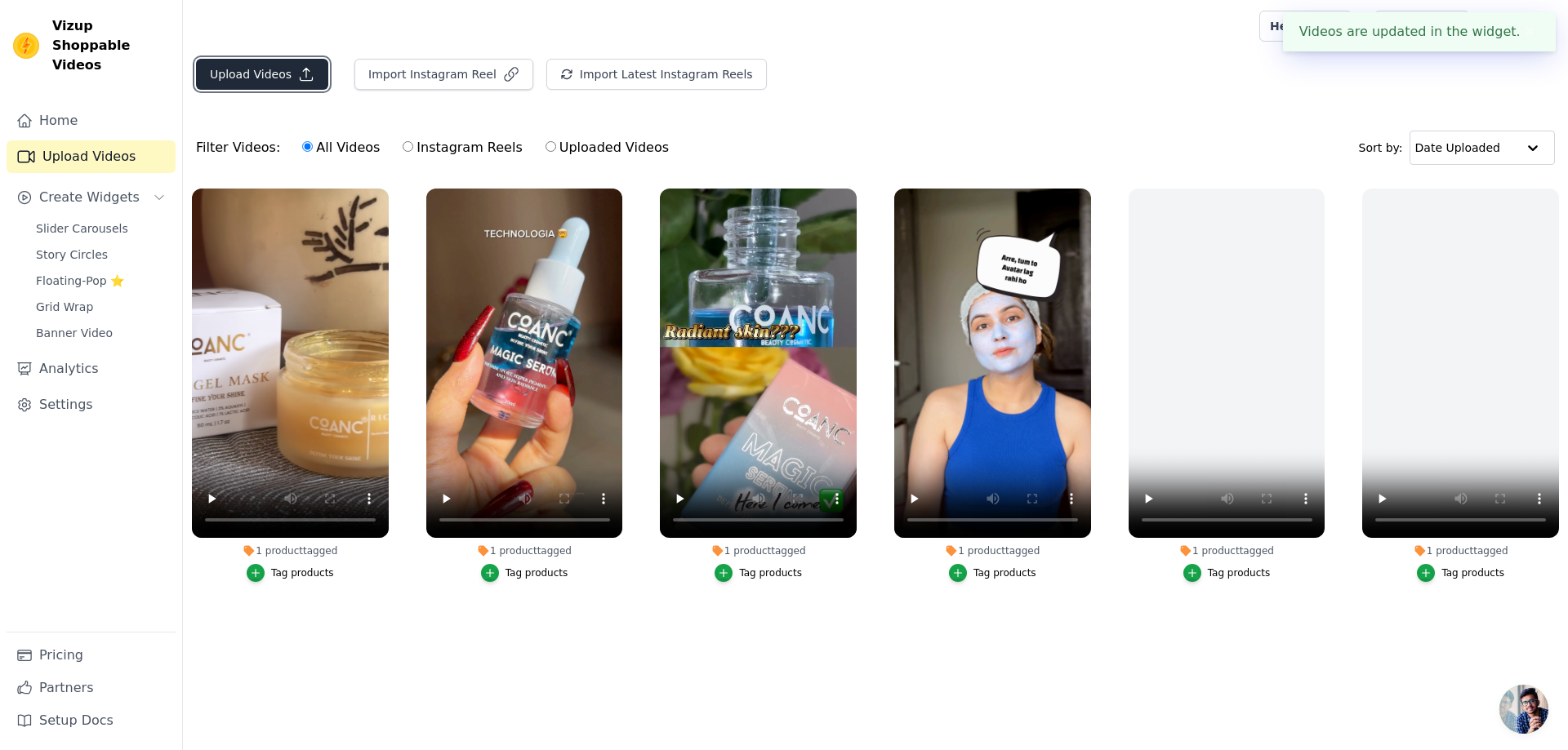
click at [288, 75] on button "Upload Videos" at bounding box center [262, 74] width 132 height 31
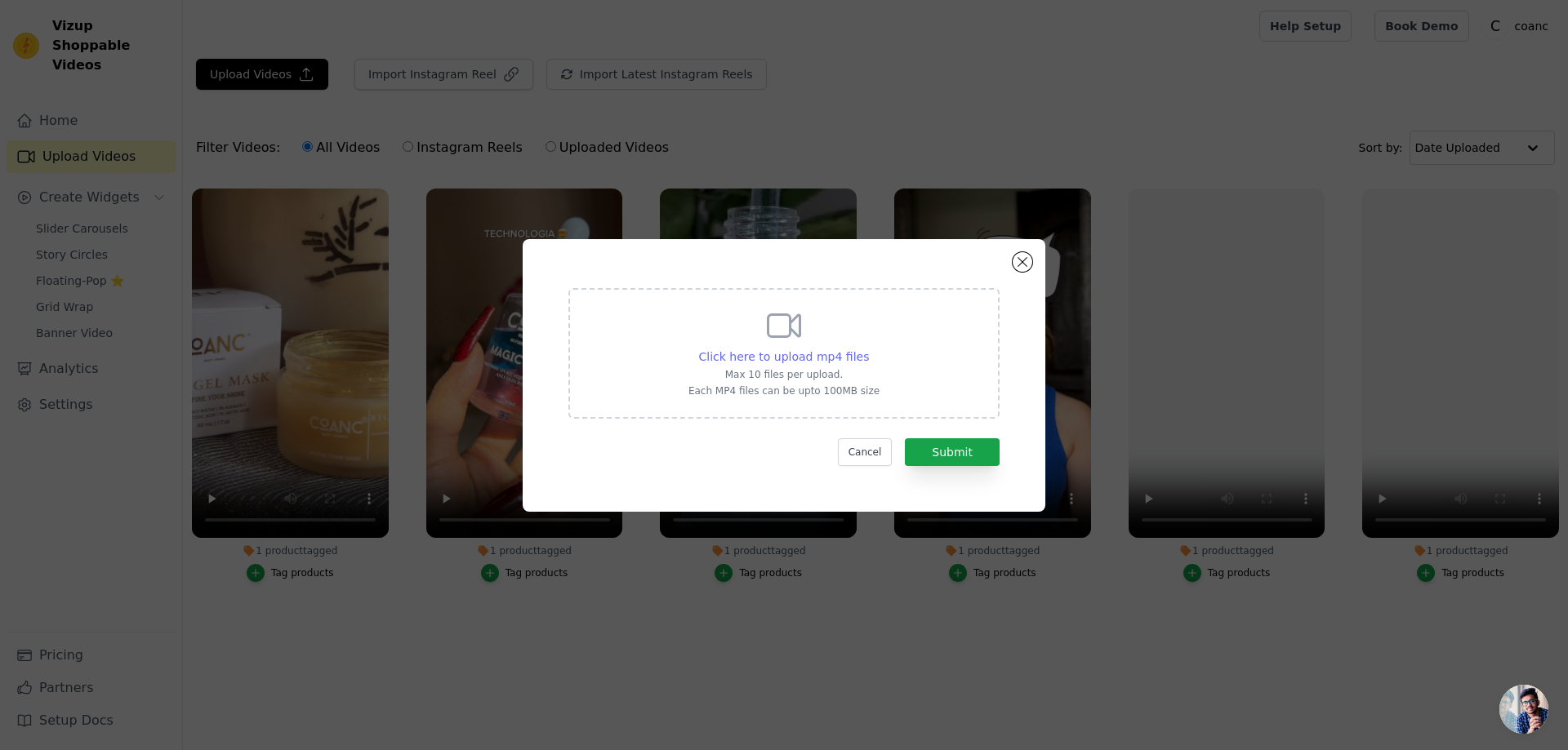
click at [818, 356] on span "Click here to upload mp4 files" at bounding box center [784, 357] width 171 height 13
click at [868, 348] on input "Click here to upload mp4 files Max 10 files per upload. Each MP4 files can be u…" at bounding box center [868, 347] width 1 height 1
type input "C:\fakepath\Pimples!!!! Of course, this happens the day before a big day But do…"
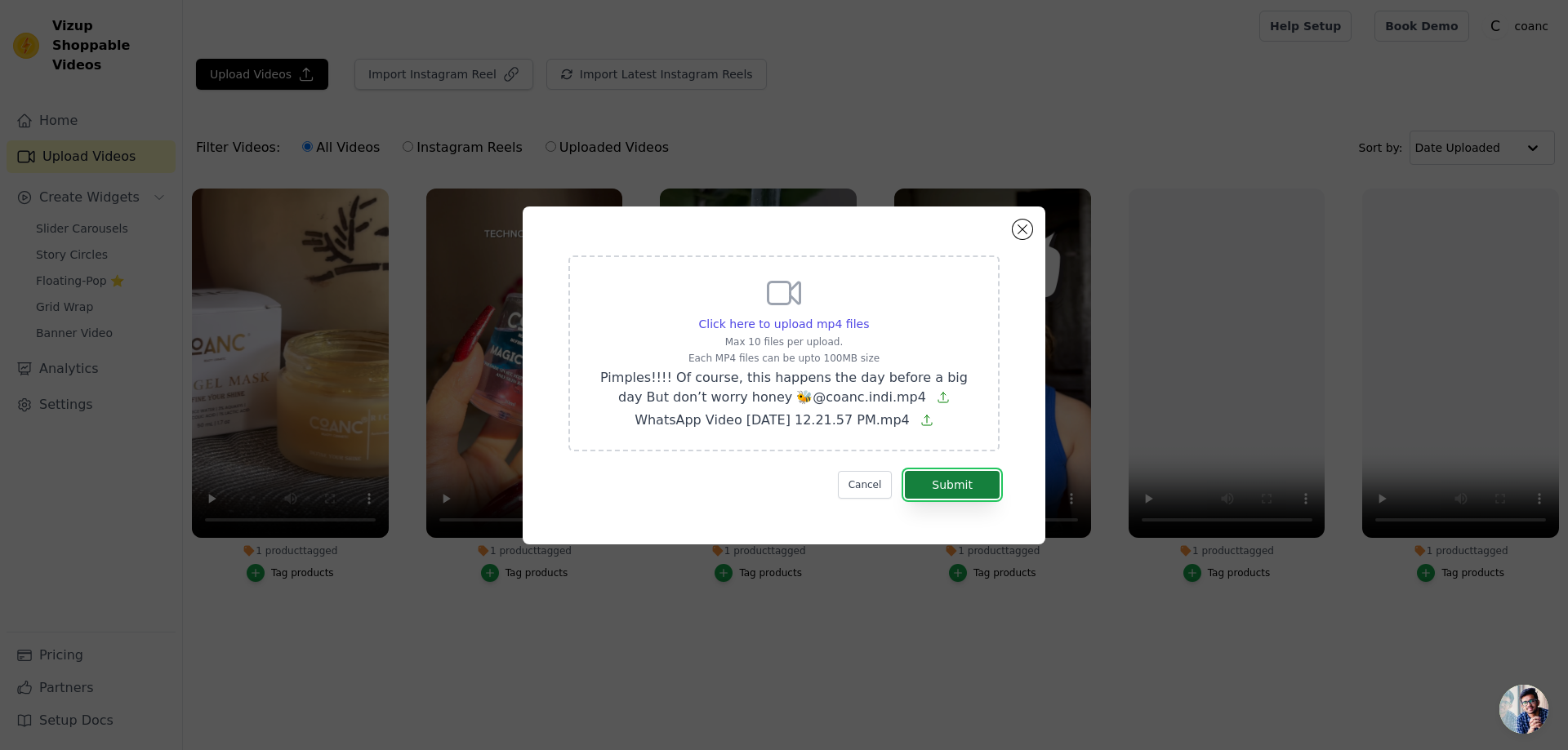
click at [954, 481] on button "Submit" at bounding box center [952, 484] width 94 height 27
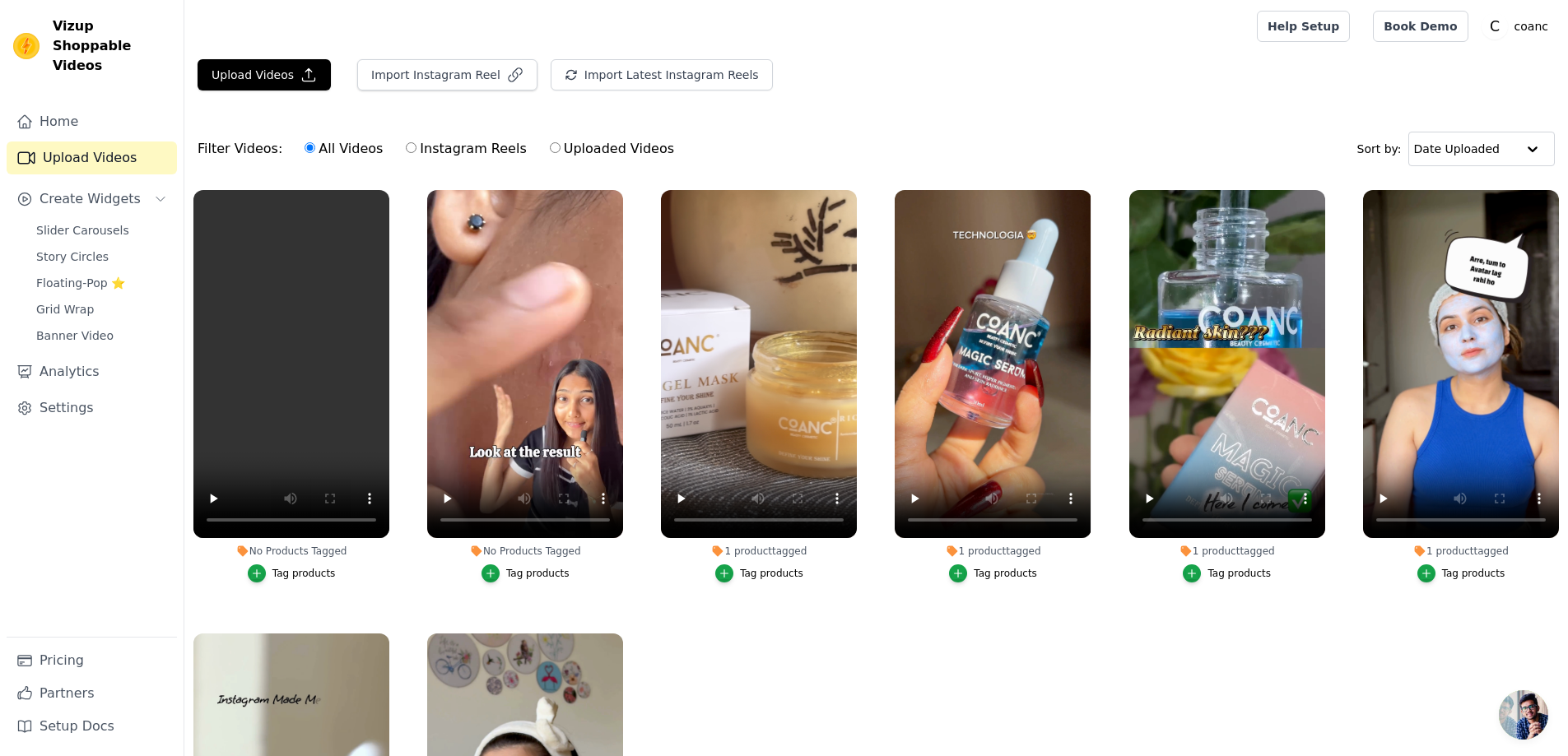
click at [512, 568] on div "Tag products" at bounding box center [538, 573] width 64 height 13
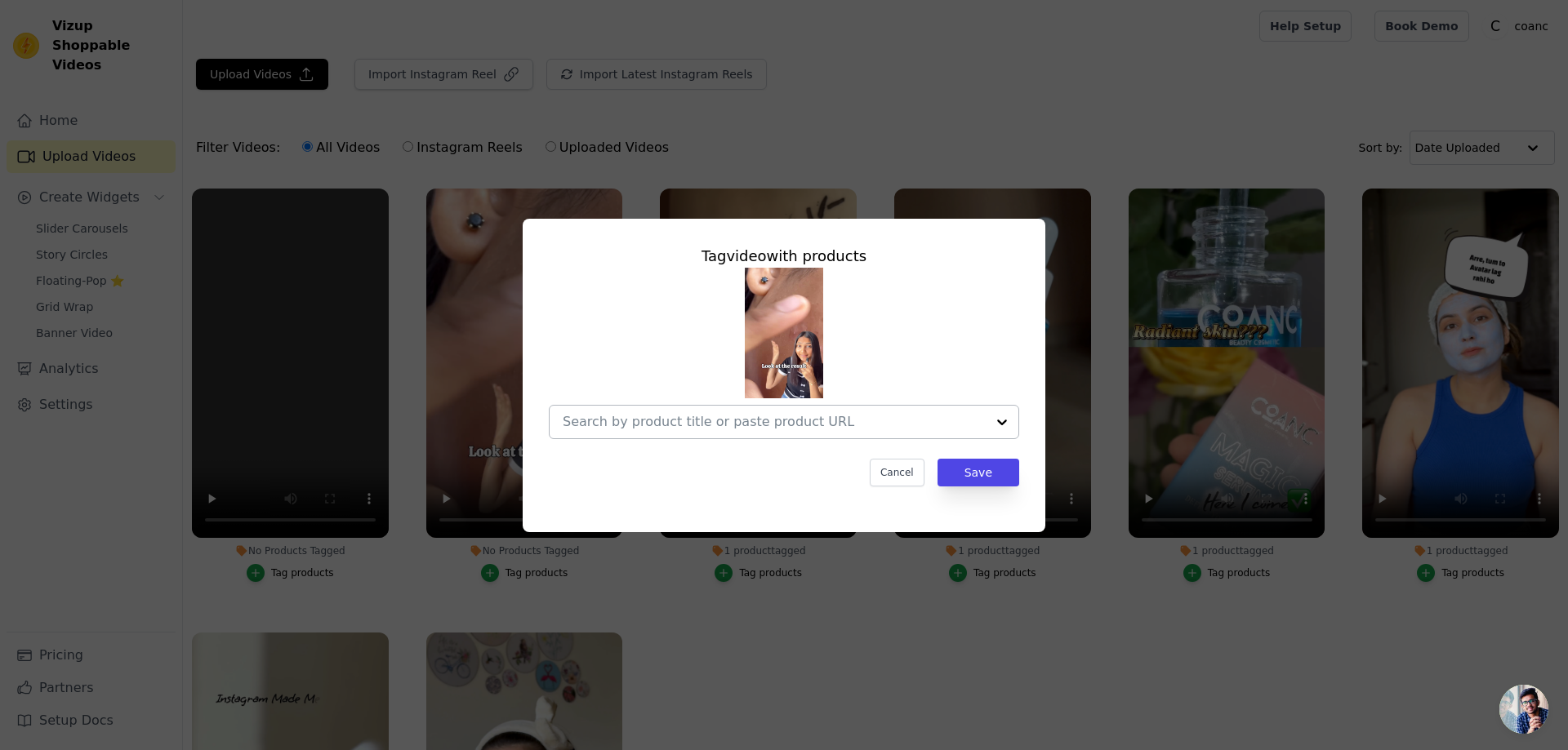
click at [731, 425] on input "No Products Tagged Tag video with products Cancel Save Tag products" at bounding box center [774, 422] width 423 height 15
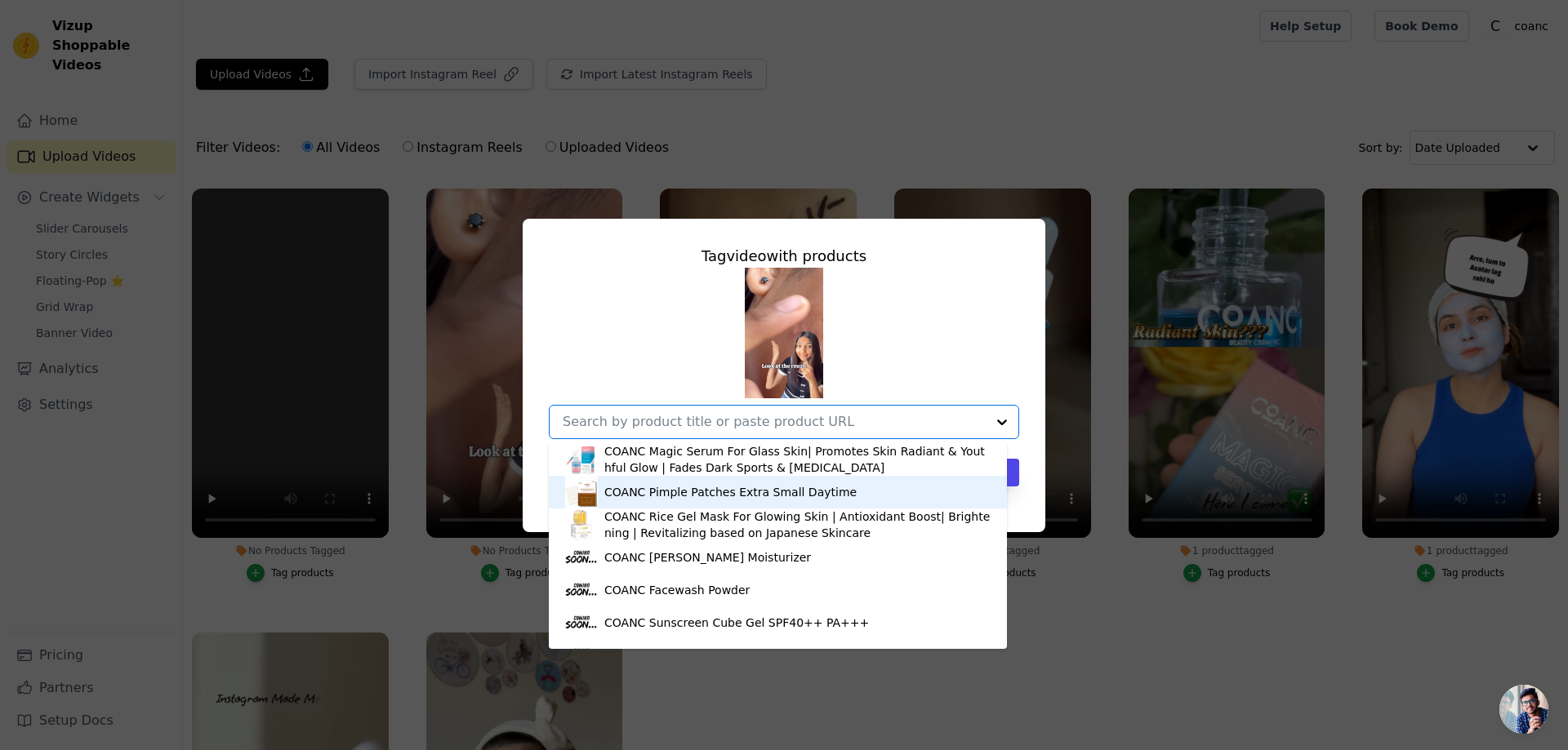
click at [729, 498] on div "COANC Pimple Patches Extra Small Daytime" at bounding box center [730, 492] width 252 height 16
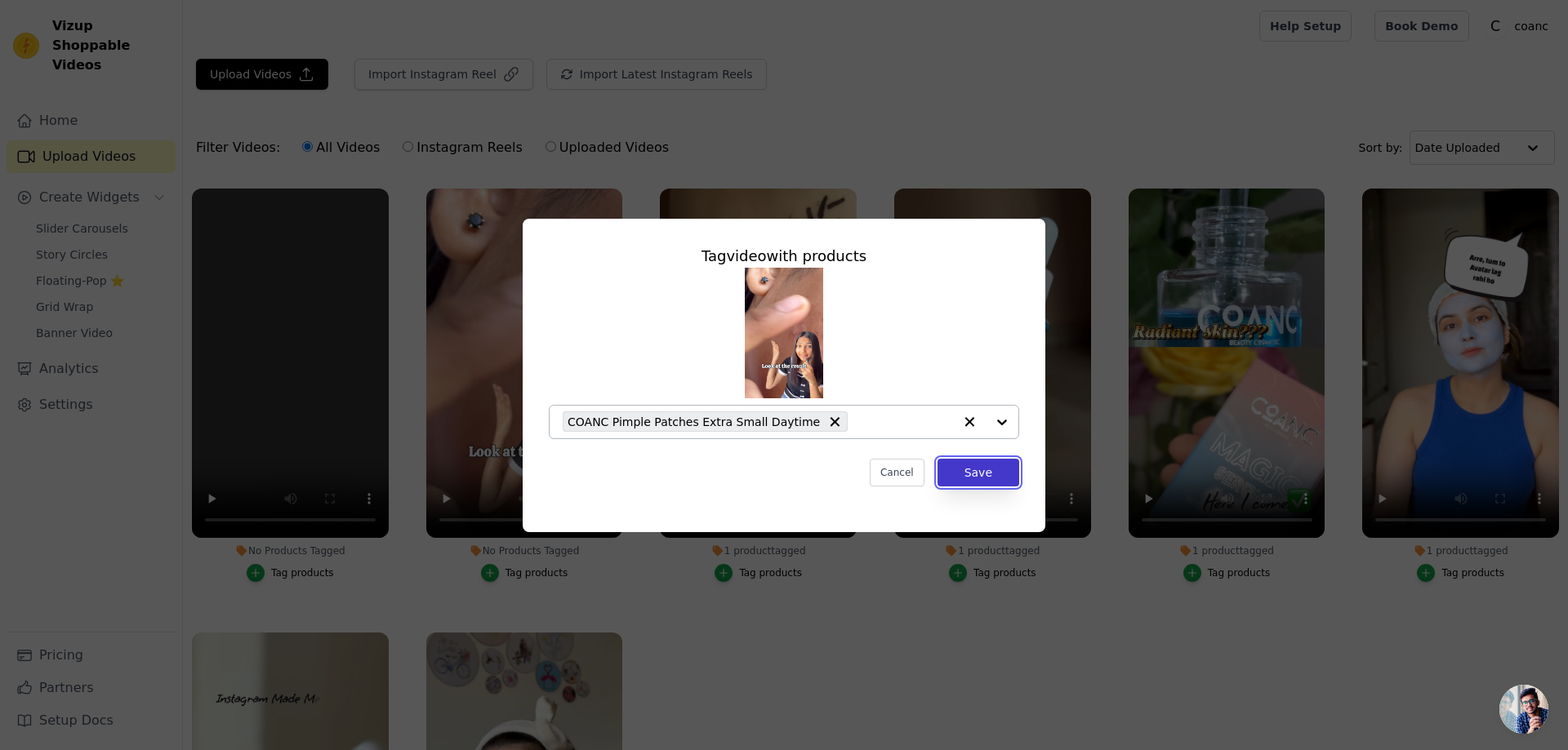
click at [999, 470] on button "Save" at bounding box center [978, 472] width 81 height 27
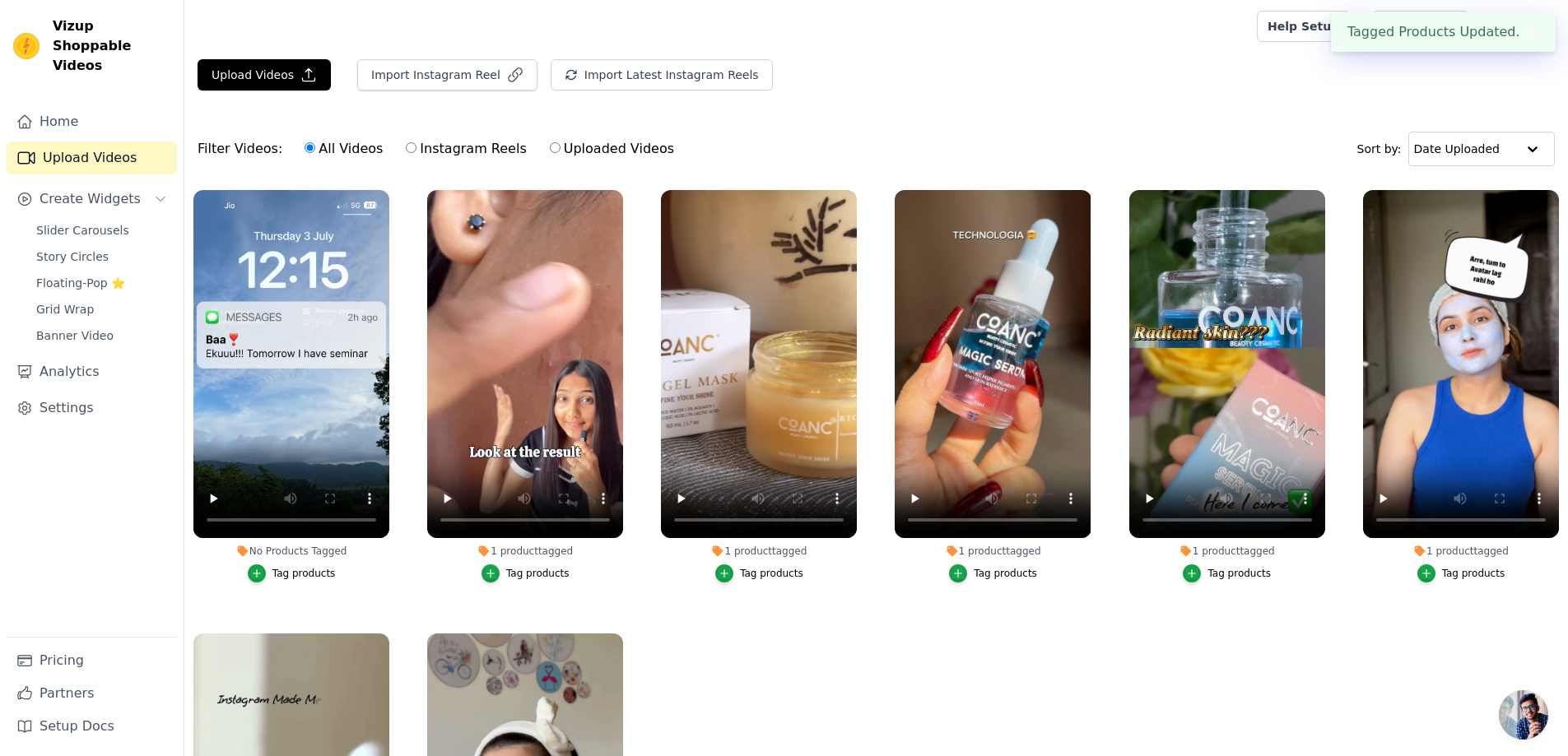
click at [312, 575] on div "Tag products" at bounding box center [304, 573] width 64 height 13
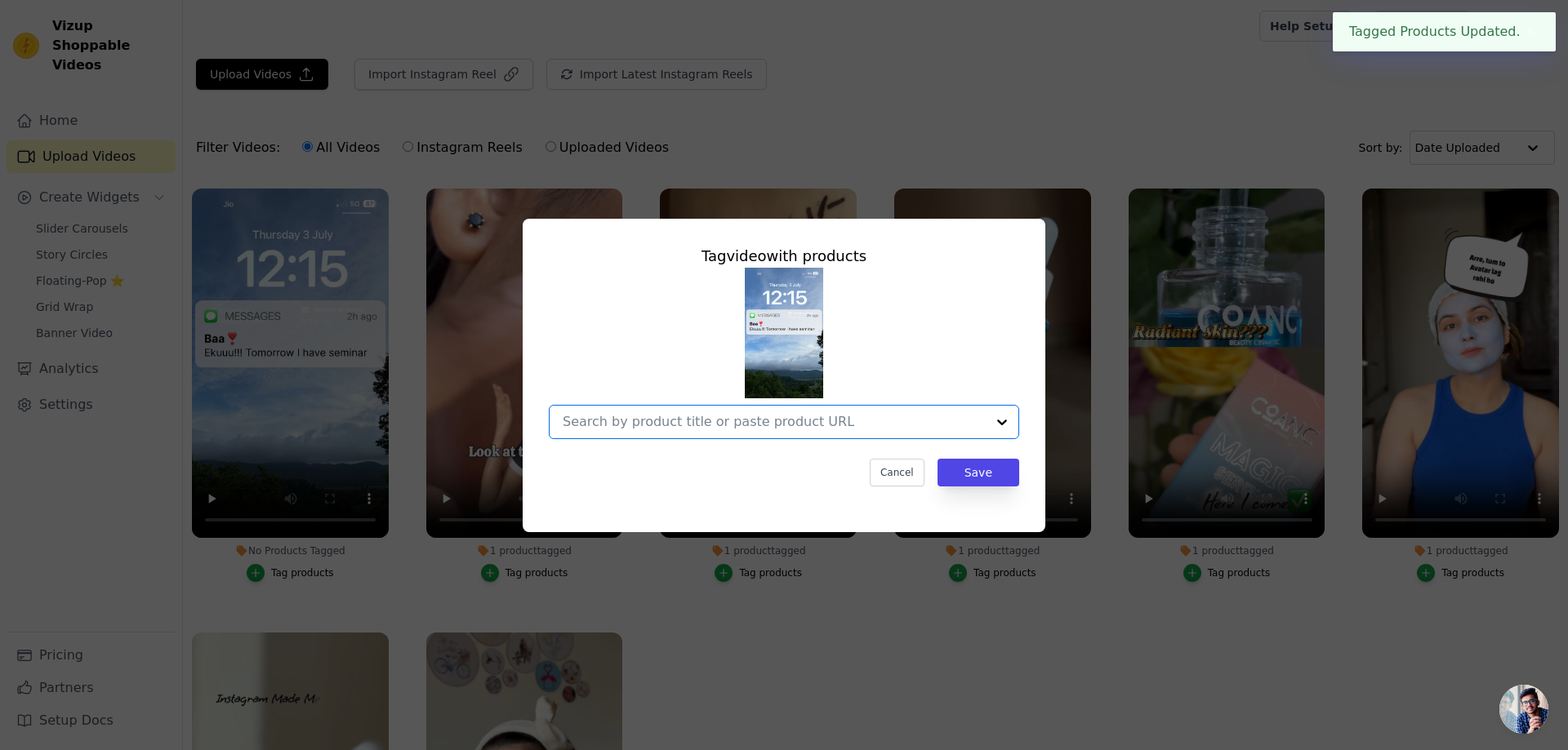
click at [789, 420] on input "No Products Tagged Tag video with products Option undefined, selected. Select i…" at bounding box center [774, 422] width 423 height 15
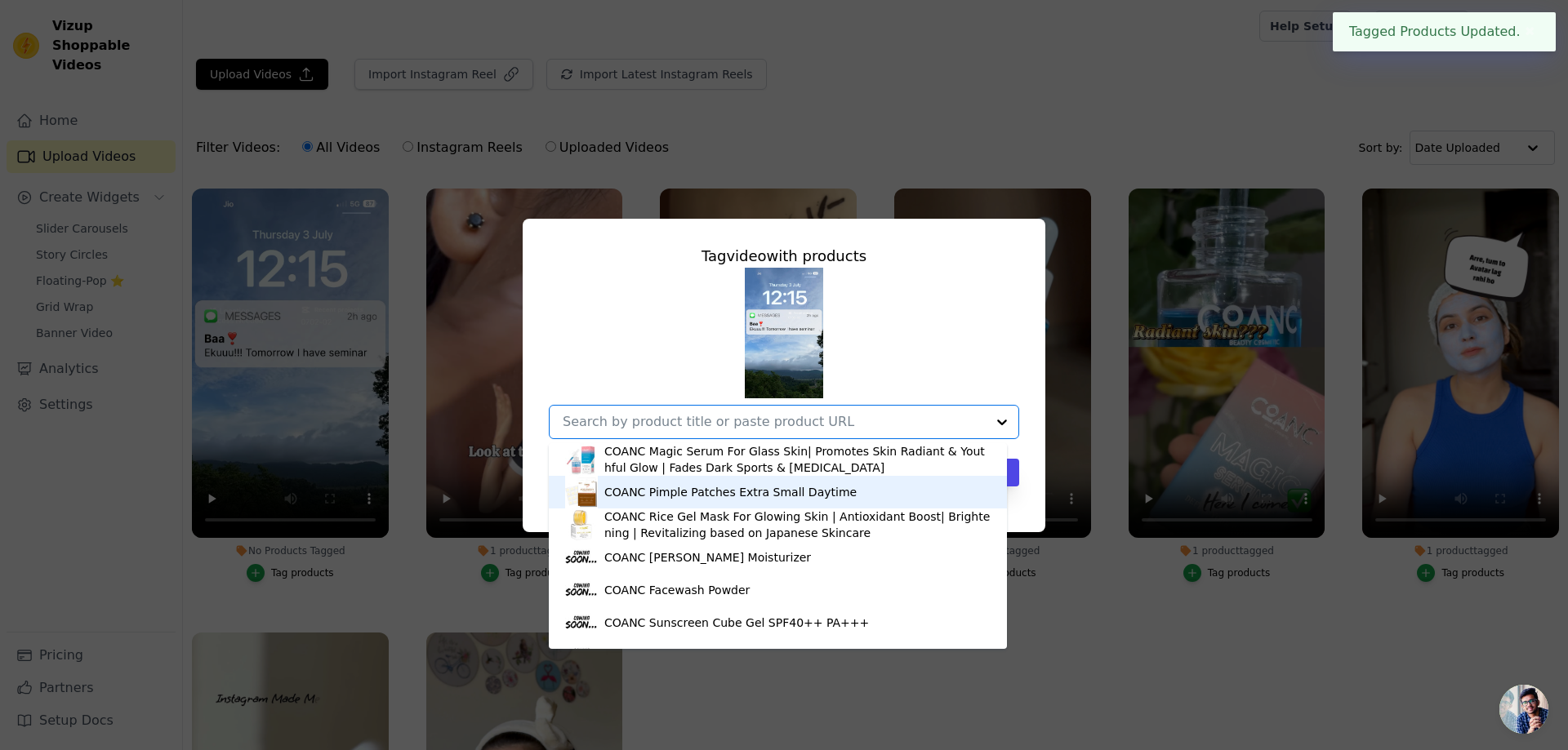
click at [764, 505] on div "COANC Pimple Patches Extra Small Daytime" at bounding box center [778, 492] width 426 height 33
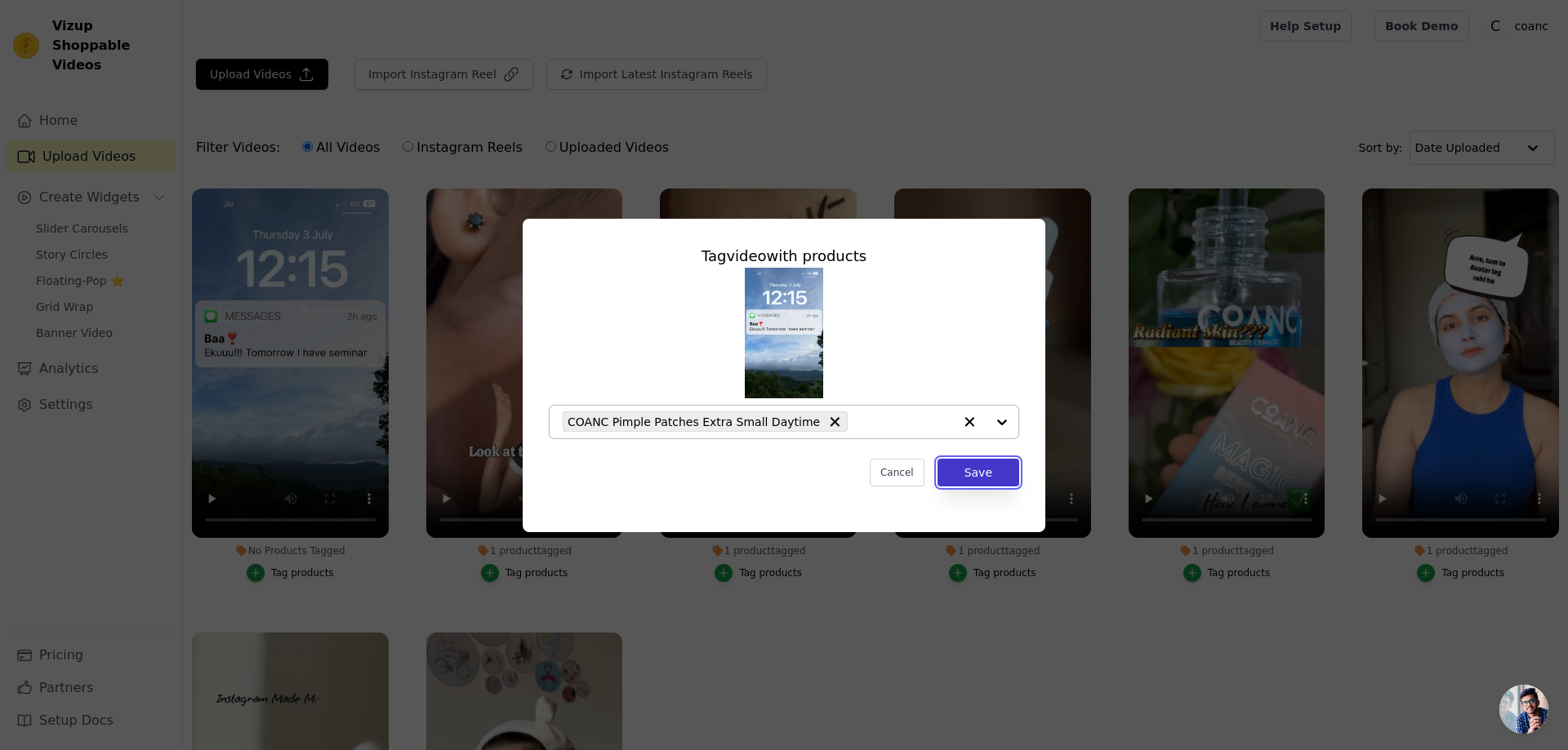
click at [971, 478] on button "Save" at bounding box center [978, 472] width 81 height 27
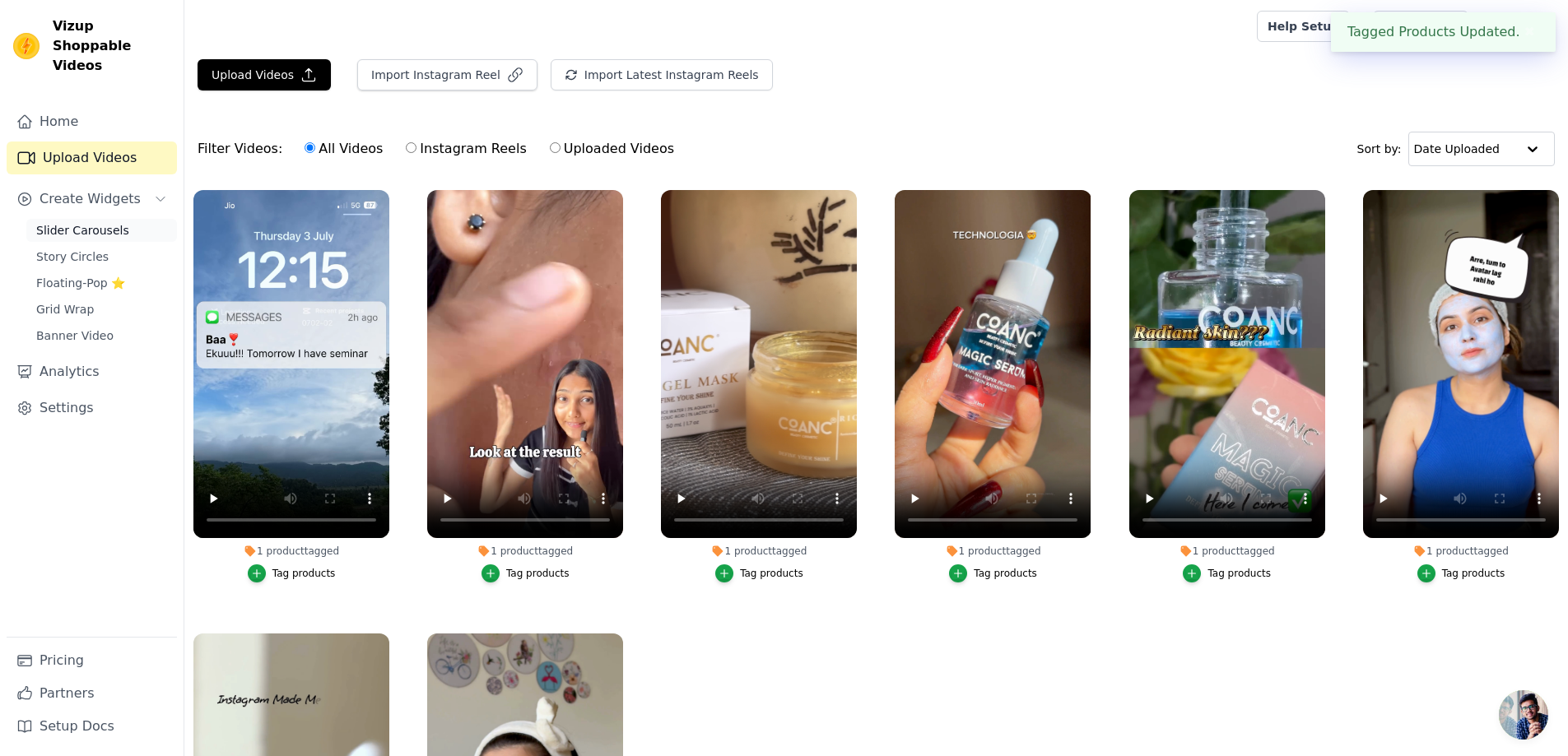
click at [110, 219] on link "Slider Carousels" at bounding box center [102, 230] width 150 height 23
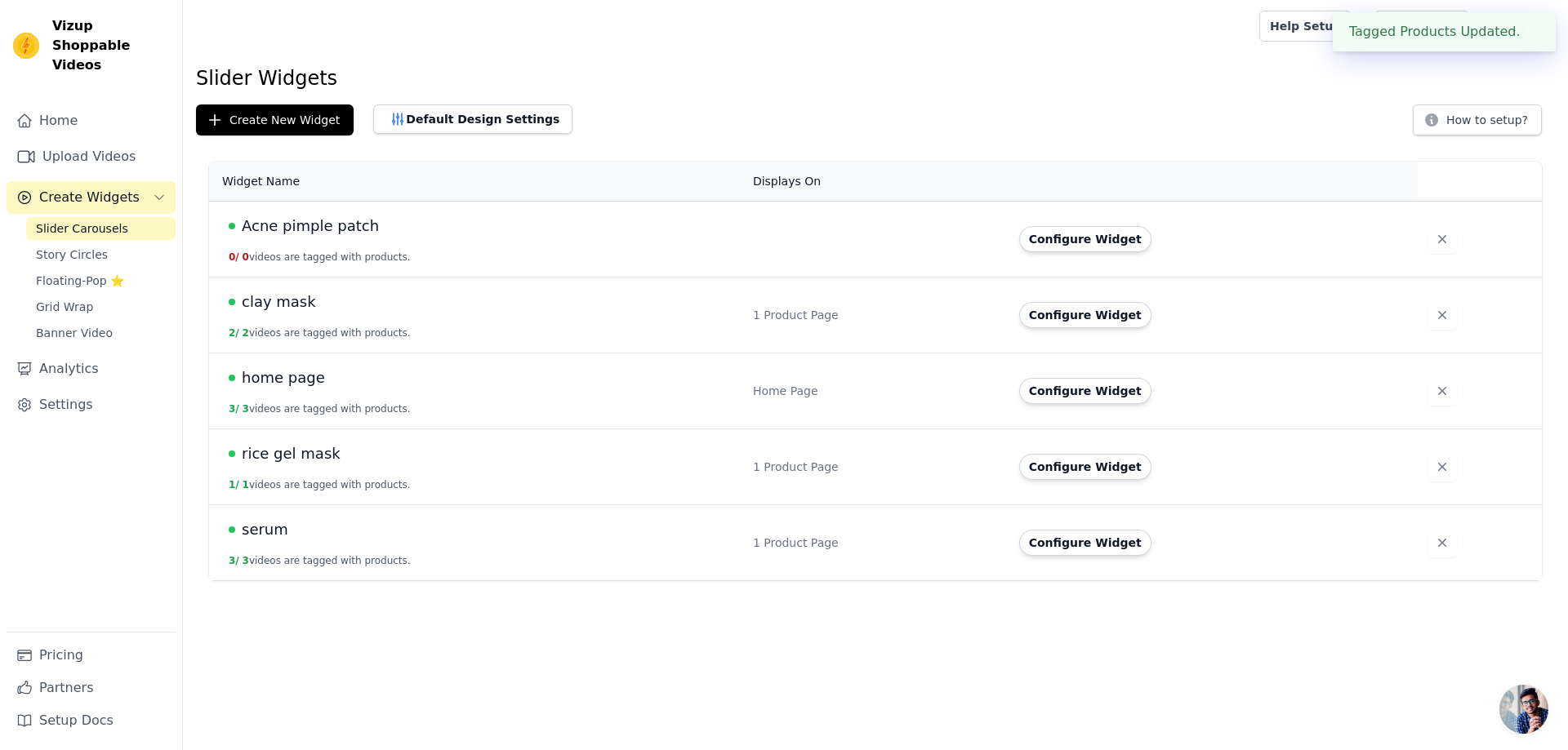
click at [321, 240] on td "Acne pimple patch 0 / 0 videos are tagged with products." at bounding box center [476, 240] width 534 height 75
click at [324, 230] on span "Acne pimple patch" at bounding box center [310, 225] width 137 height 23
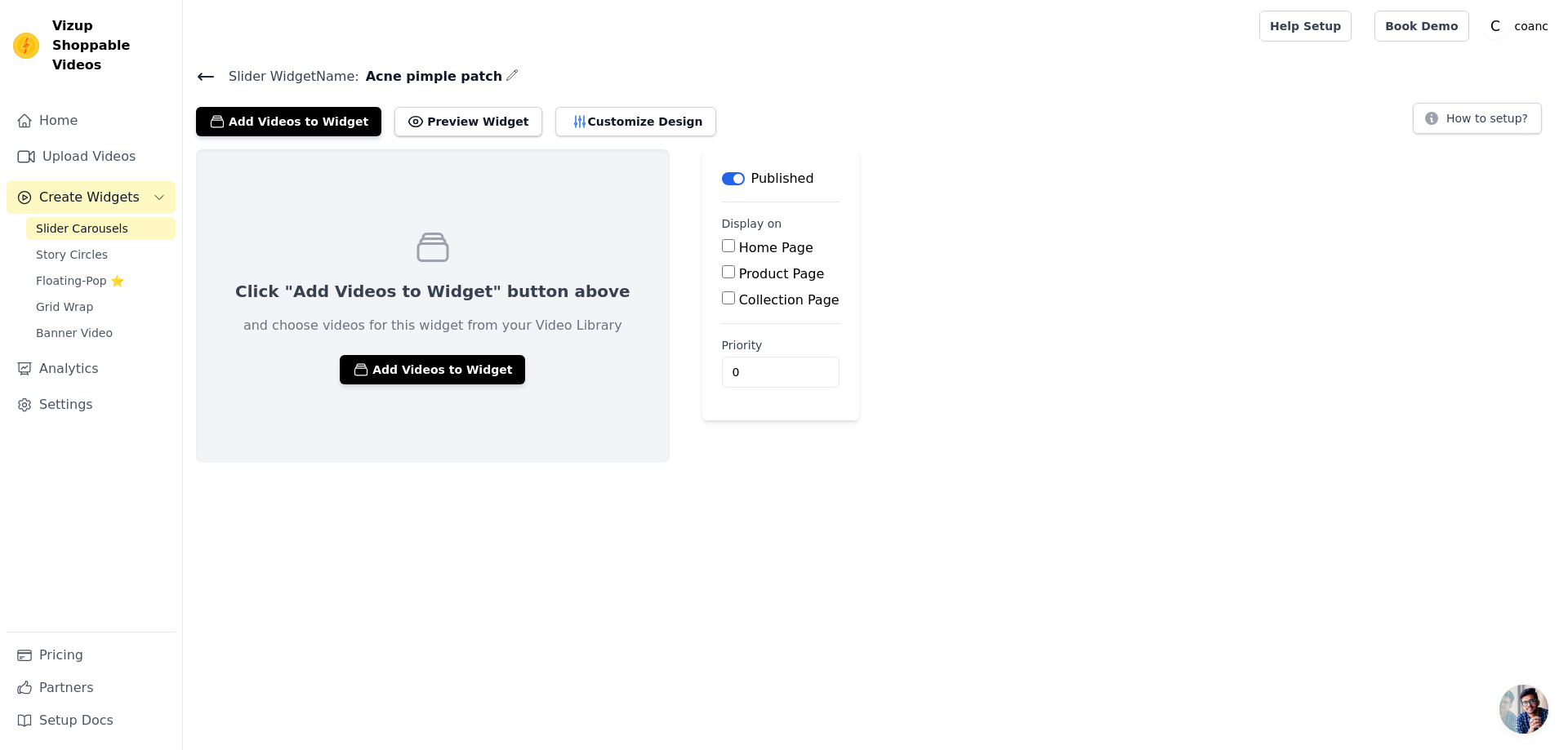
click at [722, 275] on input "Product Page" at bounding box center [729, 272] width 13 height 13
checkbox input "true"
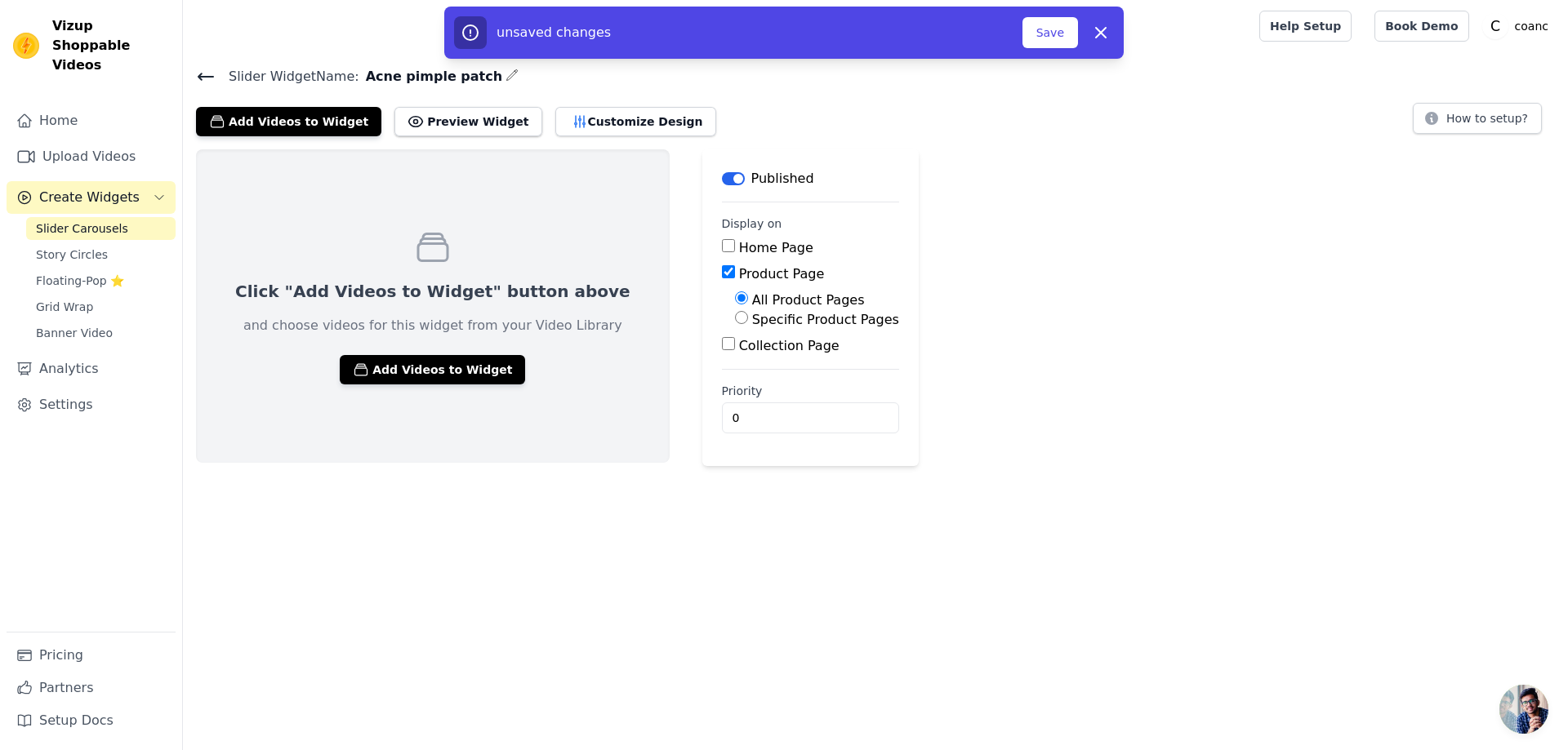
click at [752, 323] on label "Specific Product Pages" at bounding box center [826, 319] width 147 height 15
click at [734, 323] on input "Specific Product Pages" at bounding box center [741, 318] width 13 height 13
radio input "true"
click at [734, 354] on button "Select Products" at bounding box center [789, 356] width 110 height 27
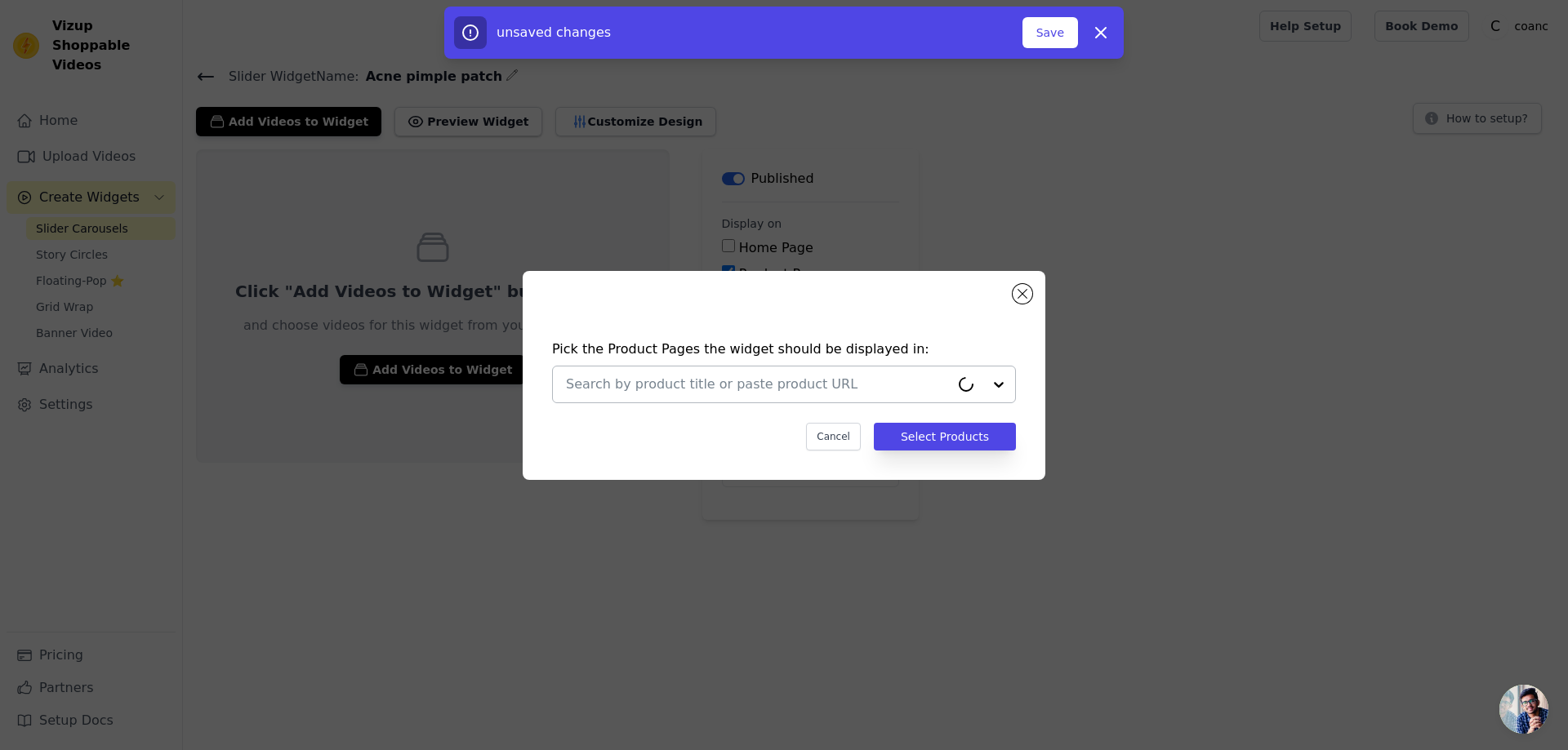
click at [735, 382] on input "text" at bounding box center [757, 384] width 384 height 20
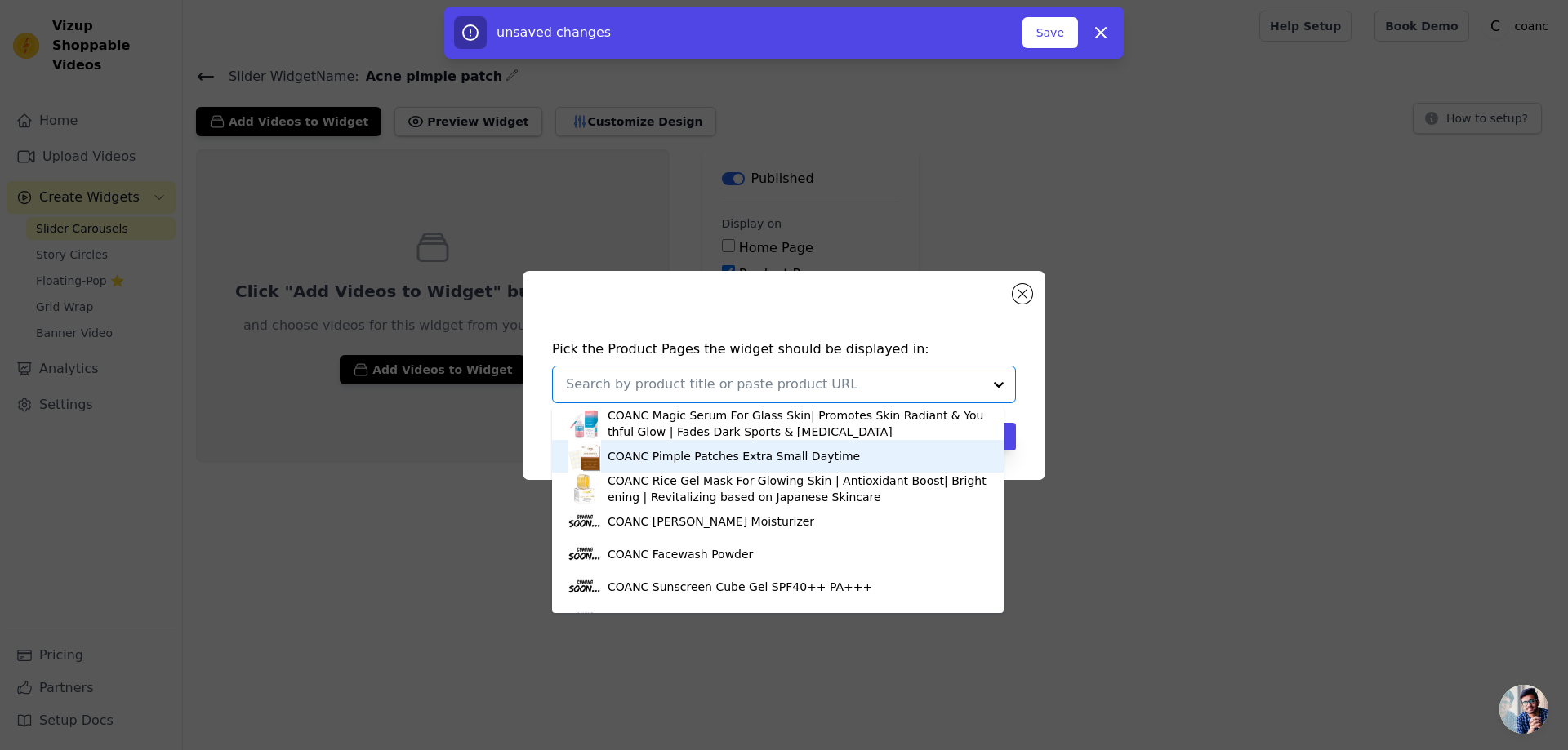
click at [717, 460] on div "COANC Pimple Patches Extra Small Daytime" at bounding box center [733, 456] width 252 height 16
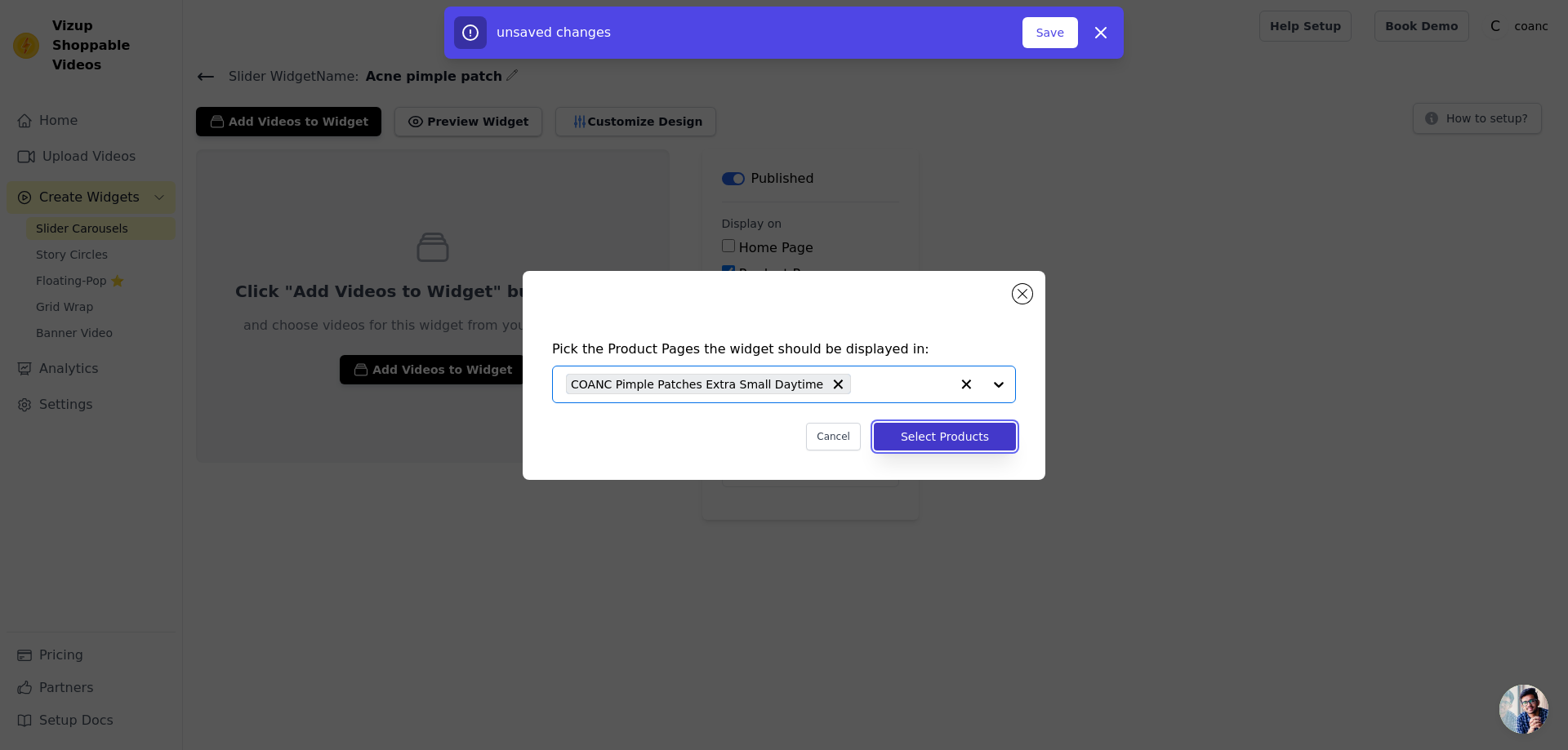
click at [948, 423] on button "Select Products" at bounding box center [944, 436] width 142 height 27
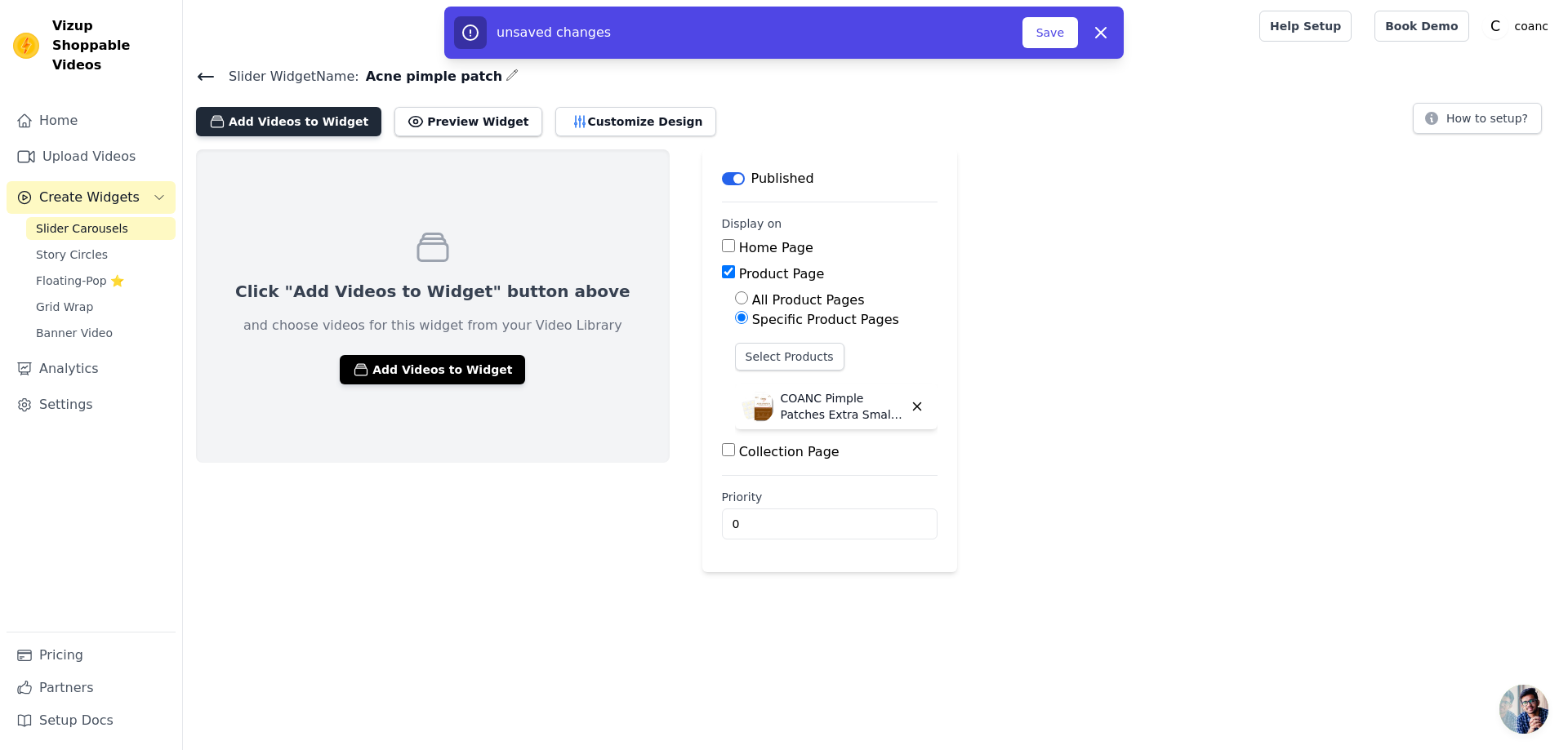
click at [303, 107] on button "Add Videos to Widget" at bounding box center [289, 121] width 185 height 29
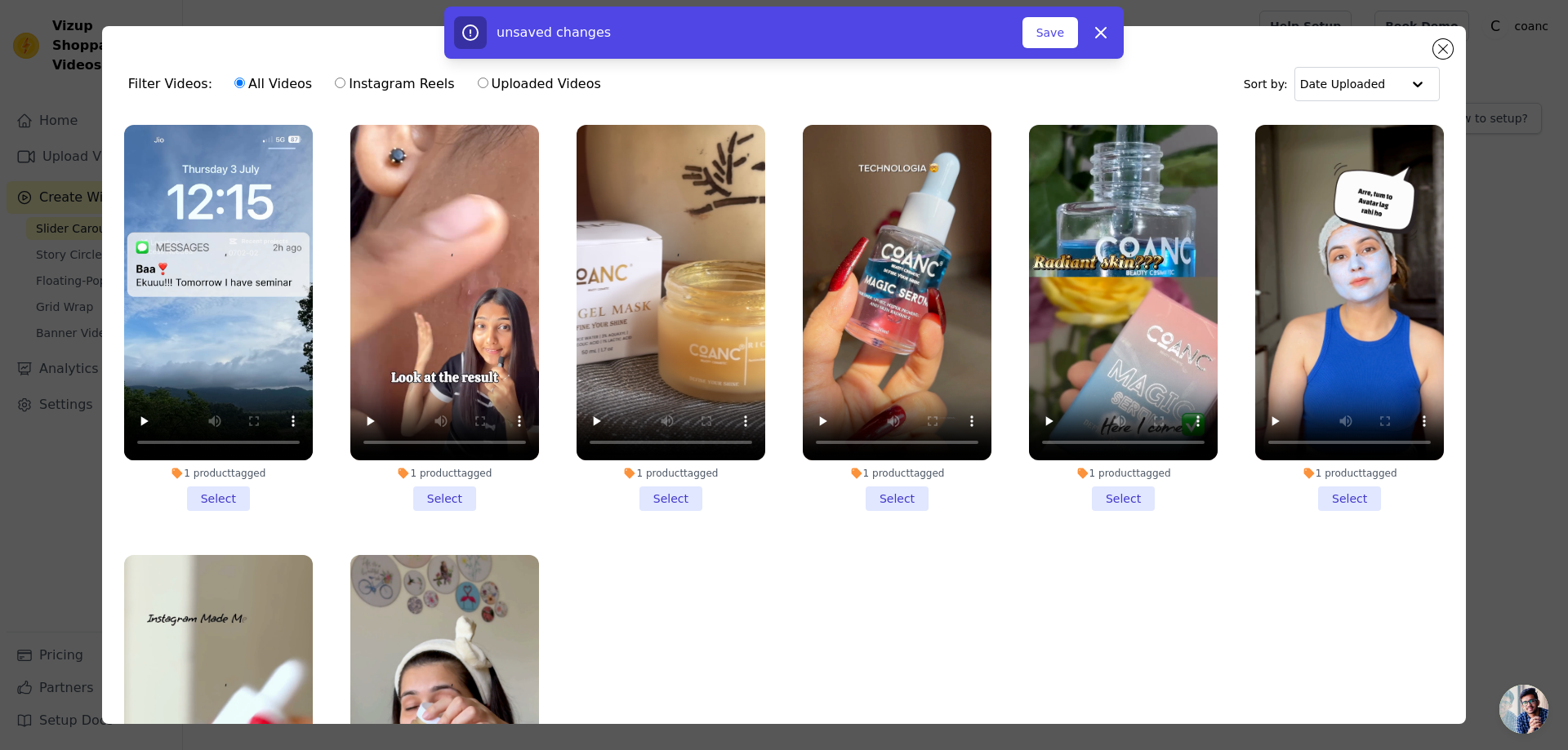
click at [445, 480] on li "1 product tagged Select" at bounding box center [445, 317] width 189 height 386
click at [0, 0] on input "1 product tagged Select" at bounding box center [0, 0] width 0 height 0
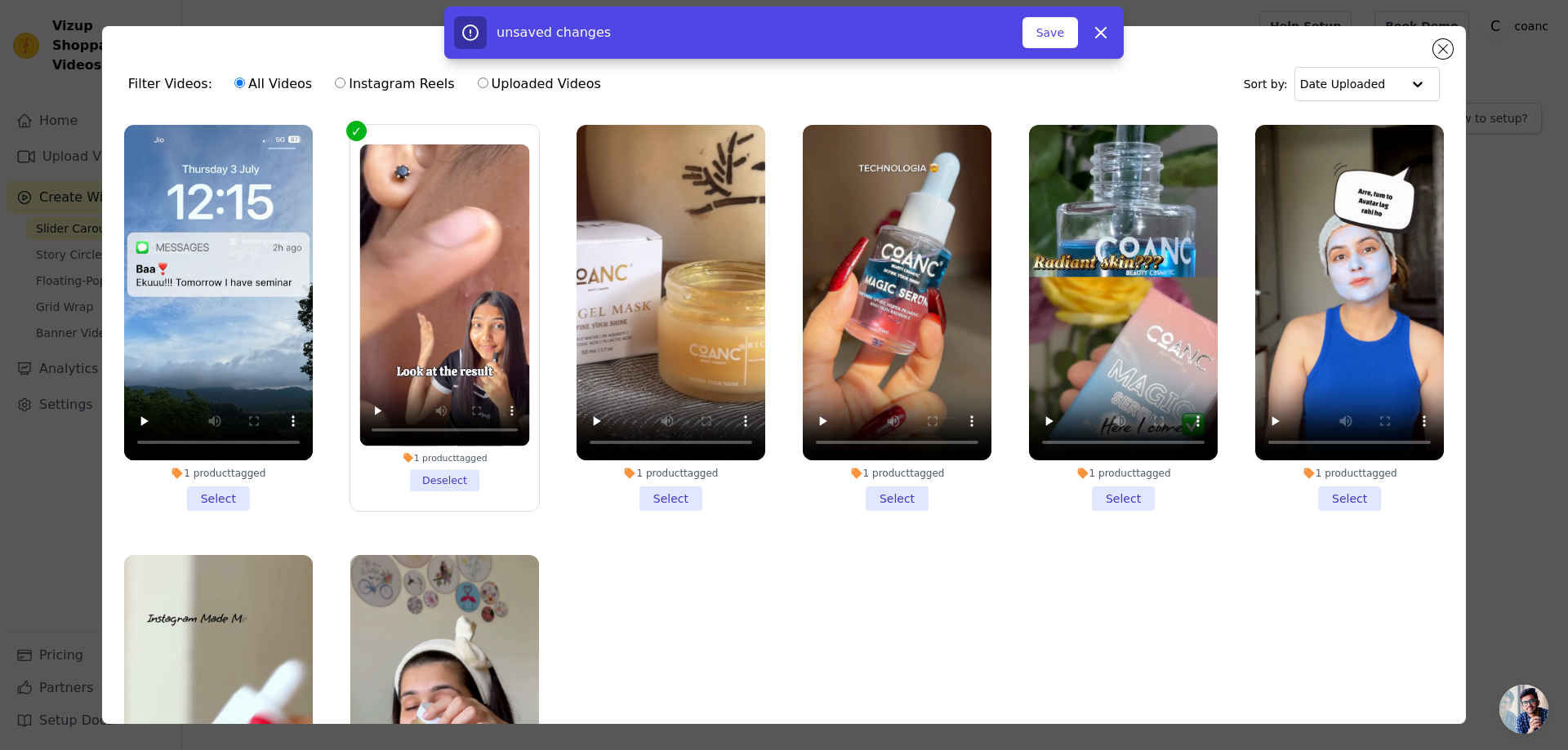
click at [228, 492] on li "1 product tagged Select" at bounding box center [218, 317] width 189 height 386
click at [0, 0] on input "1 product tagged Select" at bounding box center [0, 0] width 0 height 0
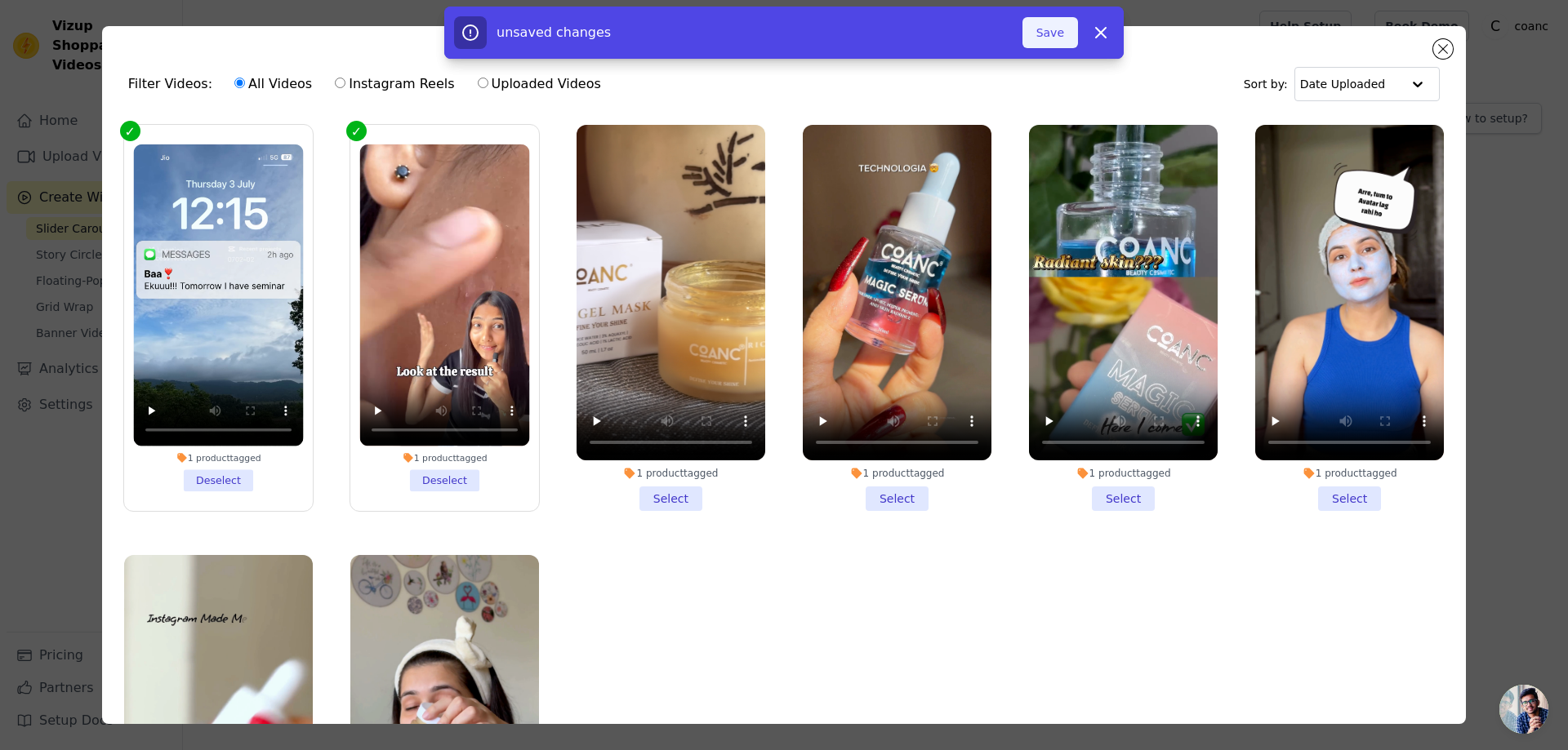
click at [1054, 29] on button "Save" at bounding box center [1050, 32] width 56 height 31
click at [1057, 33] on button "Add To Widget" at bounding box center [1023, 32] width 110 height 31
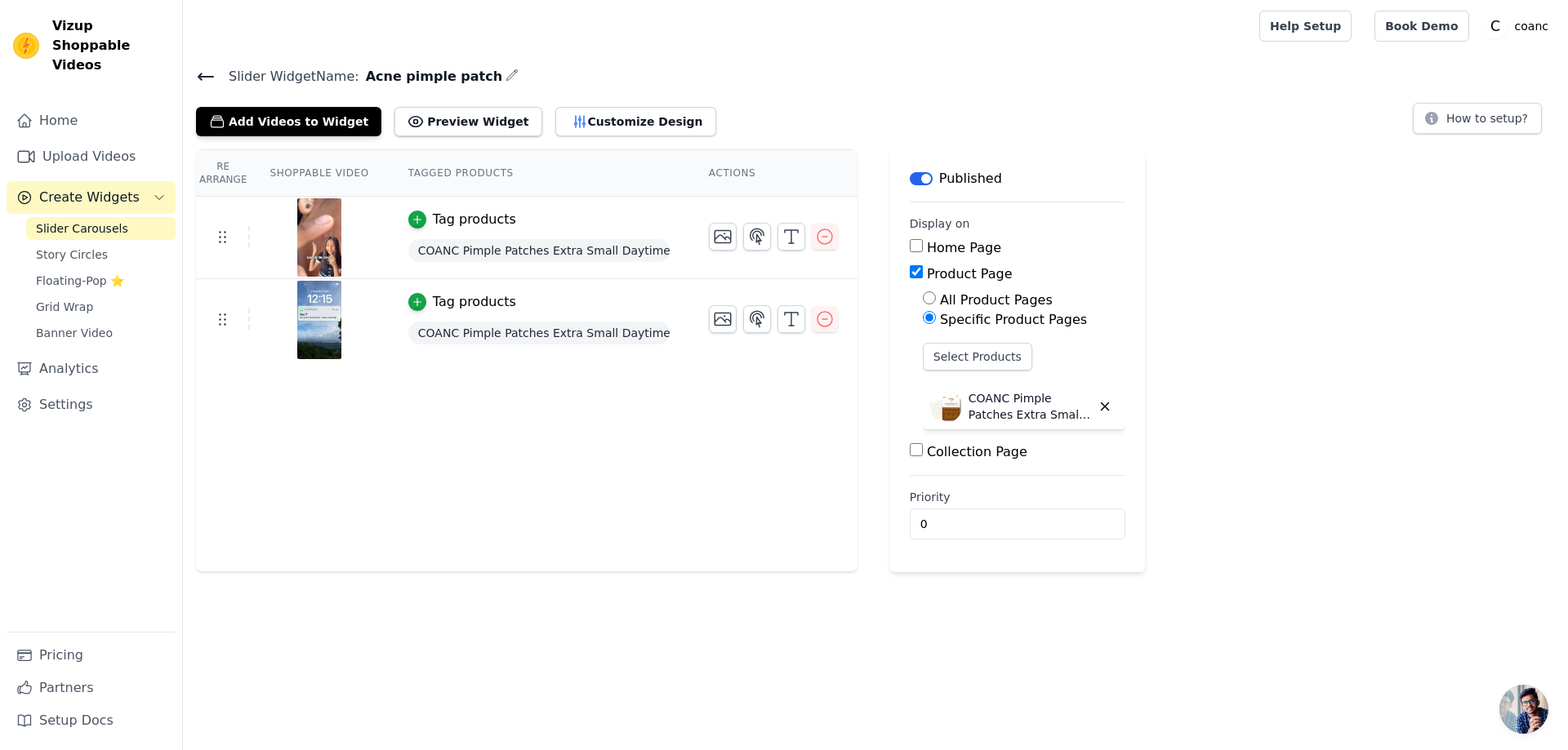
click at [114, 221] on span "Slider Carousels" at bounding box center [82, 228] width 93 height 16
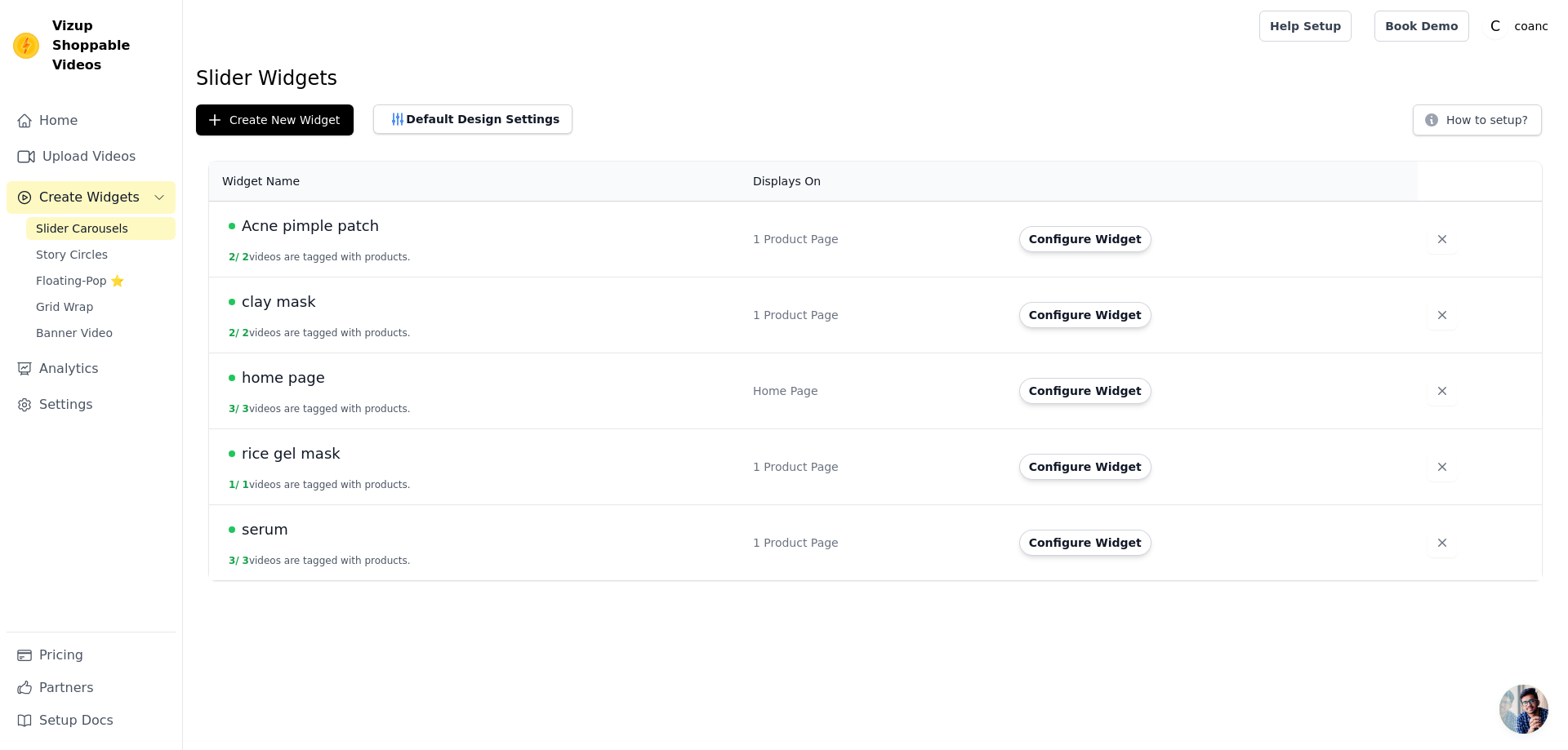
click at [291, 390] on td "home page 3 / 3 videos are tagged with products." at bounding box center [476, 392] width 534 height 75
click at [288, 383] on span "home page" at bounding box center [283, 377] width 83 height 23
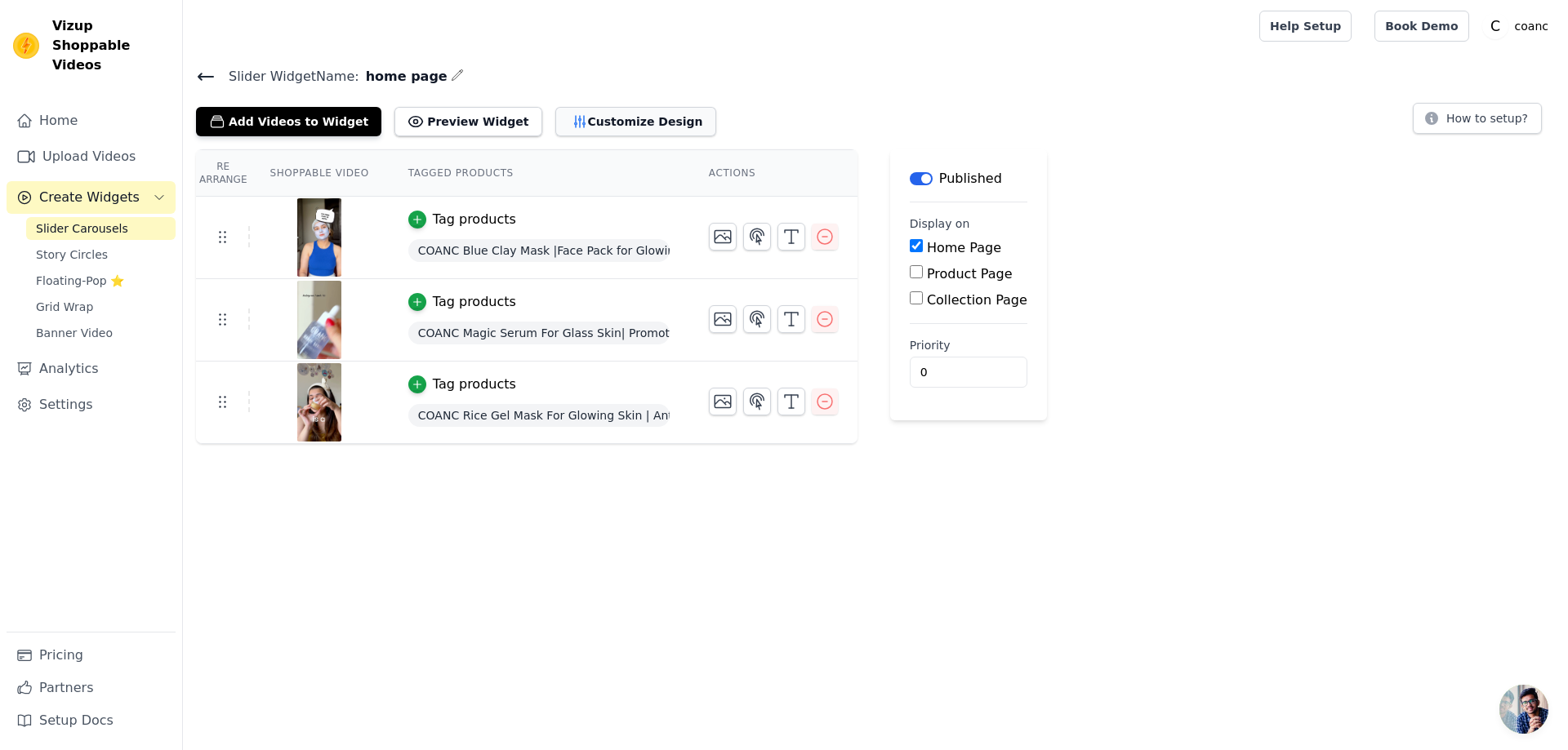
click at [571, 125] on icon "button" at bounding box center [579, 121] width 16 height 16
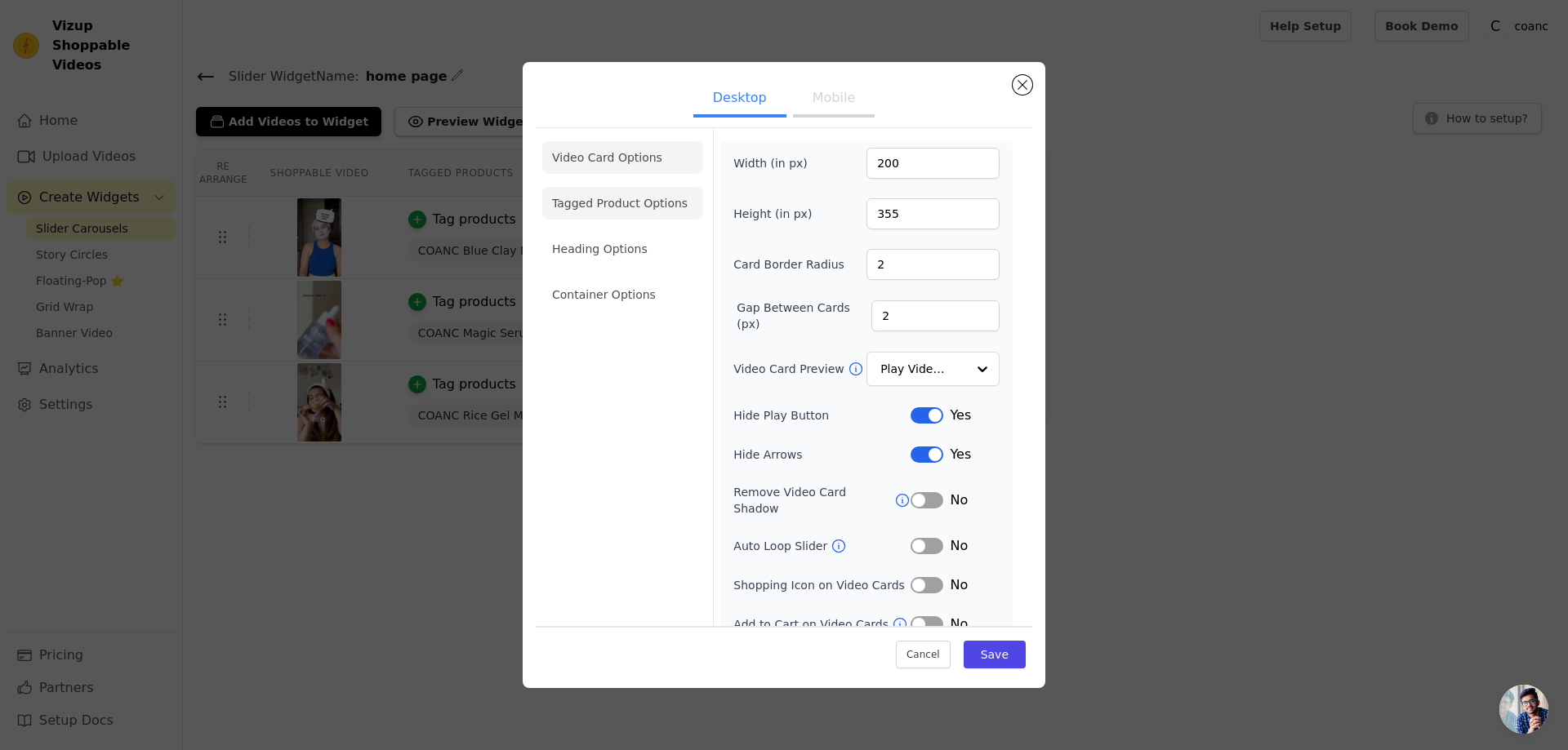
click at [618, 208] on li "Tagged Product Options" at bounding box center [622, 203] width 160 height 33
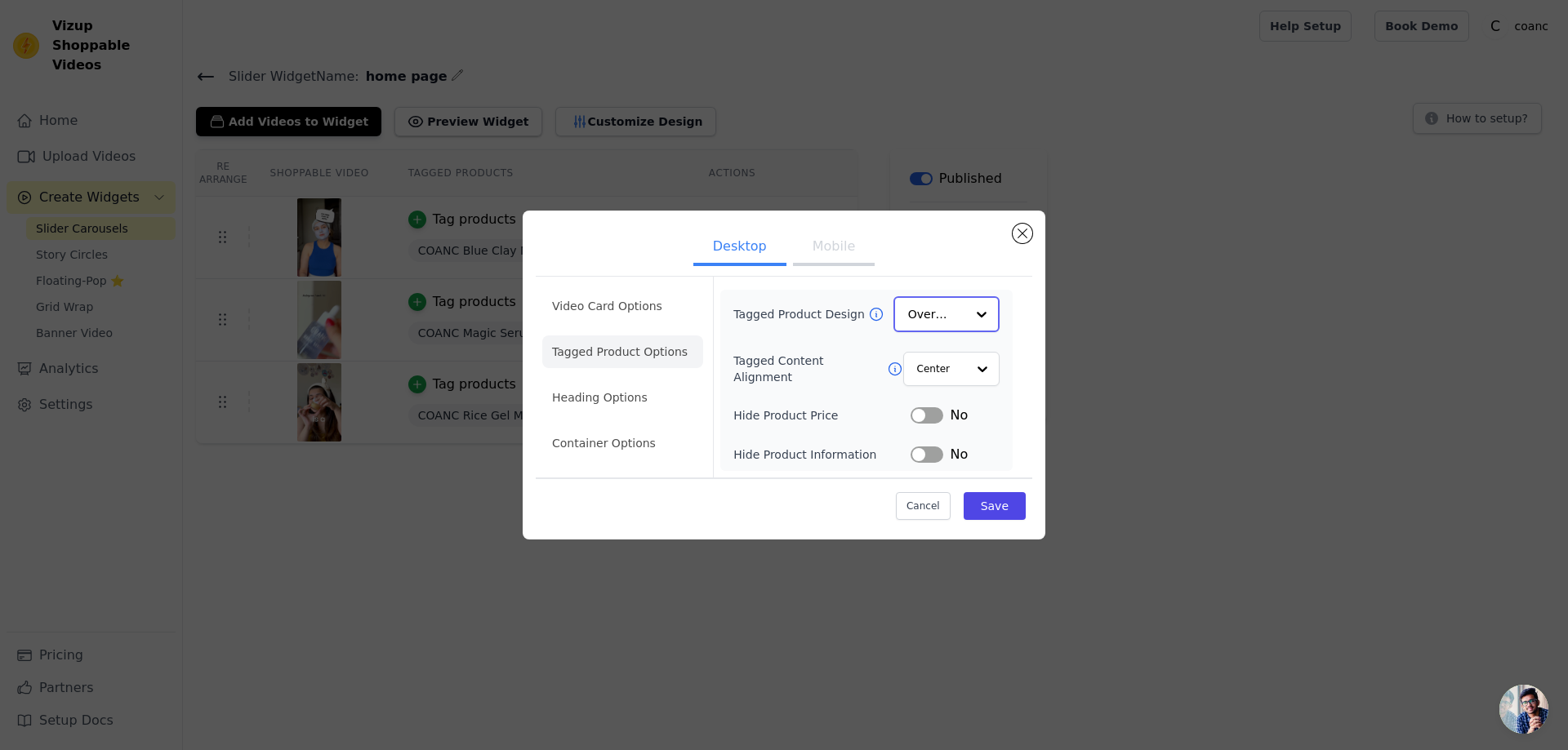
click at [935, 317] on input "Tagged Product Design" at bounding box center [936, 314] width 58 height 33
click at [955, 366] on div "Card" at bounding box center [946, 353] width 106 height 34
click at [1003, 507] on button "Save" at bounding box center [995, 505] width 62 height 27
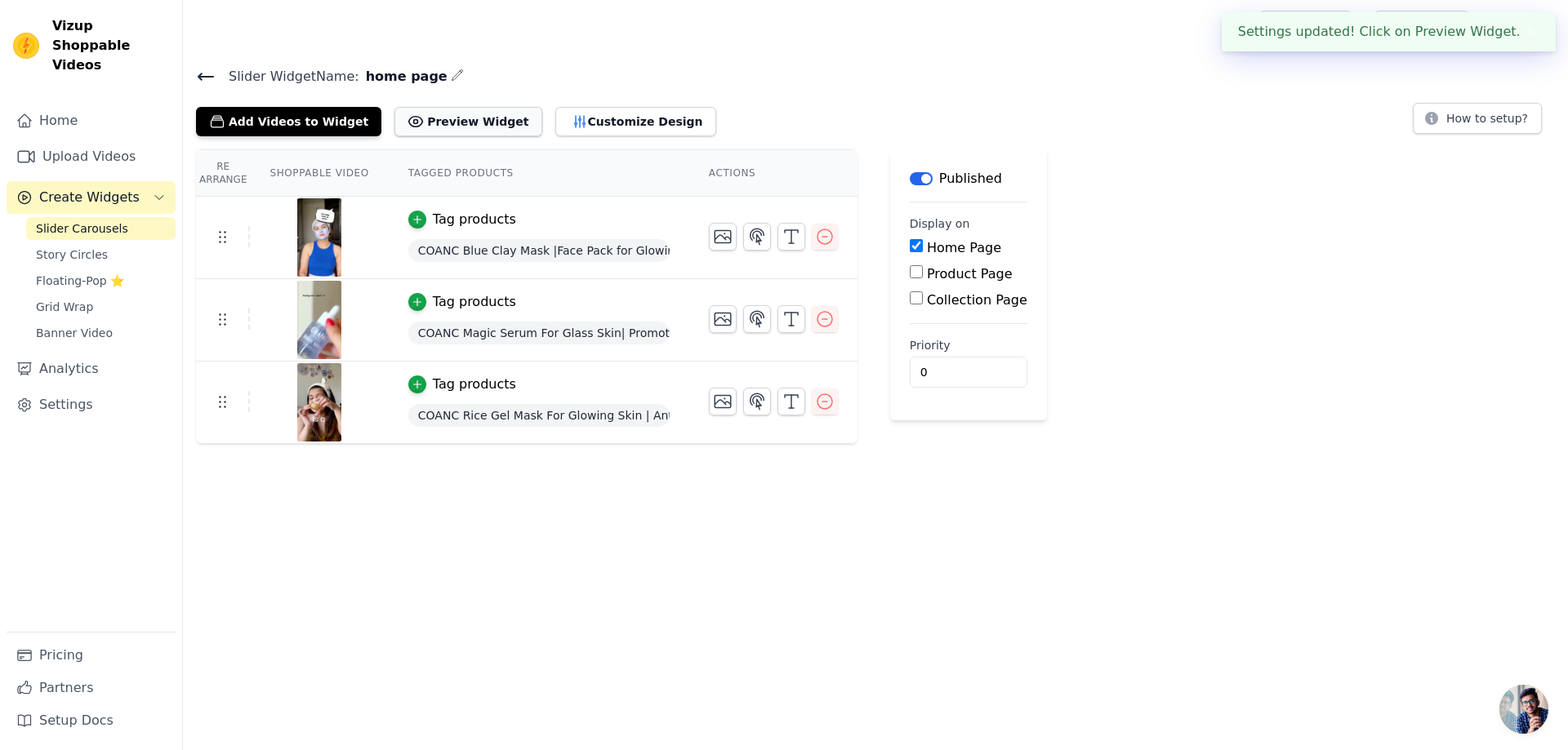
click at [455, 130] on button "Preview Widget" at bounding box center [468, 121] width 147 height 29
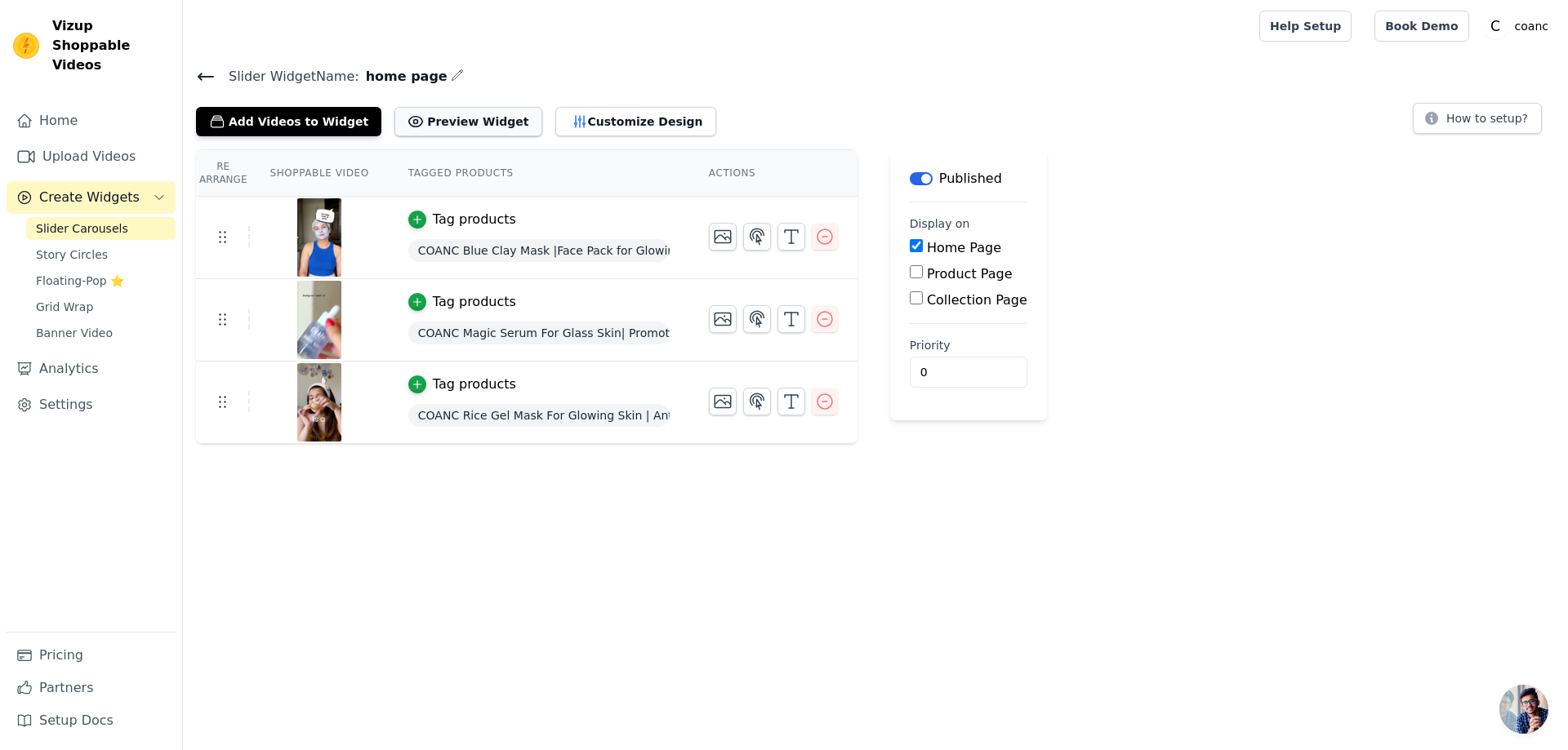
click at [429, 112] on button "Preview Widget" at bounding box center [468, 121] width 147 height 29
click at [413, 116] on button "Preview Widget" at bounding box center [468, 121] width 147 height 29
click at [565, 112] on button "Customize Design" at bounding box center [635, 121] width 160 height 29
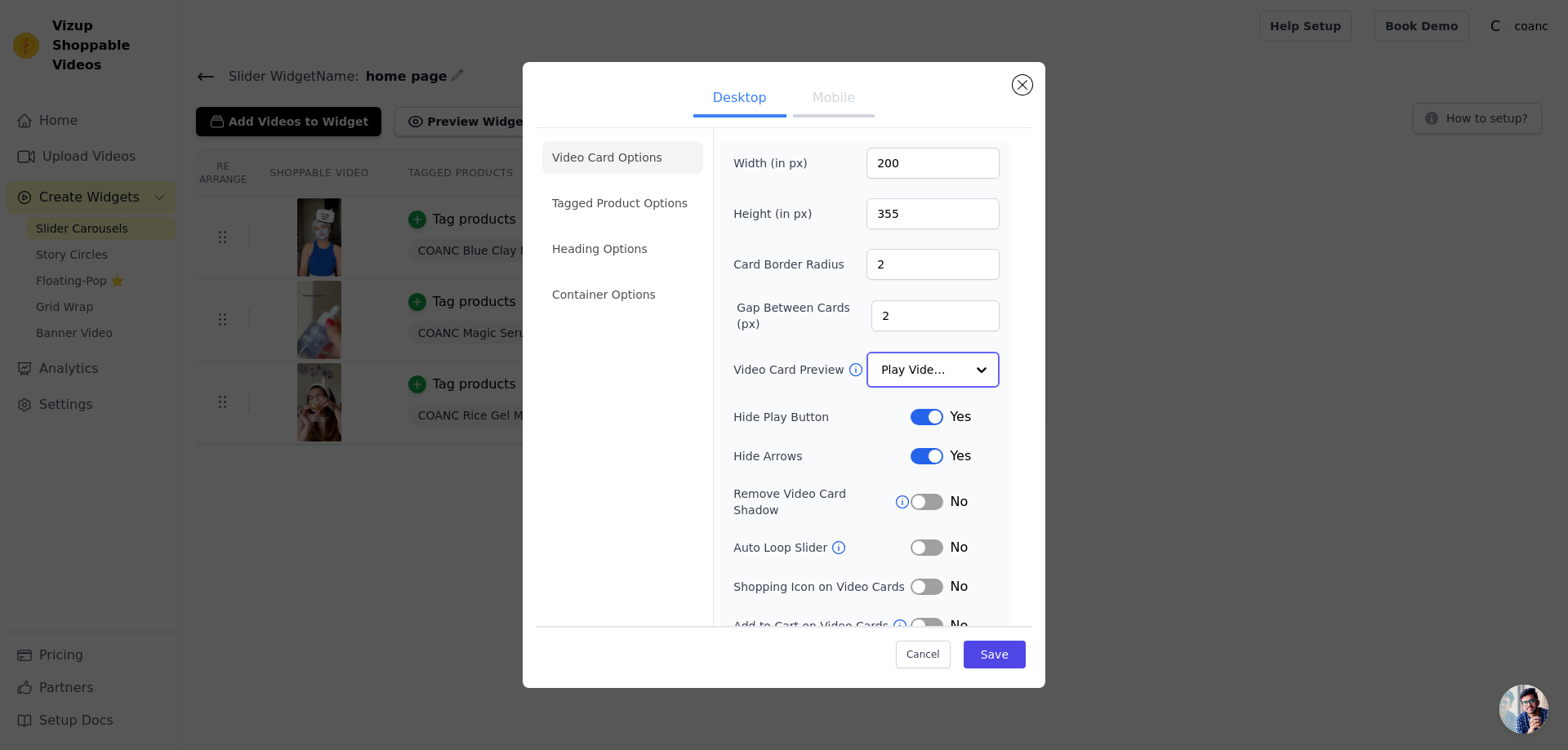
click at [904, 383] on input "Video Card Preview" at bounding box center [922, 370] width 84 height 33
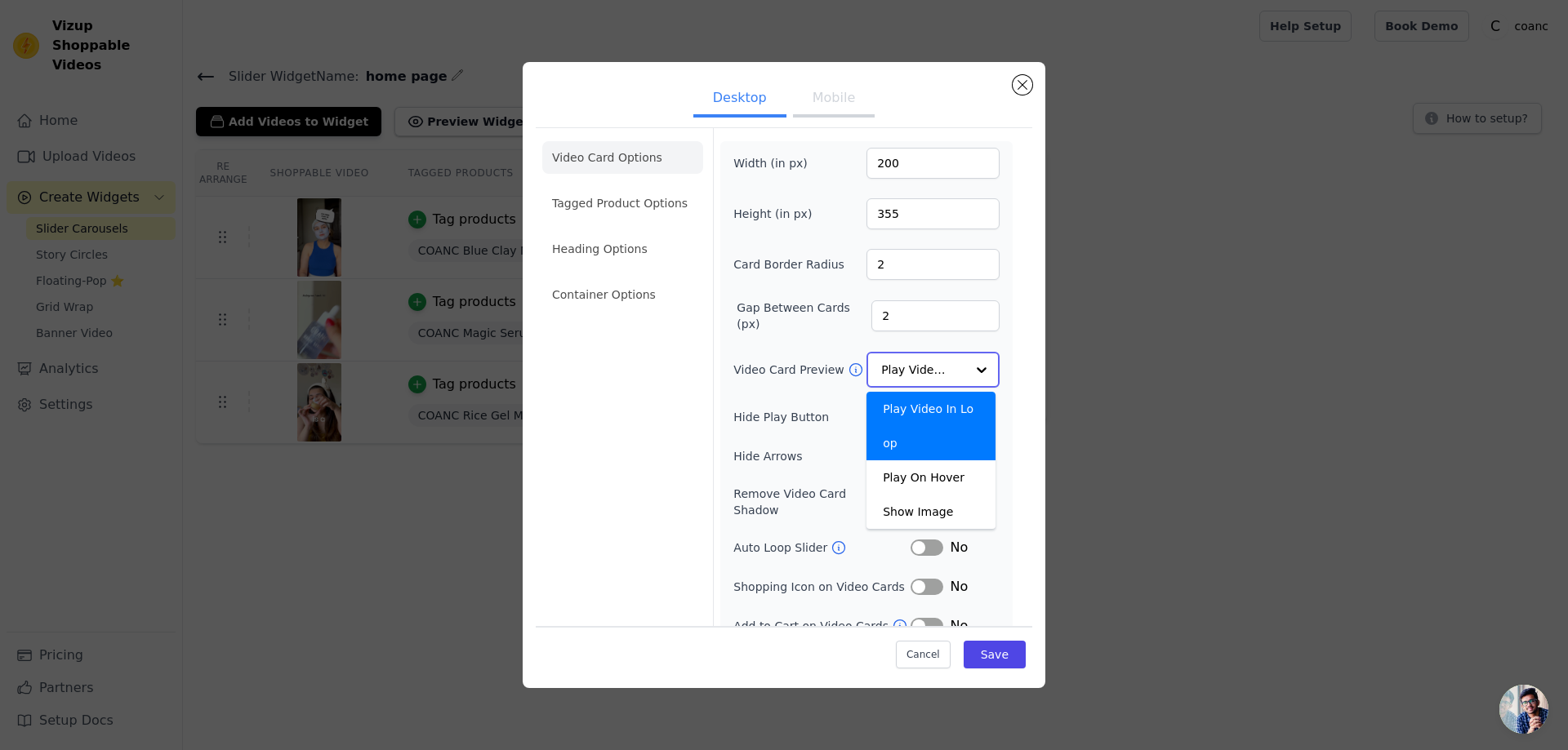
click at [904, 374] on input "Video Card Preview" at bounding box center [922, 370] width 84 height 33
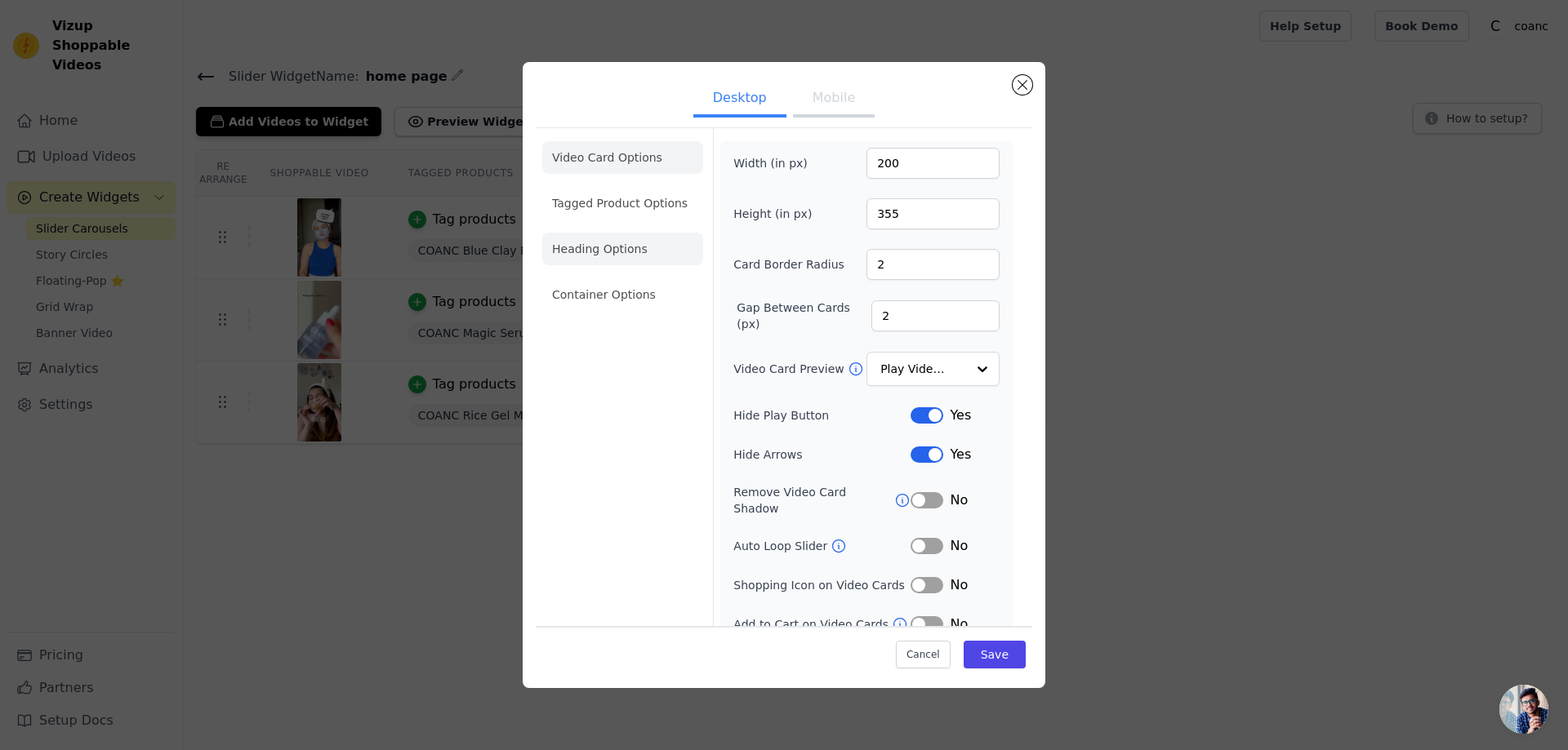
click at [621, 252] on li "Heading Options" at bounding box center [622, 249] width 160 height 33
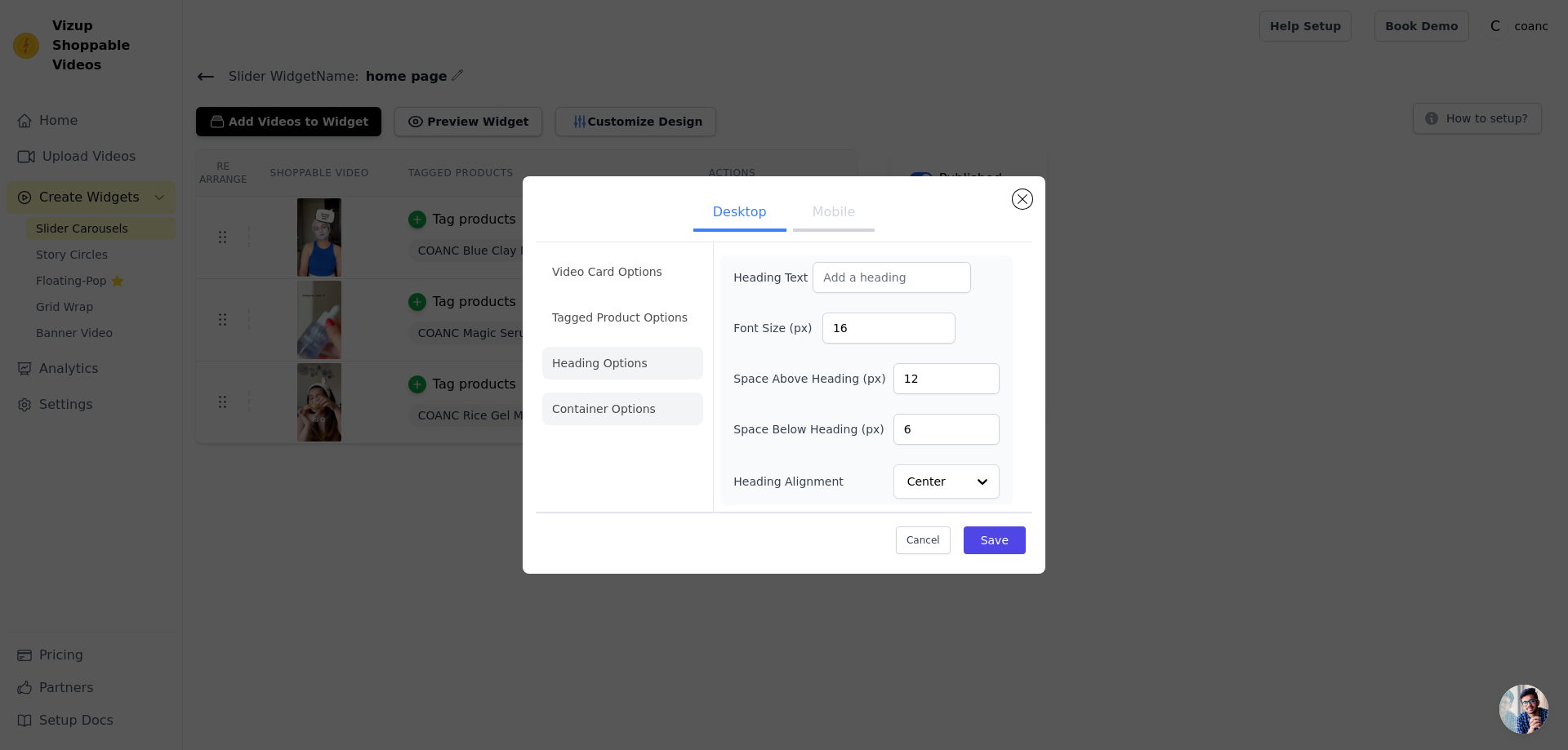
click at [635, 395] on li "Container Options" at bounding box center [622, 408] width 160 height 33
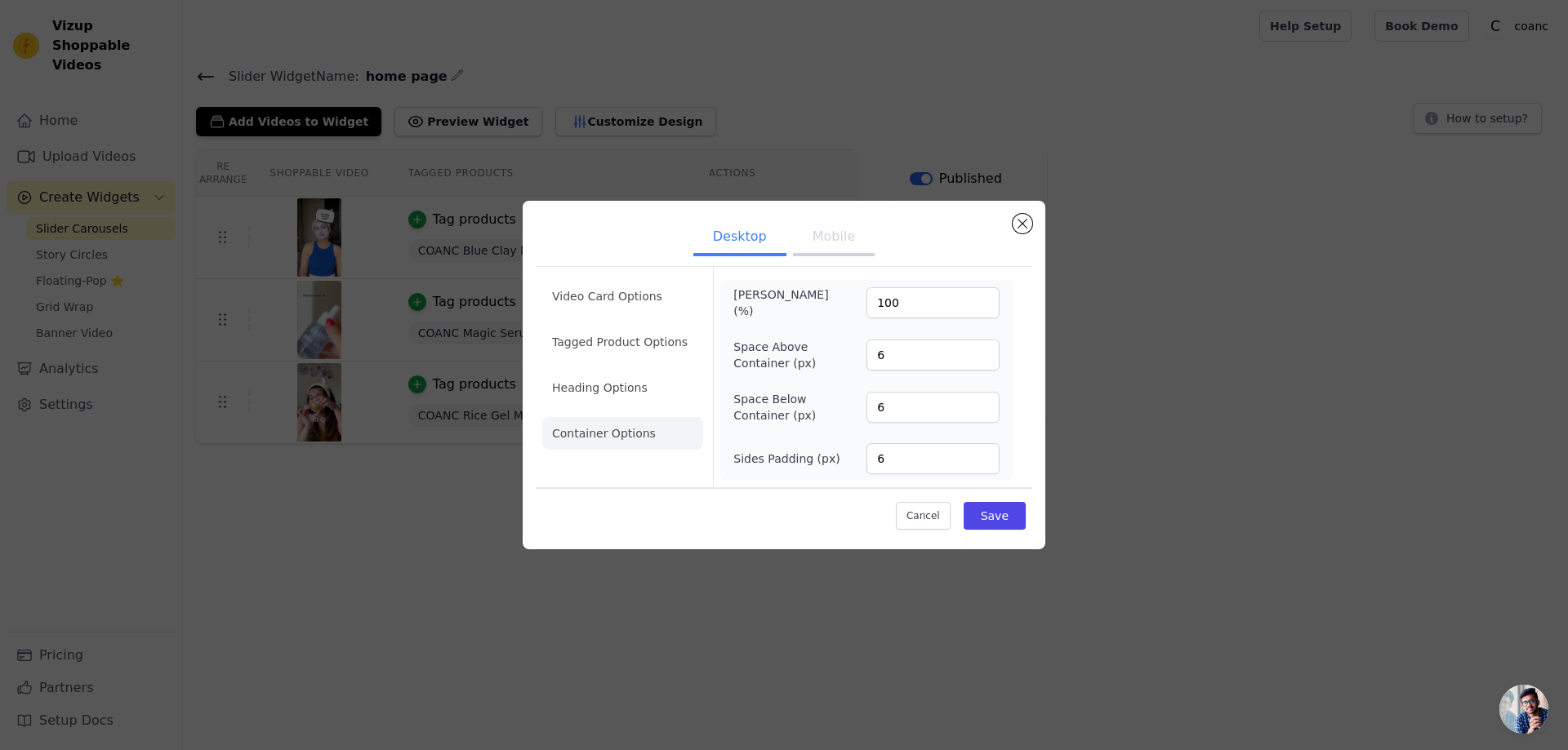
click at [632, 371] on ul "Video Card Options Tagged Product Options Heading Options Container Options" at bounding box center [622, 365] width 160 height 183
click at [636, 395] on li "Heading Options" at bounding box center [622, 388] width 160 height 33
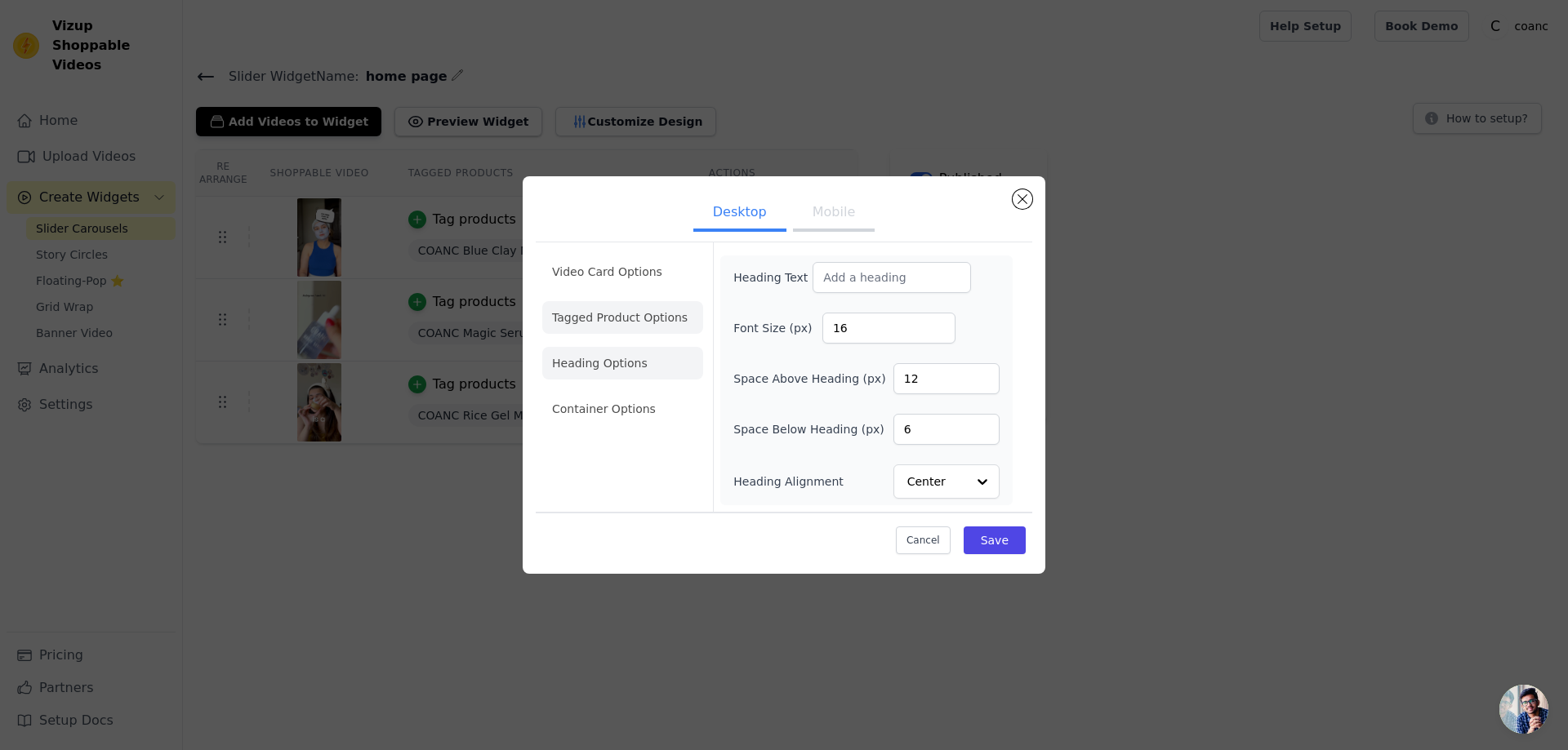
click at [636, 323] on li "Tagged Product Options" at bounding box center [622, 317] width 160 height 33
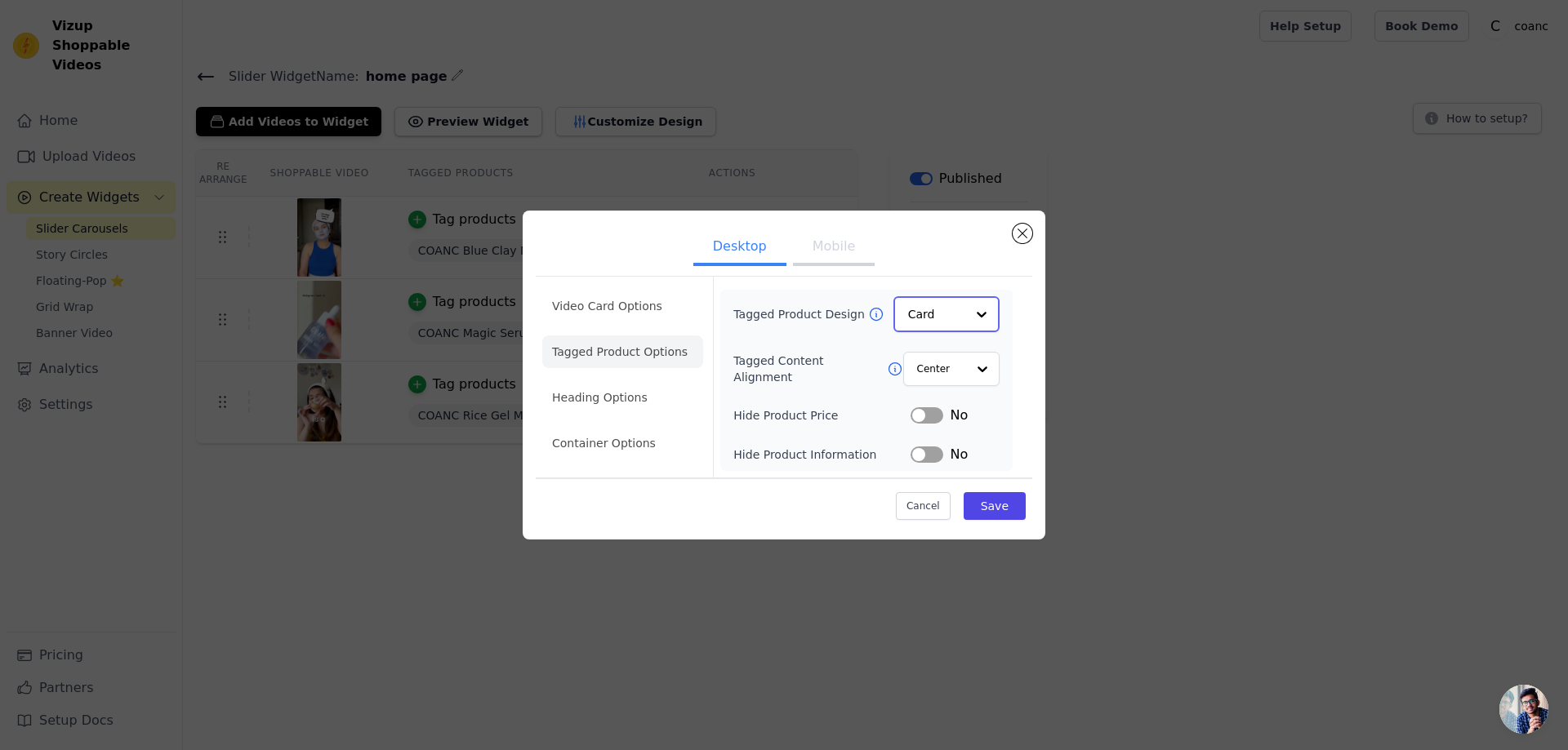
click at [986, 313] on div at bounding box center [981, 314] width 33 height 33
click at [971, 316] on div at bounding box center [981, 314] width 33 height 33
click at [970, 390] on div "Overlay" at bounding box center [946, 388] width 106 height 34
click at [958, 374] on input "Tagged Content Alignment" at bounding box center [940, 368] width 49 height 33
click at [958, 373] on input "Tagged Content Alignment" at bounding box center [940, 368] width 49 height 33
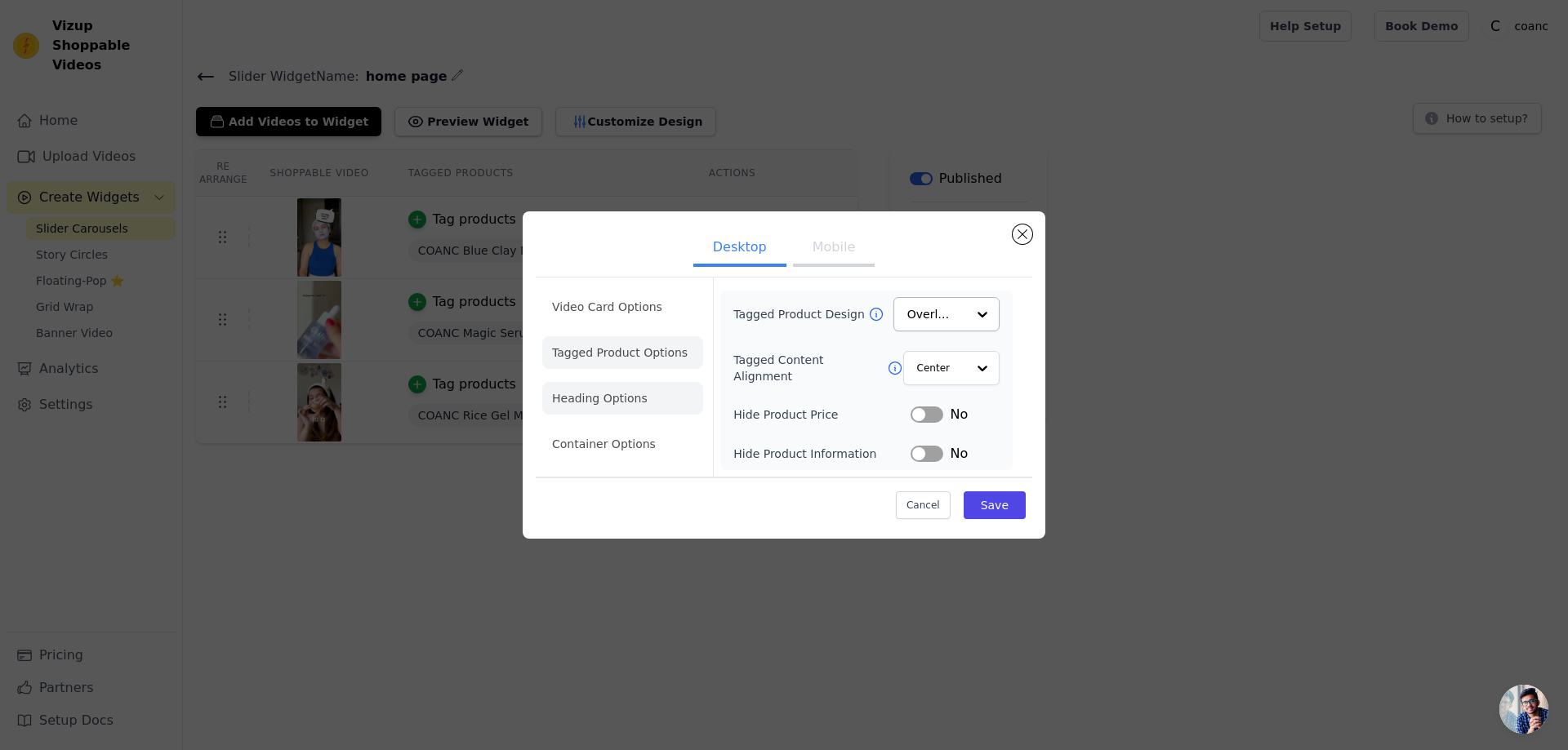
click at [588, 408] on li "Heading Options" at bounding box center [622, 398] width 160 height 33
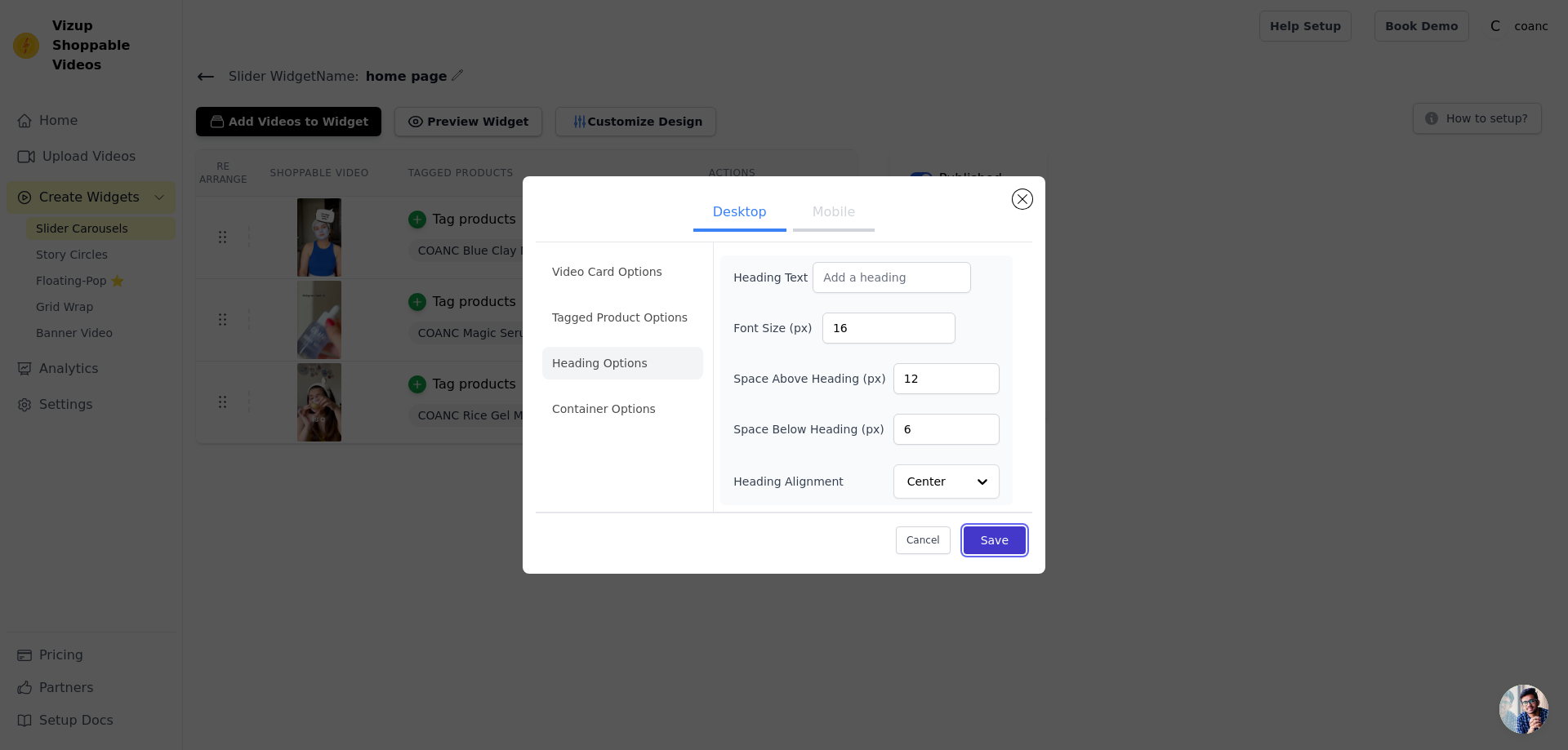
click at [1016, 534] on button "Save" at bounding box center [995, 540] width 62 height 27
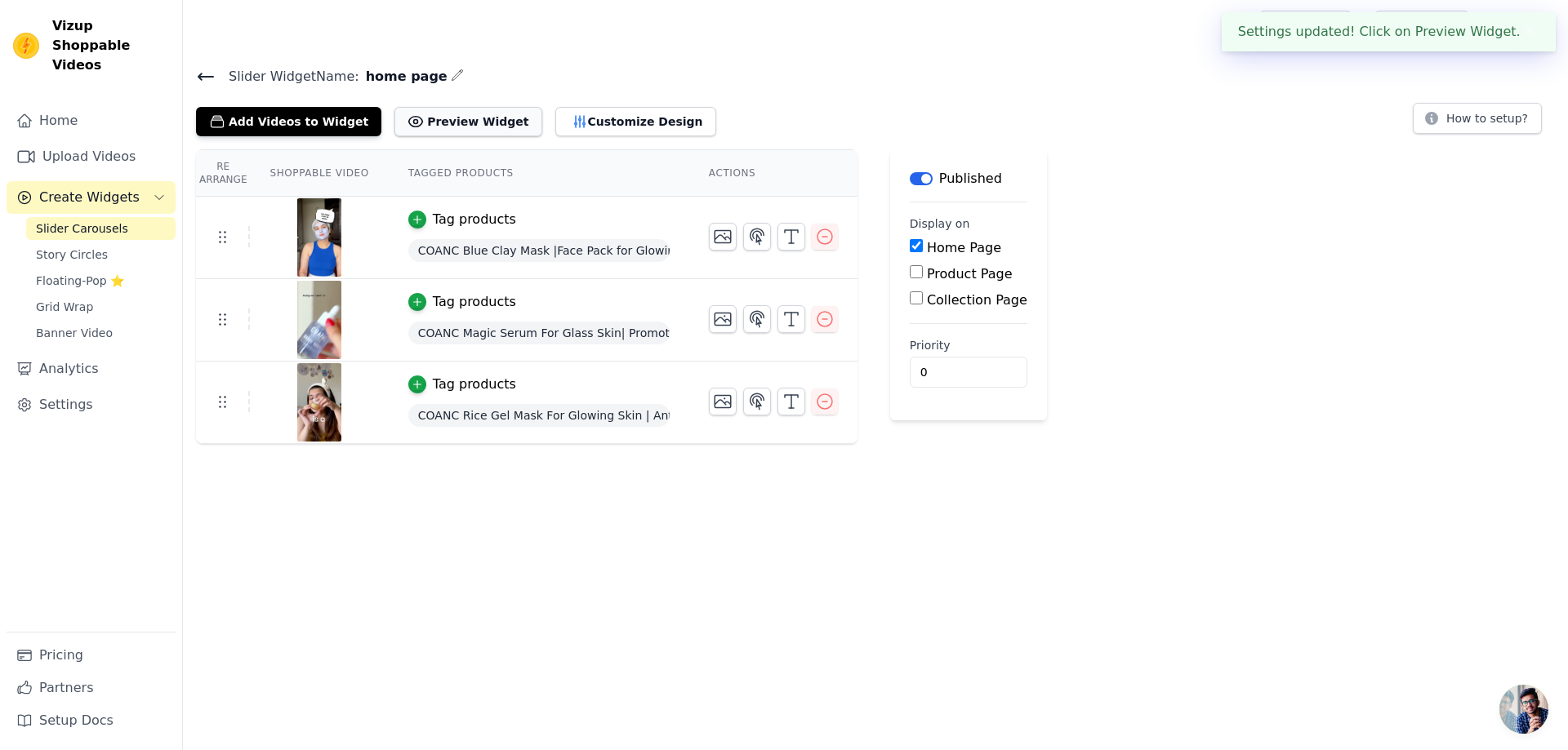
click at [445, 130] on button "Preview Widget" at bounding box center [468, 121] width 147 height 29
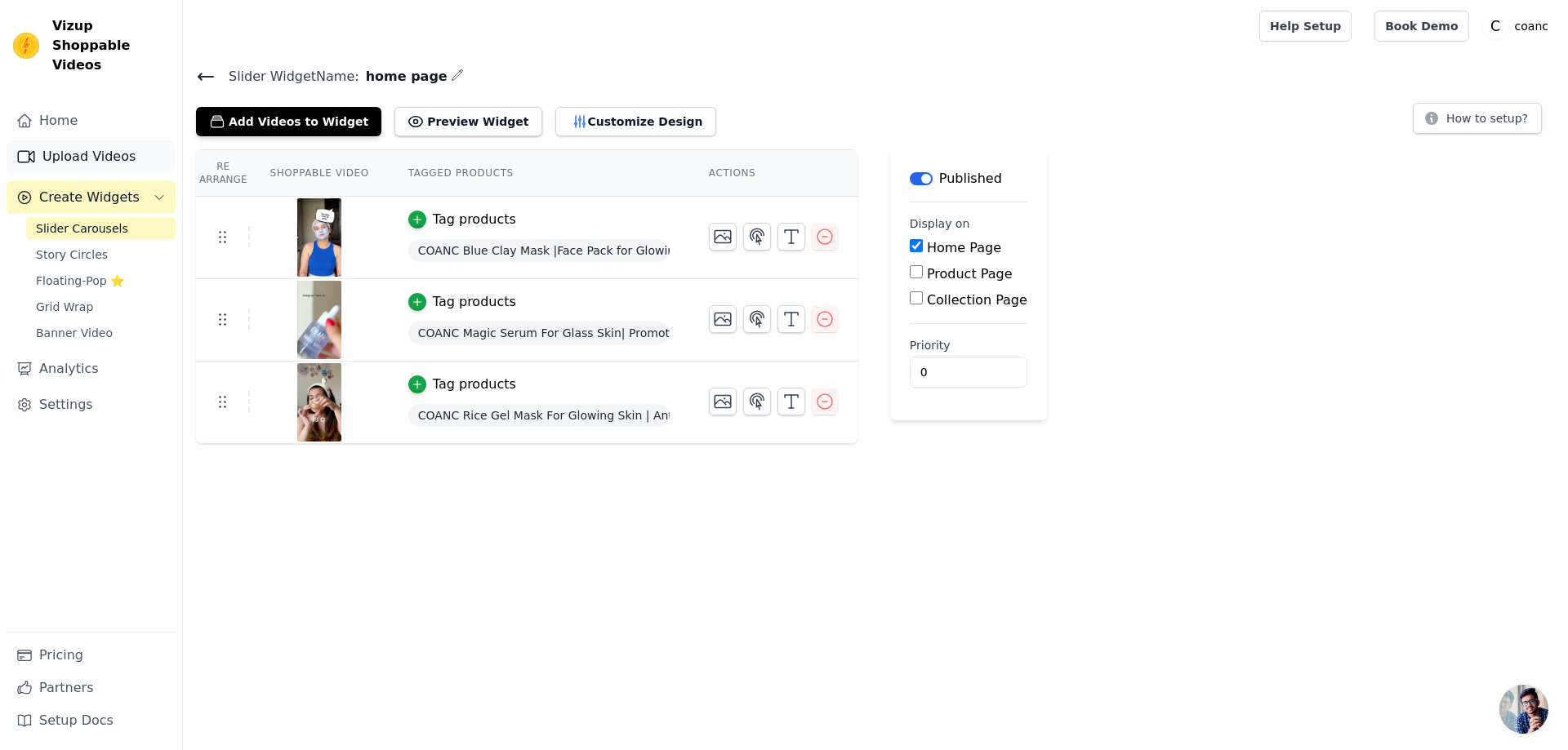
click at [52, 141] on link "Upload Videos" at bounding box center [91, 157] width 169 height 33
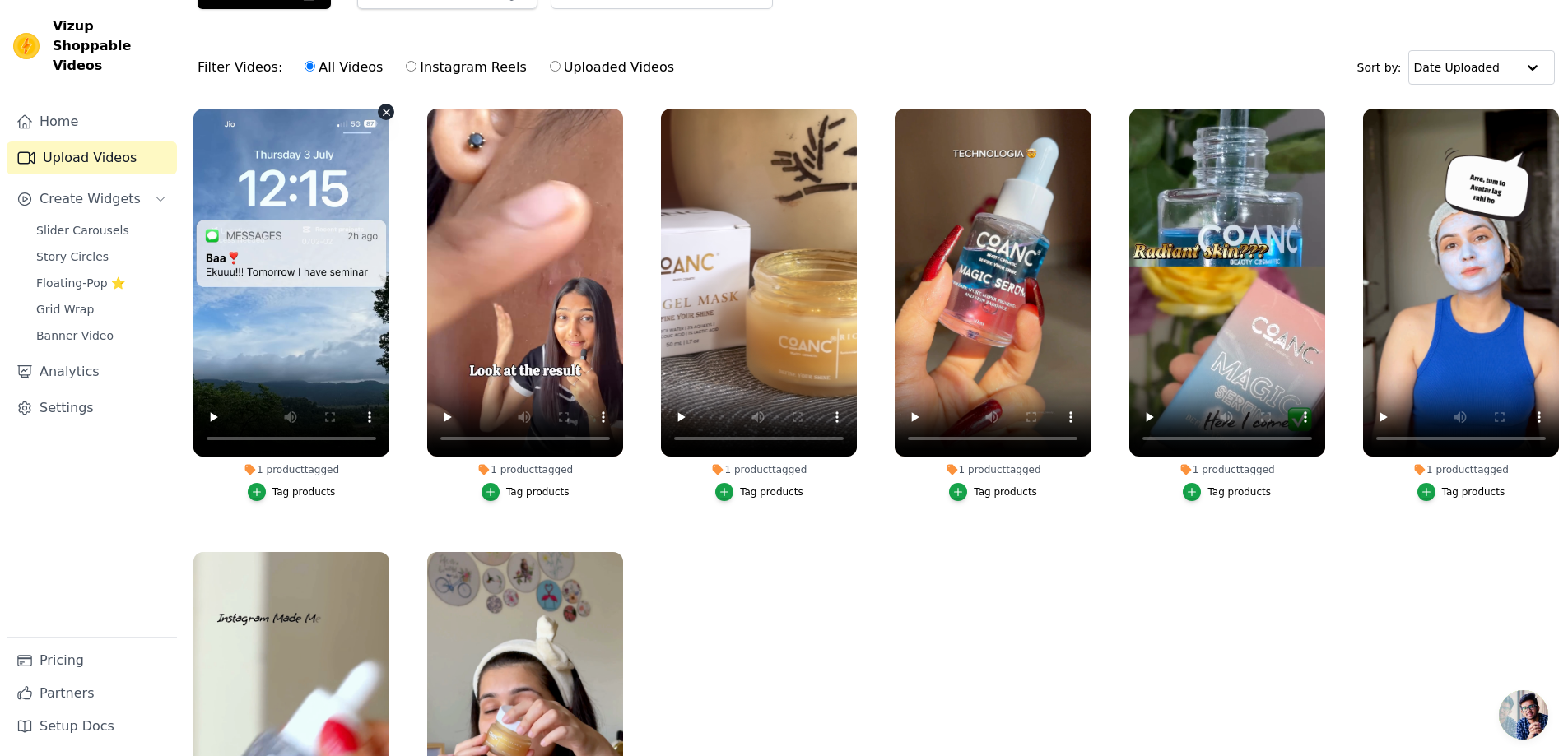
scroll to position [3, 0]
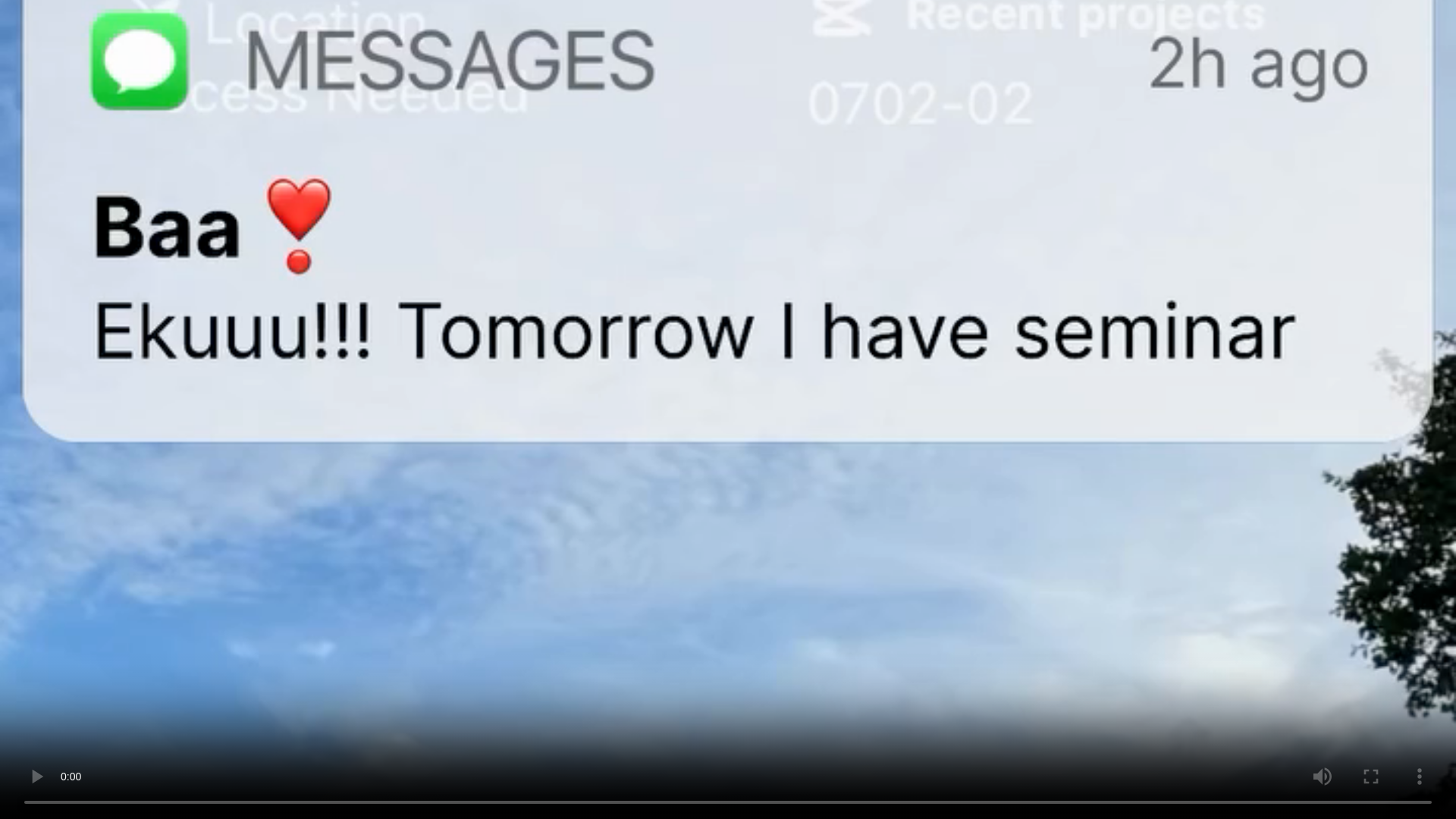
click at [693, 488] on video at bounding box center [728, 410] width 1456 height 819
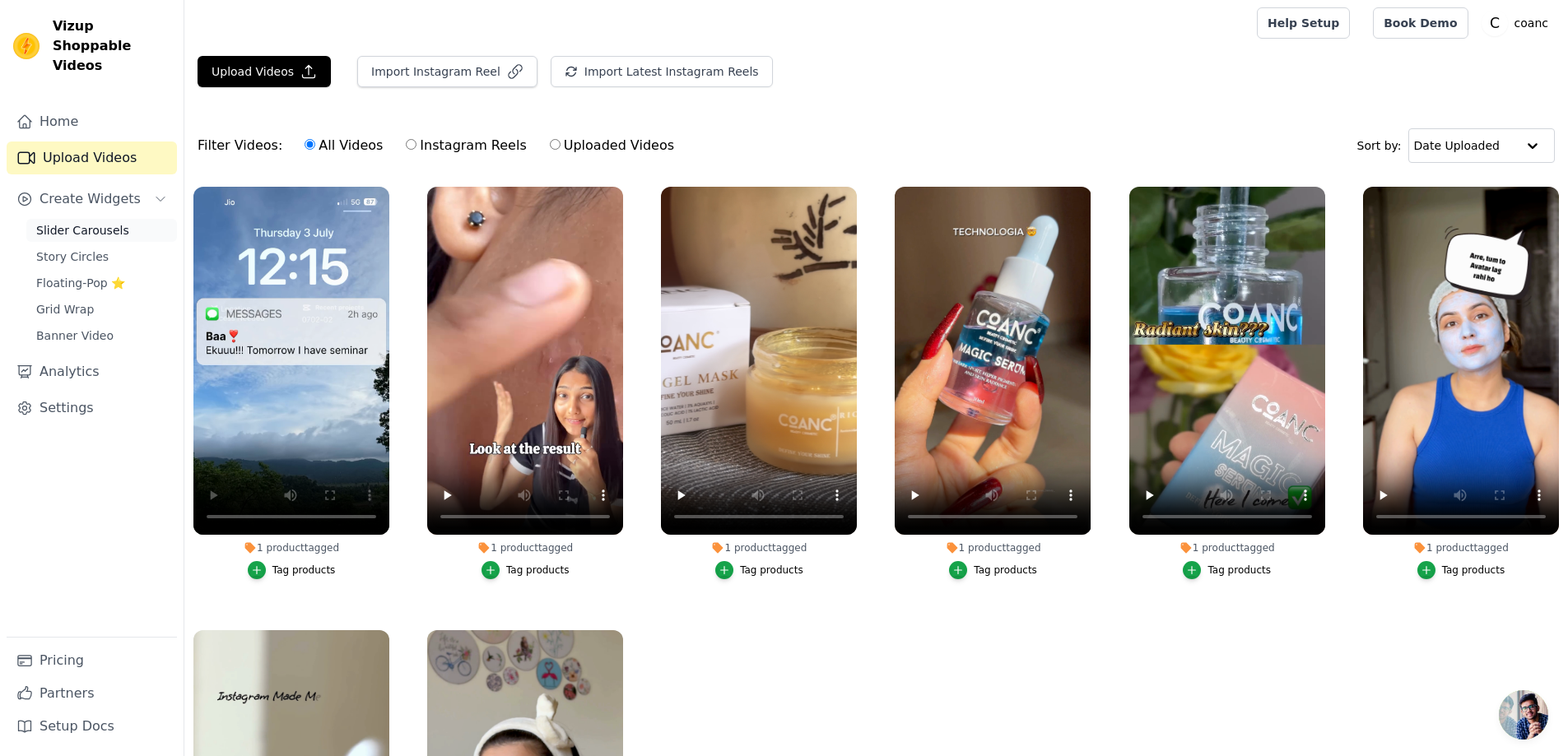
click at [57, 223] on span "Slider Carousels" at bounding box center [83, 230] width 93 height 16
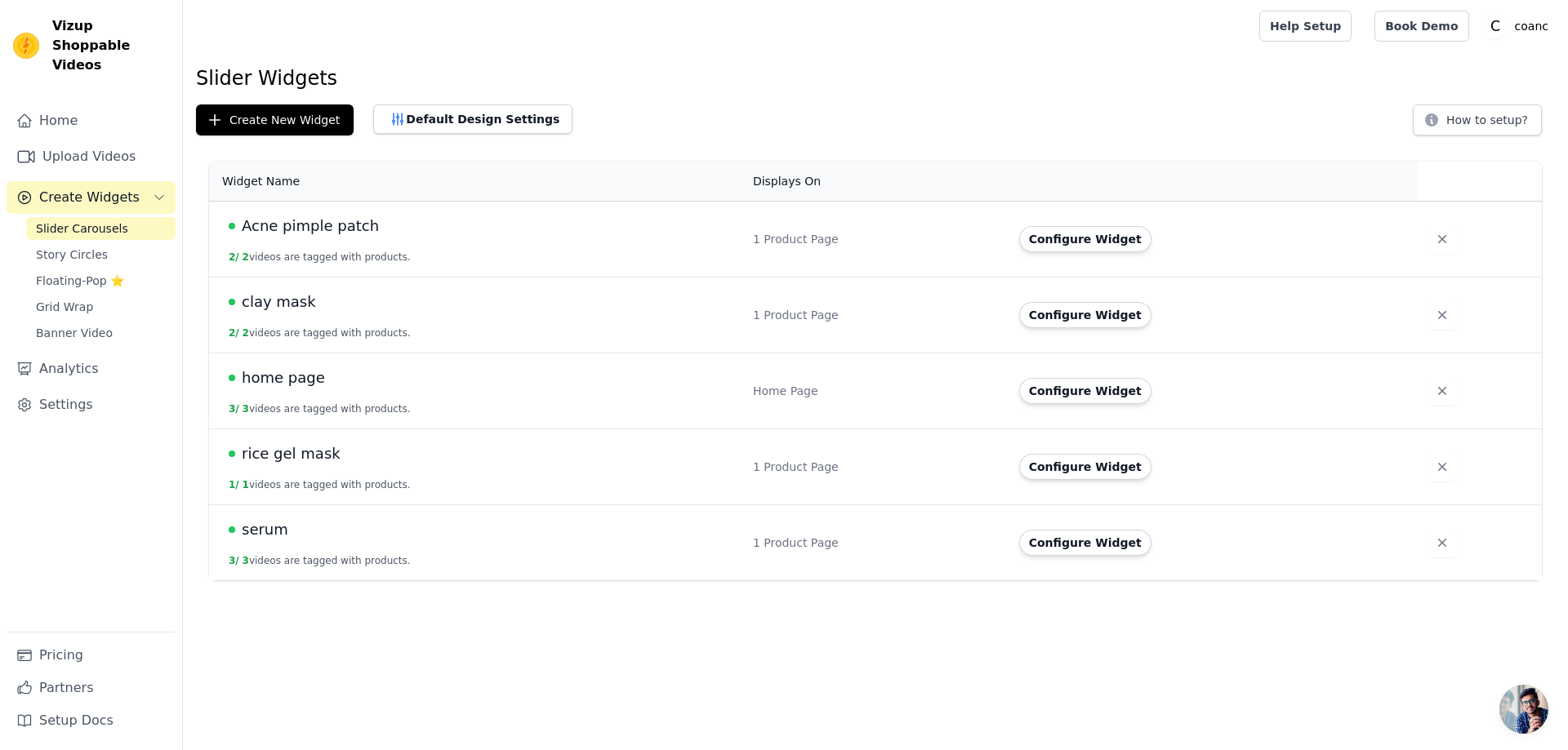
click at [287, 282] on td "clay mask 2 / 2 videos are tagged with products." at bounding box center [476, 315] width 534 height 75
click at [282, 299] on span "clay mask" at bounding box center [278, 302] width 75 height 23
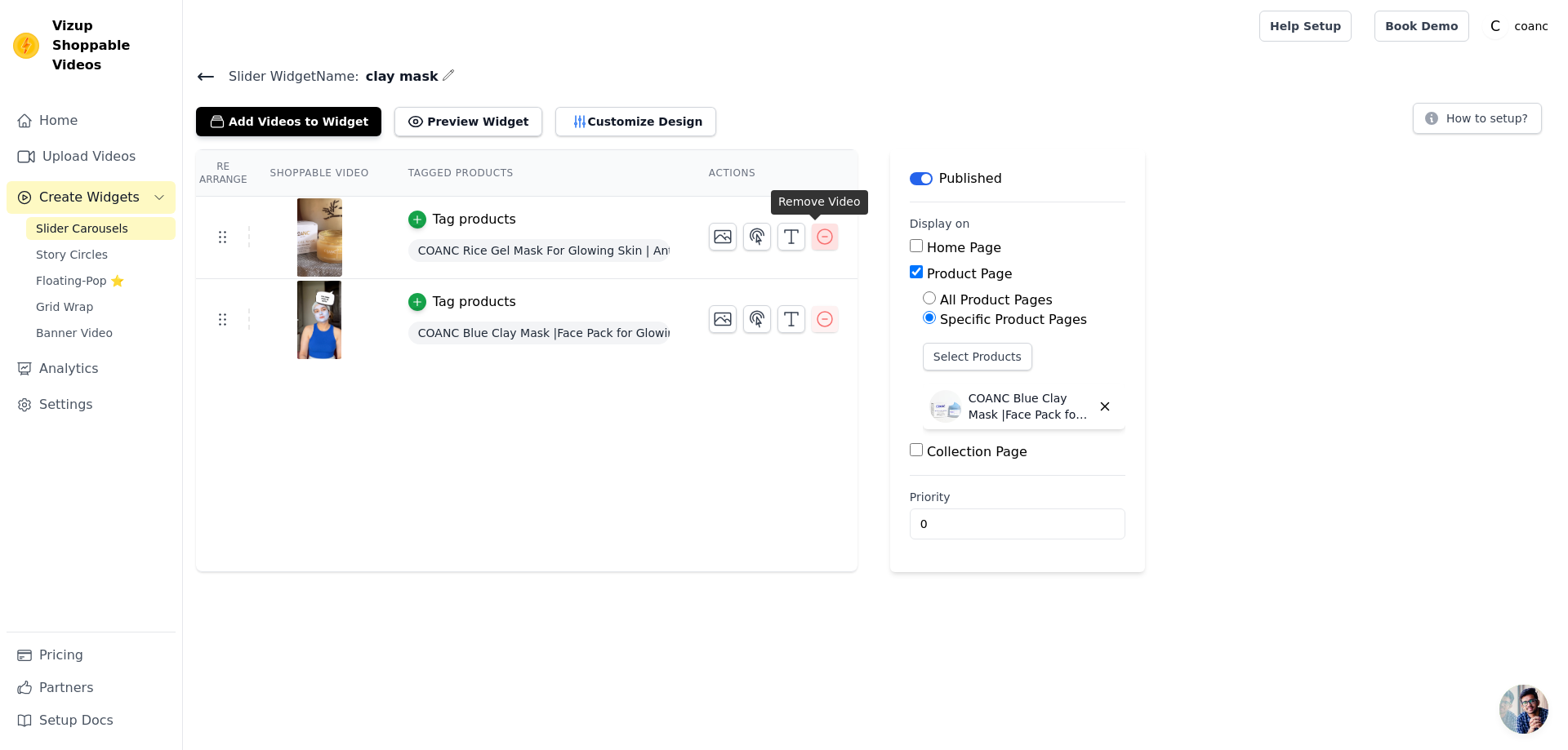
click at [815, 236] on icon "button" at bounding box center [824, 236] width 20 height 20
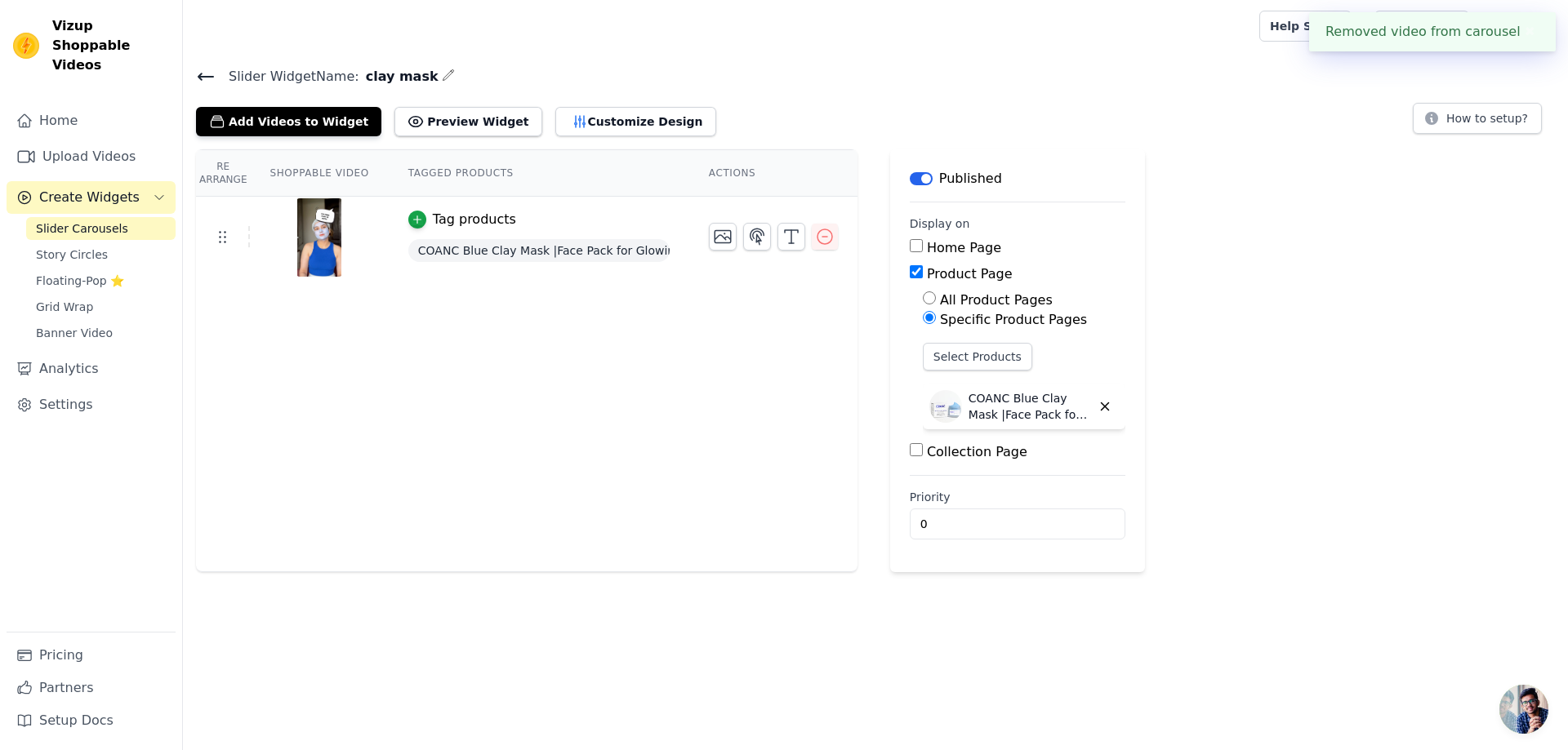
click at [88, 219] on link "Slider Carousels" at bounding box center [101, 228] width 149 height 23
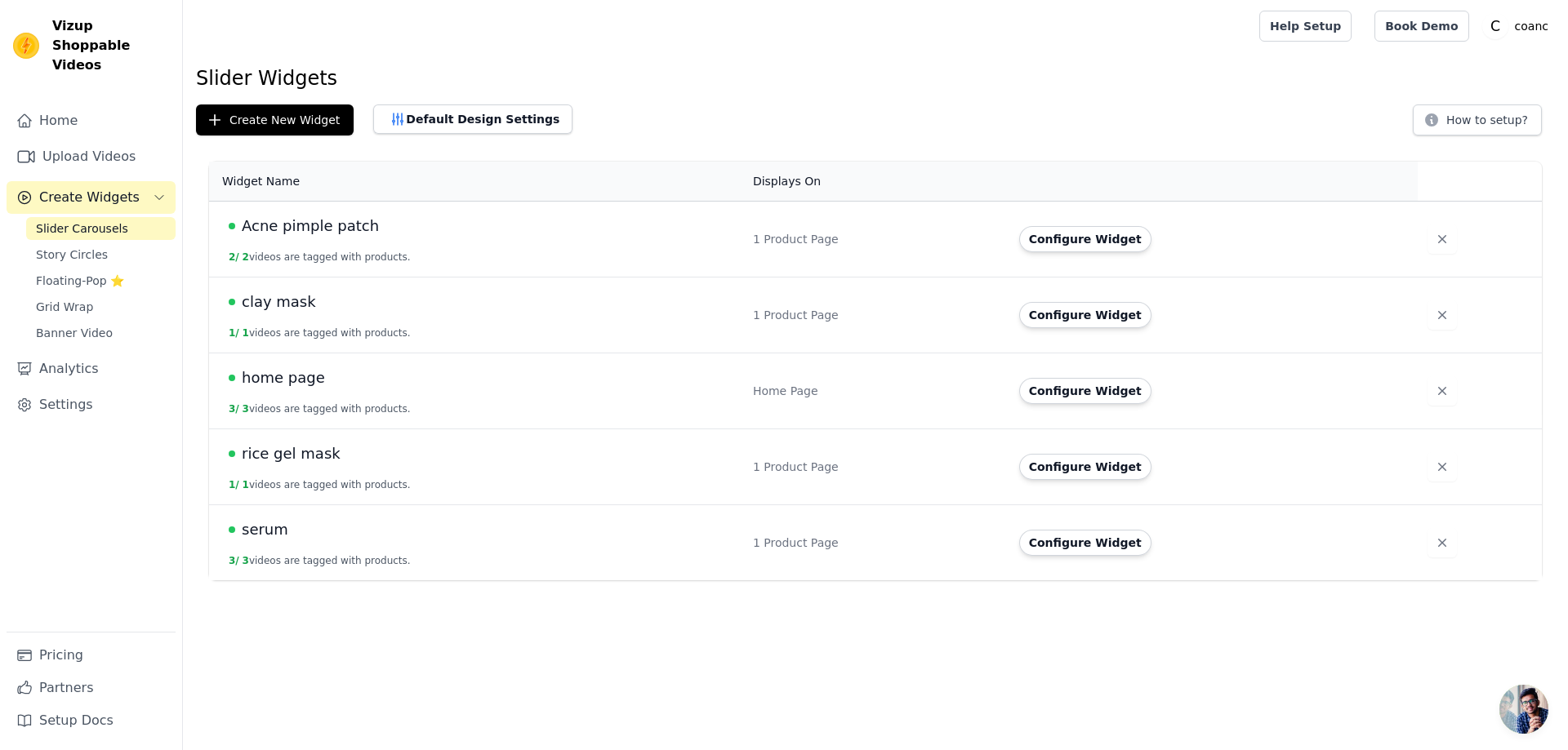
click at [312, 450] on span "rice gel mask" at bounding box center [291, 454] width 99 height 23
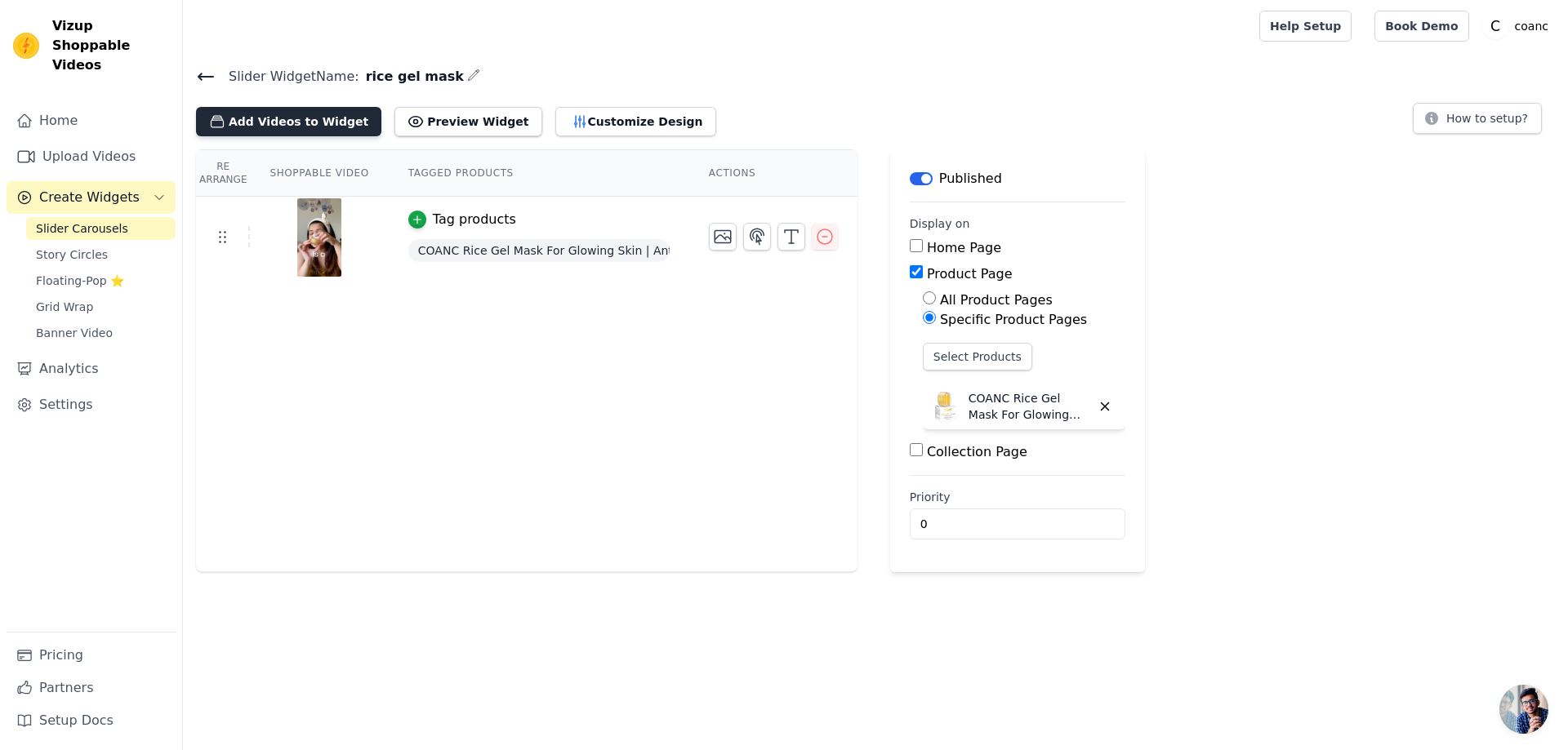
click at [299, 118] on button "Add Videos to Widget" at bounding box center [289, 121] width 185 height 29
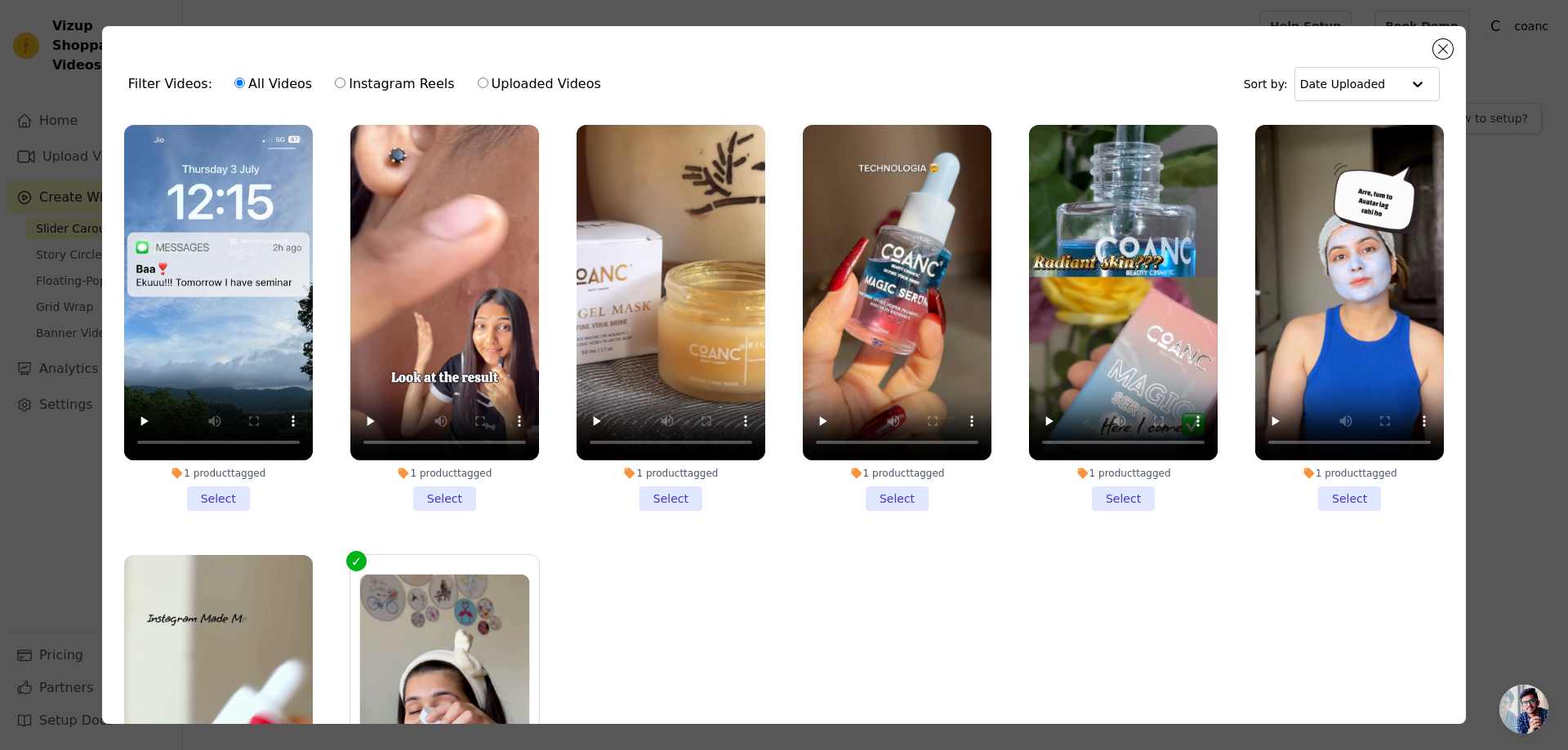
click at [668, 487] on li "1 product tagged Select" at bounding box center [671, 317] width 189 height 386
click at [0, 0] on input "1 product tagged Select" at bounding box center [0, 0] width 0 height 0
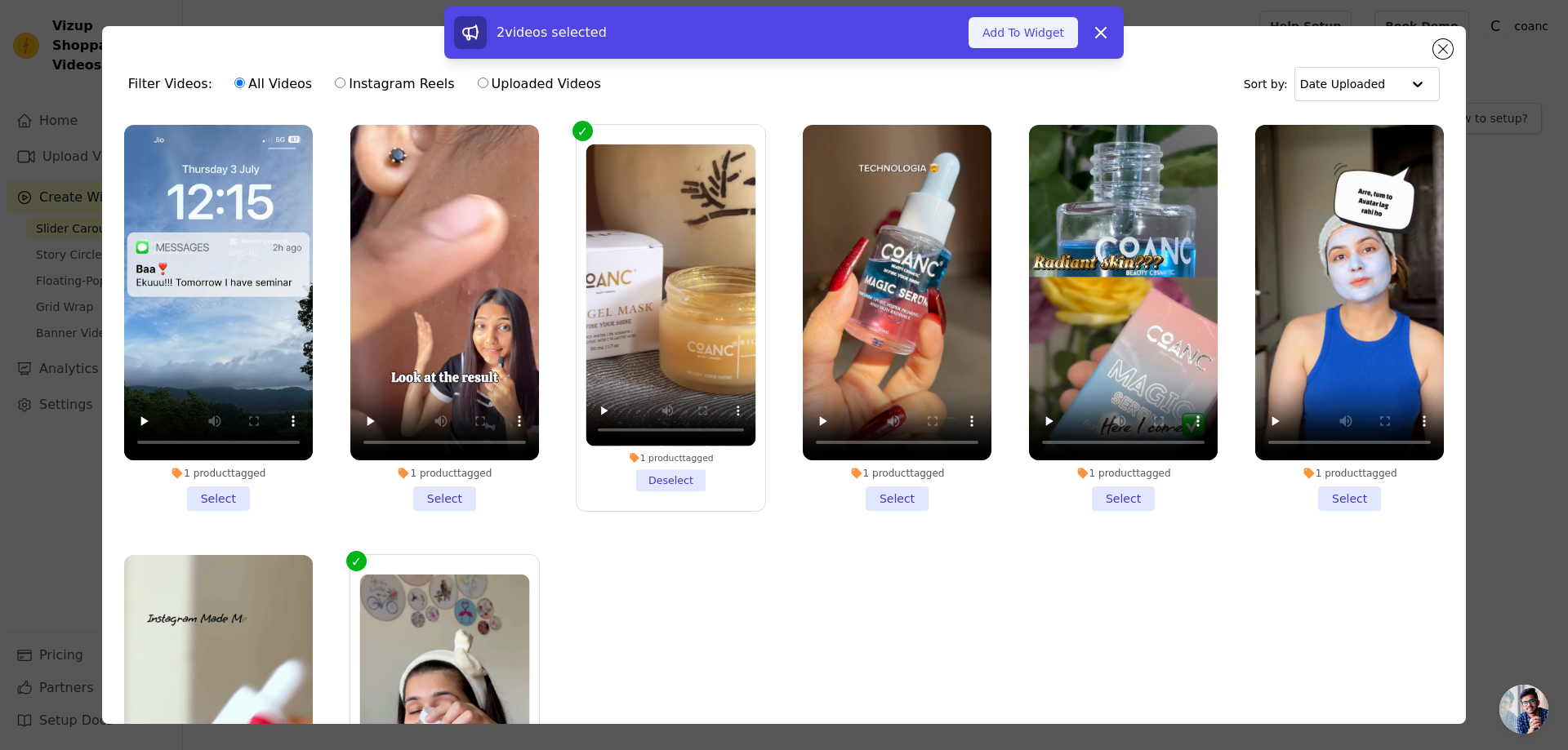
click at [1031, 32] on button "Add To Widget" at bounding box center [1023, 32] width 110 height 31
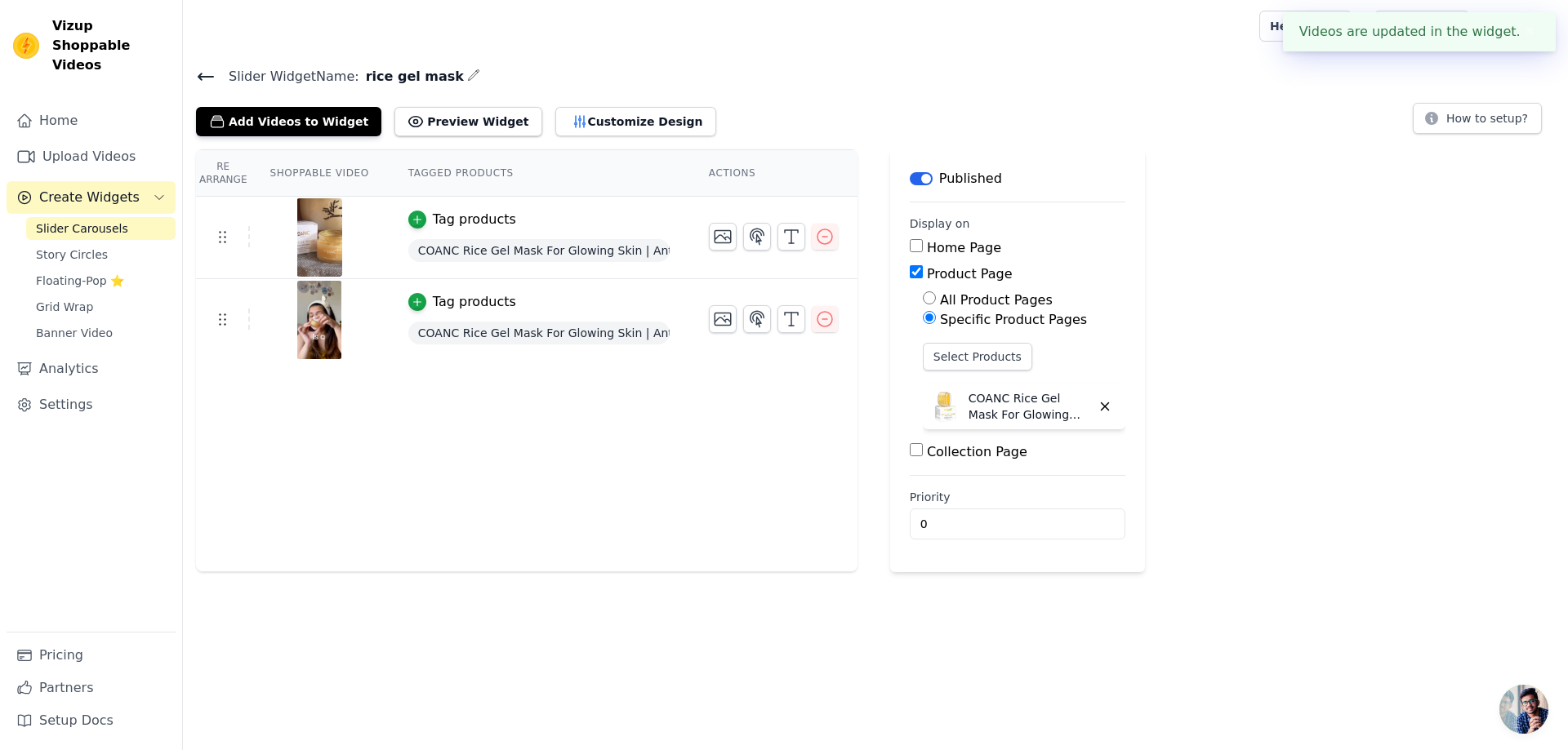
click at [206, 79] on icon at bounding box center [206, 76] width 20 height 20
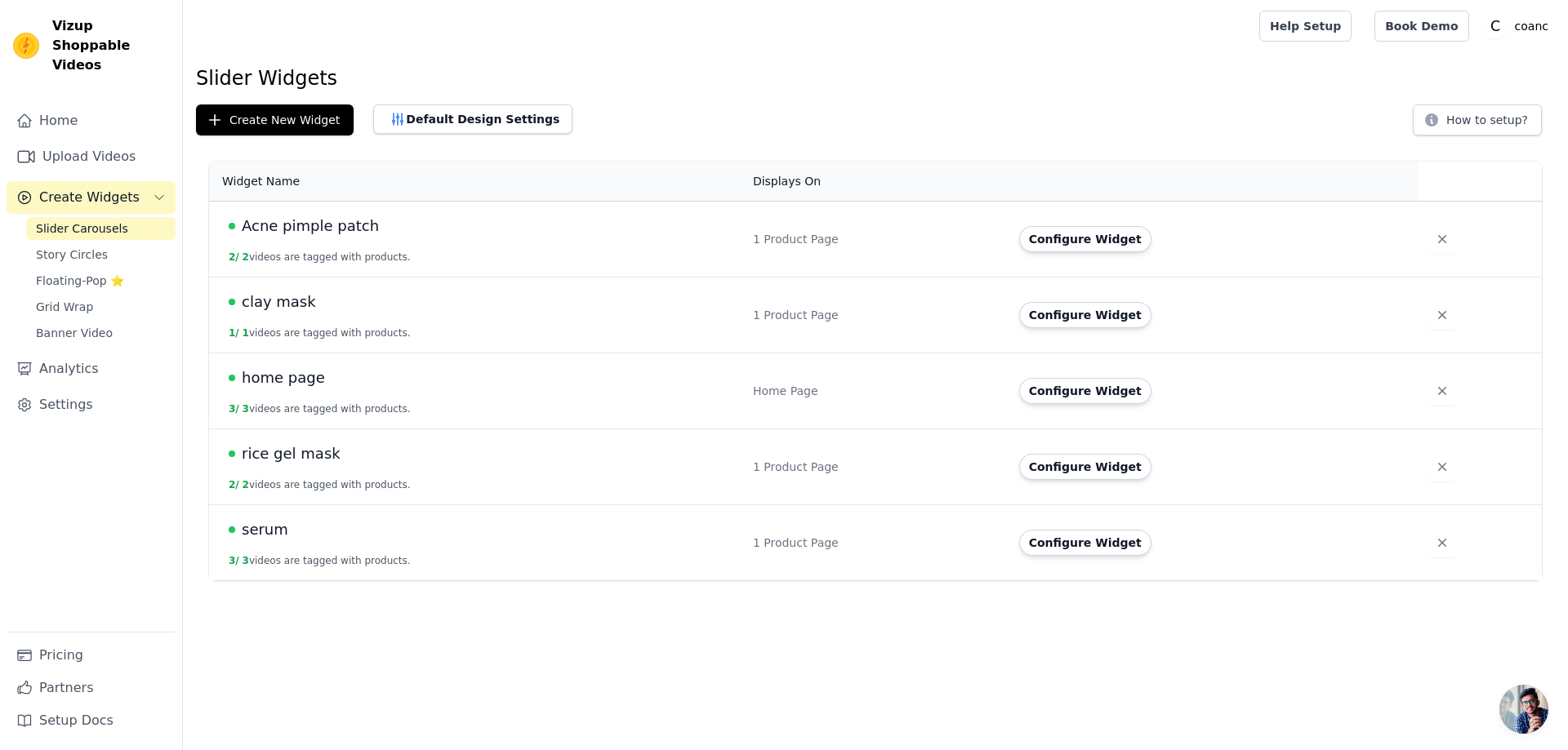
click at [355, 379] on div "home page" at bounding box center [481, 377] width 505 height 23
click at [293, 382] on span "home page" at bounding box center [283, 377] width 83 height 23
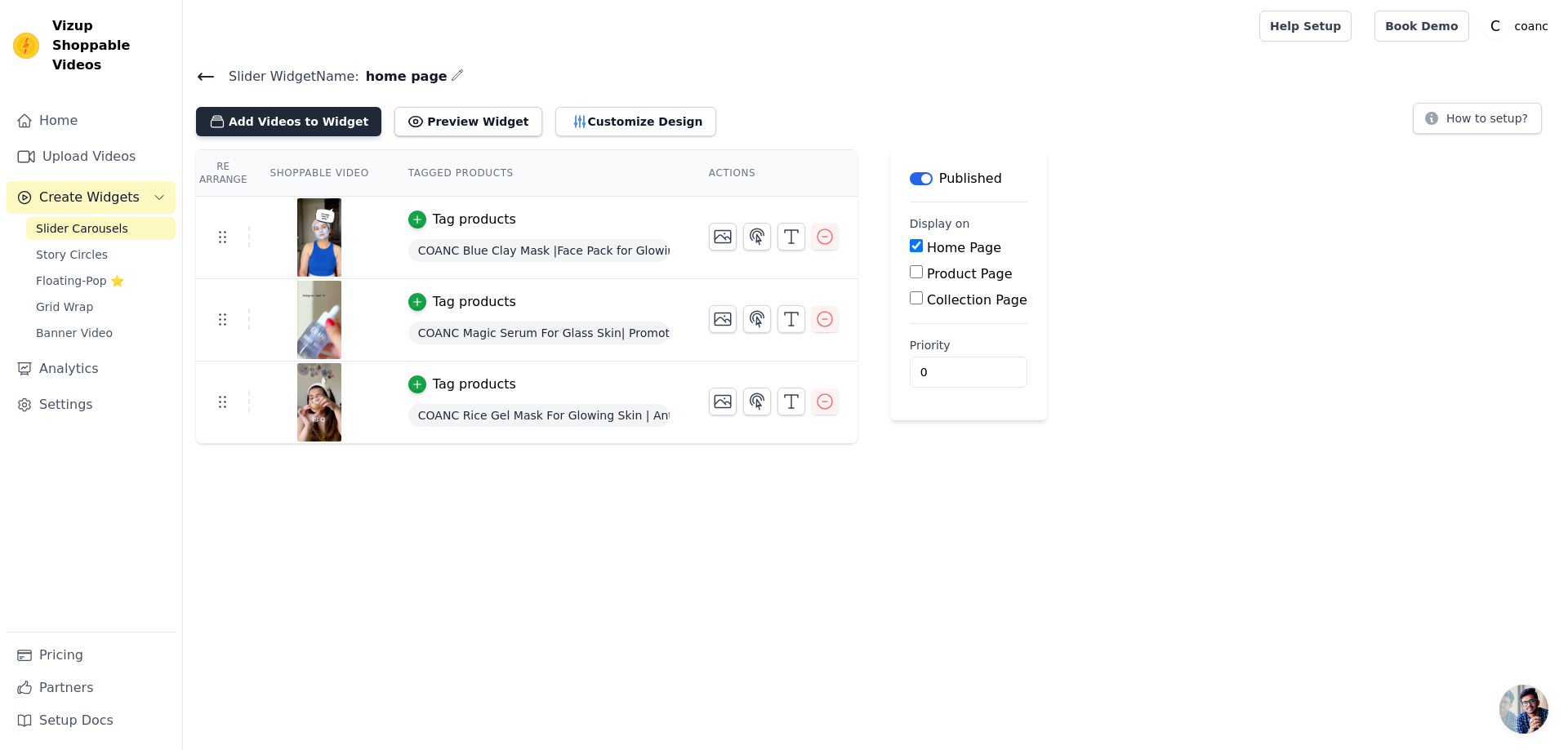
click at [289, 114] on button "Add Videos to Widget" at bounding box center [289, 121] width 185 height 29
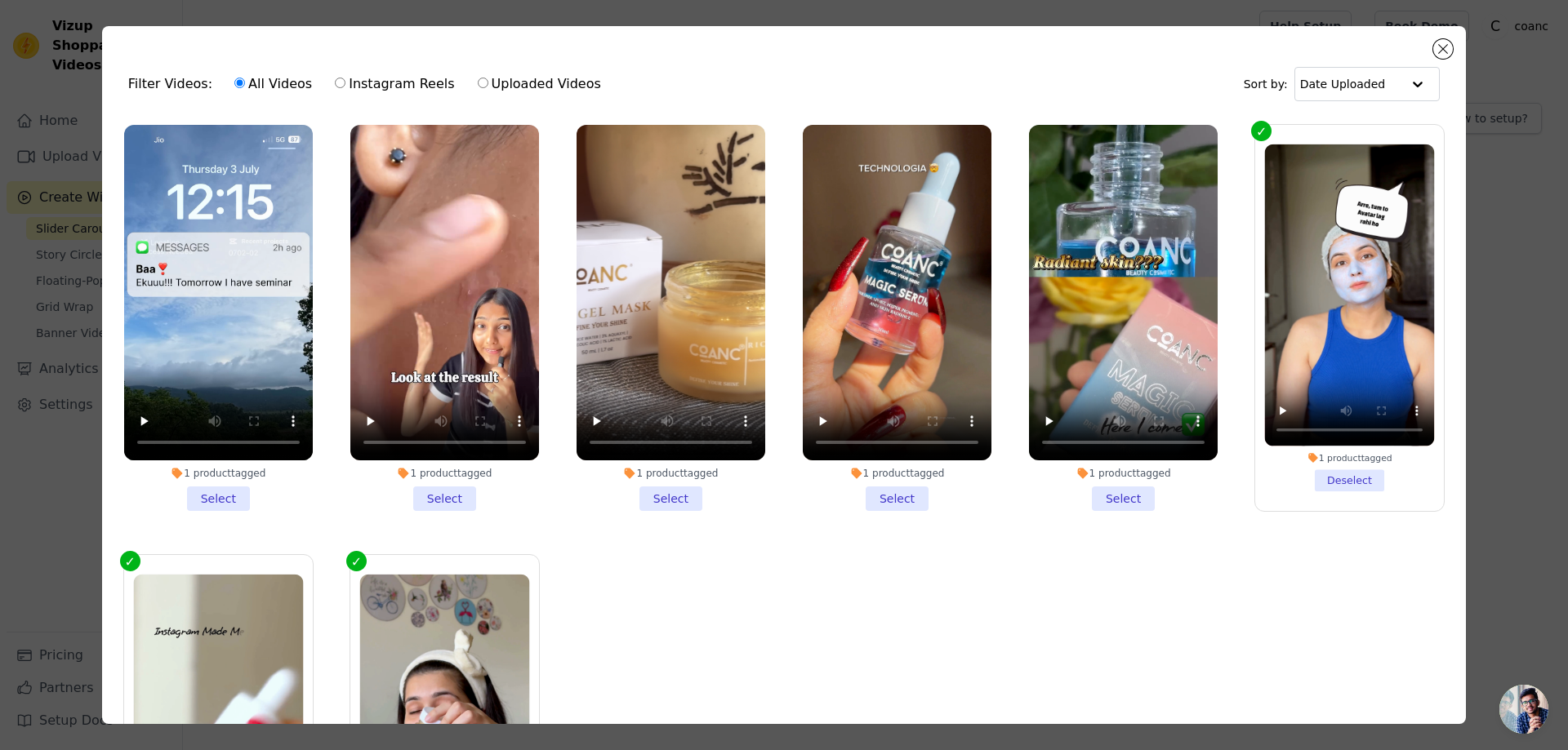
click at [443, 484] on li "1 product tagged Select" at bounding box center [445, 317] width 189 height 386
click at [0, 0] on input "1 product tagged Select" at bounding box center [0, 0] width 0 height 0
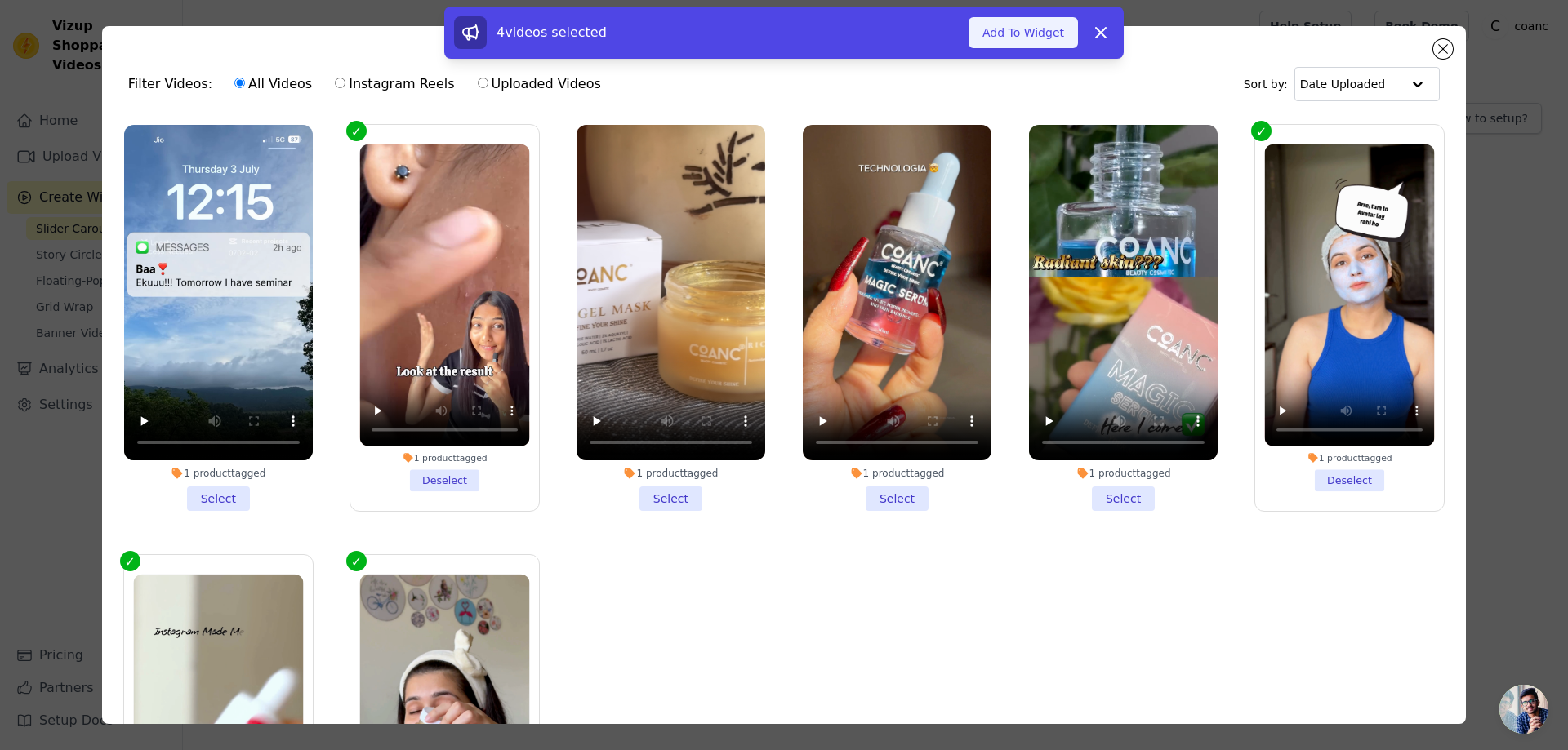
click at [1001, 34] on button "Add To Widget" at bounding box center [1023, 32] width 110 height 31
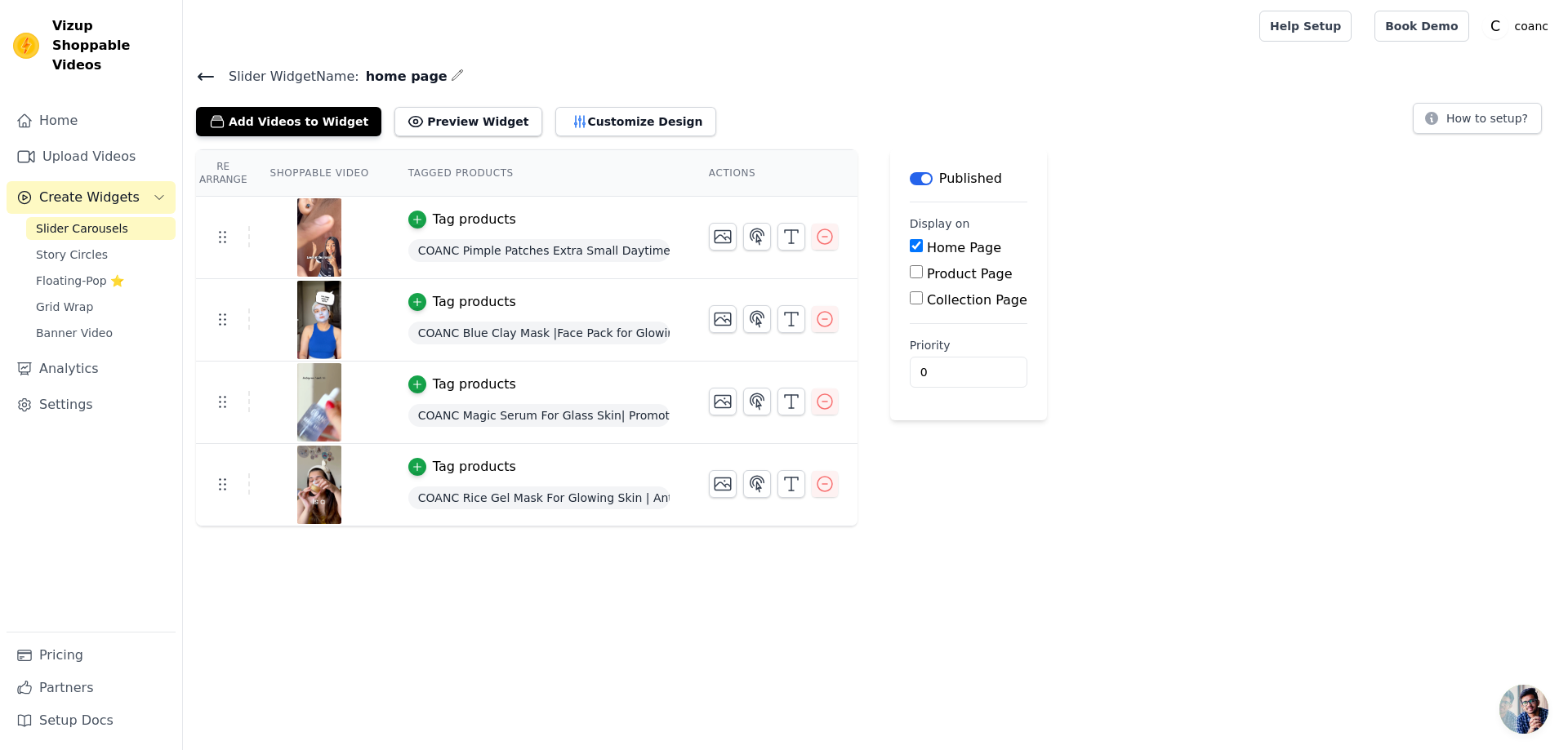
click at [104, 221] on span "Slider Carousels" at bounding box center [82, 228] width 93 height 16
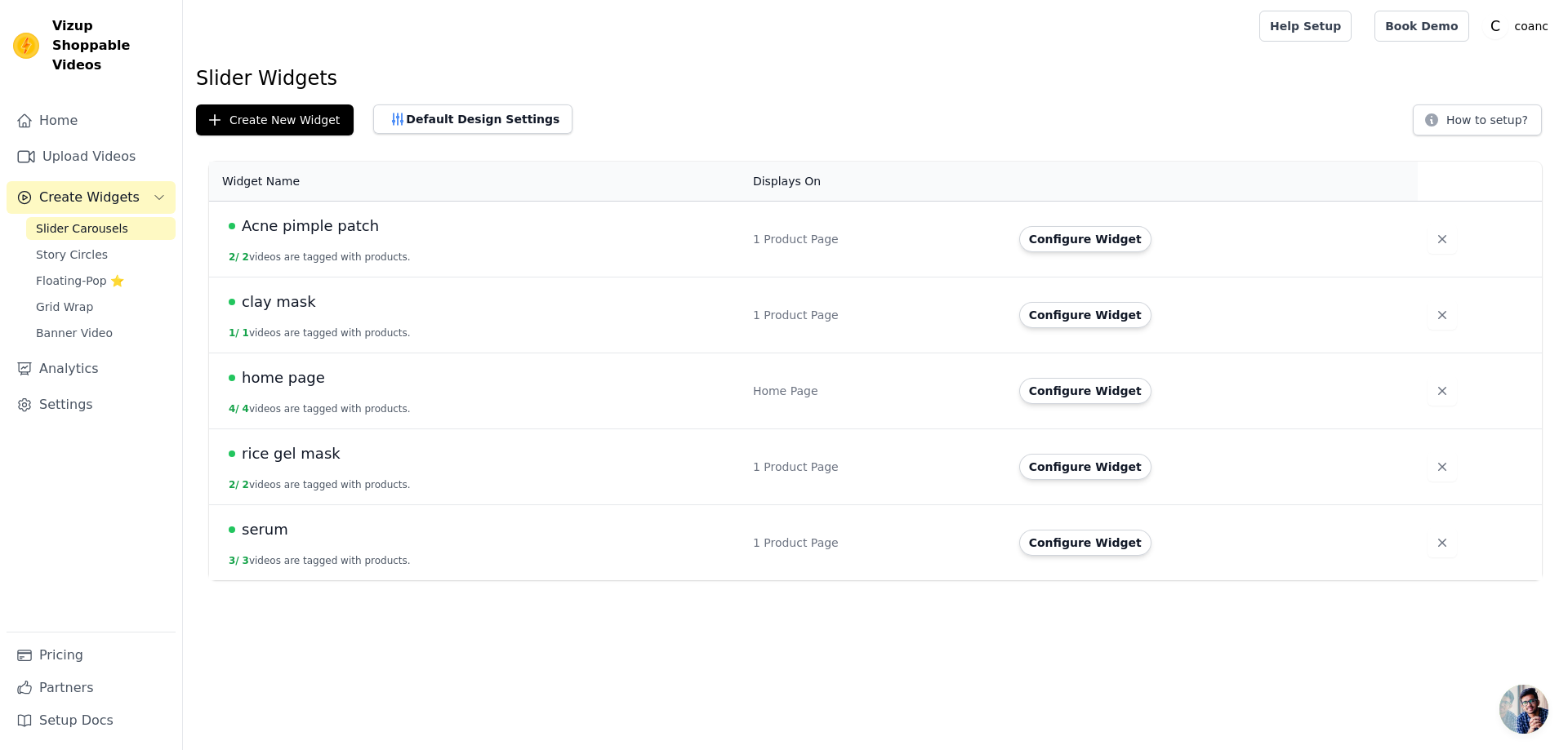
click at [265, 457] on span "rice gel mask" at bounding box center [291, 454] width 99 height 23
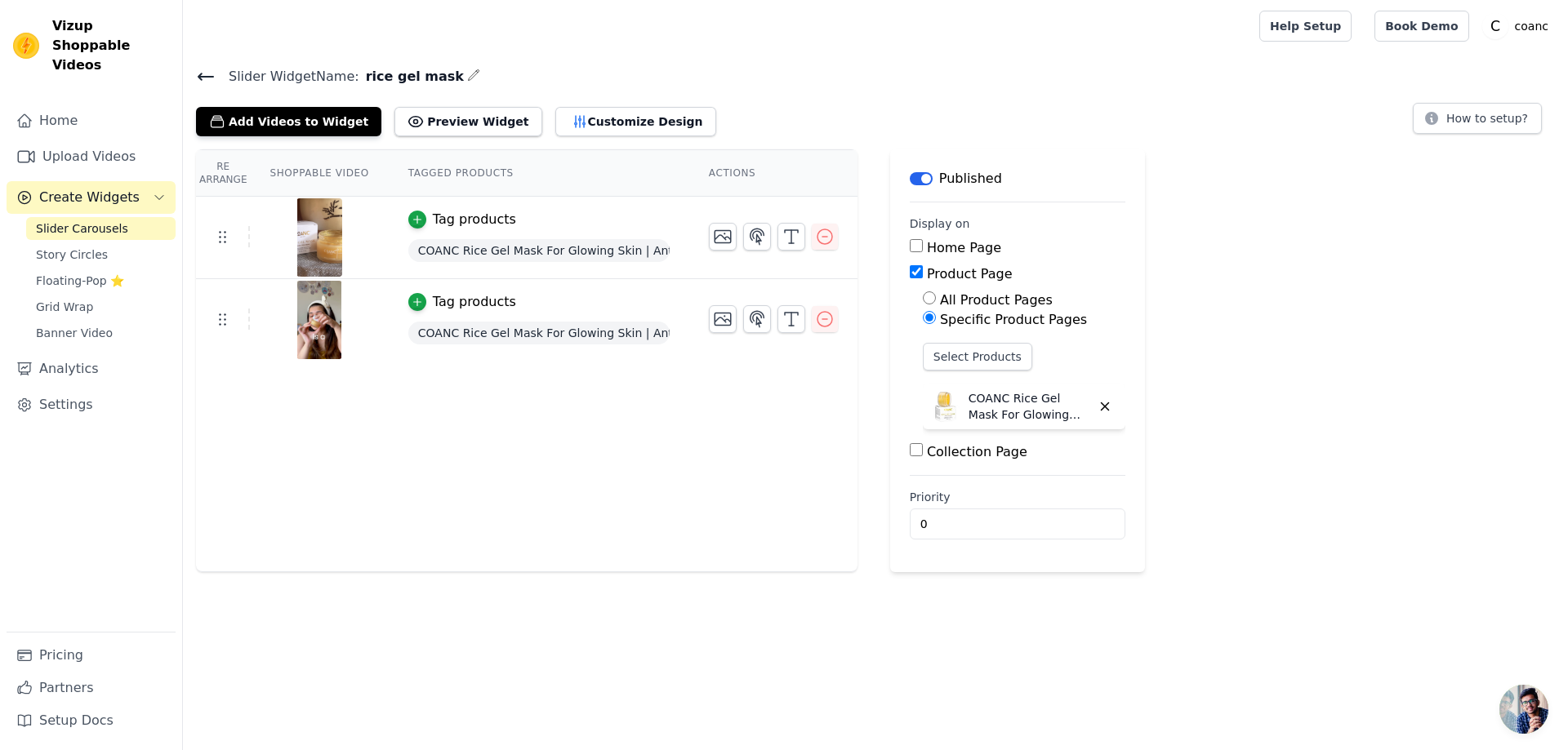
click at [211, 70] on icon at bounding box center [206, 76] width 20 height 20
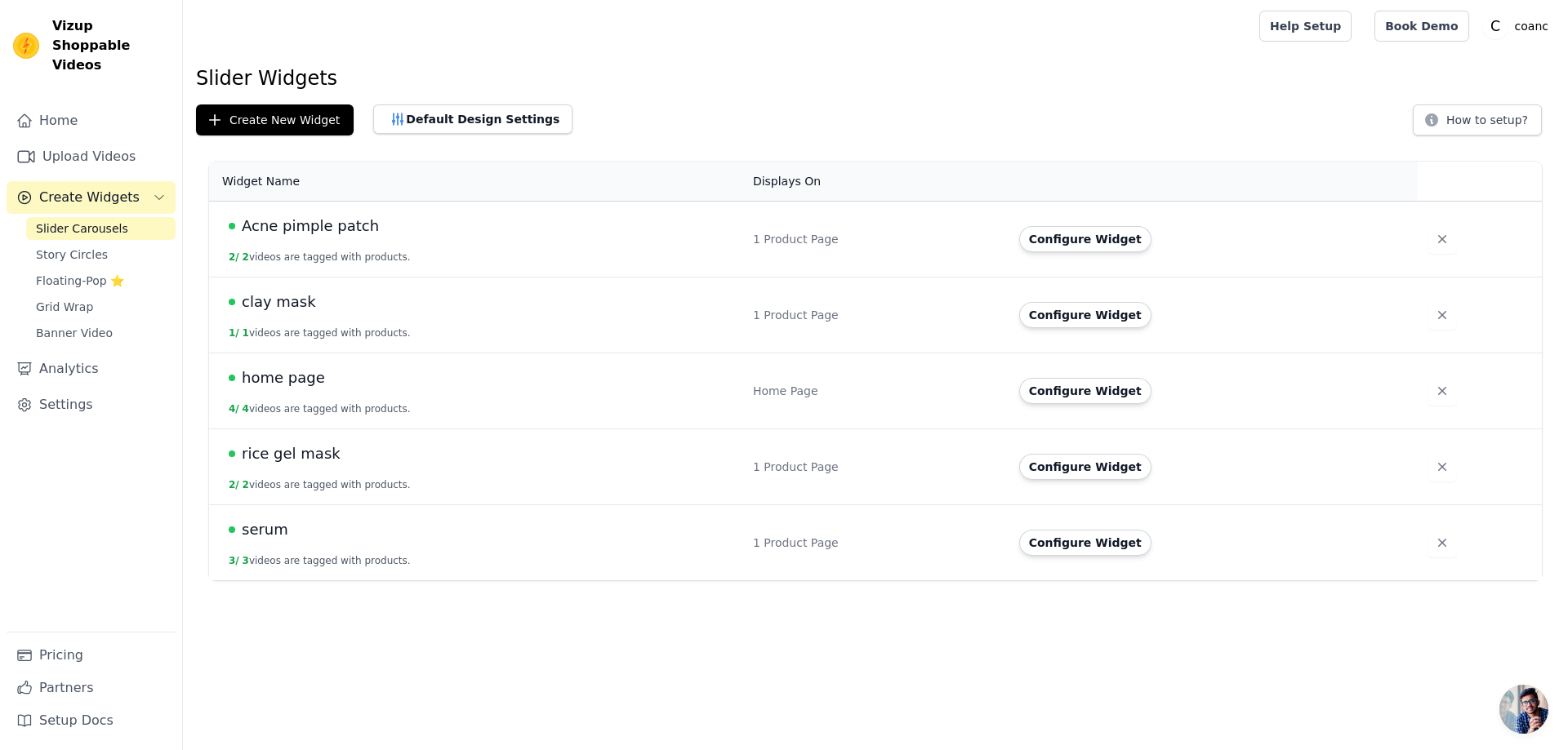
click at [277, 541] on td "serum 3 / 3 videos are tagged with products." at bounding box center [476, 542] width 534 height 75
click at [270, 535] on span "serum" at bounding box center [264, 529] width 46 height 23
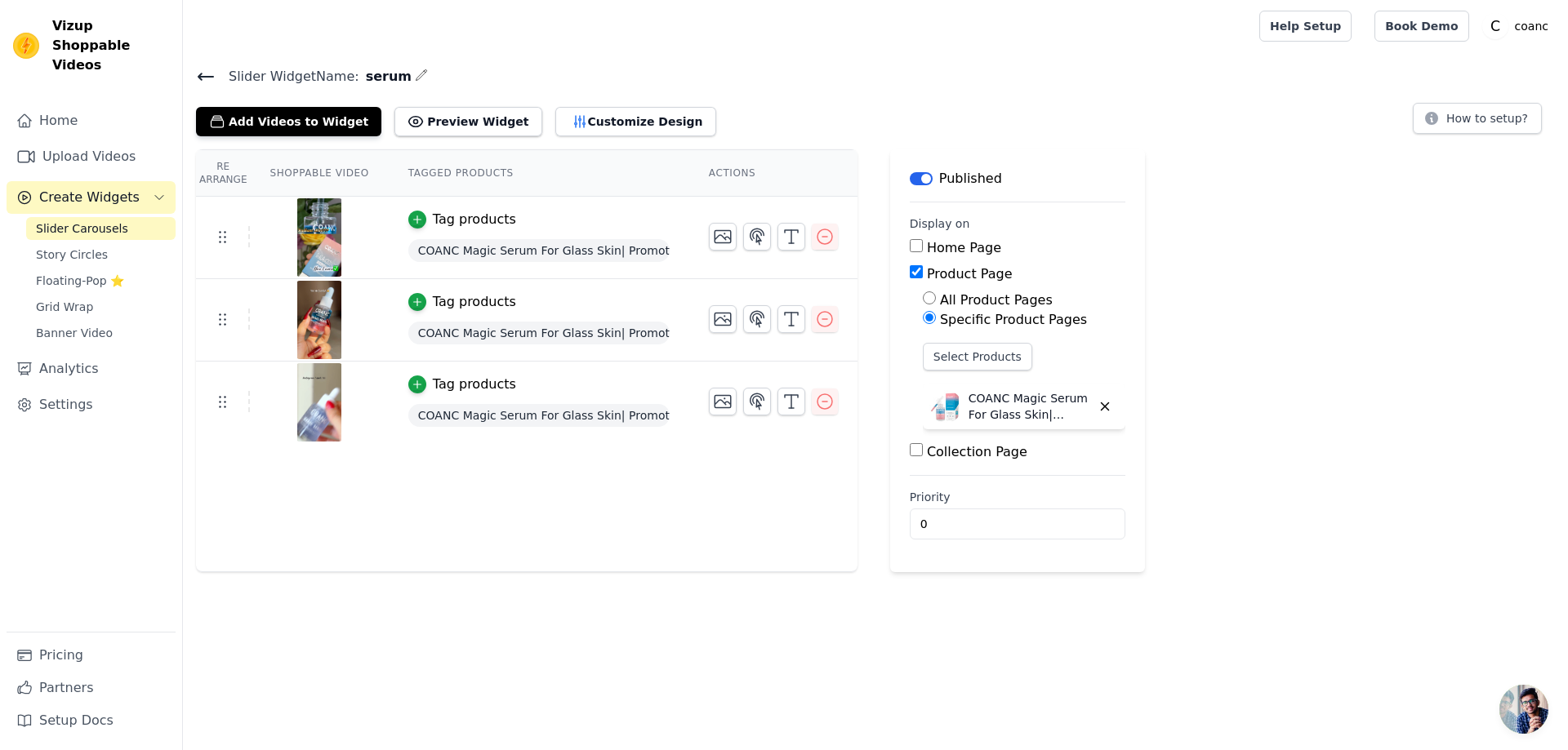
click at [202, 65] on h4 "Slider Widget Name: serum" at bounding box center [875, 75] width 1358 height 22
click at [212, 72] on icon at bounding box center [206, 76] width 20 height 20
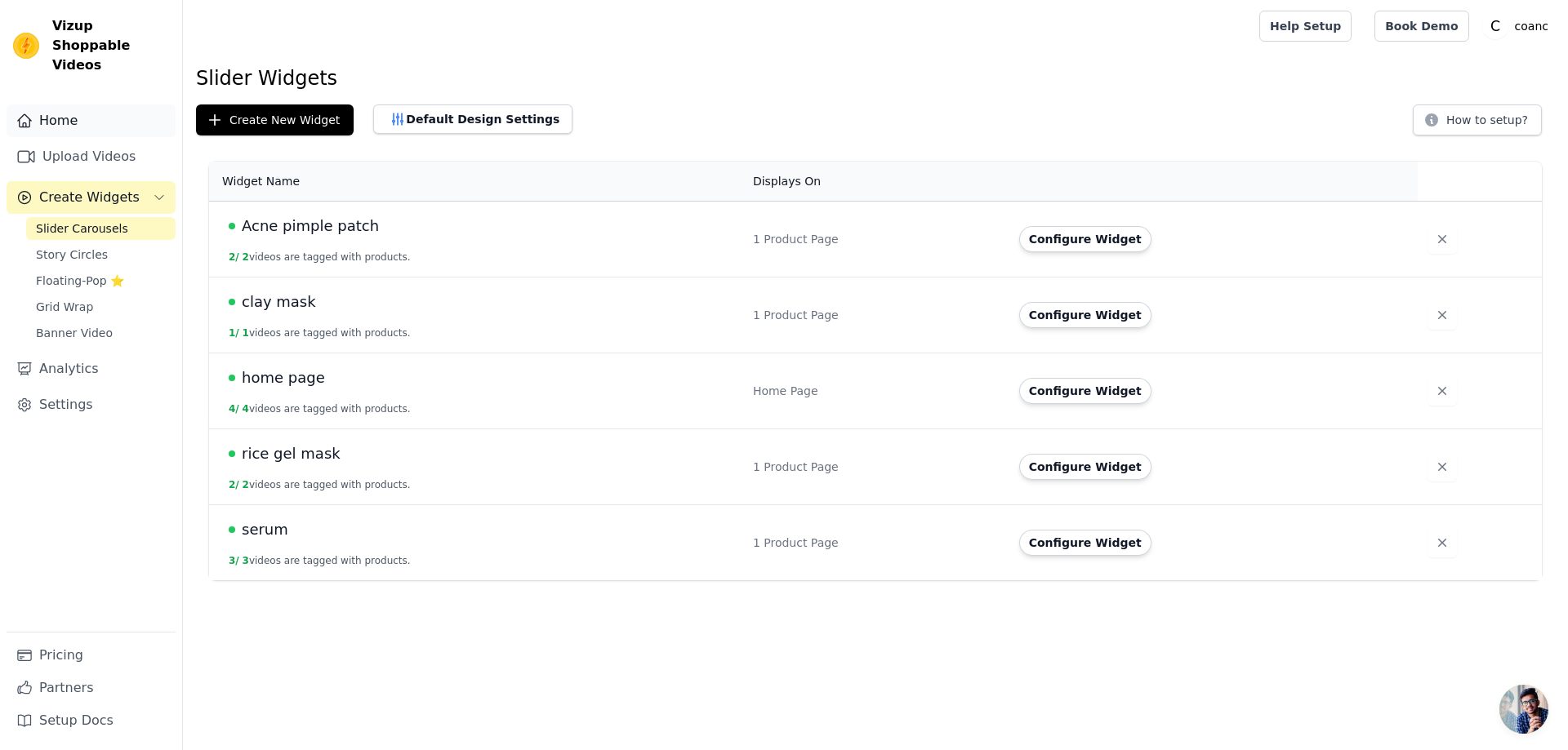
click at [63, 106] on link "Home" at bounding box center [91, 121] width 169 height 33
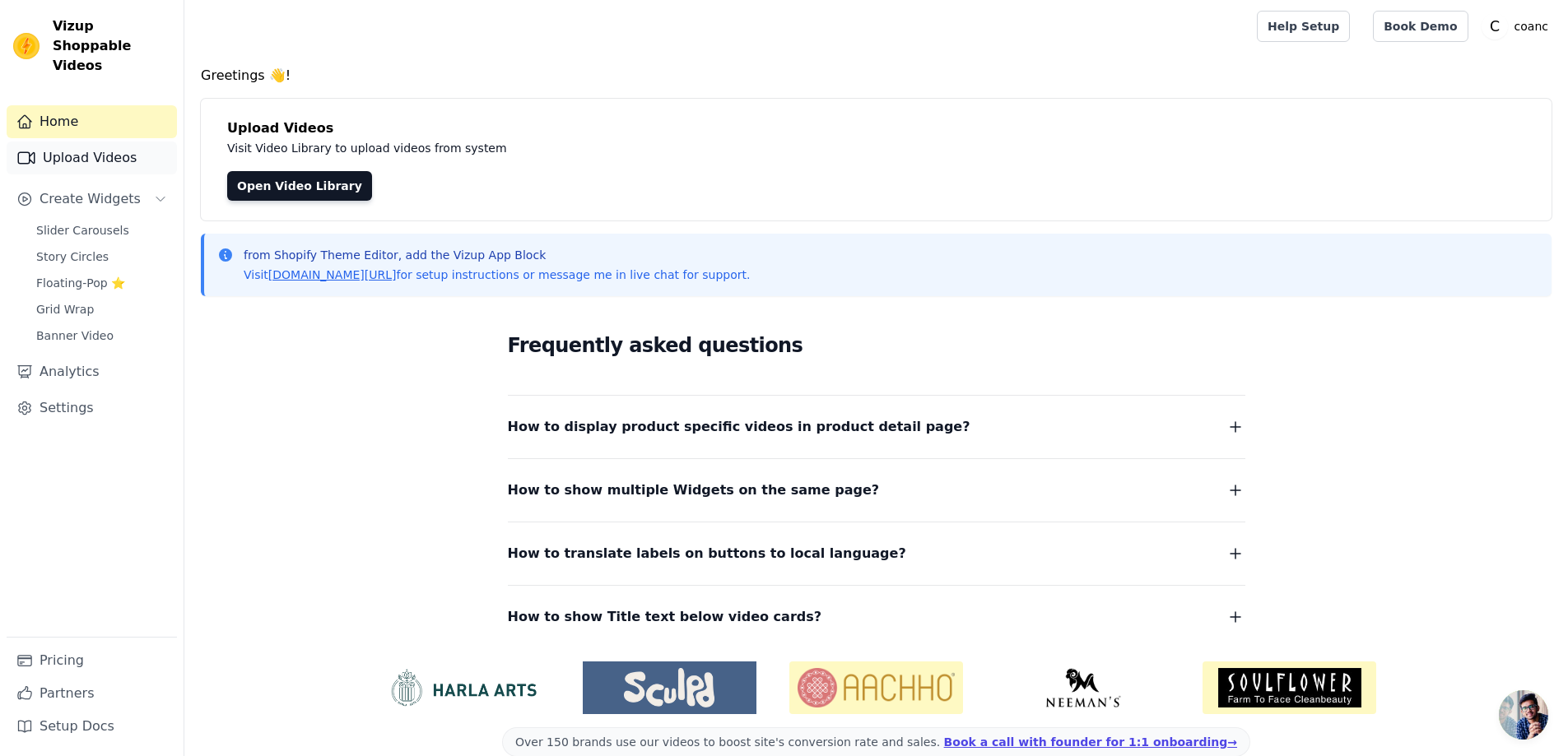
click at [44, 145] on link "Upload Videos" at bounding box center [91, 158] width 170 height 33
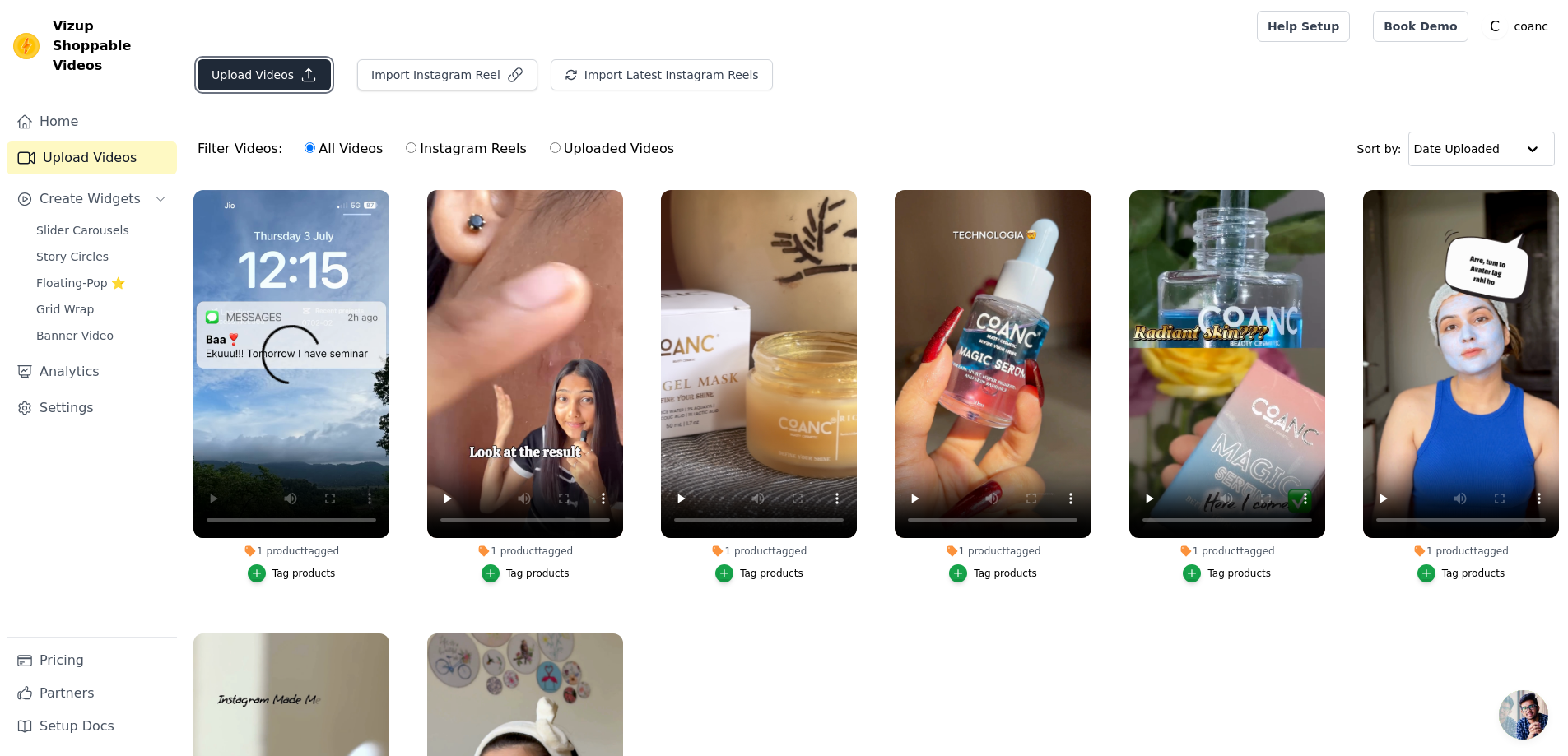
click at [262, 68] on button "Upload Videos" at bounding box center [265, 74] width 133 height 31
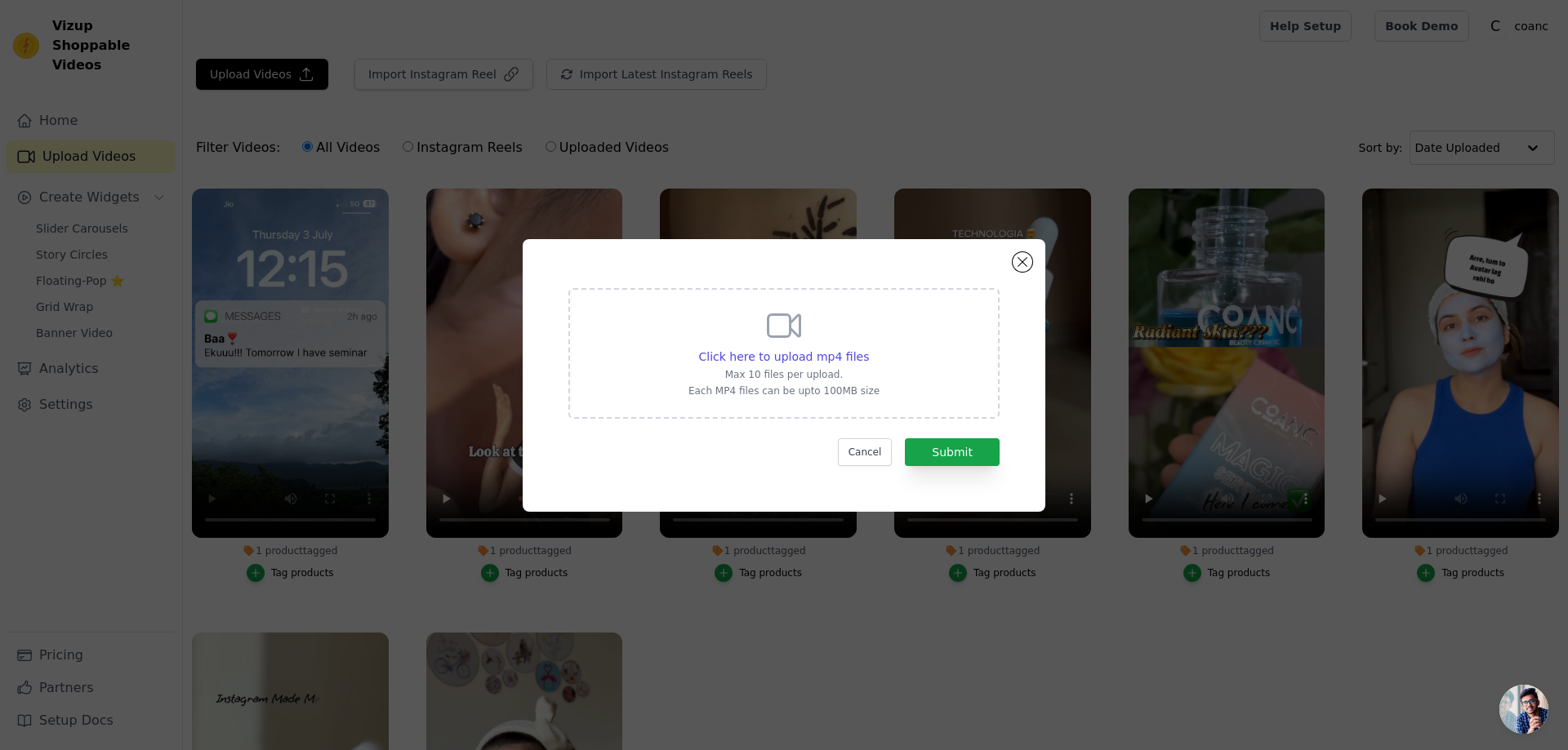
click at [1011, 263] on div "Click here to upload mp4 files Max 10 files per upload. Each MP4 files can be u…" at bounding box center [784, 375] width 523 height 273
click at [1021, 269] on button "Close modal" at bounding box center [1021, 261] width 20 height 20
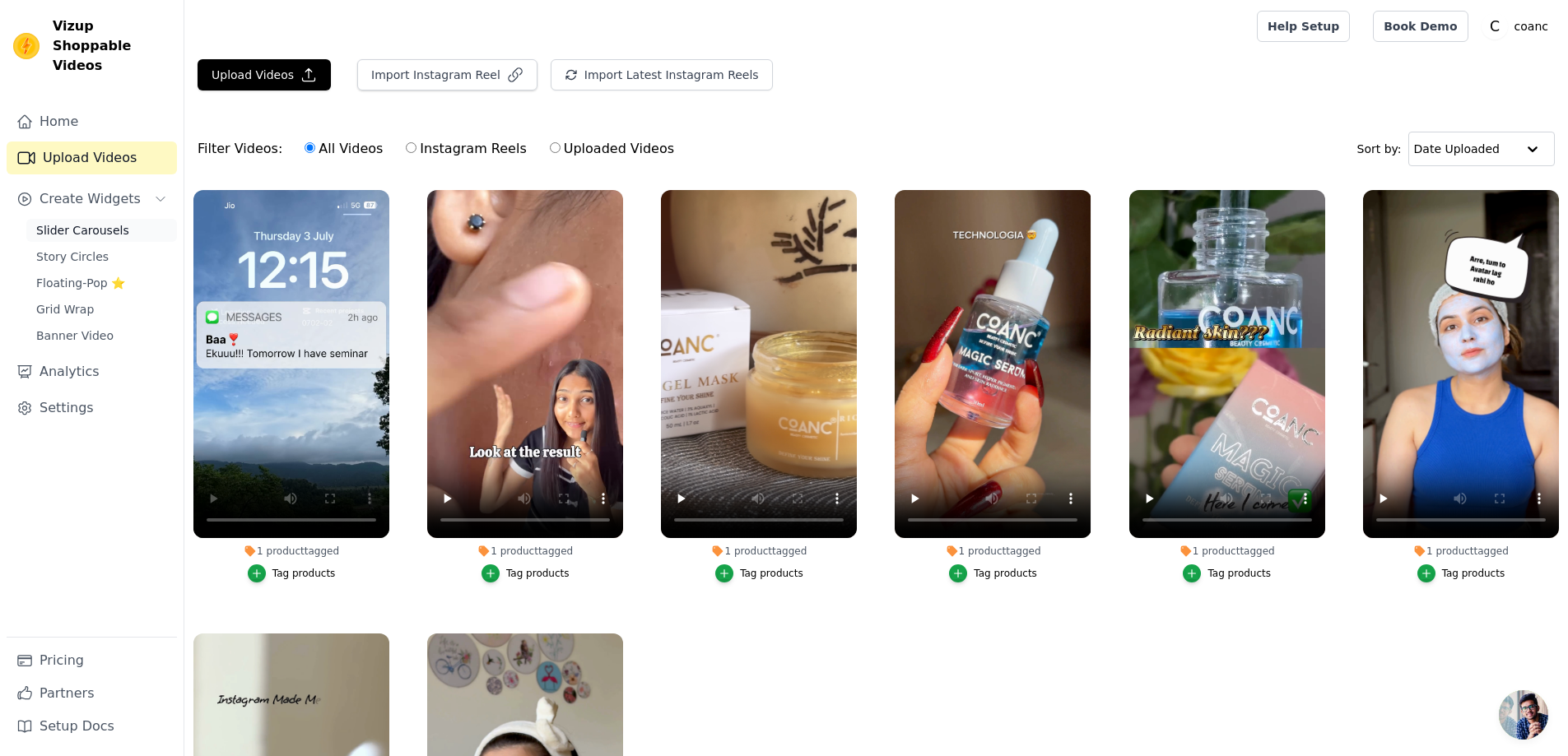
click at [83, 223] on span "Slider Carousels" at bounding box center [83, 230] width 93 height 16
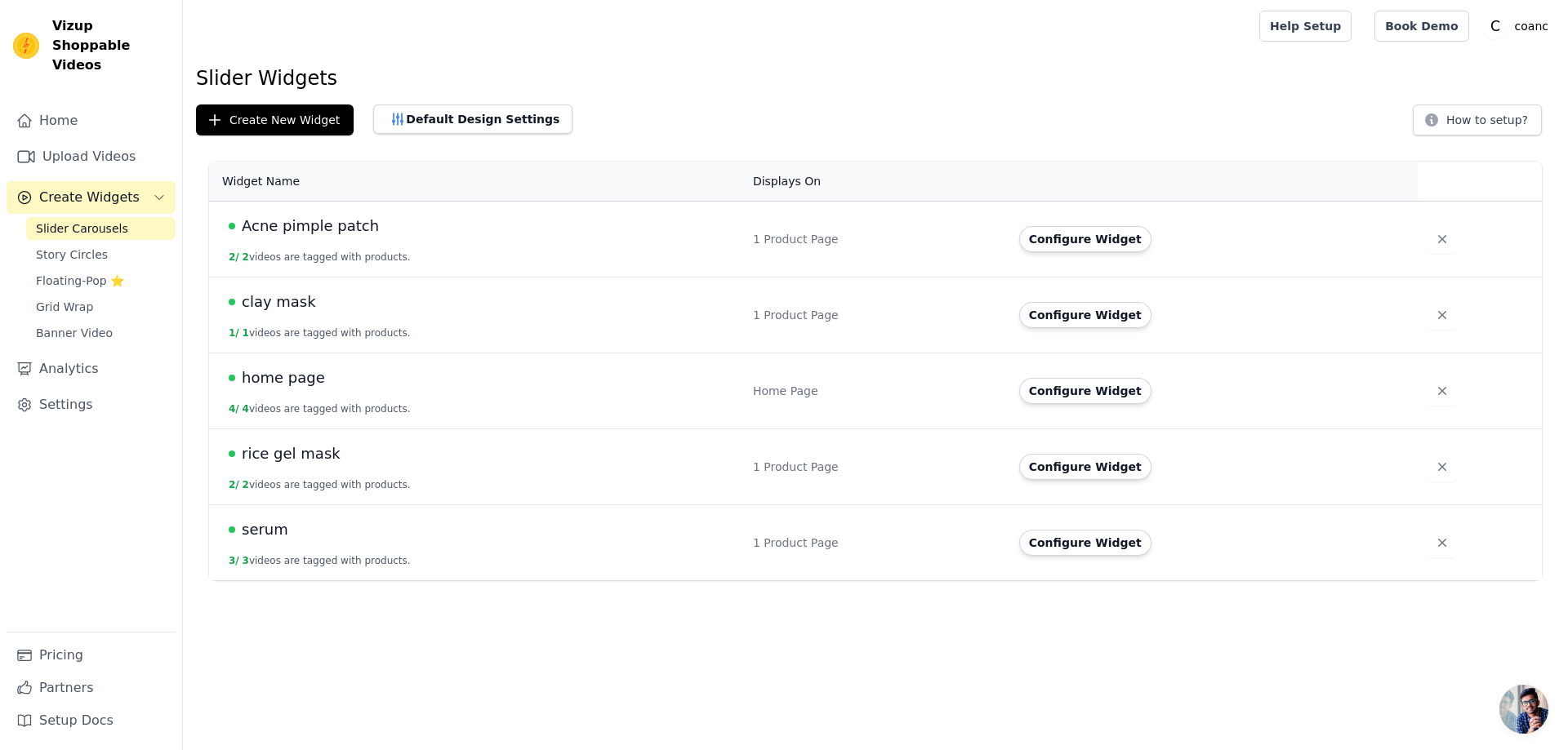
click at [280, 310] on span "clay mask" at bounding box center [278, 302] width 75 height 23
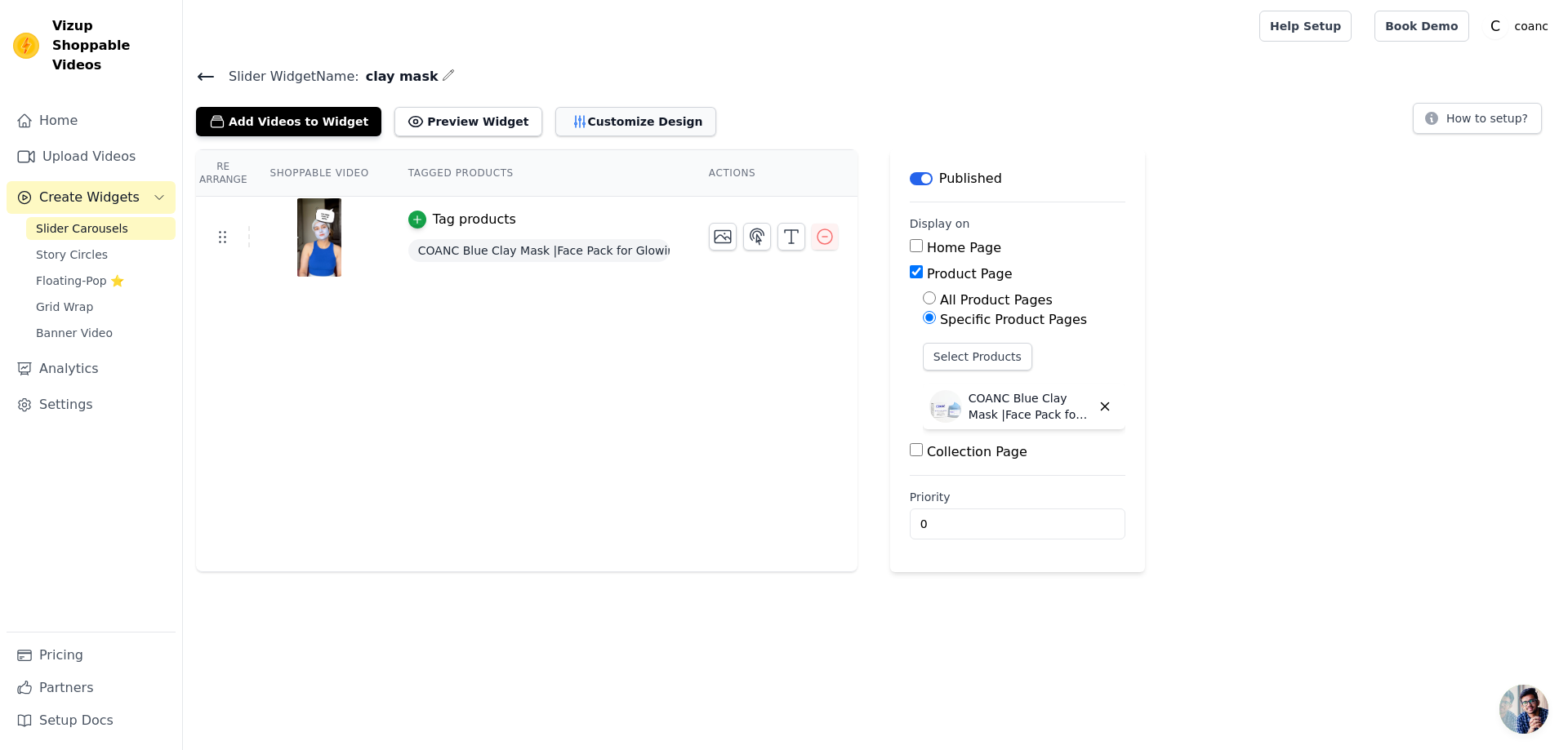
click at [562, 124] on button "Customize Design" at bounding box center [635, 121] width 160 height 29
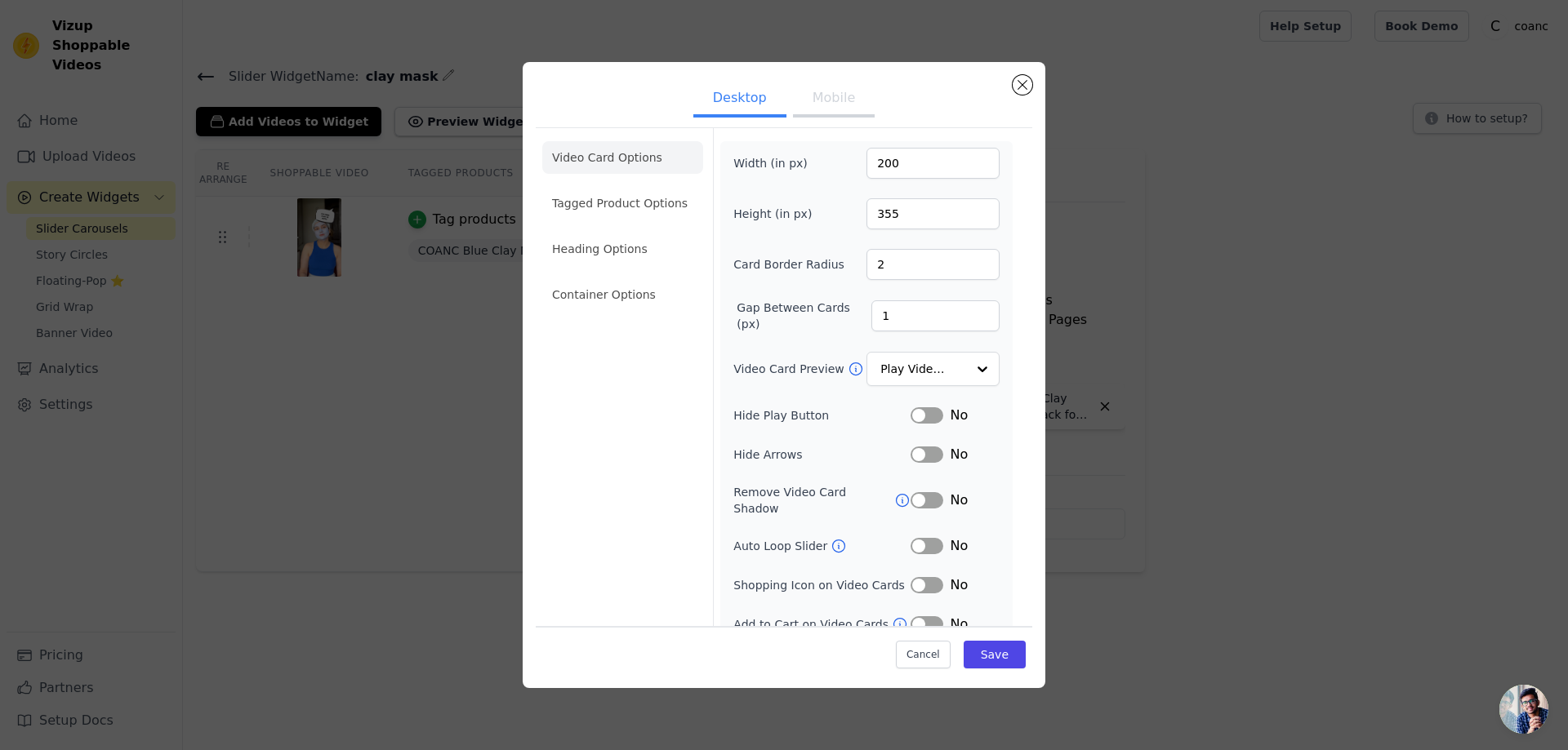
click at [916, 419] on button "Label" at bounding box center [926, 415] width 33 height 16
click at [914, 446] on button "Label" at bounding box center [926, 454] width 33 height 16
click at [1000, 652] on button "Save" at bounding box center [995, 654] width 62 height 27
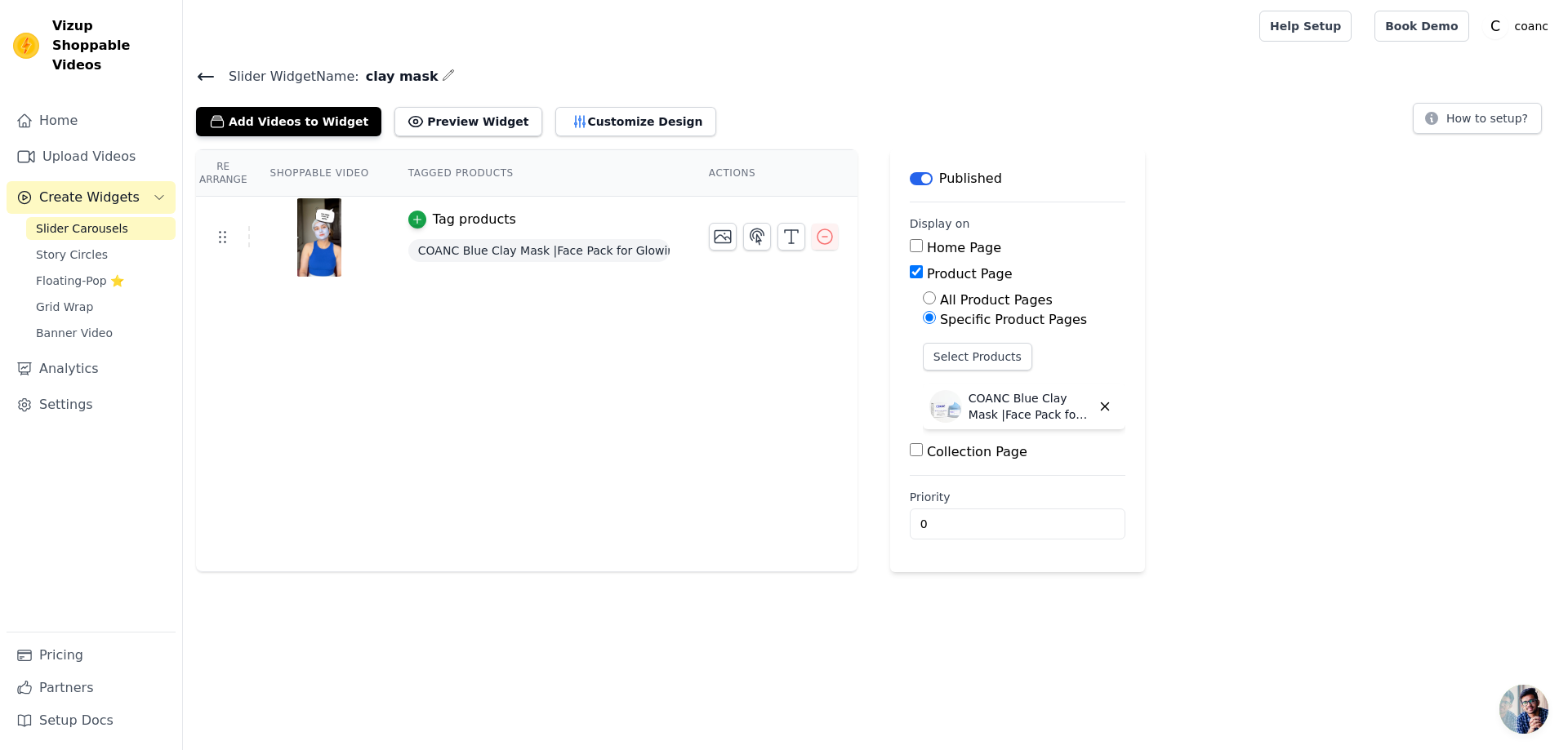
click at [126, 217] on link "Slider Carousels" at bounding box center [101, 228] width 149 height 23
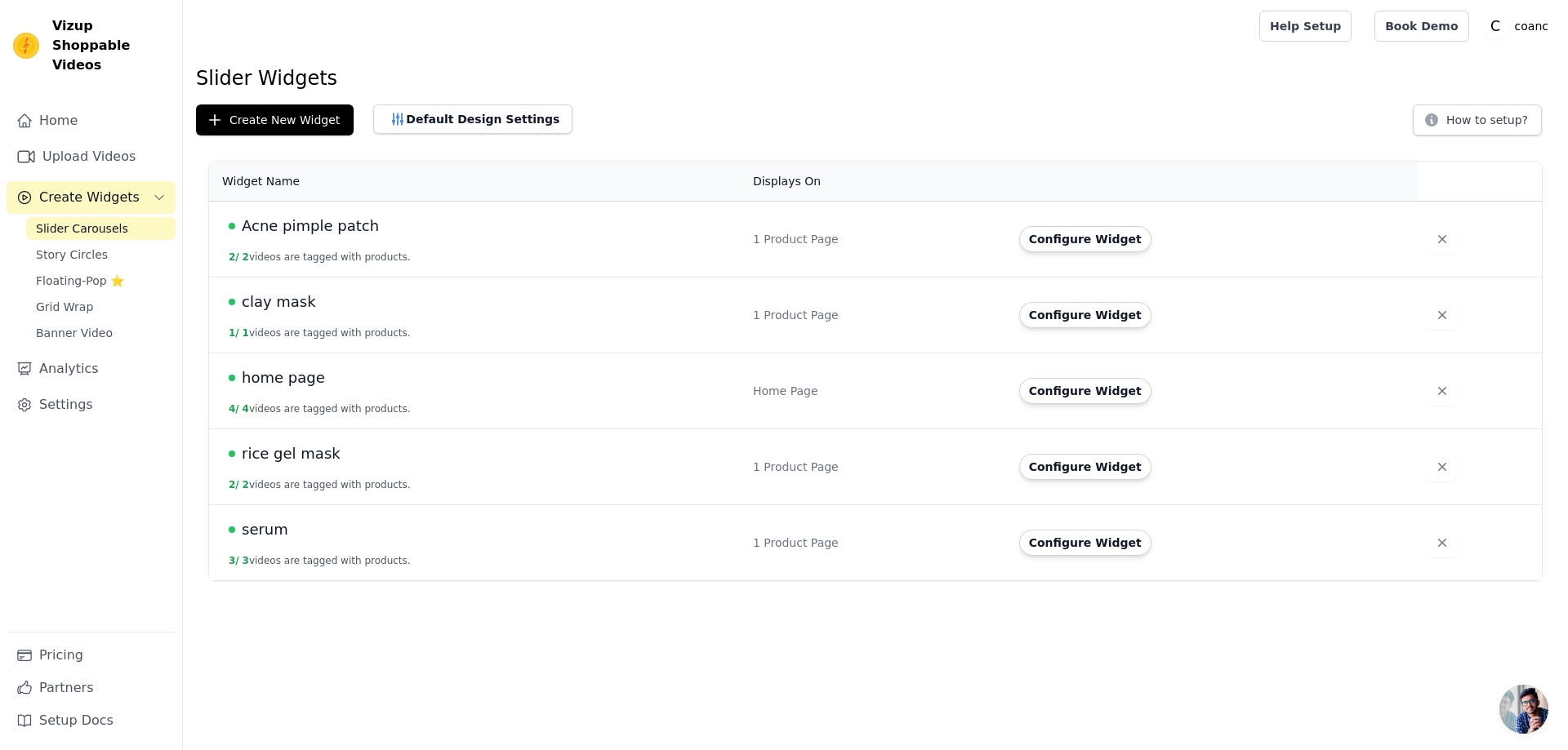
click at [299, 458] on span "rice gel mask" at bounding box center [291, 454] width 99 height 23
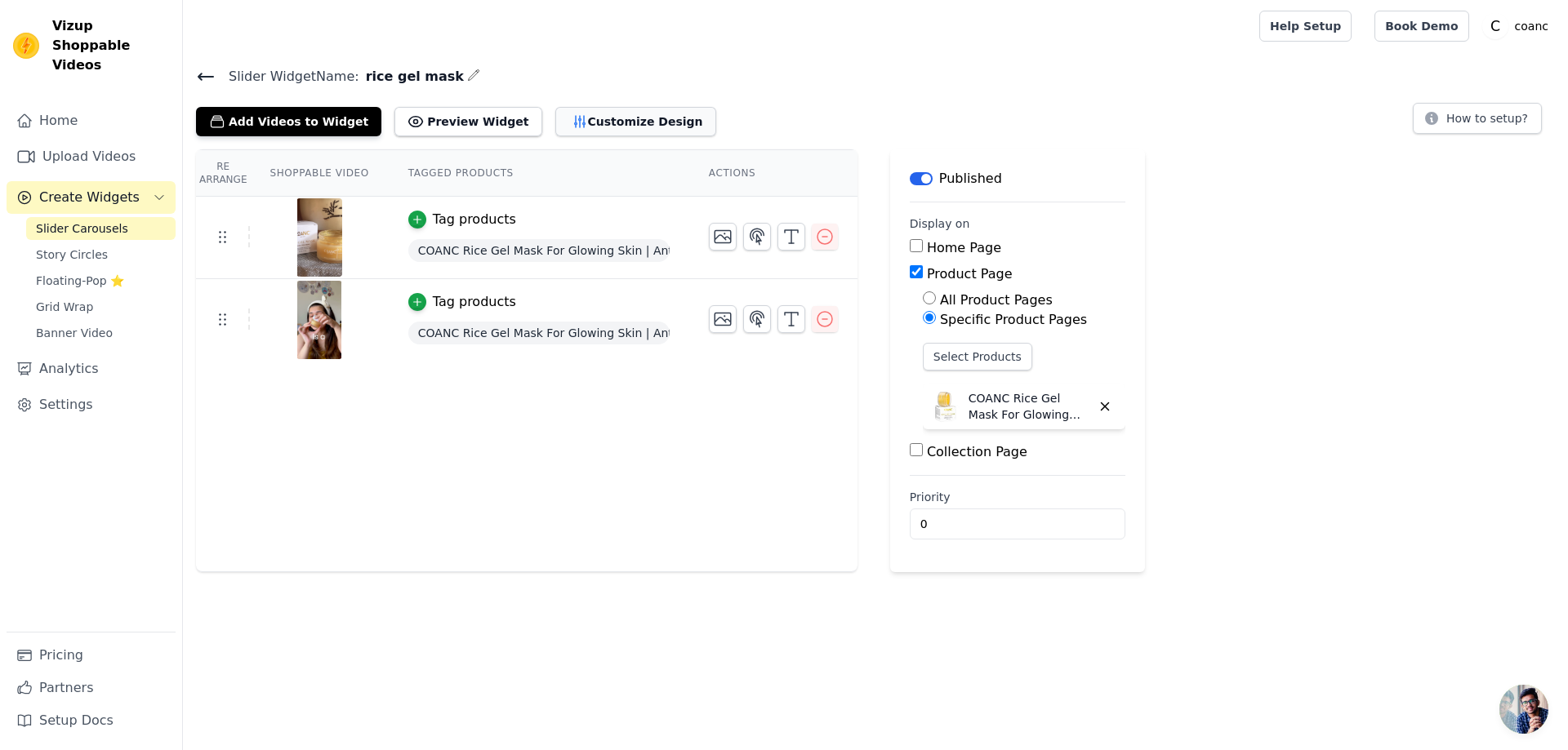
click at [555, 126] on button "Customize Design" at bounding box center [635, 121] width 160 height 29
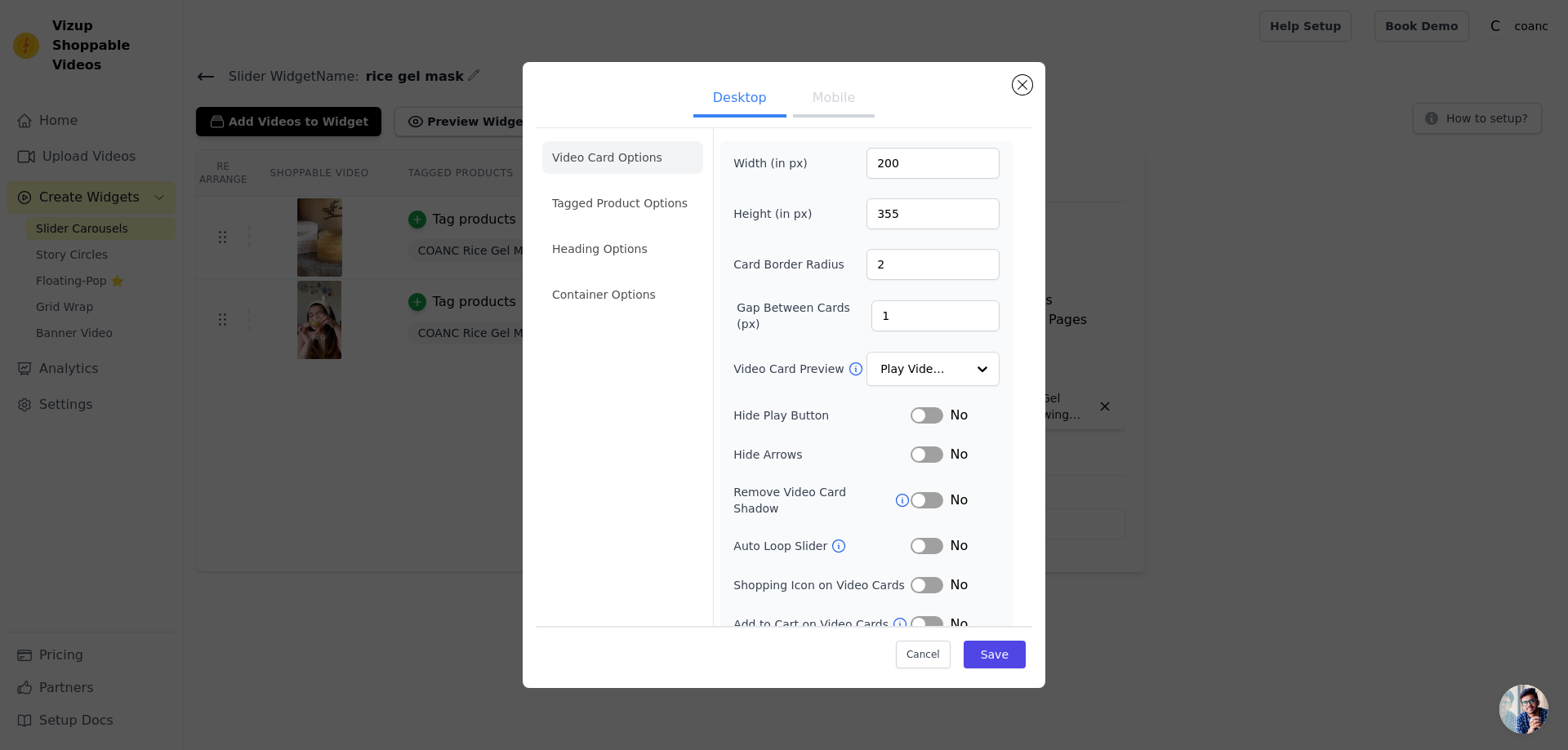
click at [923, 414] on button "Label" at bounding box center [926, 415] width 33 height 16
click at [918, 452] on button "Label" at bounding box center [926, 454] width 33 height 16
click at [988, 662] on button "Save" at bounding box center [995, 654] width 62 height 27
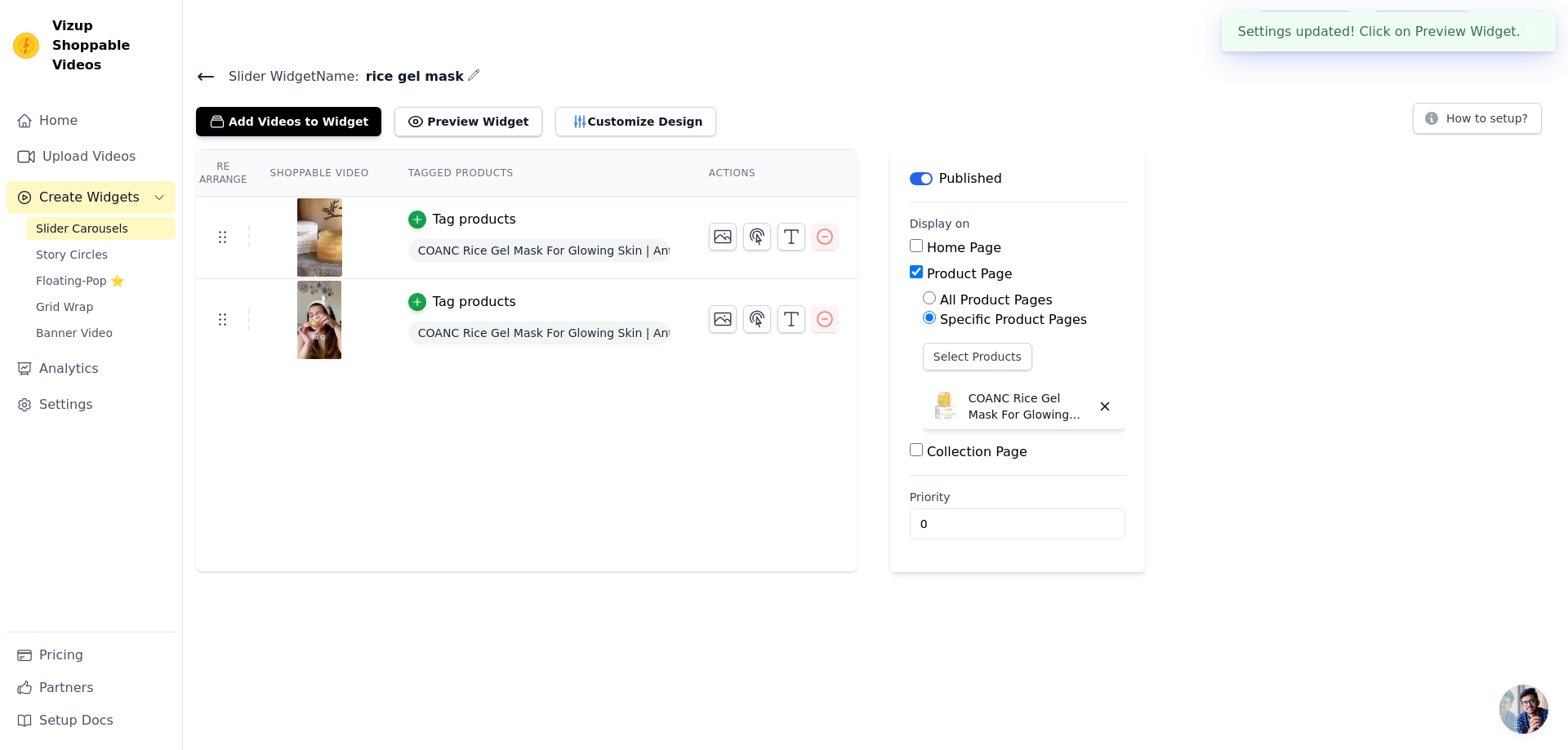
click at [87, 221] on span "Slider Carousels" at bounding box center [82, 228] width 93 height 16
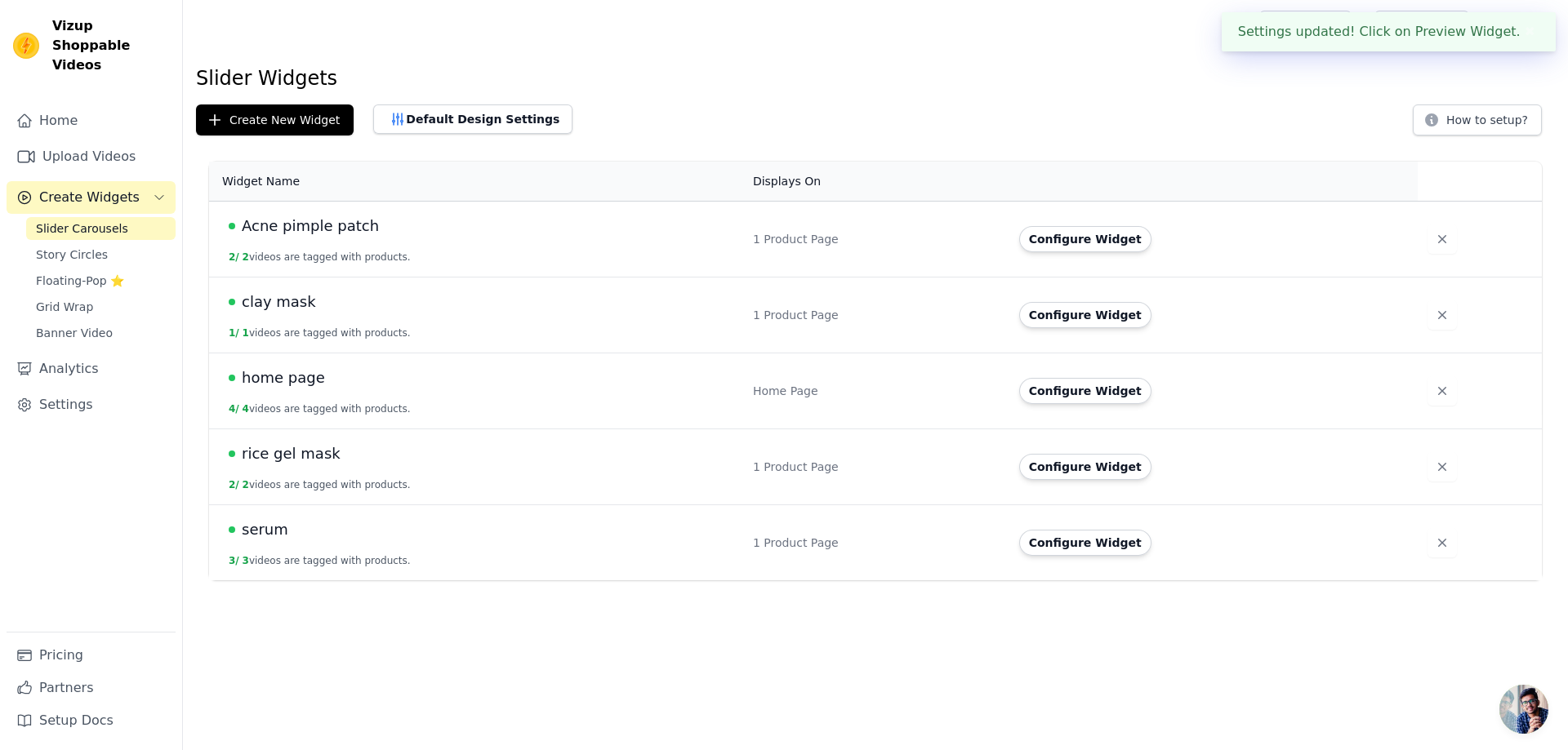
click at [314, 542] on td "serum 3 / 3 videos are tagged with products." at bounding box center [476, 542] width 534 height 75
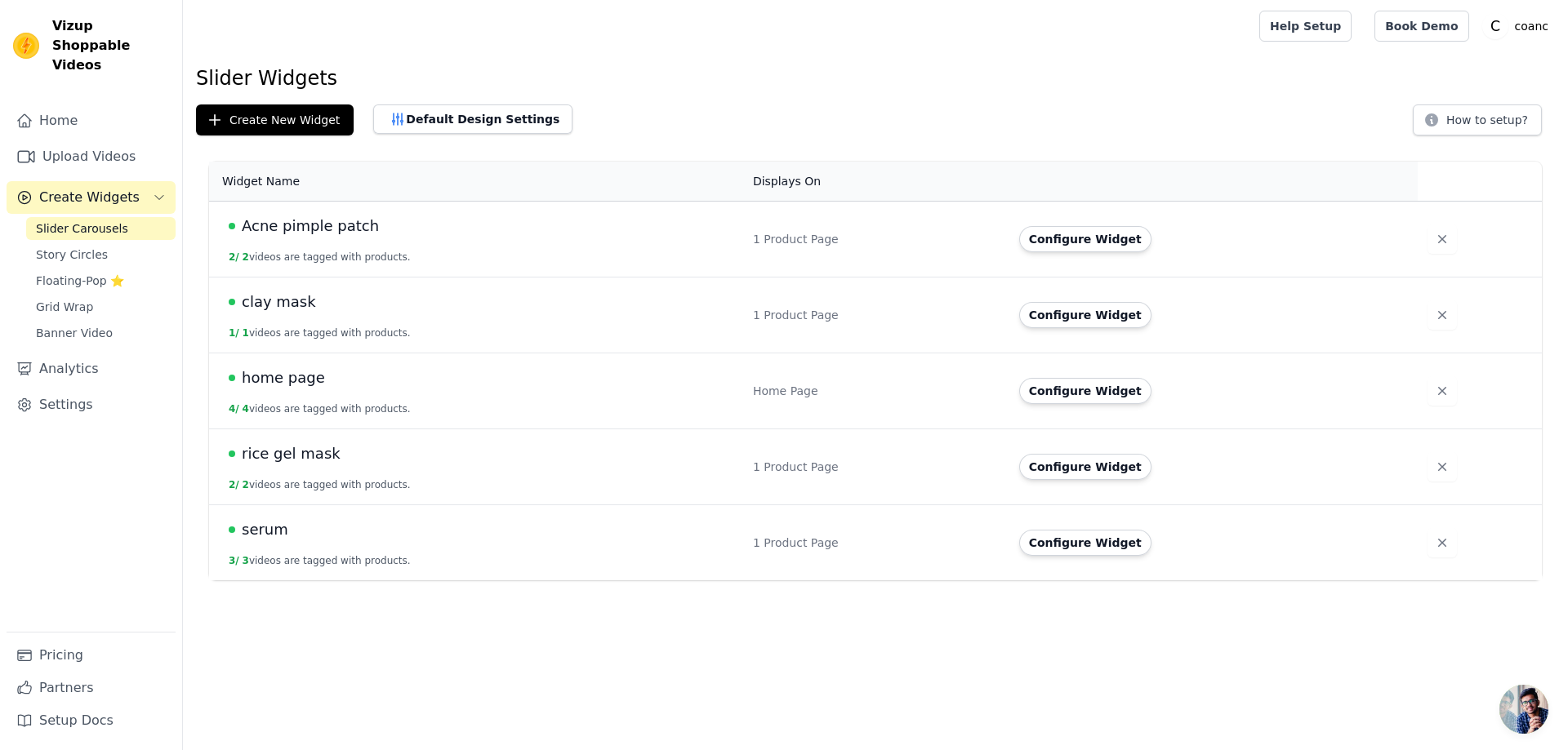
click at [279, 535] on span "serum" at bounding box center [264, 529] width 46 height 23
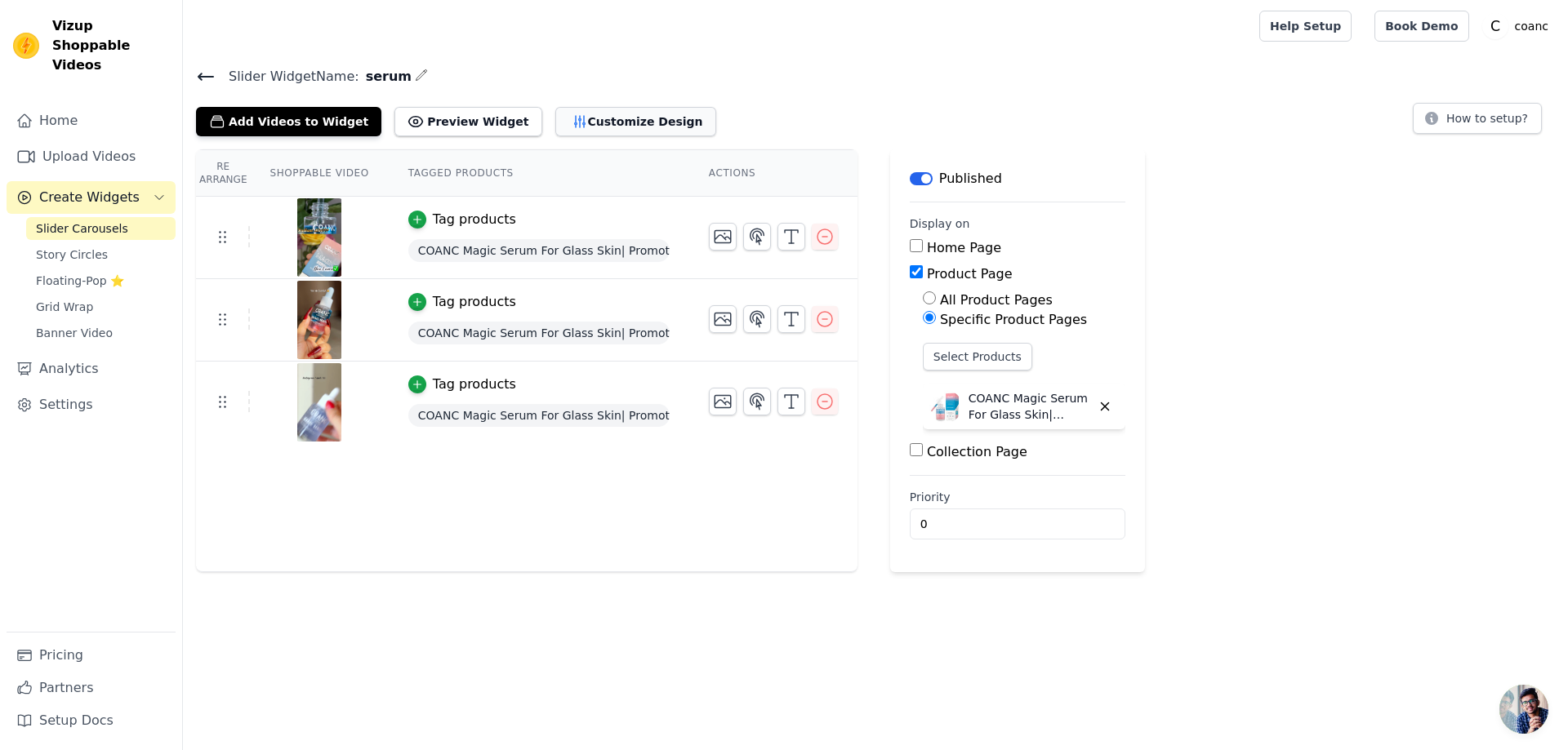
click at [567, 129] on button "Customize Design" at bounding box center [635, 121] width 160 height 29
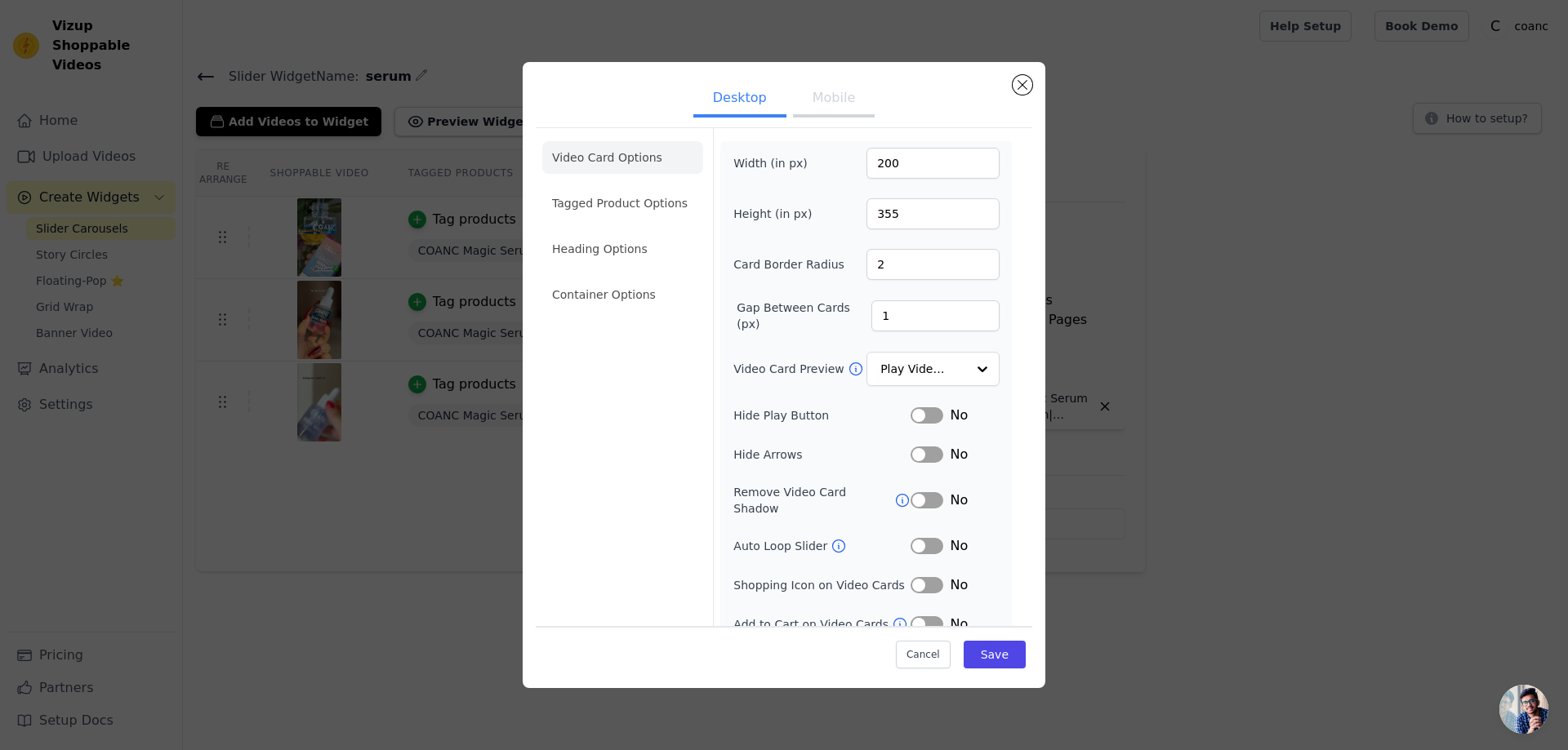
click at [910, 421] on button "Label" at bounding box center [926, 415] width 33 height 16
click at [918, 452] on button "Label" at bounding box center [926, 454] width 33 height 16
click at [990, 655] on button "Save" at bounding box center [995, 654] width 62 height 27
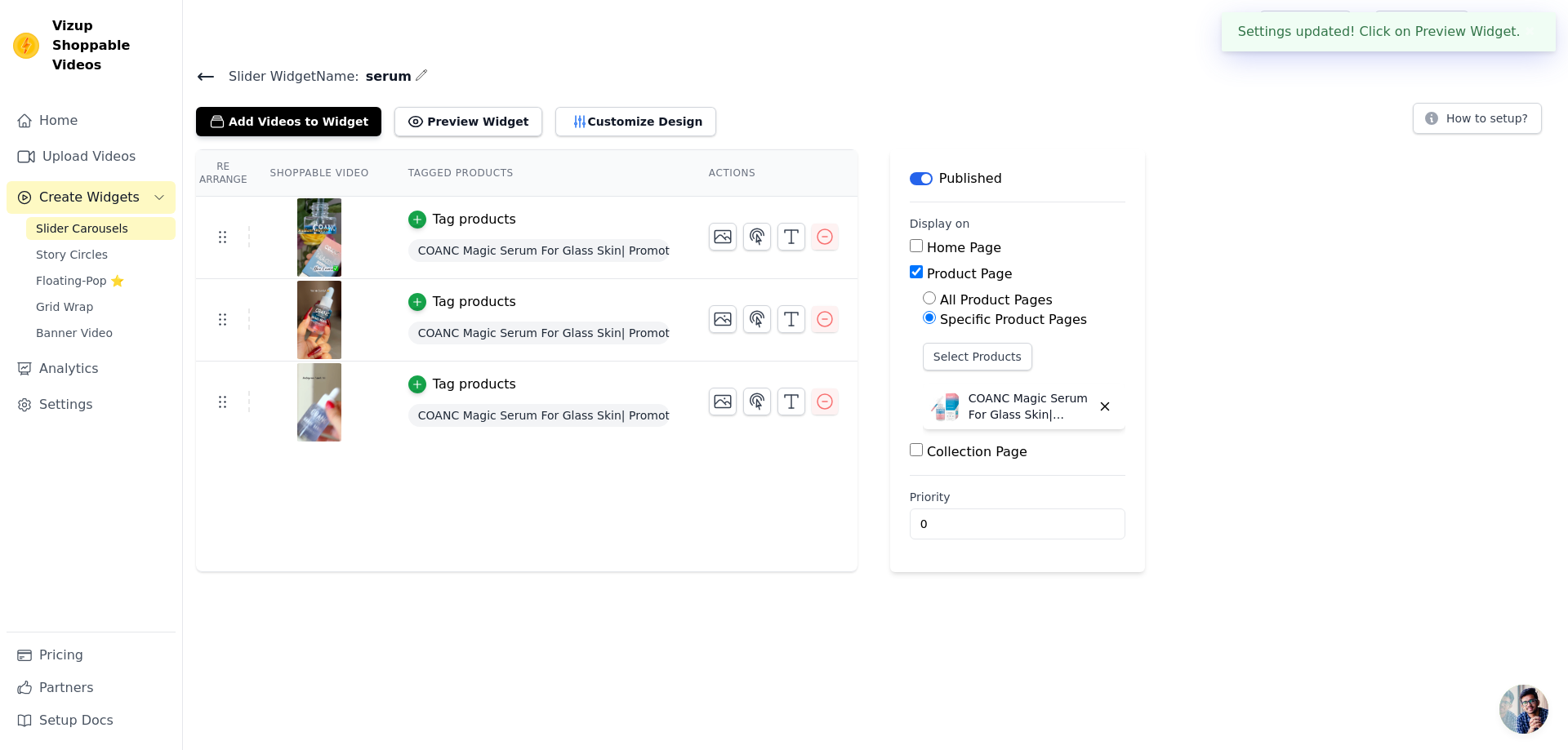
click at [204, 81] on icon at bounding box center [206, 76] width 20 height 20
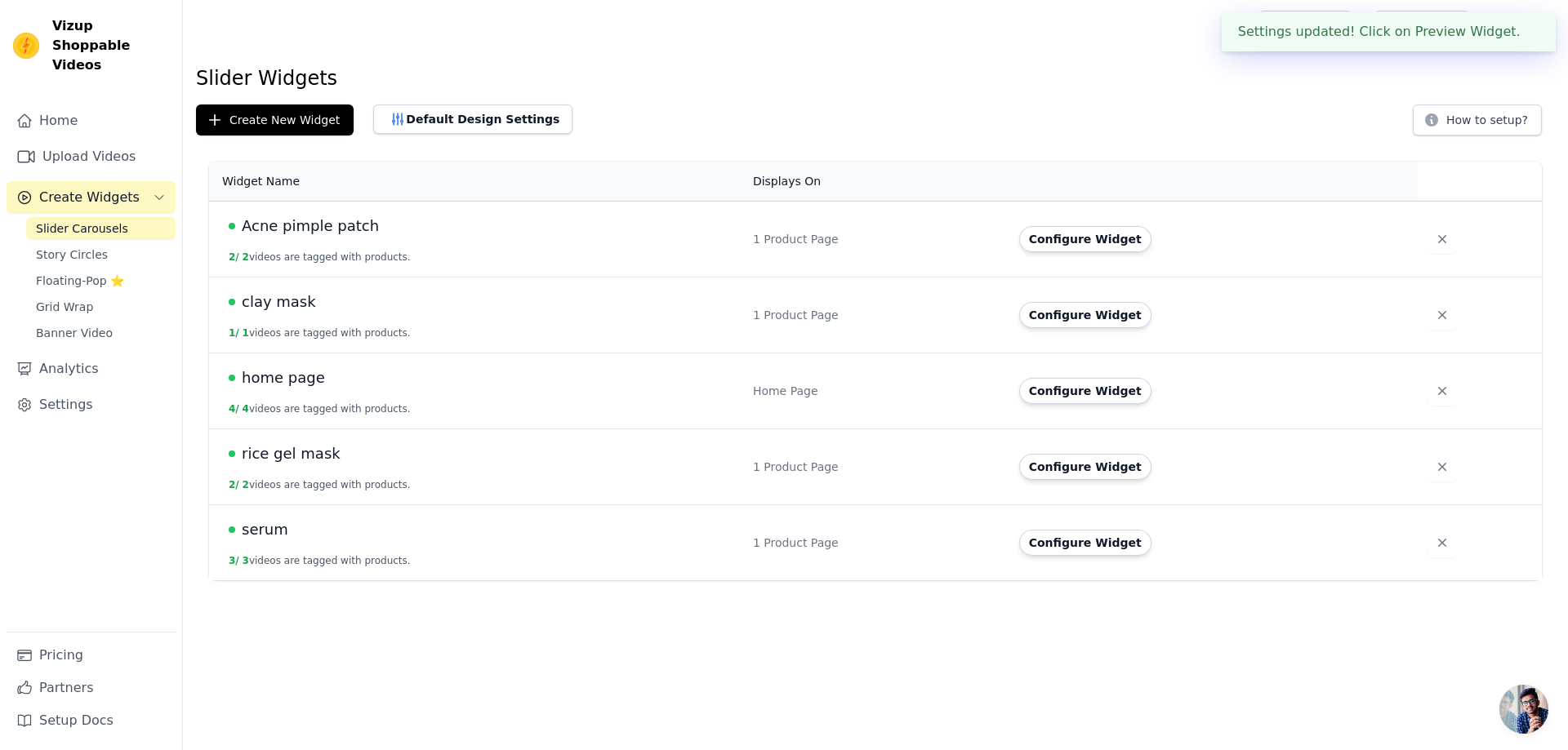
click at [365, 302] on div "clay mask" at bounding box center [481, 302] width 505 height 23
click at [305, 305] on div "clay mask" at bounding box center [481, 302] width 505 height 23
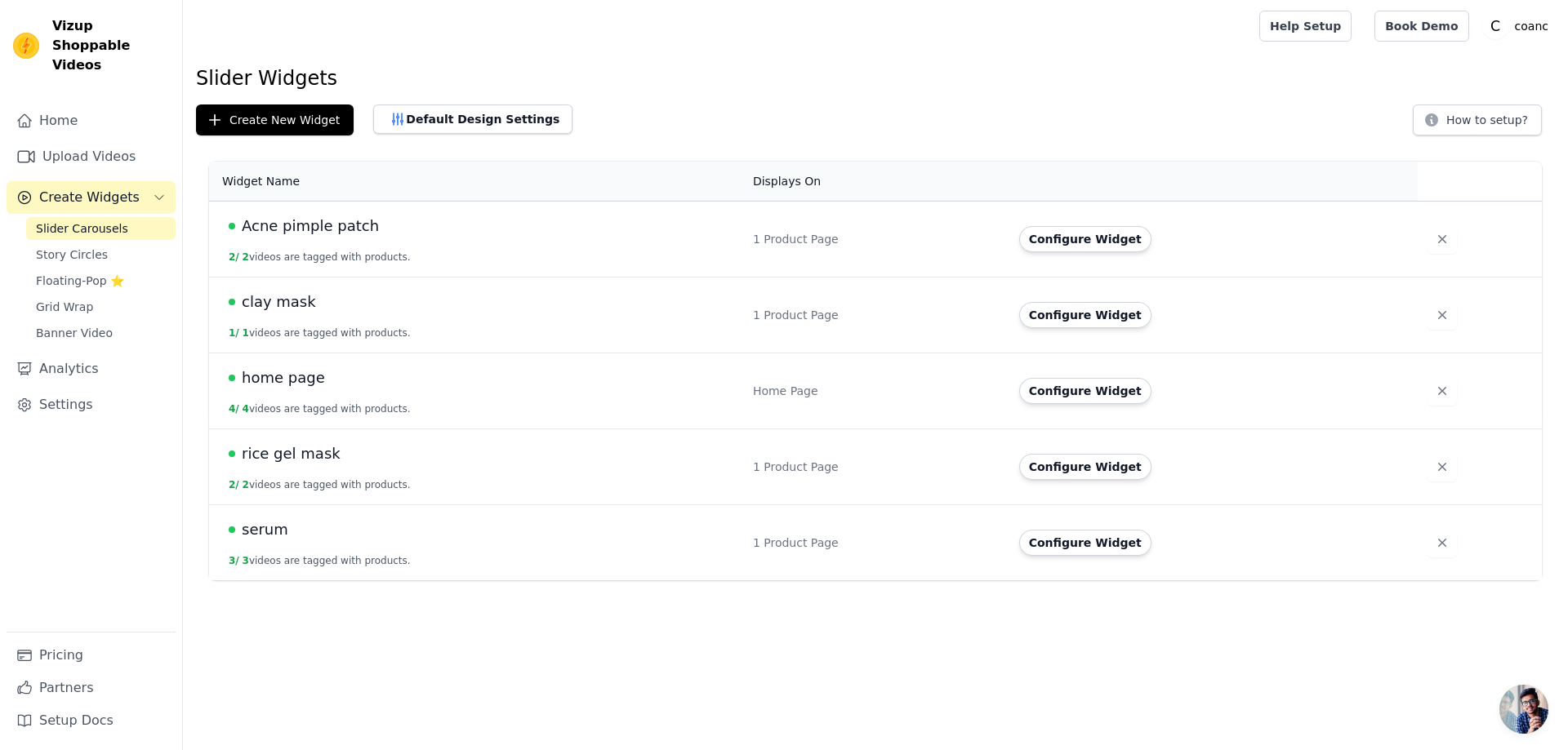
click at [296, 303] on span "clay mask" at bounding box center [278, 302] width 75 height 23
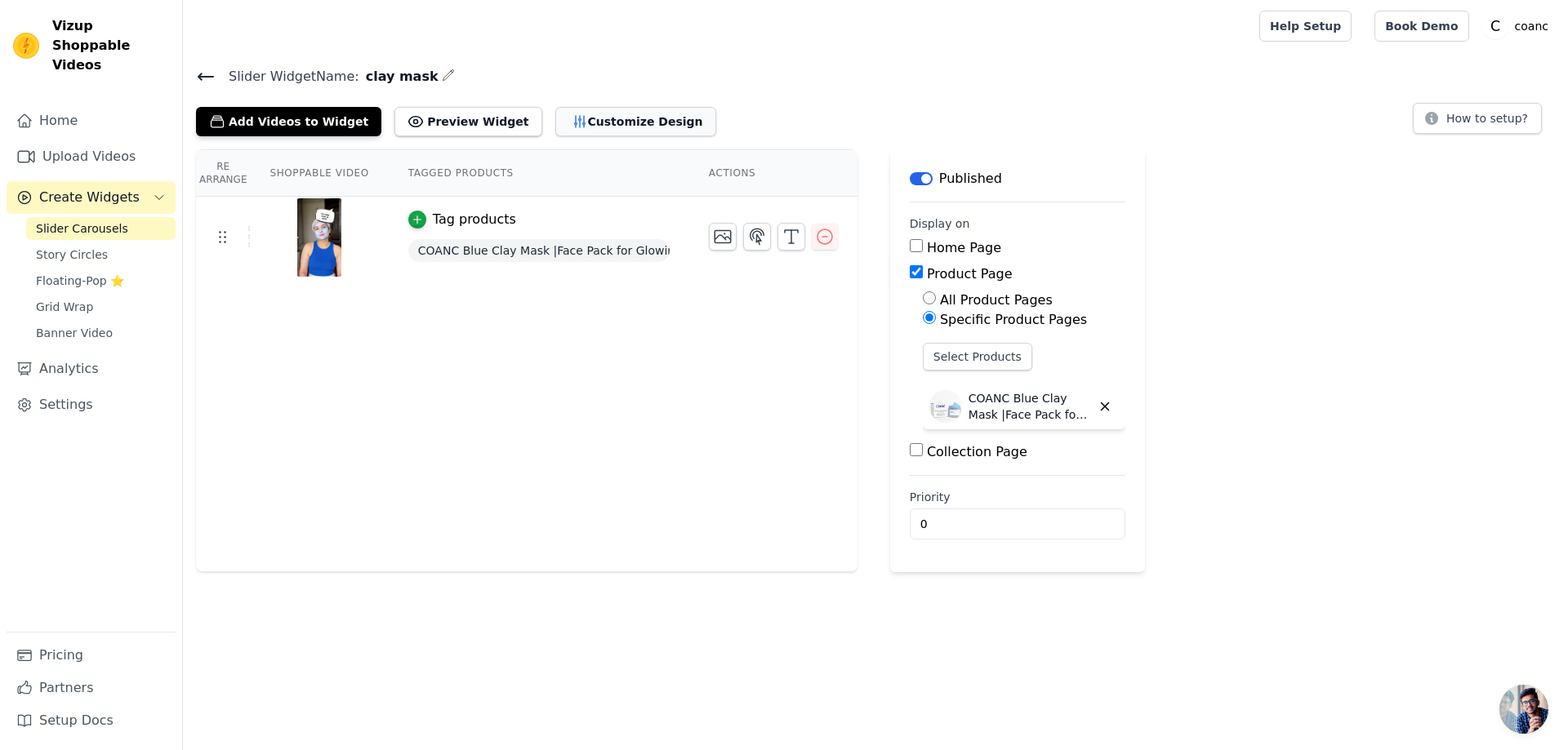
click at [585, 118] on button "Customize Design" at bounding box center [635, 121] width 160 height 29
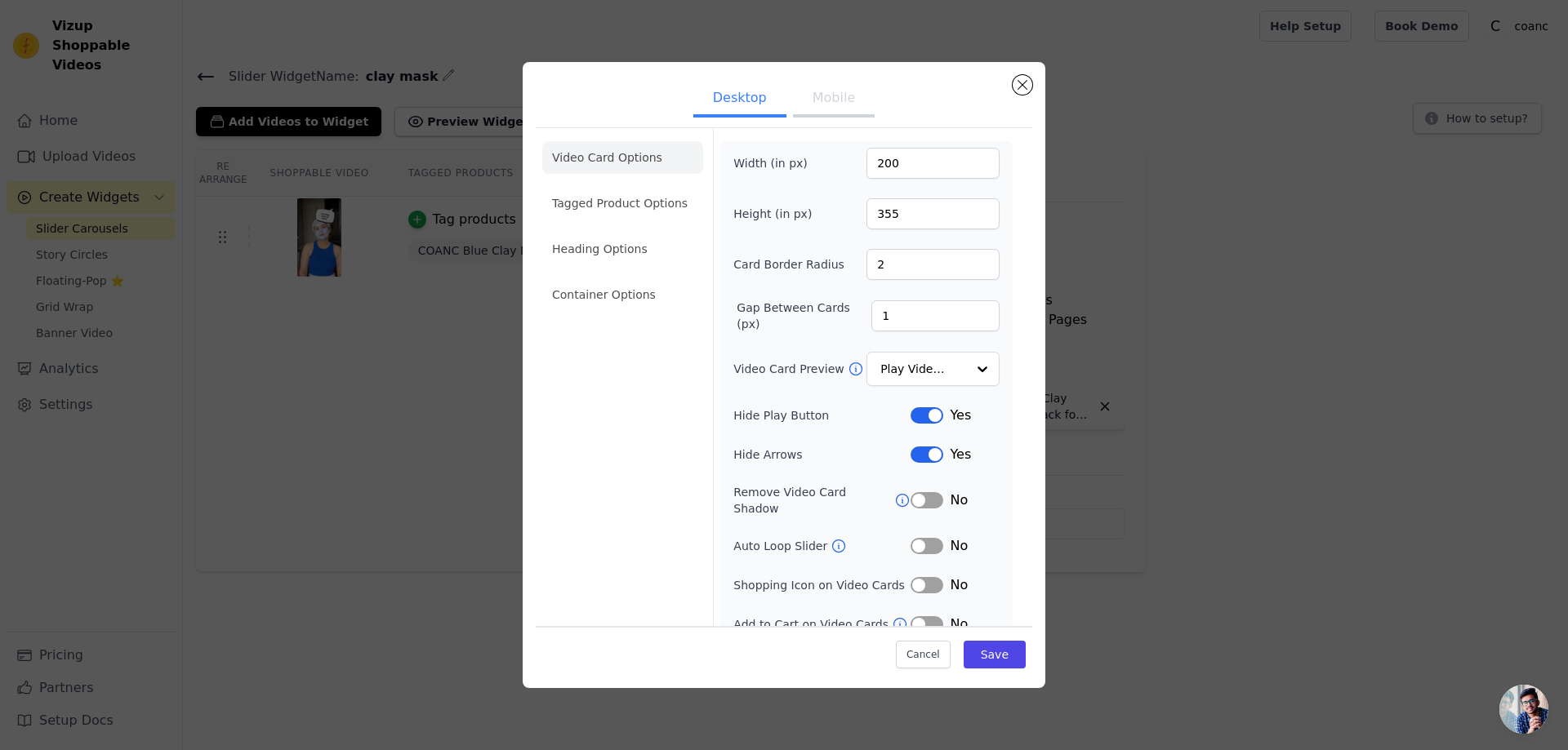
click at [1028, 62] on div "Desktop Mobile Video Card Options Tagged Product Options Heading Options Contai…" at bounding box center [784, 375] width 523 height 625
click at [1024, 79] on button "Close modal" at bounding box center [1021, 85] width 20 height 20
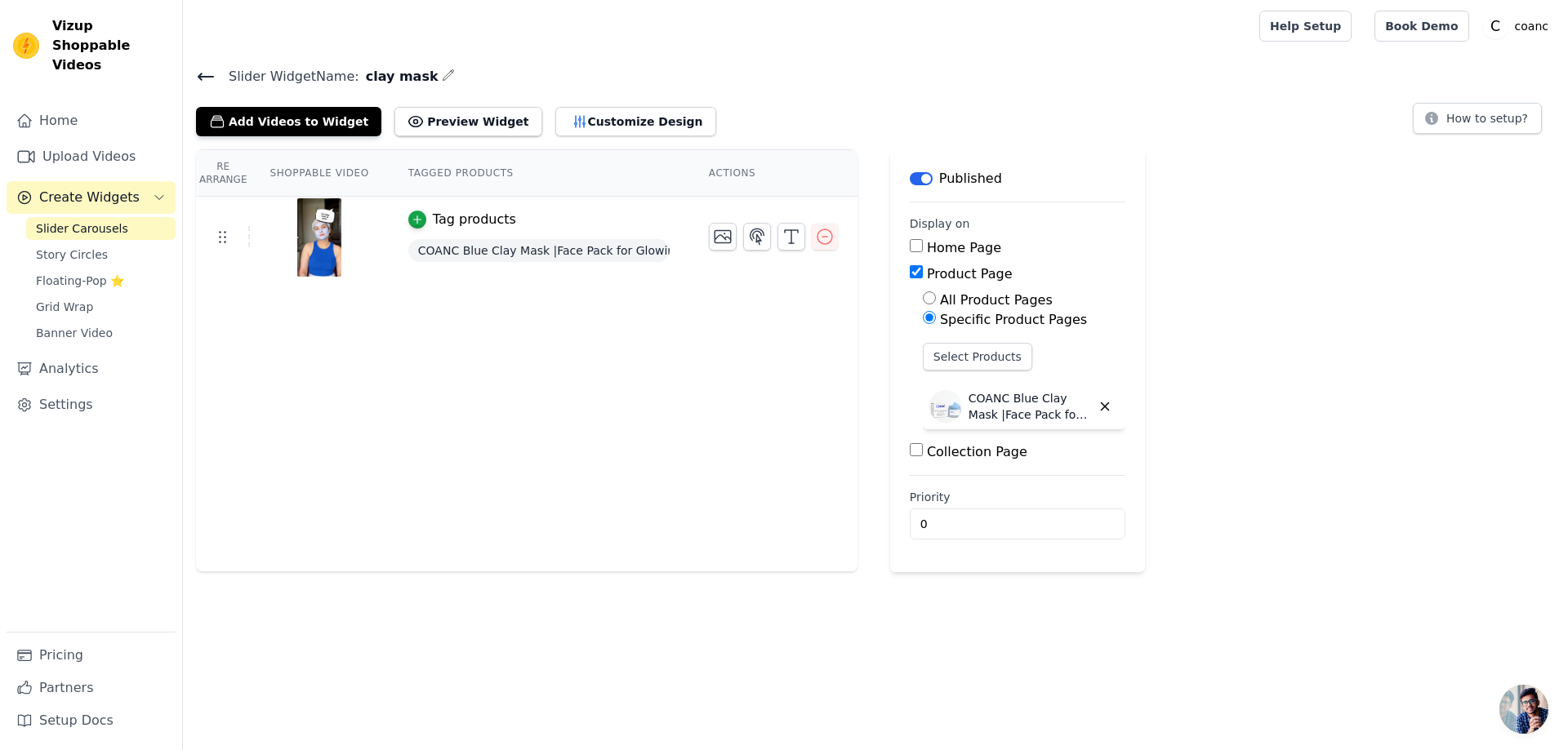
click at [207, 70] on icon at bounding box center [206, 76] width 20 height 20
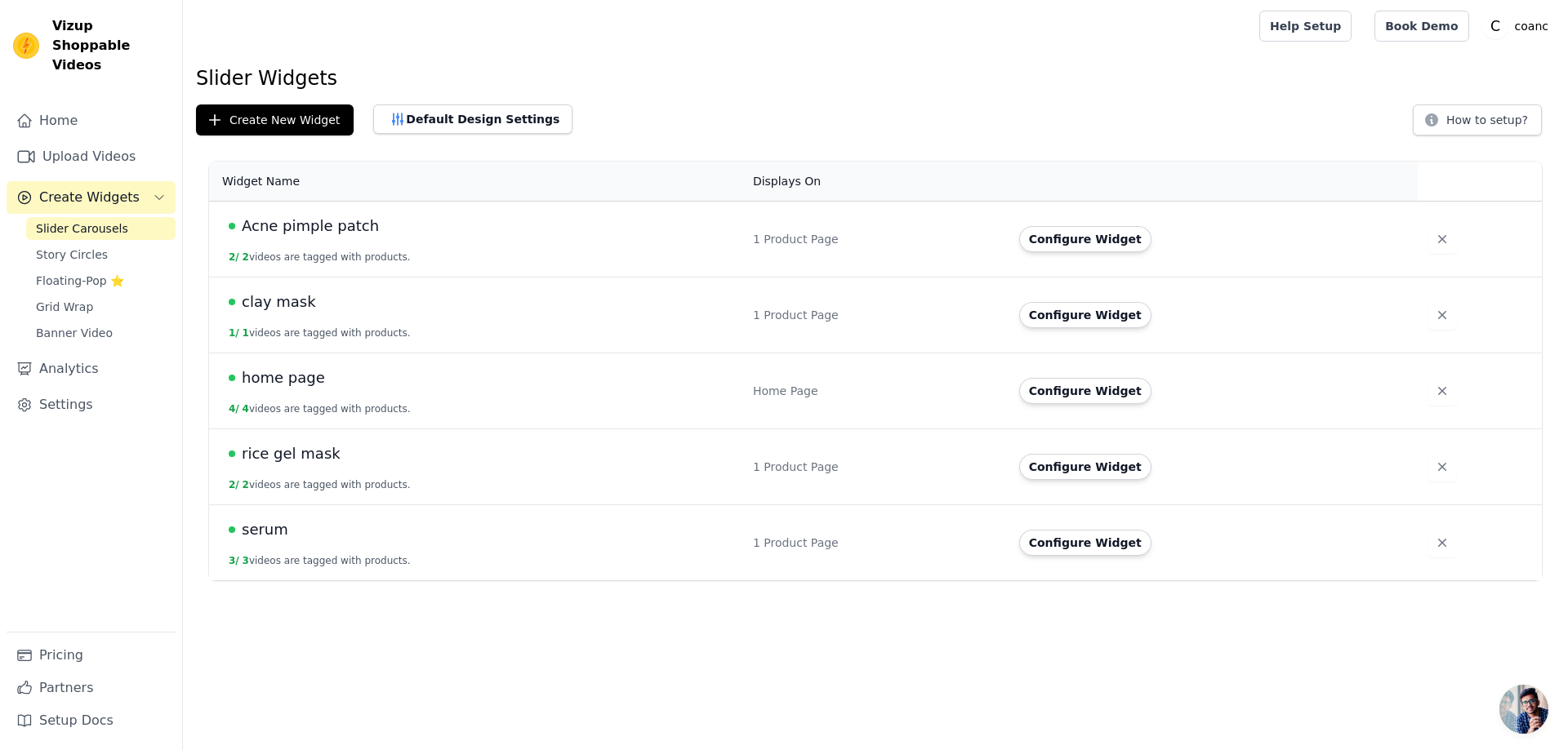
click at [337, 235] on span "Acne pimple patch" at bounding box center [310, 225] width 137 height 23
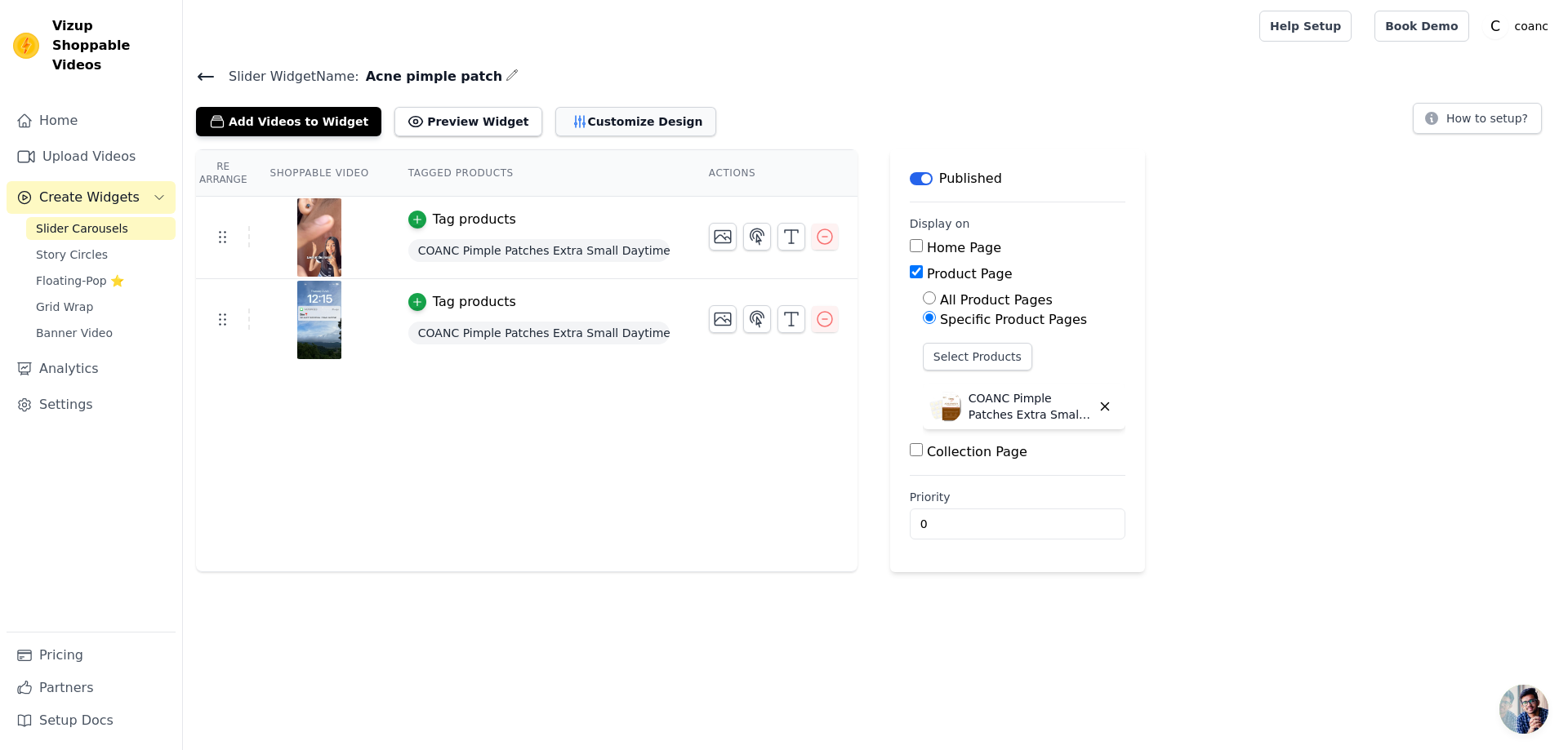
click at [583, 129] on button "Customize Design" at bounding box center [635, 121] width 160 height 29
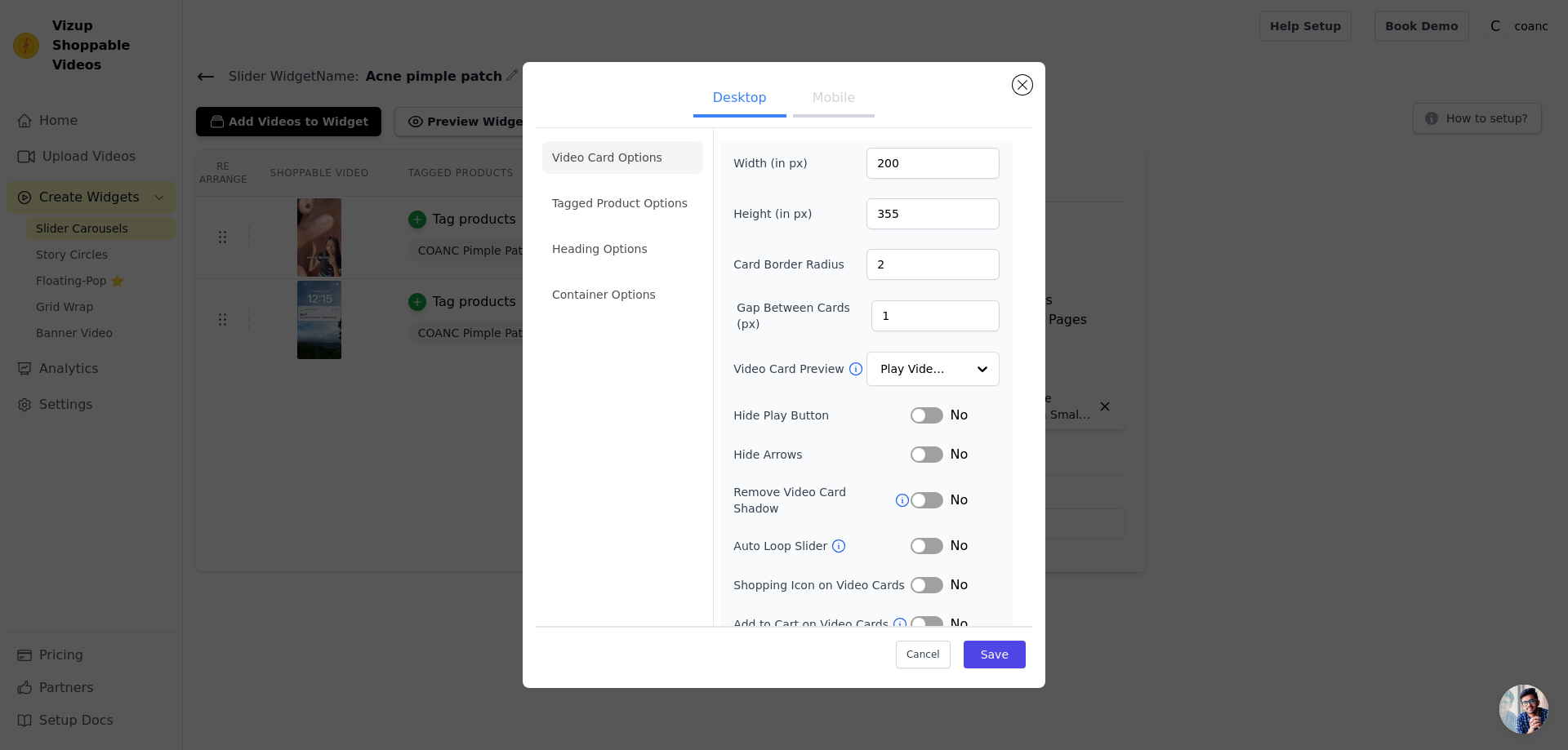
click at [910, 420] on button "Label" at bounding box center [926, 415] width 33 height 16
click at [919, 446] on button "Label" at bounding box center [926, 454] width 33 height 16
click at [981, 656] on button "Save" at bounding box center [995, 654] width 62 height 27
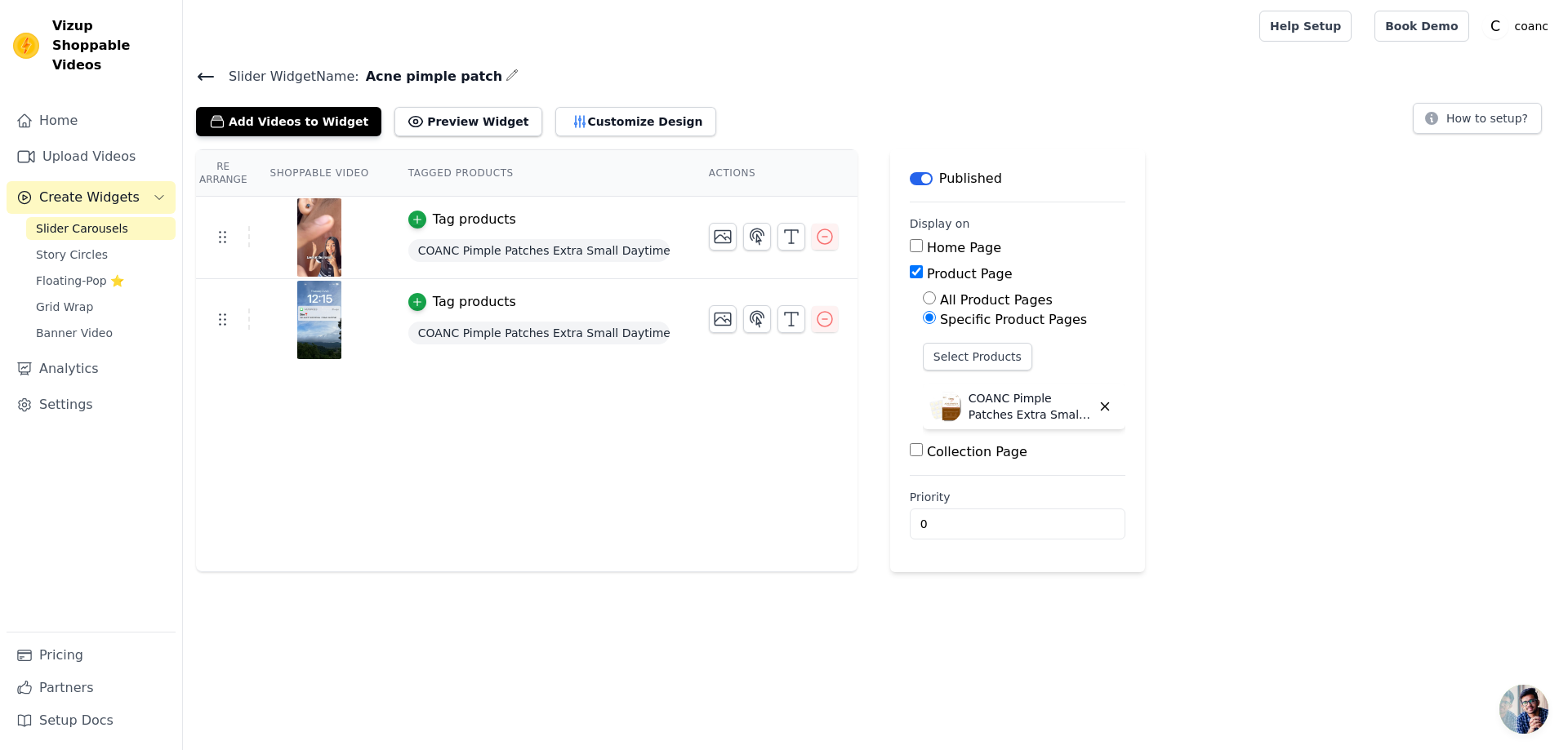
click at [215, 74] on span "Slider Widget Name:" at bounding box center [287, 76] width 143 height 20
click at [207, 77] on icon at bounding box center [206, 76] width 20 height 20
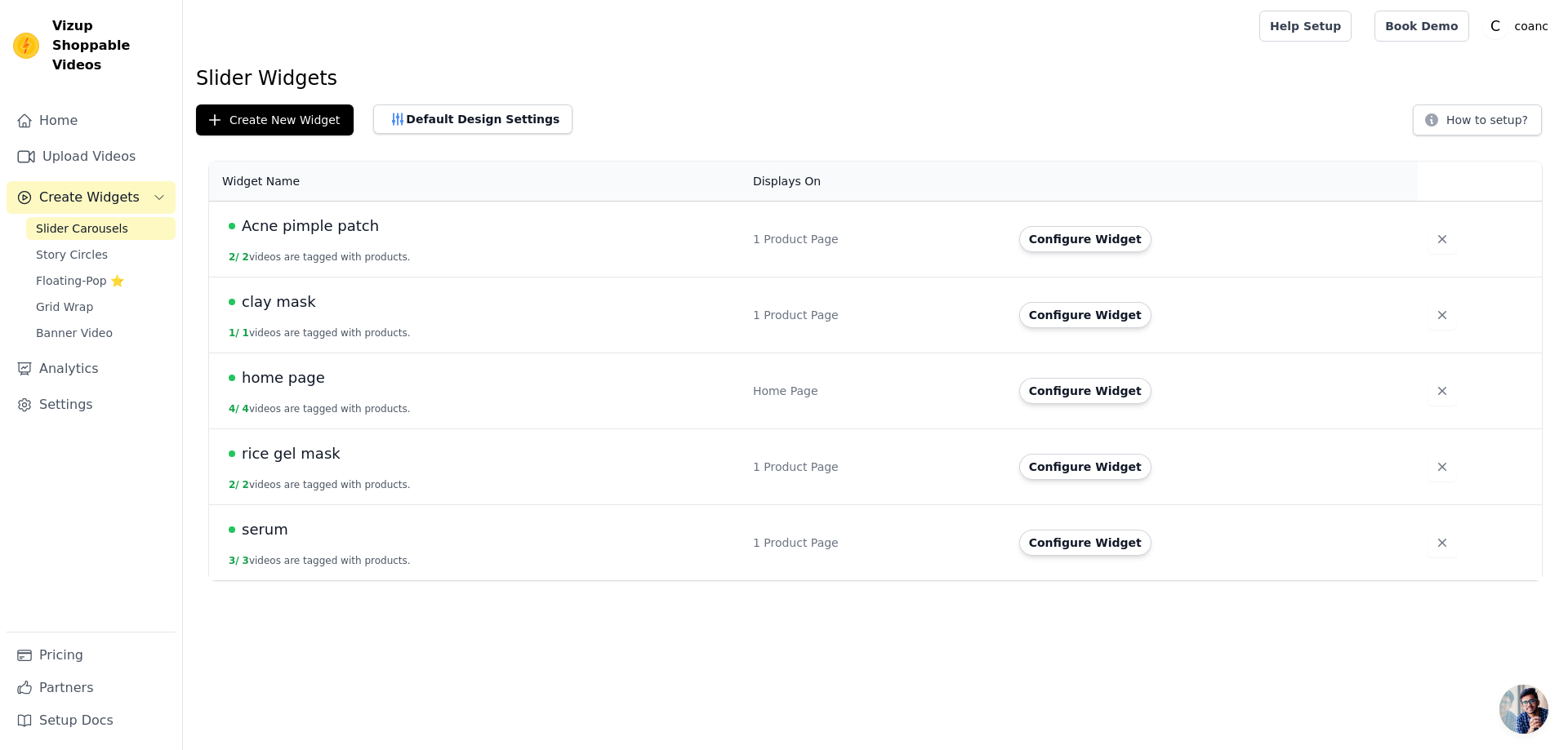
click at [298, 378] on span "home page" at bounding box center [283, 377] width 83 height 23
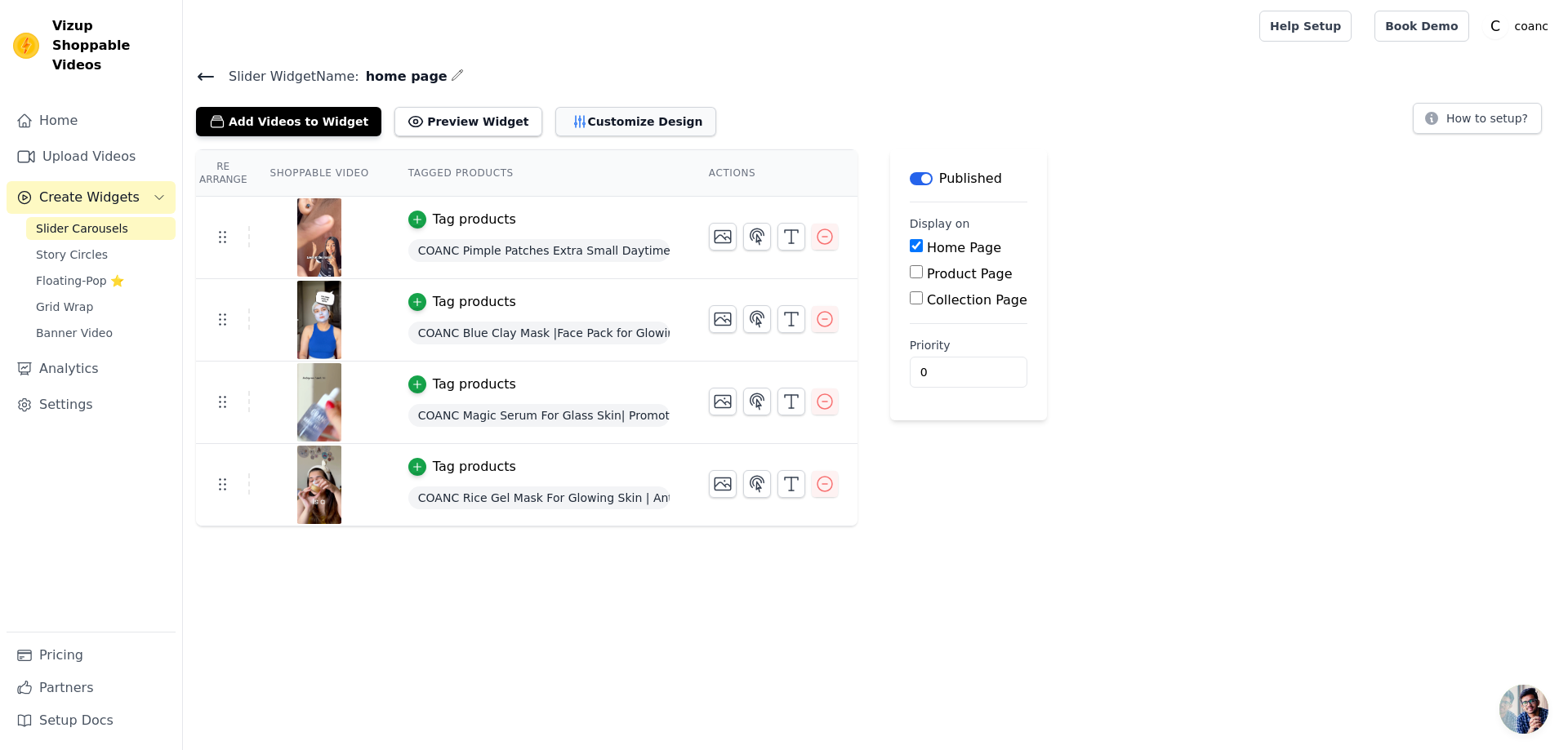
click at [574, 130] on button "Customize Design" at bounding box center [635, 121] width 160 height 29
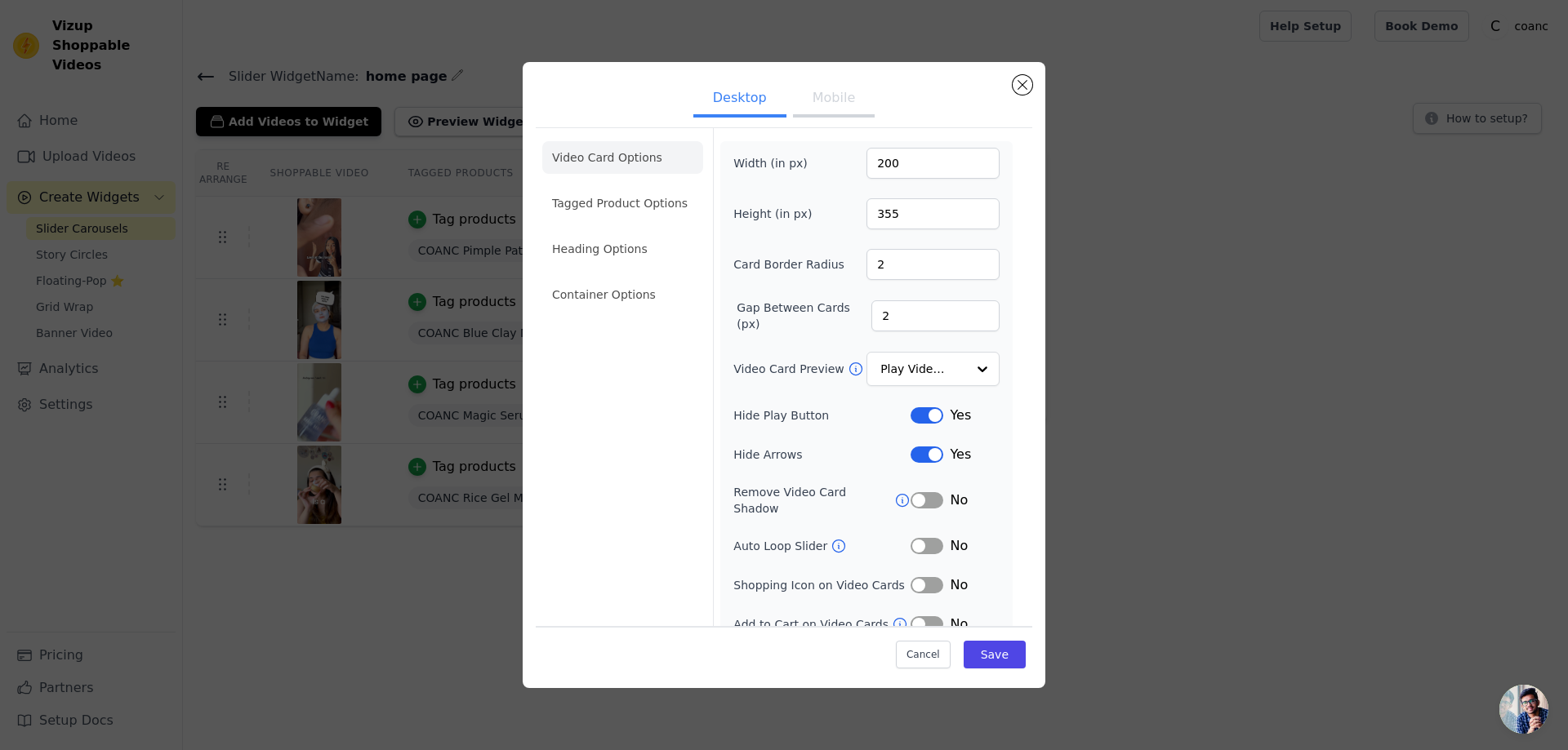
click at [823, 107] on button "Mobile" at bounding box center [834, 99] width 81 height 36
click at [769, 98] on button "Desktop" at bounding box center [739, 99] width 93 height 36
click at [807, 98] on button "Mobile" at bounding box center [834, 99] width 81 height 36
click at [595, 263] on li "Heading Options" at bounding box center [622, 249] width 160 height 33
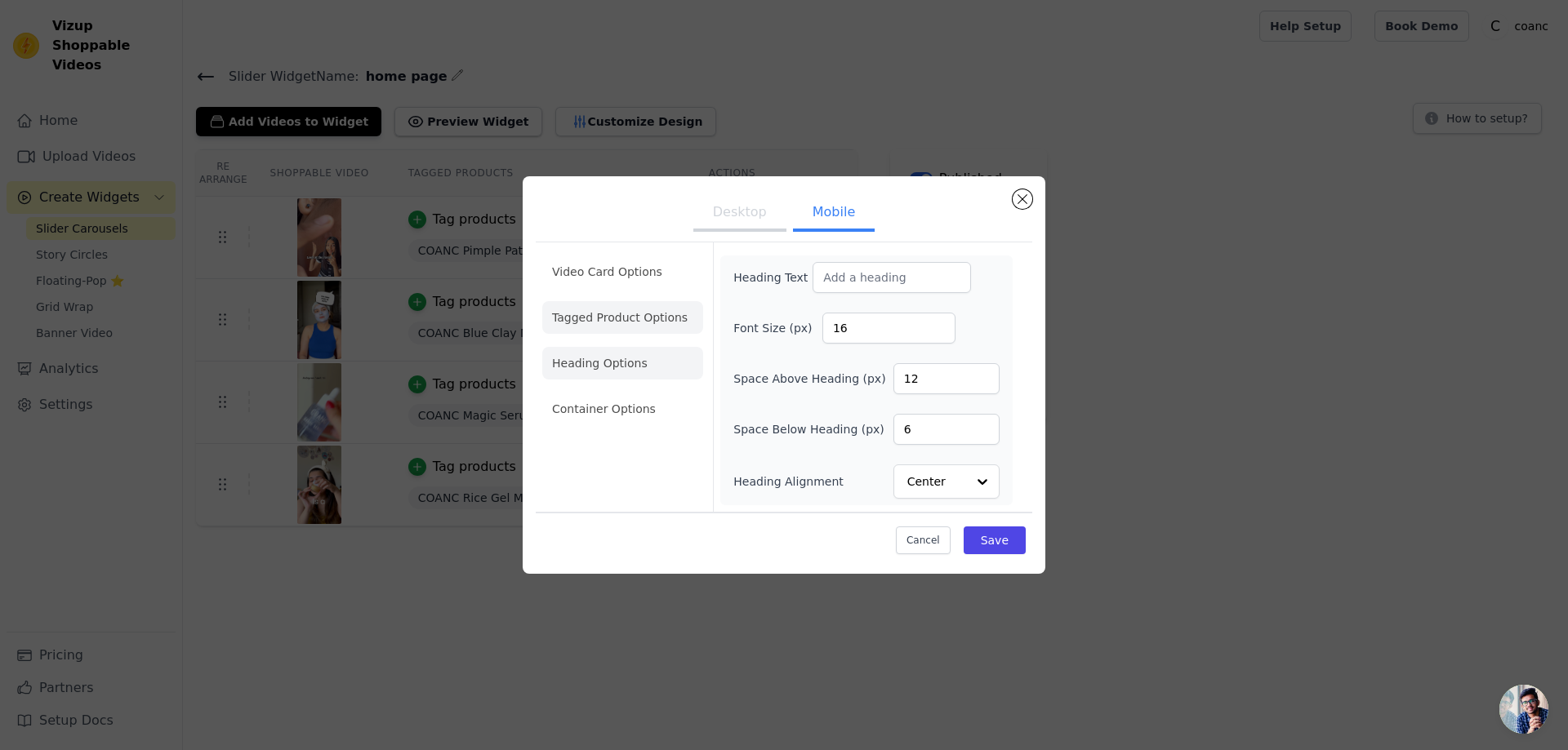
click at [604, 320] on li "Tagged Product Options" at bounding box center [622, 317] width 160 height 33
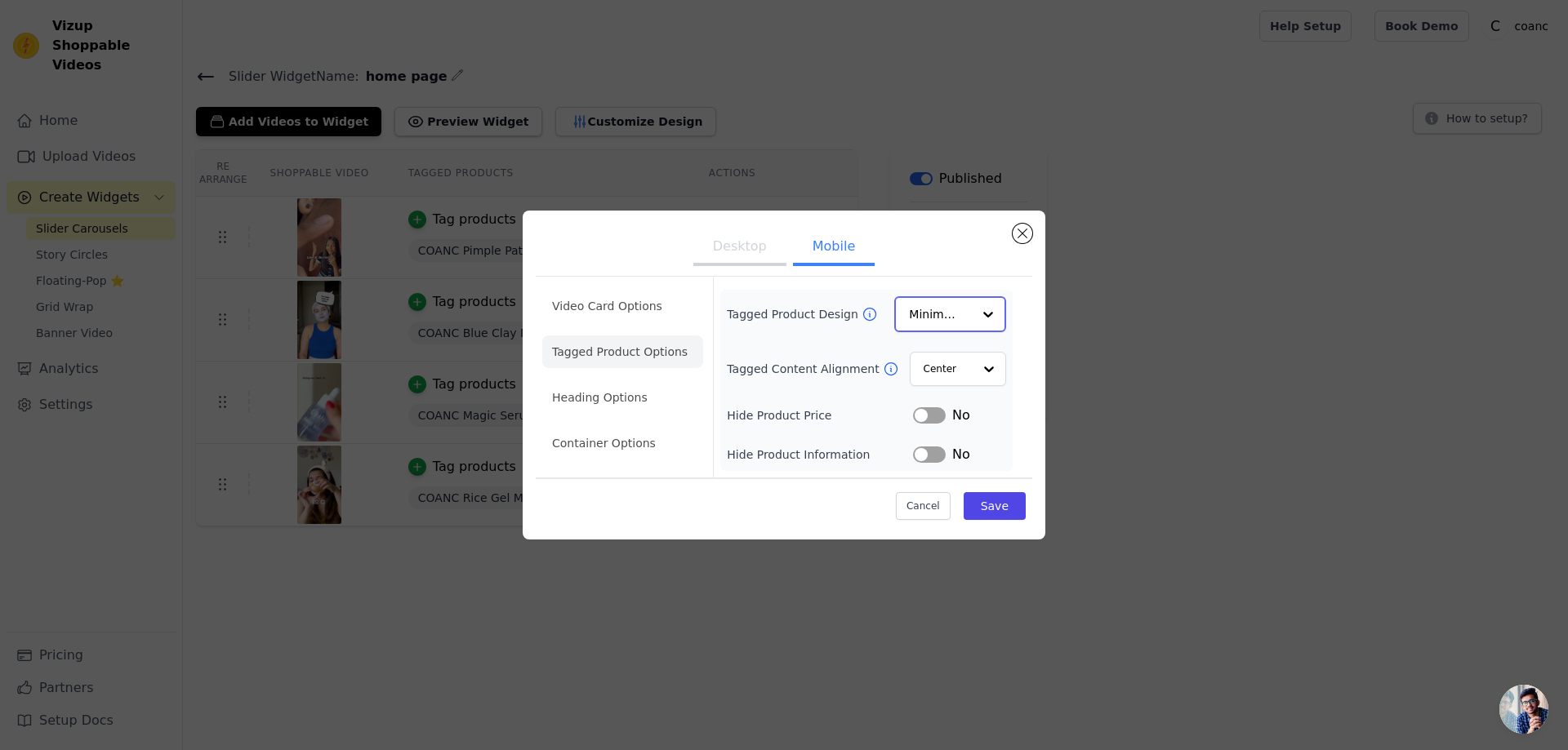
click at [952, 322] on input "Tagged Product Design" at bounding box center [940, 314] width 63 height 33
click at [937, 388] on div "Overlay" at bounding box center [950, 388] width 111 height 34
click at [998, 508] on button "Save" at bounding box center [995, 505] width 62 height 27
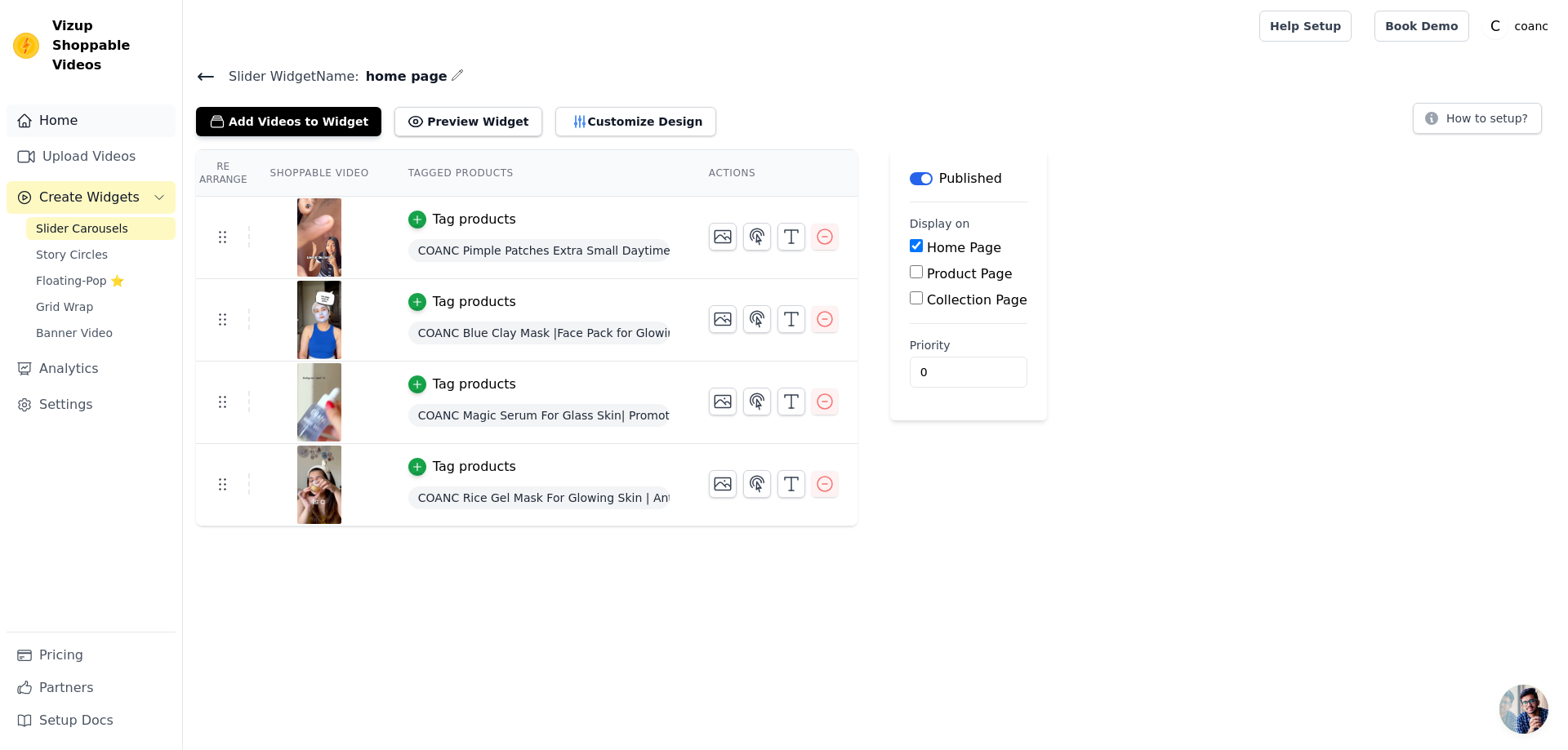
click at [67, 105] on link "Home" at bounding box center [91, 121] width 169 height 33
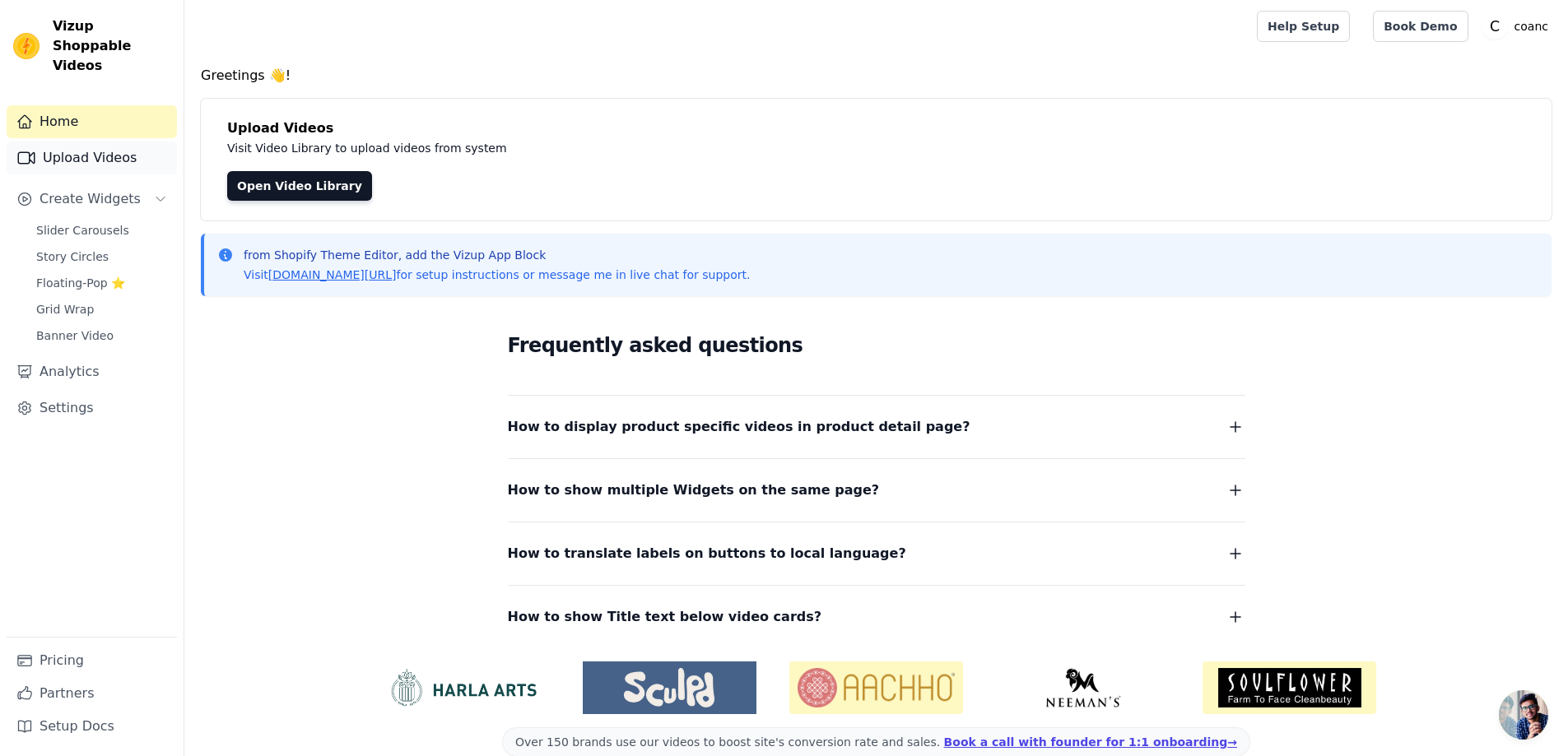
click at [76, 142] on link "Upload Videos" at bounding box center [91, 158] width 170 height 33
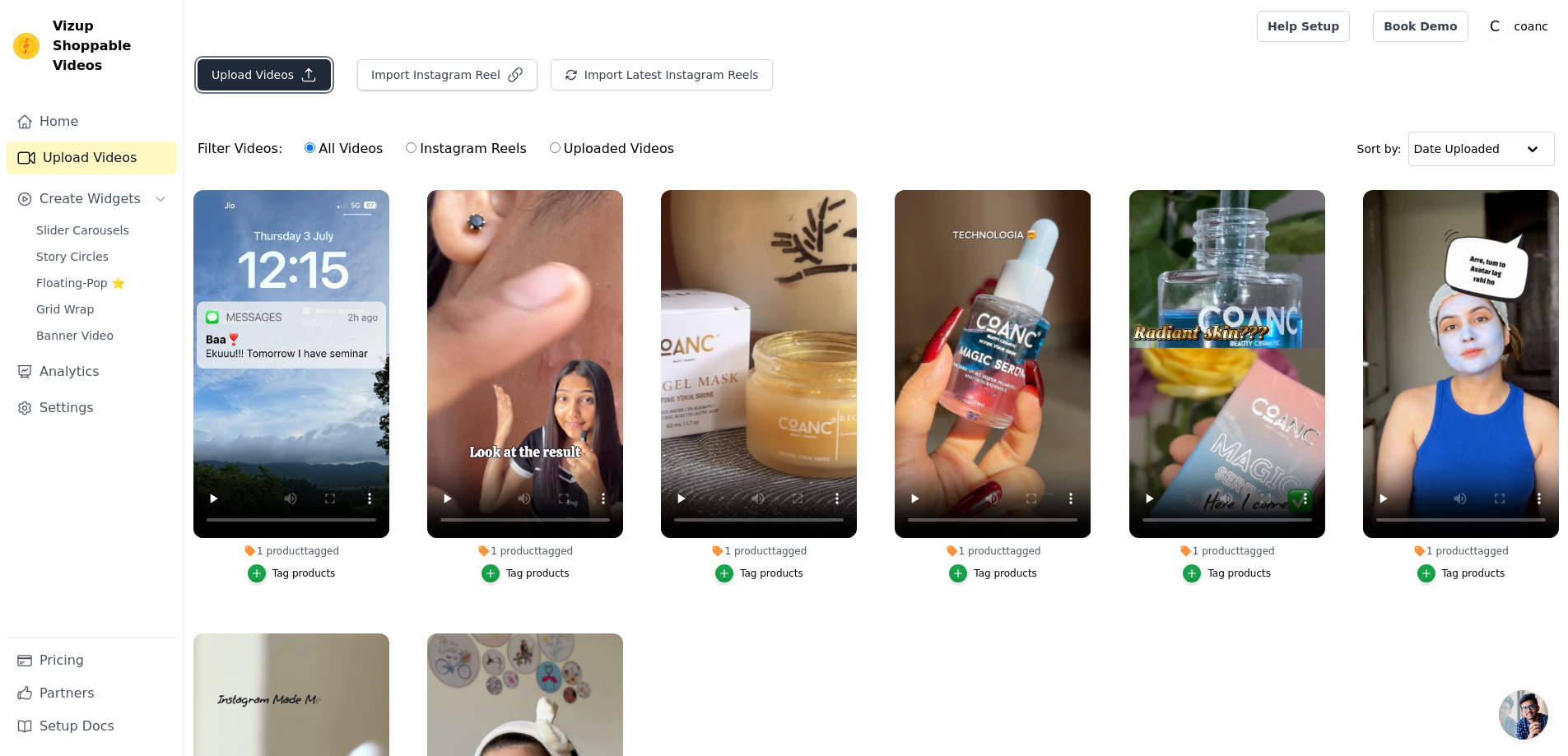
click at [265, 64] on button "Upload Videos" at bounding box center [265, 74] width 133 height 31
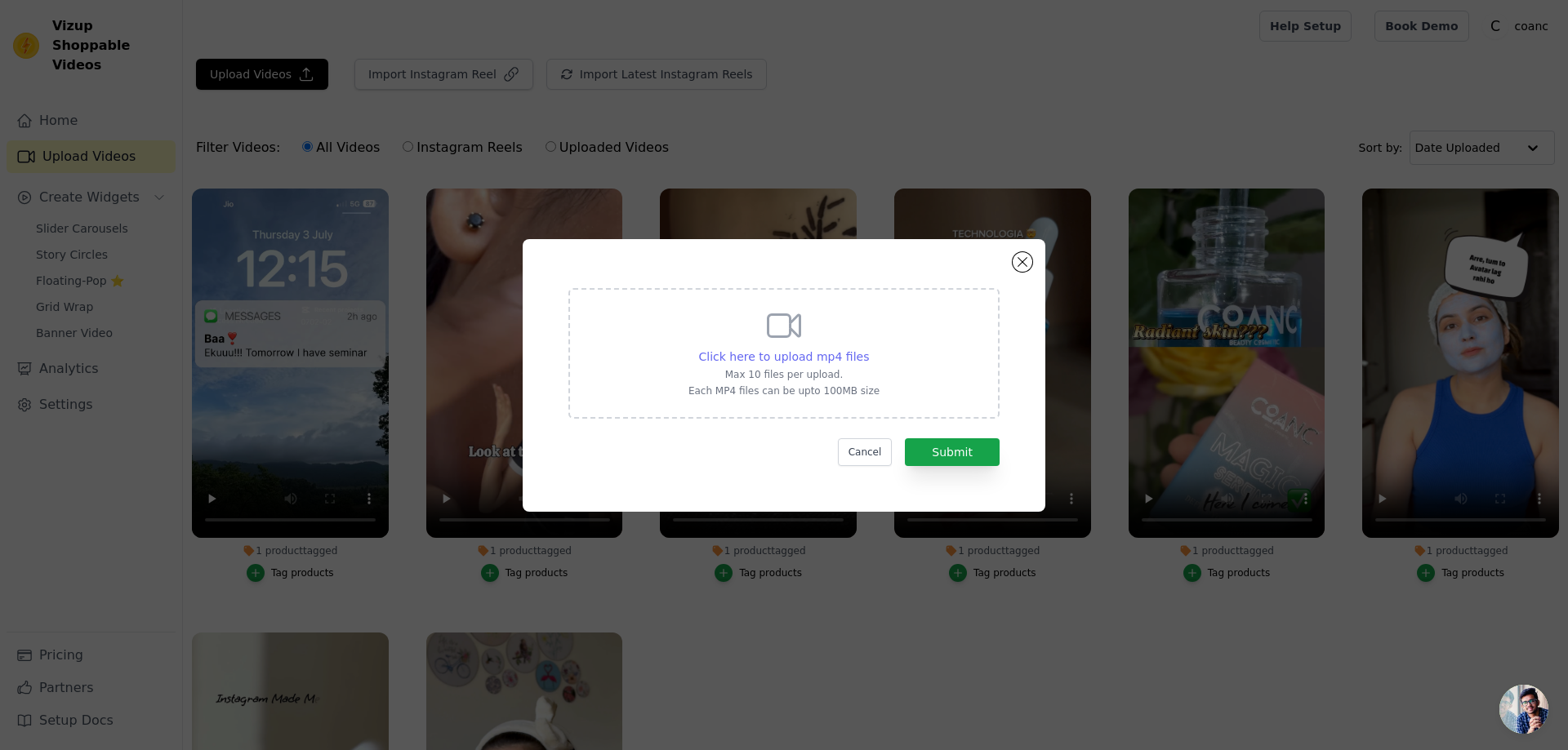
click at [818, 355] on span "Click here to upload mp4 files" at bounding box center [784, 357] width 171 height 13
click at [868, 348] on input "Click here to upload mp4 files Max 10 files per upload. Each MP4 files can be u…" at bounding box center [868, 347] width 1 height 1
type input "C:\fakepath\VID-20250820-WA0033.mp4"
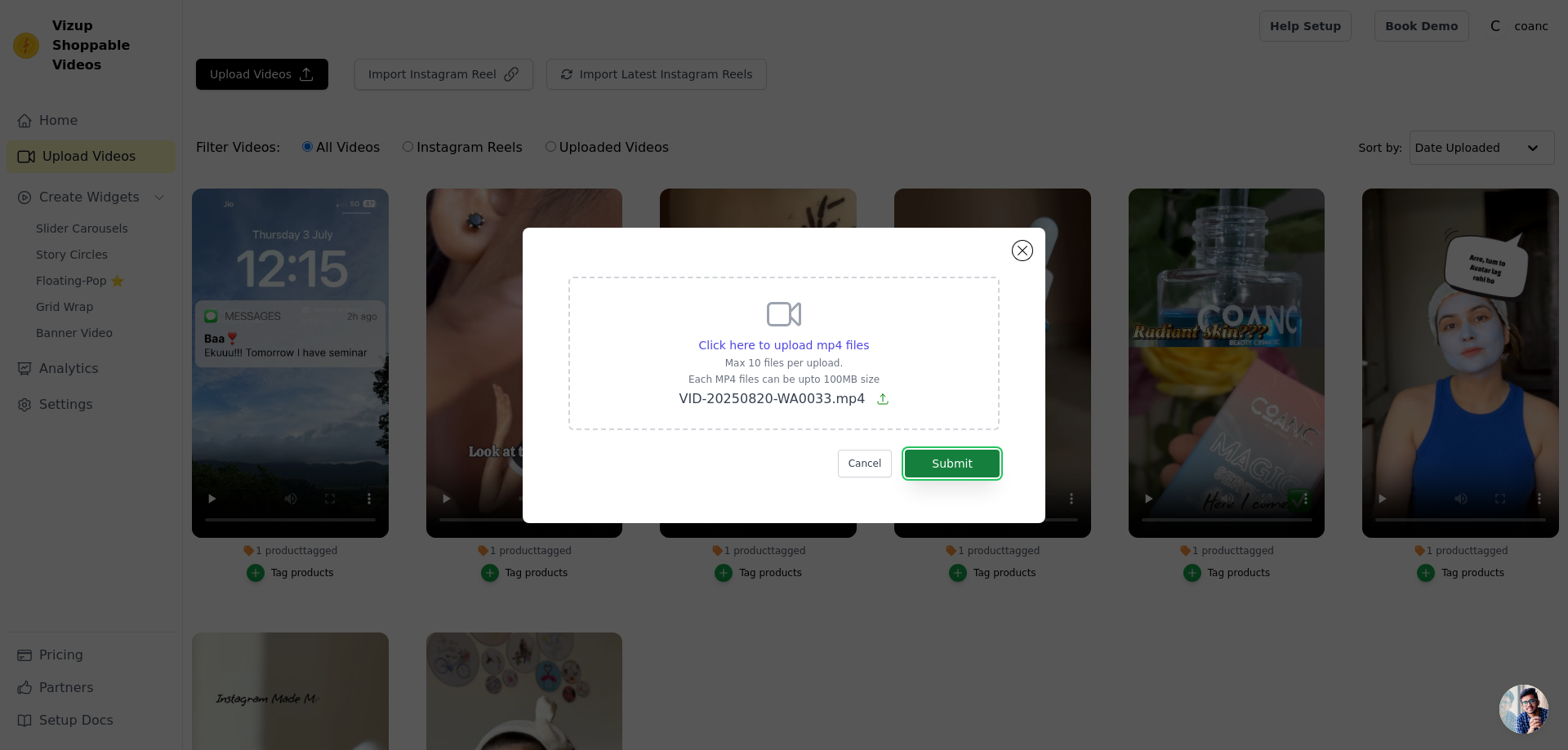
click at [935, 460] on button "Submit" at bounding box center [952, 463] width 94 height 27
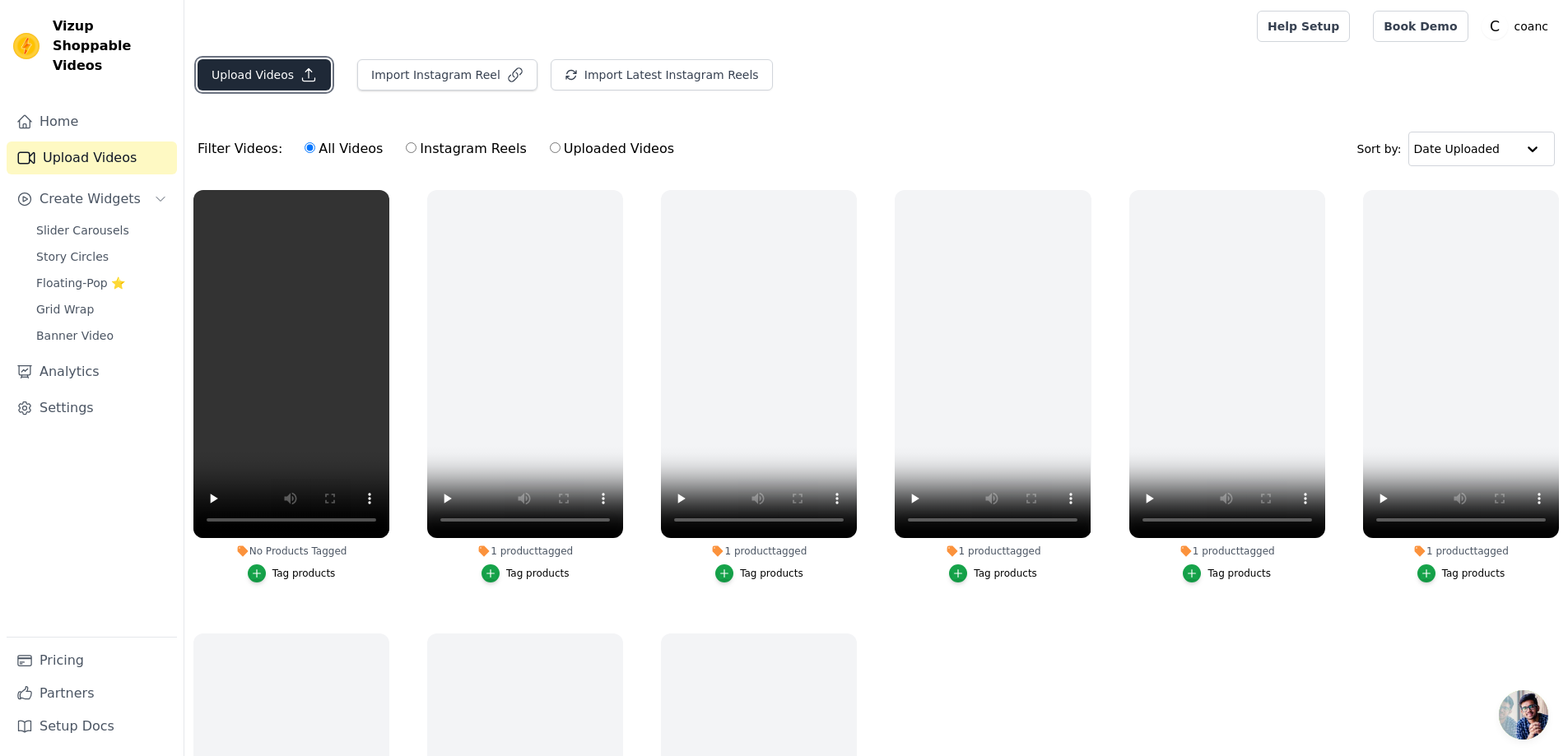
click at [278, 64] on button "Upload Videos" at bounding box center [265, 74] width 133 height 31
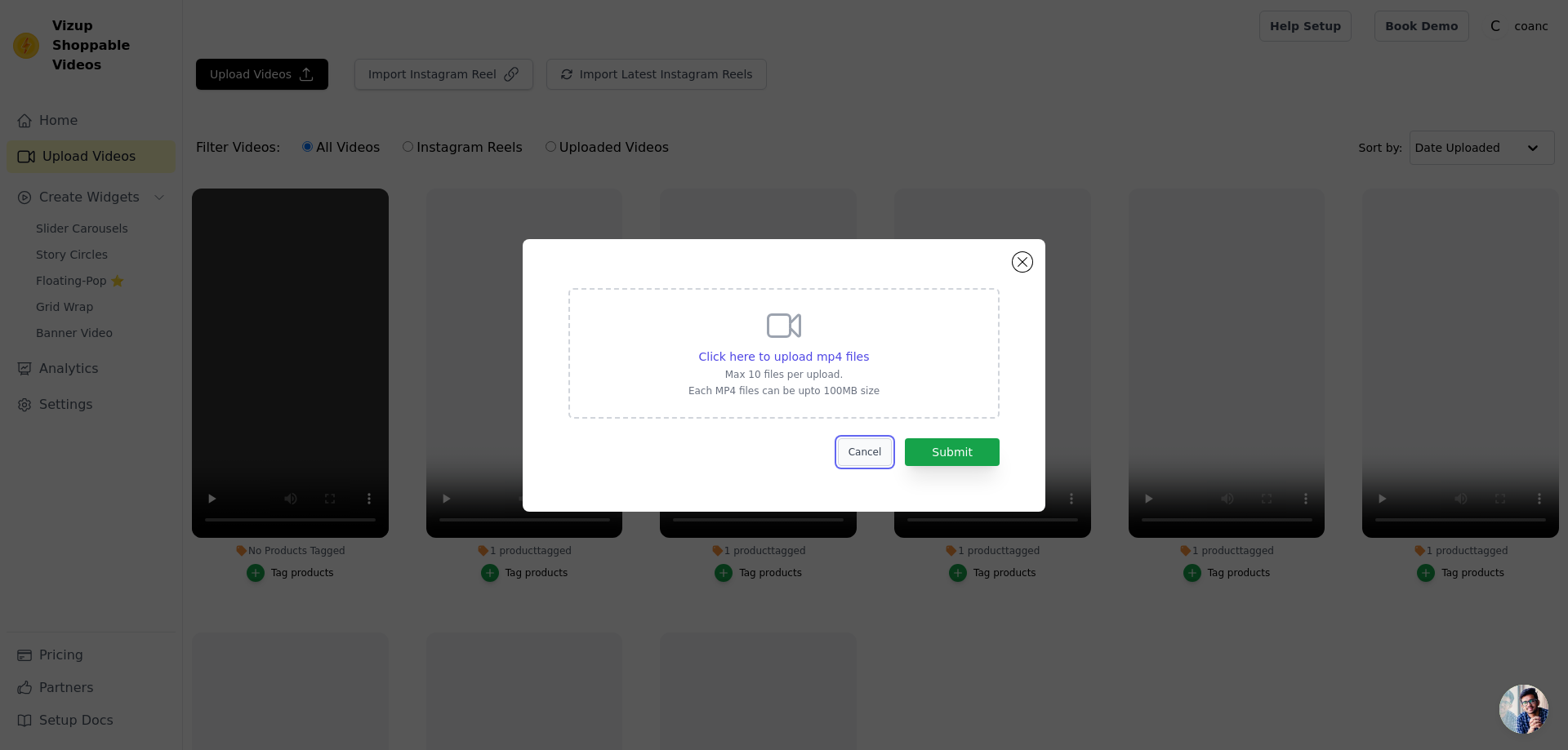
click at [885, 455] on button "Cancel" at bounding box center [865, 451] width 55 height 27
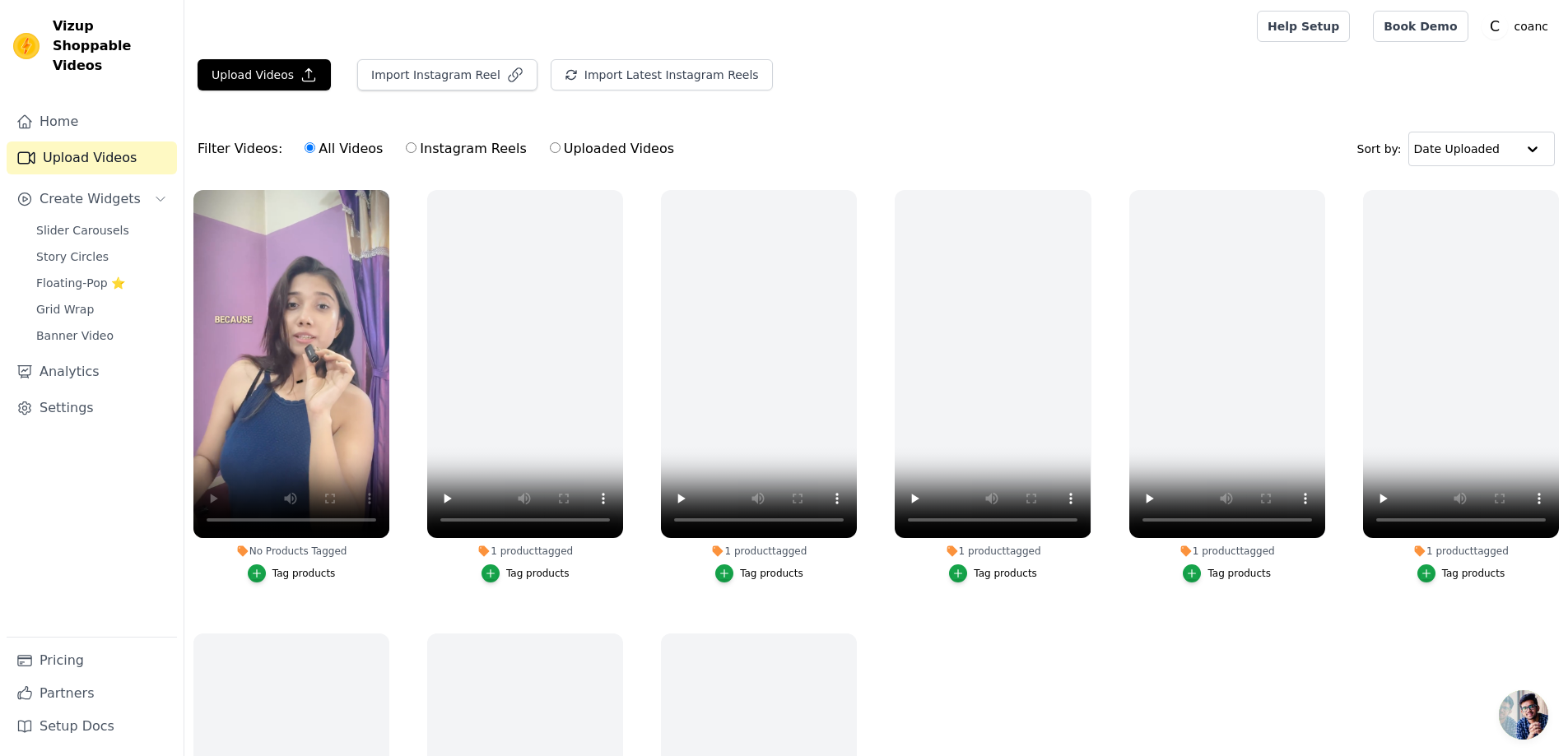
click at [282, 569] on div "Tag products" at bounding box center [304, 573] width 64 height 13
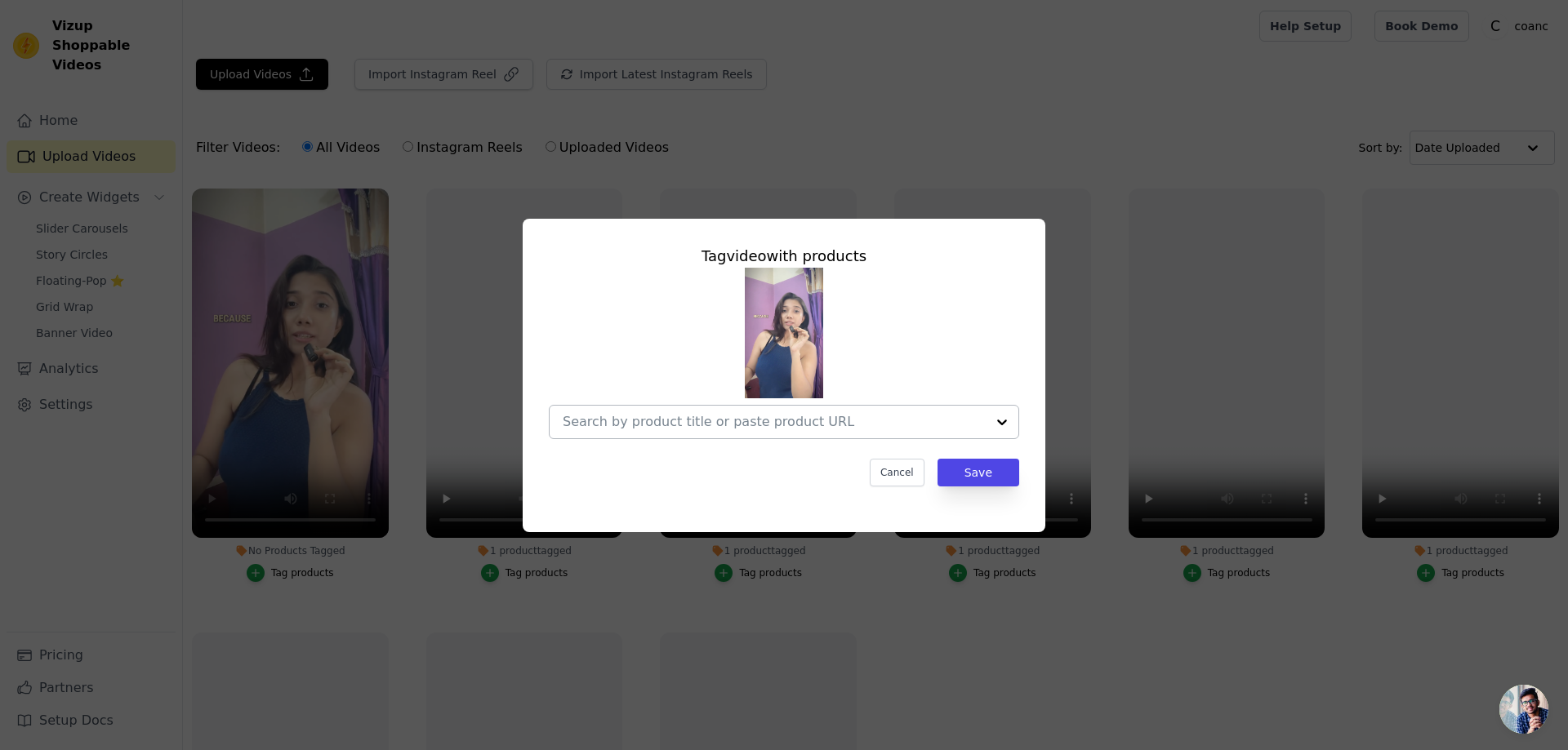
click at [852, 432] on div at bounding box center [774, 422] width 423 height 33
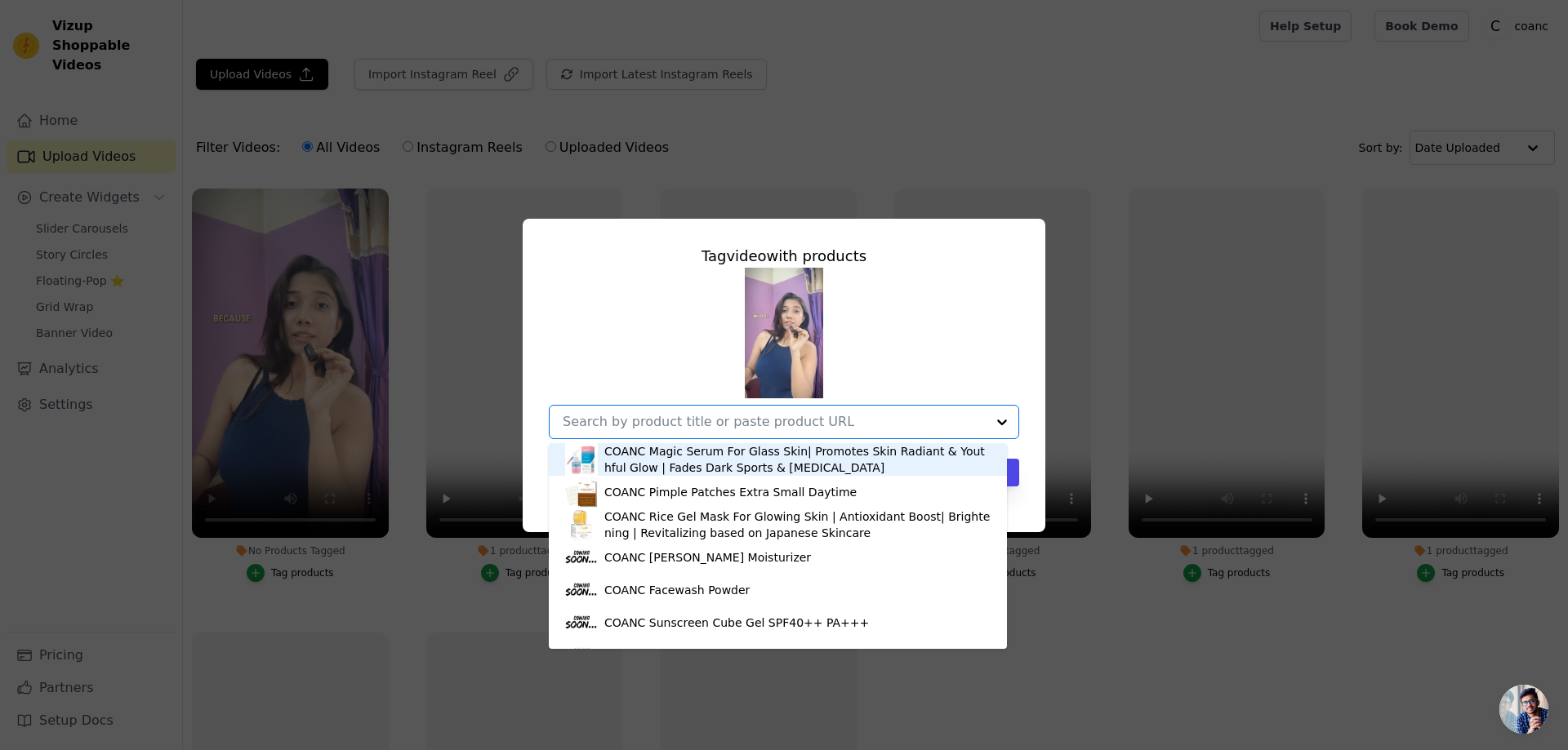
click at [800, 465] on div "COANC Magic Serum For Glass Skin| Promotes Skin Radiant & Youthful Glow | Fades…" at bounding box center [797, 459] width 386 height 33
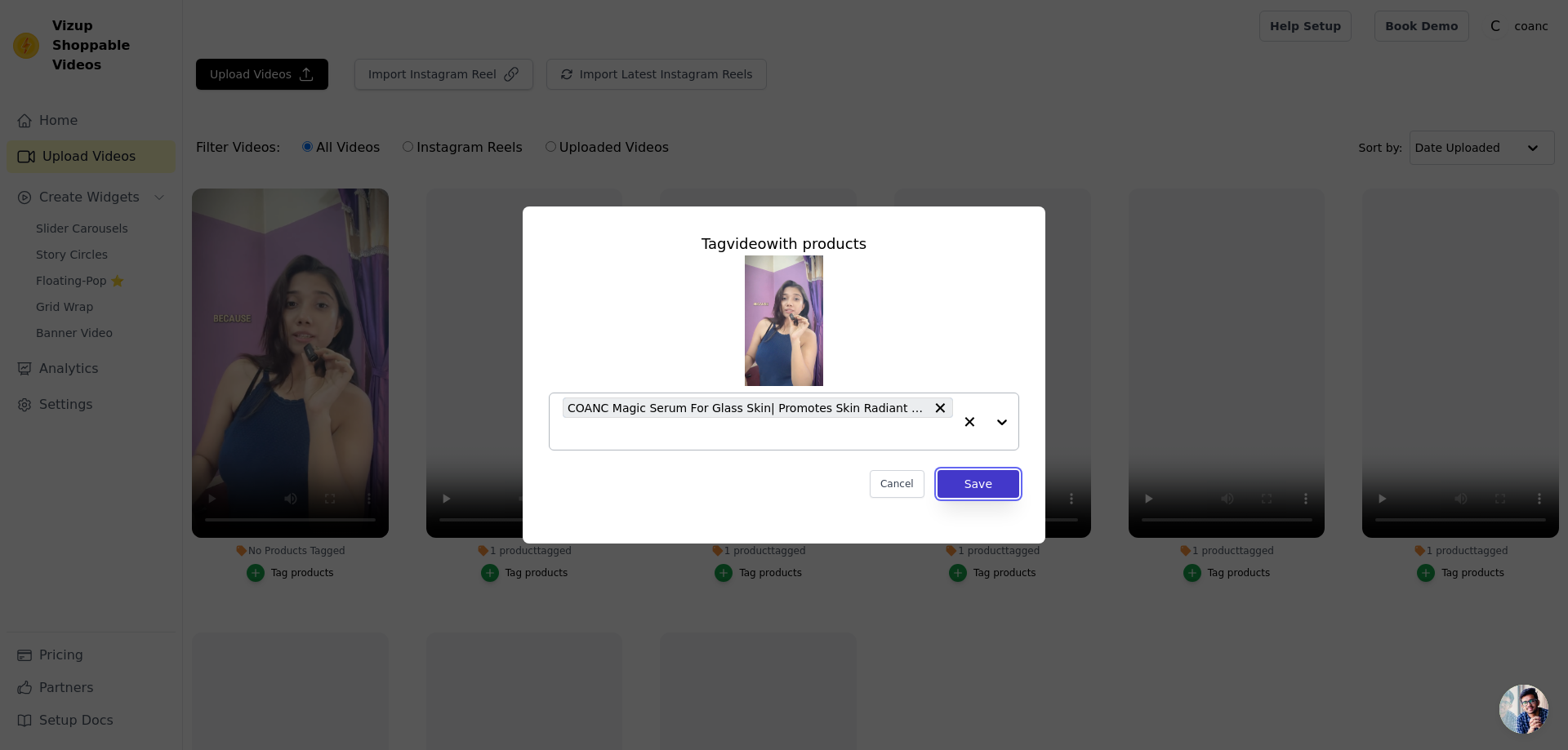
click at [983, 481] on button "Save" at bounding box center [978, 483] width 81 height 27
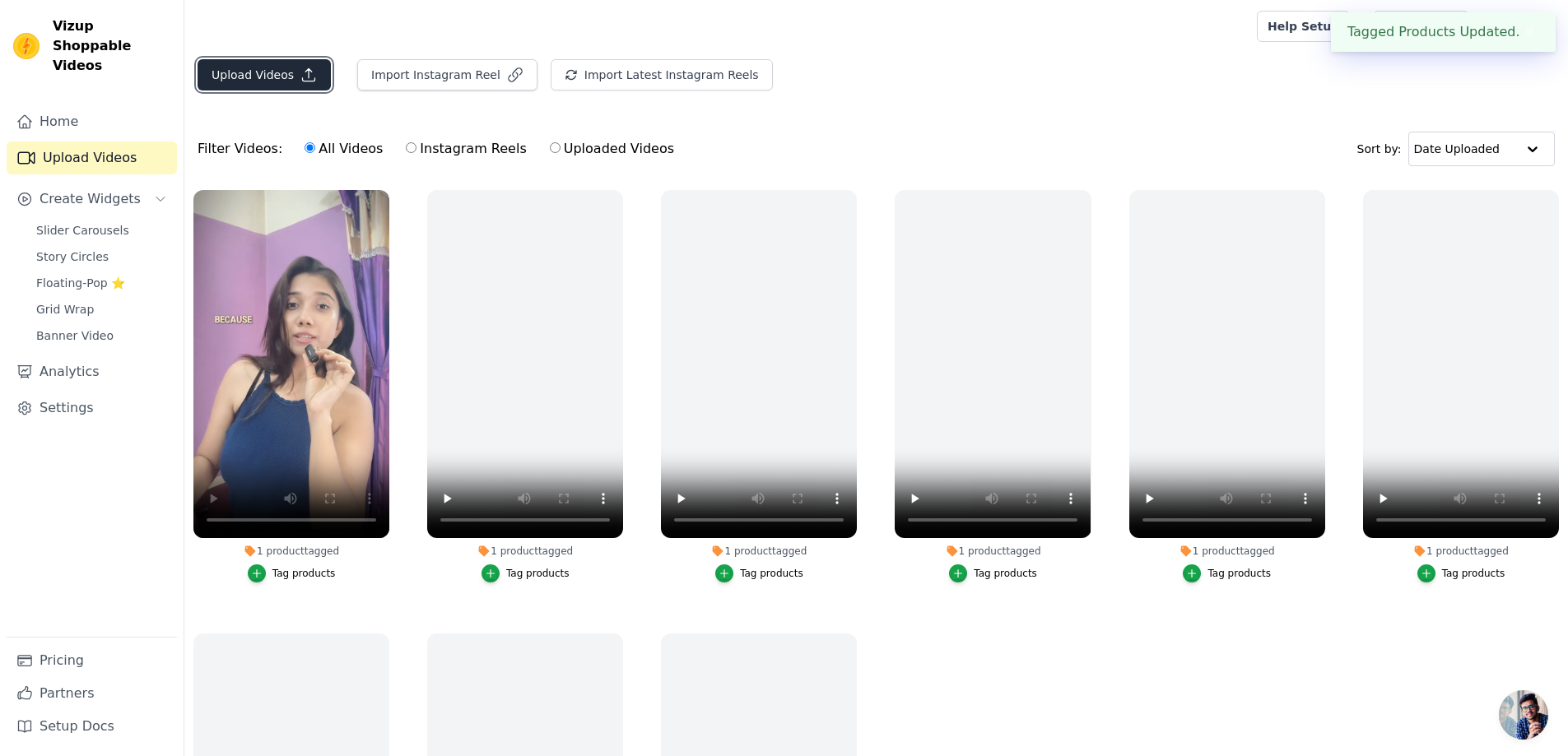
click at [301, 73] on icon "button" at bounding box center [308, 74] width 16 height 16
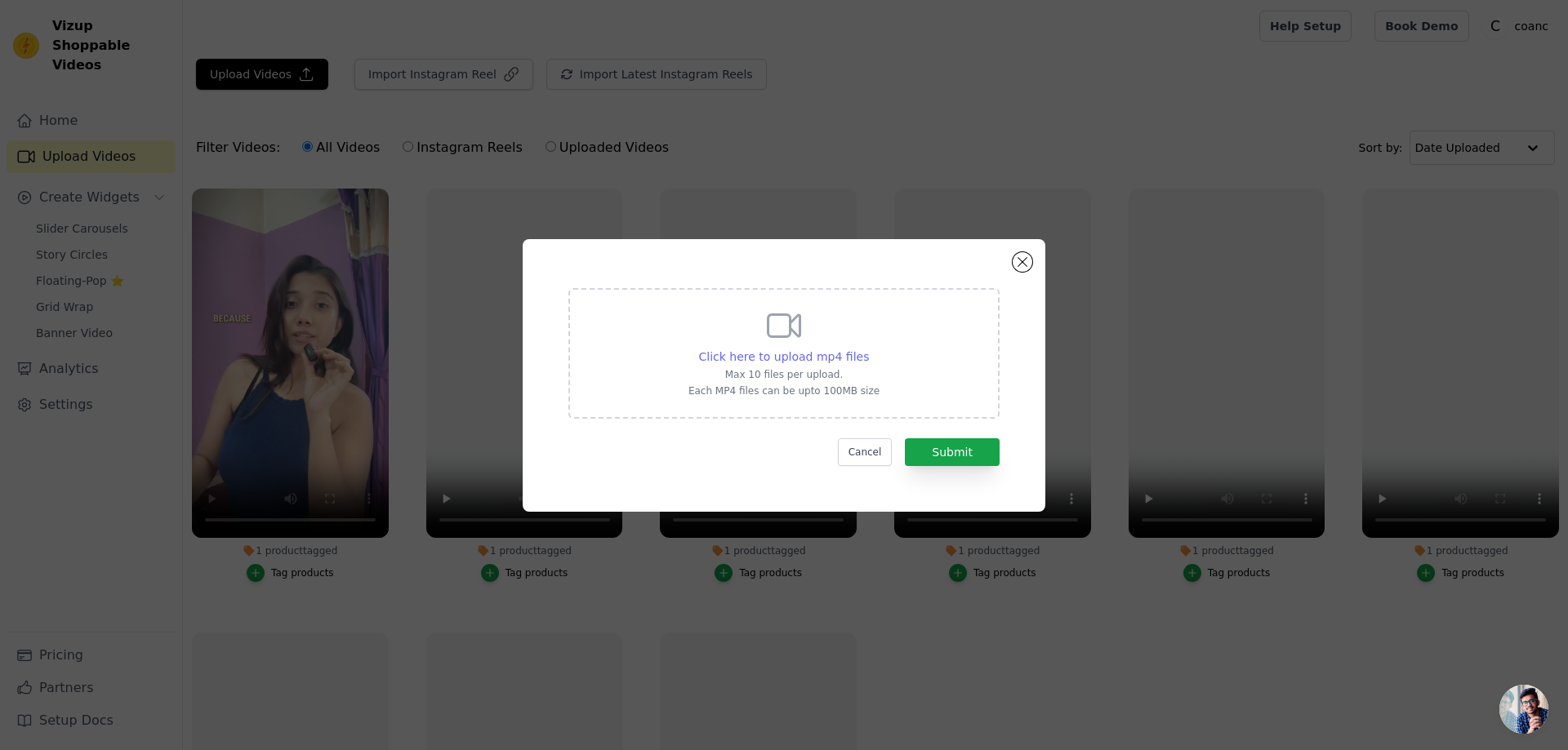
click at [768, 359] on span "Click here to upload mp4 files" at bounding box center [784, 357] width 171 height 13
click at [868, 348] on input "Click here to upload mp4 files Max 10 files per upload. Each MP4 files can be u…" at bounding box center [868, 347] width 1 height 1
type input "C:\fakepath\WhatsApp Video [DATE] 6.39.07 PM.mp4"
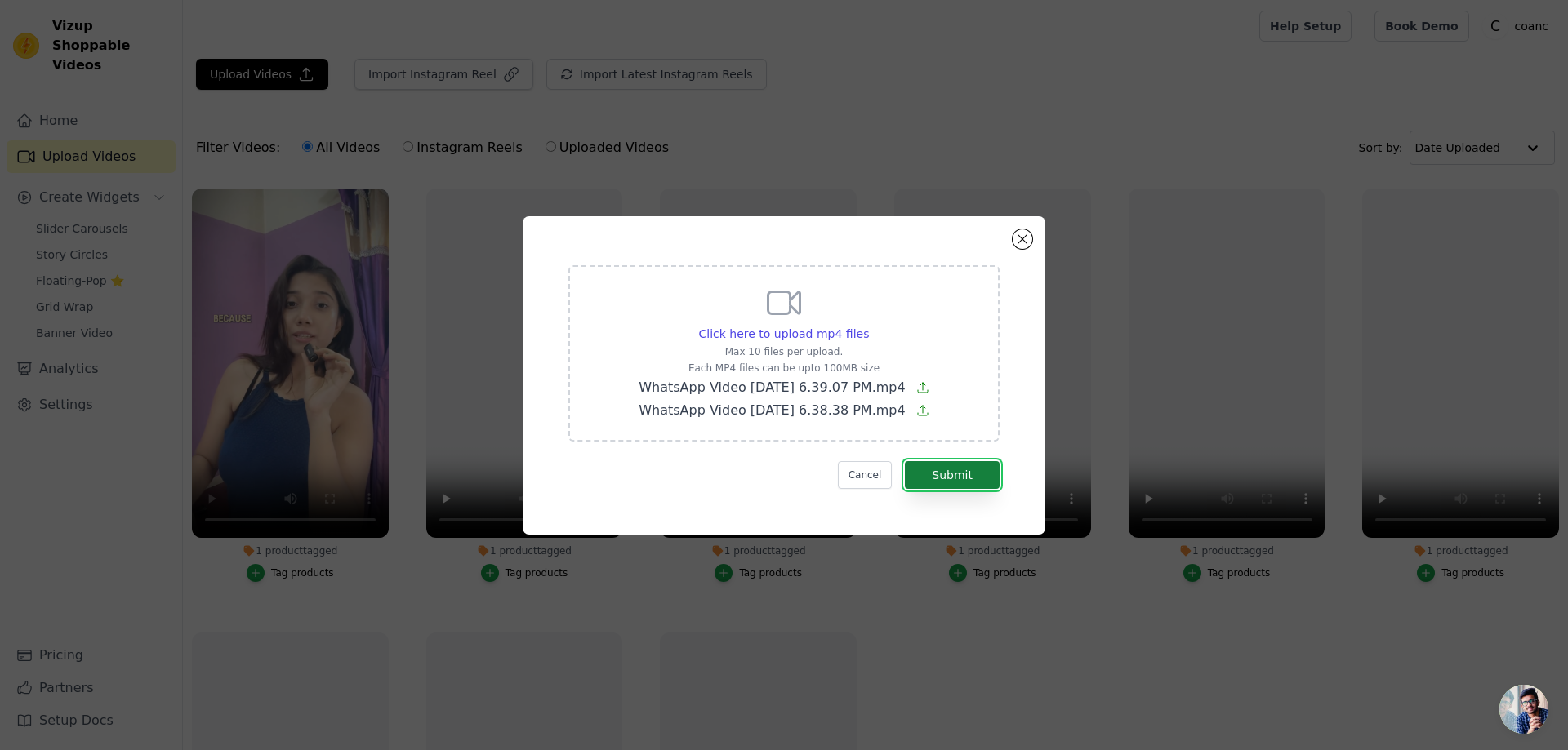
click at [982, 480] on button "Submit" at bounding box center [952, 475] width 94 height 27
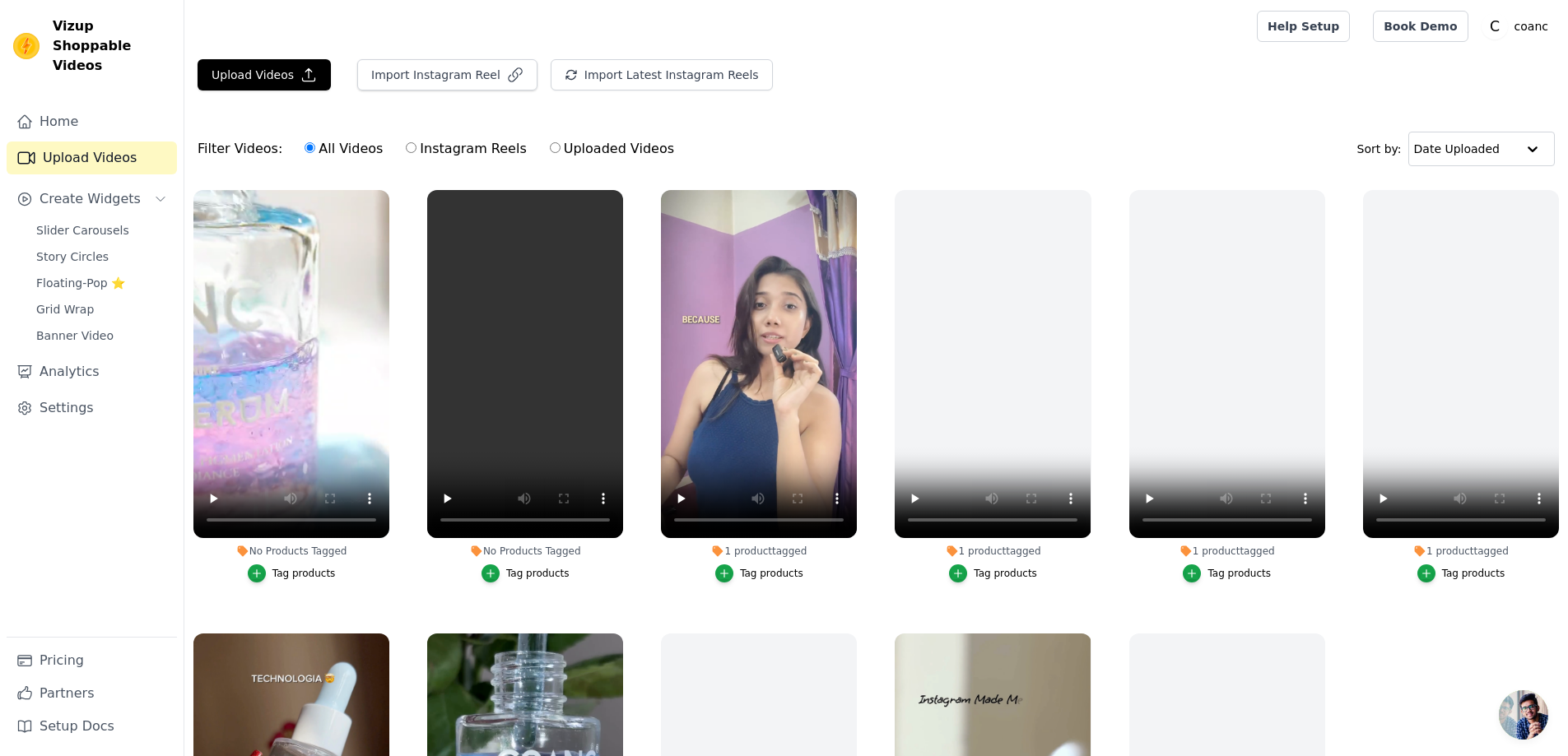
click at [552, 574] on div "Tag products" at bounding box center [538, 573] width 64 height 13
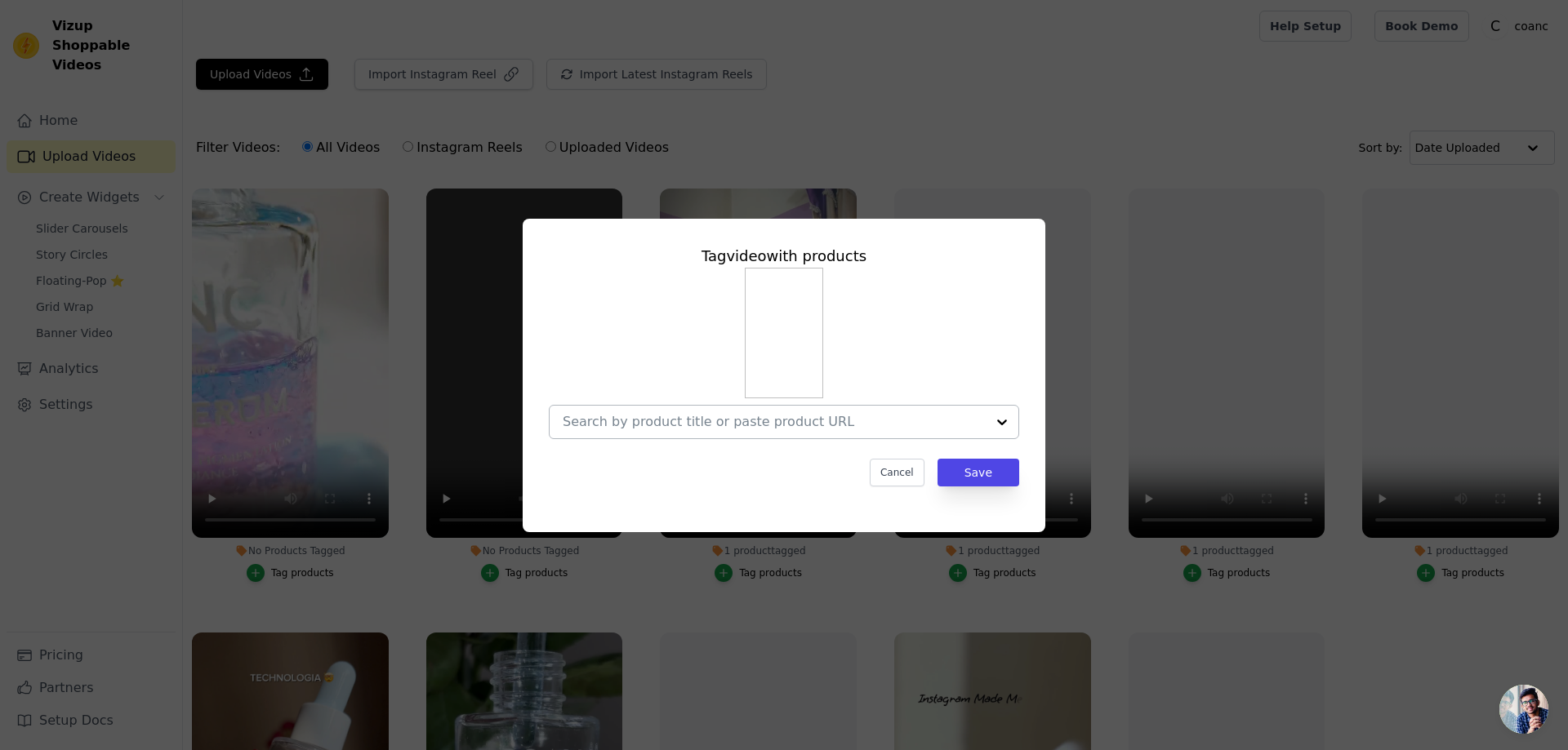
click at [805, 409] on div at bounding box center [774, 422] width 423 height 33
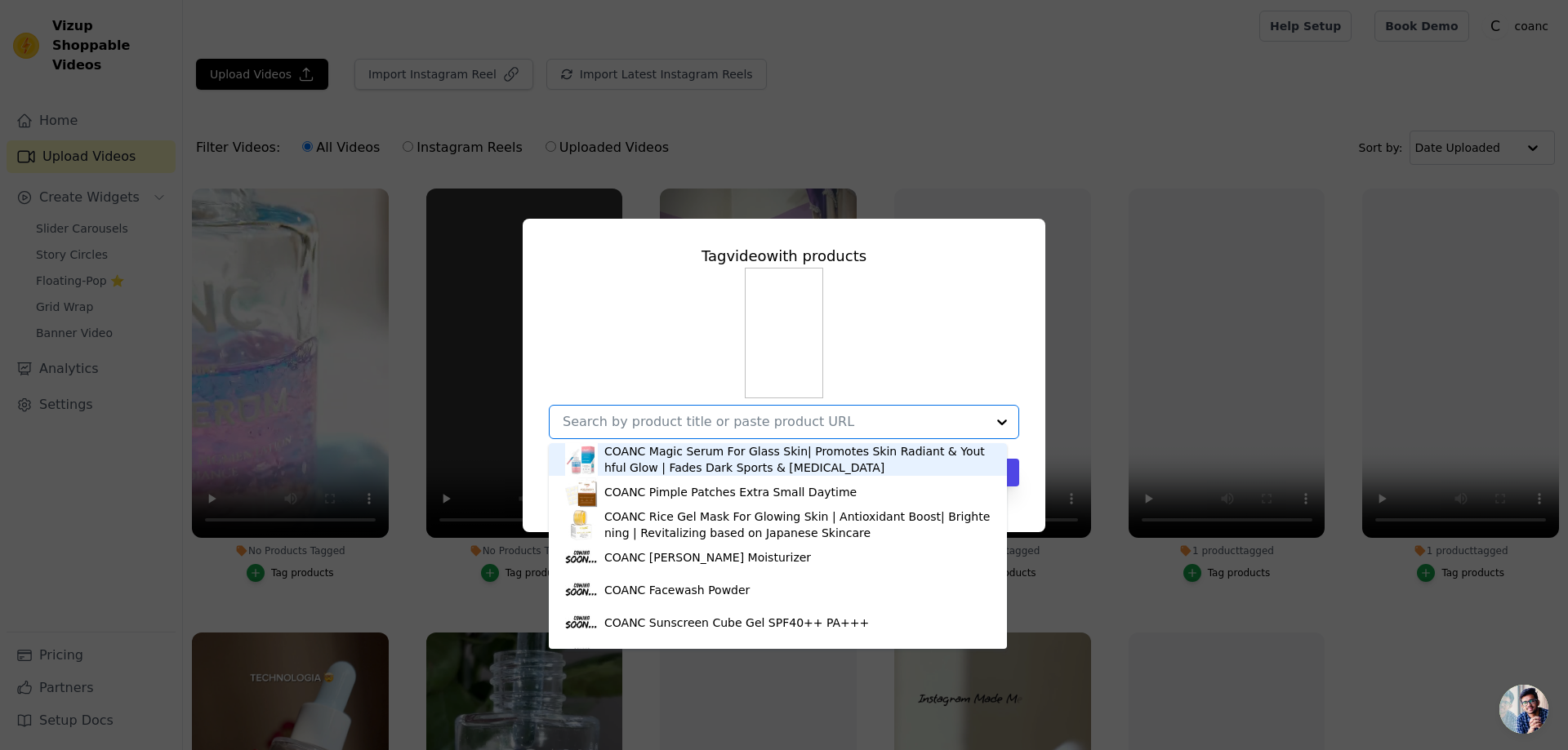
click at [785, 449] on div "COANC Magic Serum For Glass Skin| Promotes Skin Radiant & Youthful Glow | Fades…" at bounding box center [797, 459] width 386 height 33
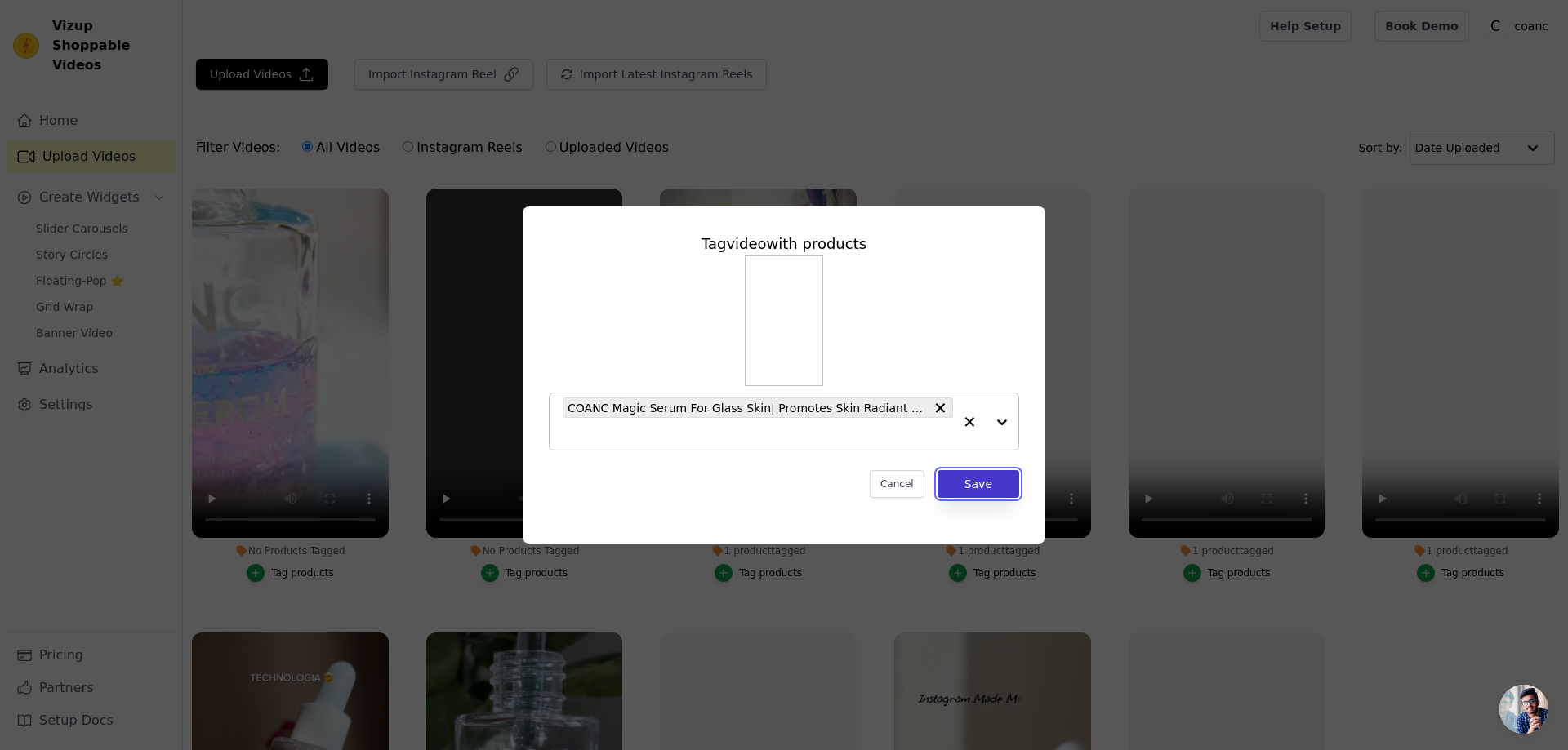
click at [970, 486] on button "Save" at bounding box center [978, 483] width 81 height 27
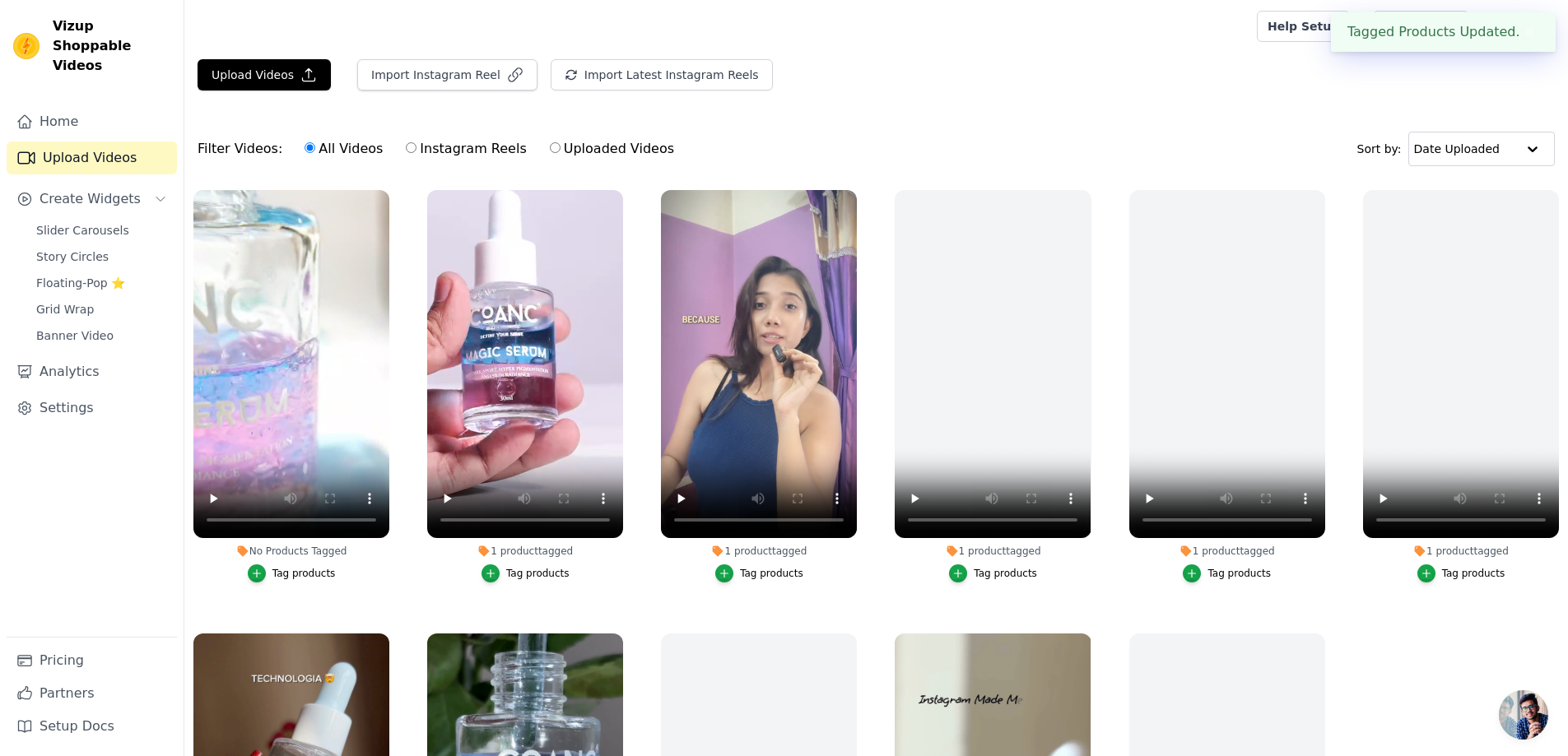
click at [287, 573] on div "Tag products" at bounding box center [304, 573] width 64 height 13
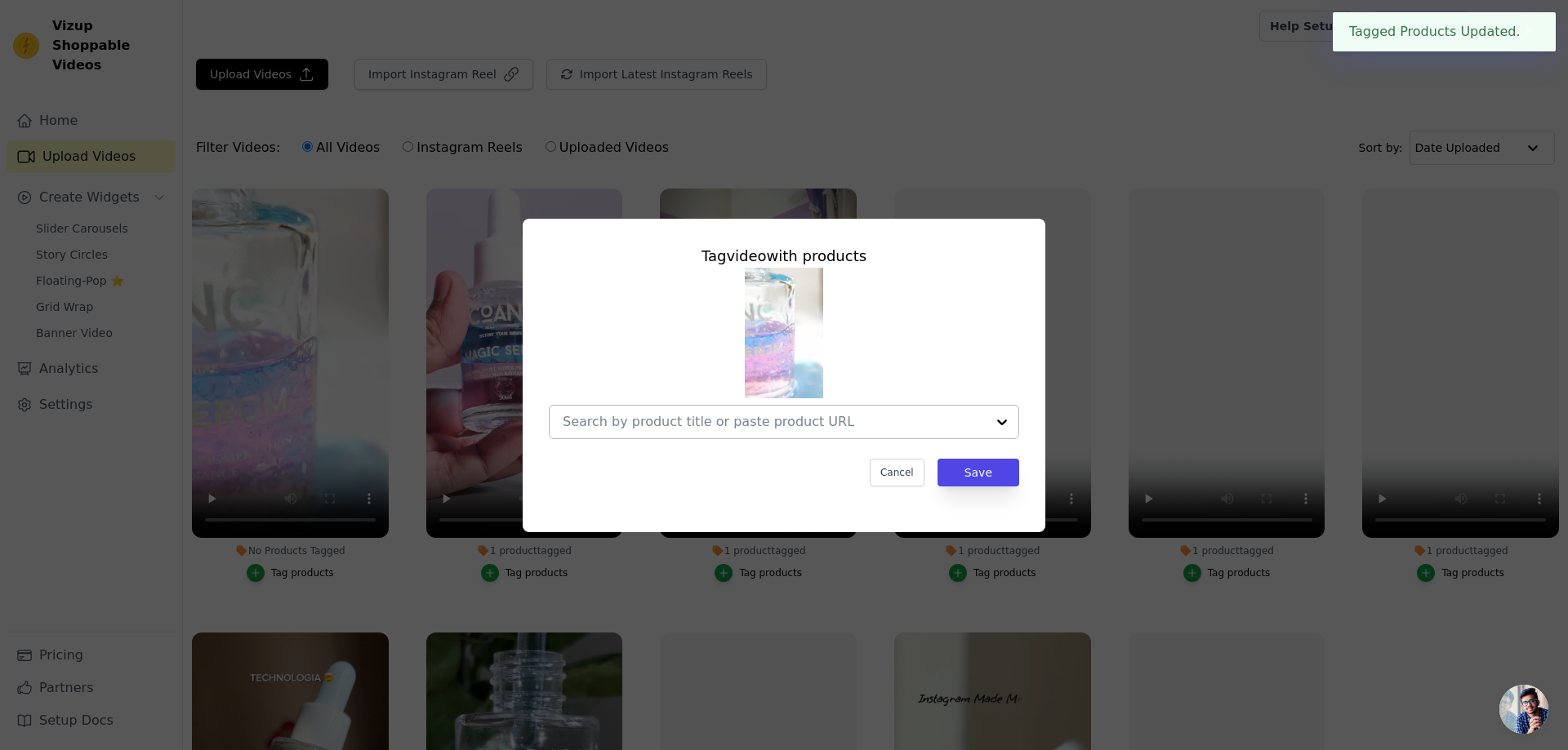
click at [757, 428] on input "No Products Tagged Tag video with products Cancel Save Tag products" at bounding box center [774, 422] width 423 height 15
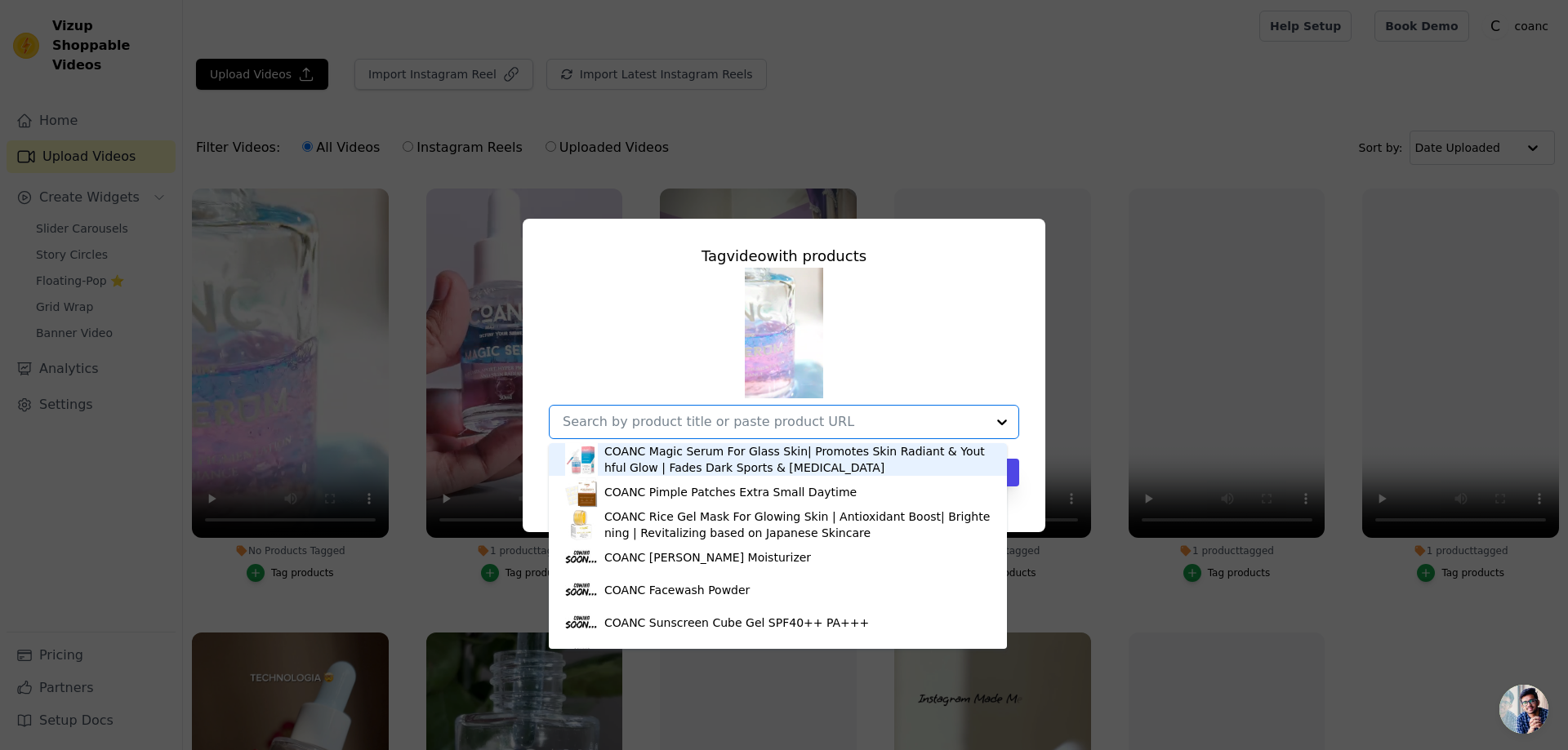
click at [729, 462] on div "COANC Magic Serum For Glass Skin| Promotes Skin Radiant & Youthful Glow | Fades…" at bounding box center [797, 459] width 386 height 33
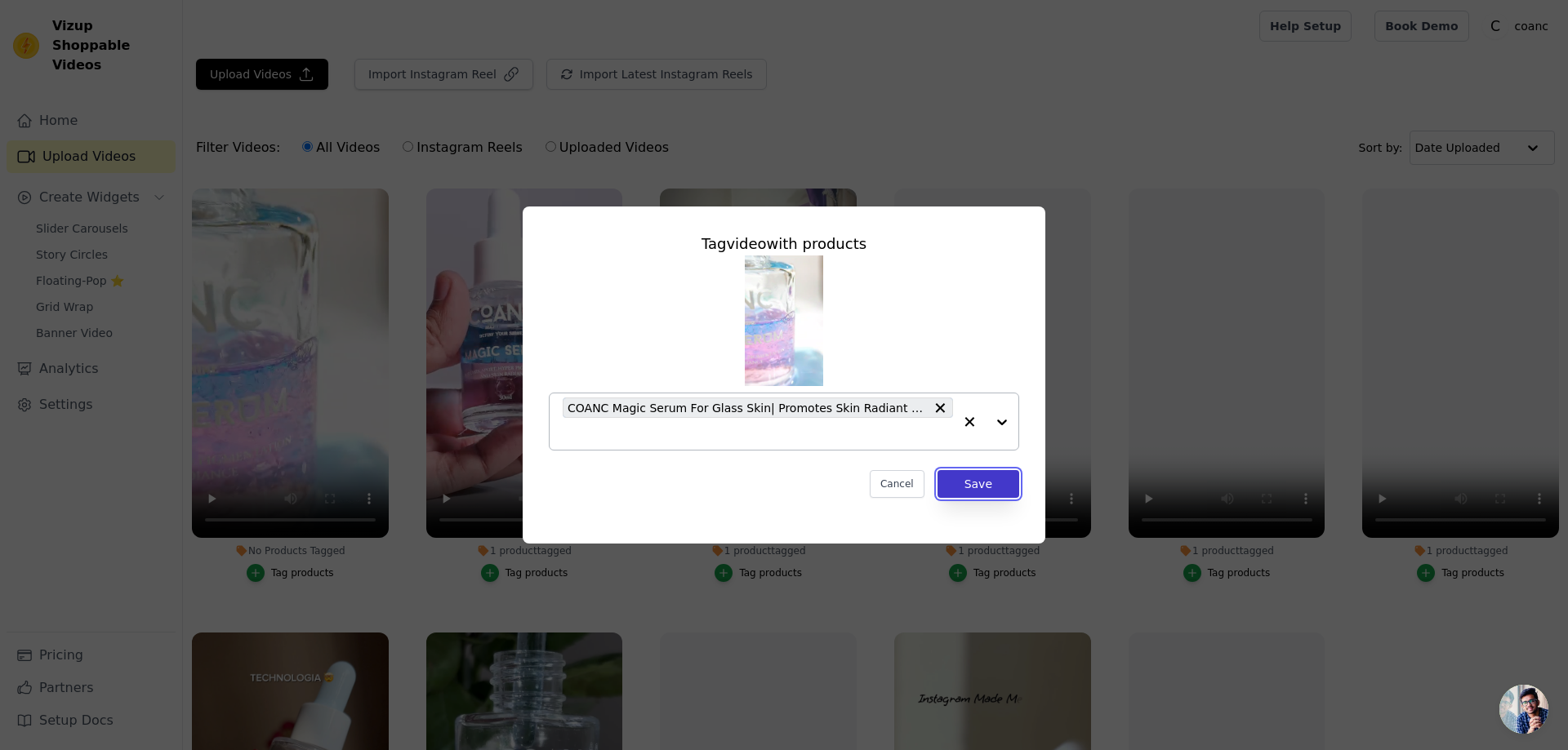
click at [980, 480] on button "Save" at bounding box center [978, 483] width 81 height 27
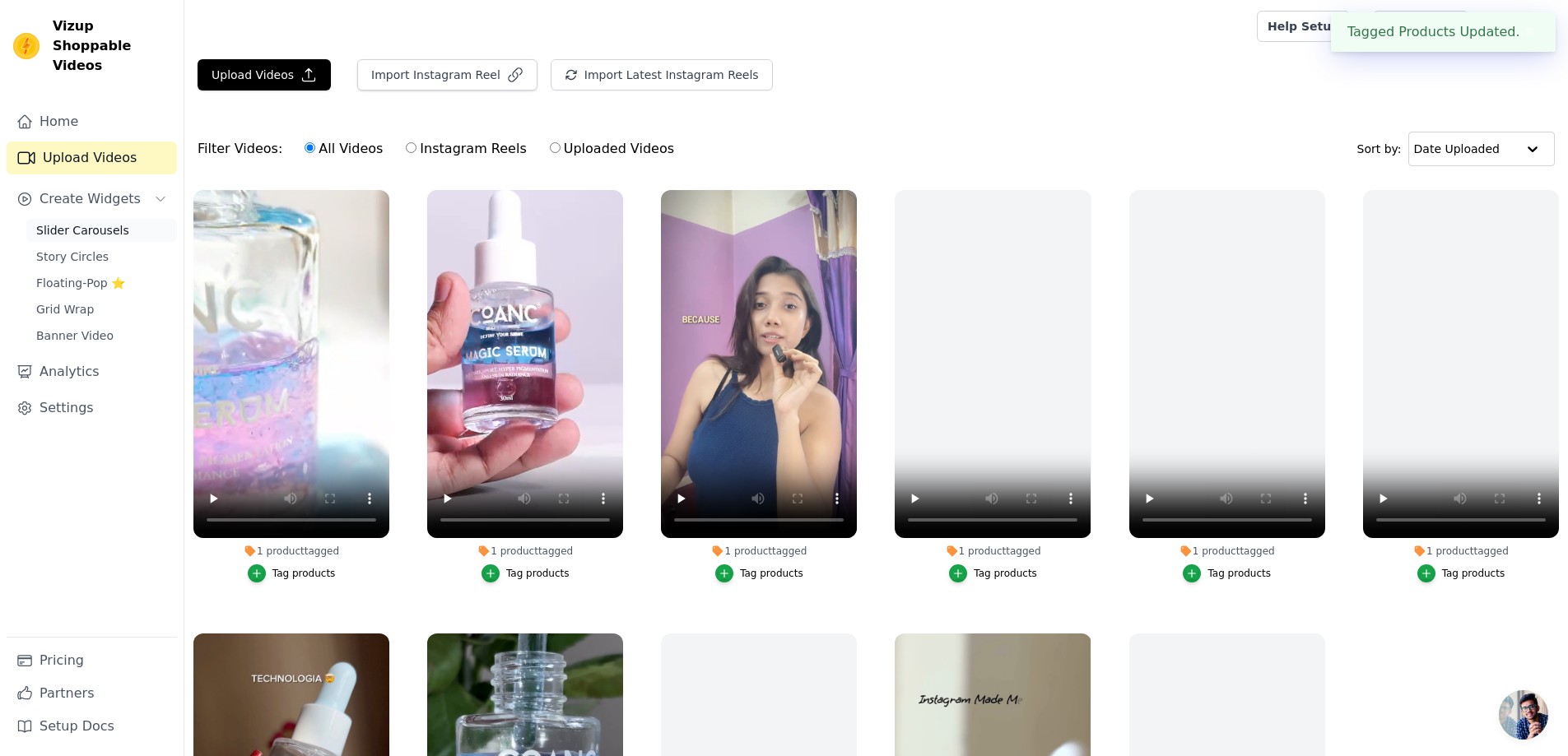
click at [90, 223] on span "Slider Carousels" at bounding box center [83, 230] width 93 height 16
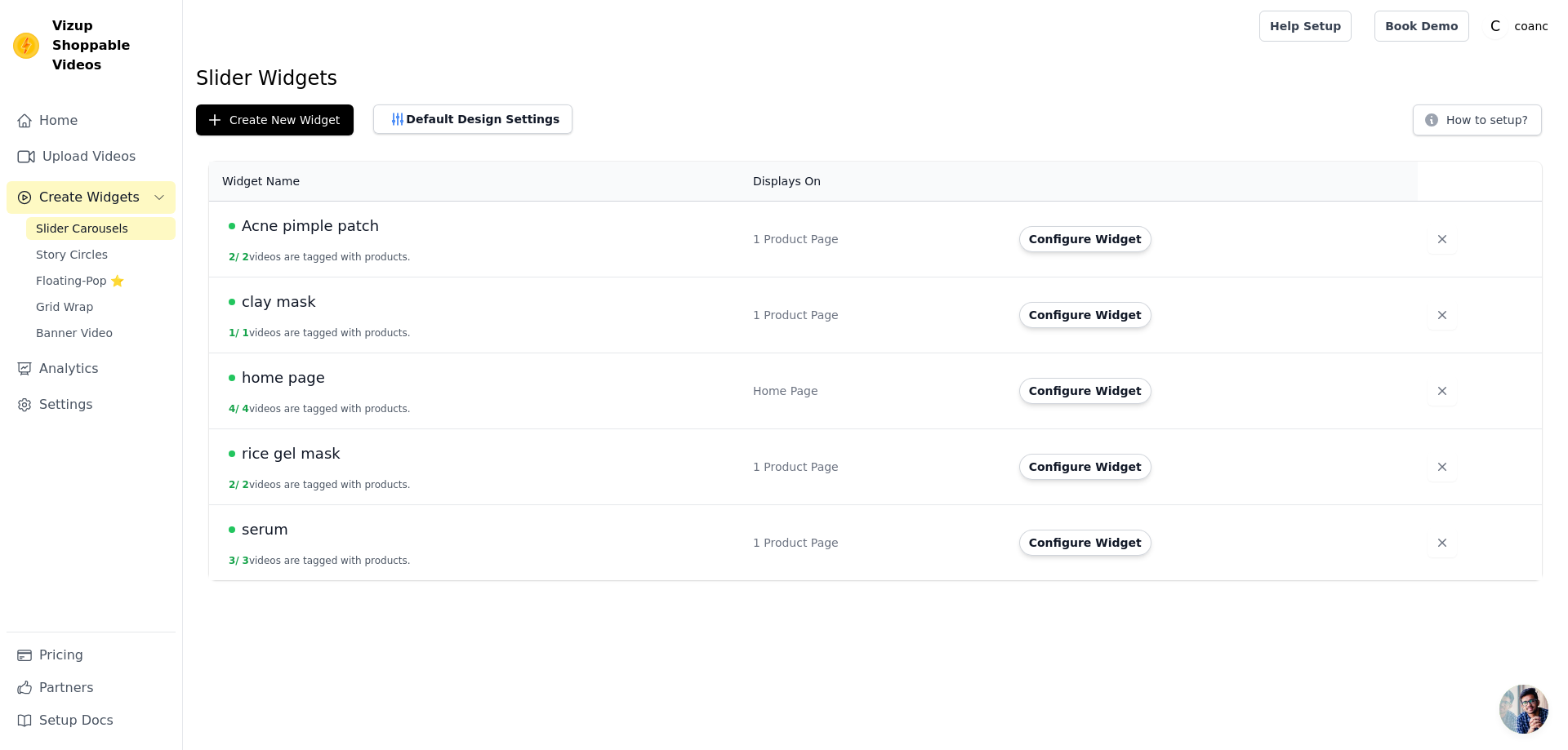
click at [266, 534] on span "serum" at bounding box center [264, 529] width 46 height 23
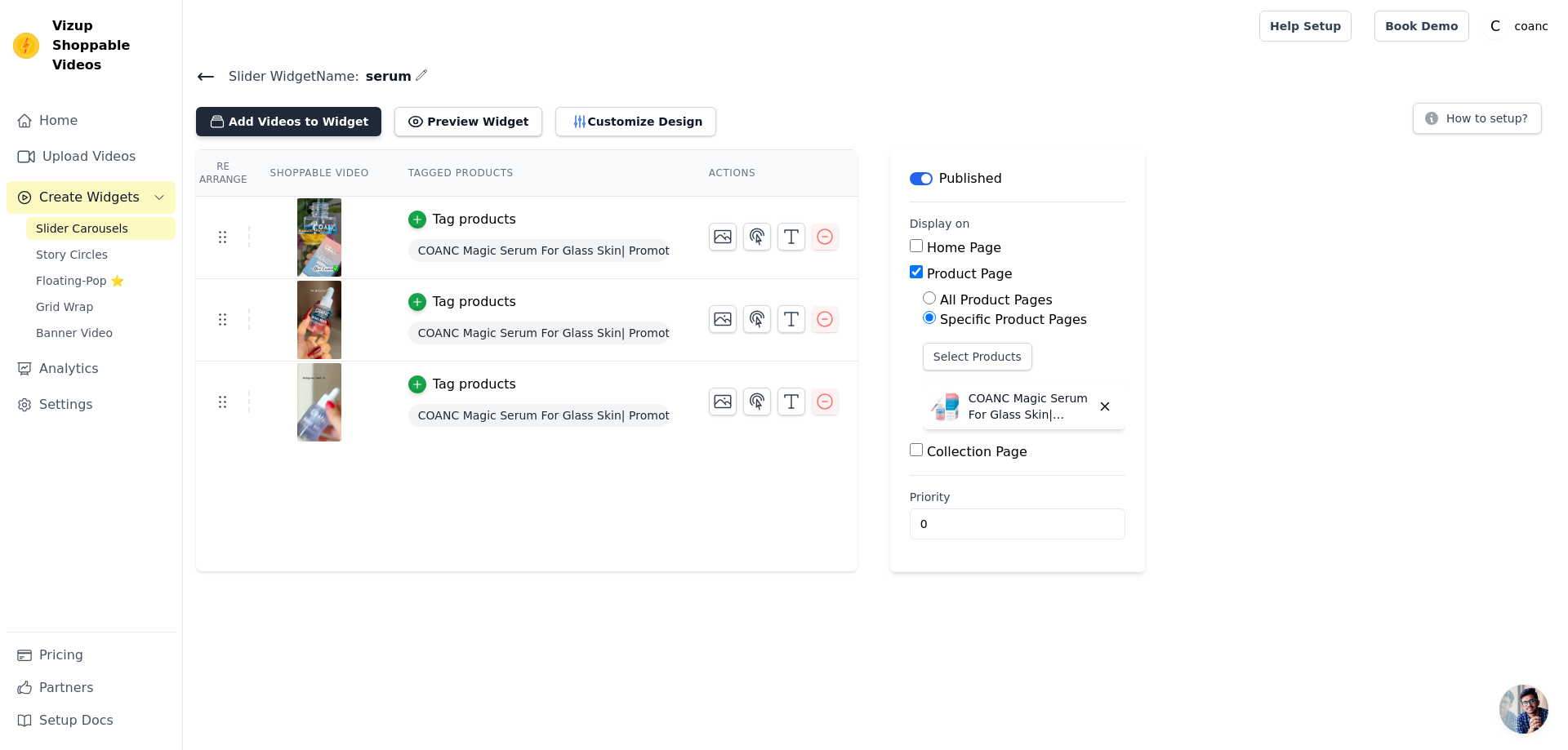
click at [280, 125] on button "Add Videos to Widget" at bounding box center [289, 121] width 185 height 29
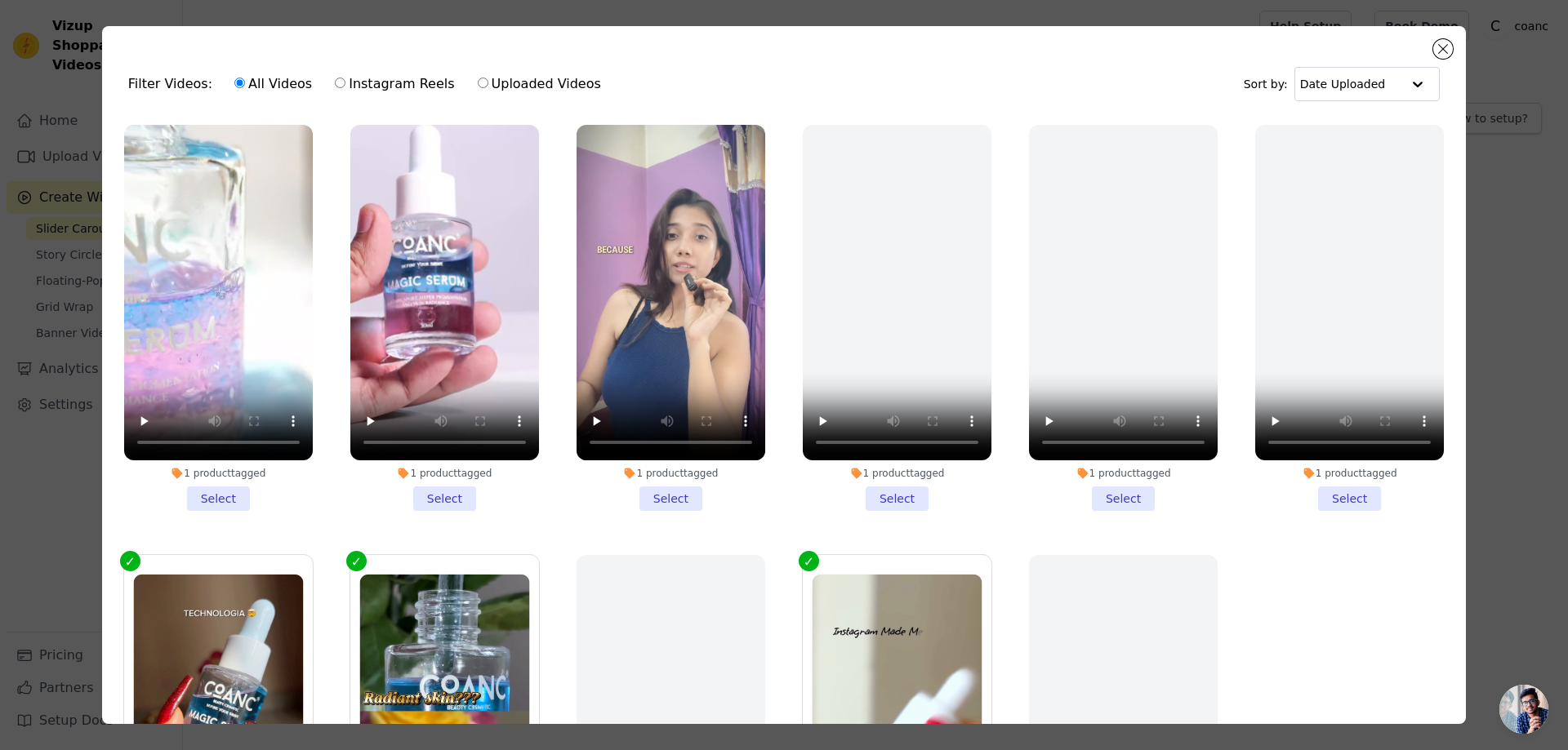
click at [662, 490] on li "1 product tagged Select" at bounding box center [671, 317] width 189 height 386
click at [0, 0] on input "1 product tagged Select" at bounding box center [0, 0] width 0 height 0
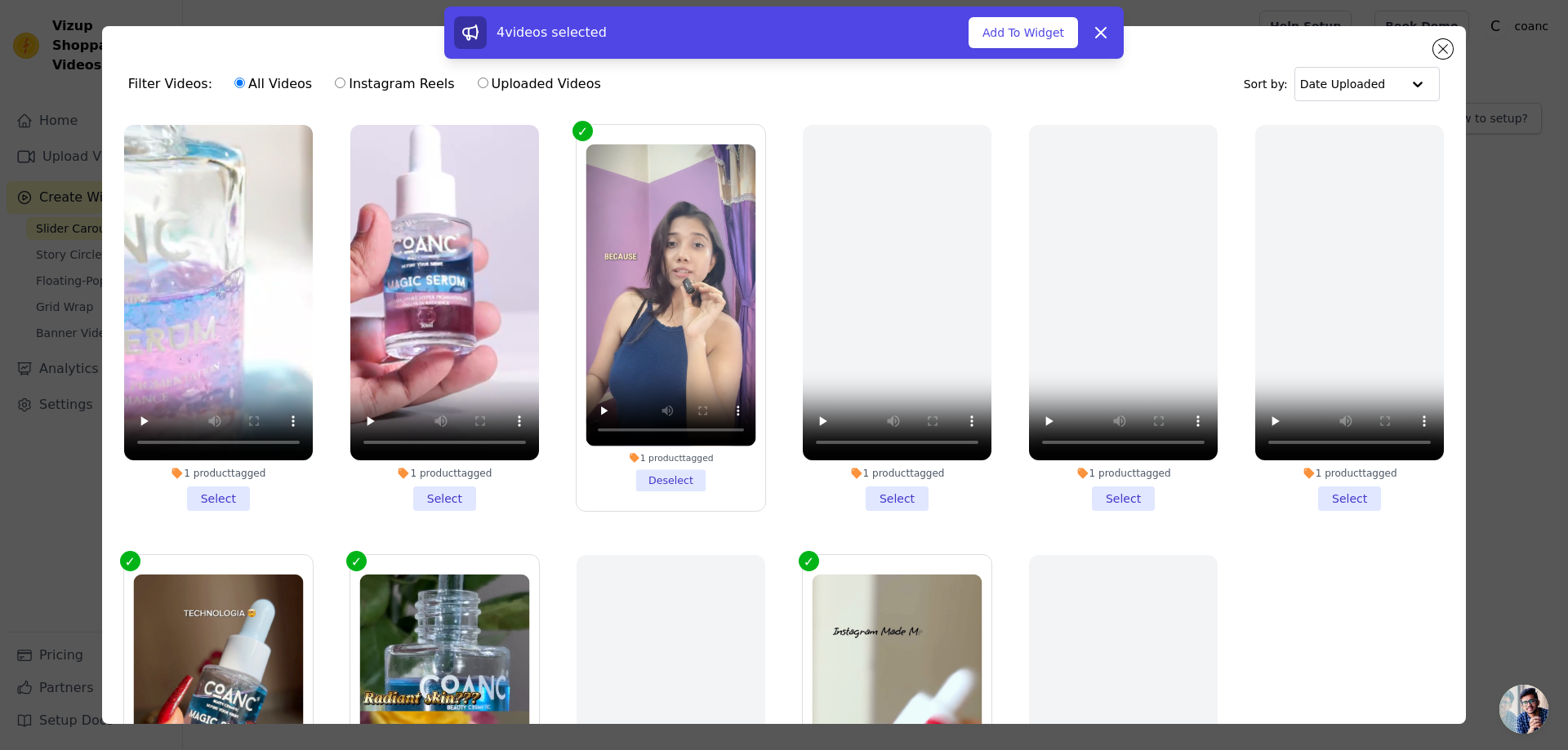
click at [449, 490] on li "1 product tagged Select" at bounding box center [445, 317] width 189 height 386
click at [0, 0] on input "1 product tagged Select" at bounding box center [0, 0] width 0 height 0
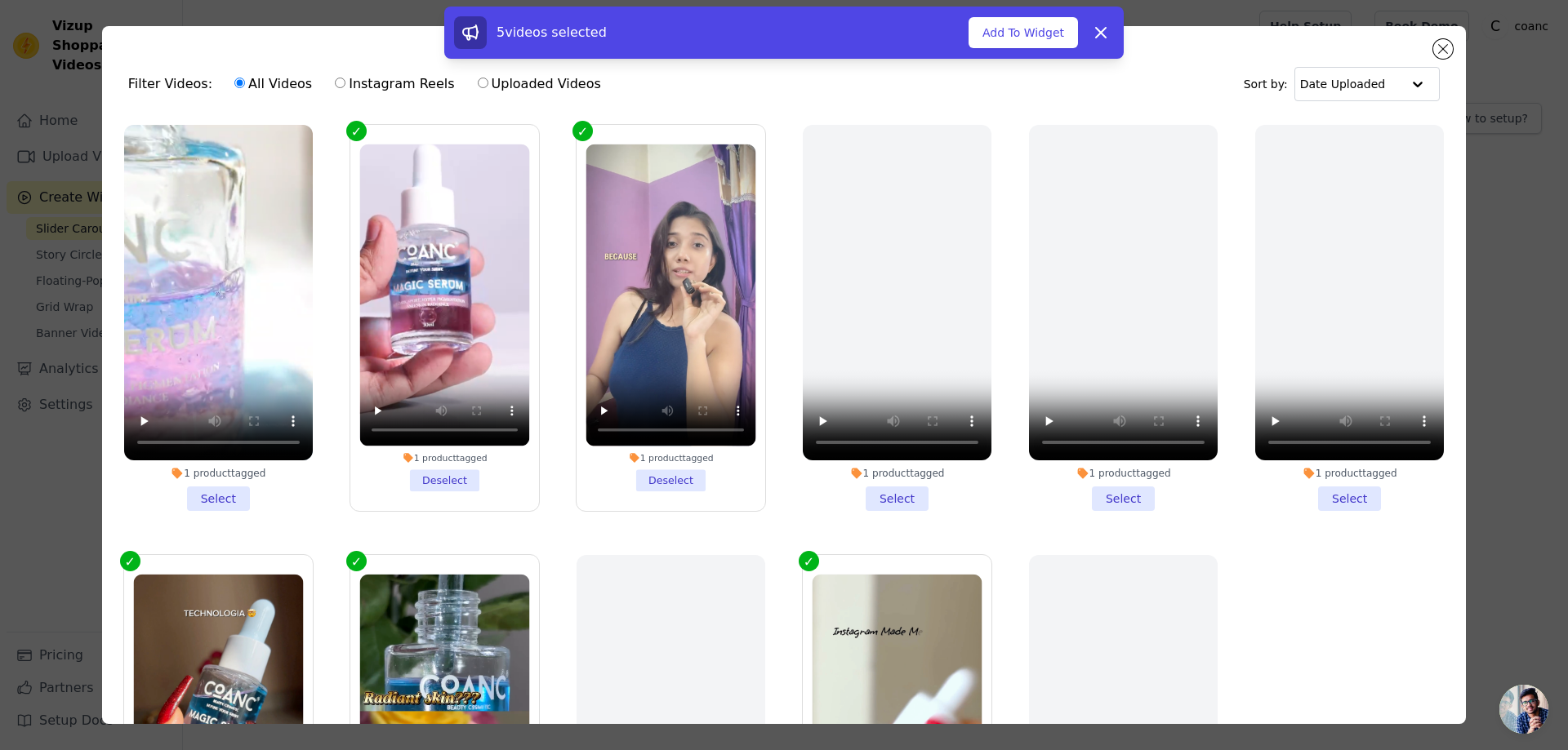
click at [236, 495] on li "1 product tagged Select" at bounding box center [218, 317] width 189 height 386
click at [0, 0] on input "1 product tagged Select" at bounding box center [0, 0] width 0 height 0
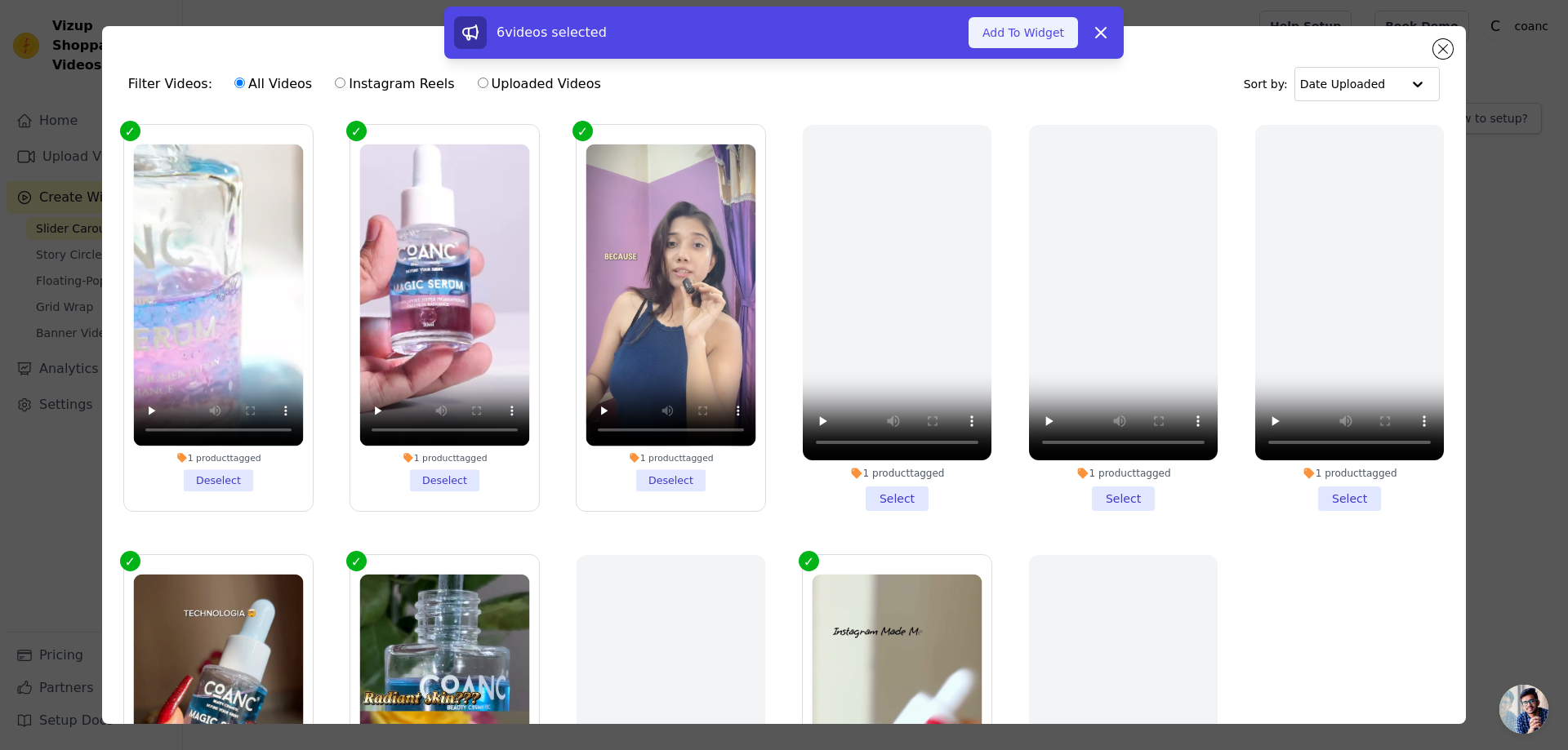
click at [991, 28] on button "Add To Widget" at bounding box center [1023, 32] width 110 height 31
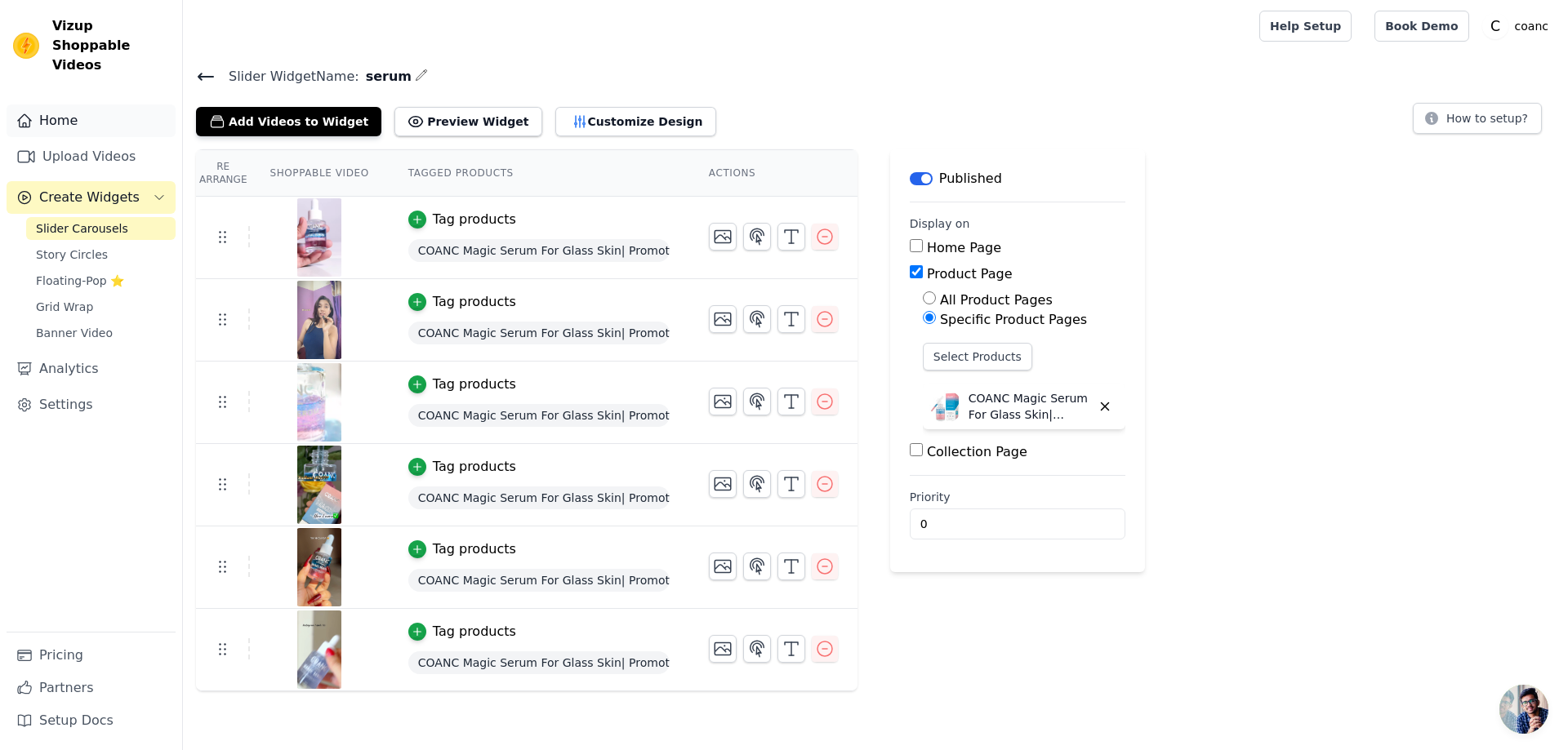
click at [51, 105] on link "Home" at bounding box center [91, 121] width 169 height 33
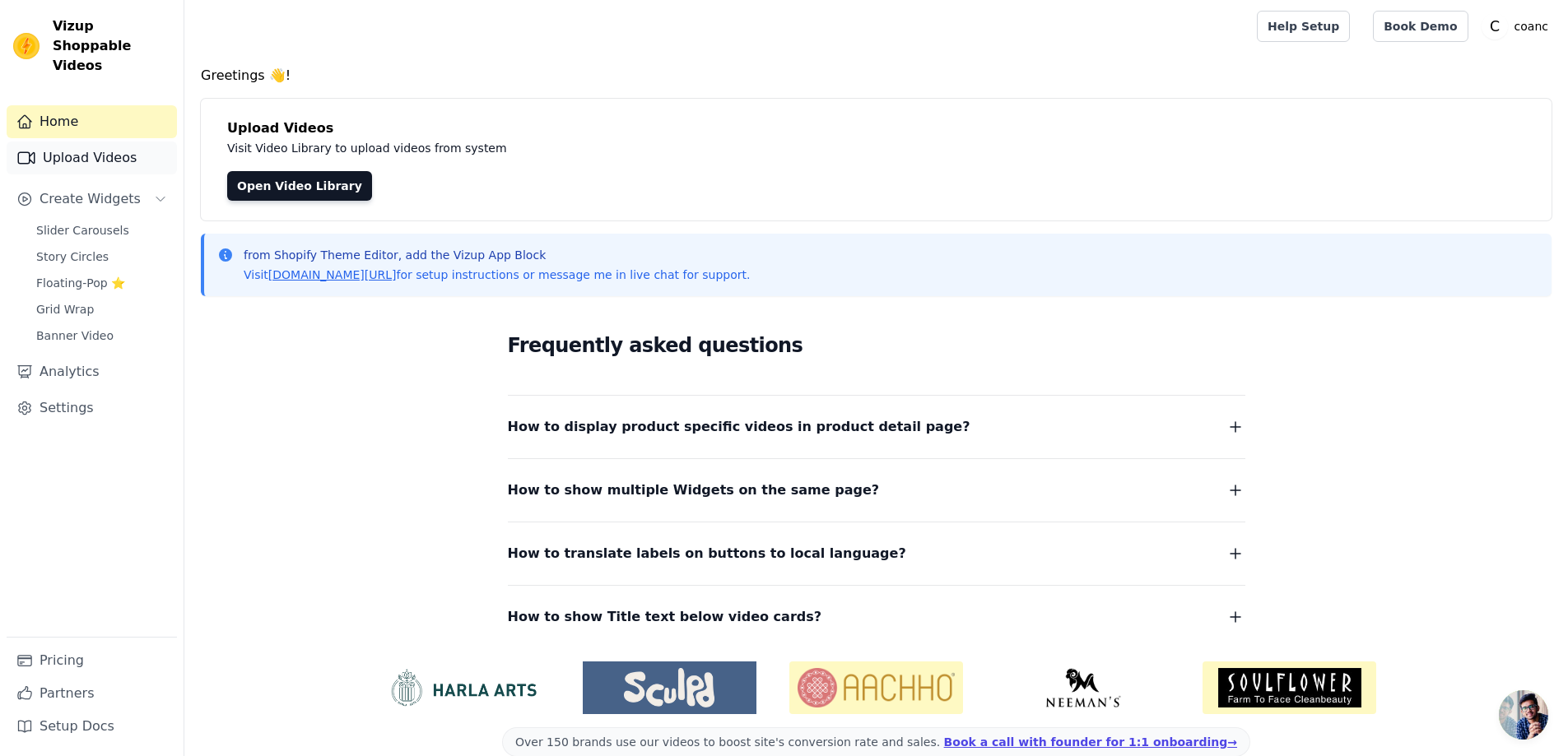
click at [58, 143] on link "Upload Videos" at bounding box center [91, 158] width 170 height 33
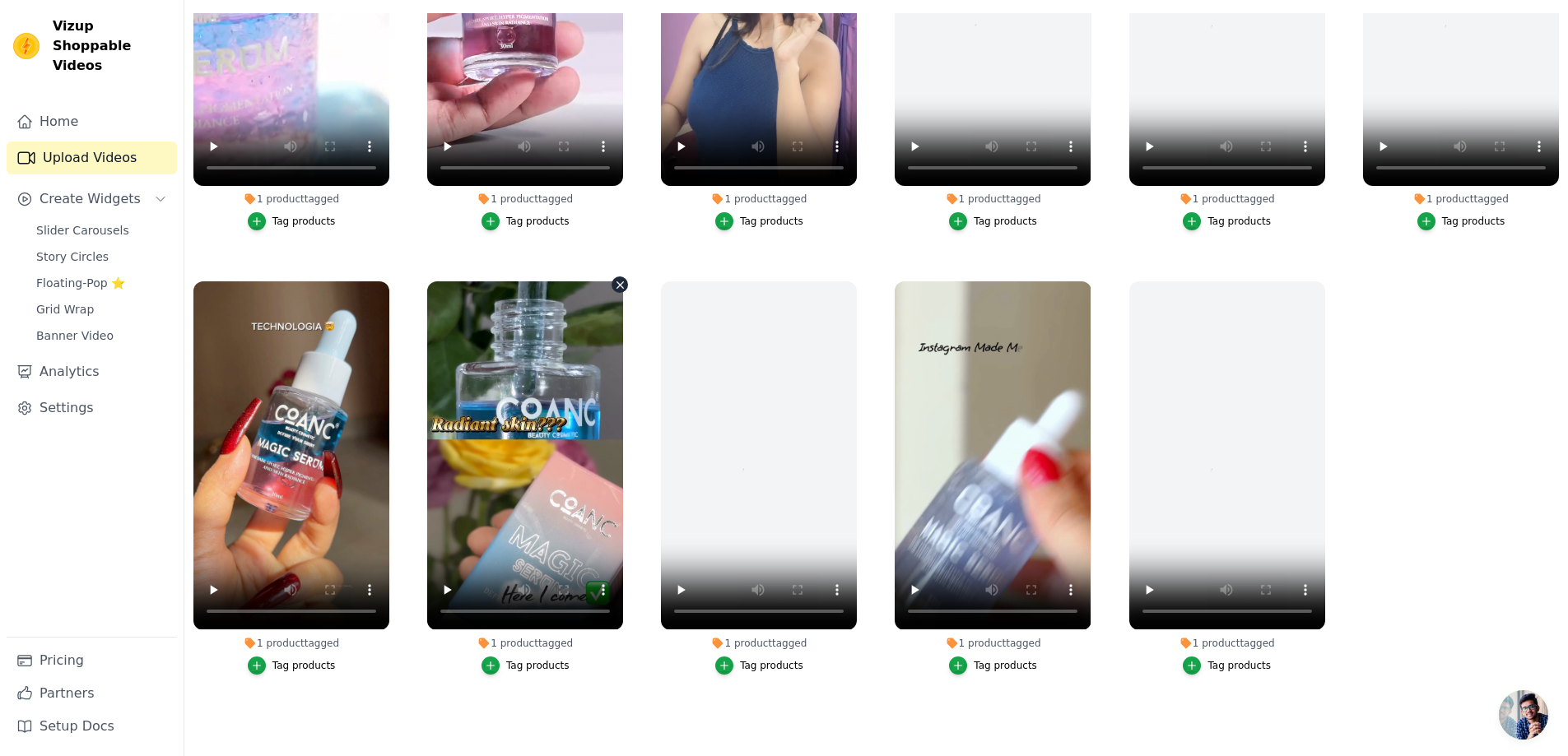
scroll to position [187, 0]
